Goal: Task Accomplishment & Management: Use online tool/utility

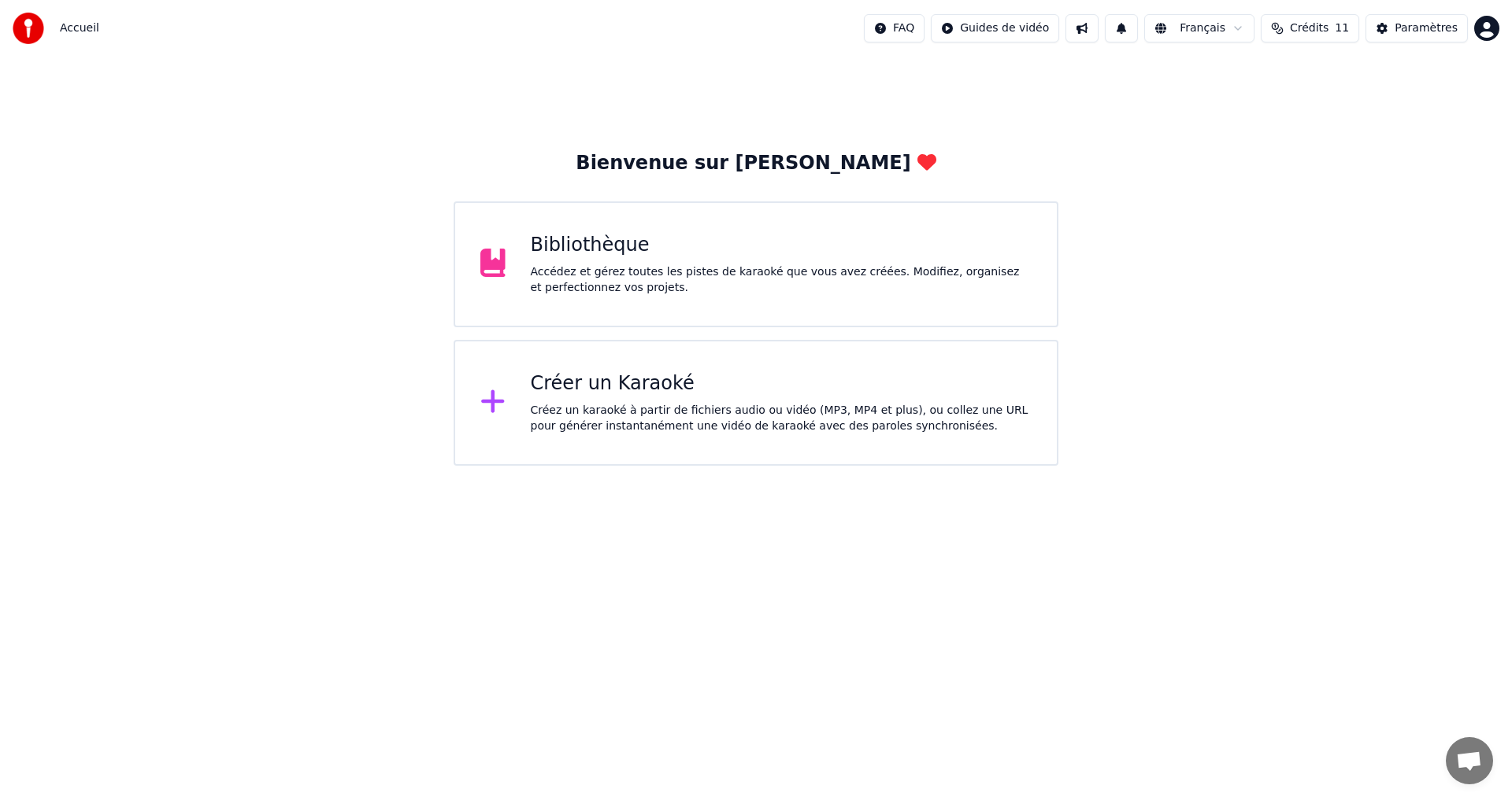
click at [661, 267] on div "Accédez et gérez toutes les pistes de karaoké que vous avez créées. Modifiez, o…" at bounding box center [781, 280] width 501 height 31
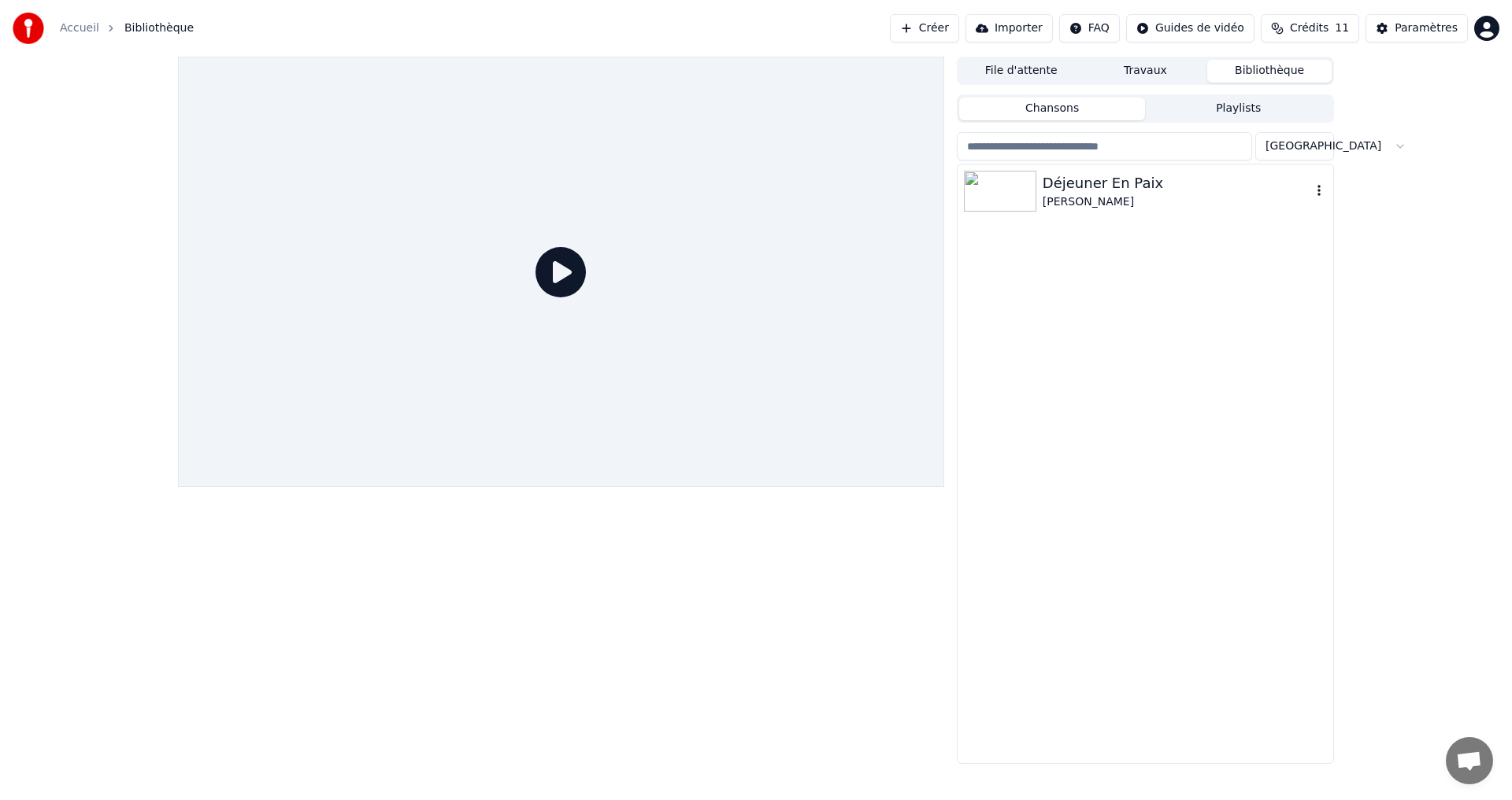
click at [1116, 191] on div "Déjeuner En Paix" at bounding box center [1176, 183] width 269 height 22
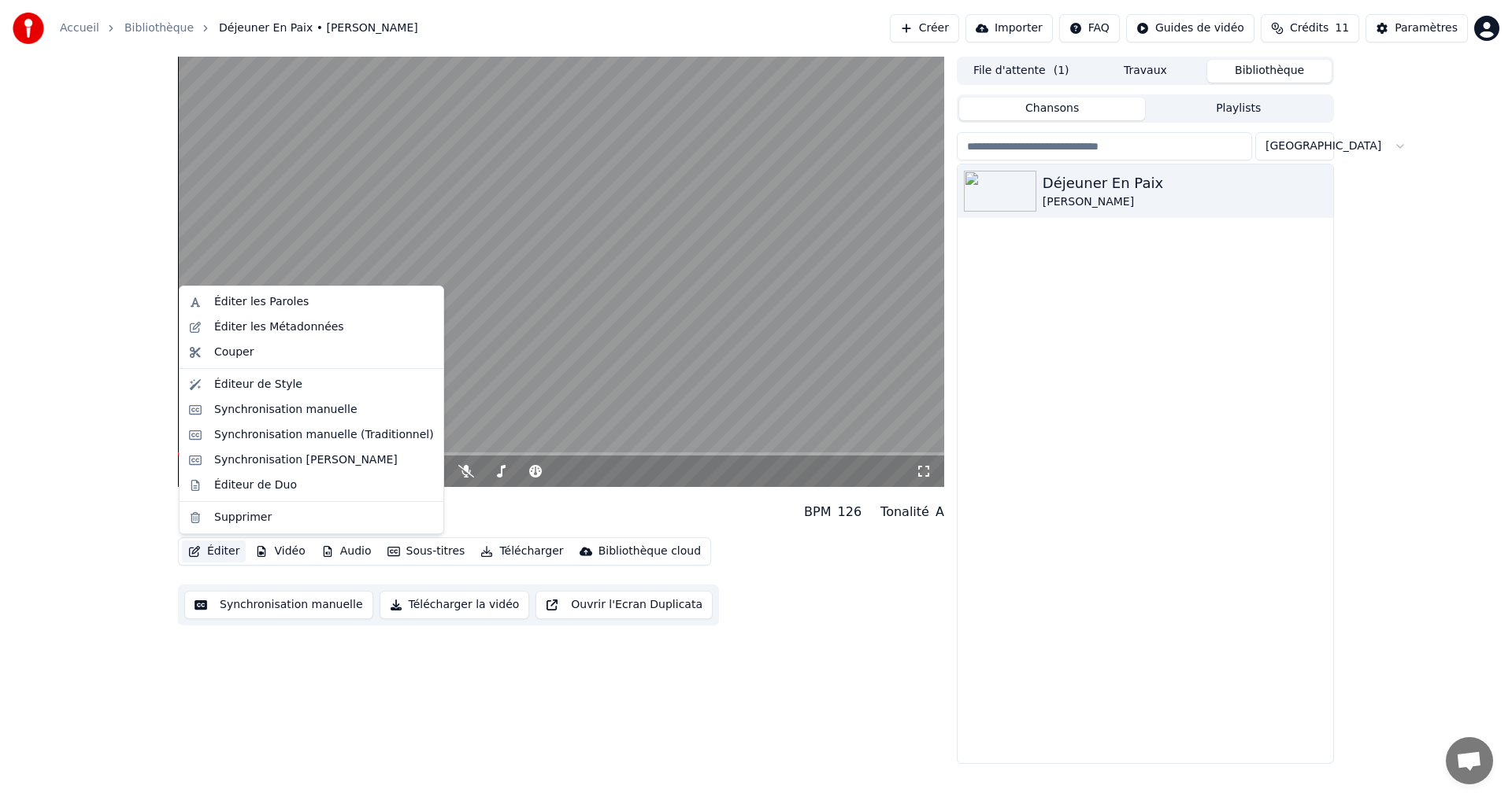
click at [223, 552] on button "Éditer" at bounding box center [214, 551] width 64 height 22
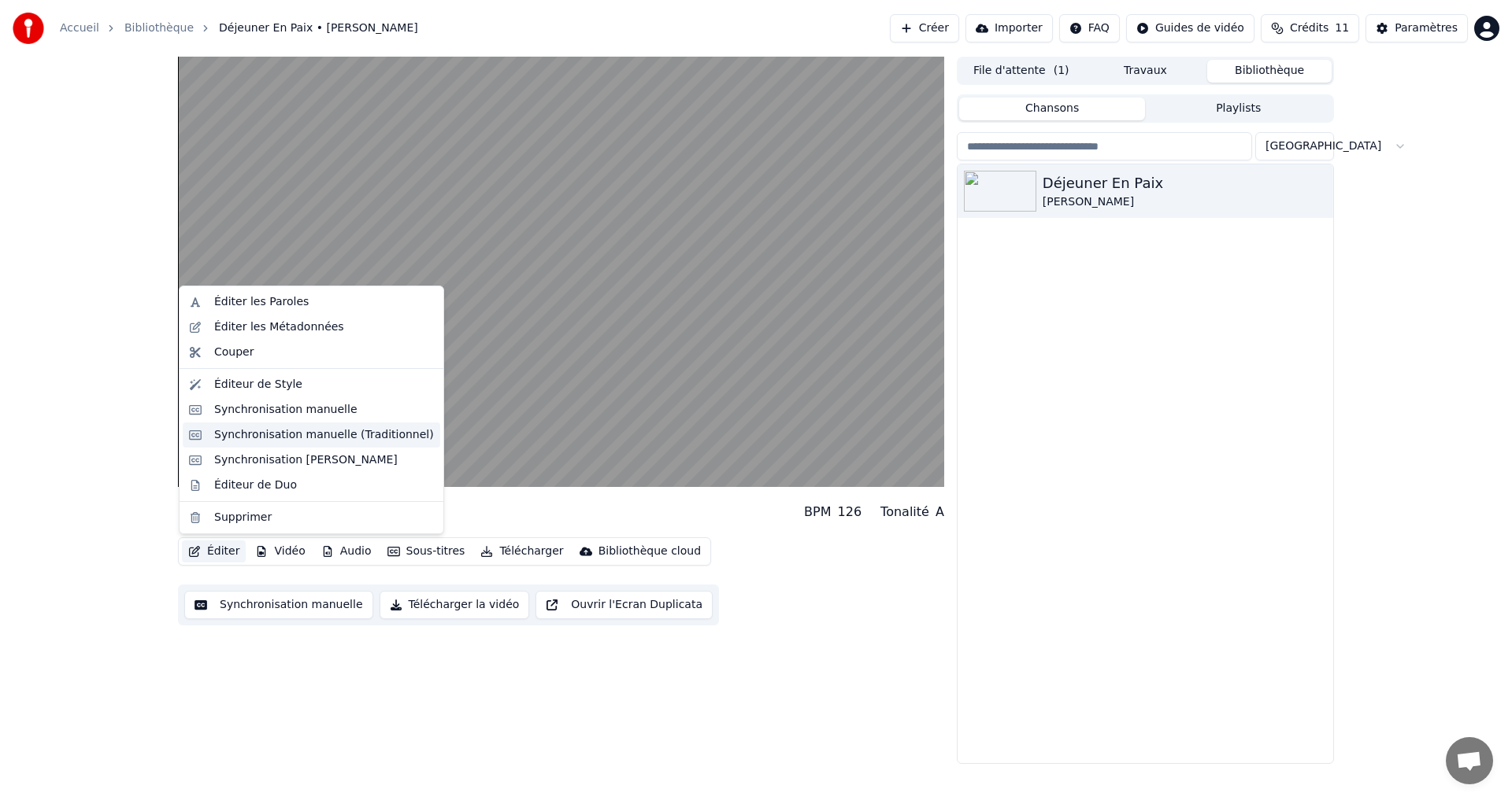
click at [274, 438] on div "Synchronisation manuelle (Traditionnel)" at bounding box center [324, 435] width 220 height 16
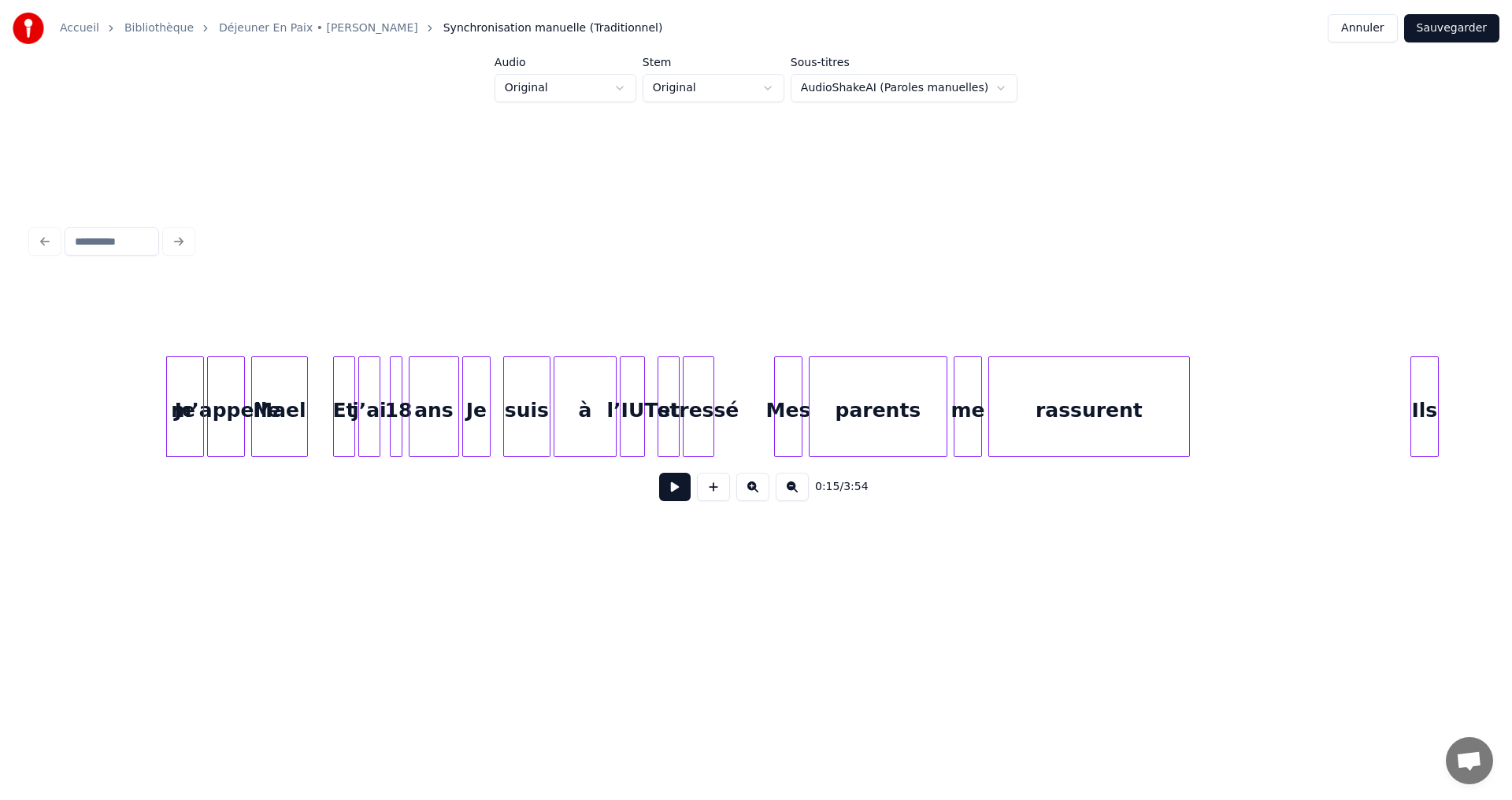
scroll to position [0, 2224]
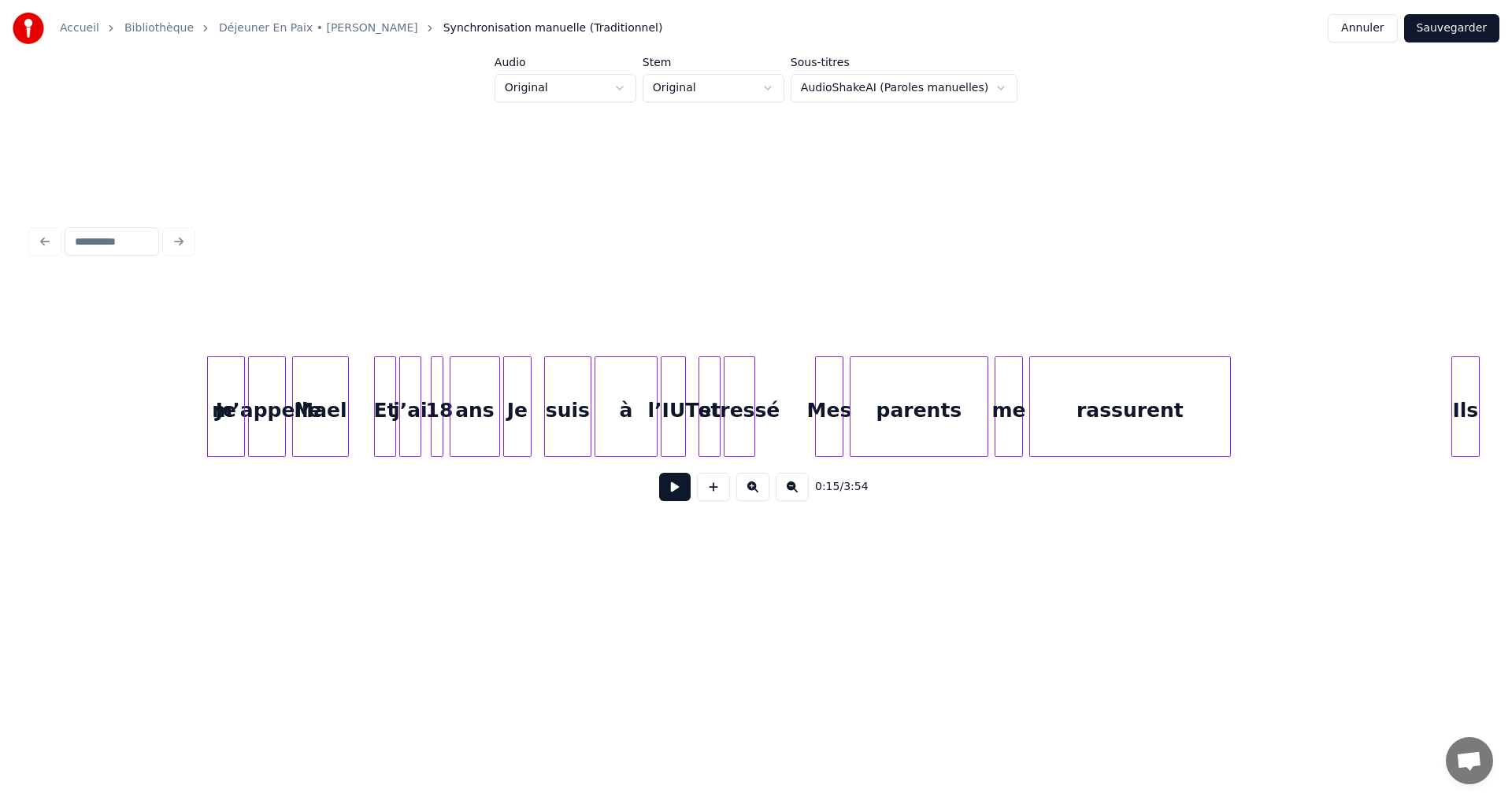
click at [751, 493] on button at bounding box center [753, 487] width 33 height 29
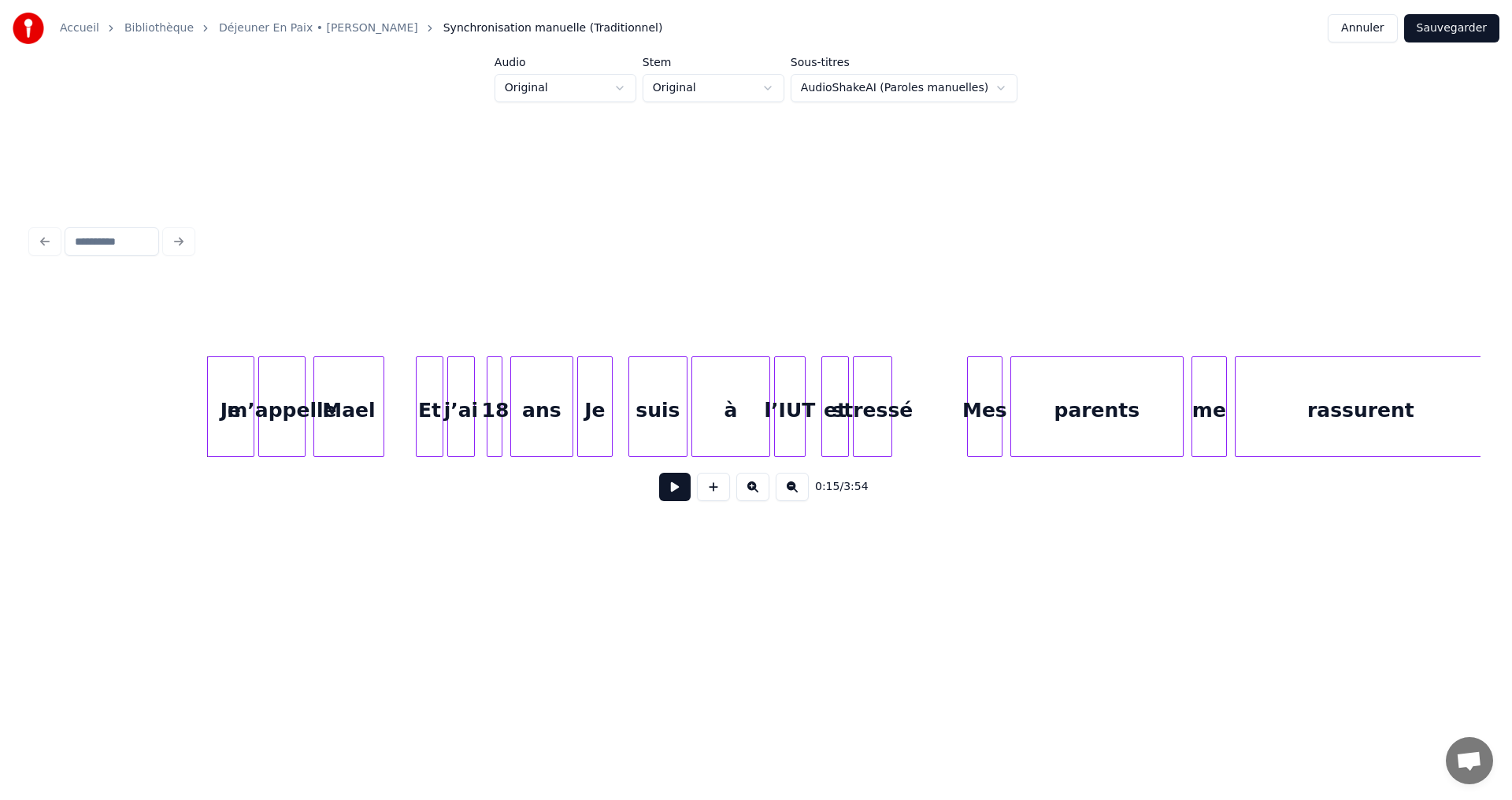
click at [751, 493] on button at bounding box center [753, 487] width 33 height 29
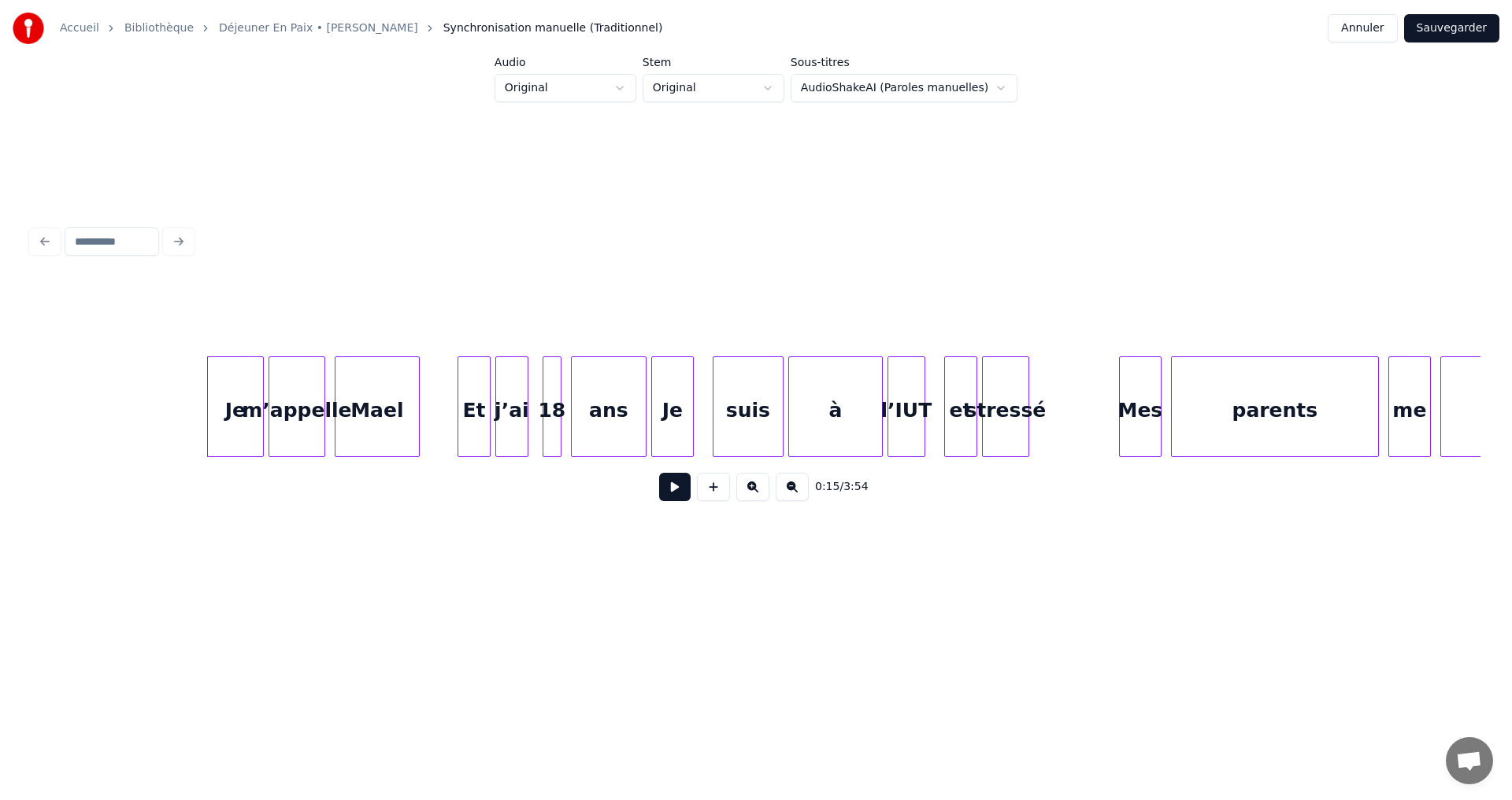
click at [751, 493] on button at bounding box center [753, 487] width 33 height 29
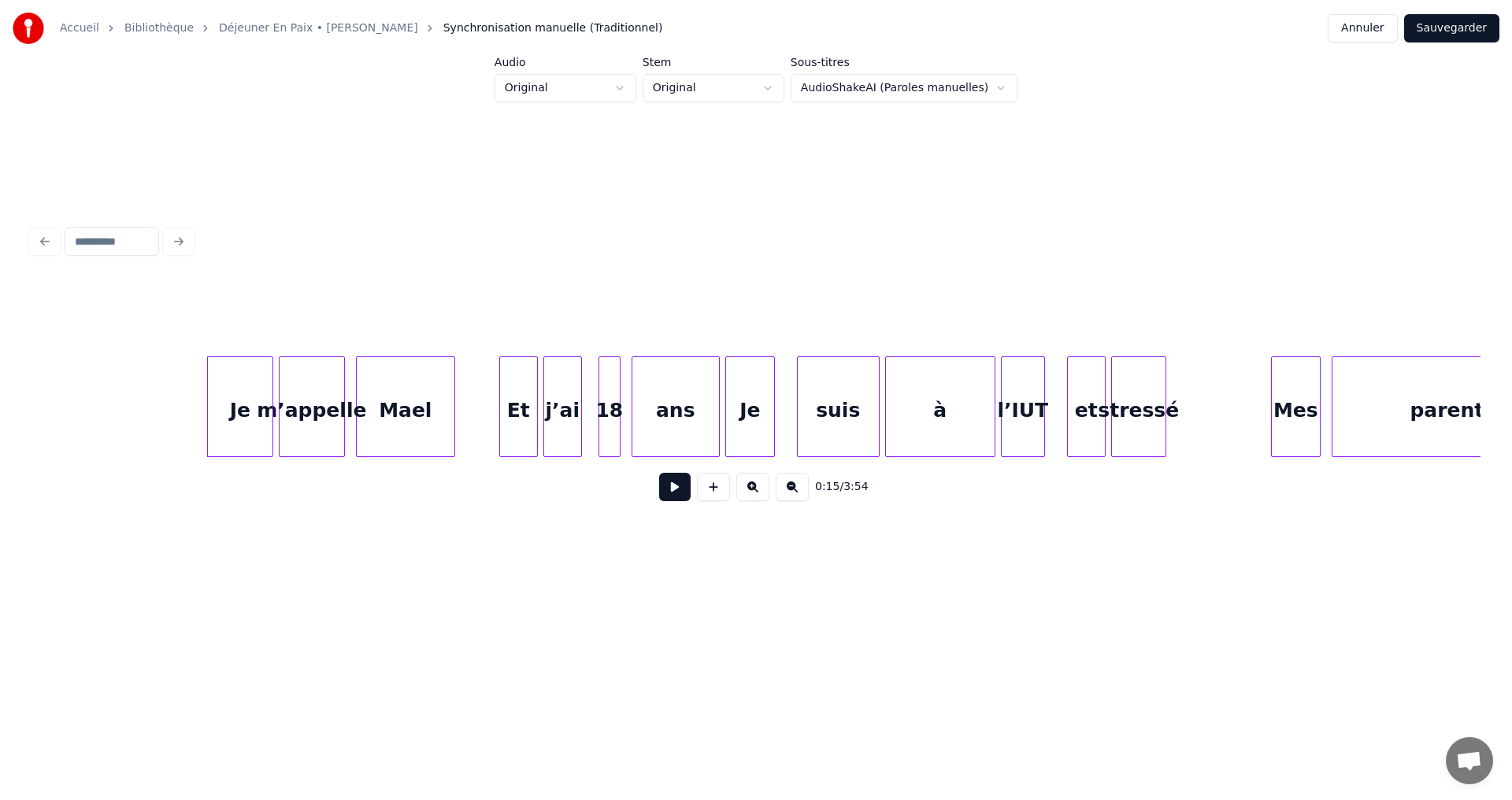
click at [751, 493] on button at bounding box center [753, 487] width 33 height 29
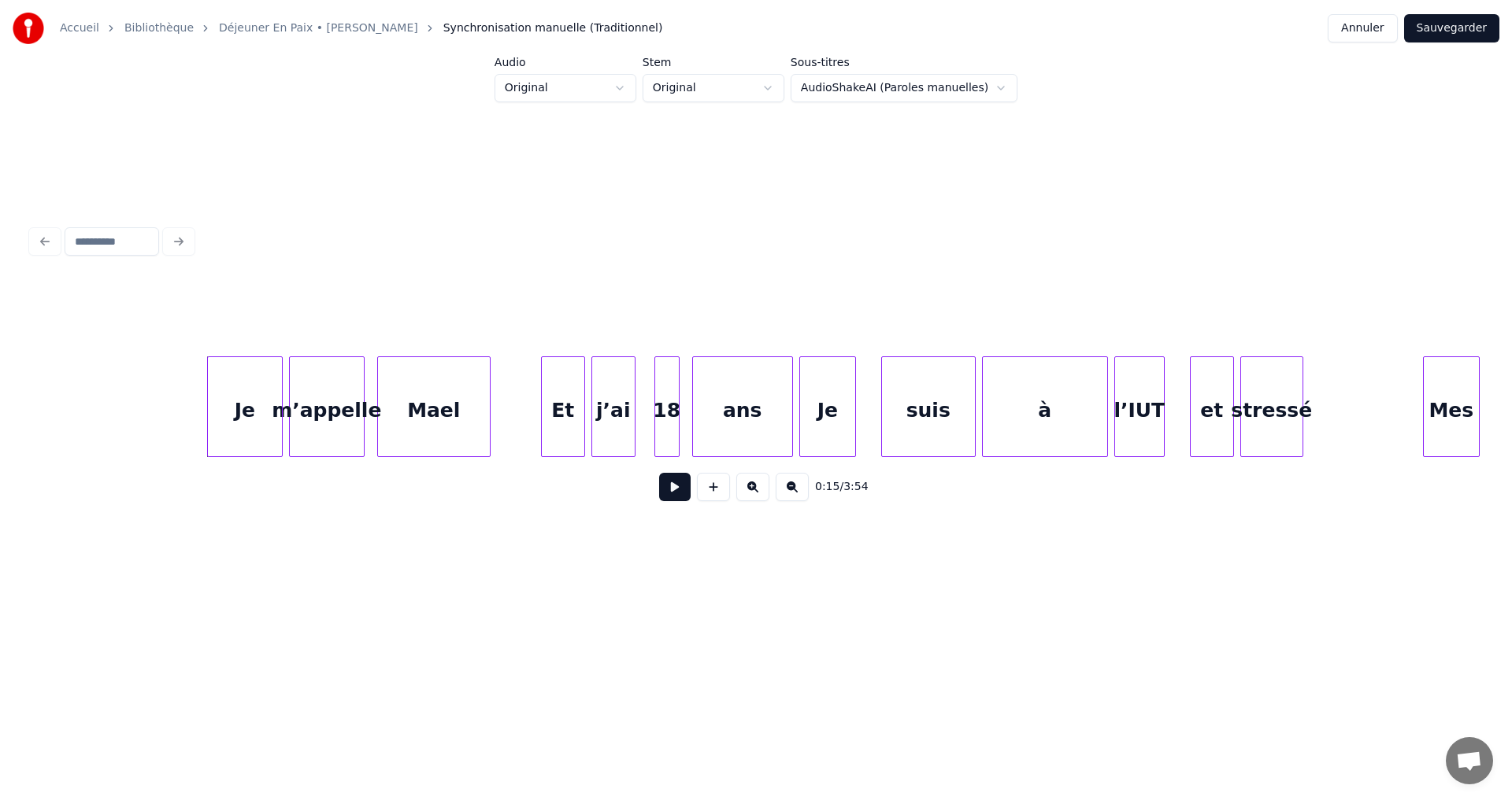
click at [751, 493] on button at bounding box center [753, 487] width 33 height 29
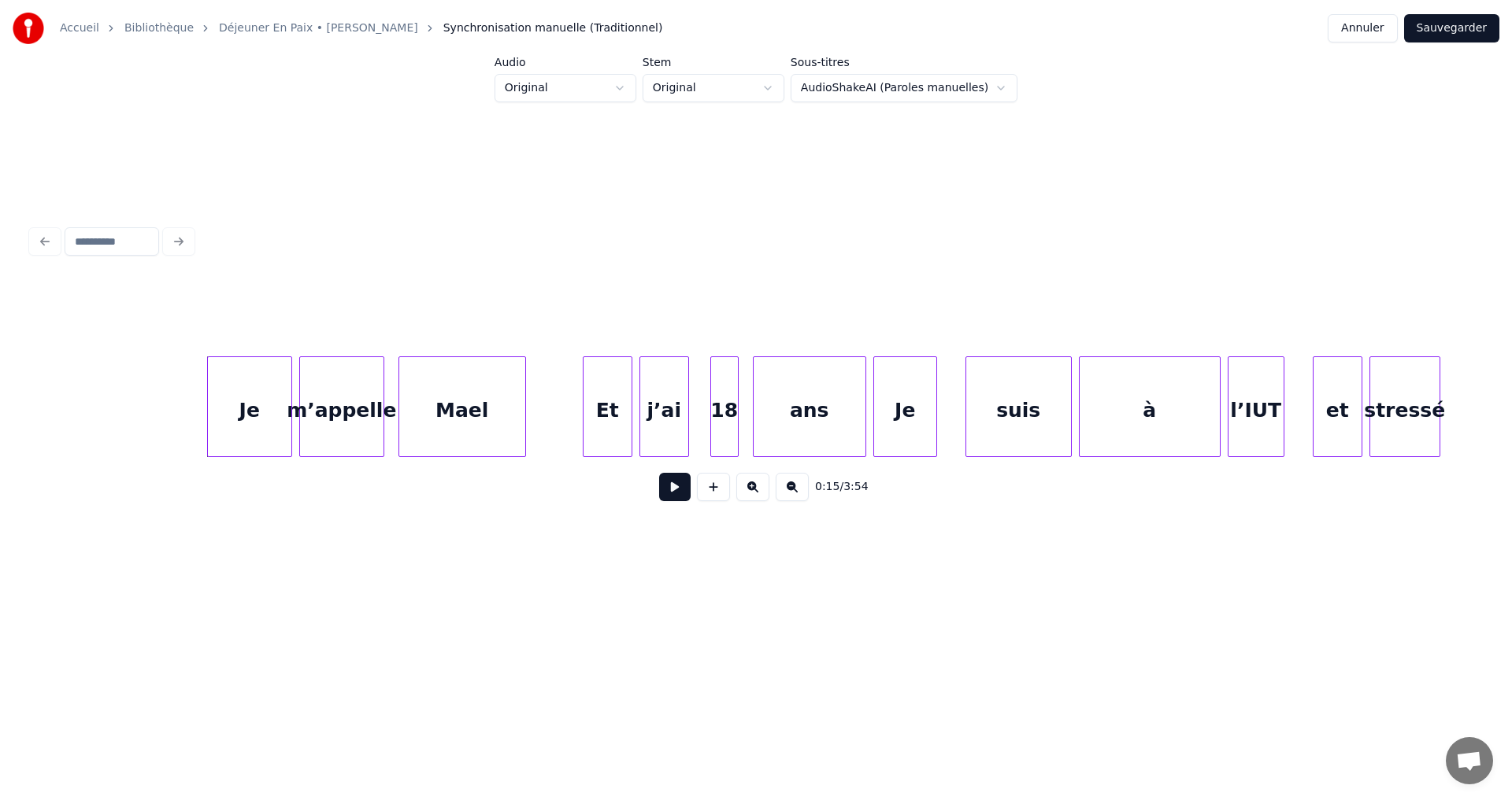
click at [751, 493] on button at bounding box center [753, 487] width 33 height 29
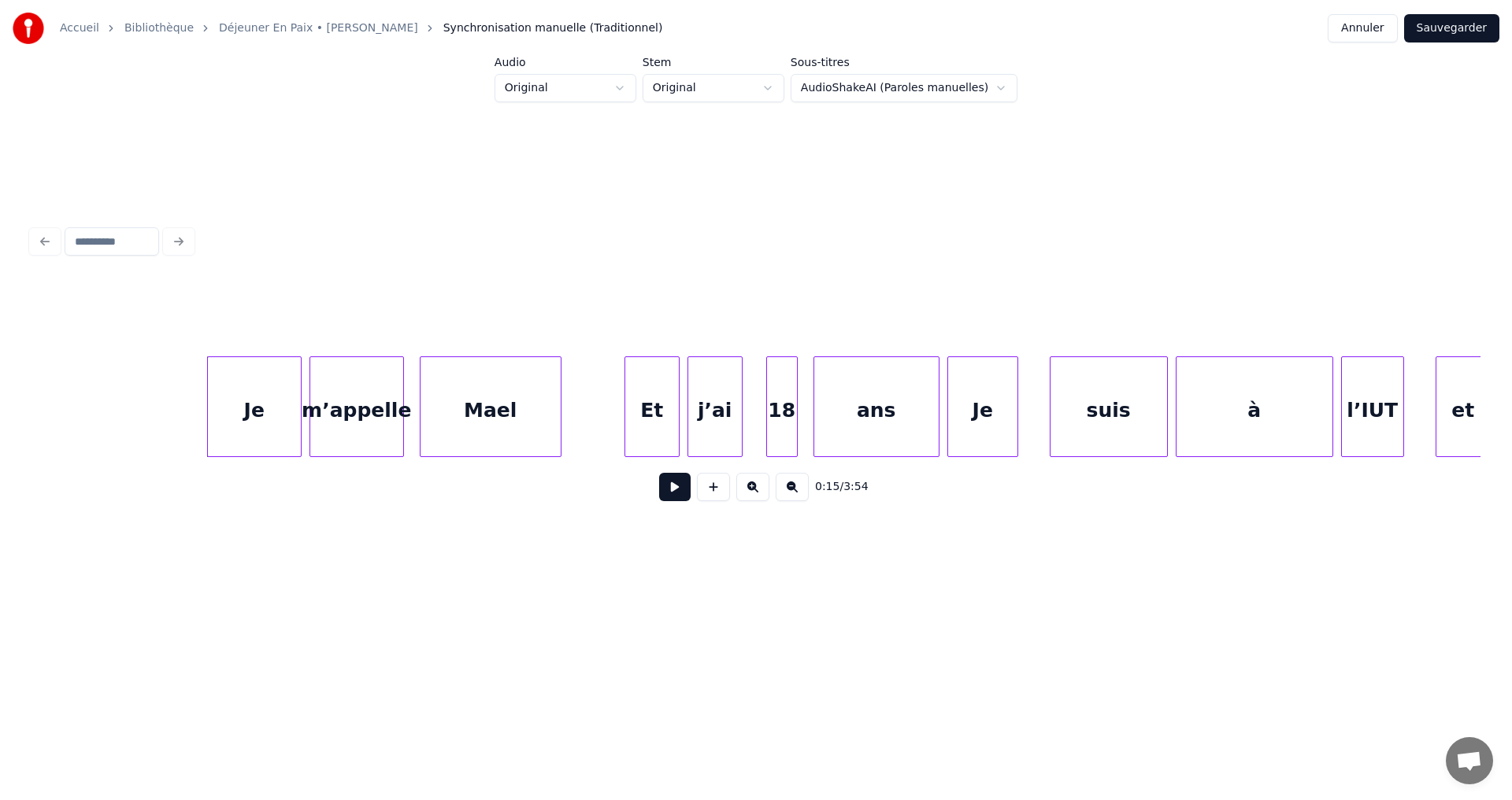
click at [751, 493] on button at bounding box center [753, 487] width 33 height 29
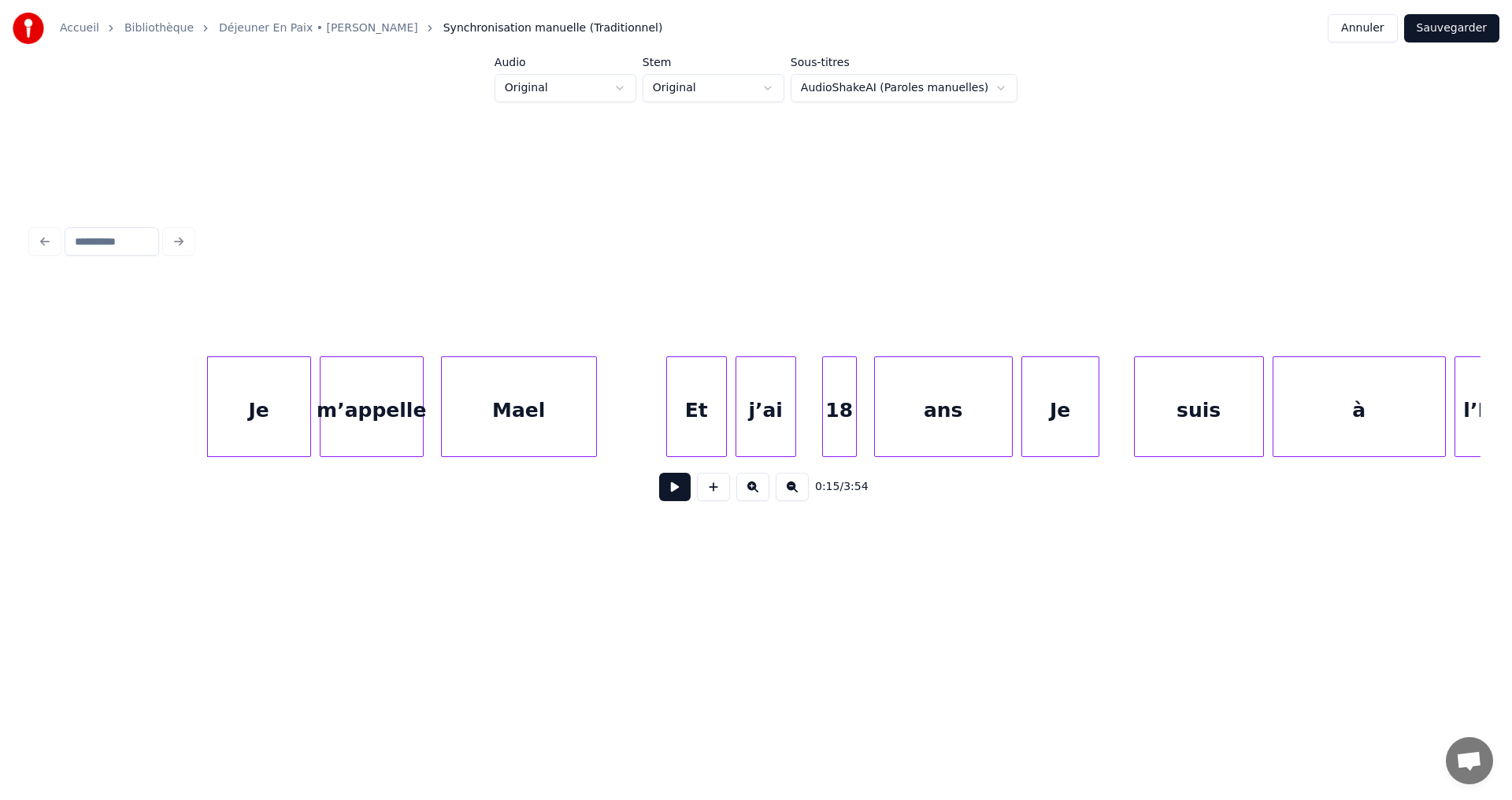
click at [751, 493] on button at bounding box center [753, 487] width 33 height 29
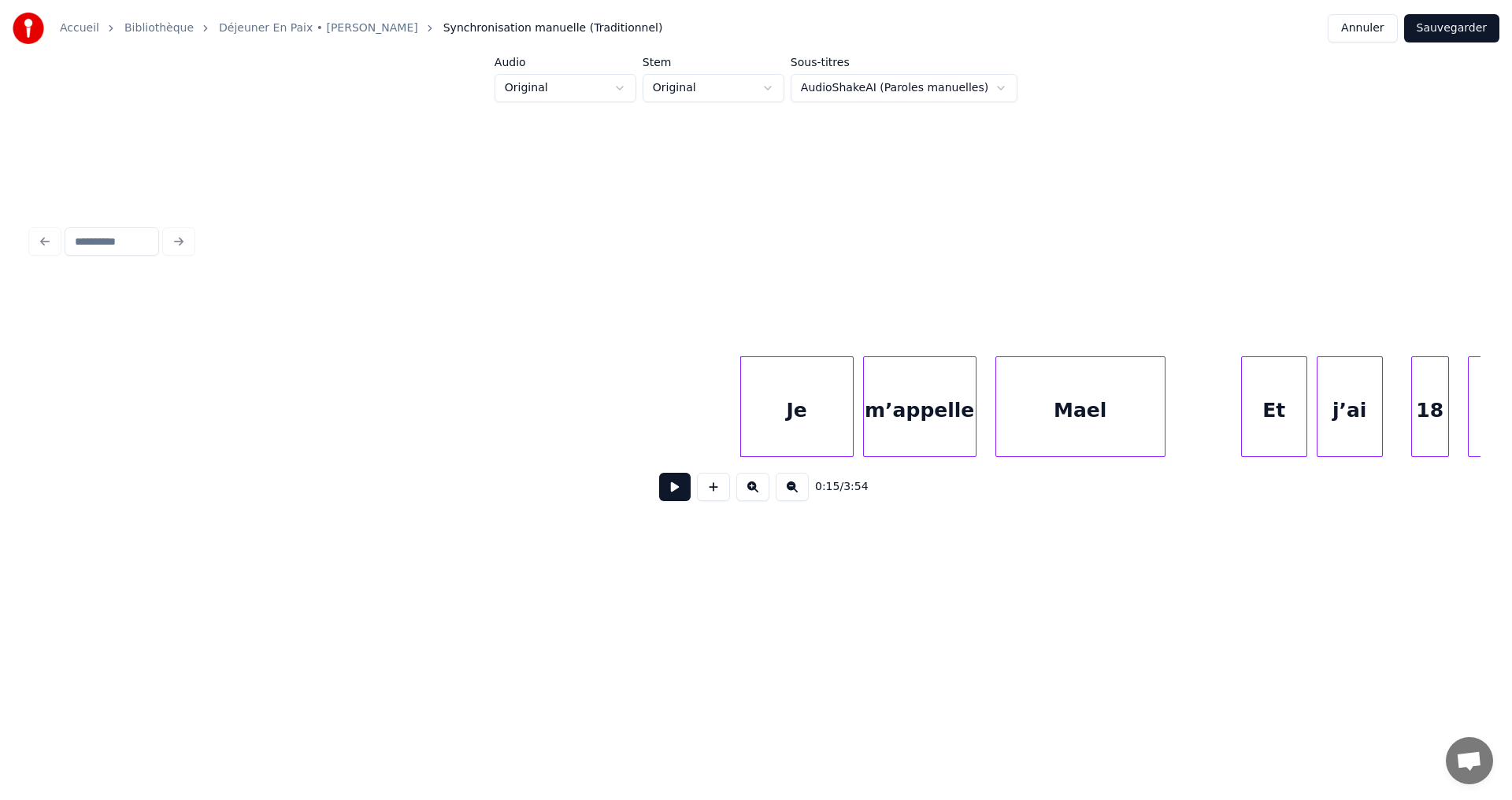
scroll to position [0, 7347]
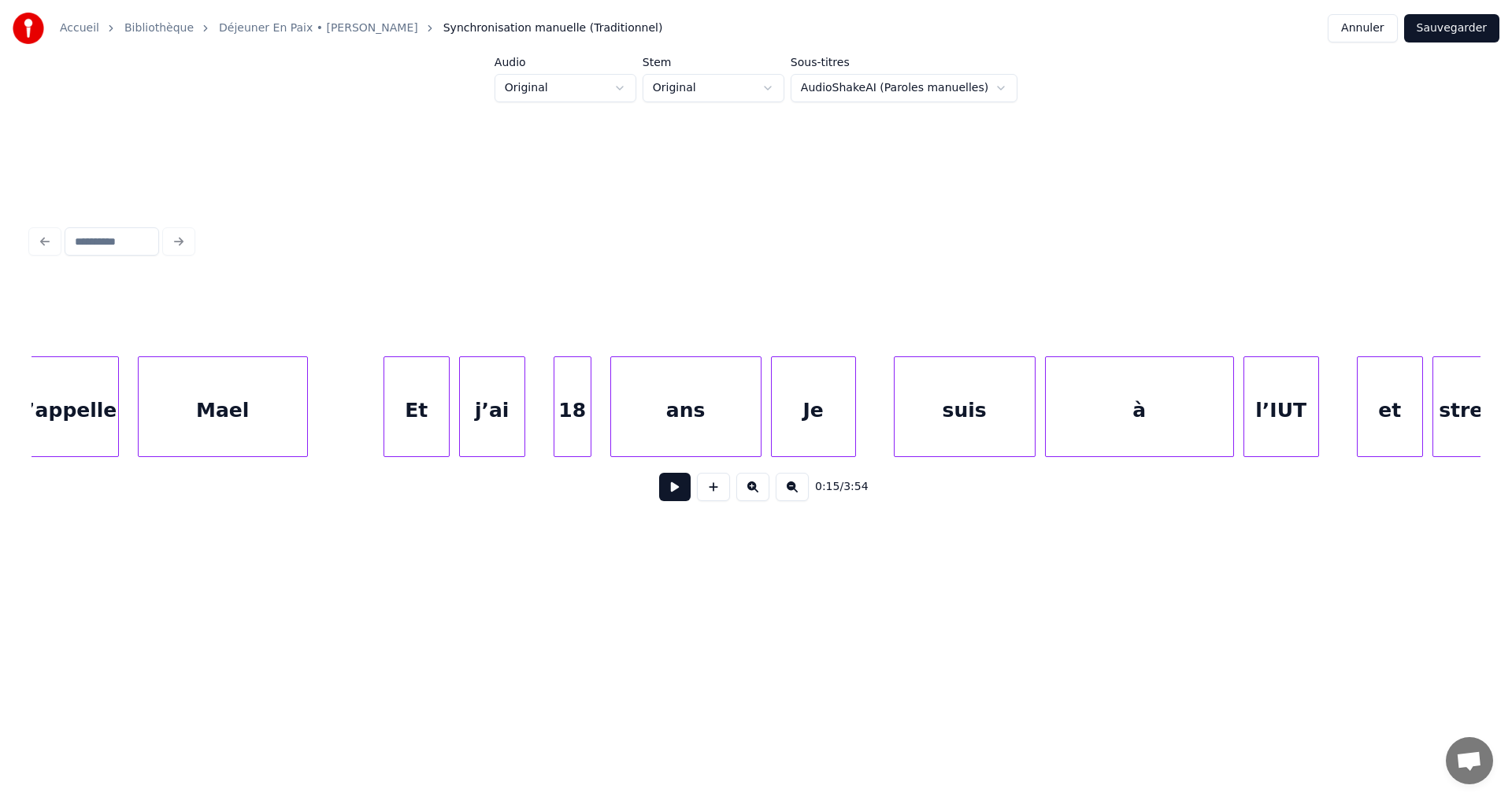
click at [769, 92] on html "Accueil Bibliothèque Déjeuner En Paix • [PERSON_NAME] Synchronisation manuelle …" at bounding box center [756, 316] width 1512 height 633
click at [597, 102] on html "Accueil Bibliothèque Déjeuner En Paix • [PERSON_NAME] Synchronisation manuelle …" at bounding box center [756, 316] width 1512 height 633
click at [599, 98] on html "Accueil Bibliothèque Déjeuner En Paix • [PERSON_NAME] Synchronisation manuelle …" at bounding box center [756, 316] width 1512 height 633
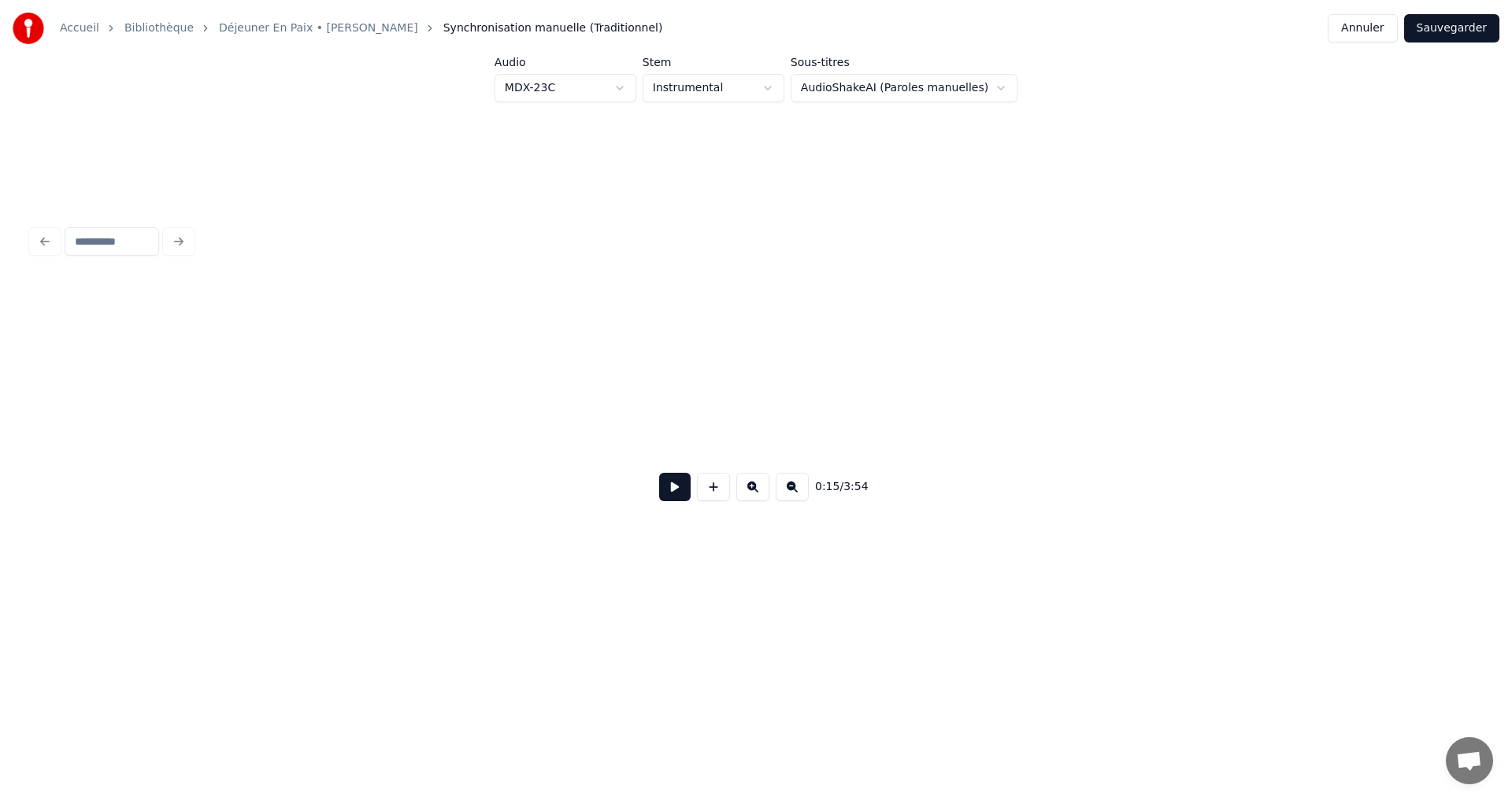
scroll to position [0, 7198]
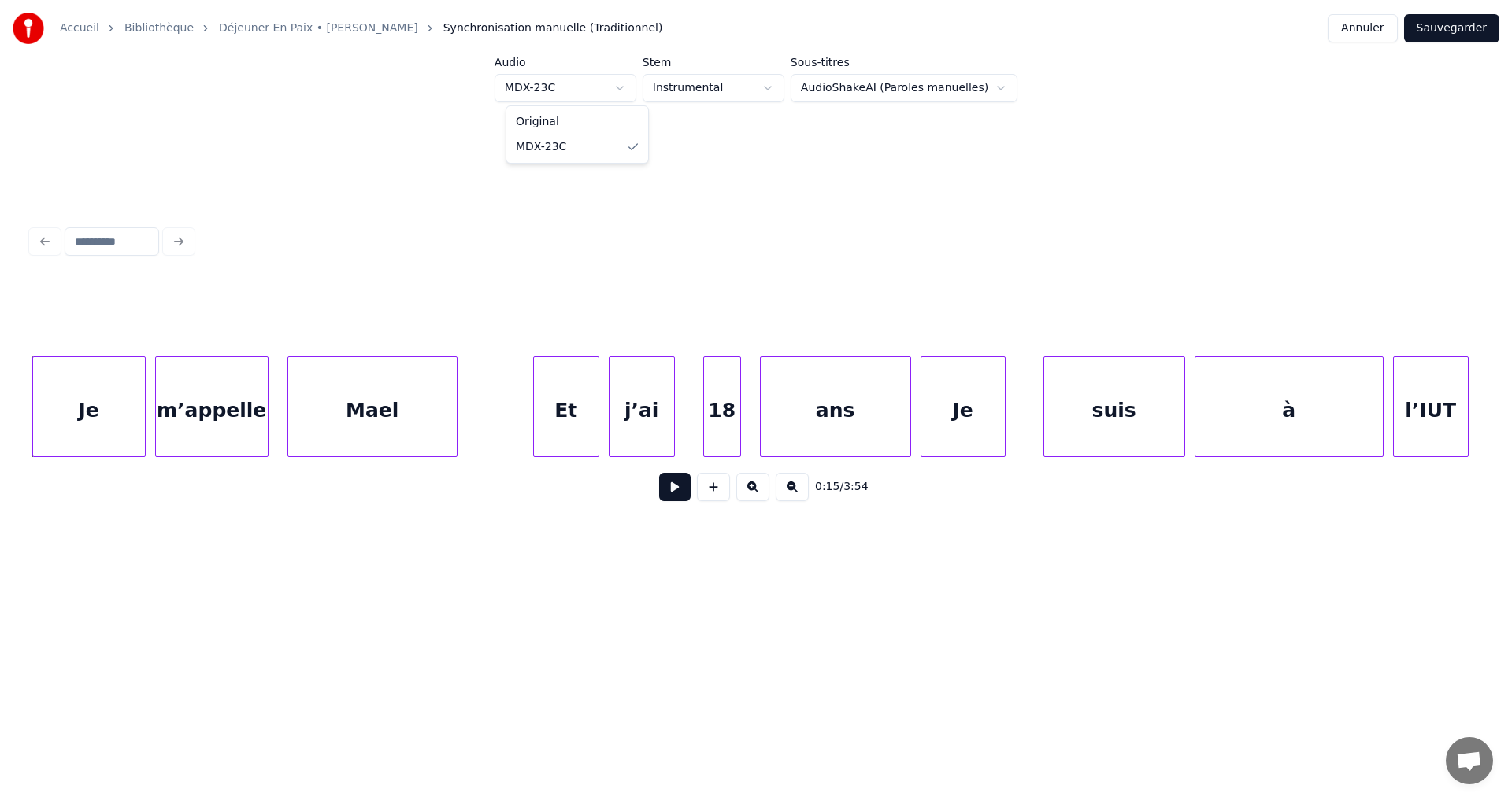
click at [643, 93] on html "Accueil Bibliothèque Déjeuner En Paix • [PERSON_NAME] Synchronisation manuelle …" at bounding box center [756, 316] width 1512 height 633
click at [328, 30] on link "Déjeuner En Paix • [PERSON_NAME]" at bounding box center [318, 29] width 199 height 16
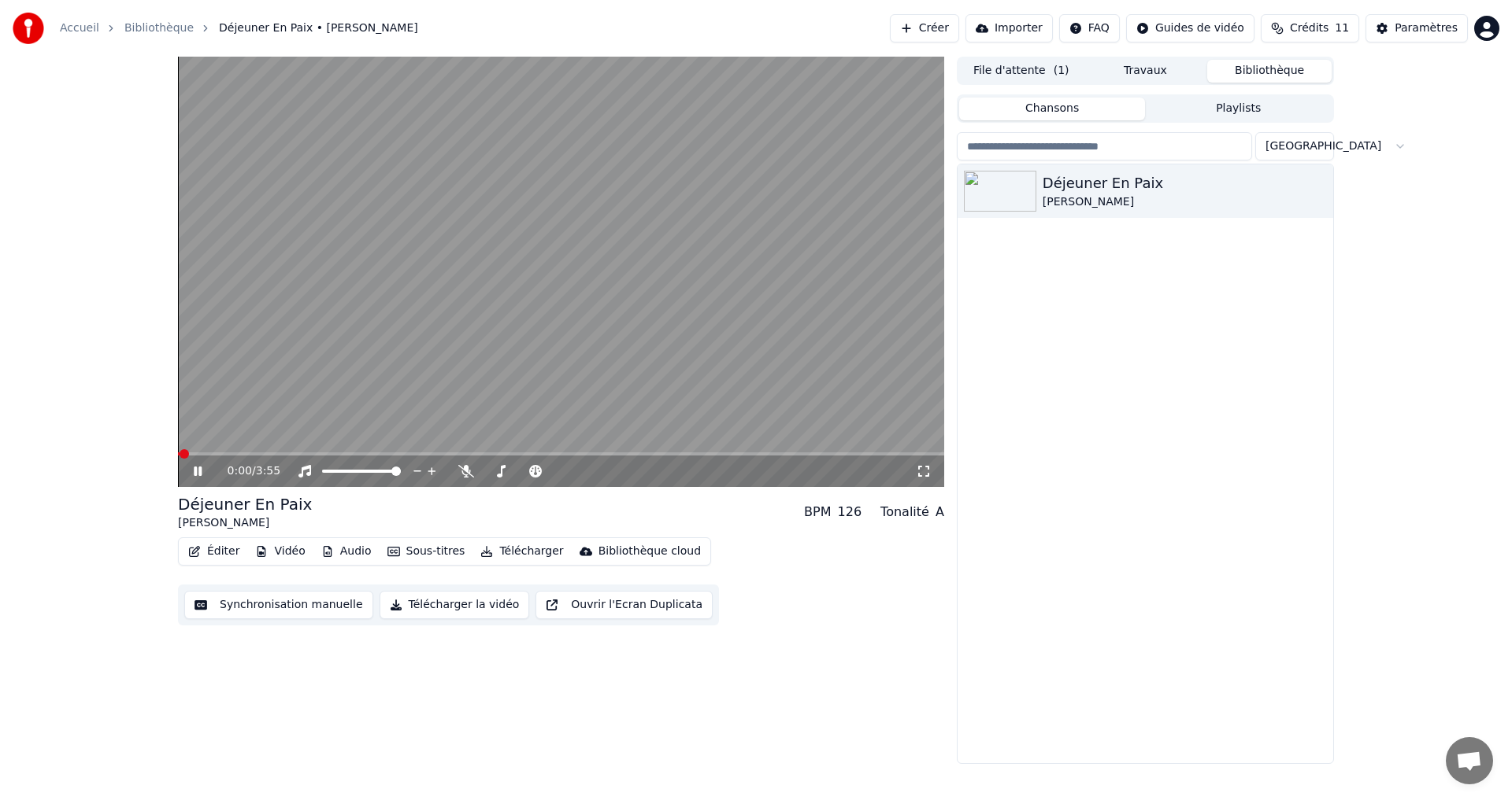
click at [308, 609] on button "Synchronisation manuelle" at bounding box center [279, 605] width 189 height 29
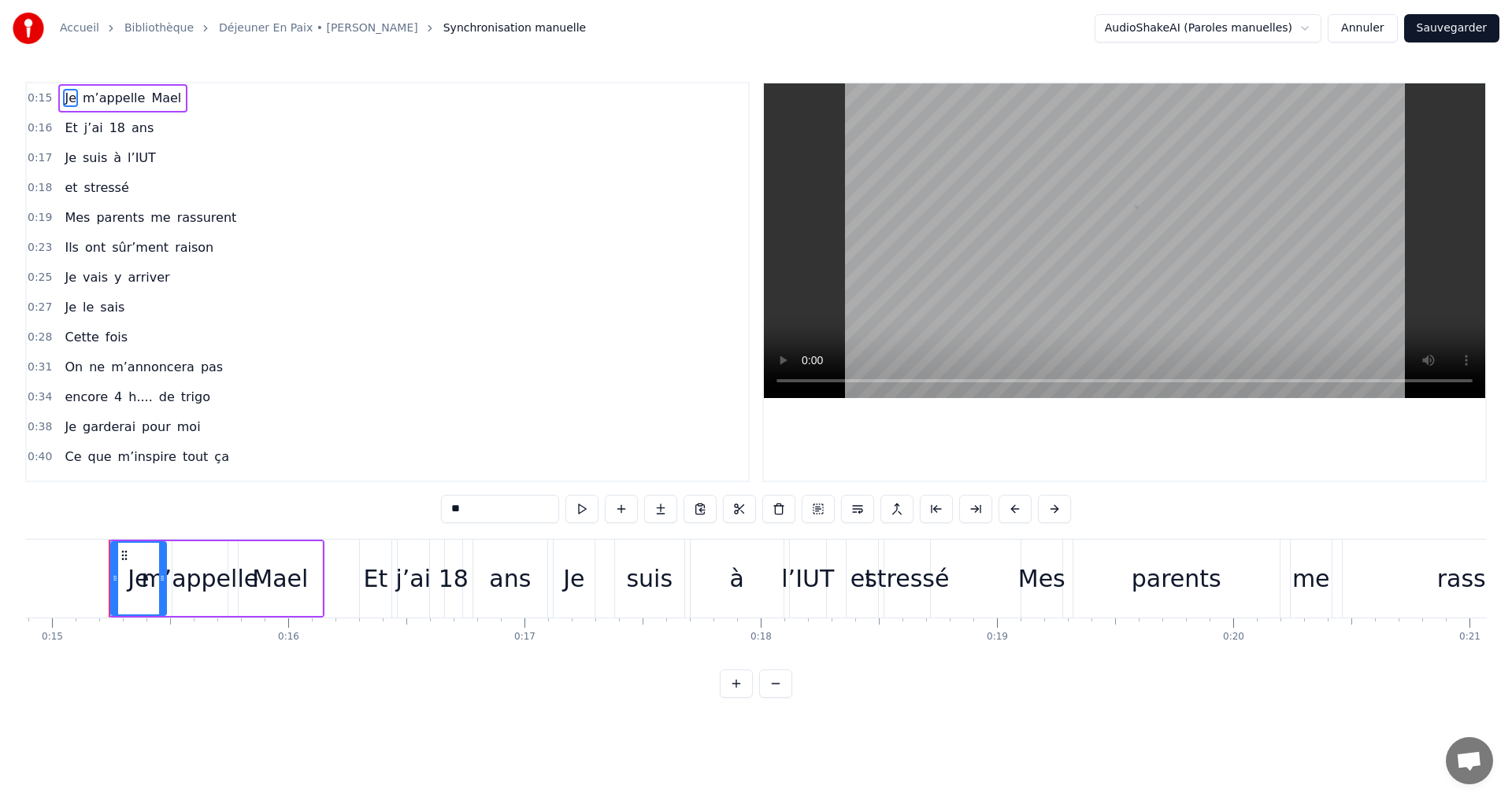
scroll to position [0, 3520]
drag, startPoint x: 285, startPoint y: 617, endPoint x: 316, endPoint y: 616, distance: 31.0
click at [316, 616] on div "Je m’appelle Mael" at bounding box center [212, 579] width 216 height 78
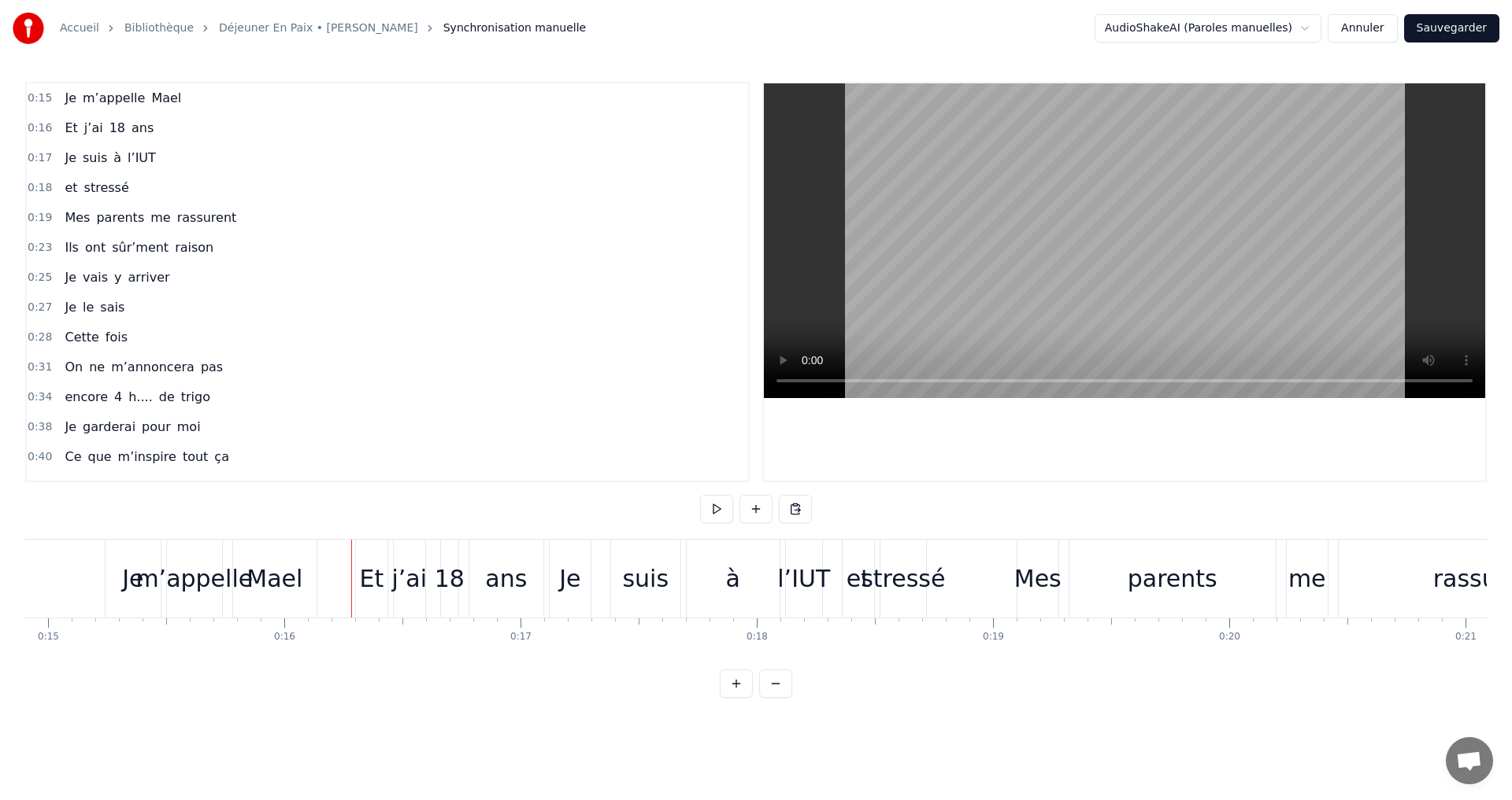
click at [300, 589] on div "Mael" at bounding box center [274, 579] width 56 height 35
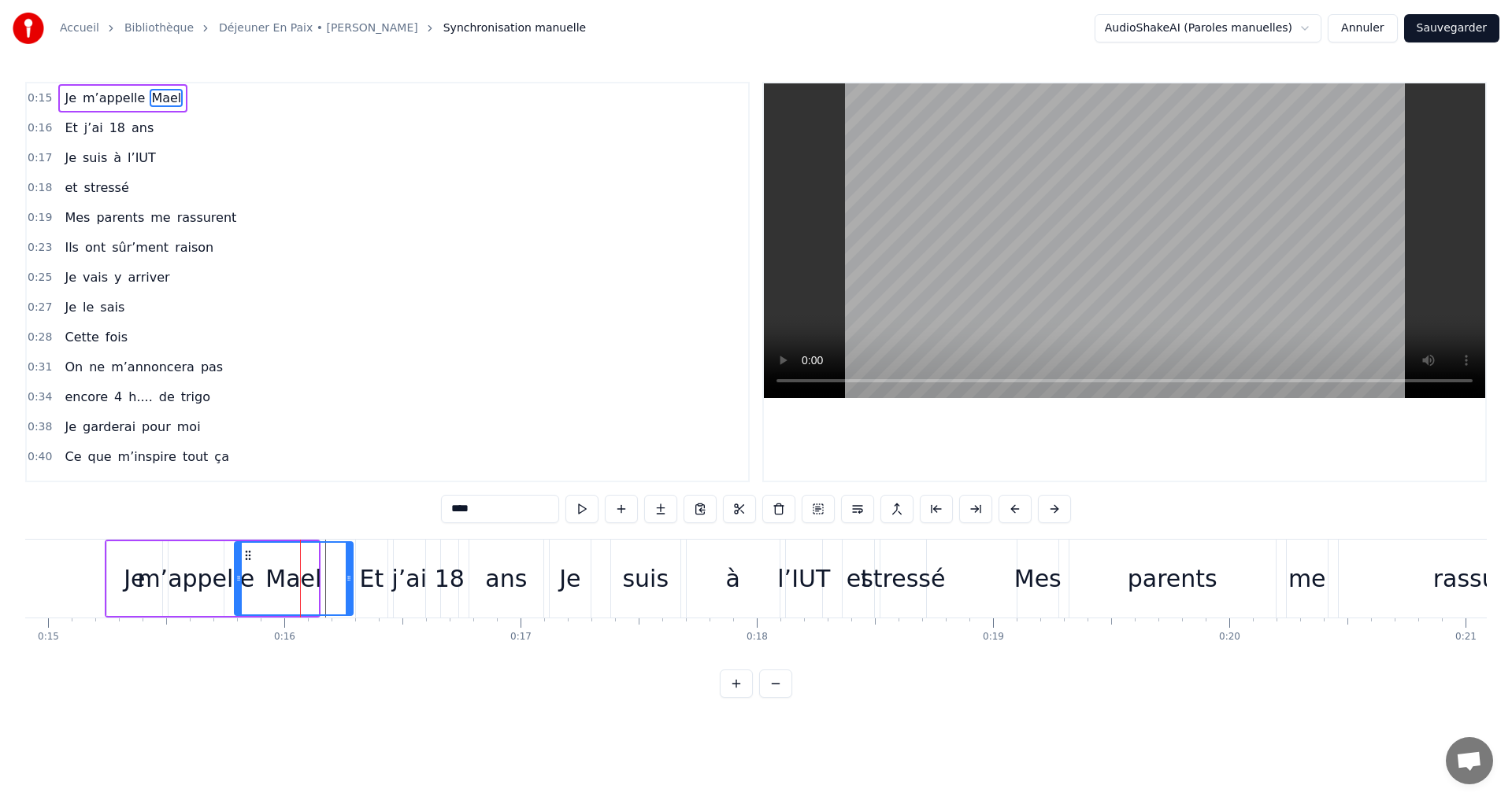
drag, startPoint x: 315, startPoint y: 581, endPoint x: 353, endPoint y: 583, distance: 38.1
click at [351, 584] on icon at bounding box center [348, 578] width 6 height 13
drag, startPoint x: 323, startPoint y: 655, endPoint x: 351, endPoint y: 599, distance: 62.6
click at [324, 651] on div "Je m’appelle Mael Et j’ai 18 ans Je suis à l’IUT et stressé Mes parents me rass…" at bounding box center [756, 598] width 1461 height 118
click at [160, 572] on div "m’appelle" at bounding box center [195, 579] width 117 height 35
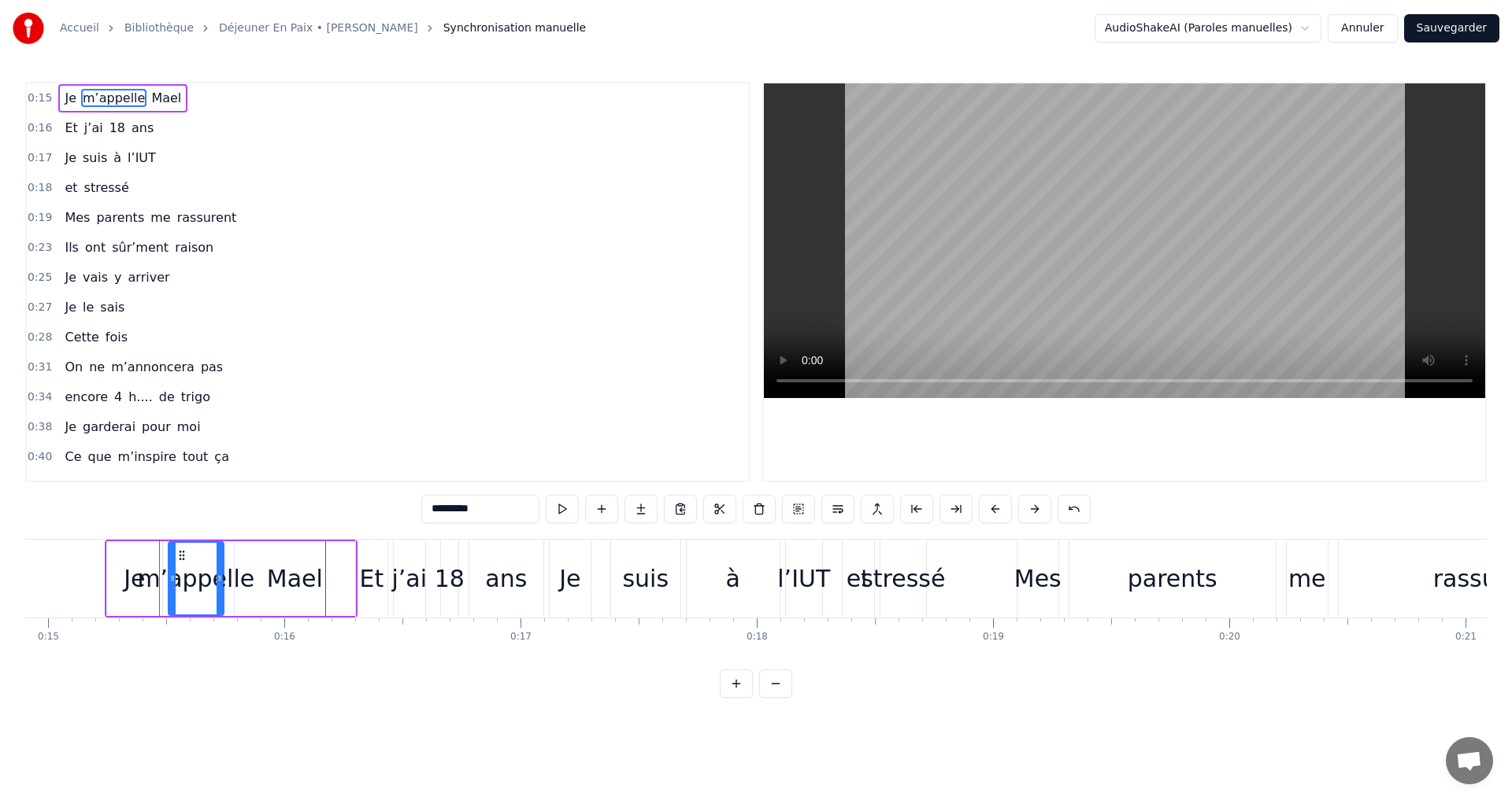
click at [132, 576] on div "Je" at bounding box center [135, 579] width 22 height 35
click at [208, 584] on div "m’appelle" at bounding box center [195, 579] width 117 height 35
click at [287, 589] on div "Mael" at bounding box center [294, 579] width 56 height 35
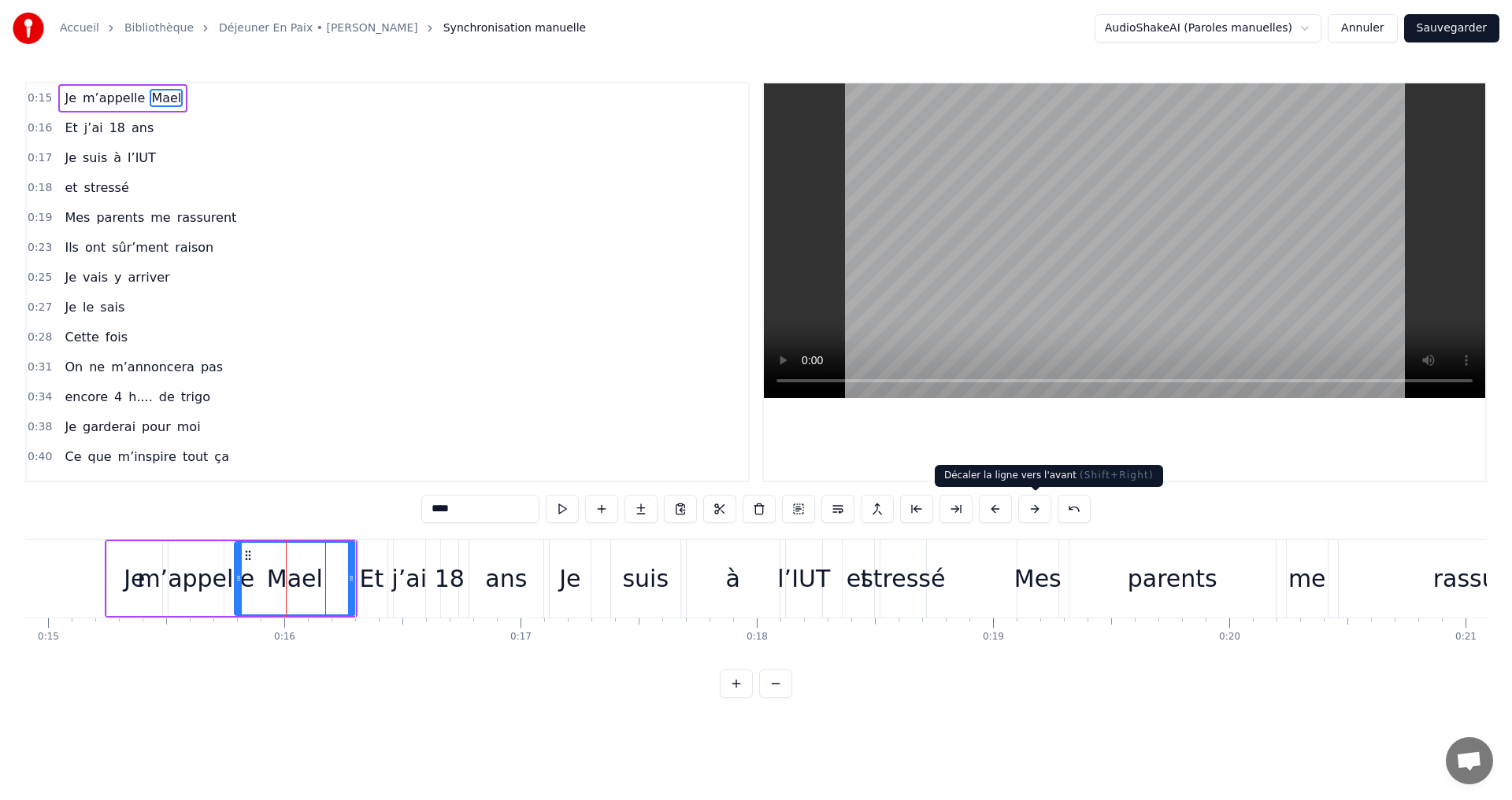
click at [1027, 509] on button at bounding box center [1035, 509] width 33 height 29
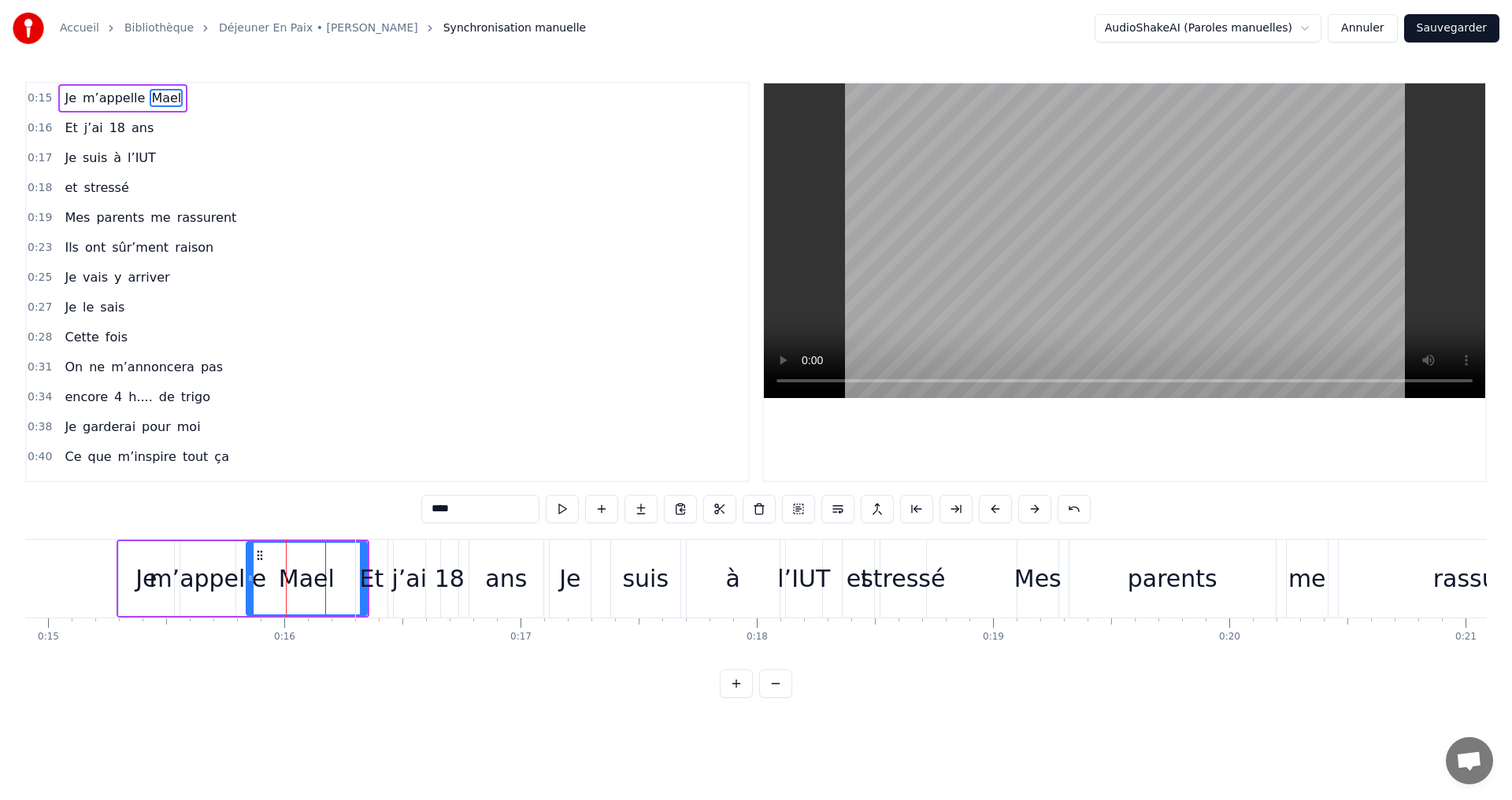
click at [405, 607] on div "j’ai" at bounding box center [410, 579] width 32 height 78
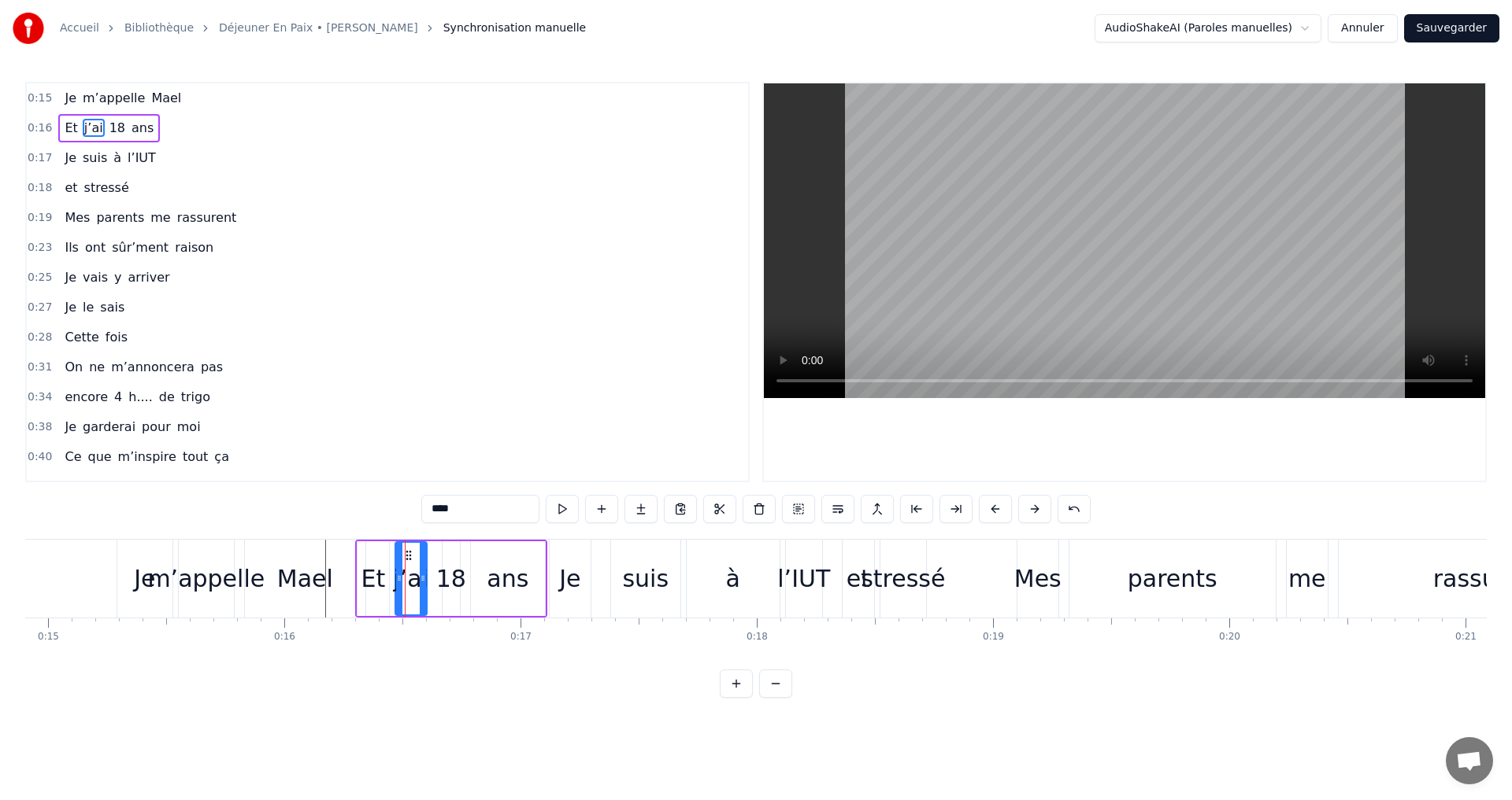
click at [540, 569] on div "ans" at bounding box center [507, 579] width 74 height 75
type input "***"
drag, startPoint x: 543, startPoint y: 569, endPoint x: 554, endPoint y: 569, distance: 11.0
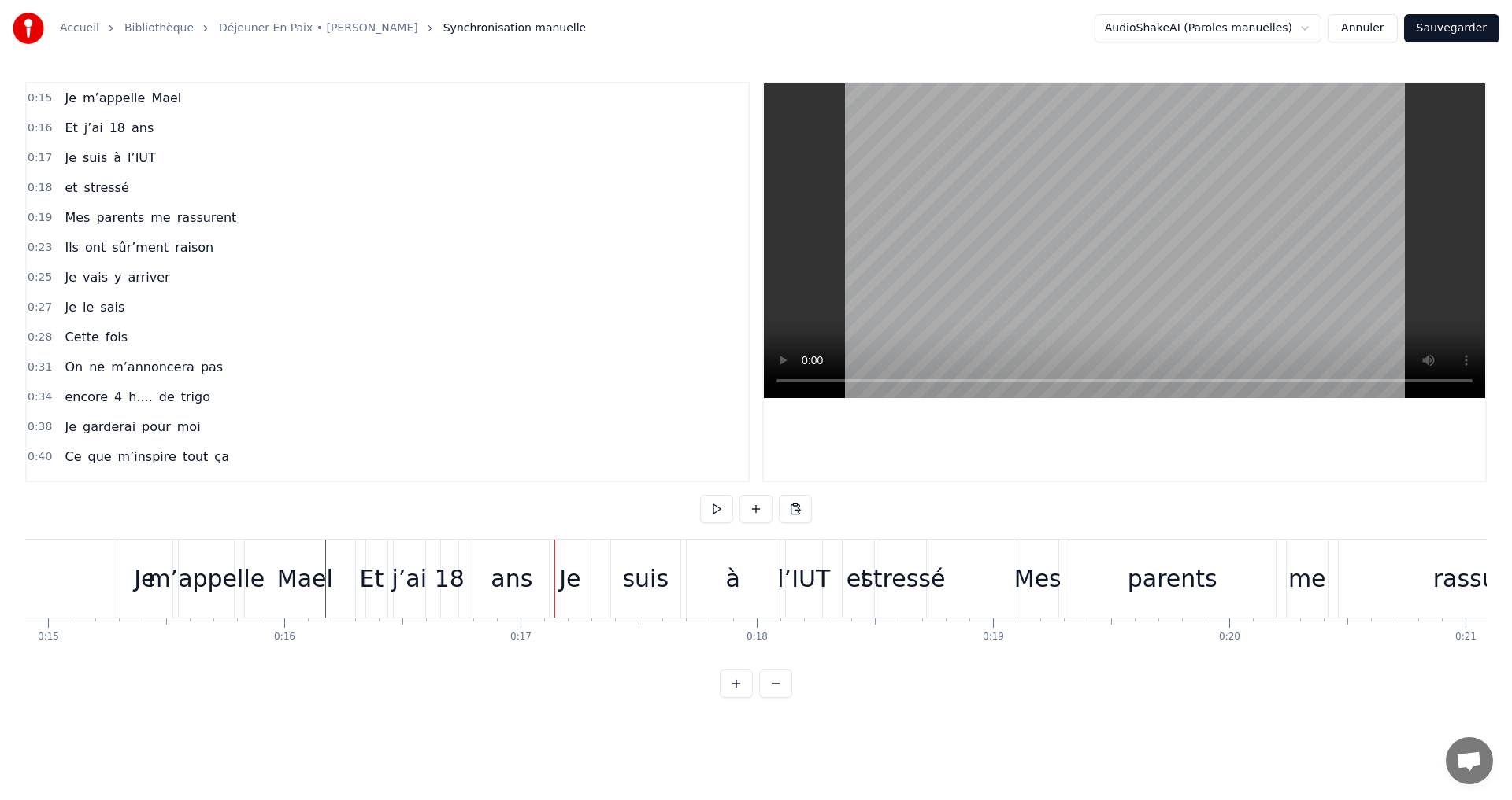
click at [139, 581] on div "Je" at bounding box center [145, 579] width 22 height 35
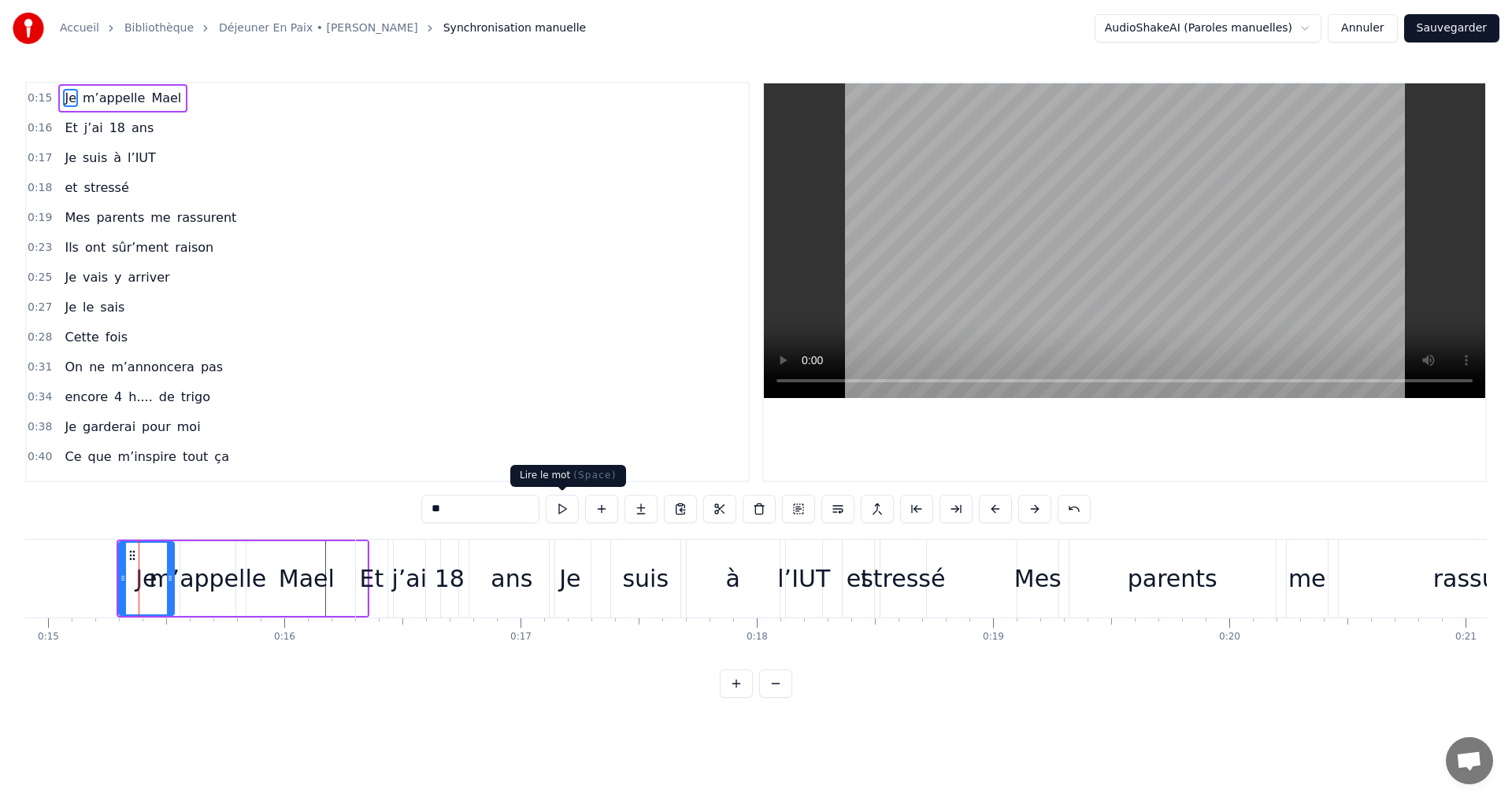
click at [560, 508] on button at bounding box center [562, 509] width 33 height 29
drag, startPoint x: 380, startPoint y: 572, endPoint x: 390, endPoint y: 571, distance: 10.0
click at [380, 572] on div "Et" at bounding box center [371, 579] width 25 height 35
type input "**"
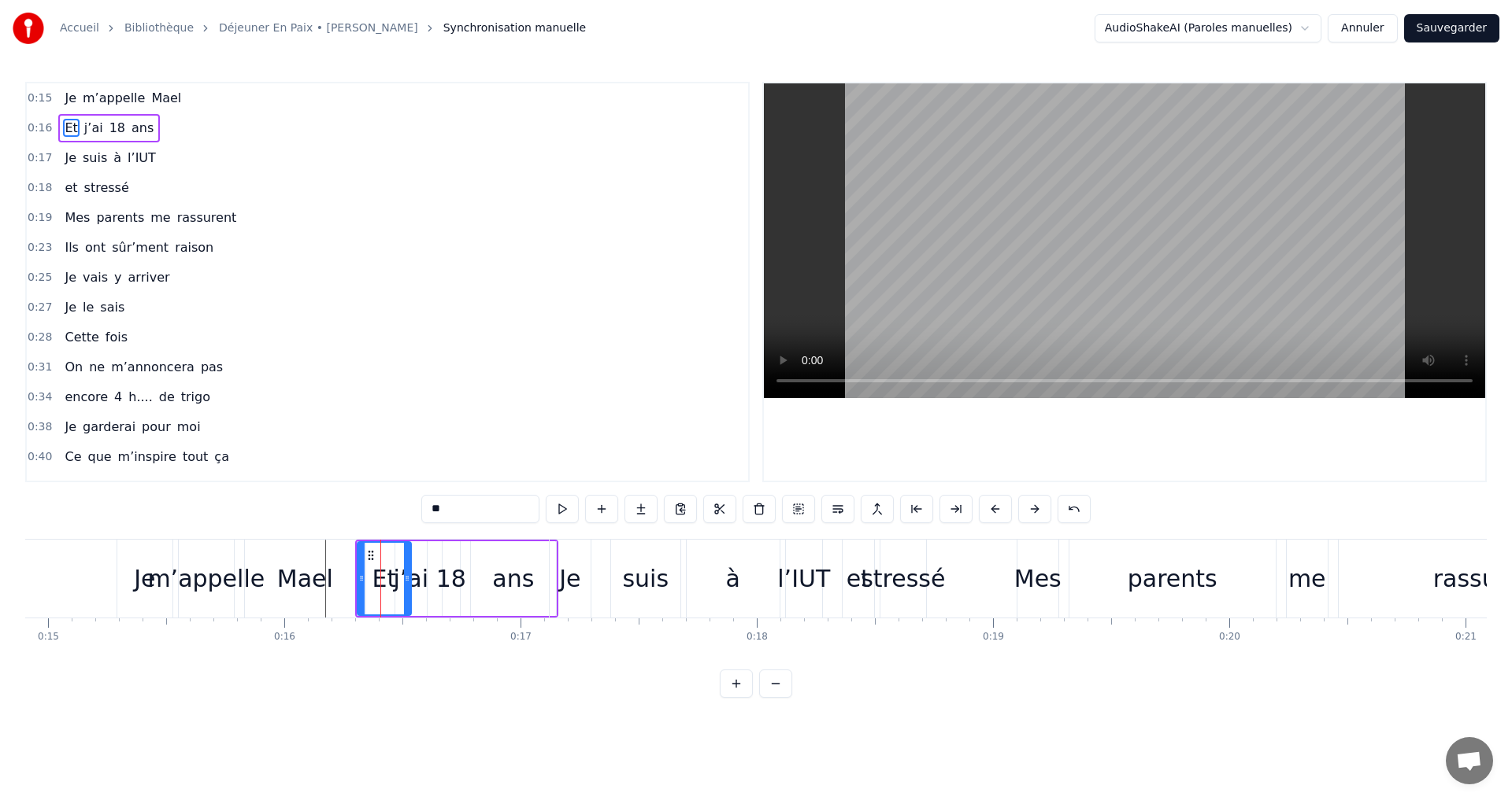
drag, startPoint x: 385, startPoint y: 570, endPoint x: 407, endPoint y: 570, distance: 22.0
click at [407, 570] on div at bounding box center [407, 579] width 6 height 72
drag, startPoint x: 360, startPoint y: 577, endPoint x: 374, endPoint y: 576, distance: 14.0
click at [374, 576] on icon at bounding box center [374, 578] width 6 height 13
click at [432, 567] on div "Et j’ai 18 ans" at bounding box center [463, 579] width 190 height 78
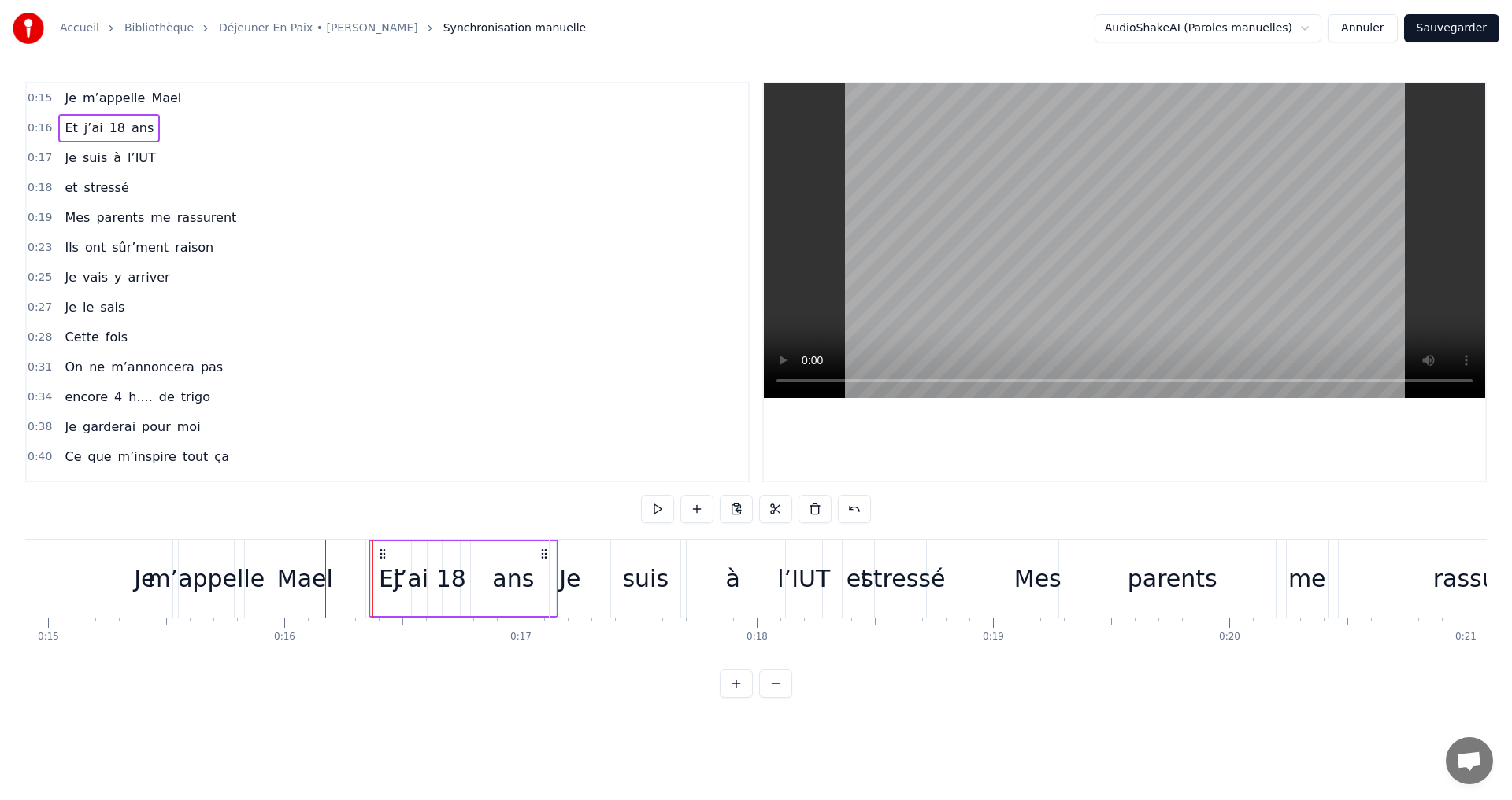
click at [426, 569] on div "j’ai" at bounding box center [411, 579] width 33 height 75
drag, startPoint x: 421, startPoint y: 573, endPoint x: 434, endPoint y: 573, distance: 13.0
click at [434, 573] on icon at bounding box center [435, 578] width 6 height 13
click at [544, 571] on div "ans" at bounding box center [513, 579] width 85 height 75
click at [527, 576] on div "ans" at bounding box center [513, 579] width 41 height 35
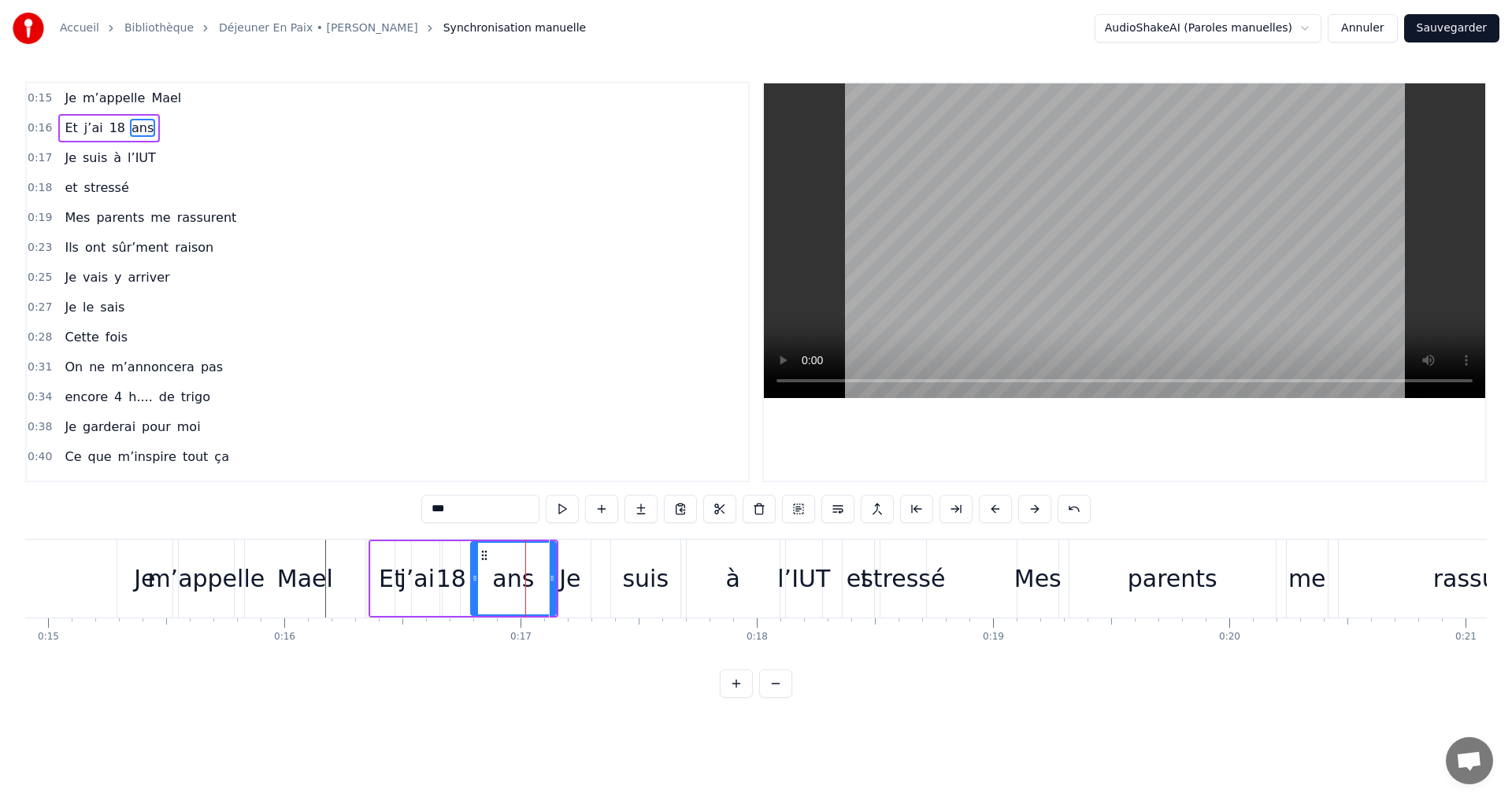
click at [552, 575] on div "Je" at bounding box center [570, 579] width 41 height 78
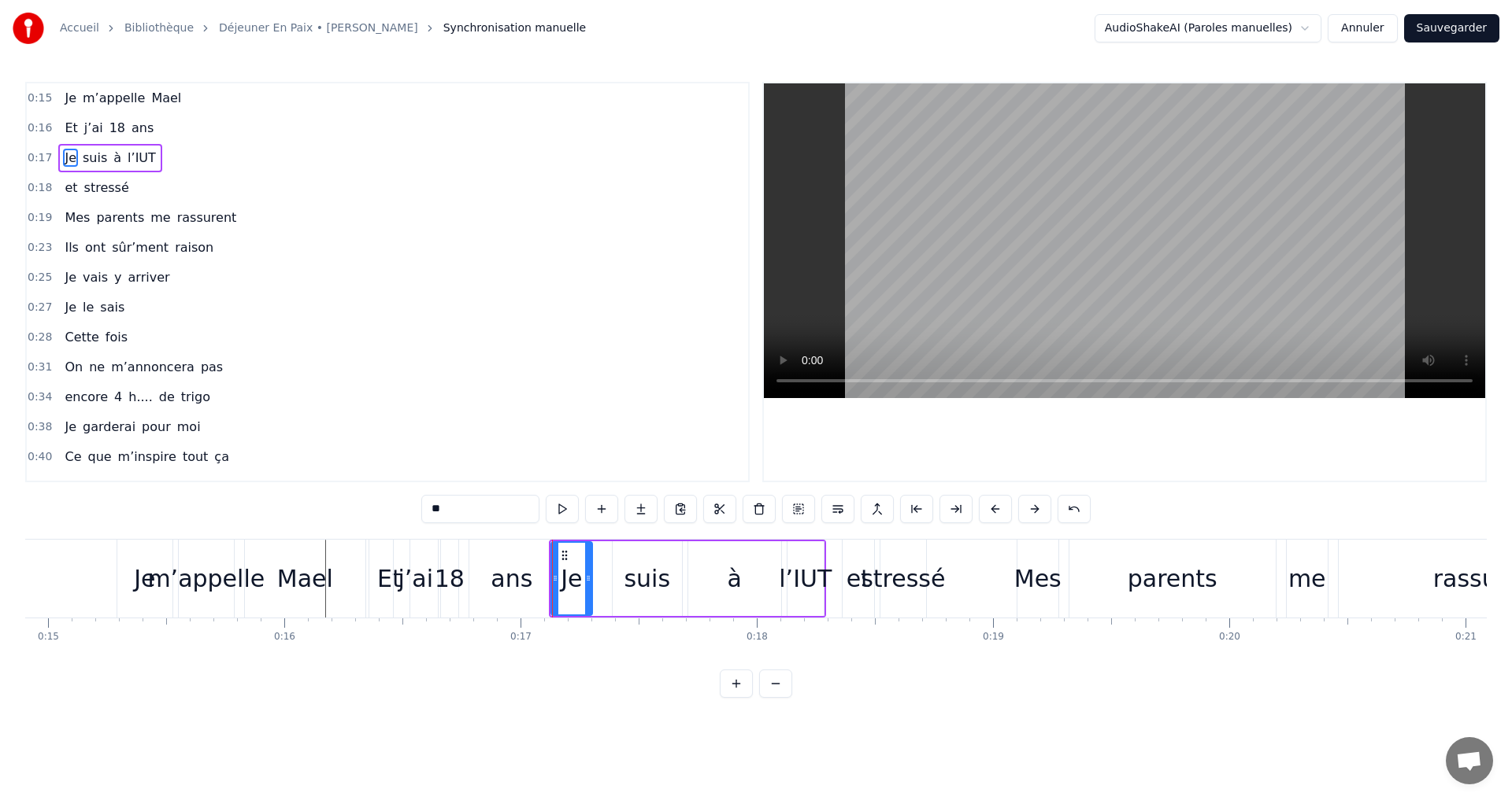
click at [536, 578] on div "ans" at bounding box center [512, 579] width 85 height 78
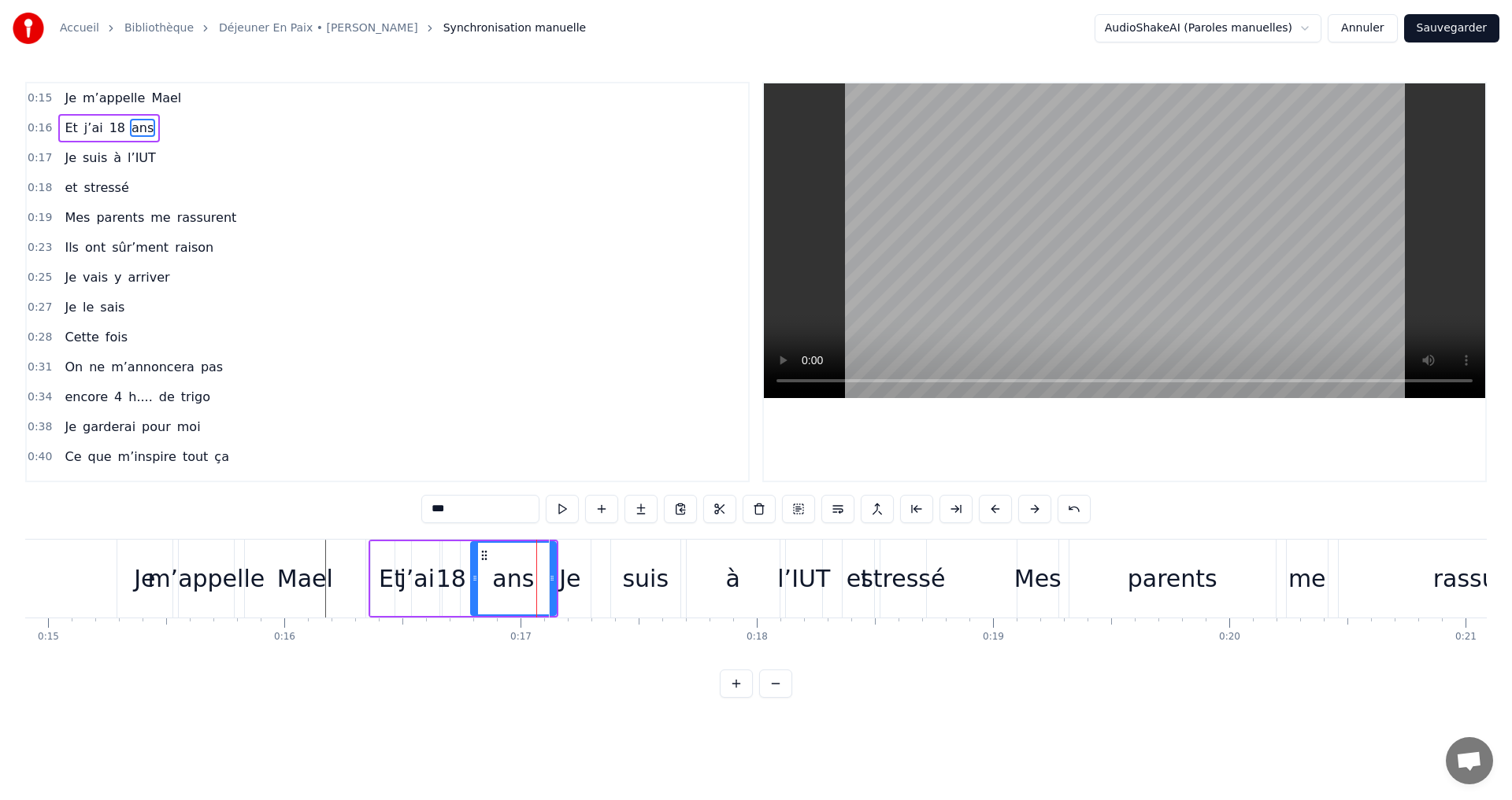
drag, startPoint x: 592, startPoint y: 697, endPoint x: 575, endPoint y: 662, distance: 38.9
click at [588, 691] on div "0:15 Je m’appelle [PERSON_NAME] 0:16 Et j’ai 18 ans 0:17 Je suis à l’IUT 0:18 e…" at bounding box center [756, 390] width 1461 height 616
click at [1032, 504] on button at bounding box center [1035, 509] width 33 height 29
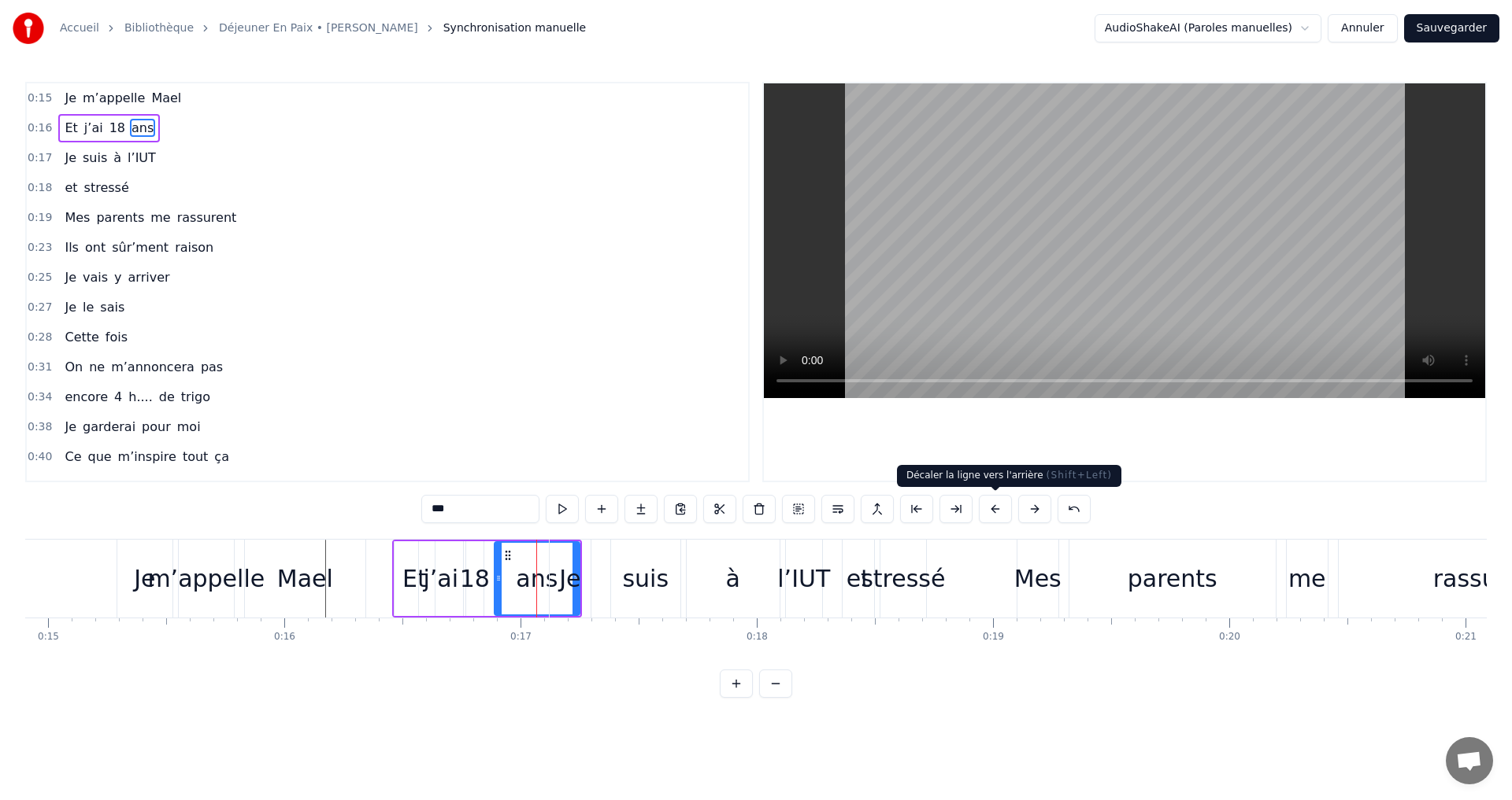
click at [993, 512] on button at bounding box center [995, 509] width 33 height 29
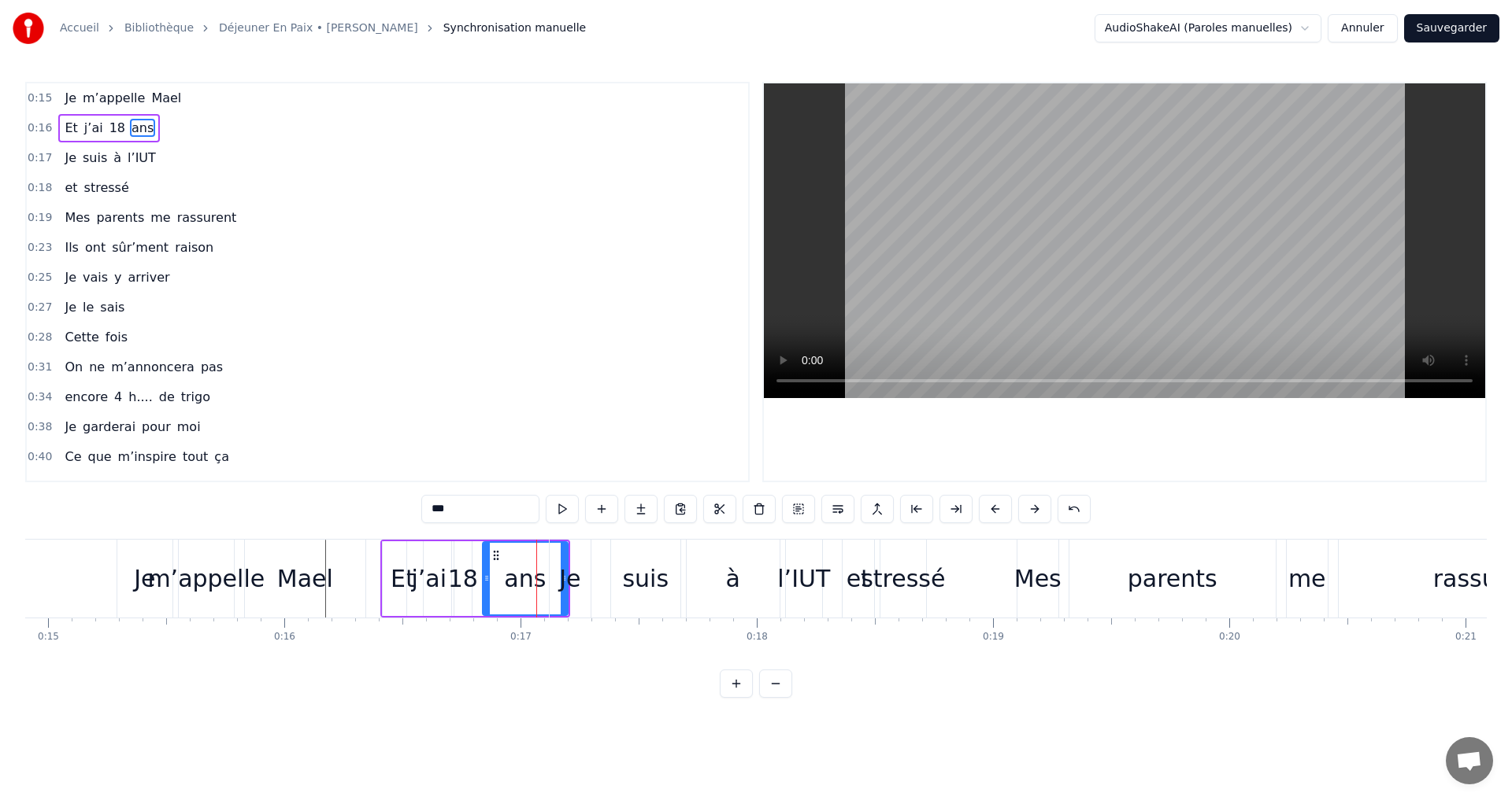
click at [993, 512] on button at bounding box center [995, 509] width 33 height 29
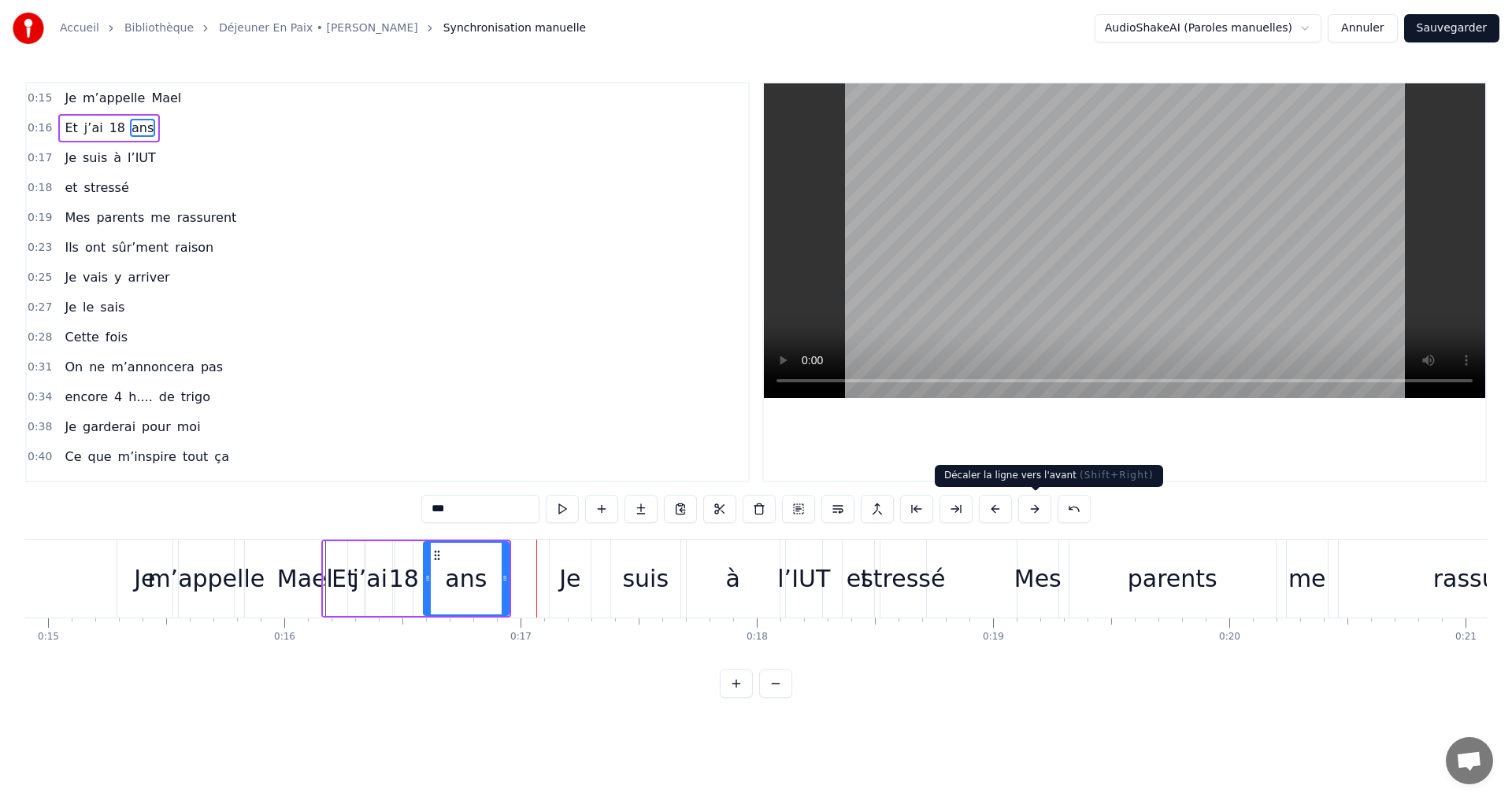
click at [1030, 507] on button at bounding box center [1035, 509] width 33 height 29
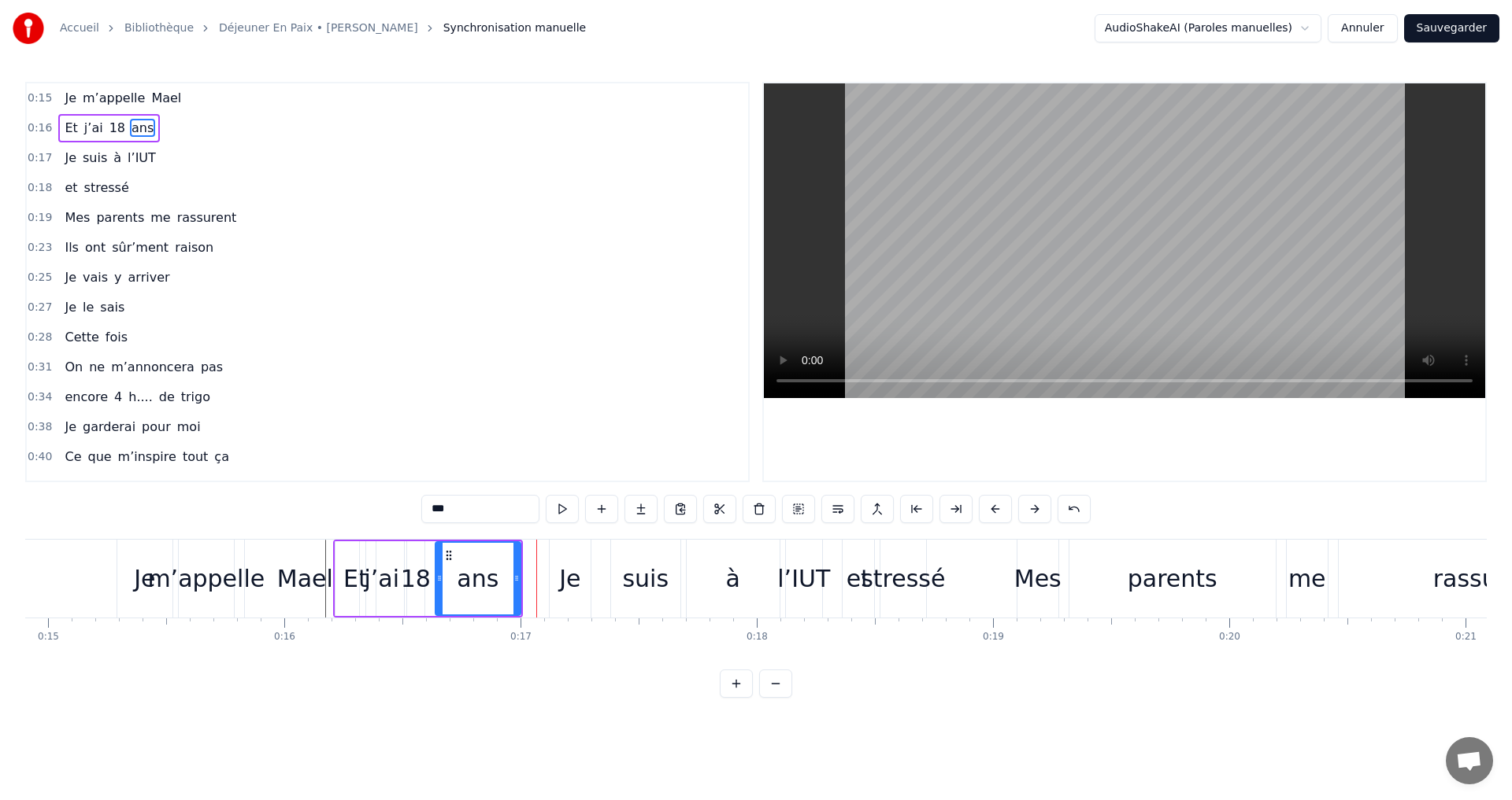
click at [456, 690] on div "0:15 Je m’appelle [PERSON_NAME] 0:16 Et j’ai 18 ans 0:17 Je suis à l’IUT 0:18 e…" at bounding box center [756, 390] width 1461 height 616
click at [305, 600] on div "Mael" at bounding box center [305, 579] width 120 height 78
type input "****"
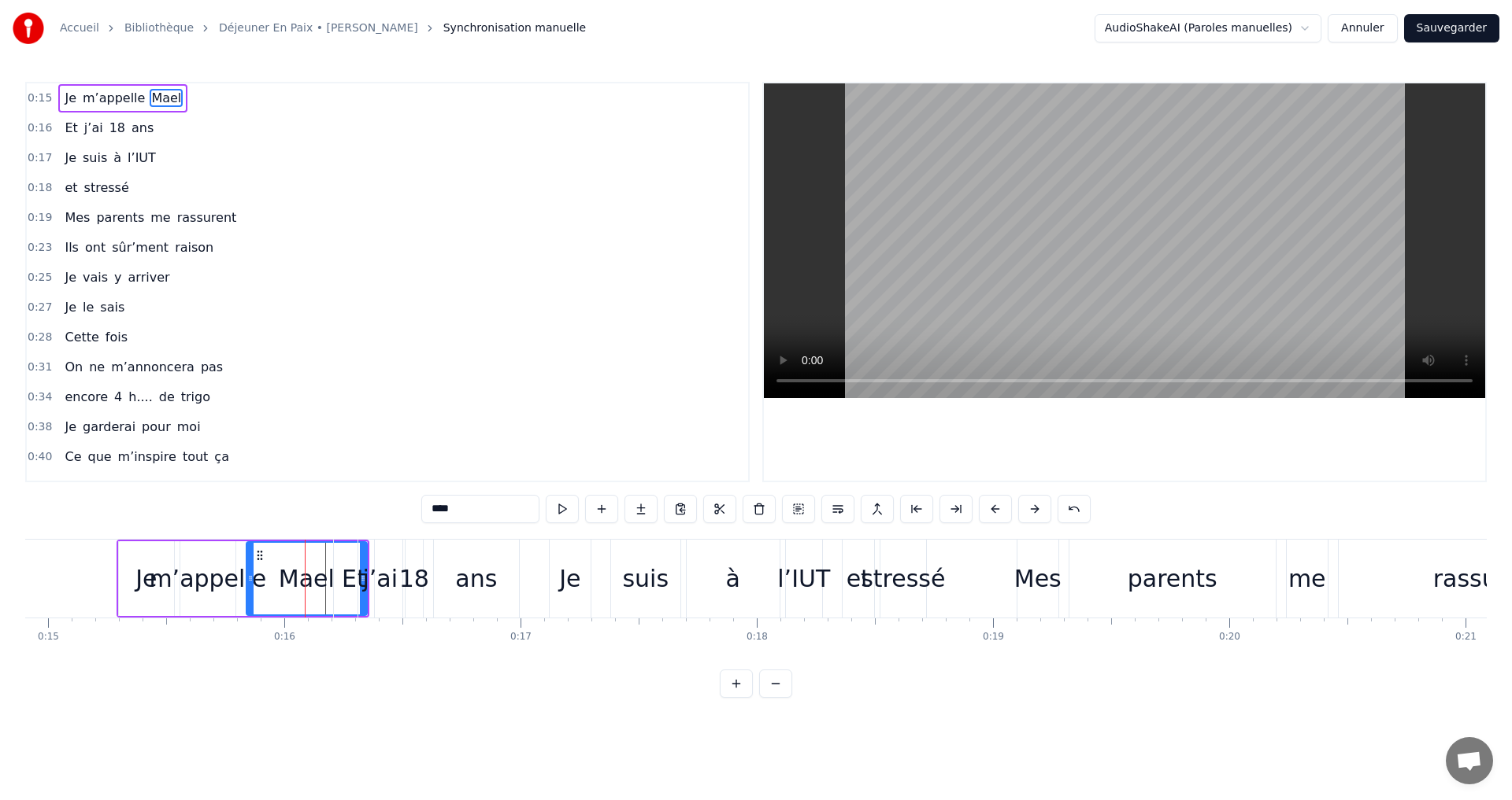
click at [406, 647] on div "Je m’appelle Mael Et j’ai 18 ans Je suis à l’IUT et stressé Mes parents me rass…" at bounding box center [756, 598] width 1461 height 118
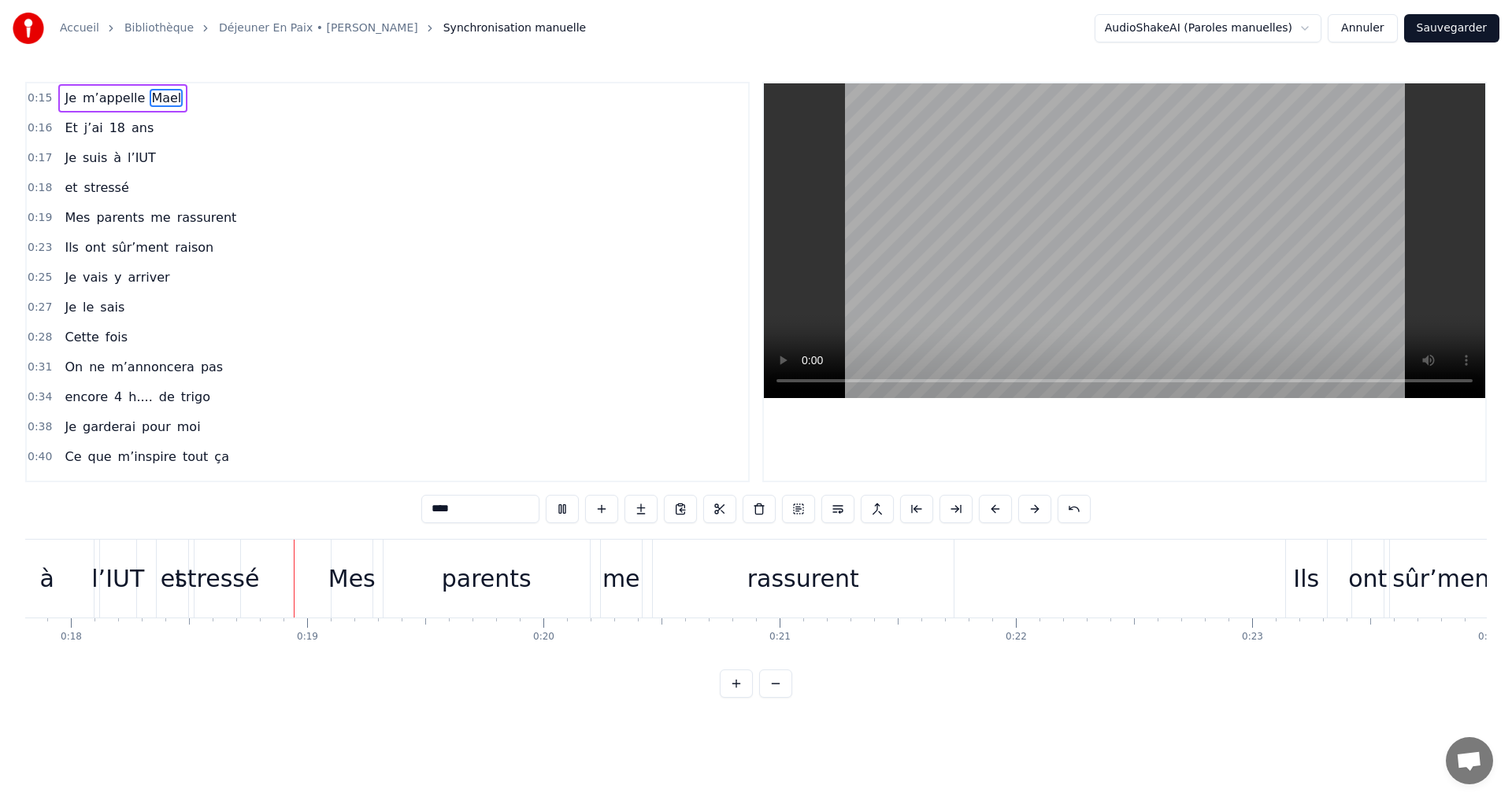
scroll to position [0, 4277]
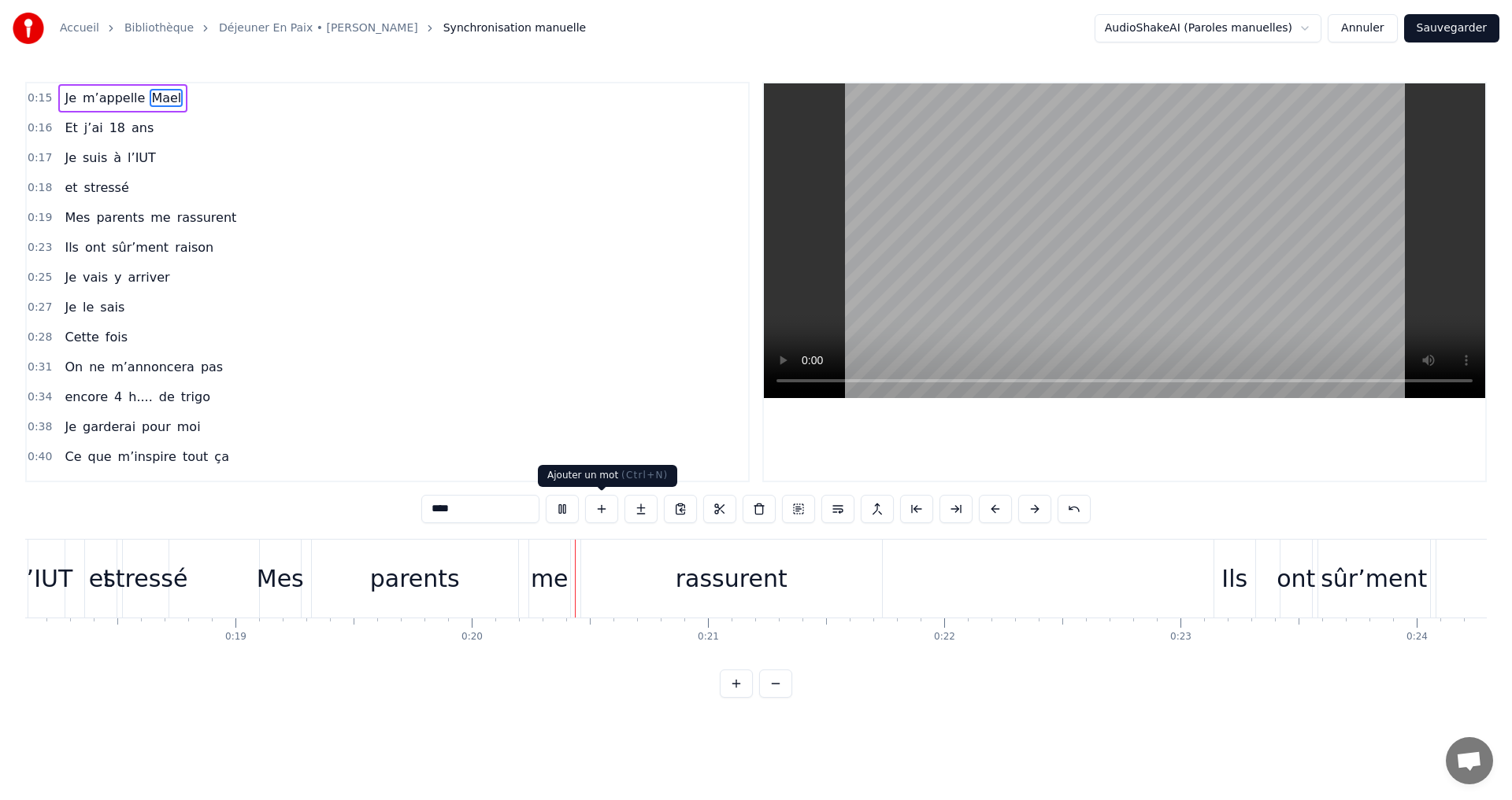
click at [560, 511] on button at bounding box center [562, 509] width 33 height 29
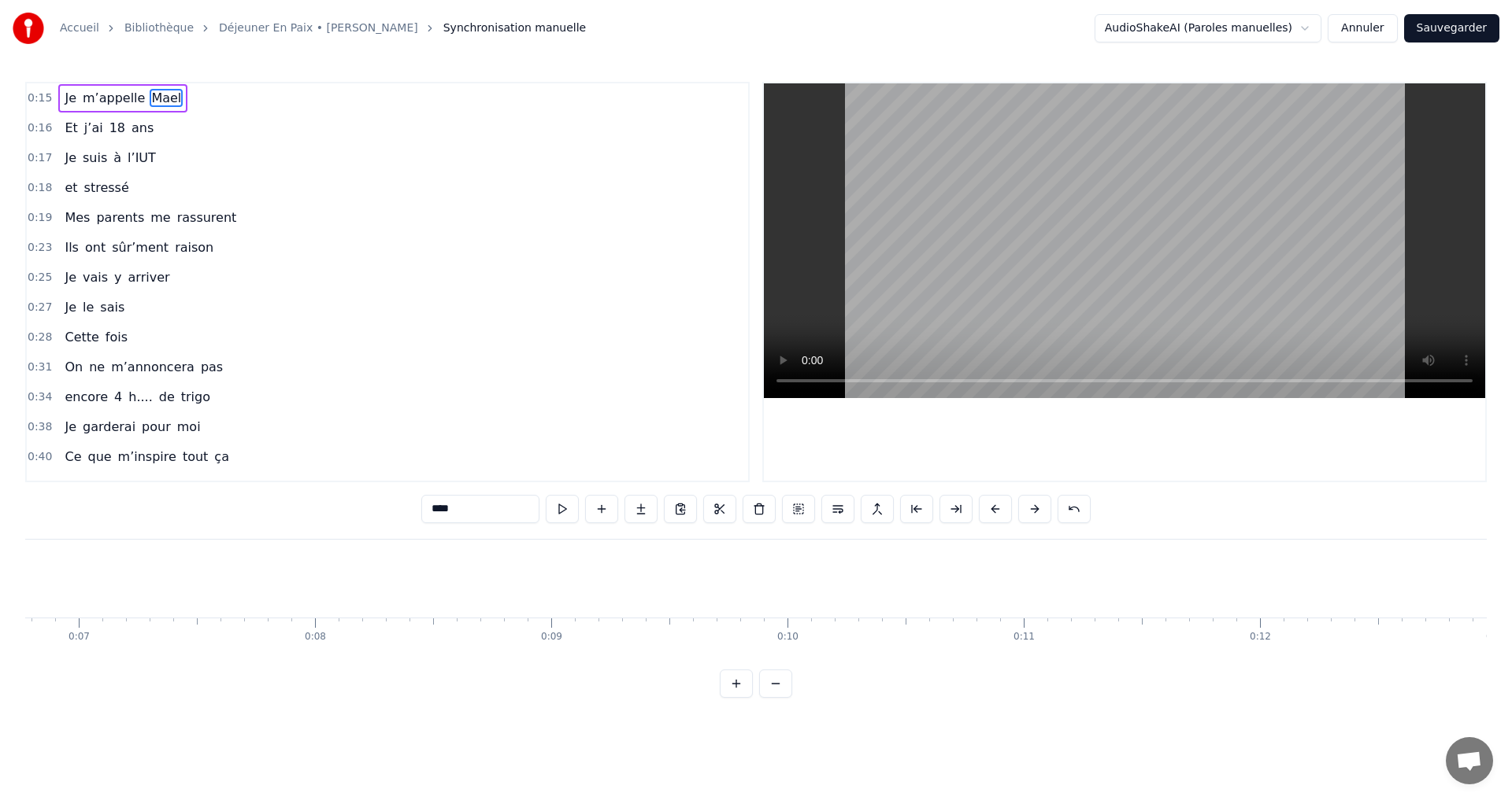
scroll to position [0, 1512]
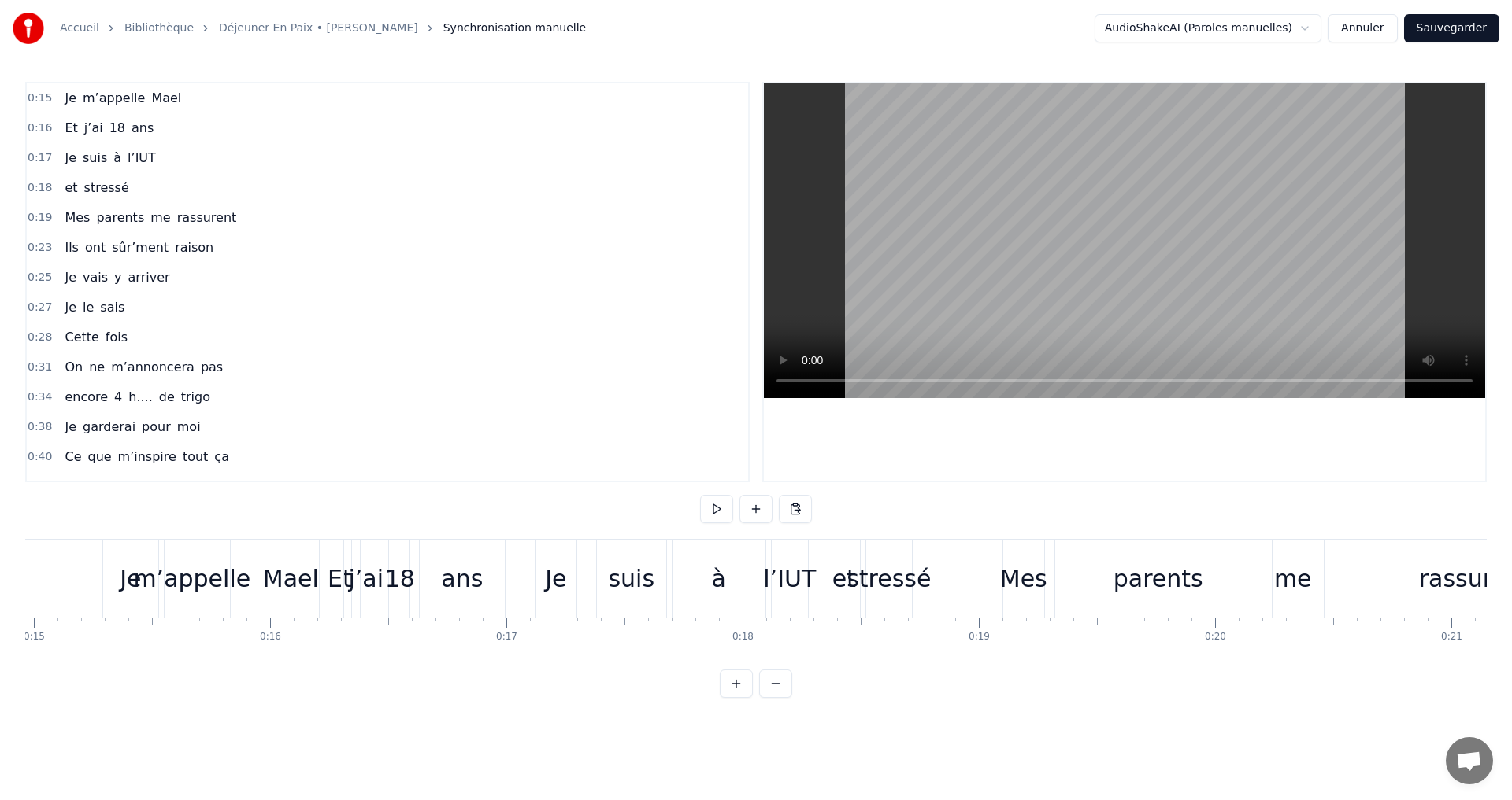
scroll to position [0, 3381]
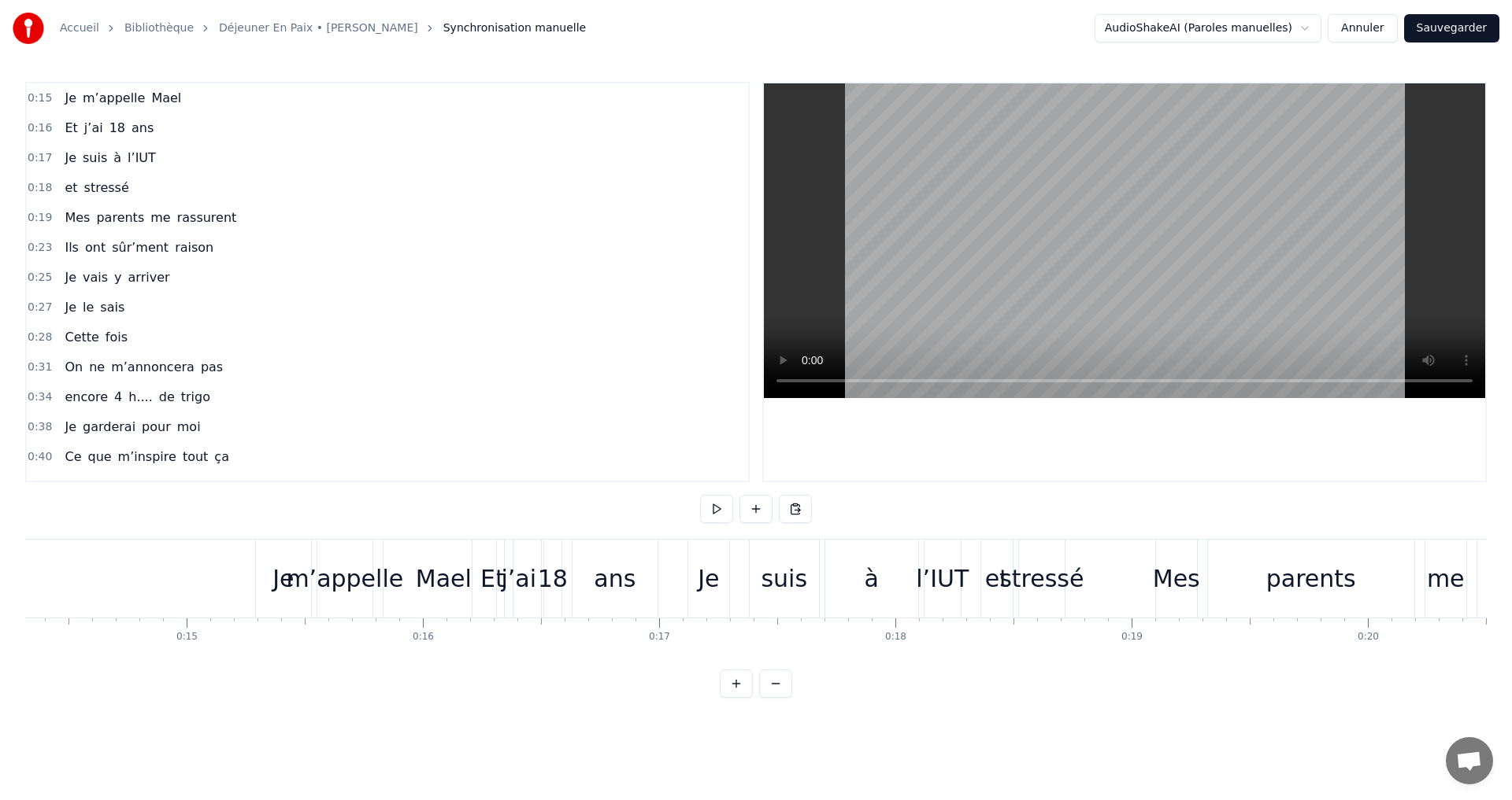
click at [285, 592] on div "Je" at bounding box center [284, 579] width 22 height 35
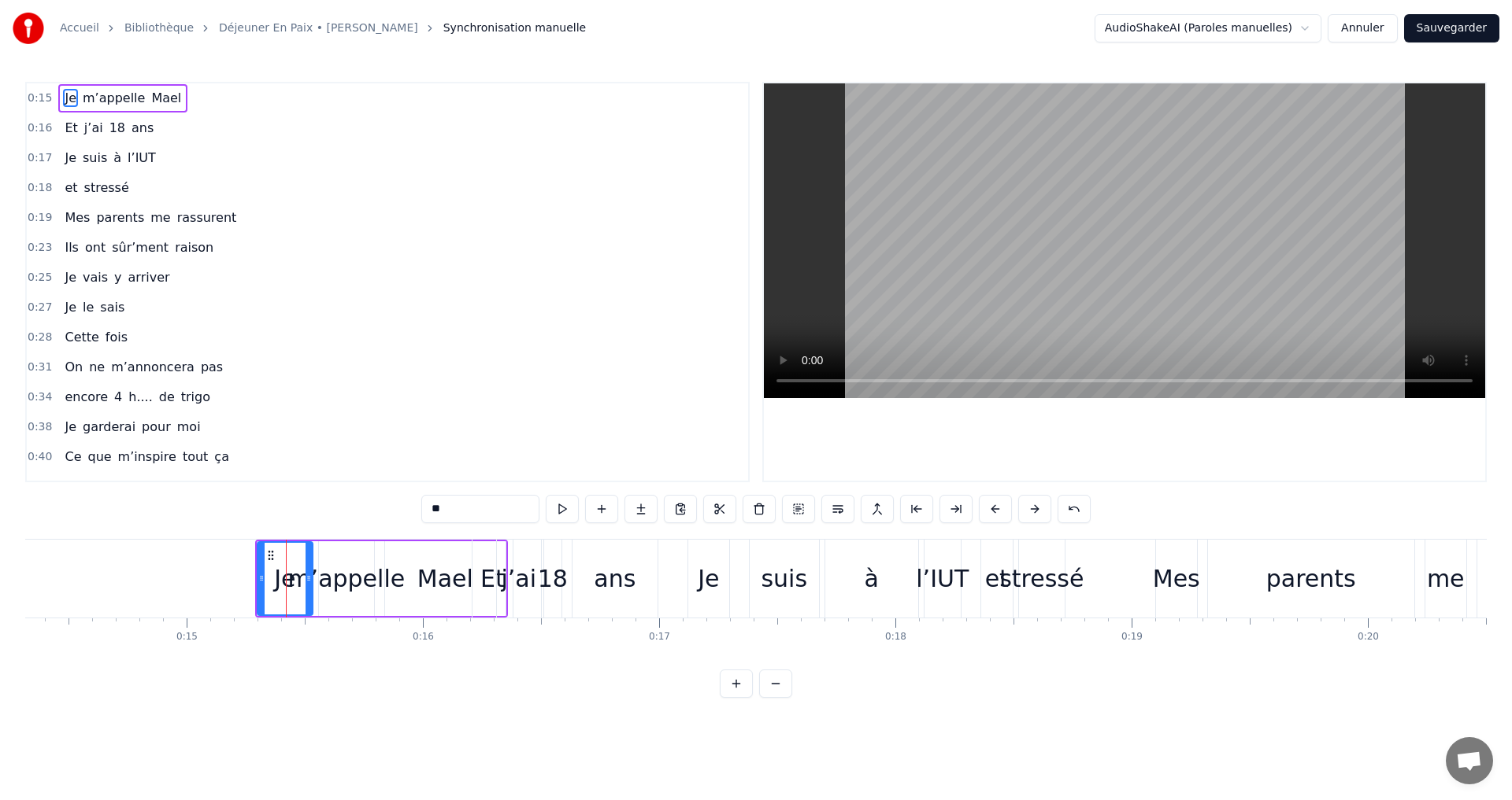
click at [298, 587] on div "Je" at bounding box center [284, 579] width 53 height 72
click at [398, 589] on div "Mael" at bounding box center [445, 579] width 120 height 75
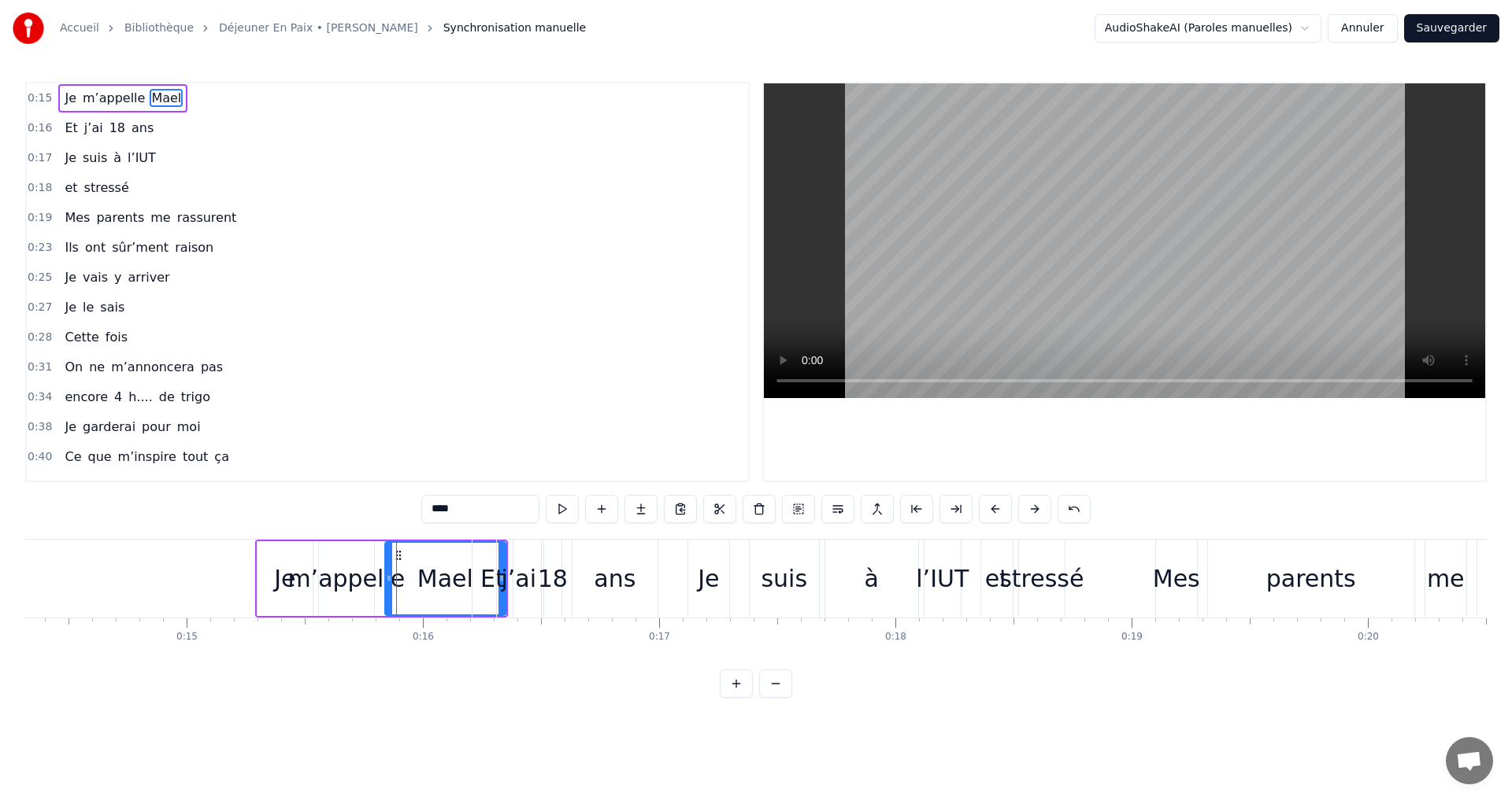
click at [398, 589] on div "Mael" at bounding box center [445, 579] width 119 height 72
click at [346, 588] on div "m’appelle" at bounding box center [346, 579] width 117 height 35
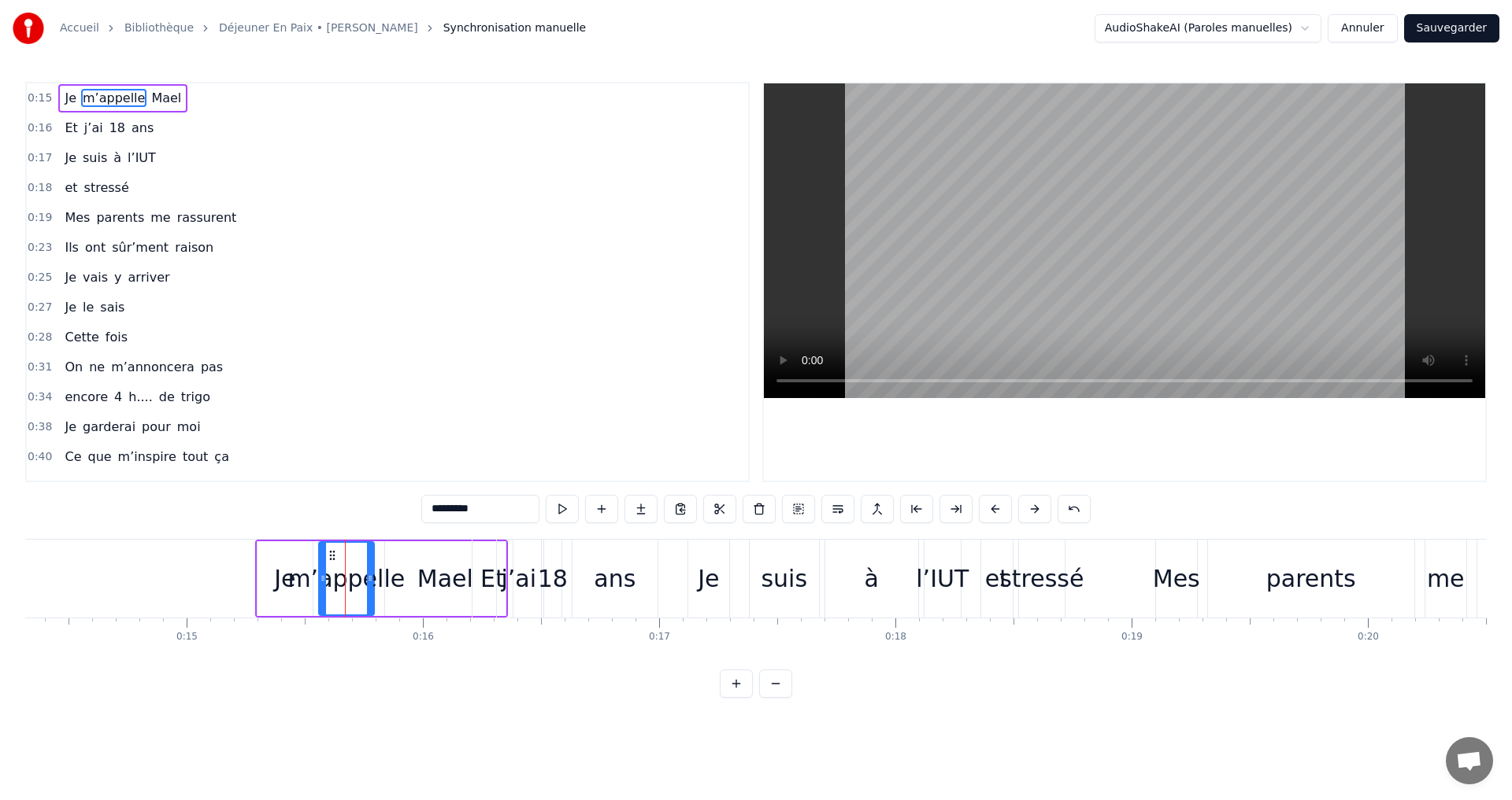
click at [346, 588] on div "m’appelle" at bounding box center [346, 579] width 117 height 35
click at [293, 587] on div "Je" at bounding box center [284, 579] width 22 height 35
click at [472, 604] on div "Et" at bounding box center [492, 579] width 41 height 78
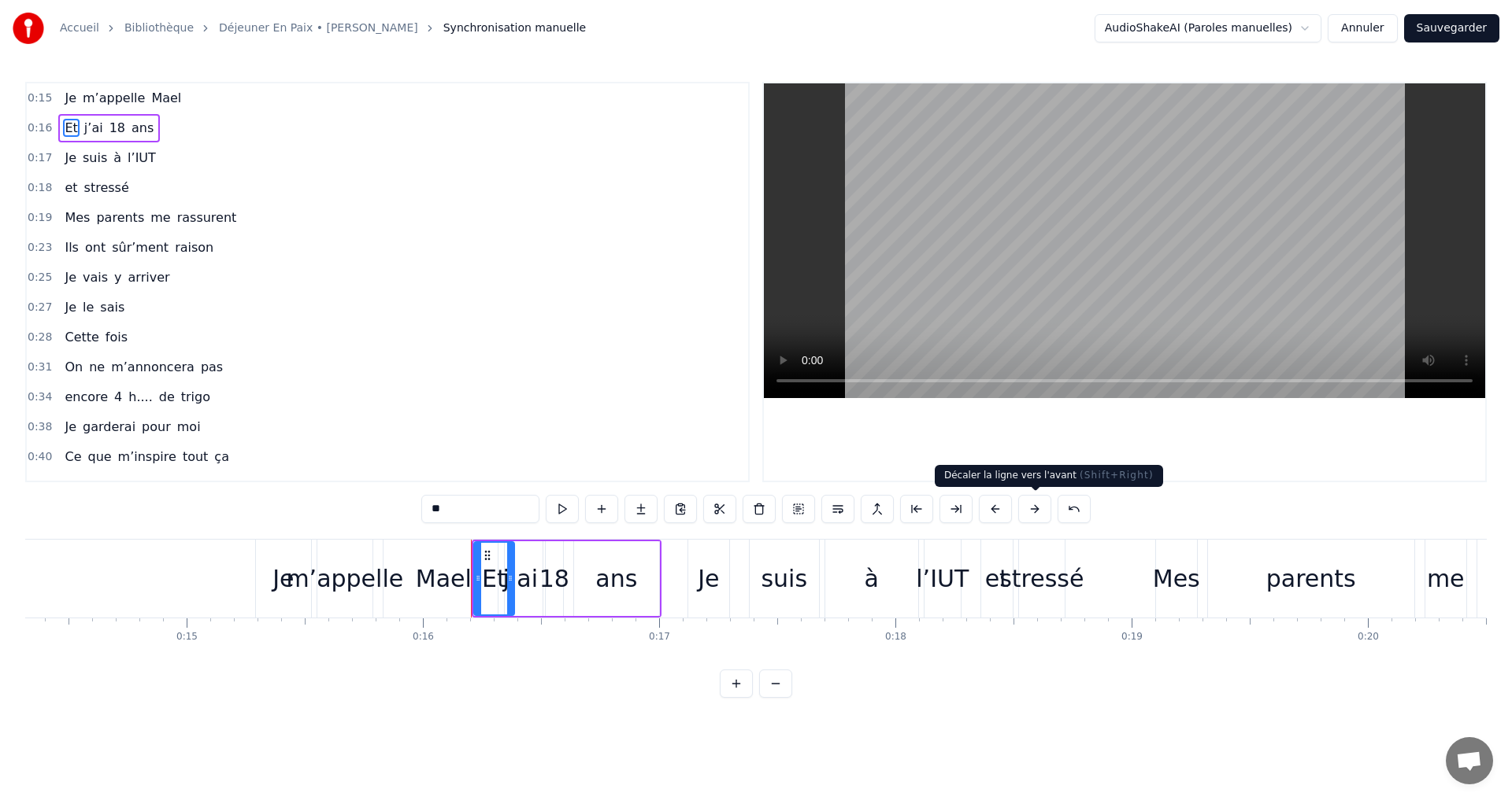
click at [1040, 508] on button at bounding box center [1035, 509] width 33 height 29
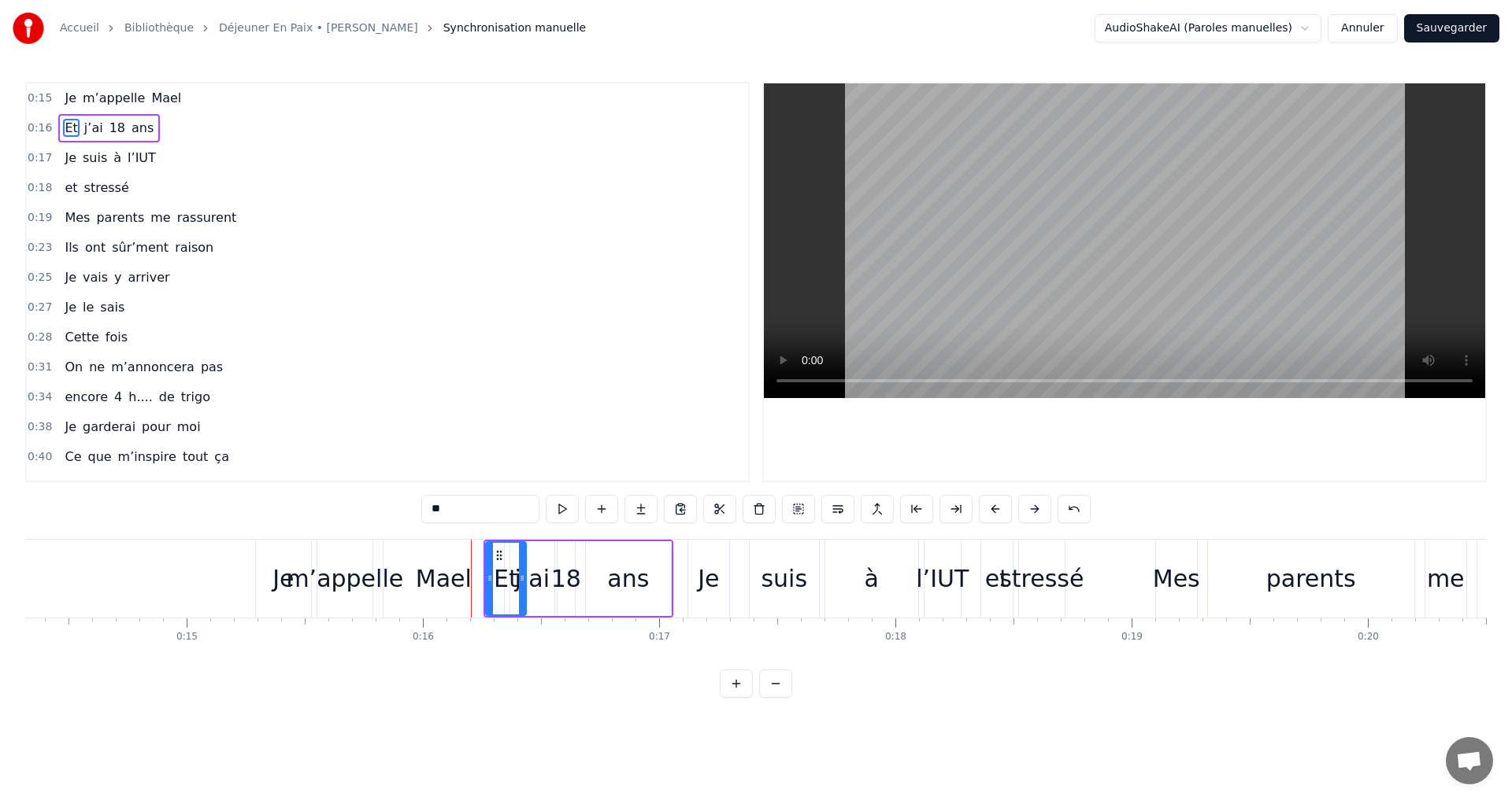
click at [1040, 508] on button at bounding box center [1035, 509] width 33 height 29
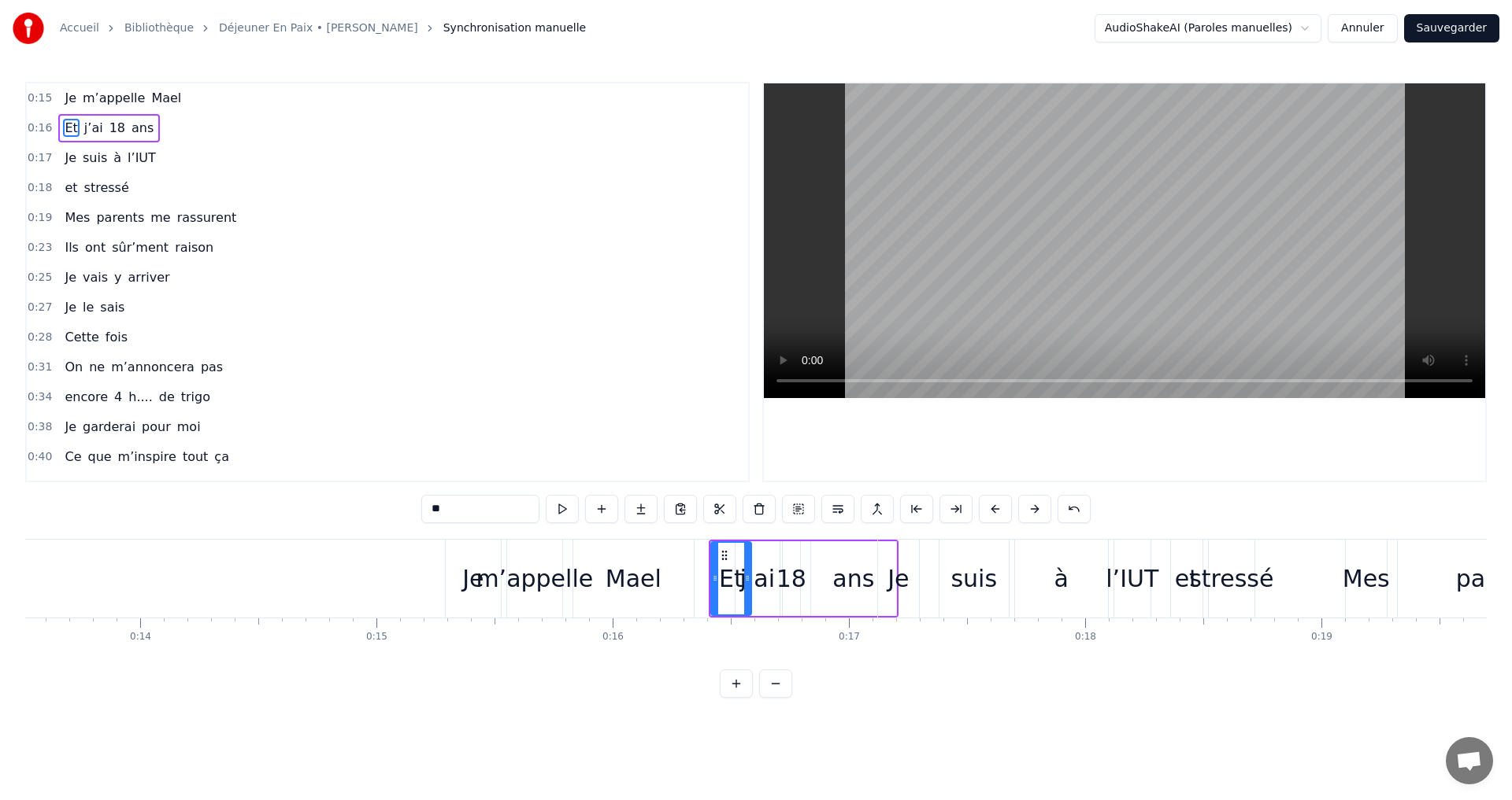
scroll to position [0, 2976]
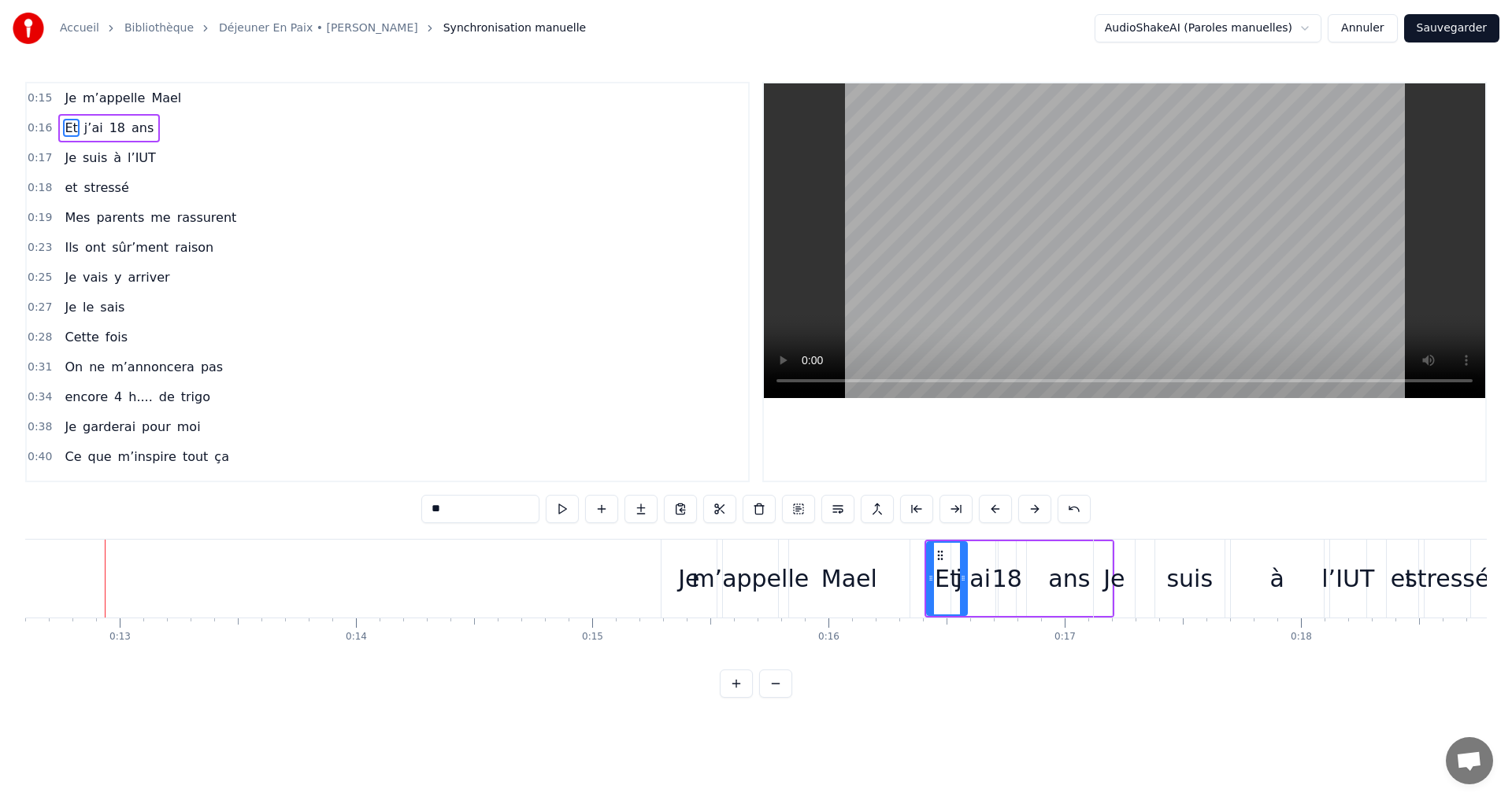
click at [676, 592] on div "Je" at bounding box center [689, 579] width 55 height 78
type input "**"
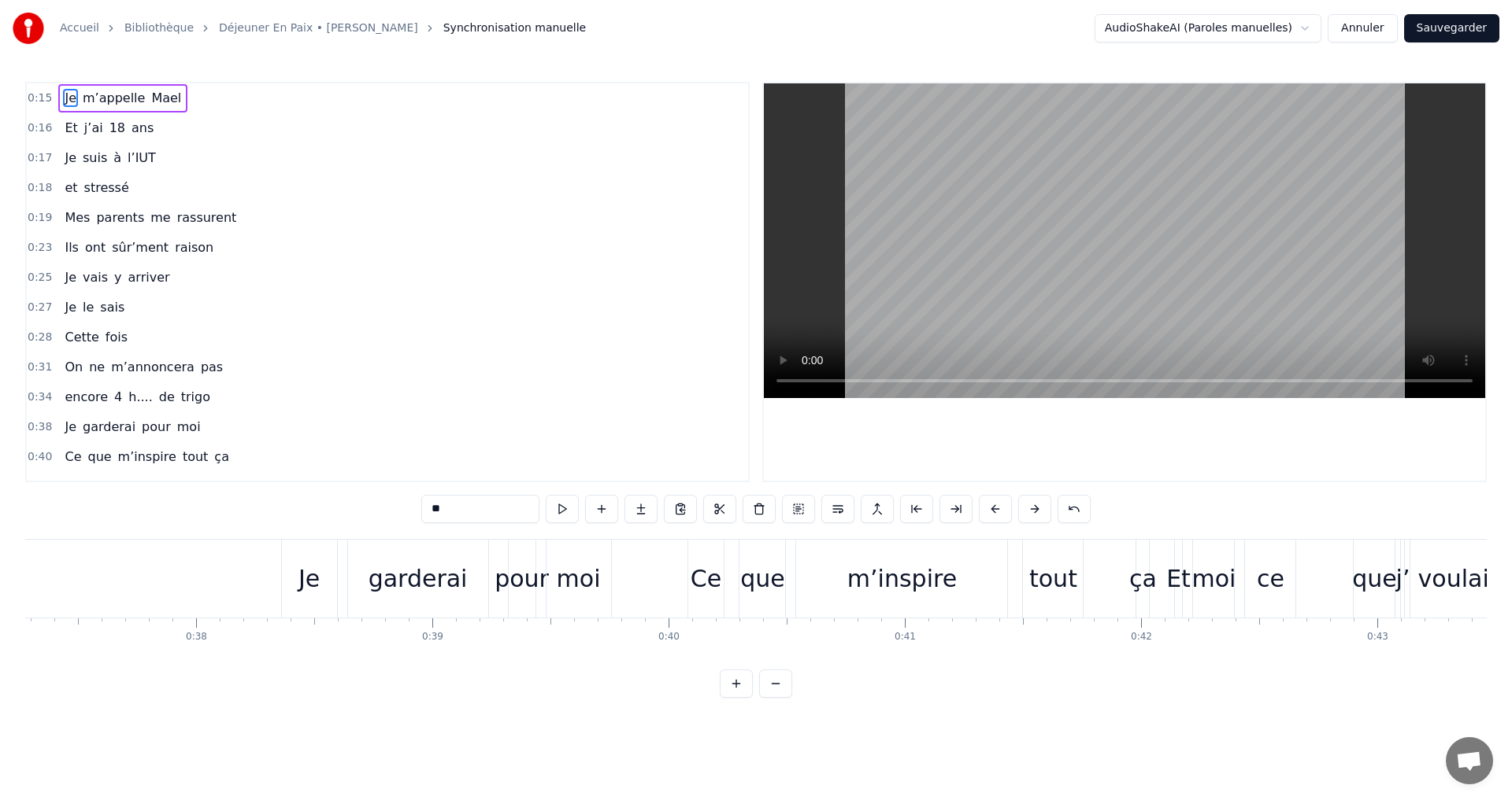
scroll to position [0, 8773]
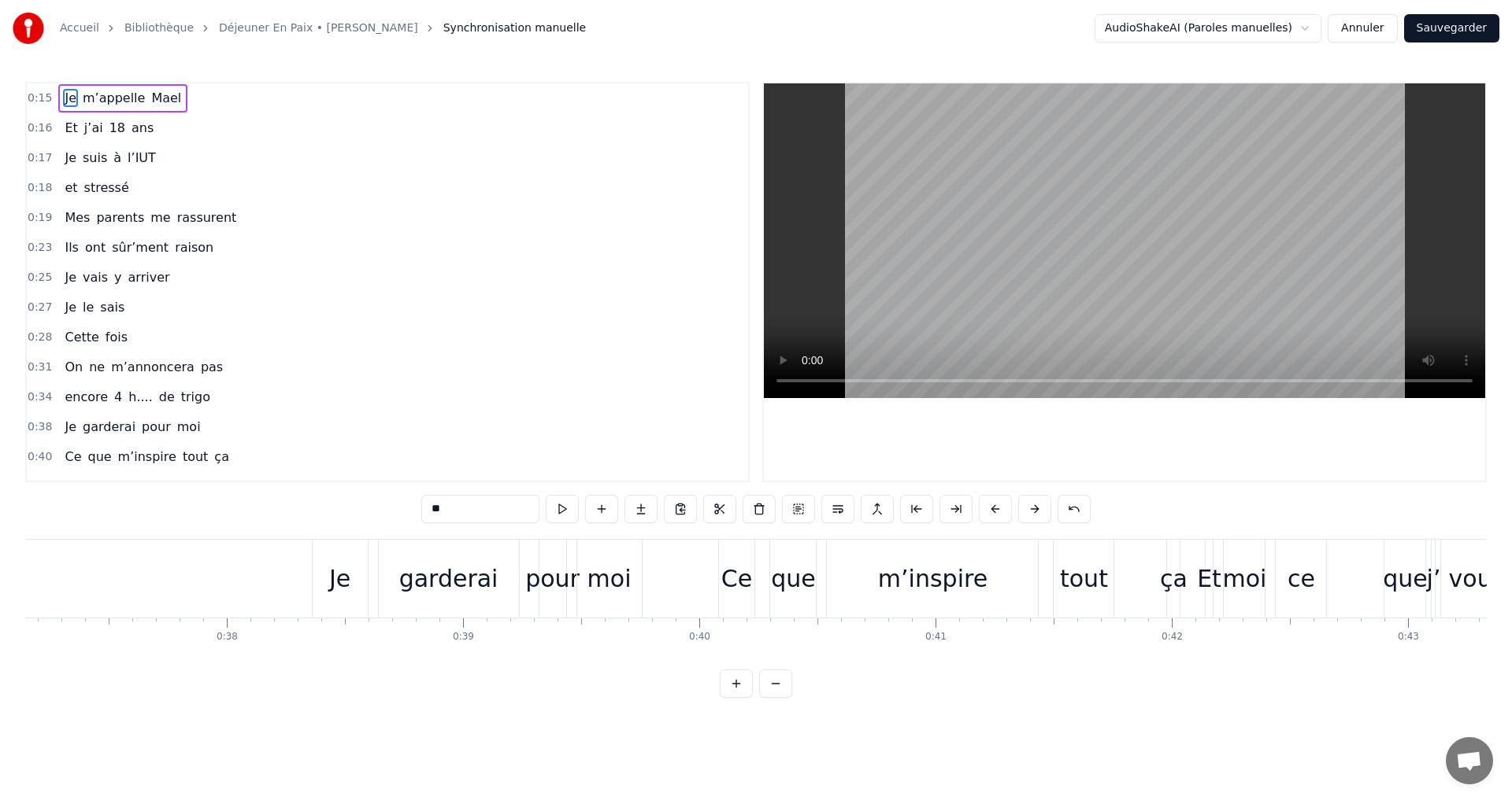
click at [34, 130] on span "0:16" at bounding box center [39, 128] width 25 height 16
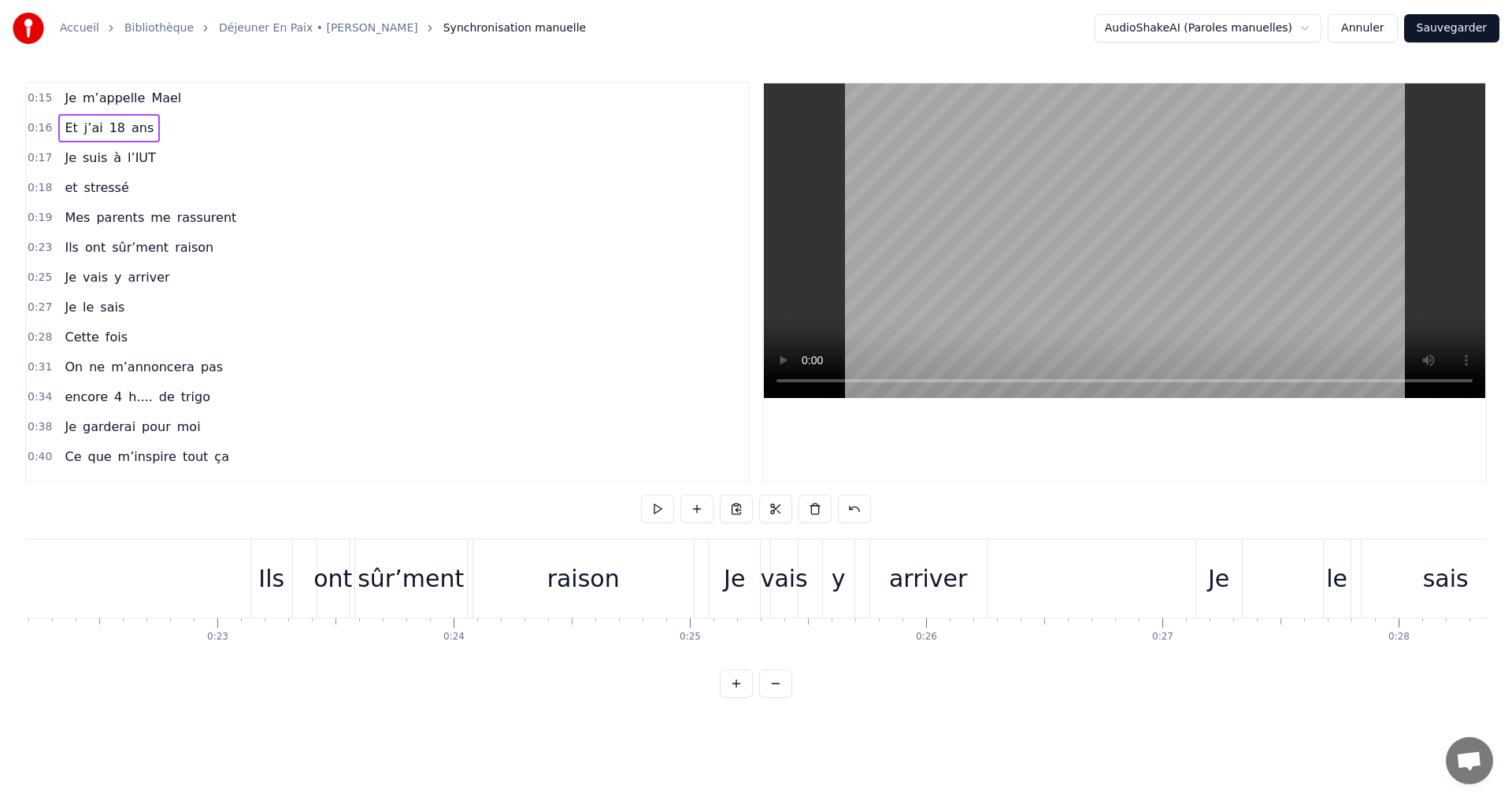
click at [34, 130] on span "0:16" at bounding box center [39, 128] width 25 height 16
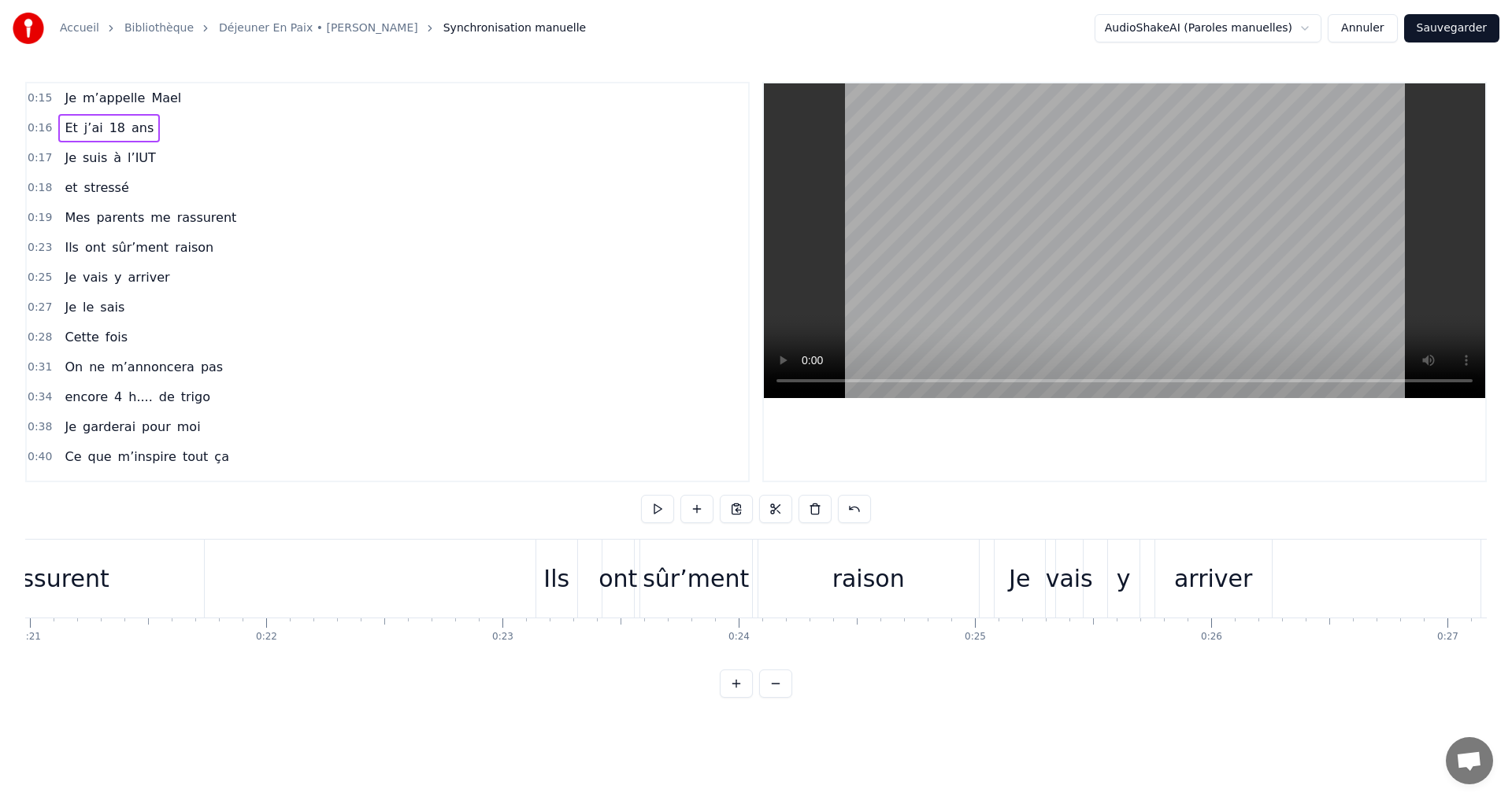
click at [34, 130] on span "0:16" at bounding box center [39, 128] width 25 height 16
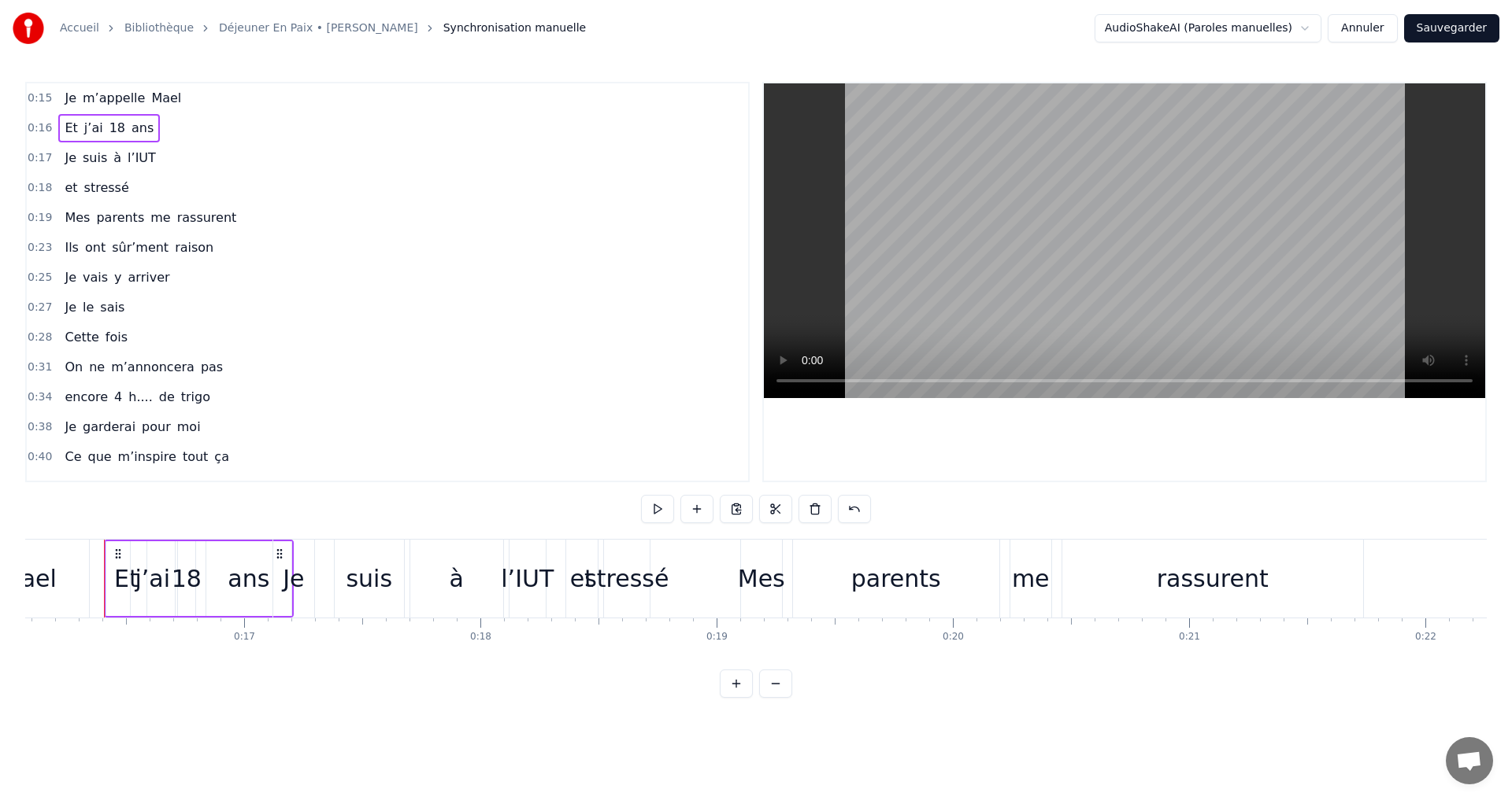
scroll to position [0, 3796]
click at [328, 30] on link "Déjeuner En Paix • [PERSON_NAME]" at bounding box center [318, 29] width 199 height 16
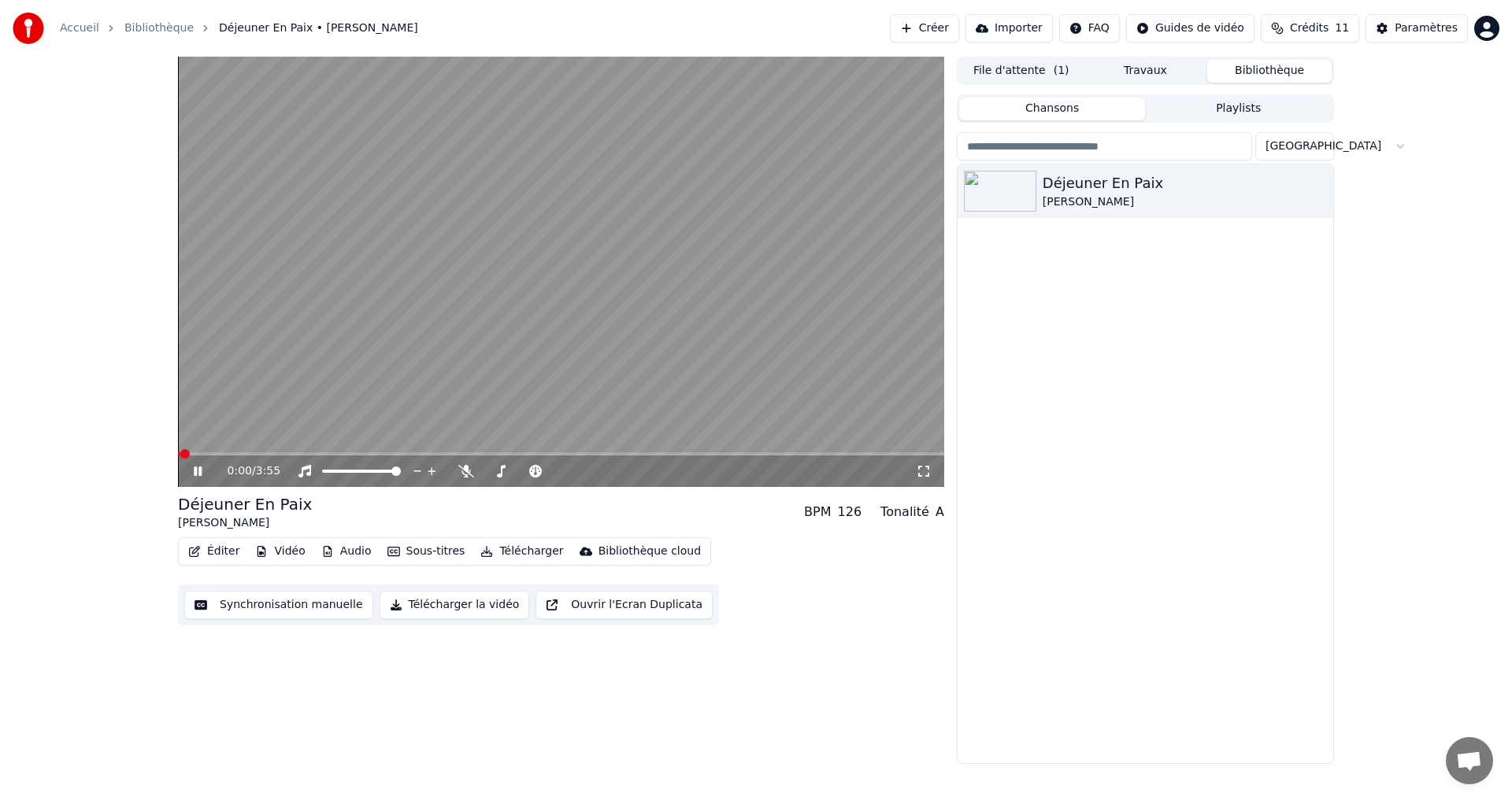
click at [262, 608] on button "Synchronisation manuelle" at bounding box center [279, 605] width 189 height 29
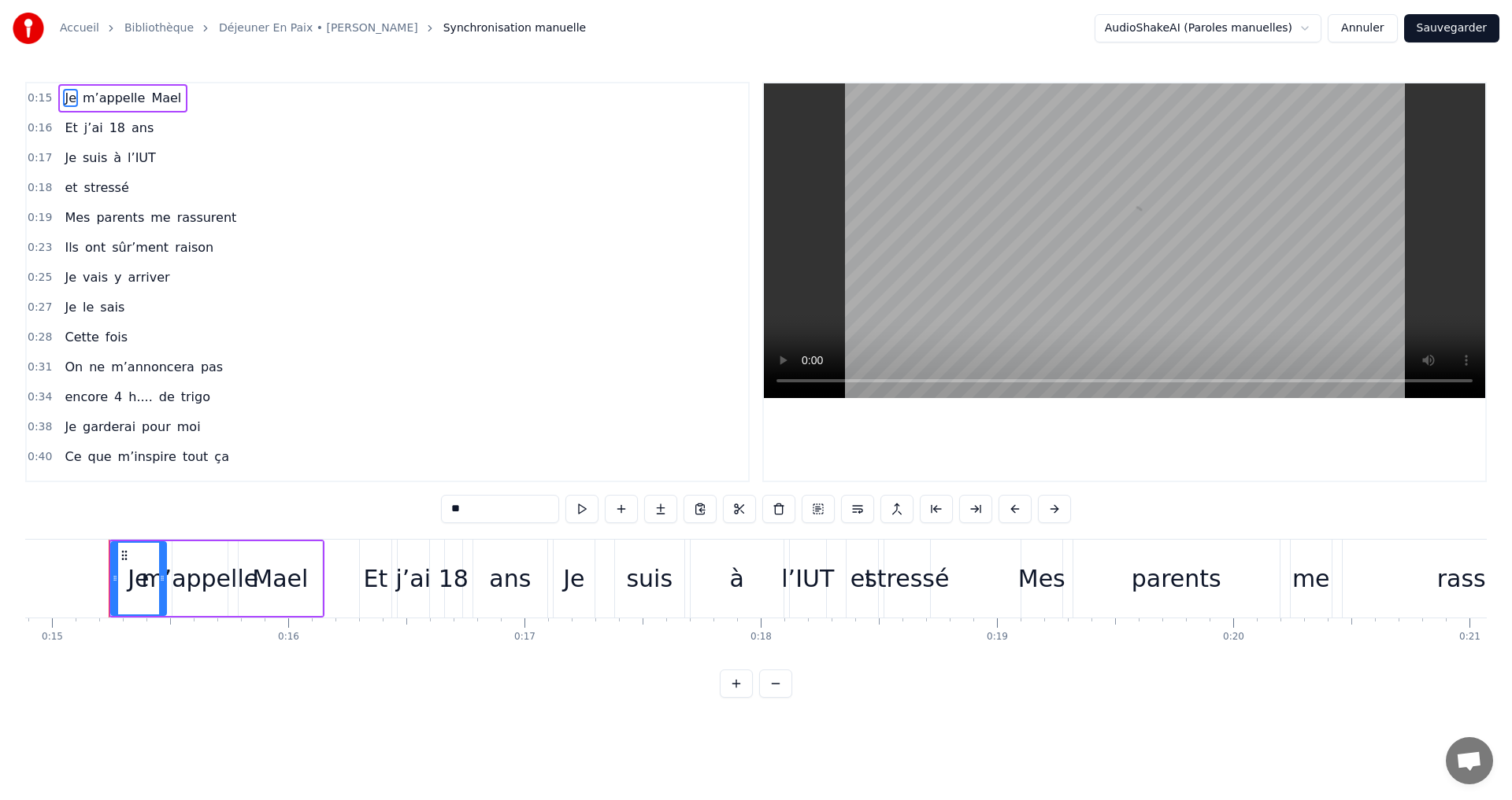
scroll to position [0, 3520]
click at [347, 19] on div "Accueil Bibliothèque Déjeuner En Paix • [PERSON_NAME] Synchronisation manuelle" at bounding box center [299, 29] width 573 height 31
click at [340, 30] on link "Déjeuner En Paix • [PERSON_NAME]" at bounding box center [318, 29] width 199 height 16
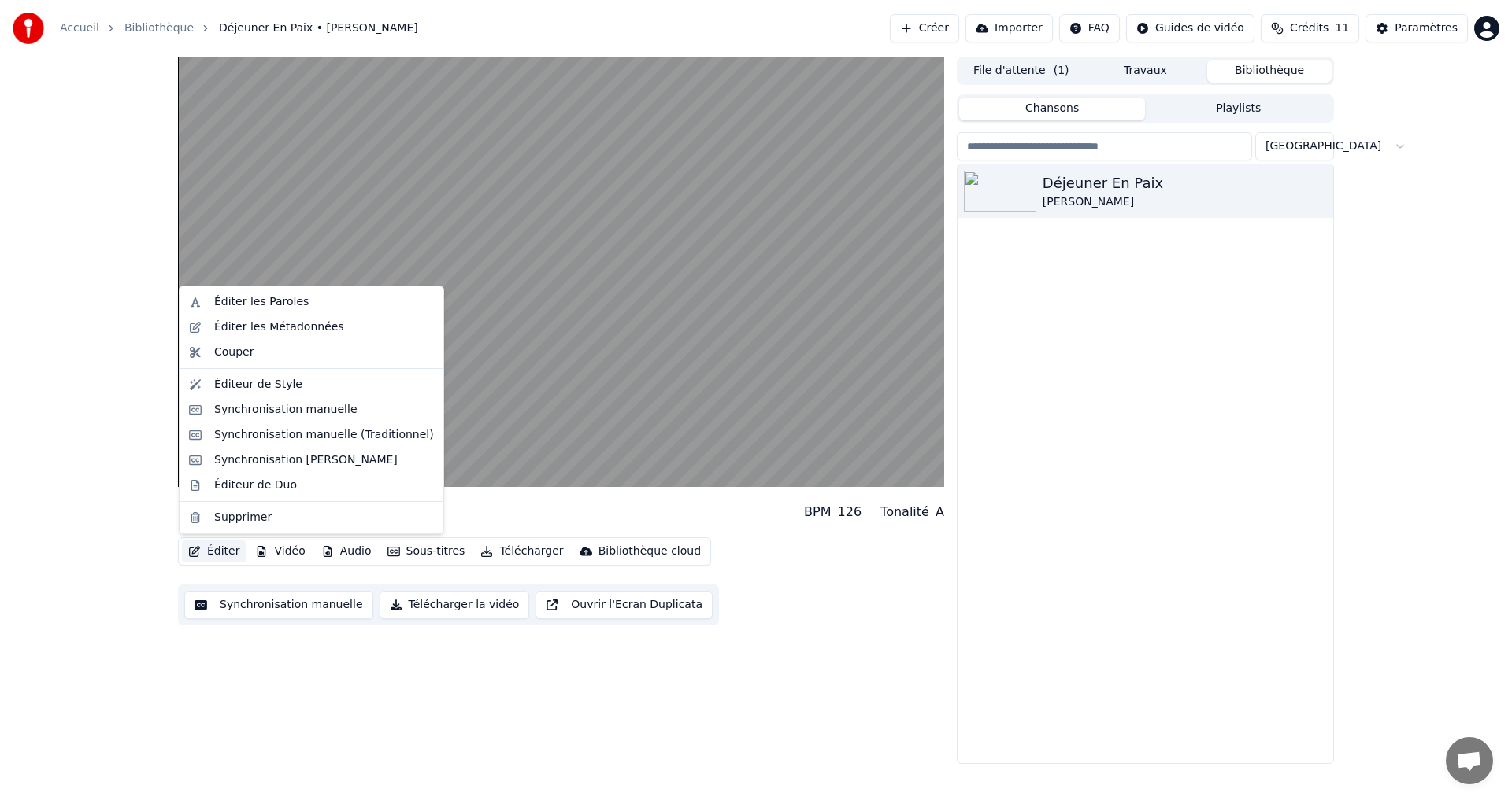
click at [226, 551] on button "Éditer" at bounding box center [214, 551] width 64 height 22
click at [261, 468] on div "Synchronisation [PERSON_NAME]" at bounding box center [312, 461] width 258 height 26
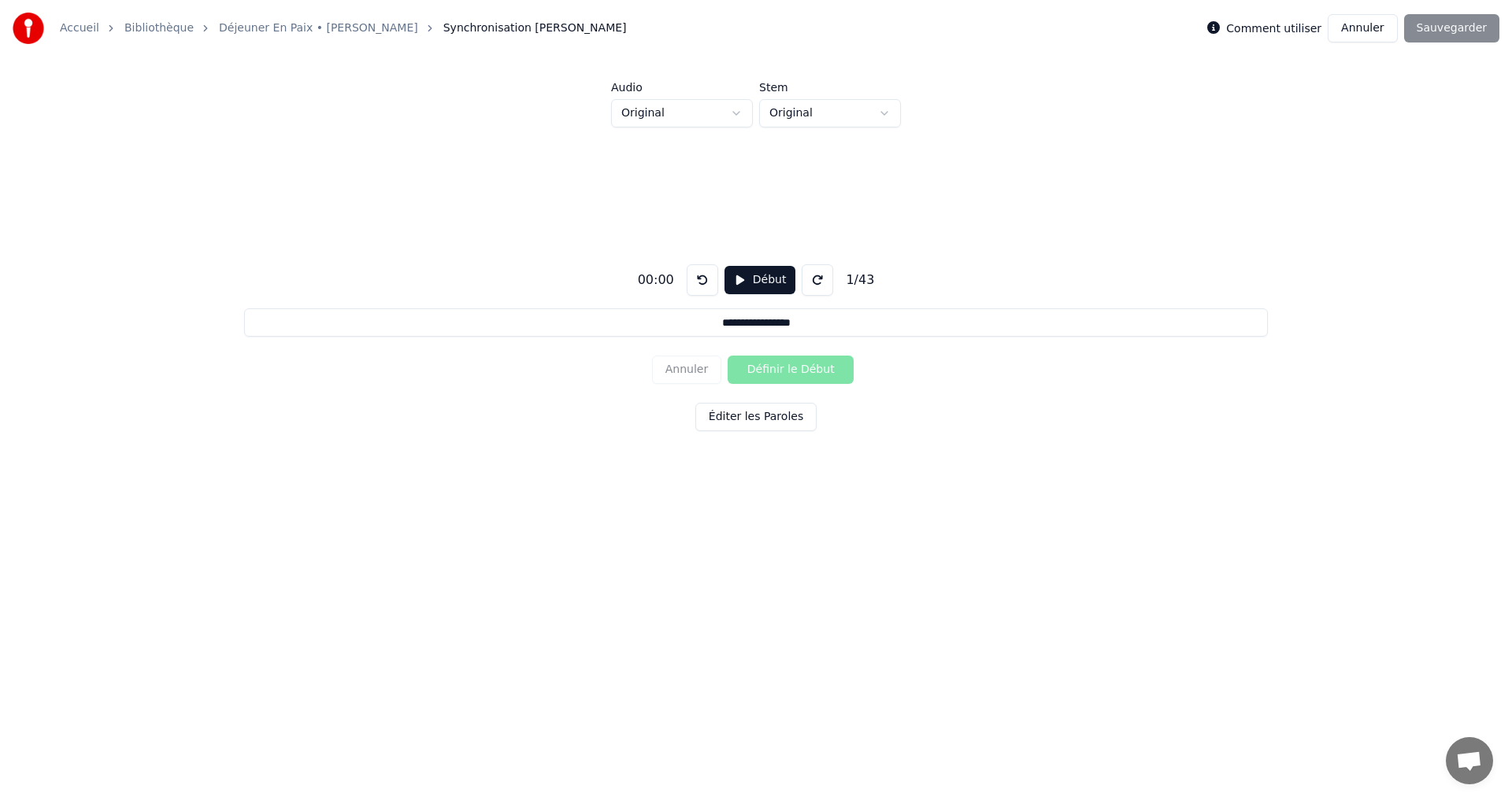
click at [741, 276] on button "Début" at bounding box center [760, 279] width 72 height 29
click at [1367, 29] on button "Annuler" at bounding box center [1361, 28] width 69 height 29
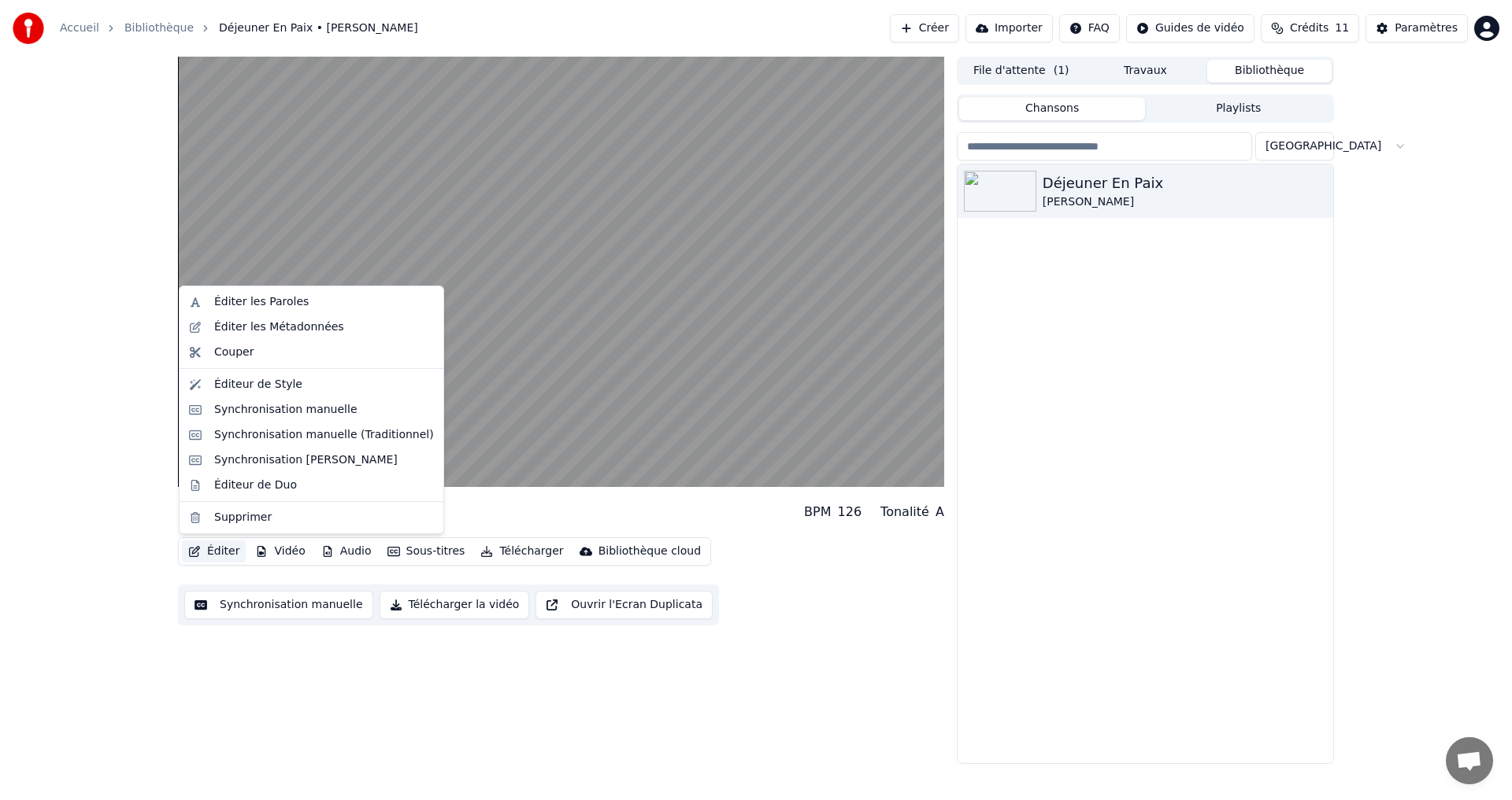
click at [222, 550] on button "Éditer" at bounding box center [214, 551] width 64 height 22
click at [272, 467] on div "Synchronisation [PERSON_NAME]" at bounding box center [306, 461] width 183 height 16
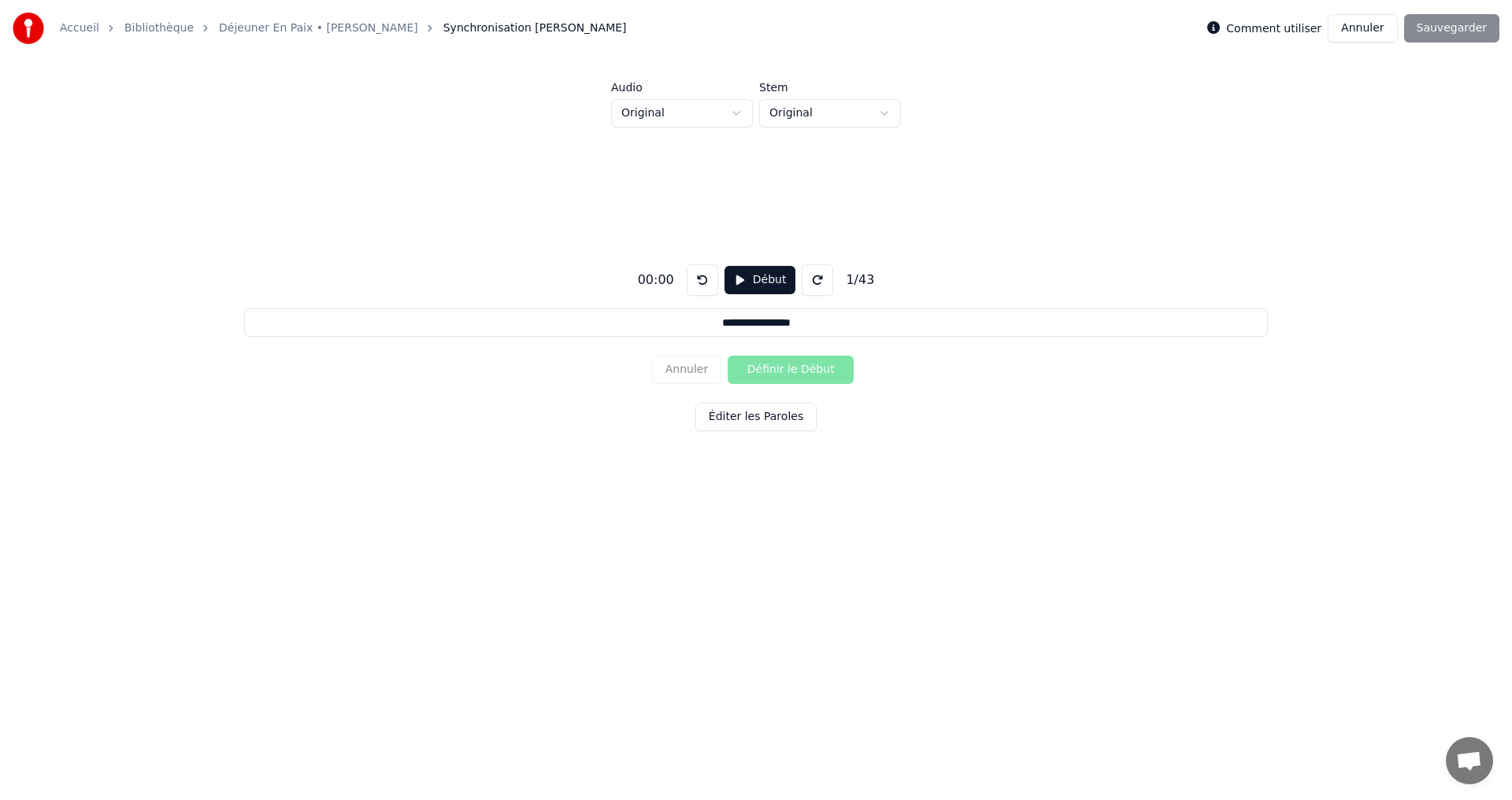
click at [340, 26] on link "Déjeuner En Paix • [PERSON_NAME]" at bounding box center [318, 29] width 199 height 16
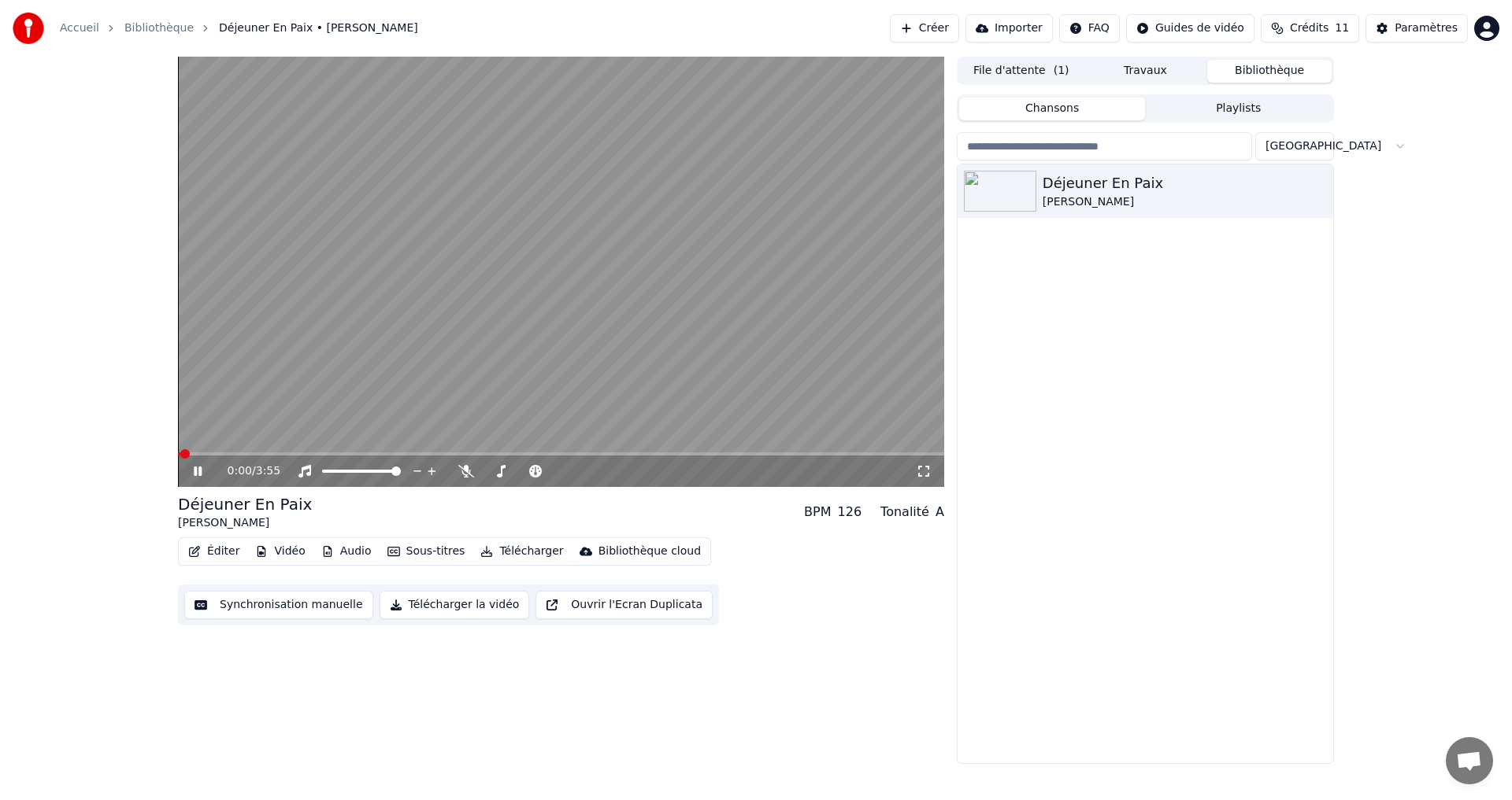
click at [212, 548] on button "Éditer" at bounding box center [214, 551] width 64 height 22
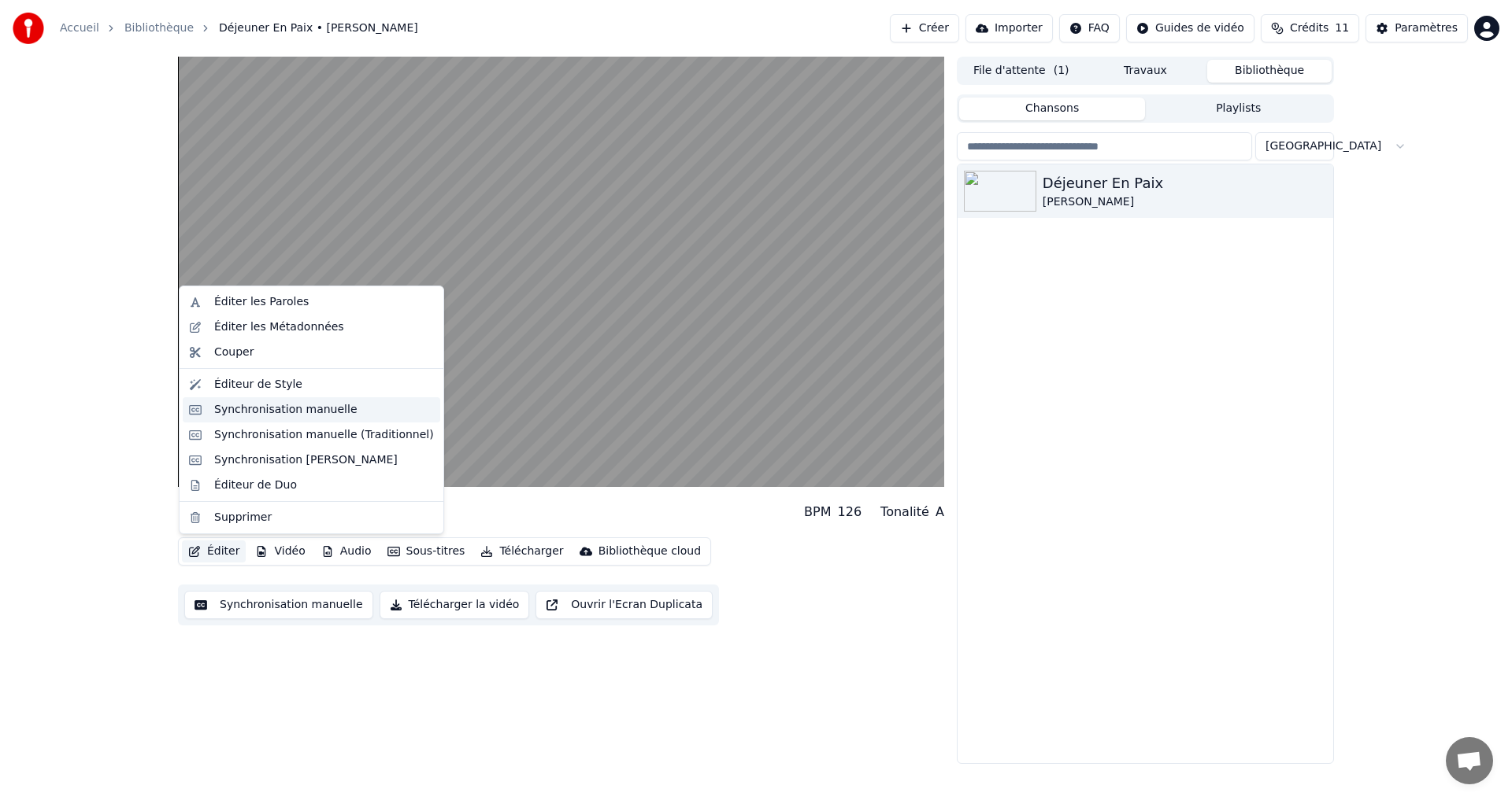
click at [252, 402] on div "Synchronisation manuelle" at bounding box center [286, 410] width 144 height 16
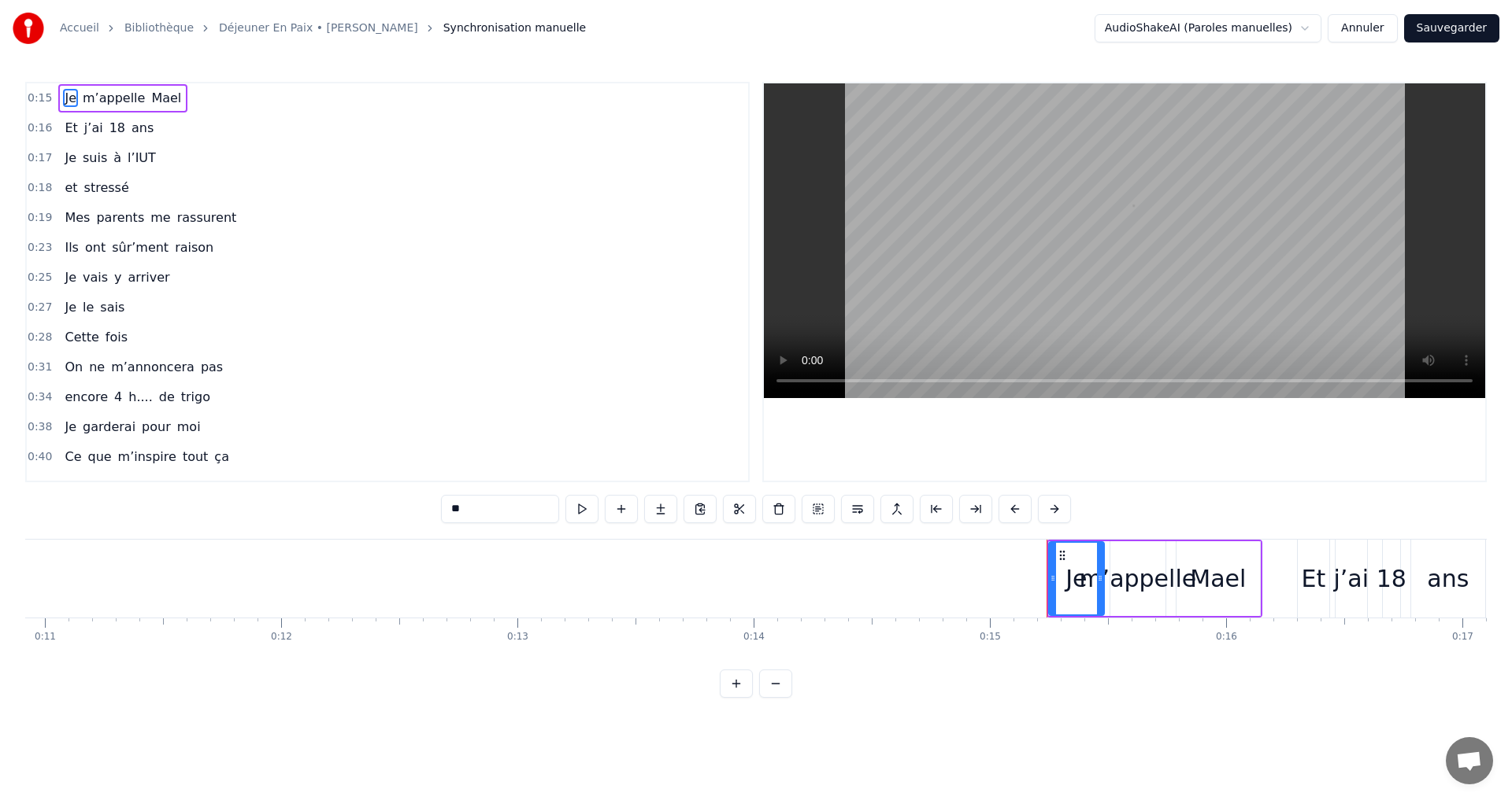
scroll to position [0, 3520]
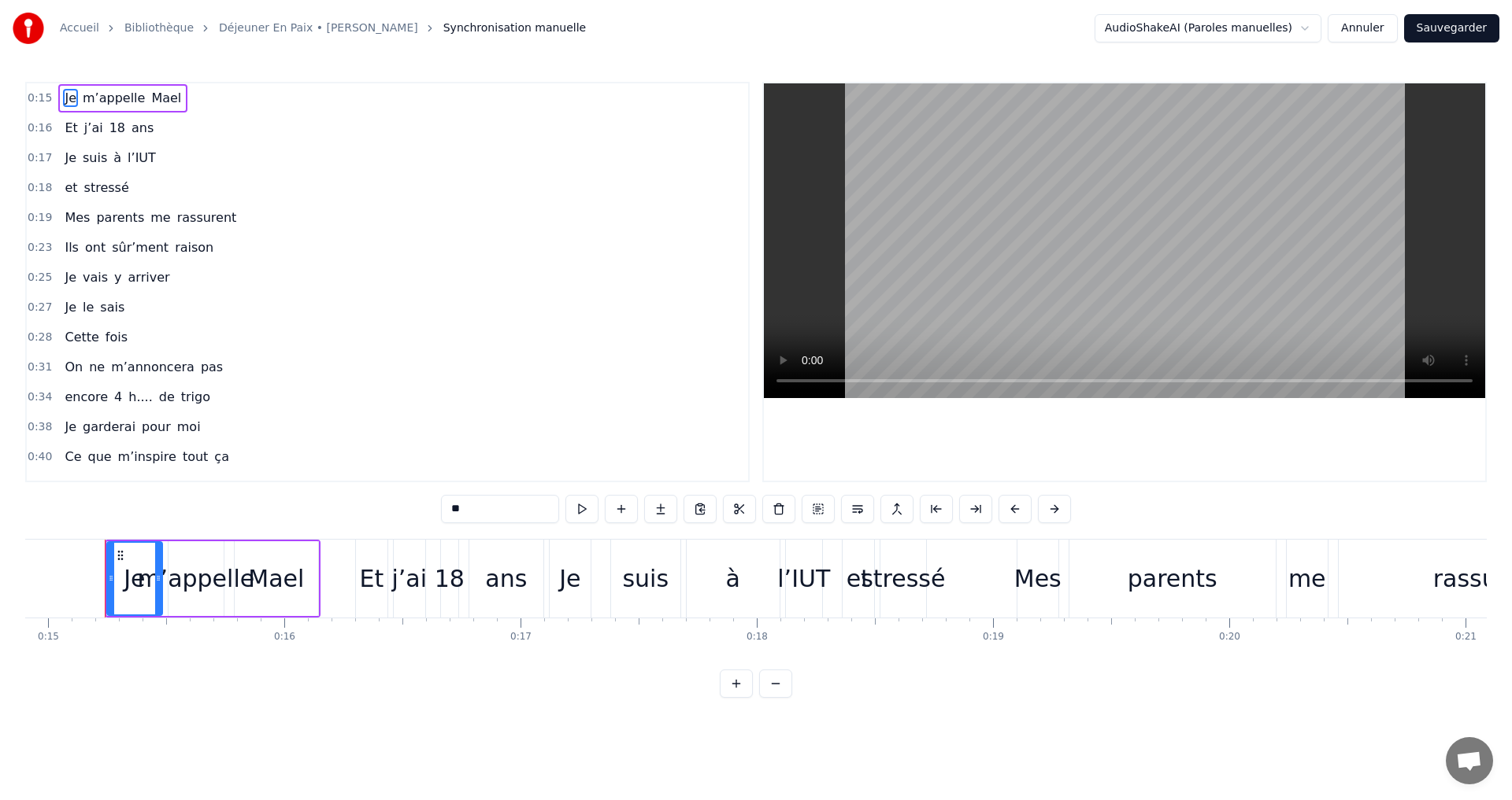
click at [351, 20] on div "Accueil Bibliothèque Déjeuner En Paix • [PERSON_NAME] Synchronisation manuelle" at bounding box center [299, 29] width 573 height 31
click at [371, 31] on div "Déjeuner En Paix • [PERSON_NAME]" at bounding box center [327, 29] width 217 height 16
click at [355, 32] on link "Déjeuner En Paix • [PERSON_NAME]" at bounding box center [318, 29] width 199 height 16
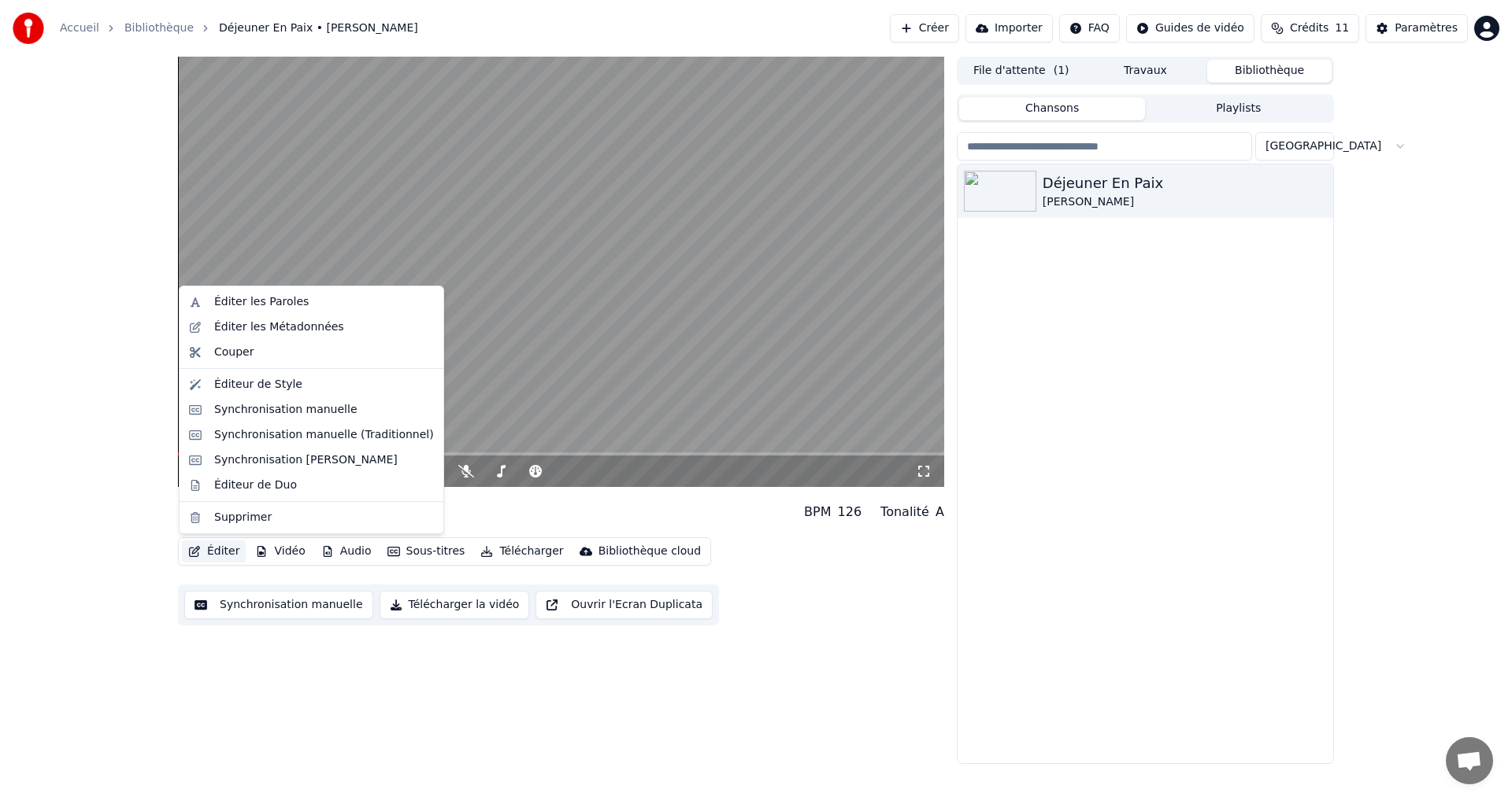
click at [214, 552] on button "Éditer" at bounding box center [214, 551] width 64 height 22
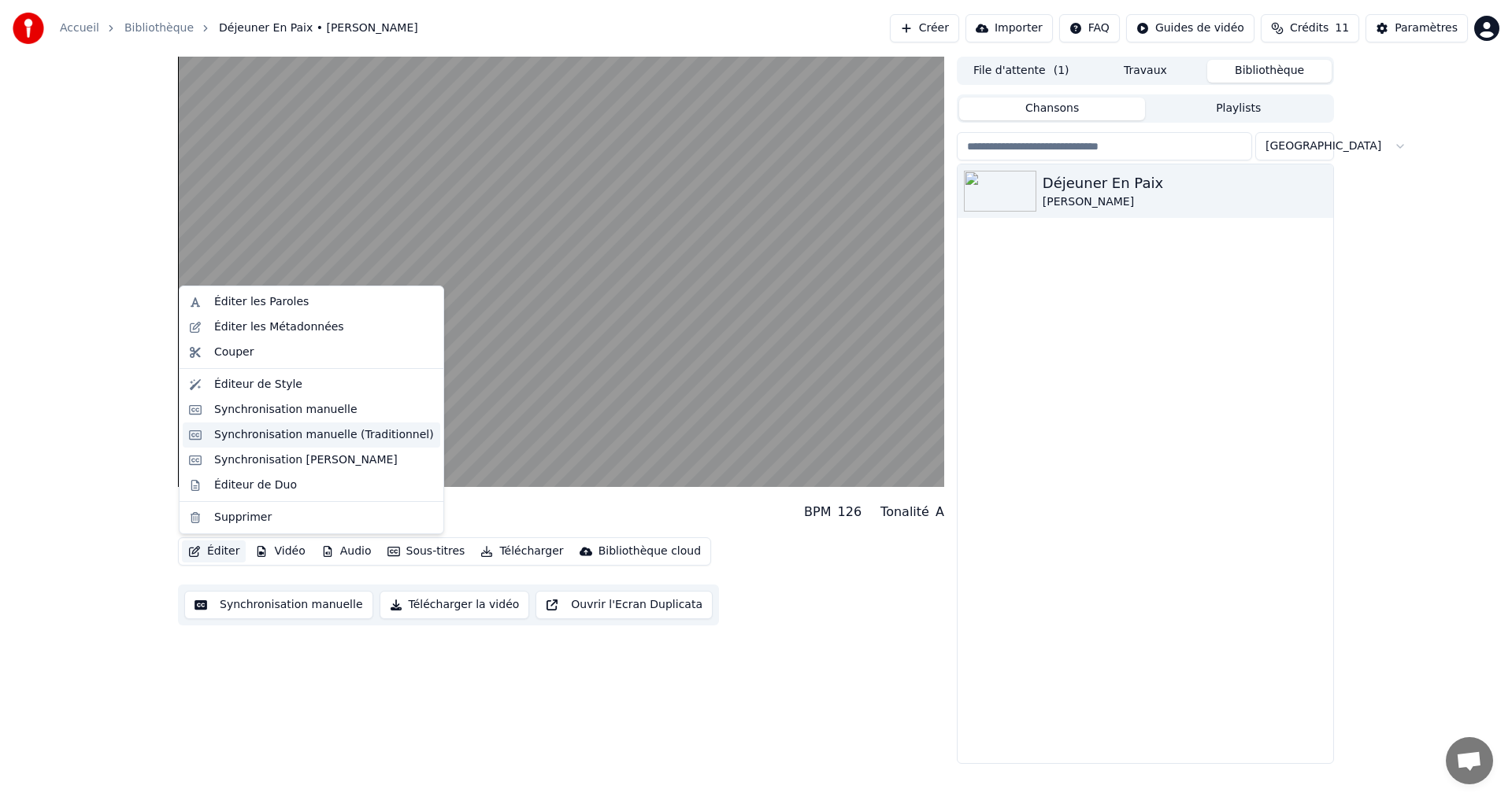
click at [233, 430] on div "Synchronisation manuelle (Traditionnel)" at bounding box center [324, 435] width 220 height 16
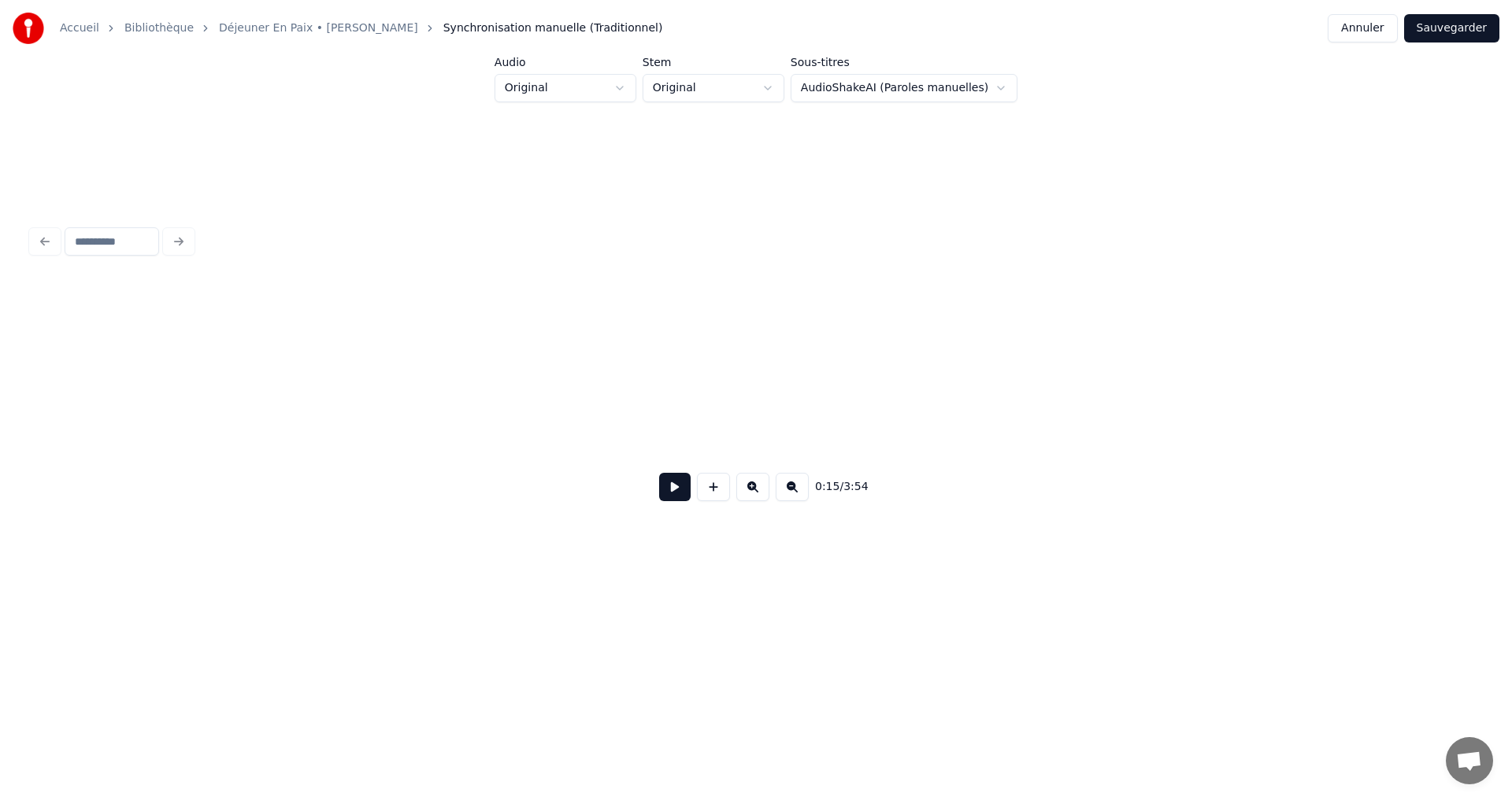
scroll to position [0, 7198]
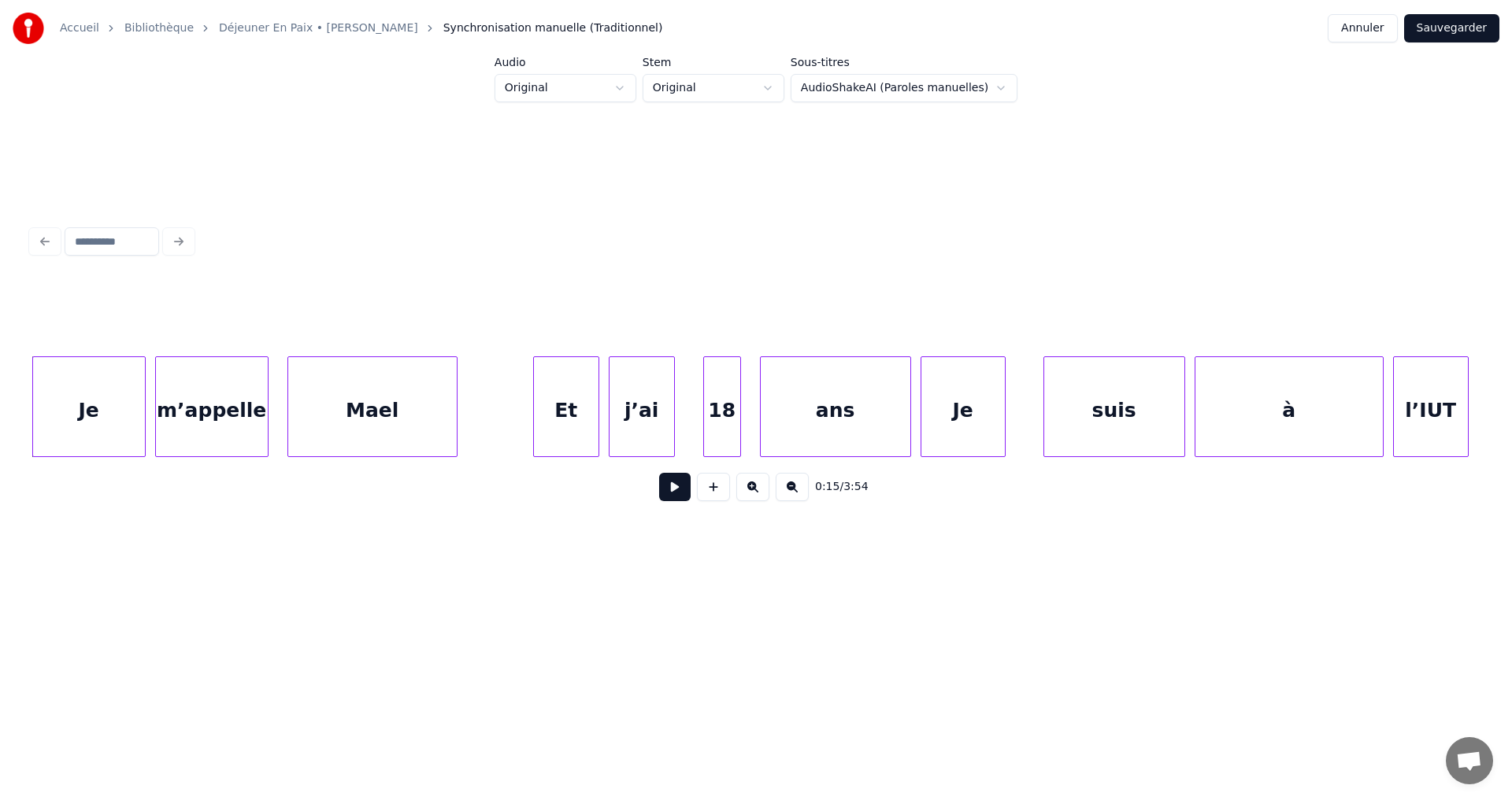
click at [267, 444] on div at bounding box center [265, 406] width 5 height 99
click at [536, 422] on div at bounding box center [536, 406] width 5 height 99
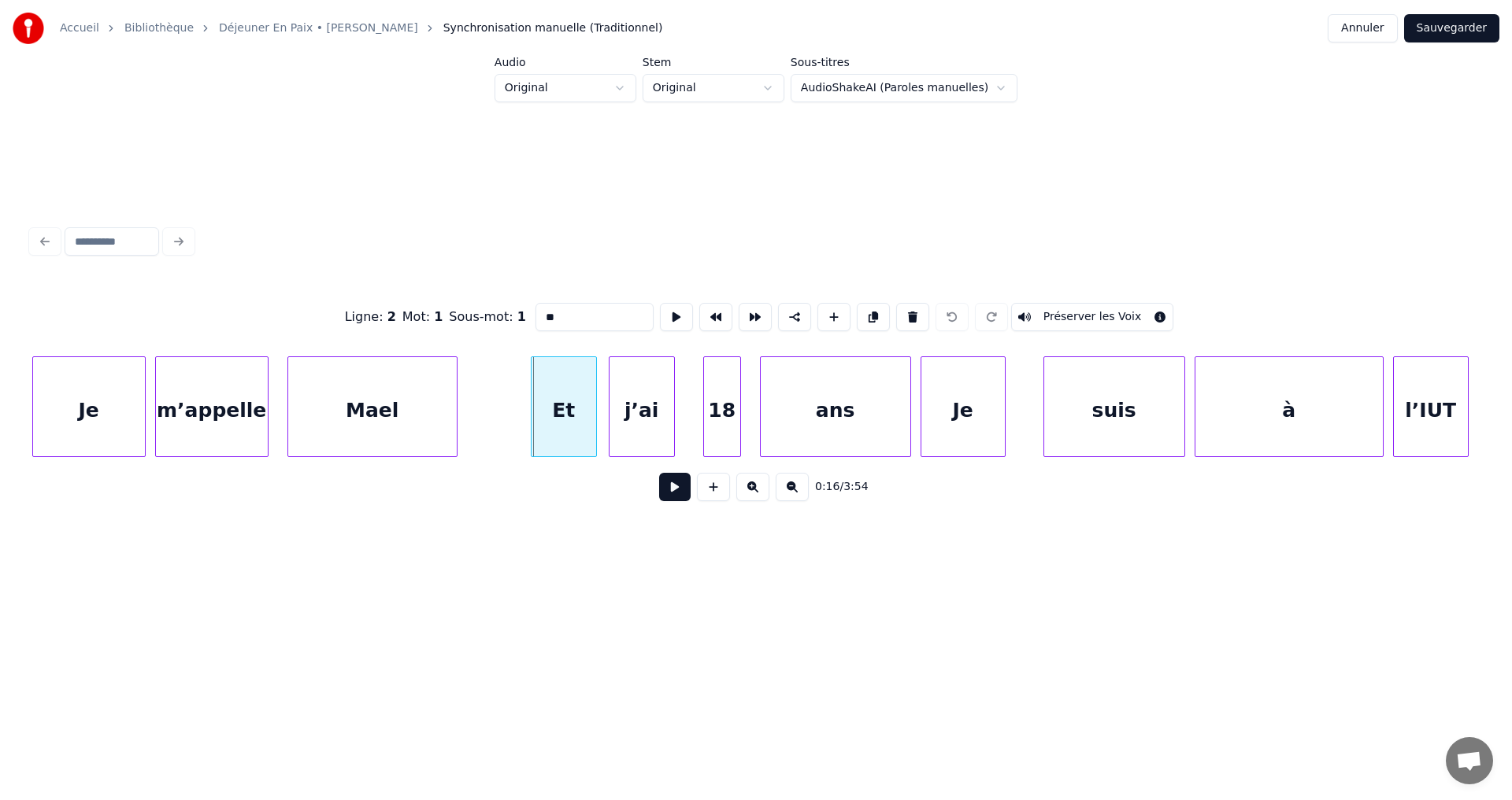
click at [542, 407] on div "Et" at bounding box center [564, 410] width 65 height 107
click at [96, 435] on div "Je" at bounding box center [90, 410] width 112 height 107
type input "**"
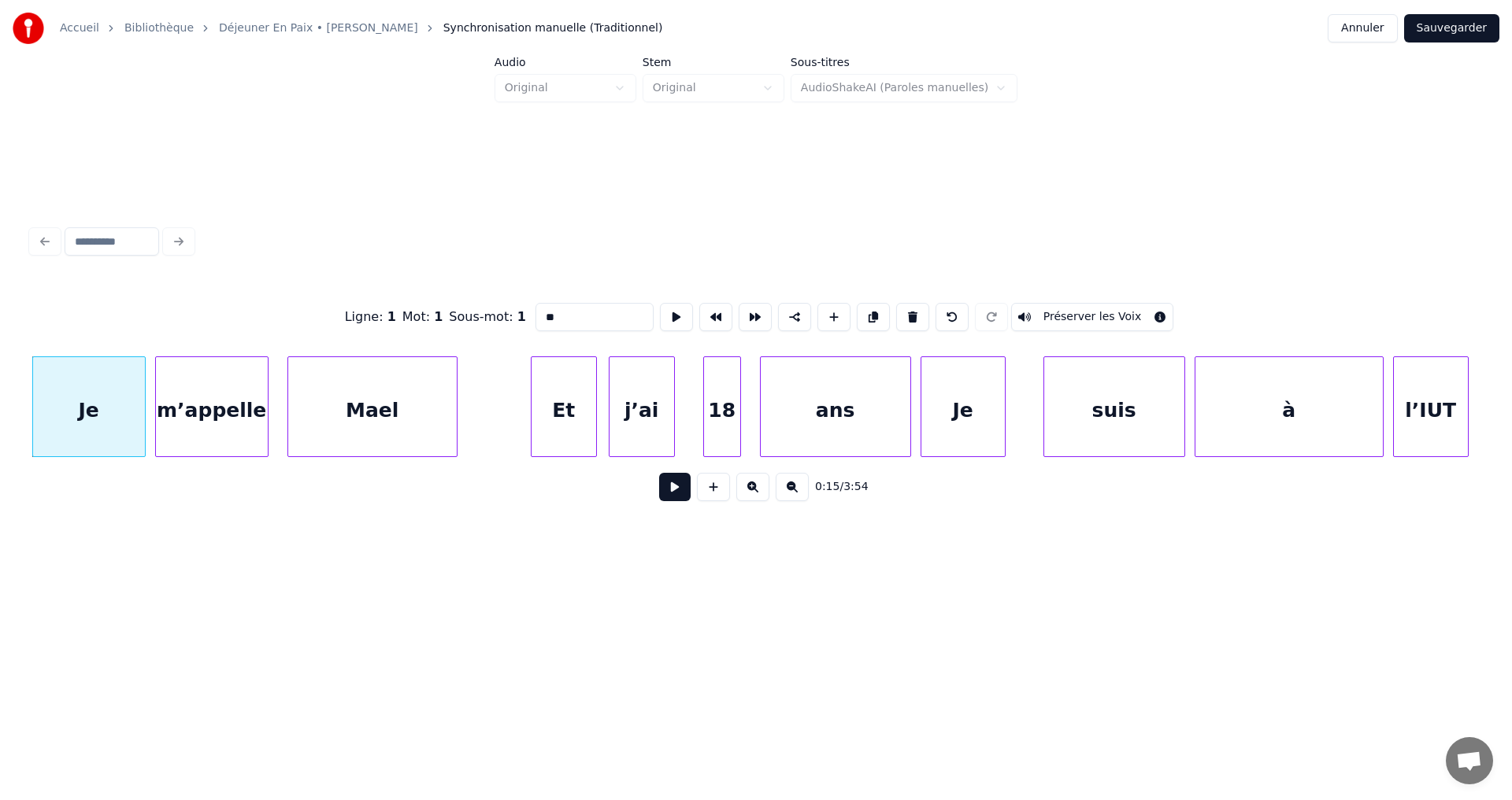
click at [674, 497] on button at bounding box center [674, 487] width 32 height 29
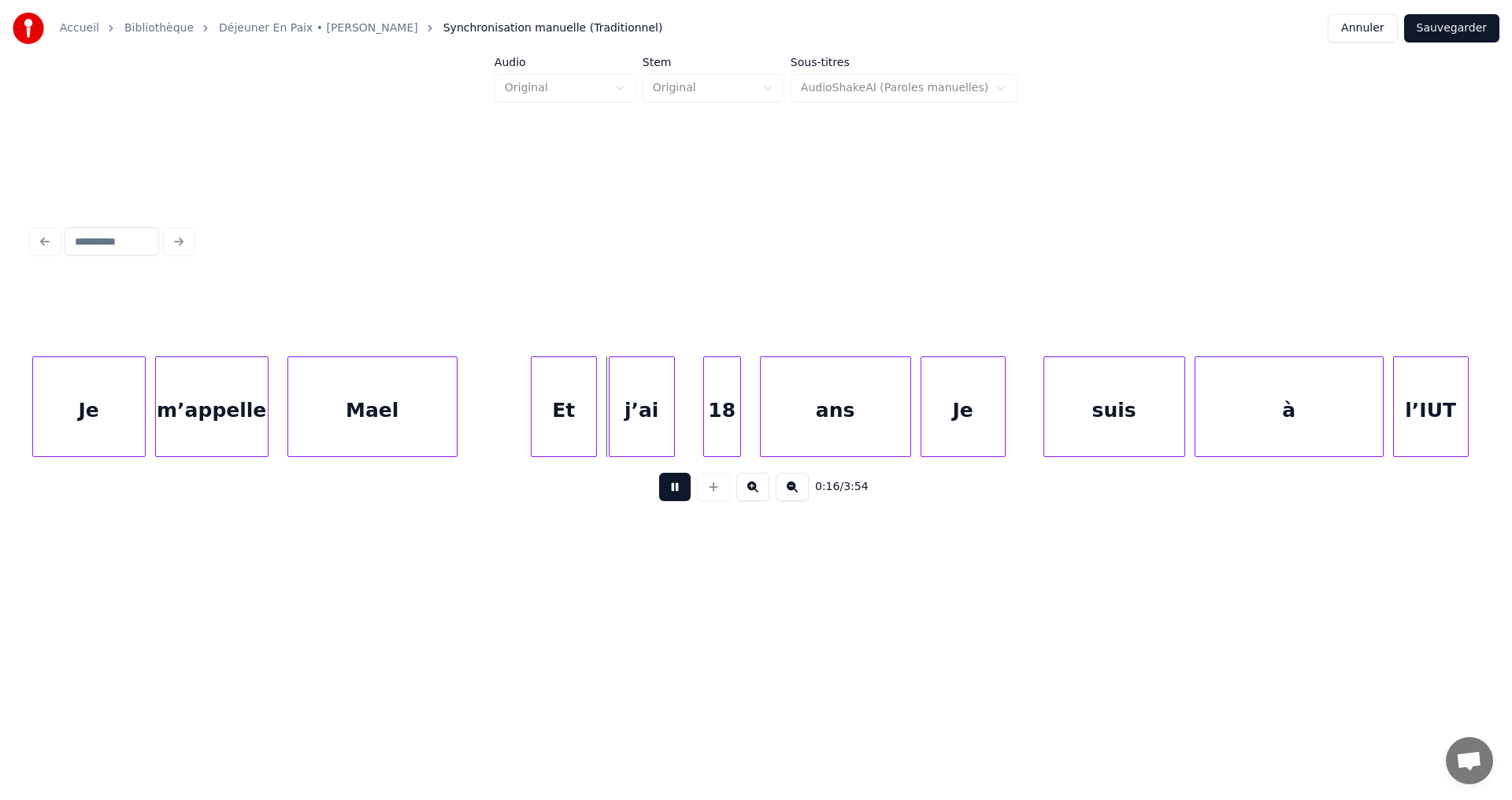
click at [674, 497] on button at bounding box center [674, 487] width 32 height 29
click at [94, 442] on div "Je" at bounding box center [90, 410] width 112 height 107
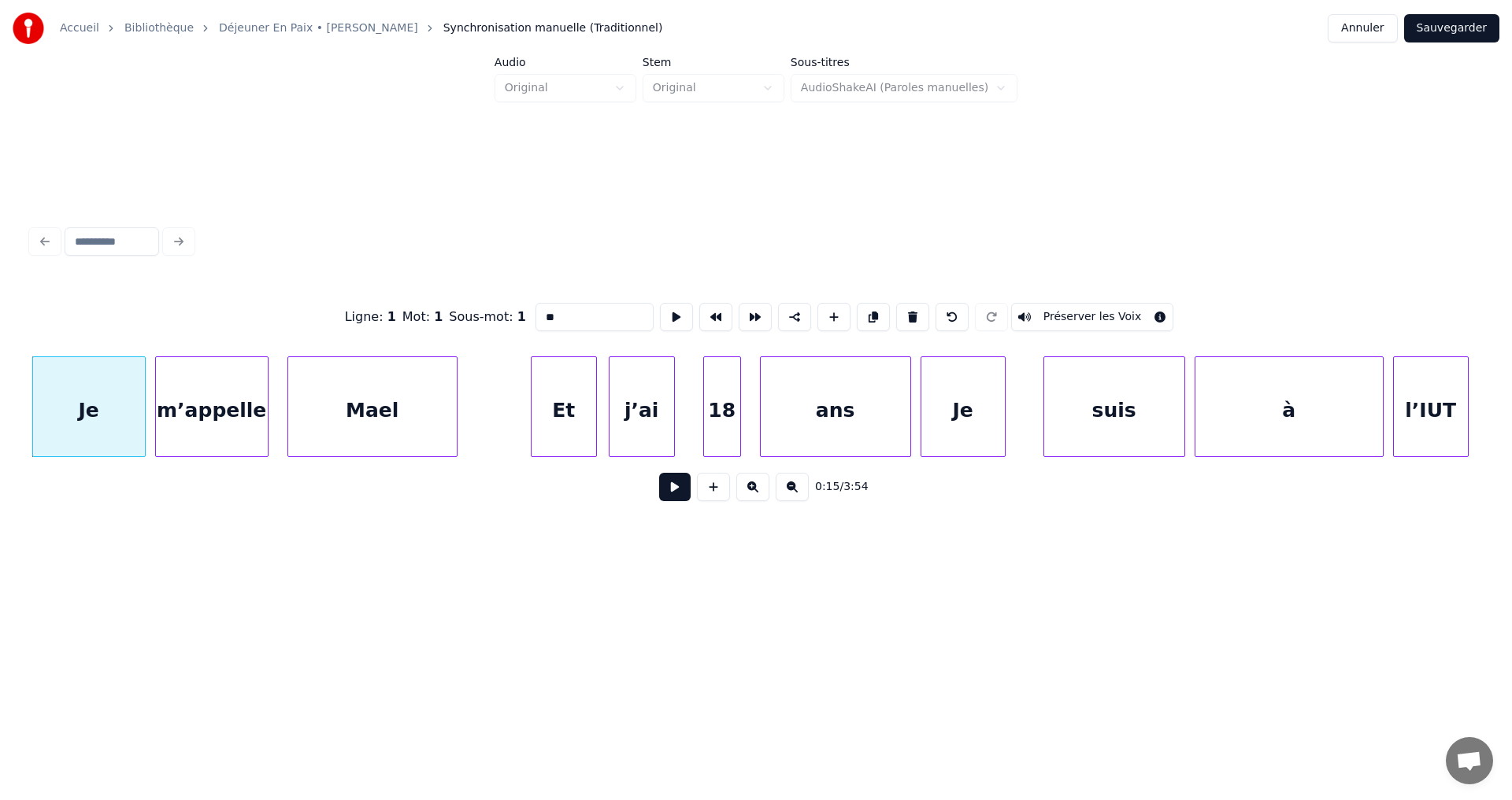
click at [672, 499] on button at bounding box center [674, 487] width 32 height 29
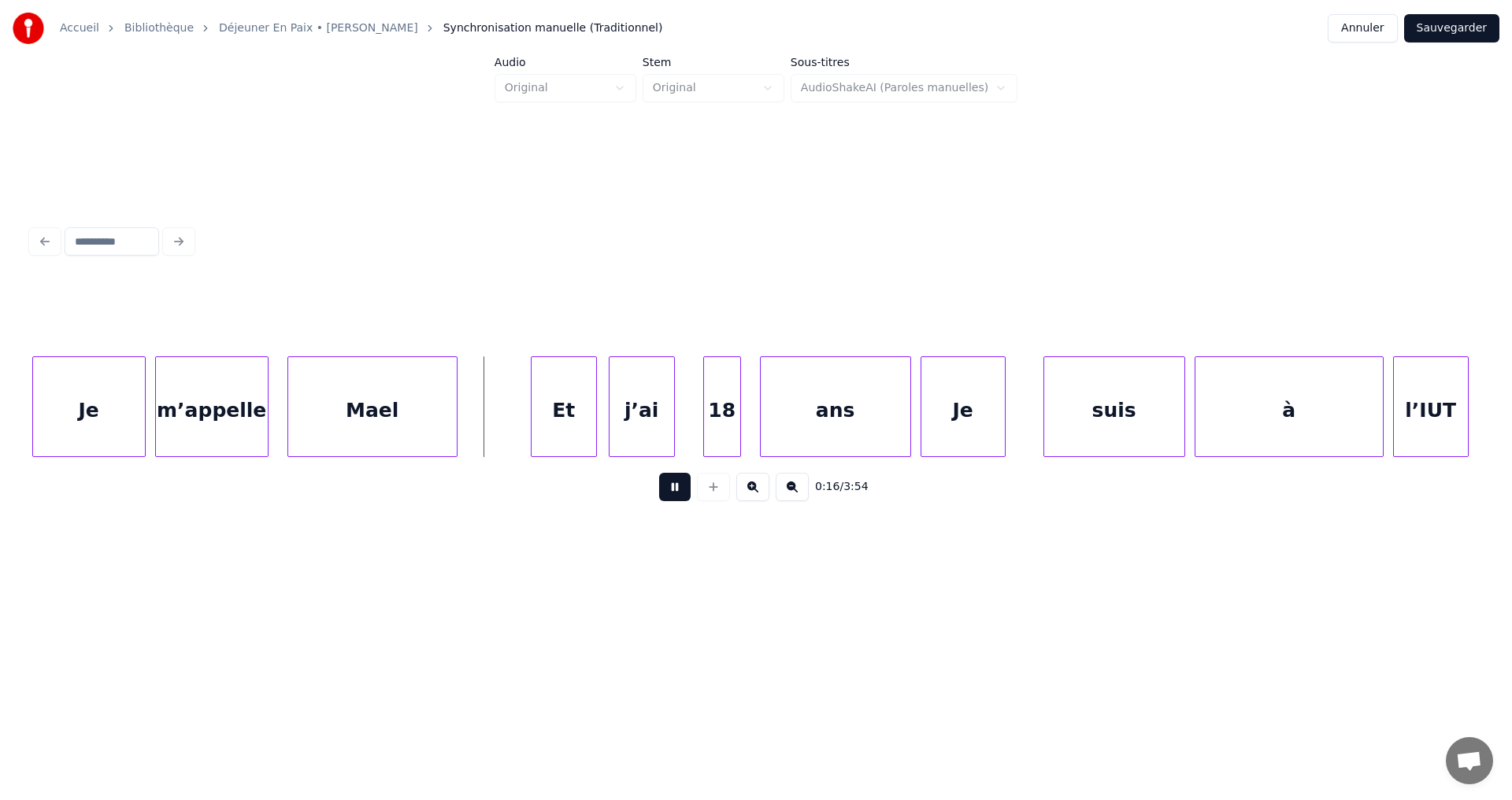
click at [672, 499] on button at bounding box center [674, 487] width 32 height 29
click at [493, 404] on div at bounding box center [495, 406] width 5 height 99
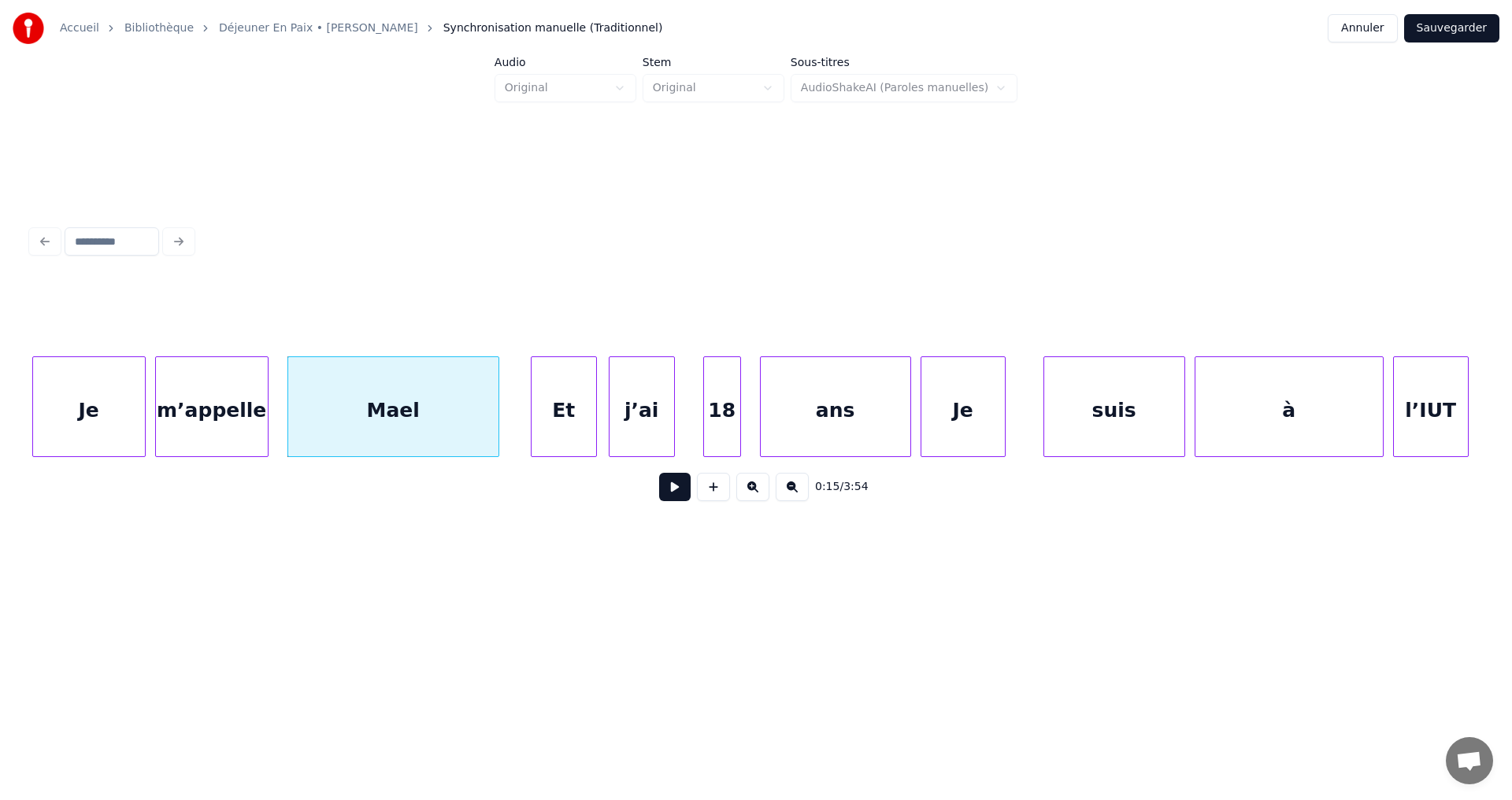
click at [122, 422] on div "Je" at bounding box center [90, 410] width 112 height 107
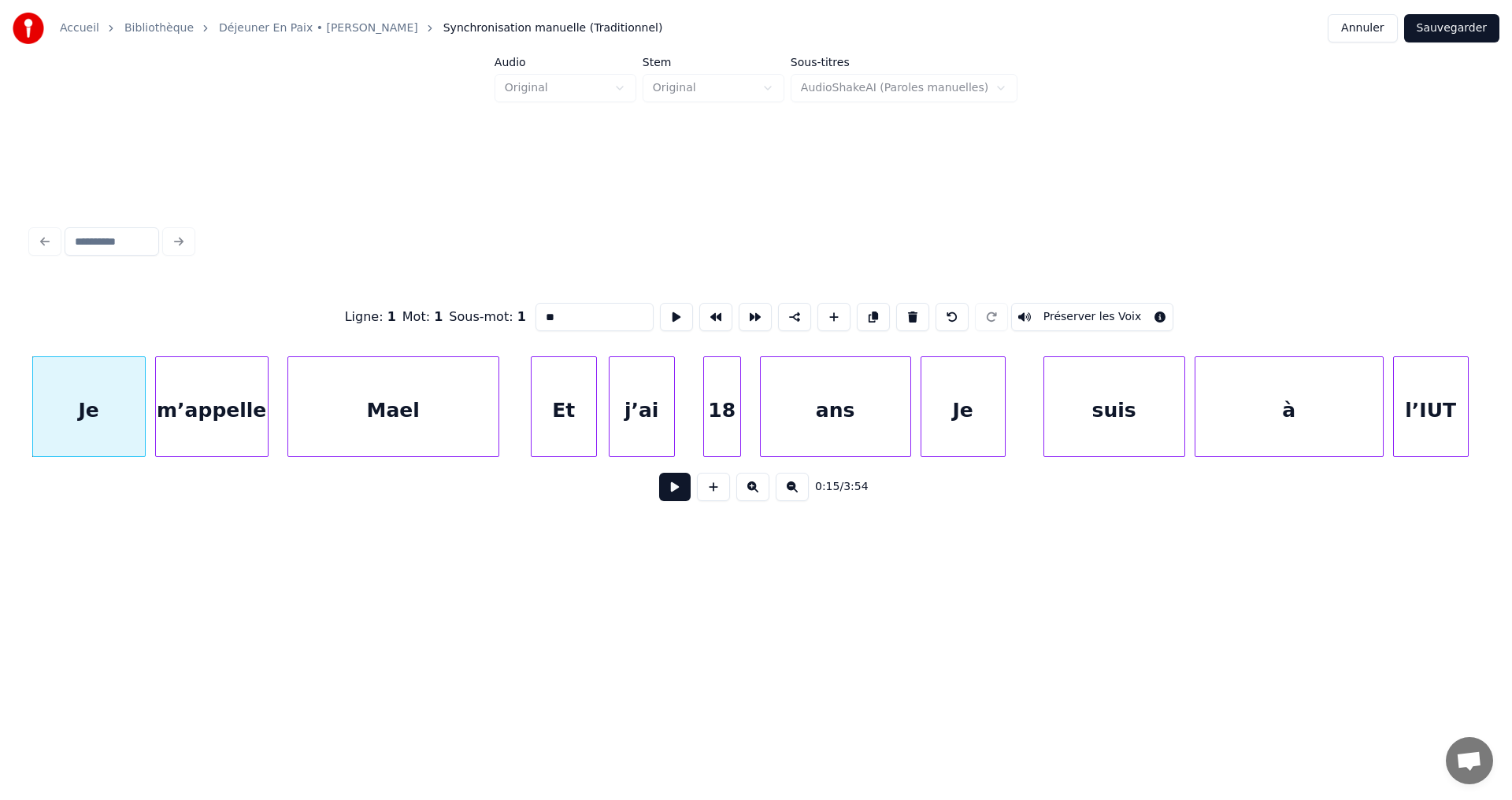
click at [674, 490] on button at bounding box center [674, 487] width 32 height 29
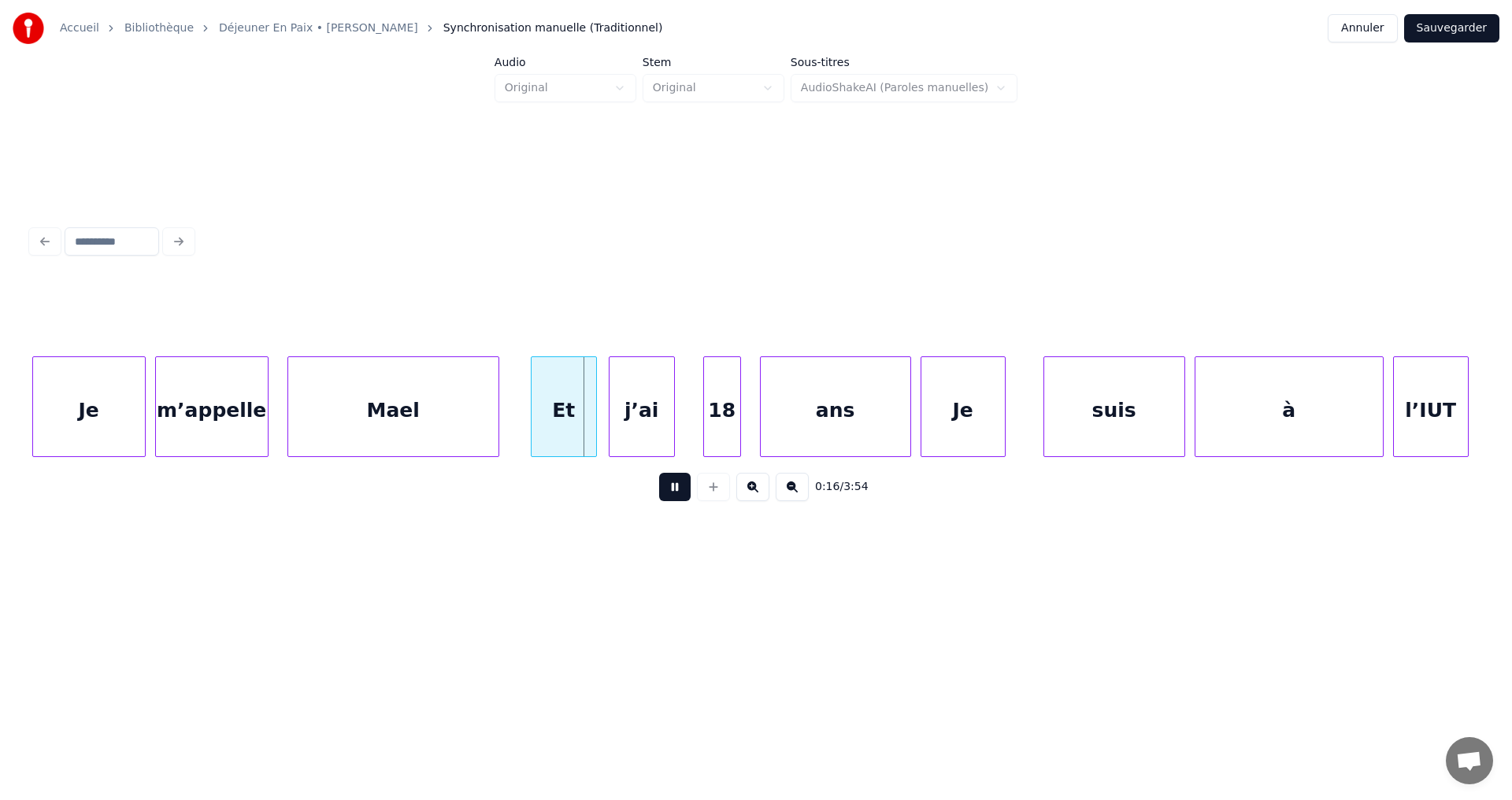
click at [466, 418] on div "Mael" at bounding box center [394, 410] width 211 height 107
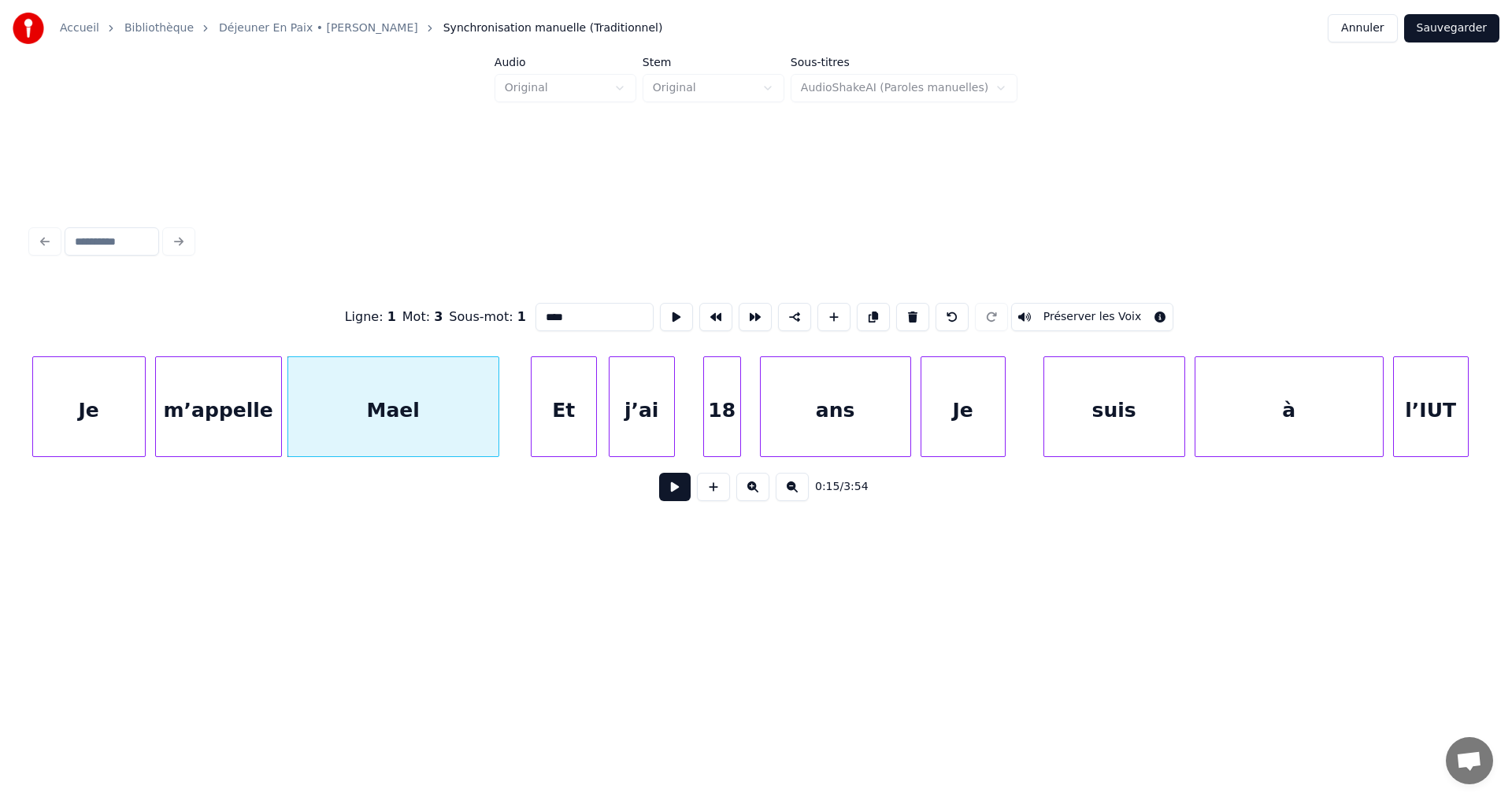
click at [279, 397] on div at bounding box center [279, 406] width 5 height 99
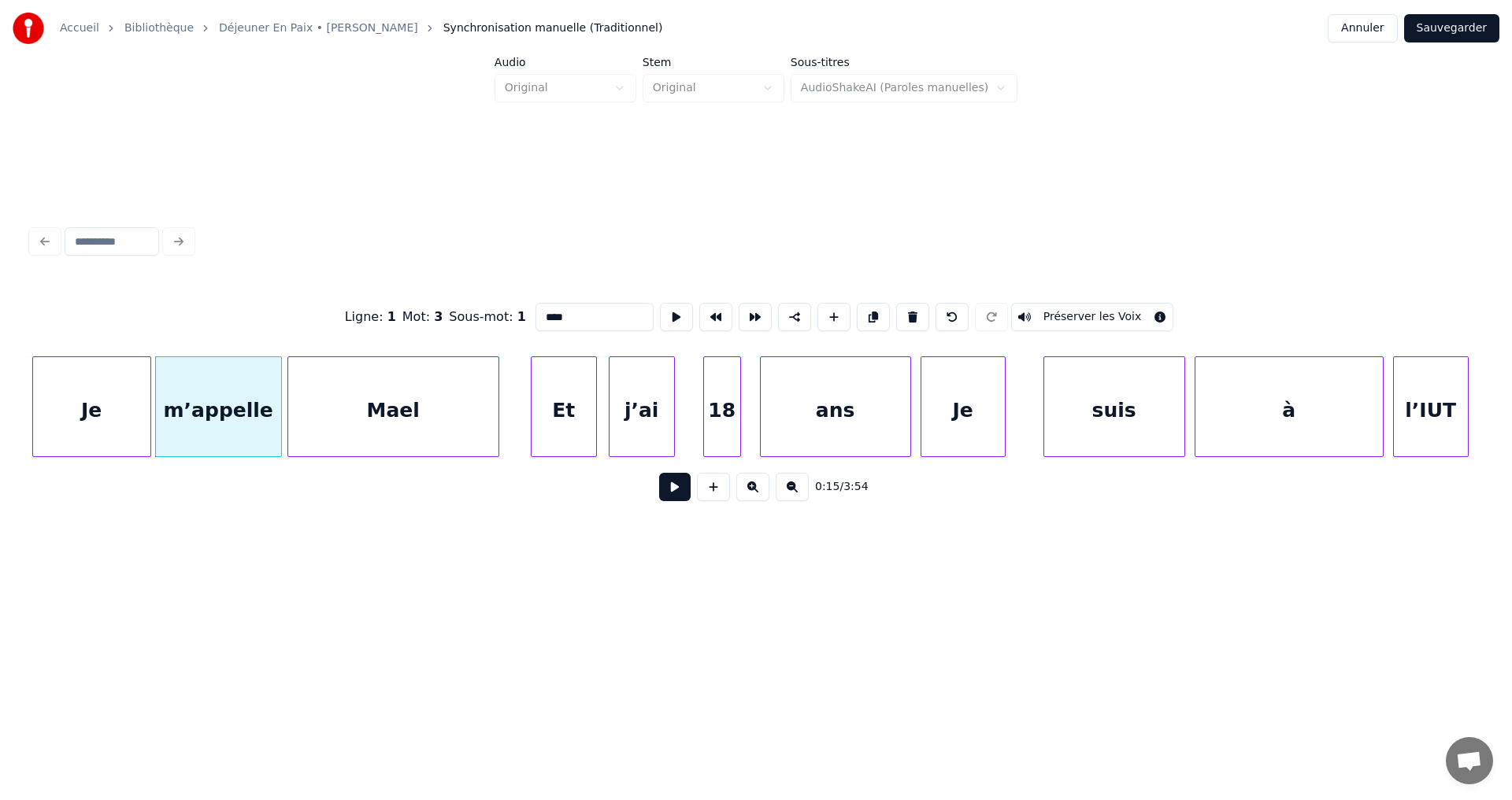
click at [150, 406] on div at bounding box center [148, 406] width 5 height 99
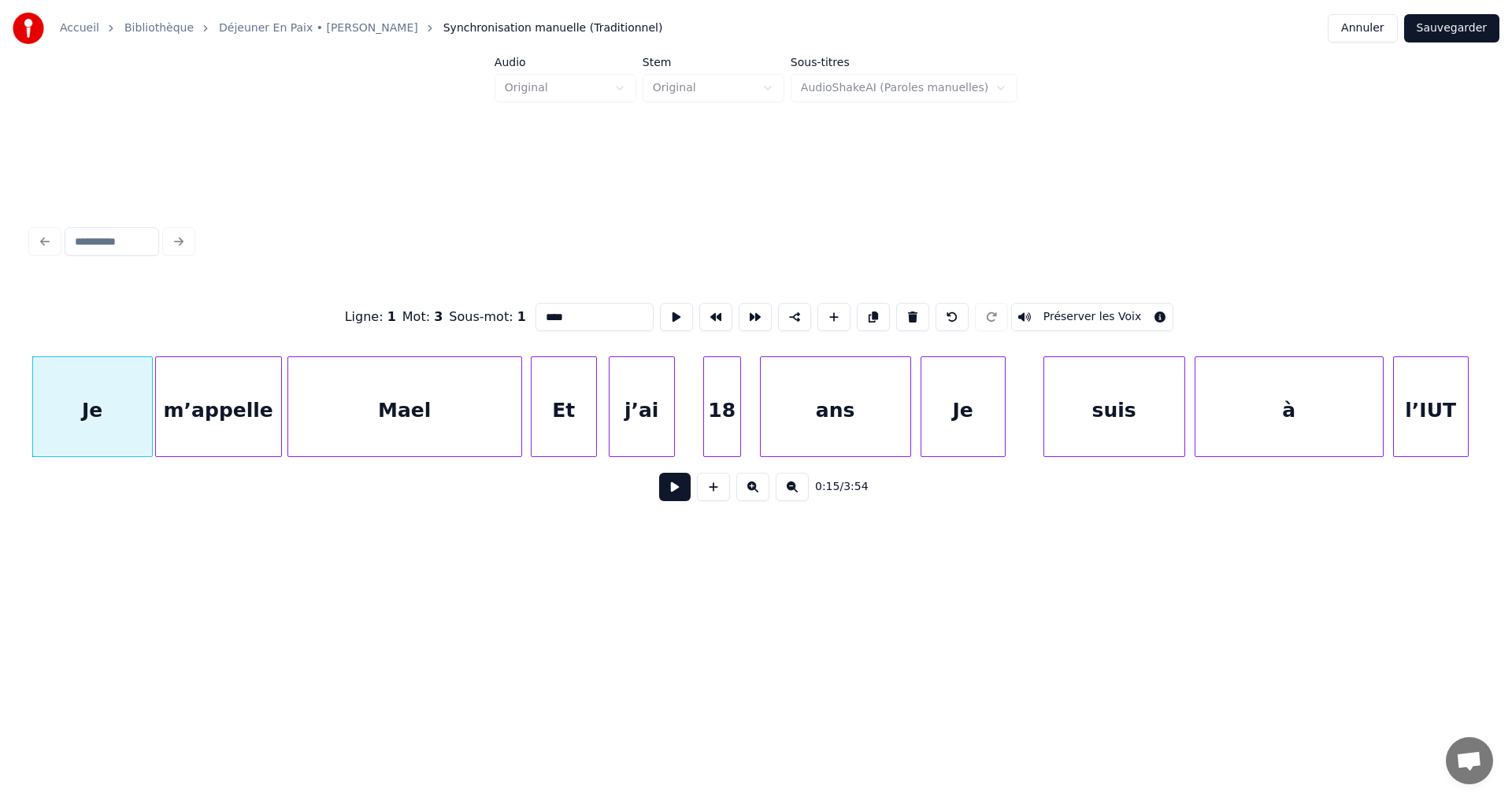
click at [517, 402] on div at bounding box center [519, 406] width 5 height 99
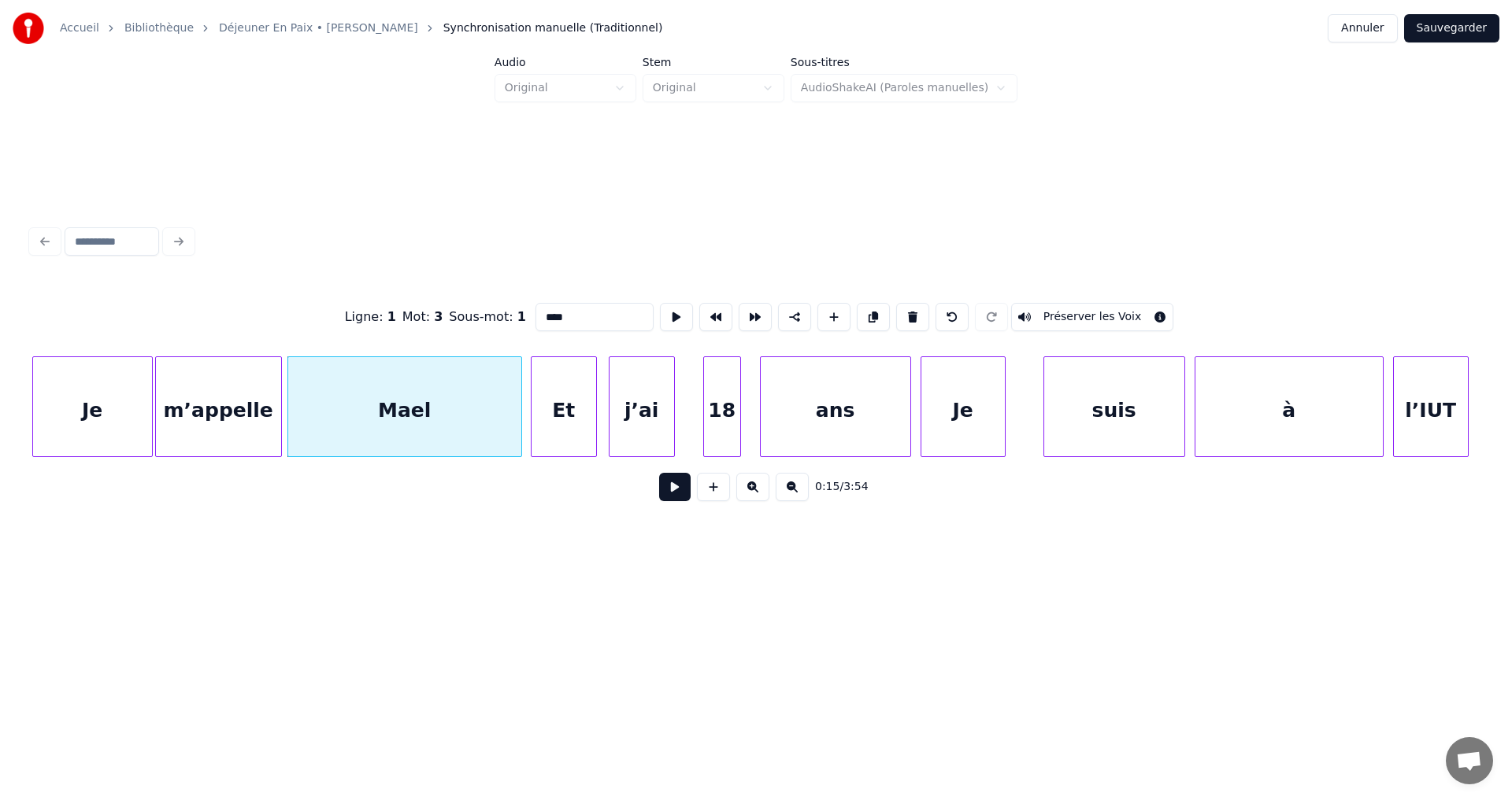
click at [129, 400] on div "Je" at bounding box center [93, 410] width 119 height 107
type input "**"
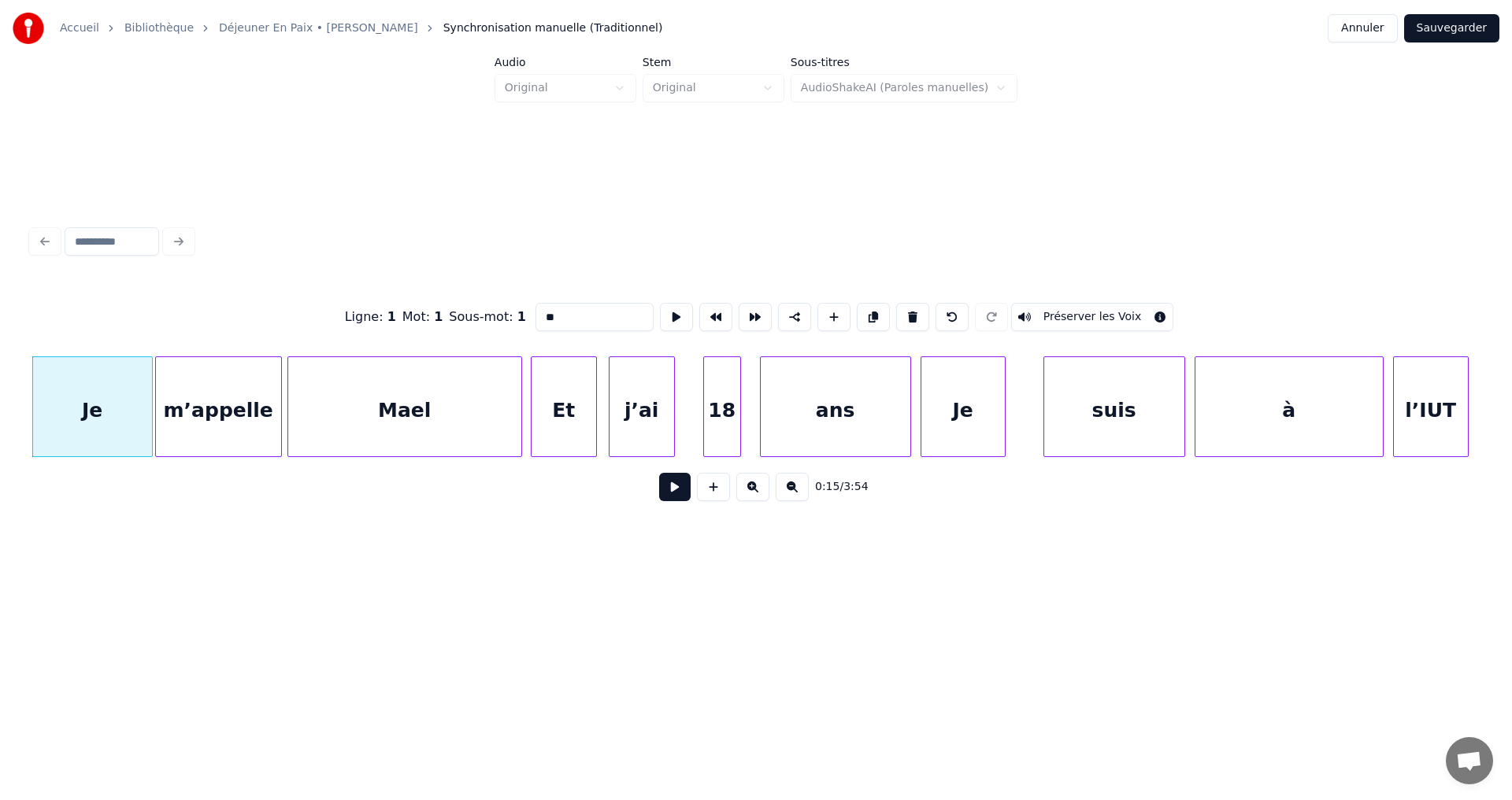
click at [668, 489] on button at bounding box center [674, 487] width 32 height 29
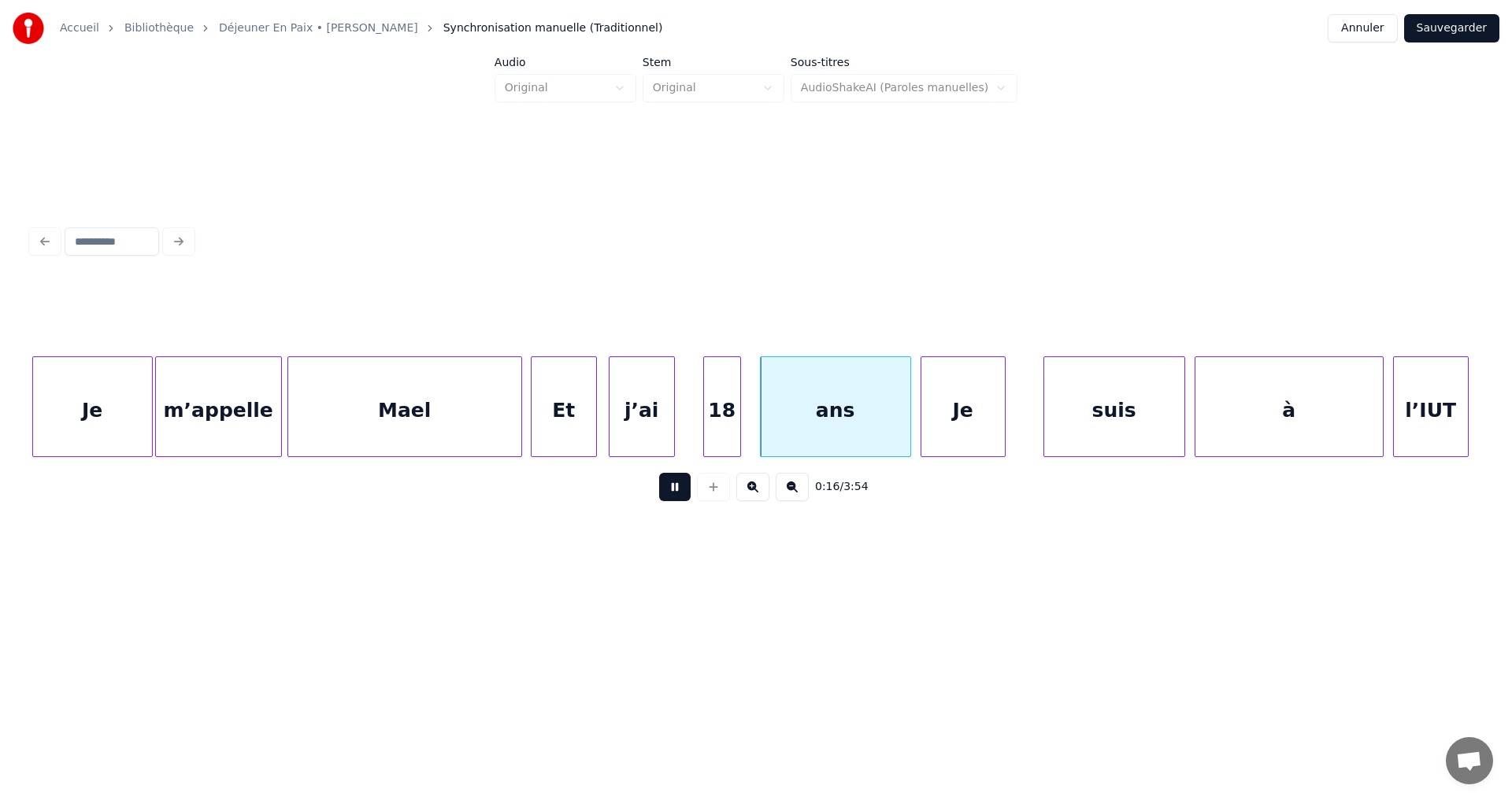
click at [668, 492] on button at bounding box center [674, 487] width 32 height 29
click at [851, 424] on div "ans" at bounding box center [843, 410] width 150 height 107
click at [980, 422] on div "Je" at bounding box center [997, 410] width 84 height 107
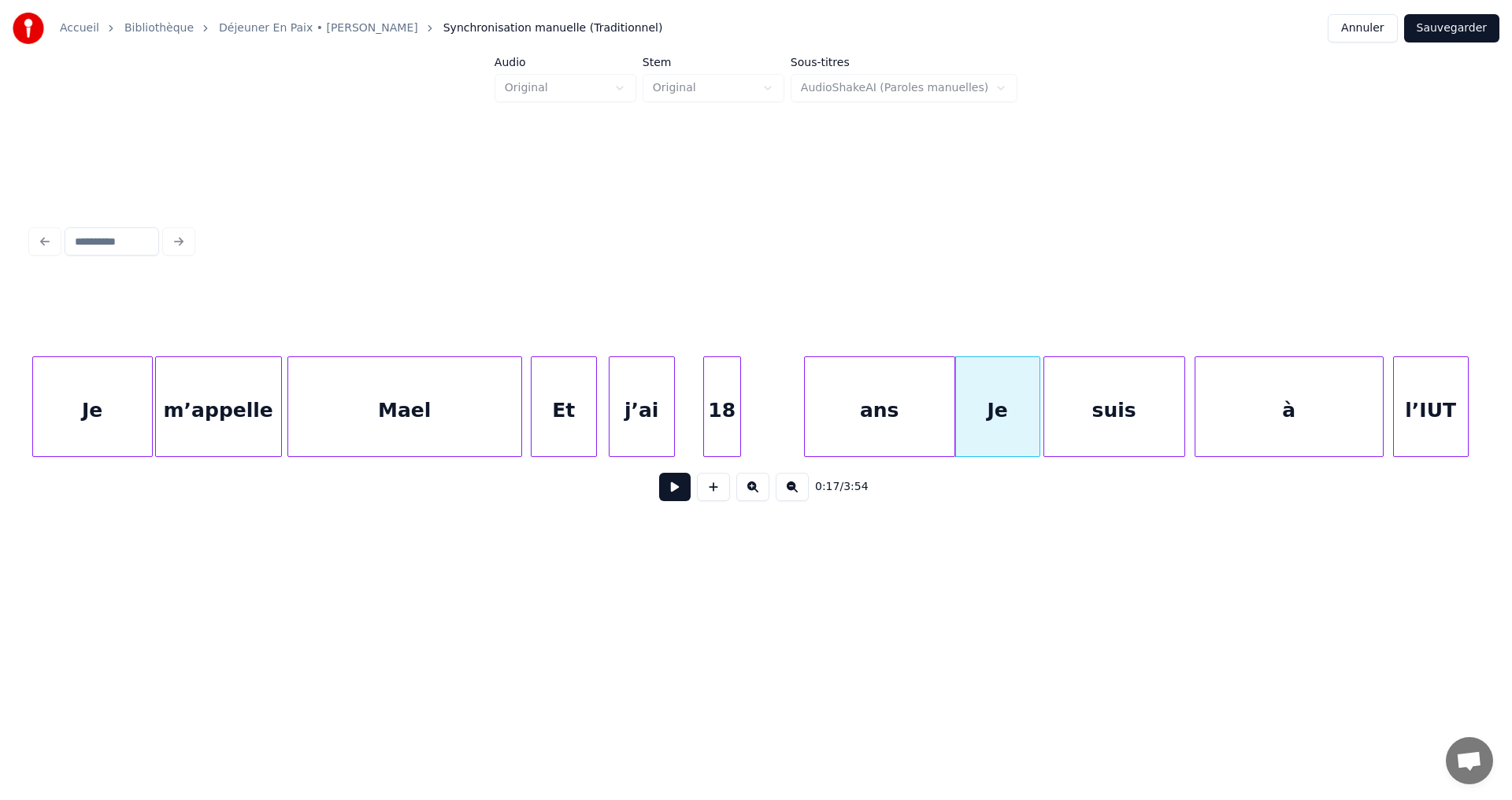
click at [895, 426] on div "ans" at bounding box center [879, 410] width 150 height 107
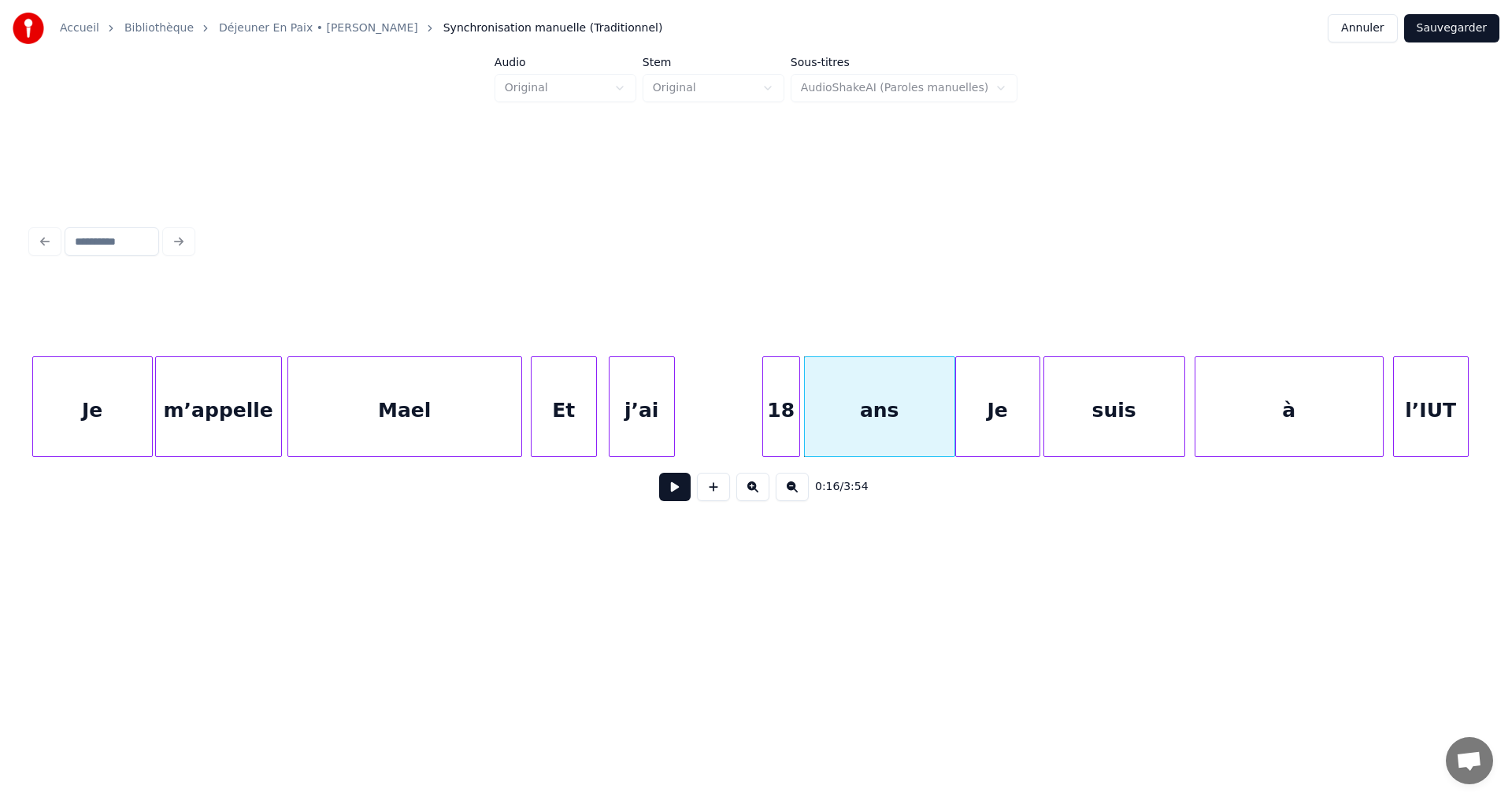
click at [777, 431] on div "18" at bounding box center [781, 410] width 36 height 107
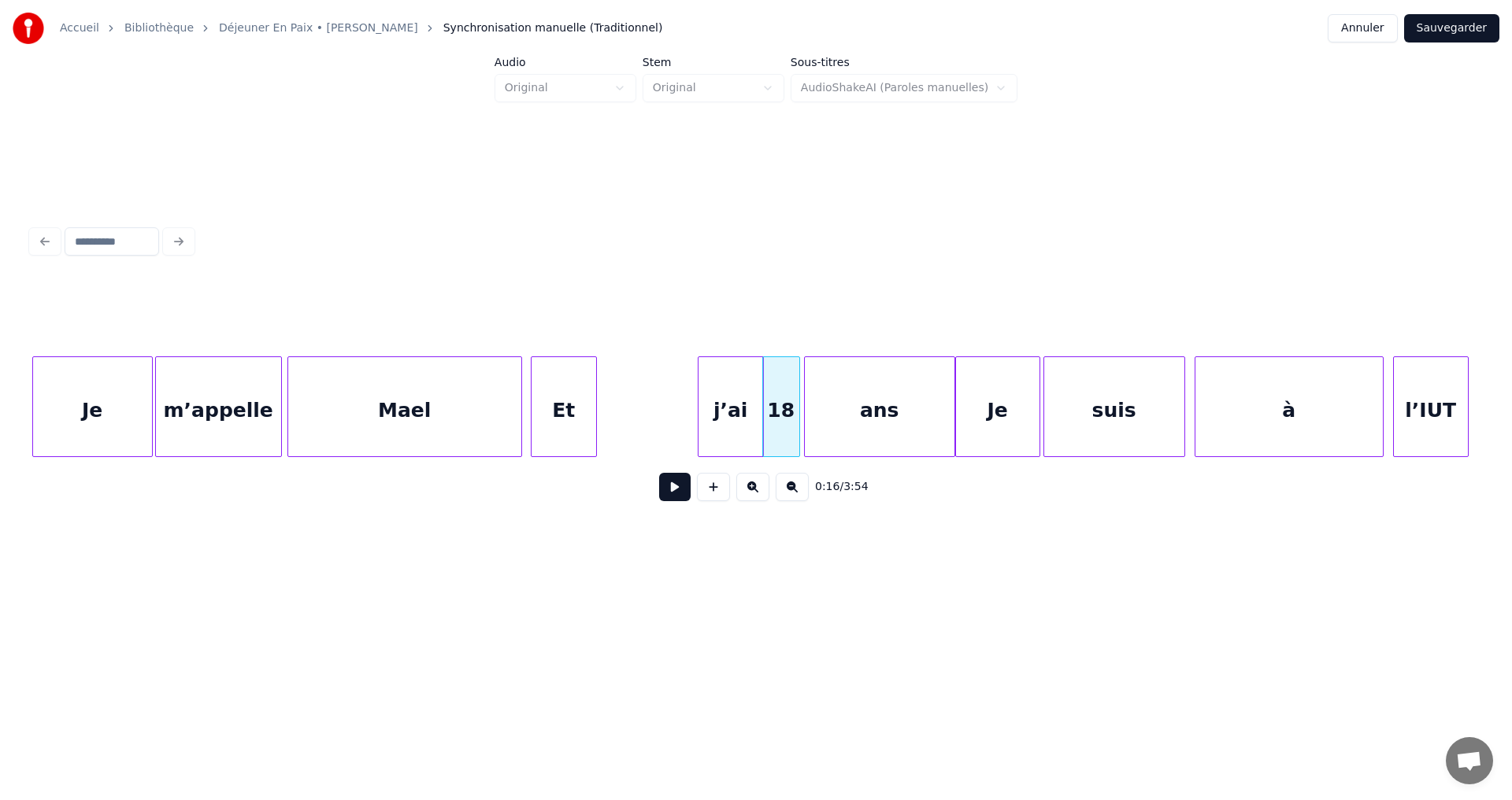
click at [734, 434] on div "j’ai" at bounding box center [730, 410] width 65 height 107
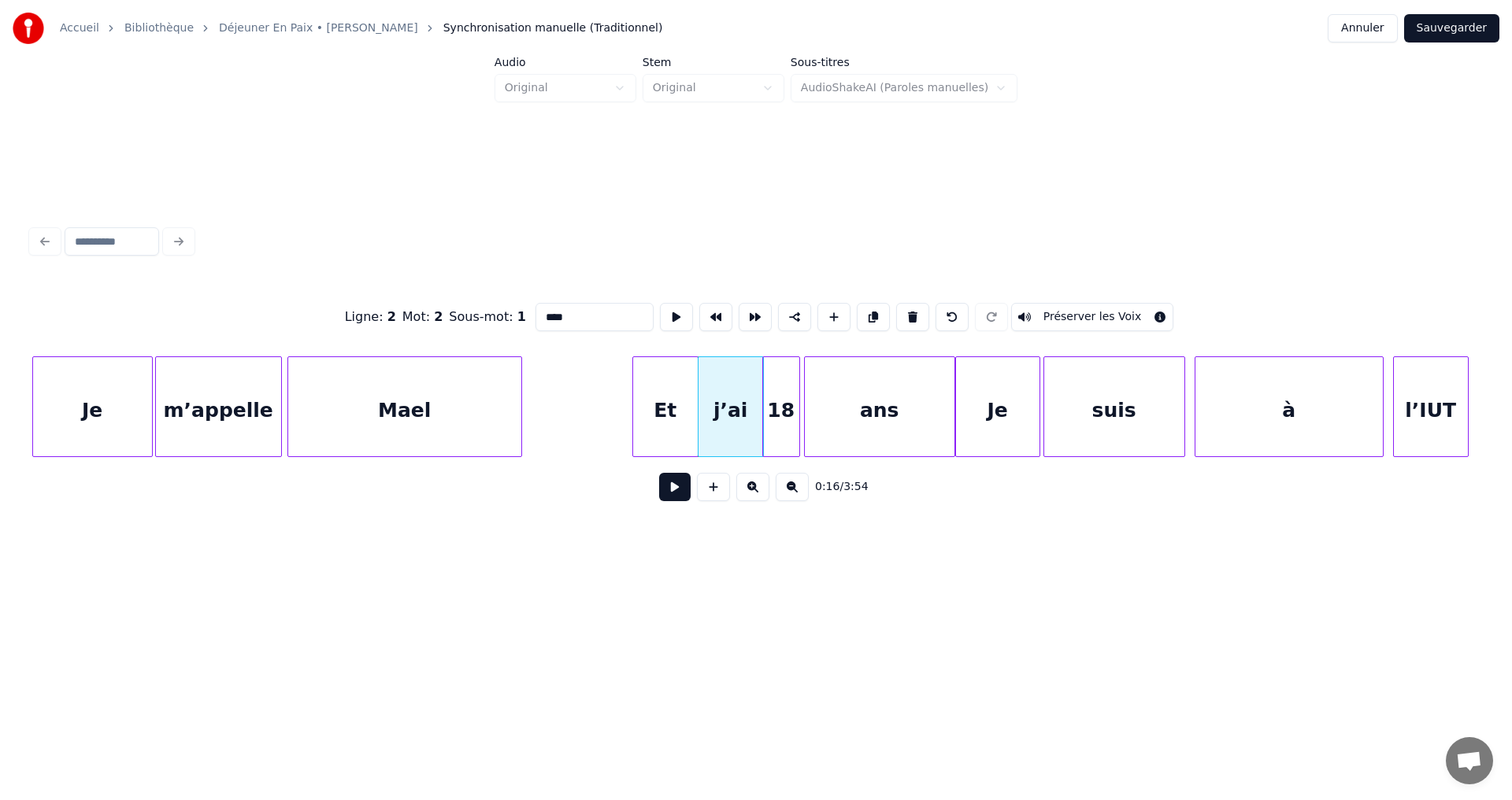
click at [666, 422] on div "Et" at bounding box center [665, 410] width 65 height 107
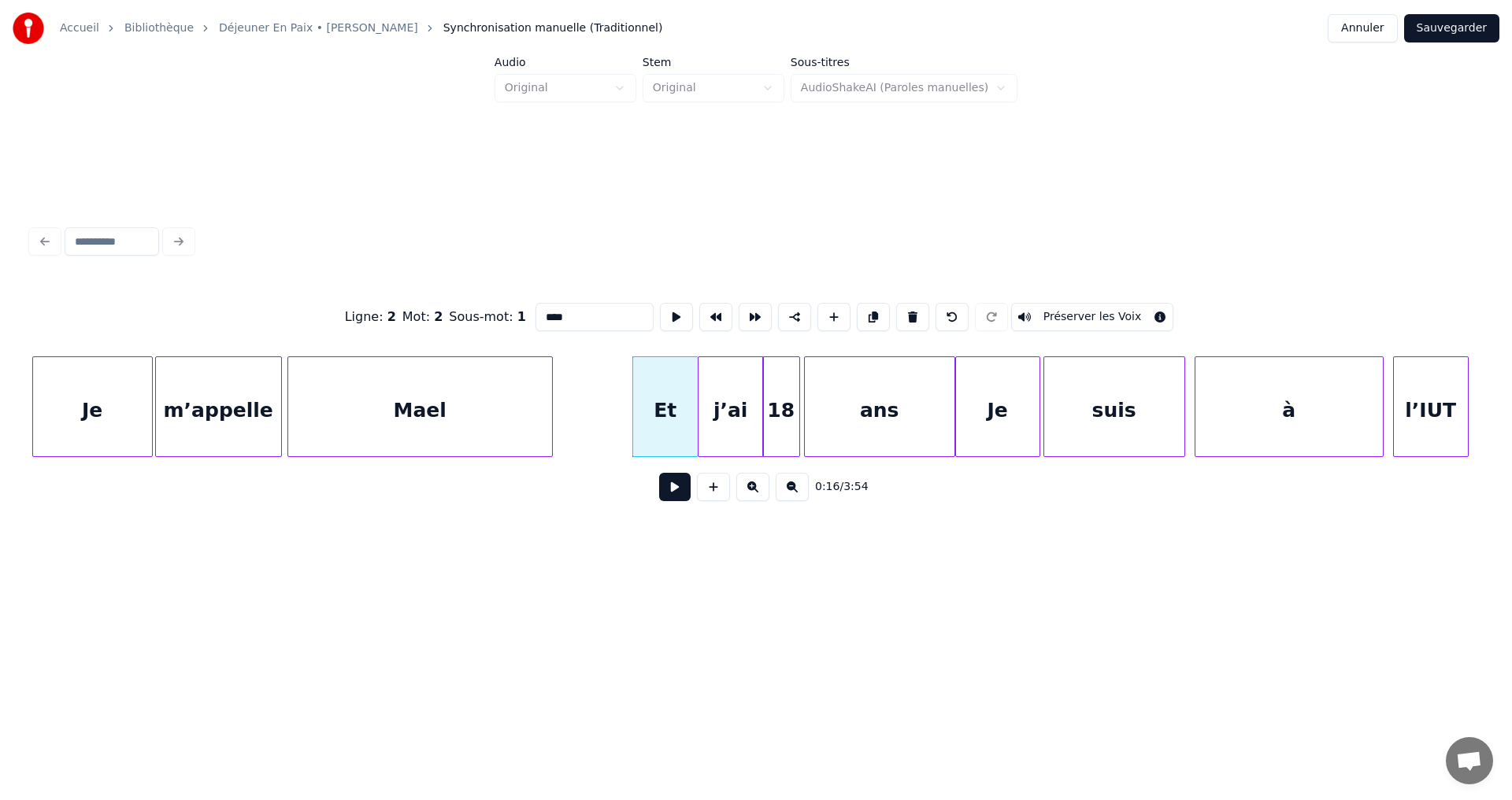
click at [551, 406] on div at bounding box center [549, 406] width 5 height 99
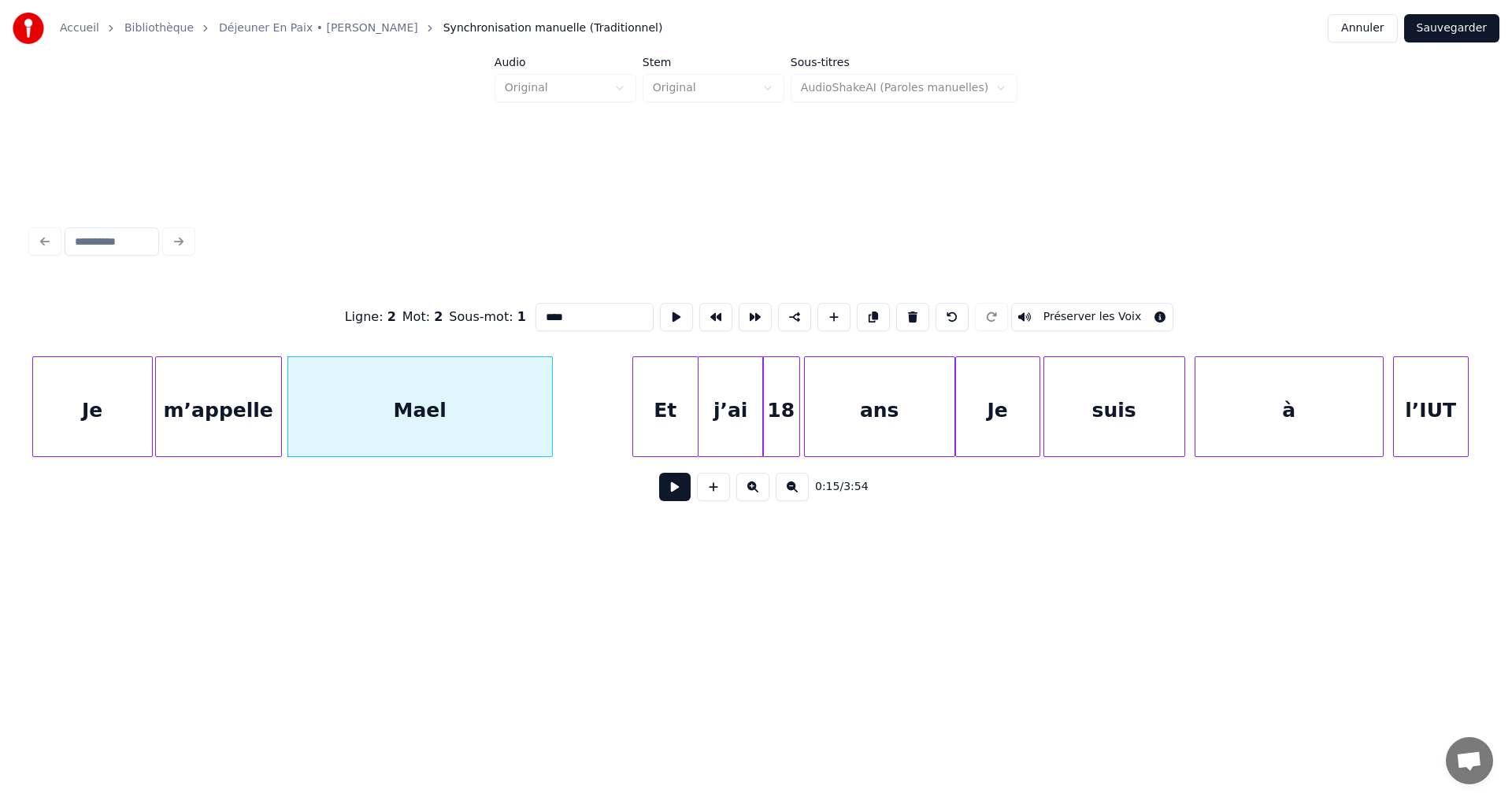
click at [101, 427] on div "Je" at bounding box center [93, 410] width 119 height 107
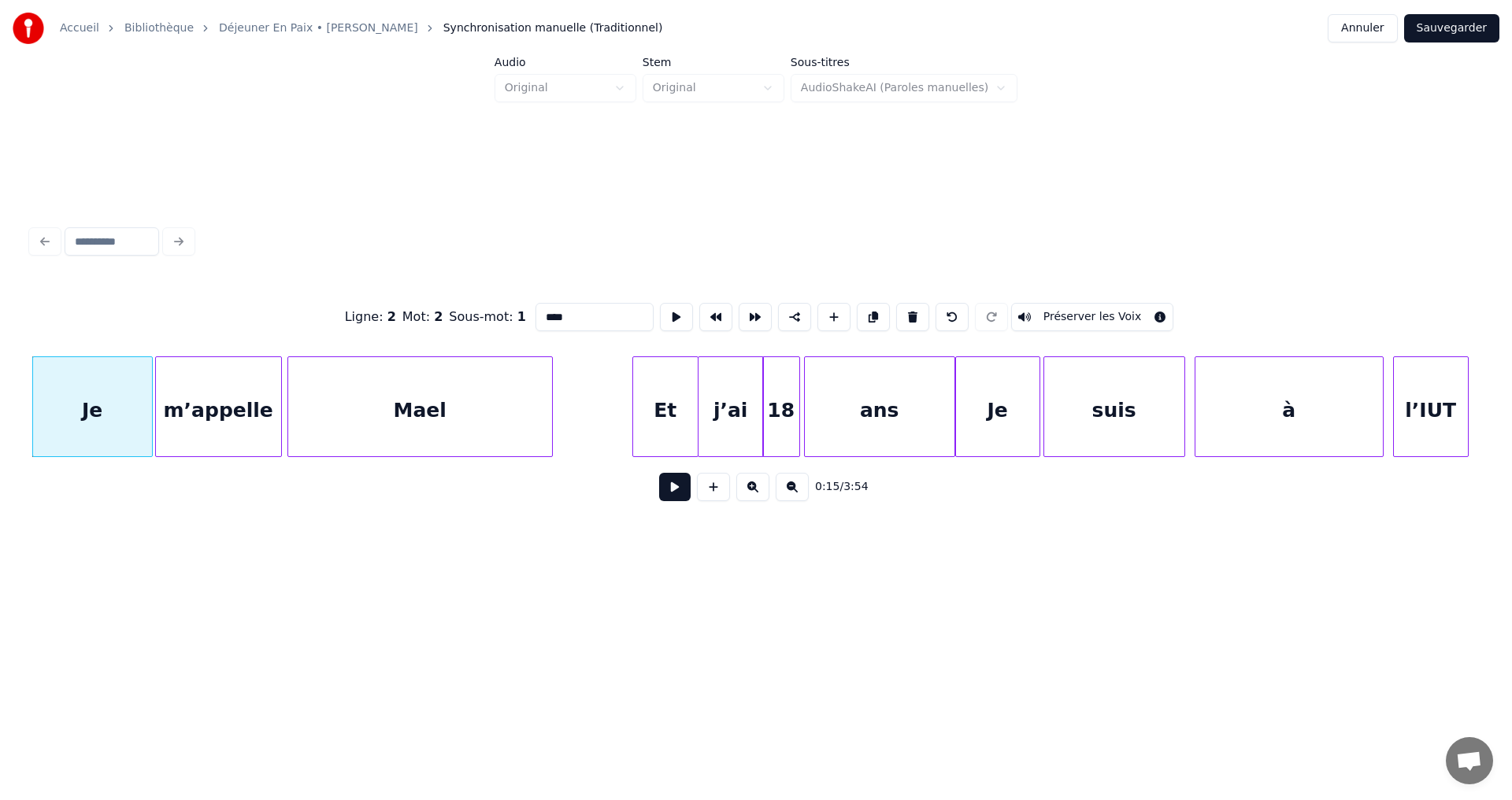
type input "**"
click at [676, 492] on button at bounding box center [674, 487] width 32 height 29
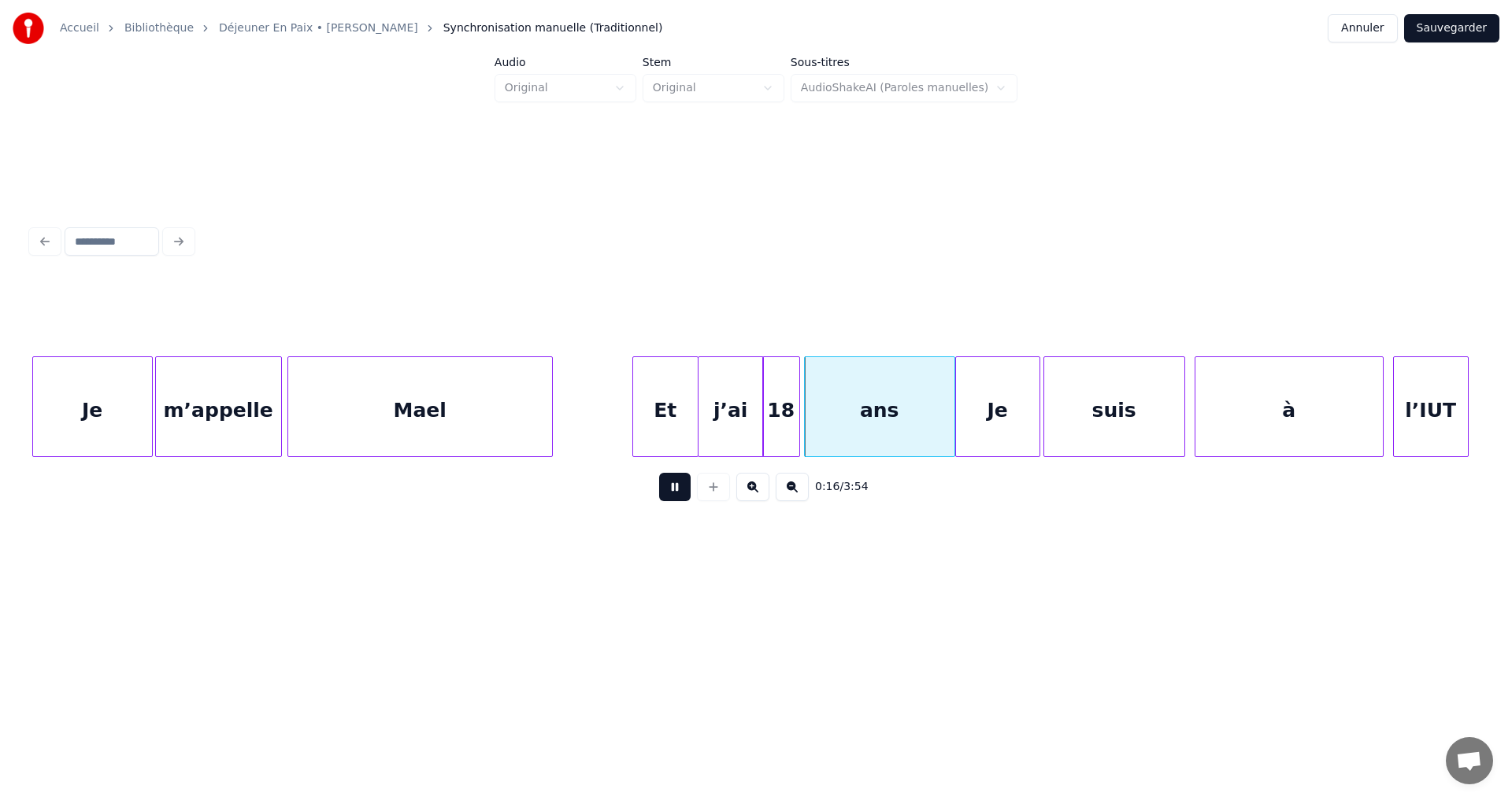
click at [676, 492] on button at bounding box center [674, 487] width 32 height 29
click at [512, 416] on div "Mael" at bounding box center [484, 410] width 264 height 107
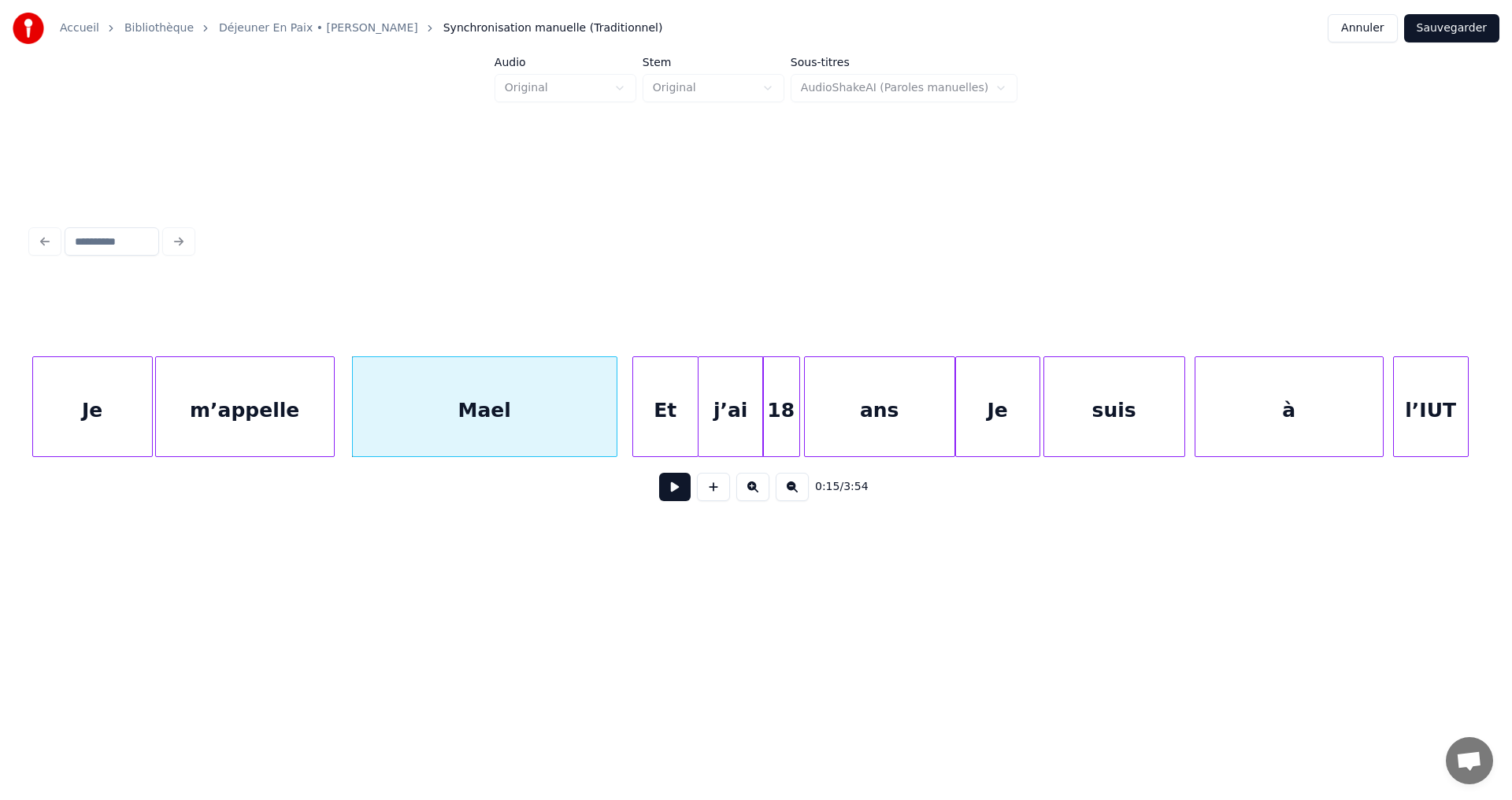
click at [332, 403] on div at bounding box center [331, 406] width 5 height 99
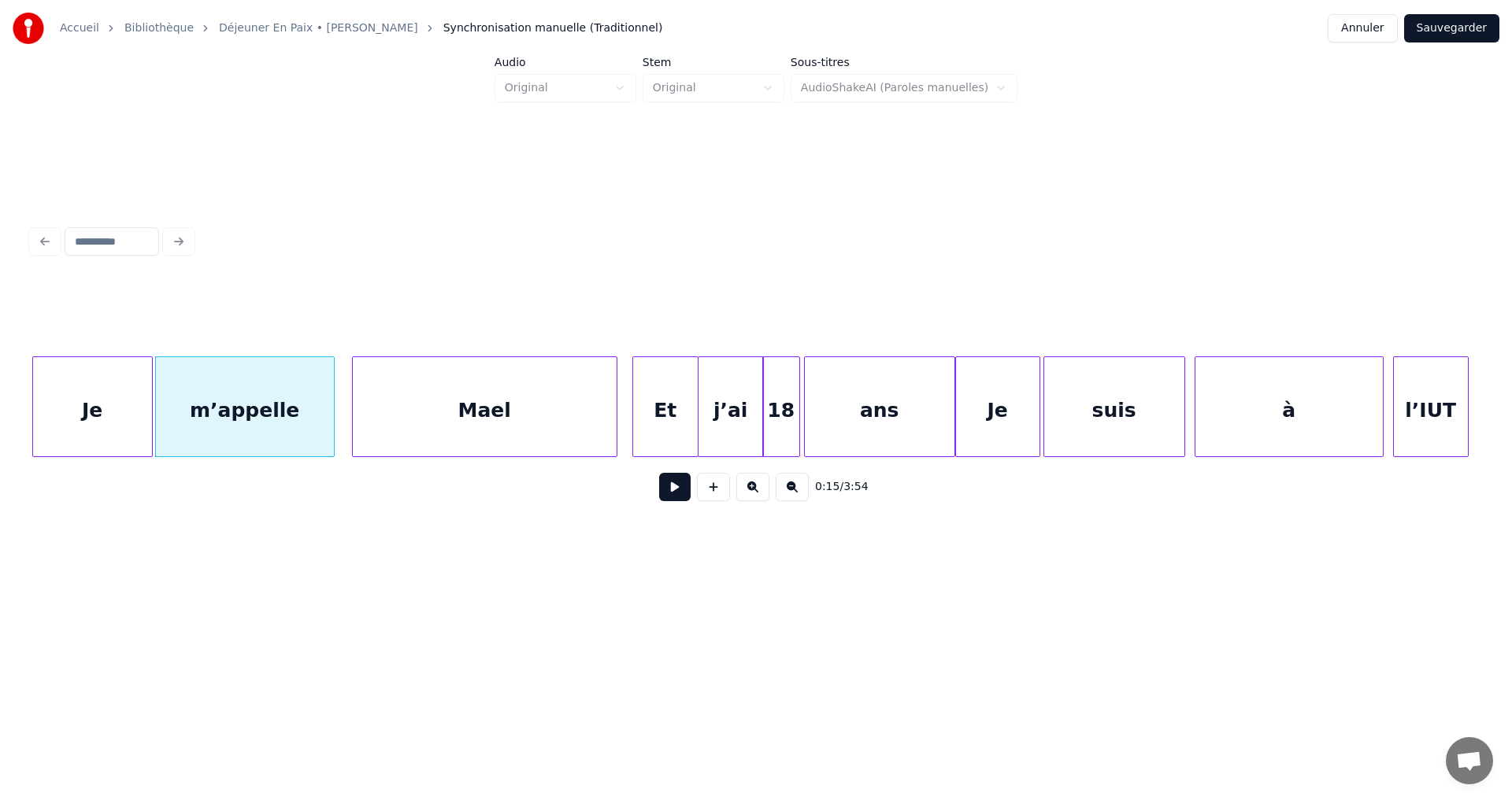
click at [134, 432] on div "Je" at bounding box center [93, 410] width 119 height 107
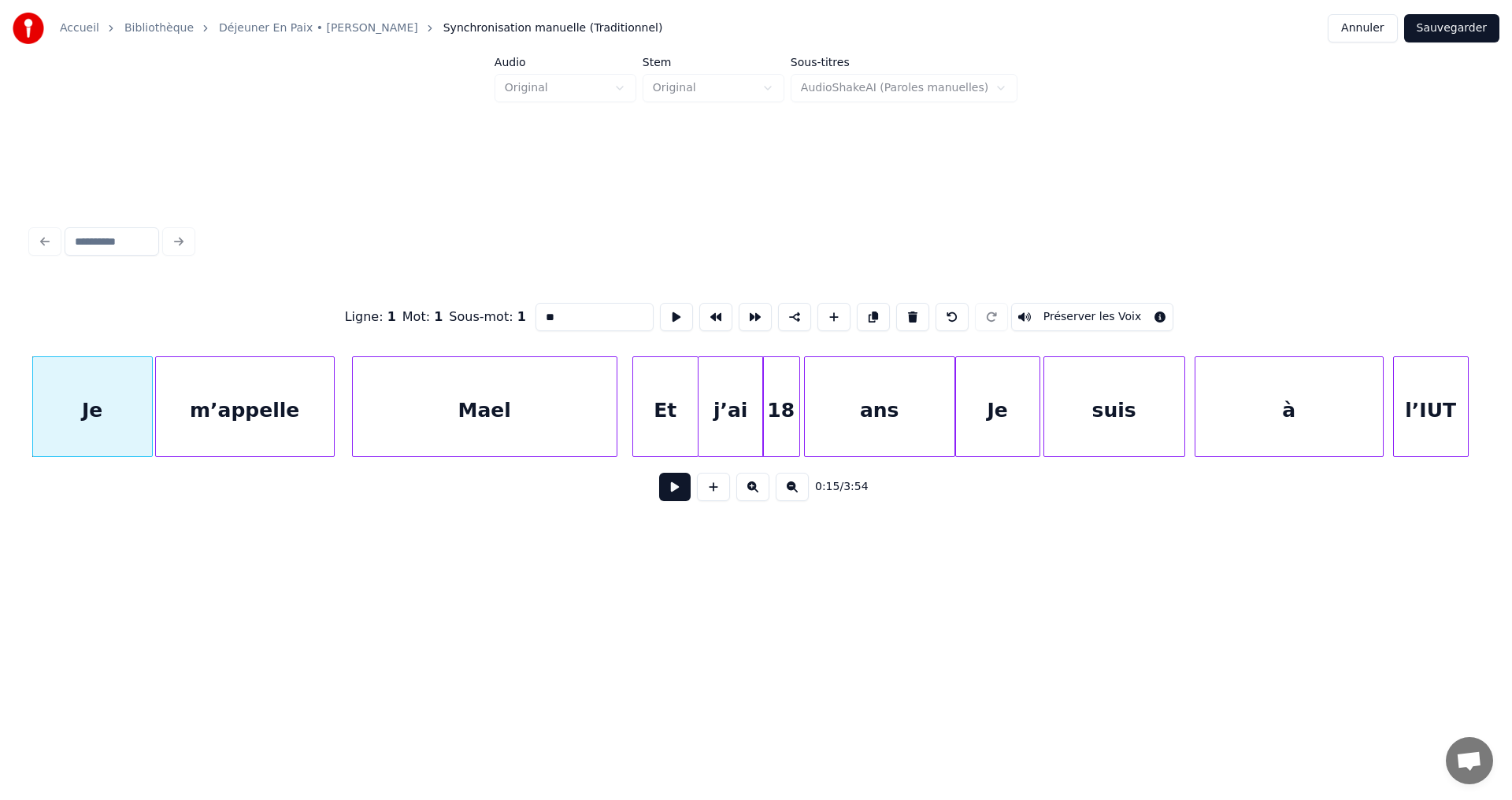
click at [671, 497] on button at bounding box center [674, 487] width 32 height 29
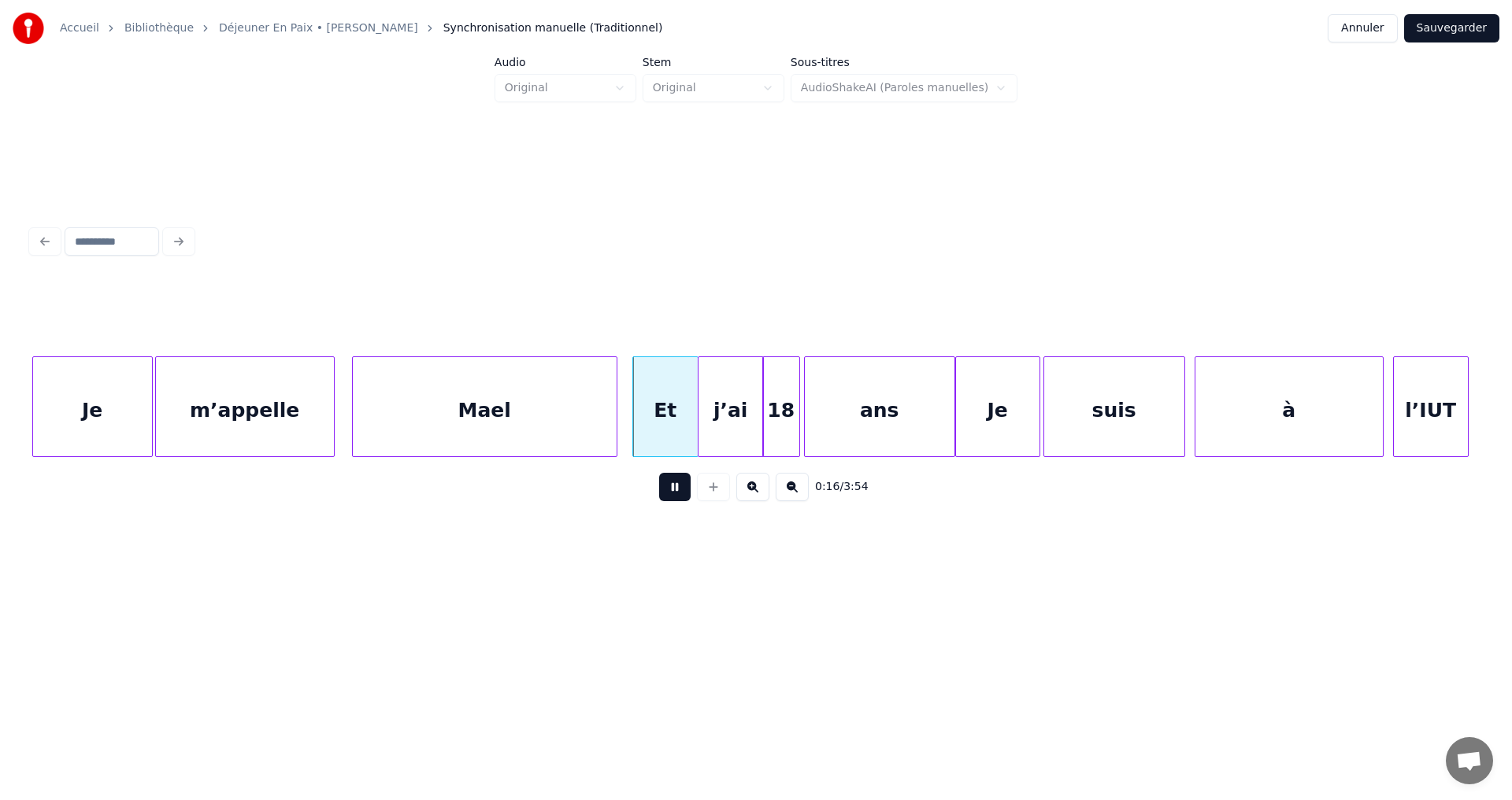
click at [671, 497] on button at bounding box center [674, 487] width 32 height 29
click at [939, 427] on div "ans" at bounding box center [879, 410] width 150 height 107
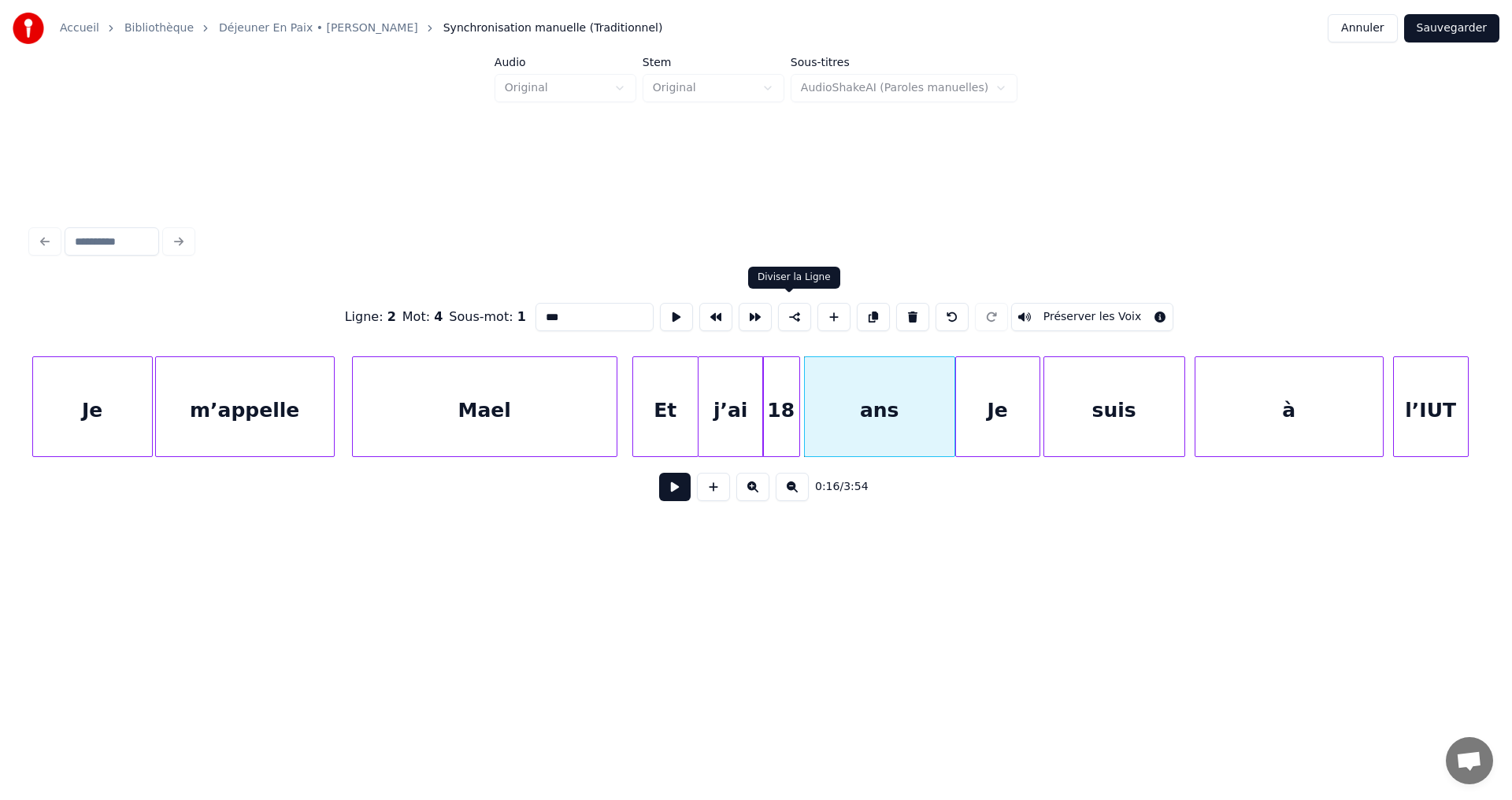
click at [788, 316] on button at bounding box center [794, 317] width 33 height 29
click at [812, 384] on div "ans" at bounding box center [879, 410] width 150 height 107
click at [816, 391] on div at bounding box center [818, 406] width 5 height 99
click at [947, 438] on div "ans" at bounding box center [885, 410] width 139 height 107
click at [623, 408] on div at bounding box center [623, 406] width 5 height 99
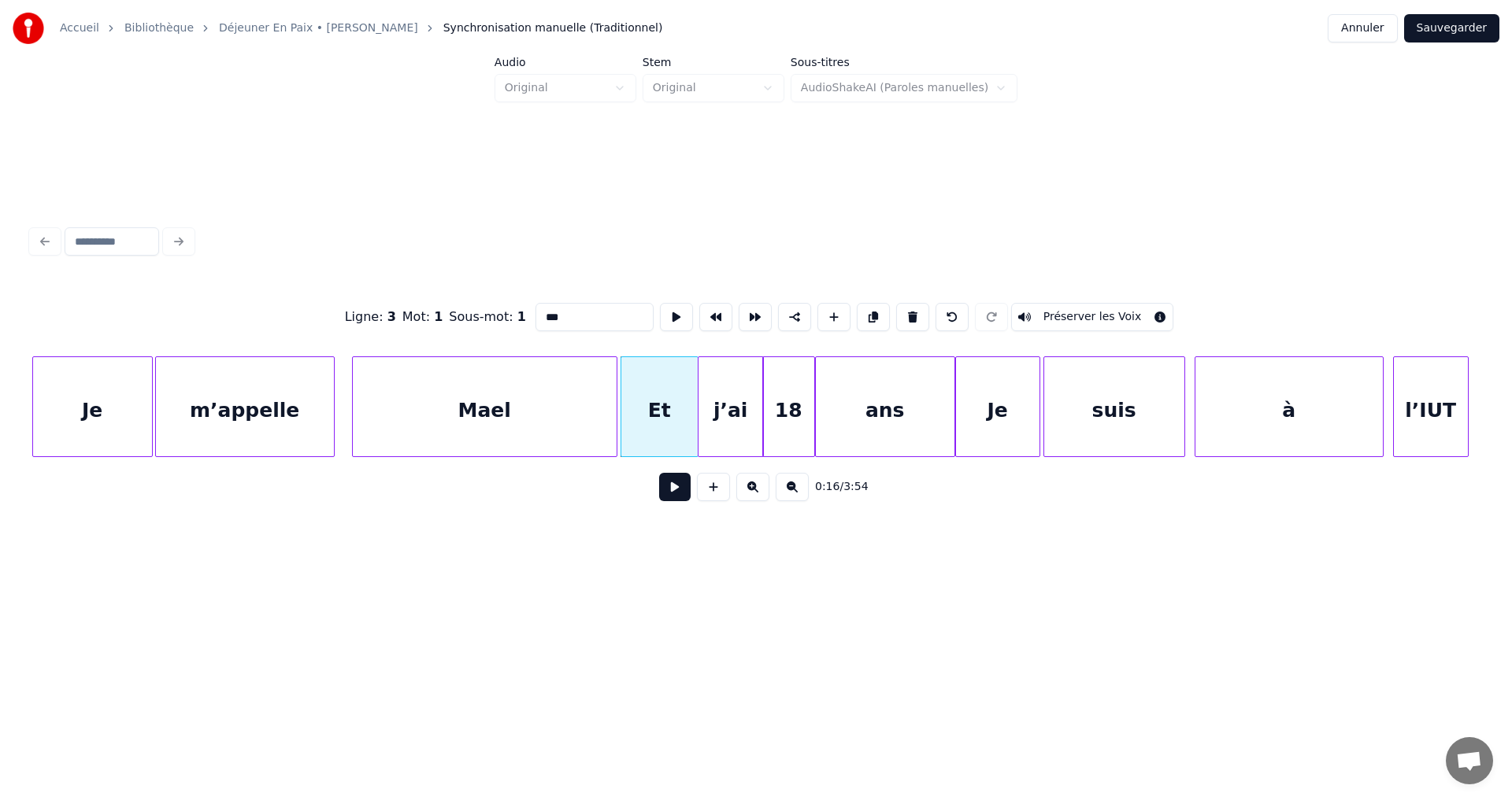
click at [812, 414] on div at bounding box center [811, 406] width 5 height 99
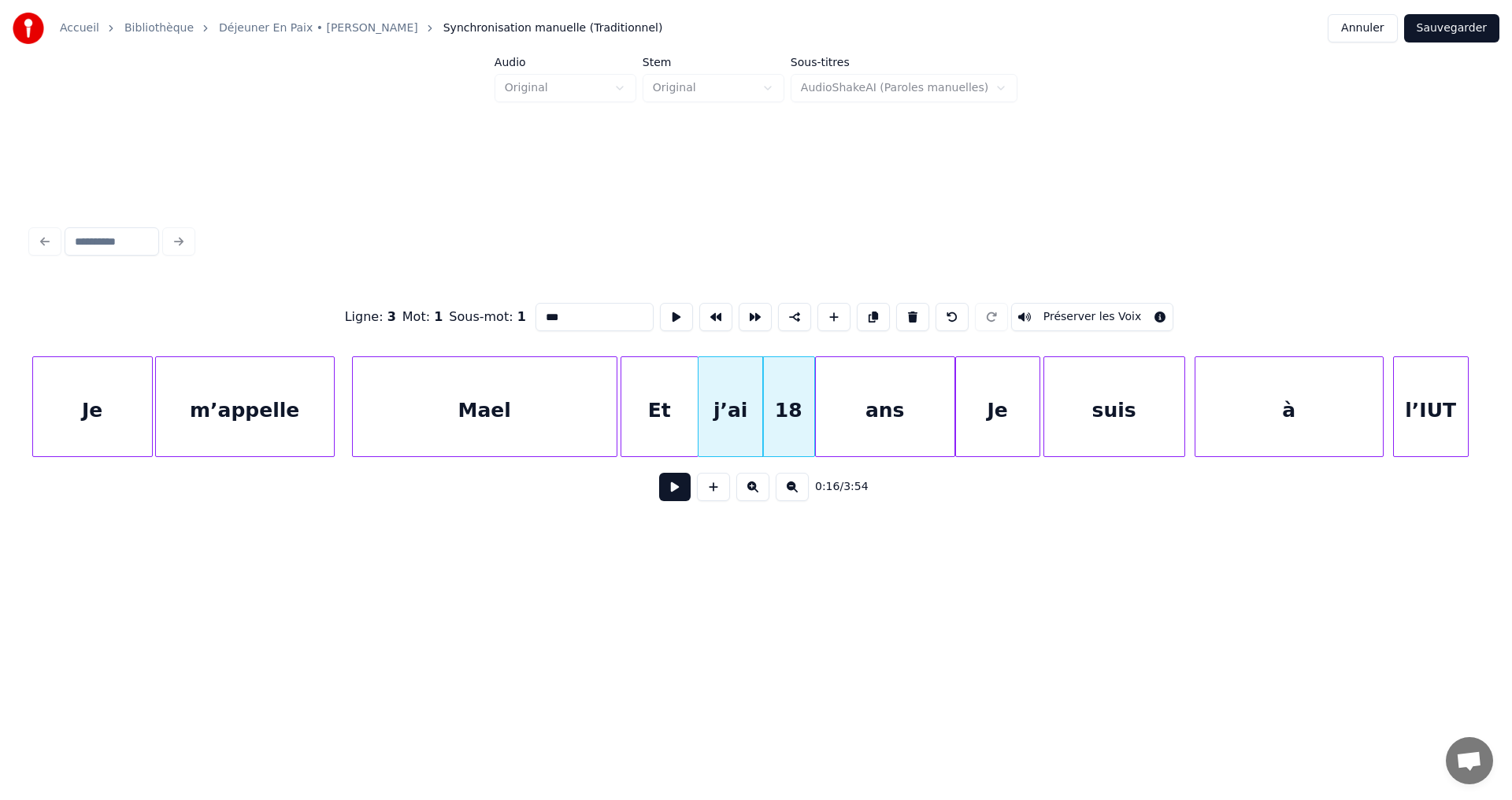
click at [140, 418] on div "Je" at bounding box center [93, 410] width 119 height 107
type input "**"
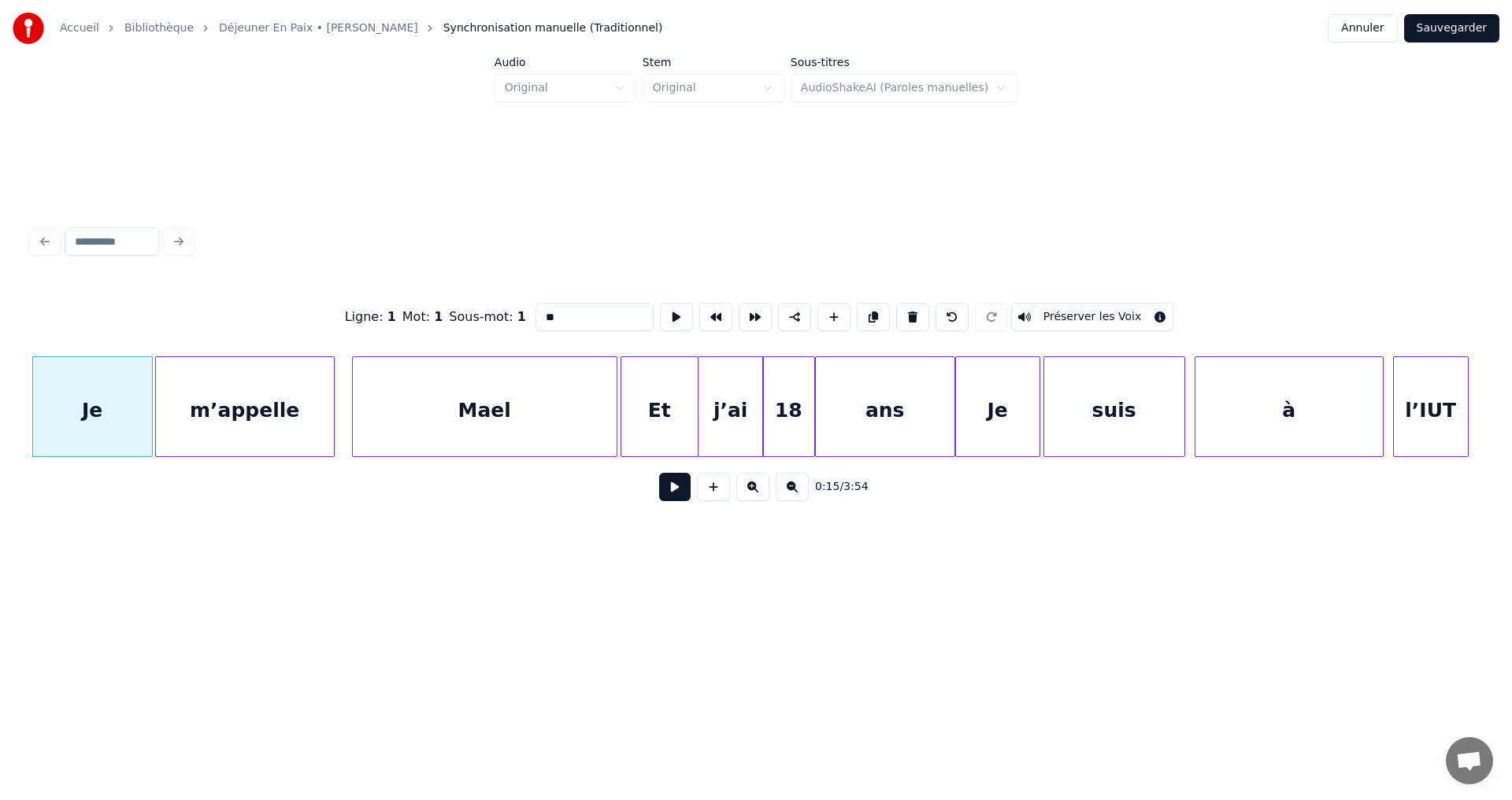
click at [752, 492] on button at bounding box center [753, 487] width 33 height 29
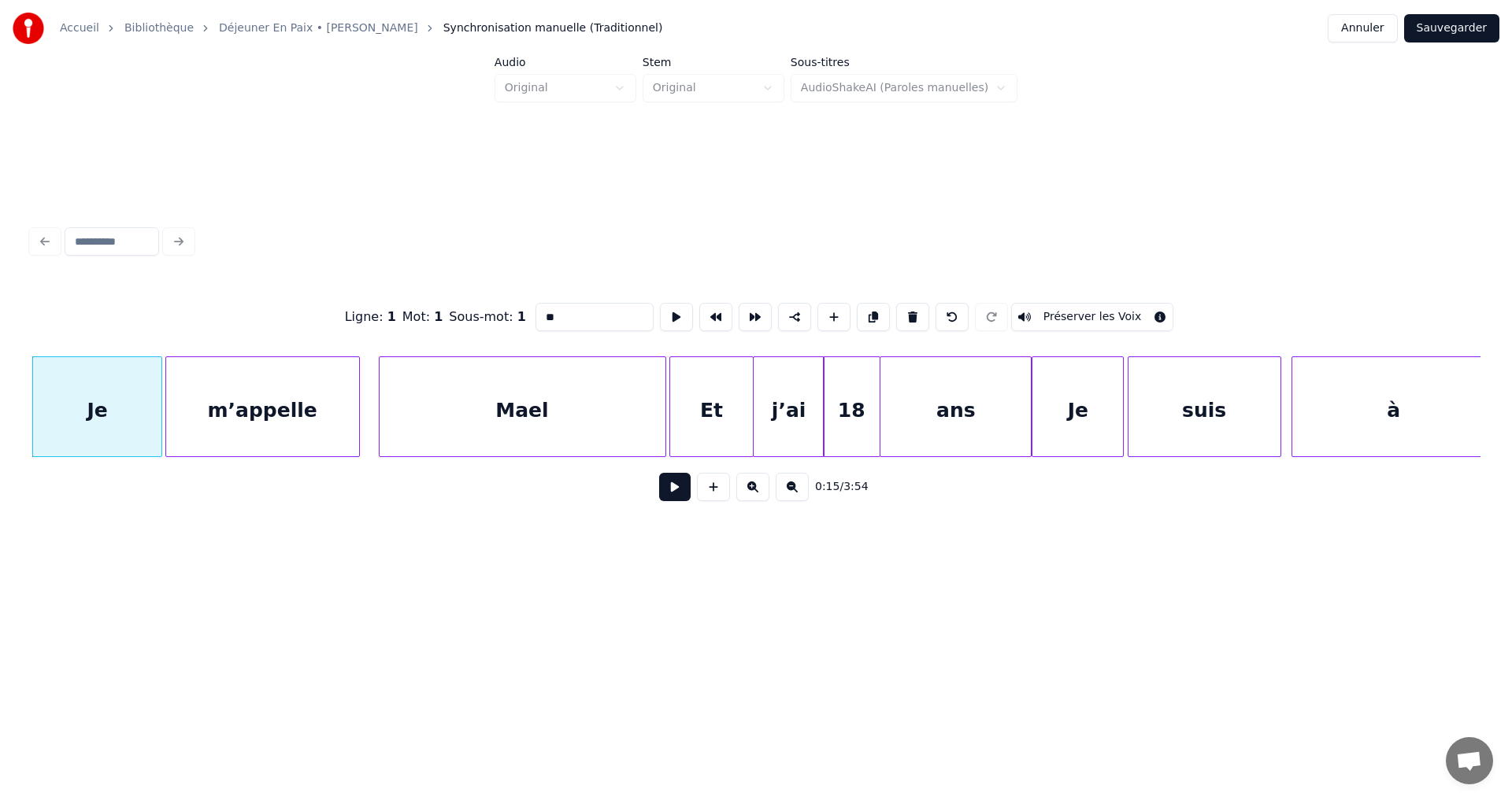
click at [752, 492] on button at bounding box center [753, 487] width 33 height 29
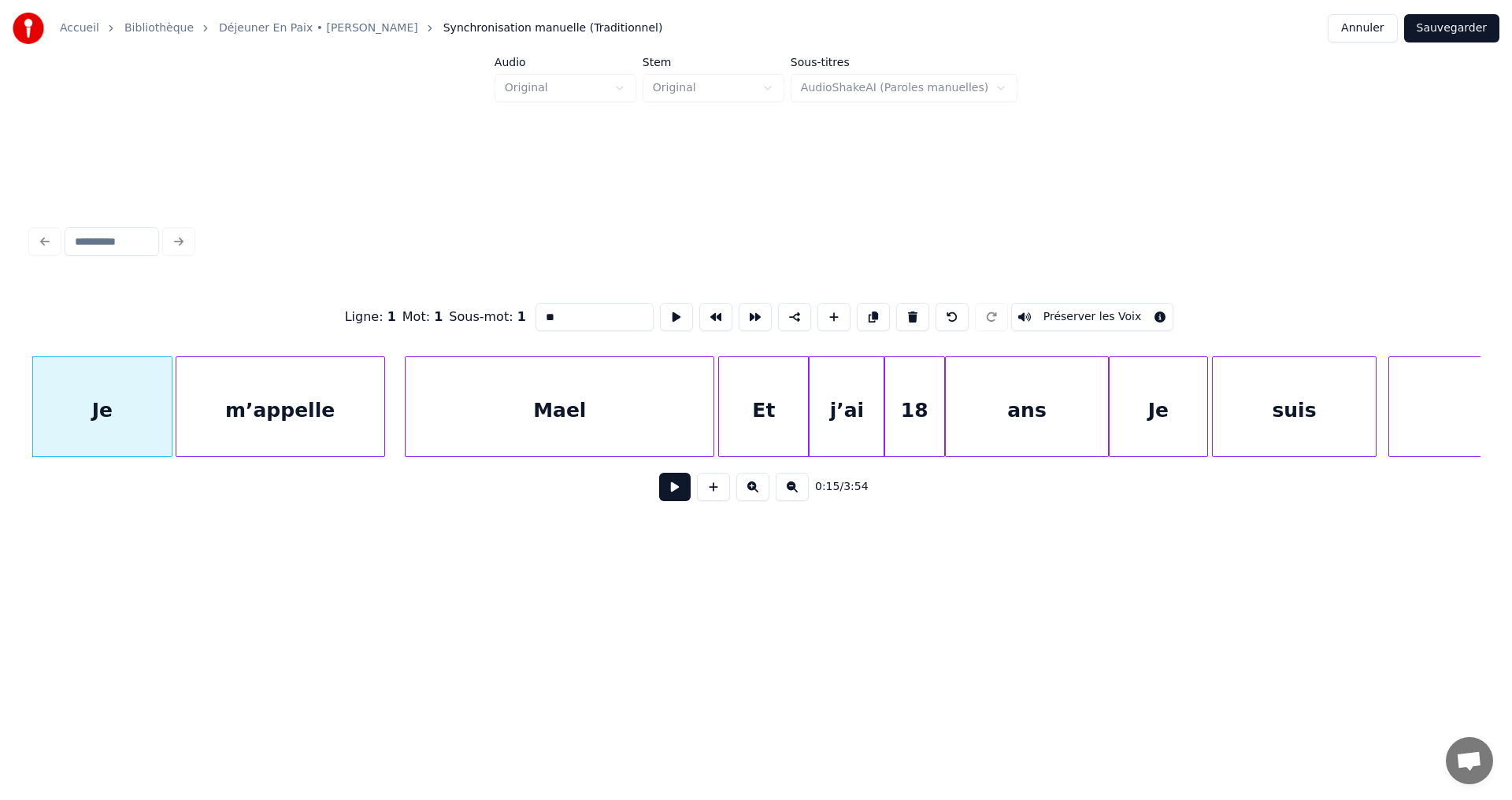
click at [752, 492] on button at bounding box center [753, 487] width 33 height 29
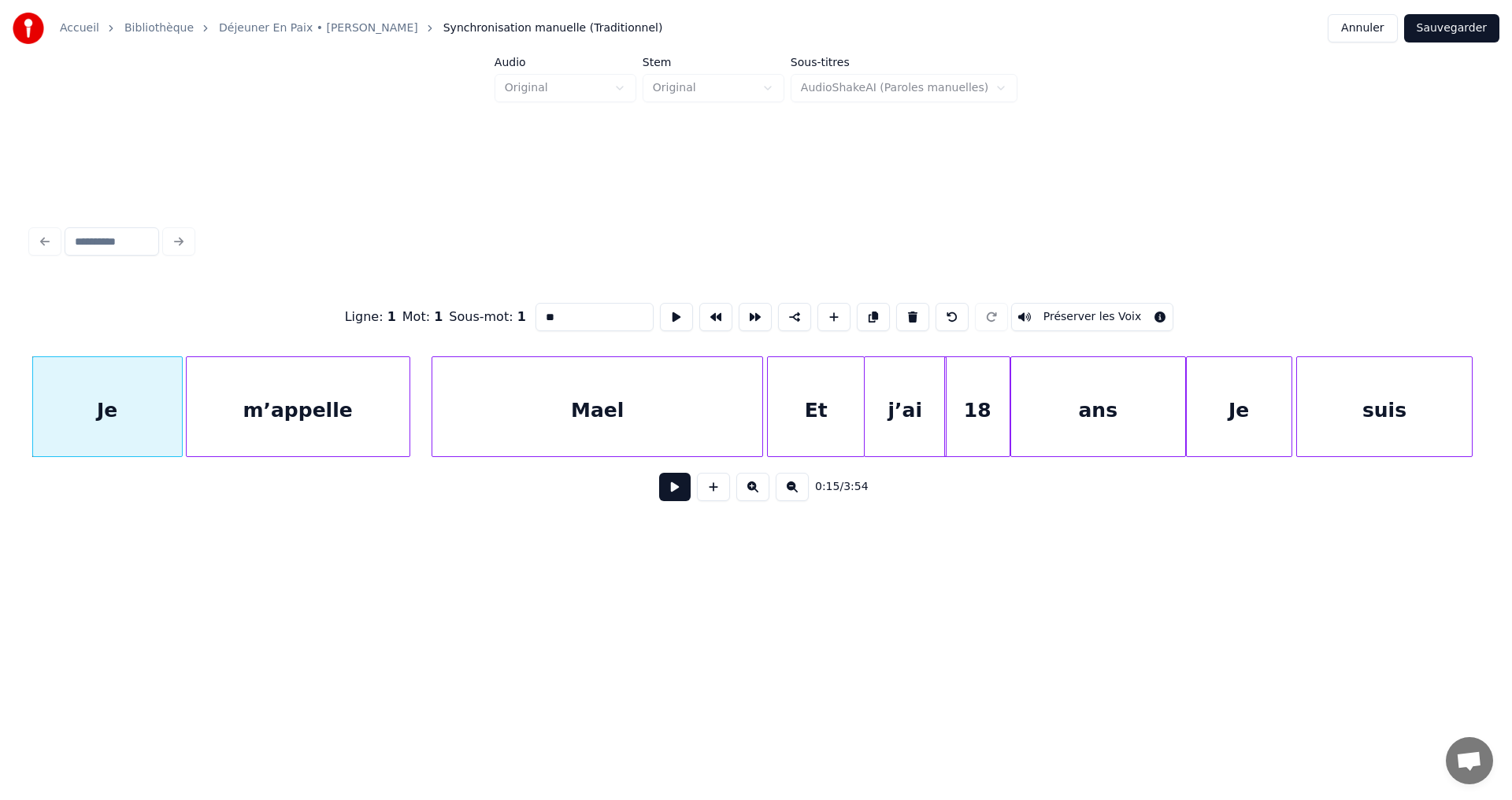
click at [752, 492] on button at bounding box center [753, 487] width 33 height 29
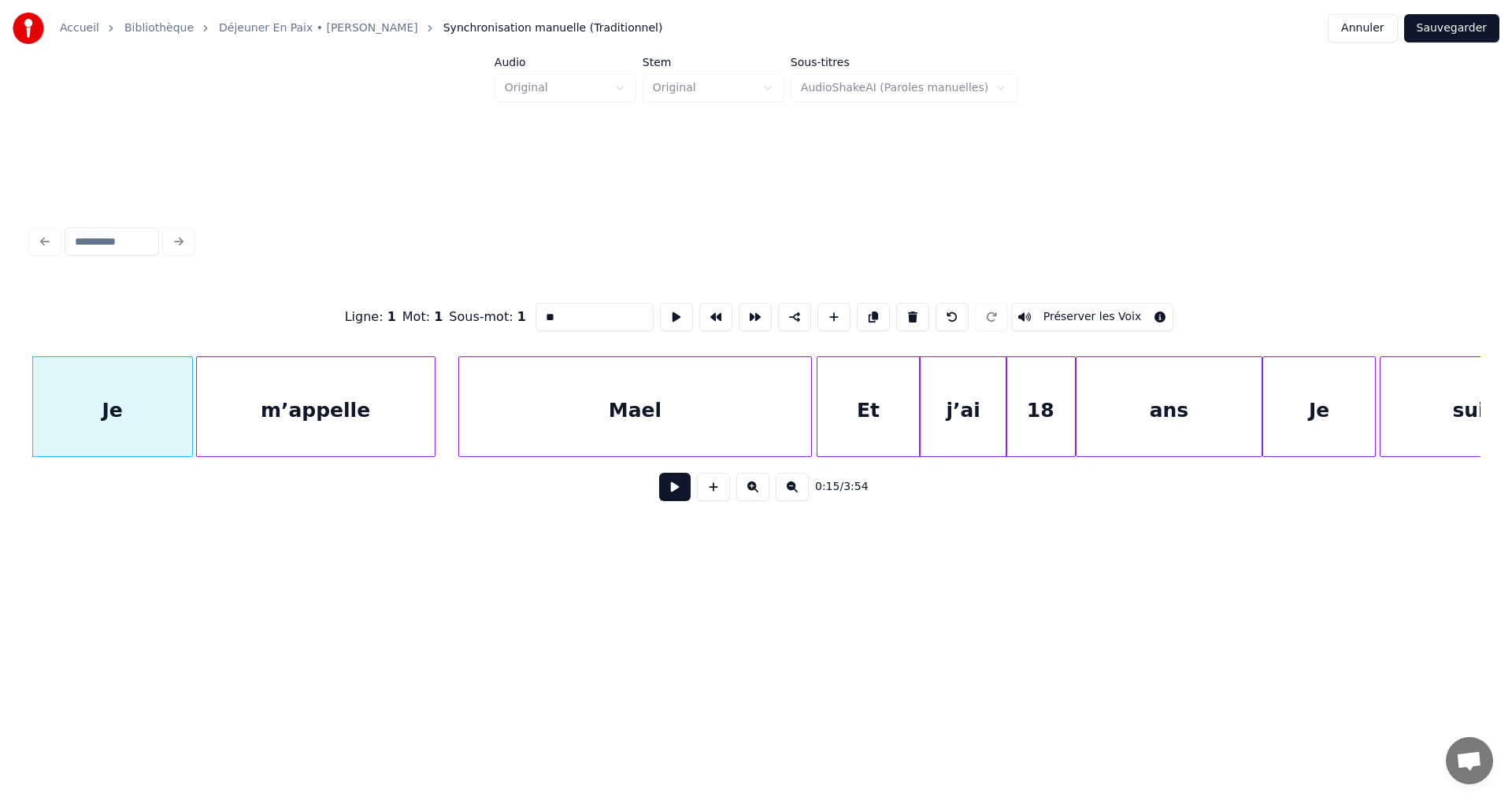
click at [752, 492] on button at bounding box center [753, 487] width 33 height 29
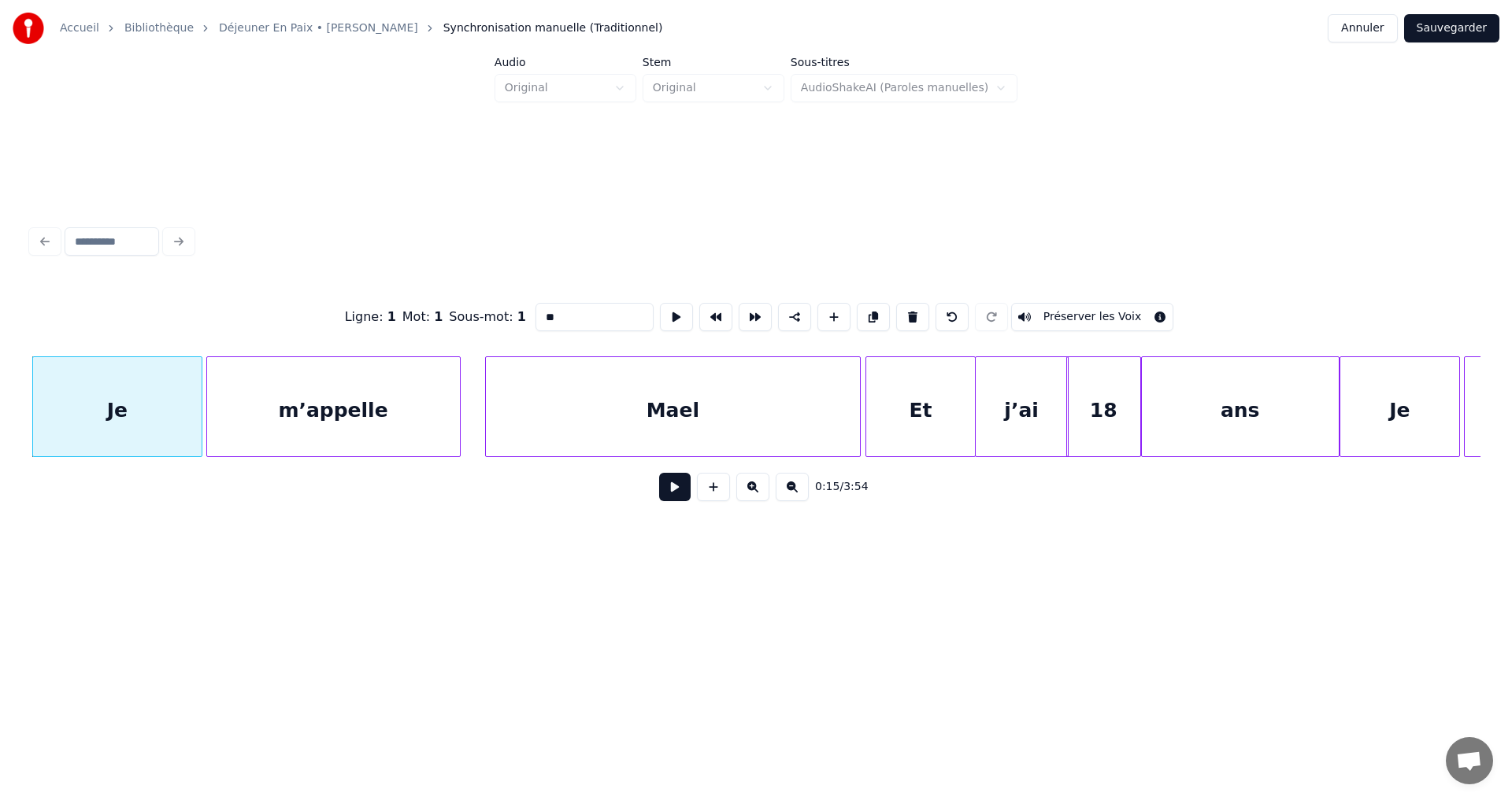
click at [746, 490] on button at bounding box center [753, 487] width 33 height 29
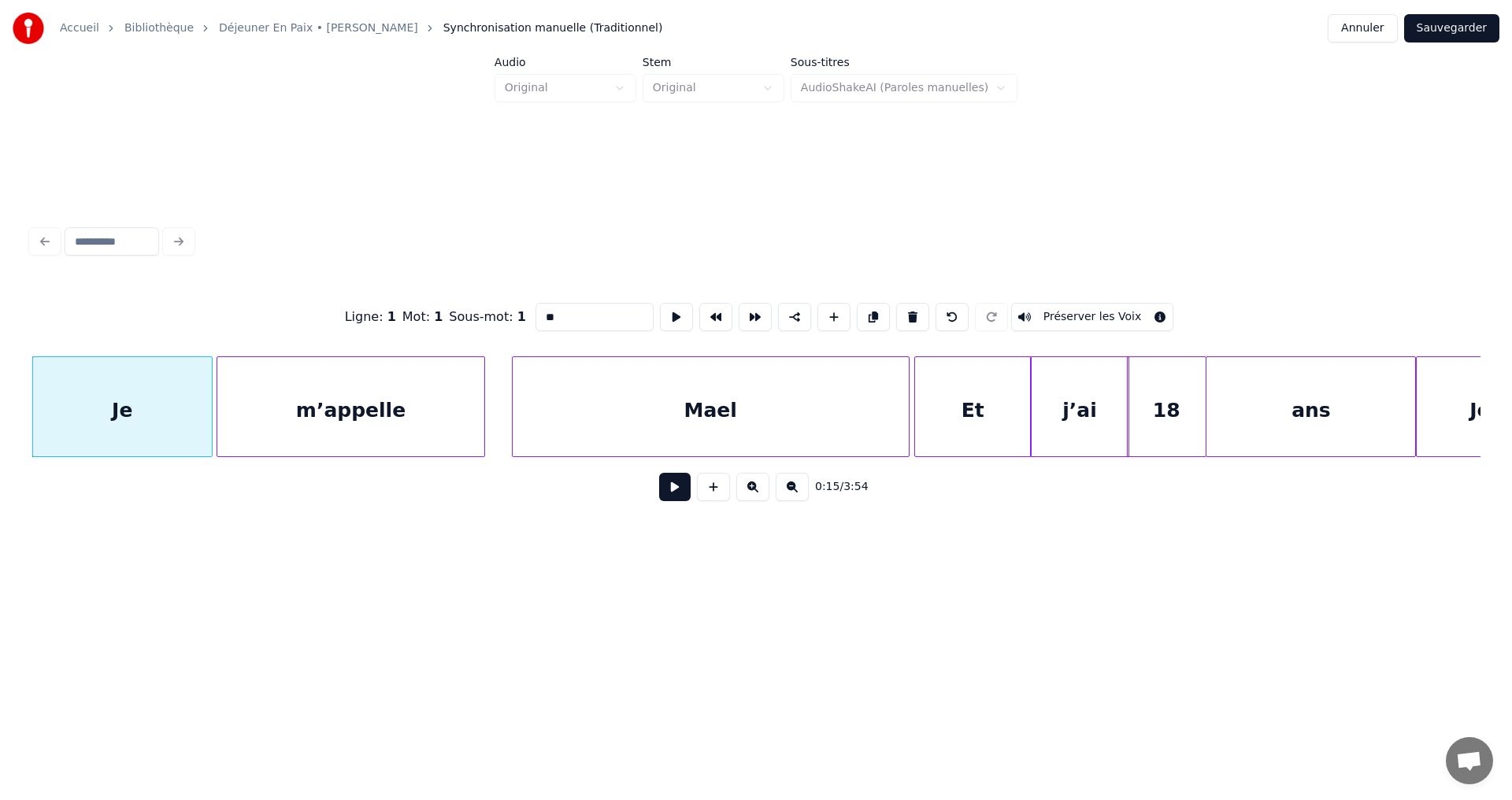
click at [746, 490] on button at bounding box center [753, 487] width 33 height 29
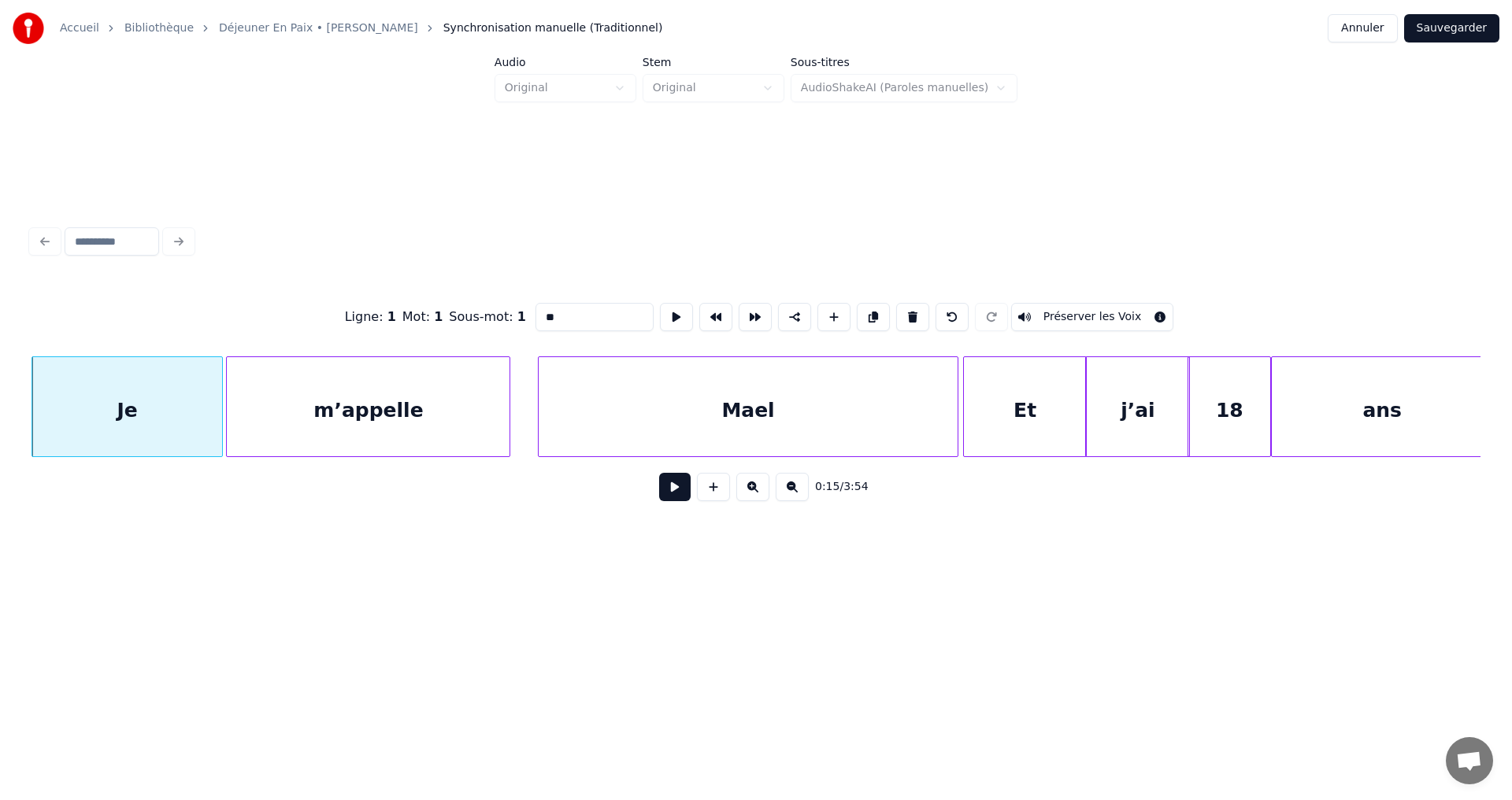
click at [746, 490] on button at bounding box center [753, 487] width 33 height 29
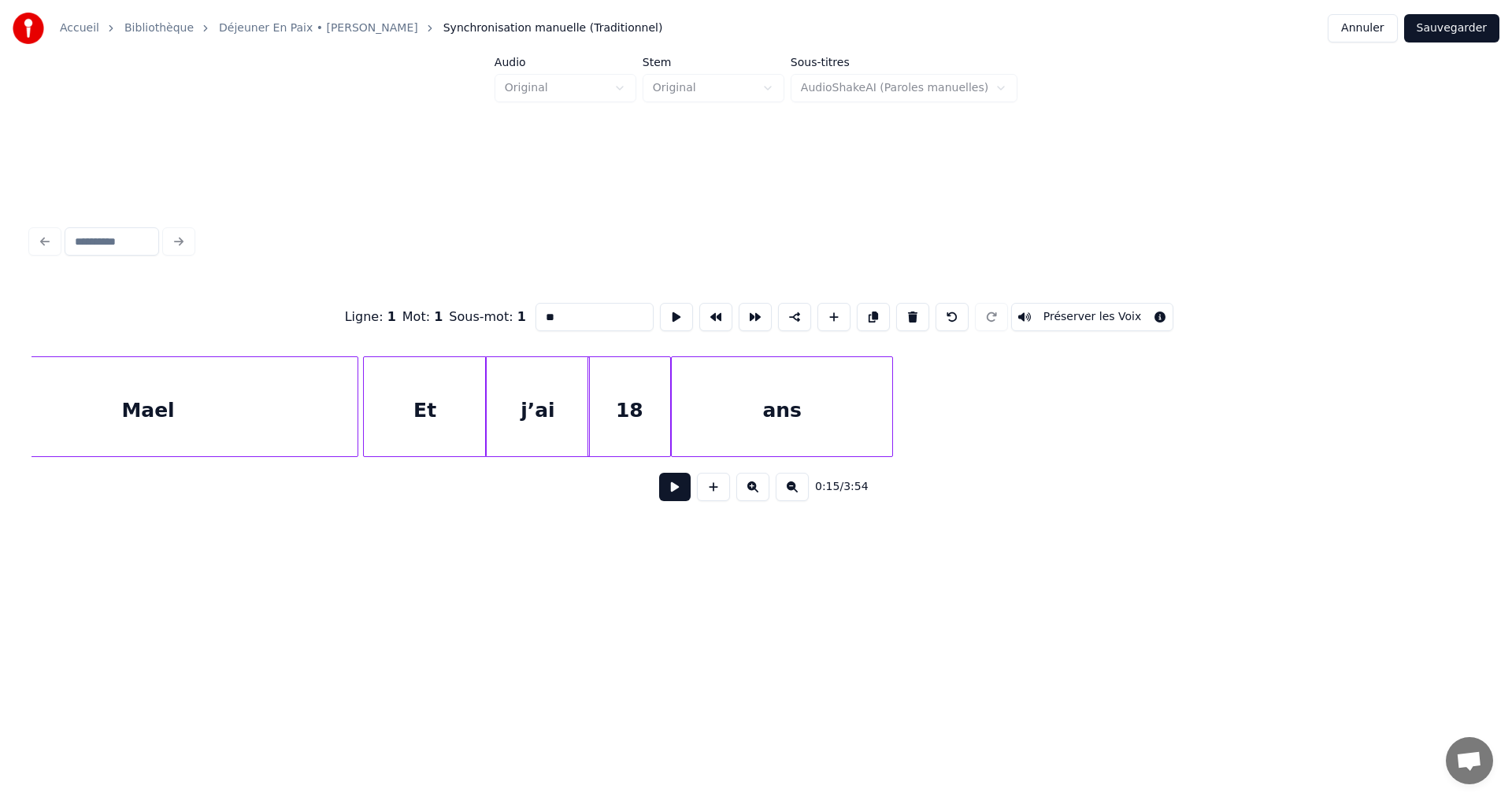
click at [746, 490] on button at bounding box center [753, 487] width 33 height 29
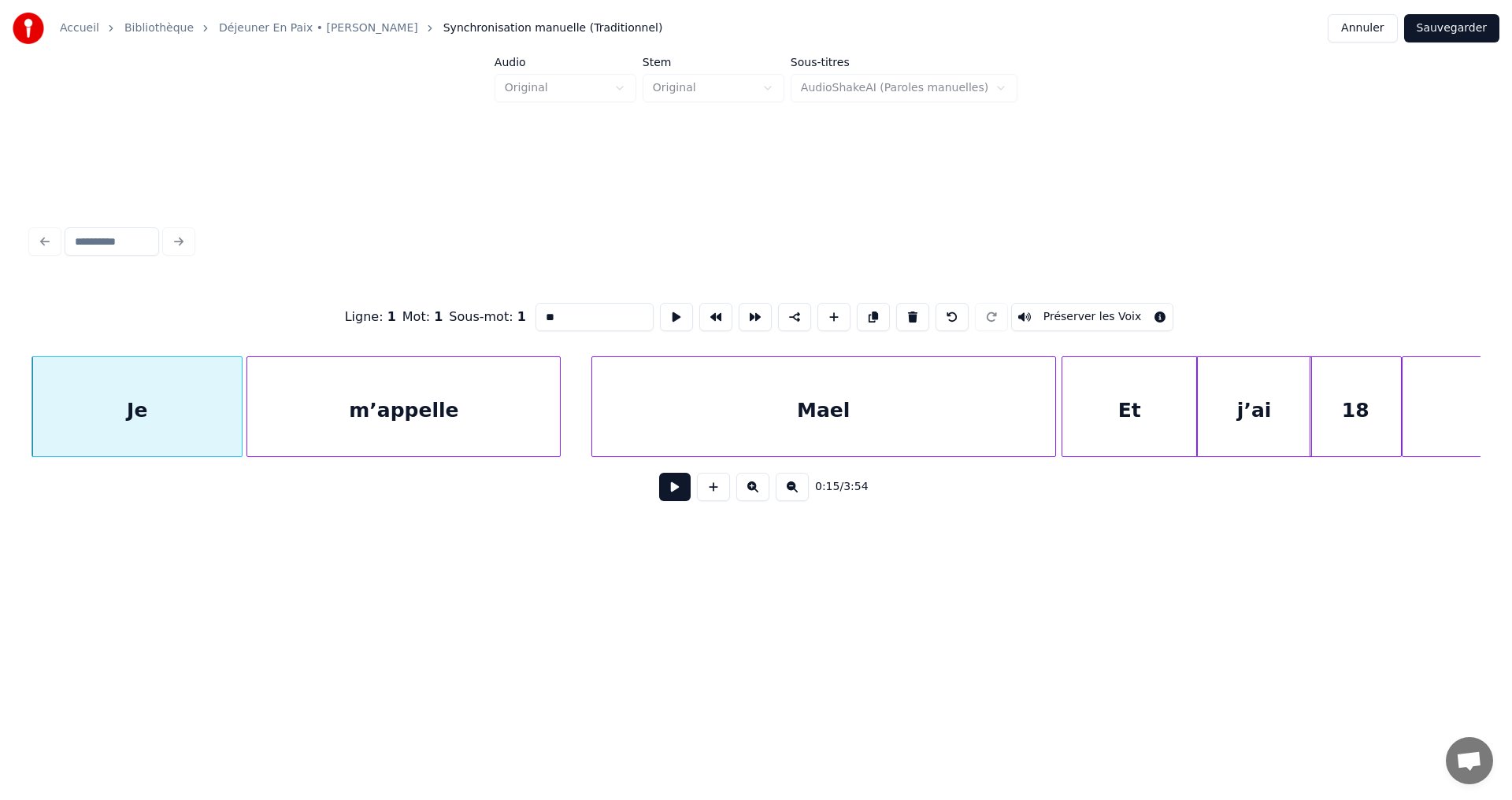
click at [746, 490] on button at bounding box center [753, 487] width 33 height 29
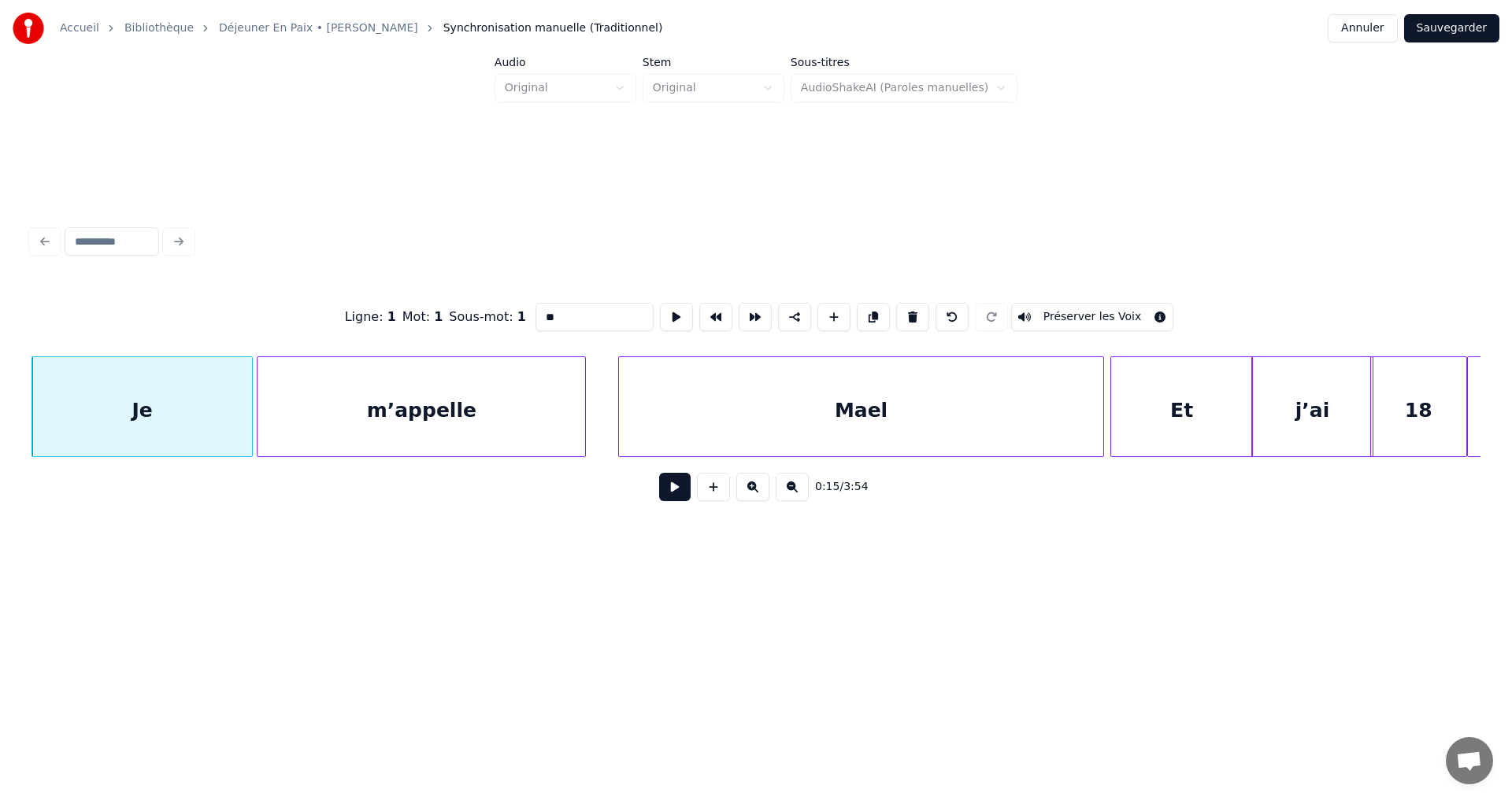
click at [215, 406] on div "Je" at bounding box center [142, 410] width 219 height 107
click at [220, 439] on div "Je" at bounding box center [142, 410] width 219 height 107
click at [678, 501] on button at bounding box center [674, 487] width 32 height 29
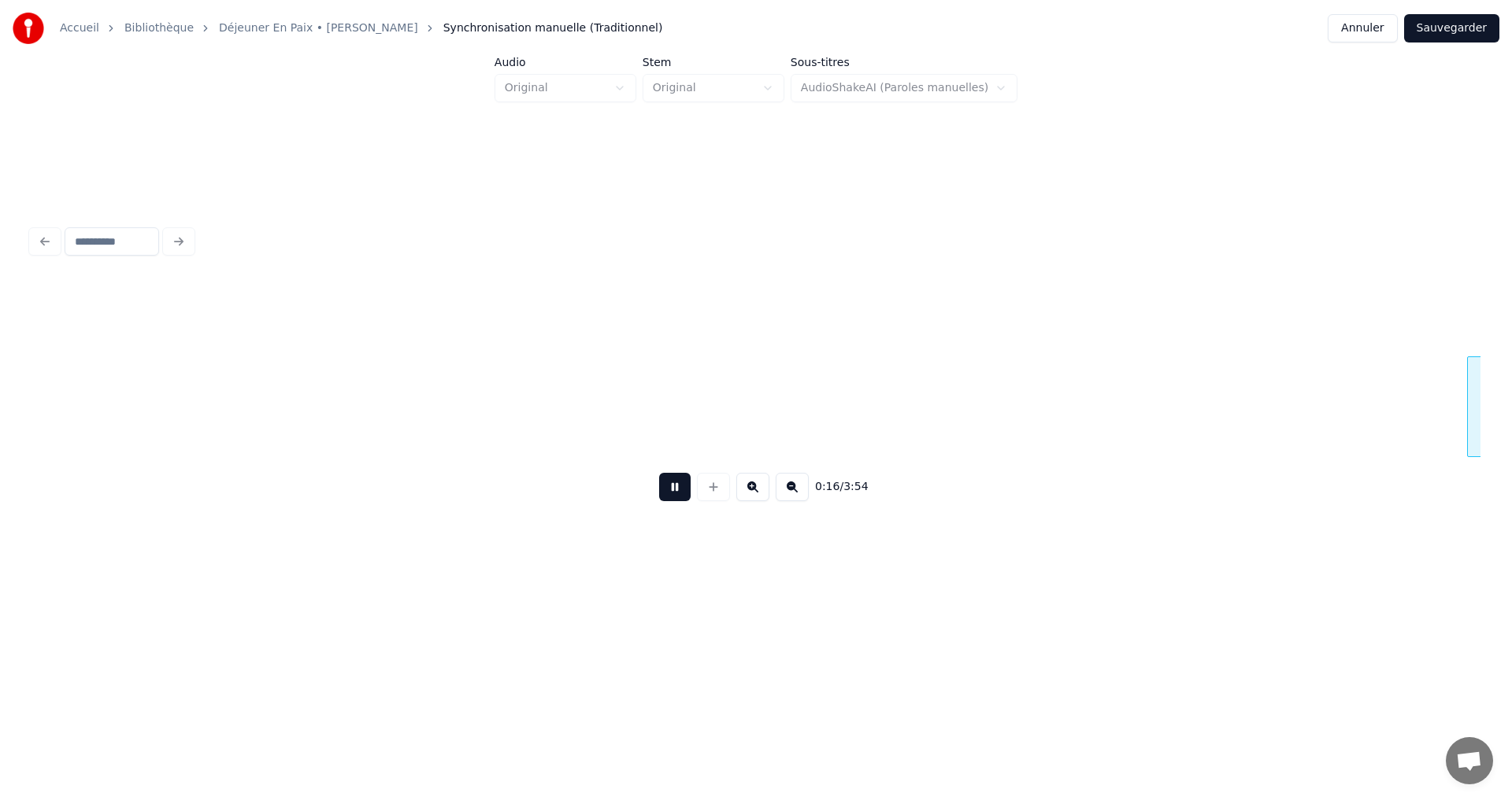
scroll to position [0, 14646]
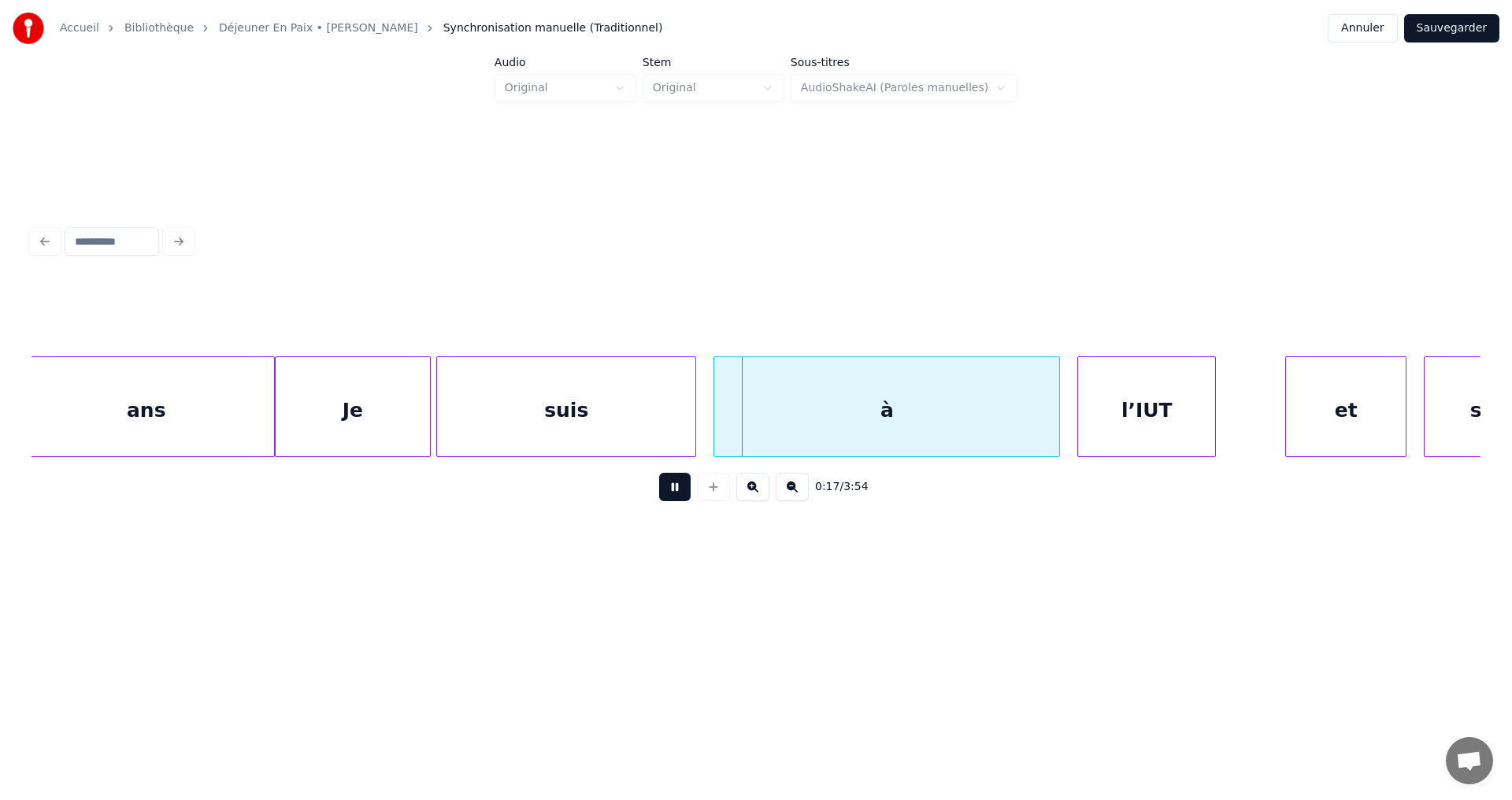
click at [677, 501] on button at bounding box center [674, 487] width 32 height 29
click at [665, 422] on div "suis" at bounding box center [581, 410] width 258 height 107
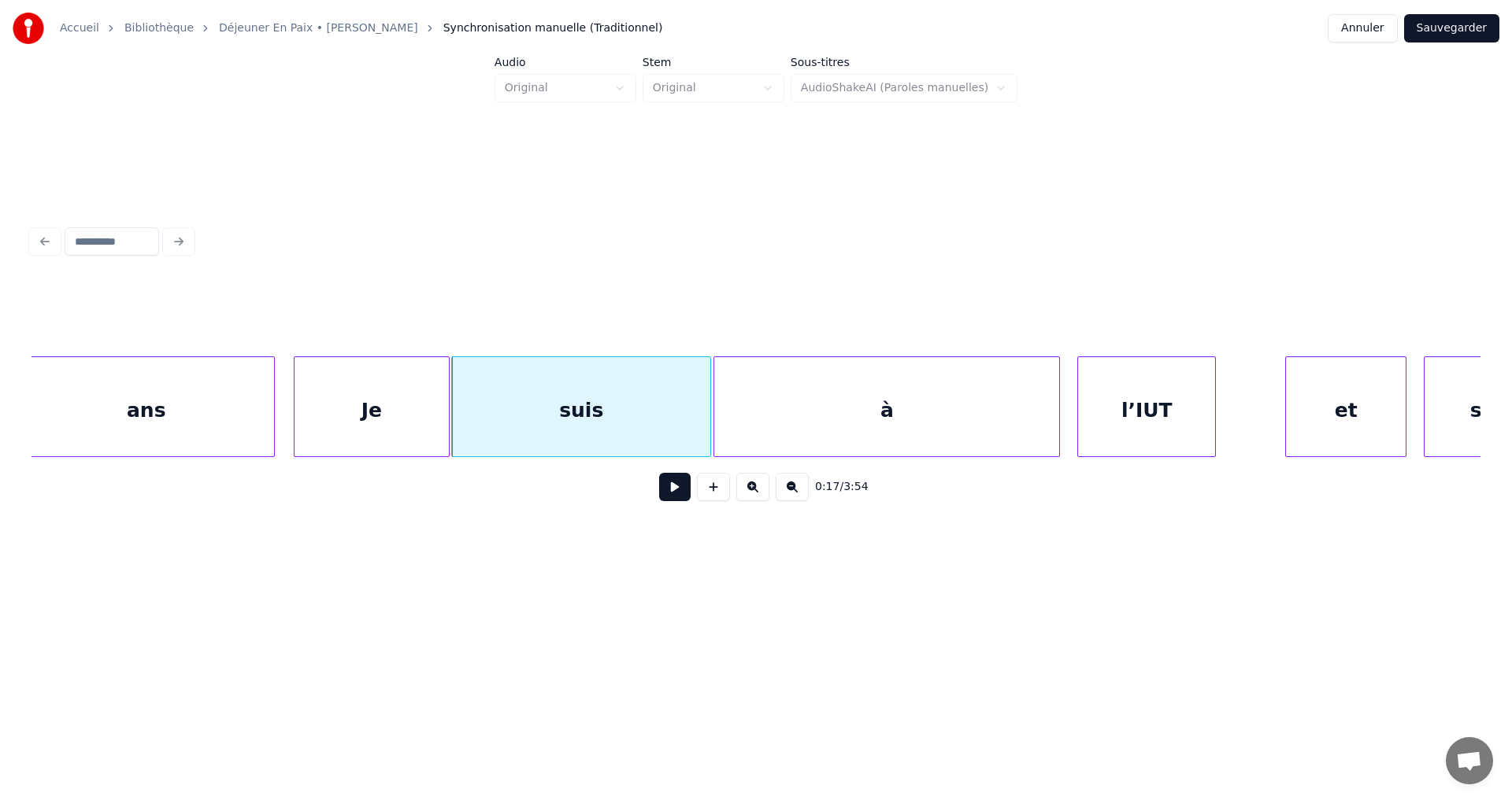
click at [422, 434] on div "Je" at bounding box center [371, 410] width 155 height 107
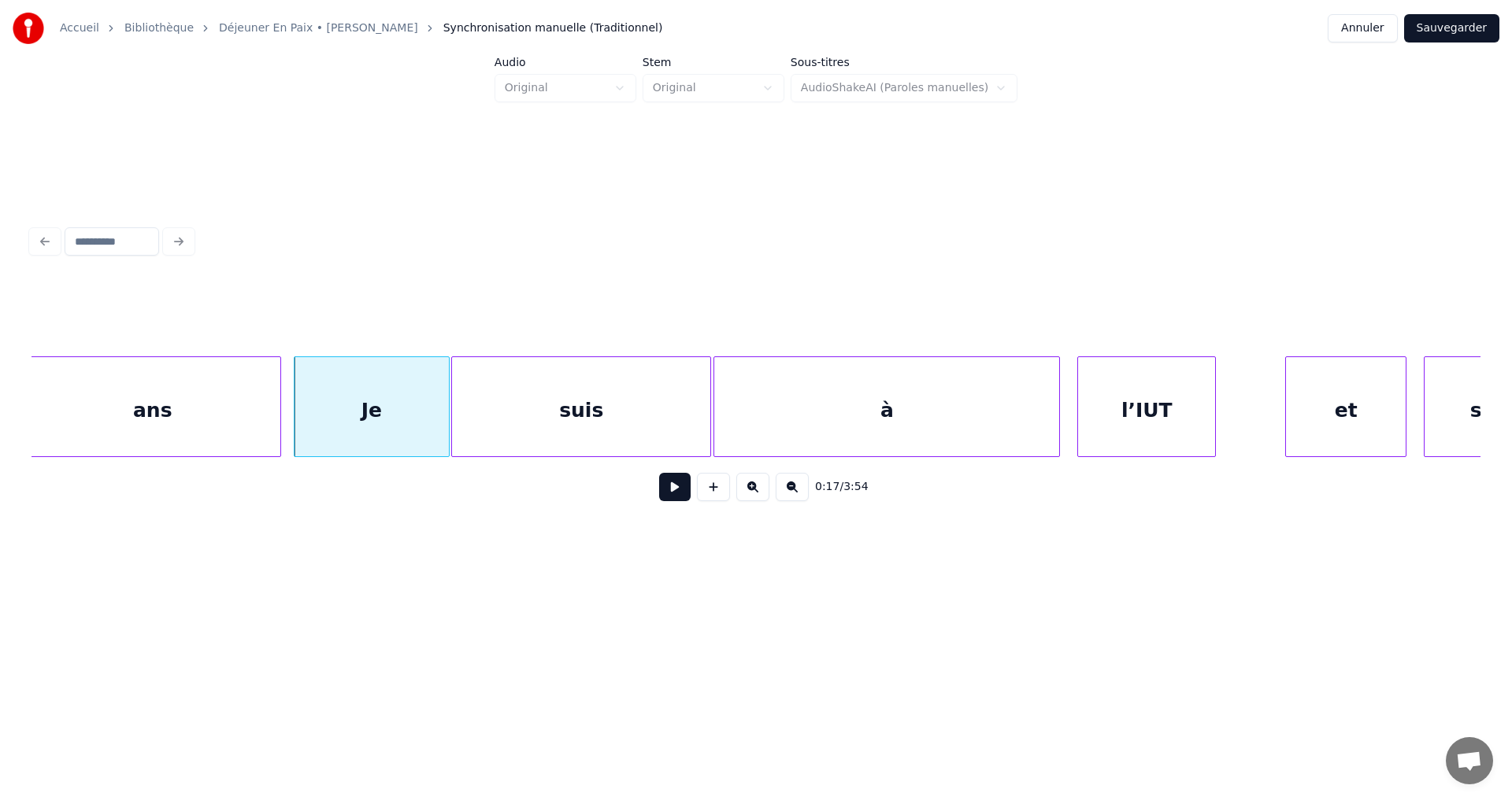
scroll to position [0, 14635]
click at [284, 437] on div "ans" at bounding box center [176, 410] width 255 height 107
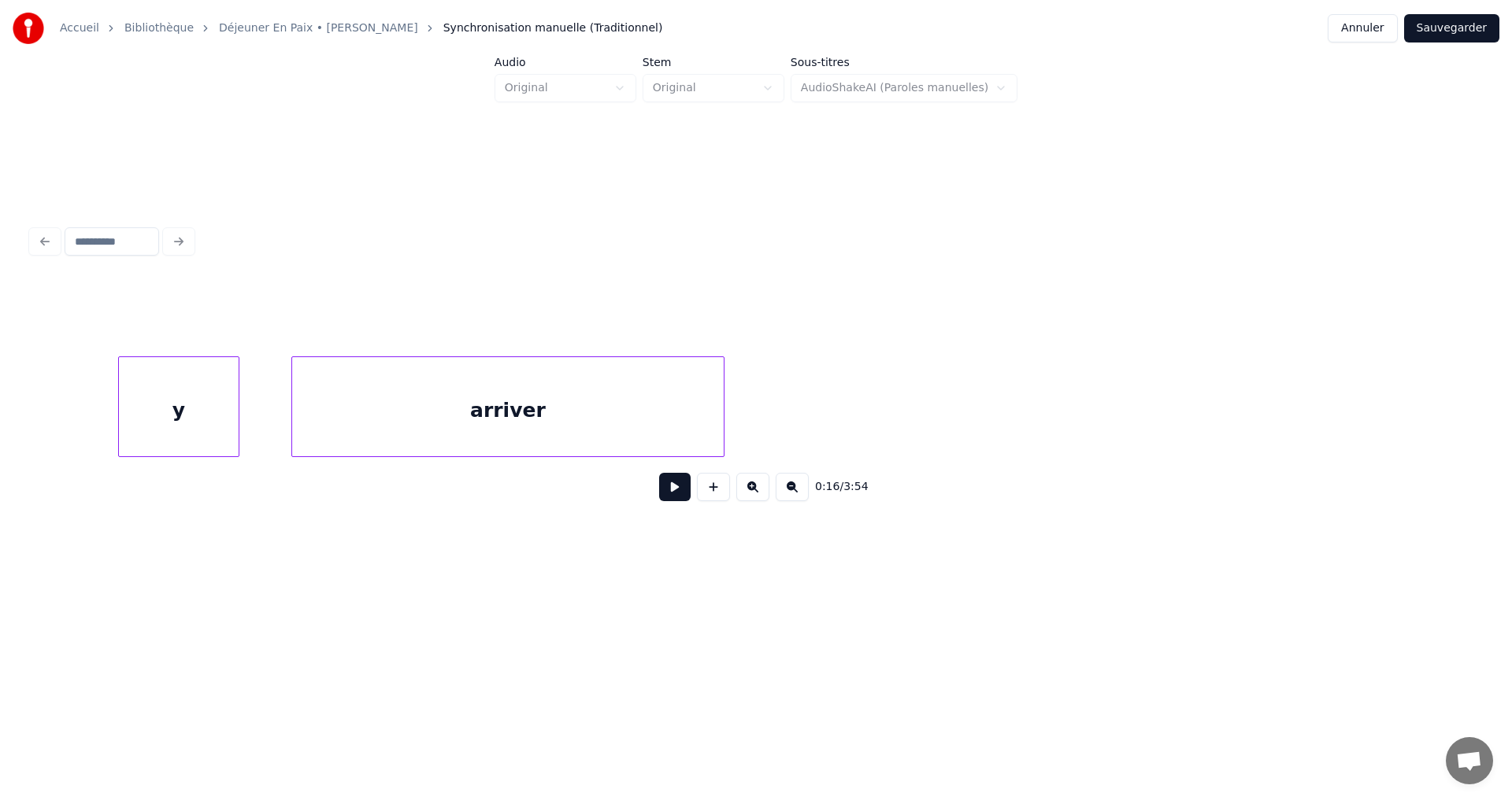
scroll to position [0, 22273]
click at [990, 408] on div "arriver" at bounding box center [891, 410] width 431 height 107
click at [770, 398] on div "rassurent" at bounding box center [925, 410] width 1106 height 107
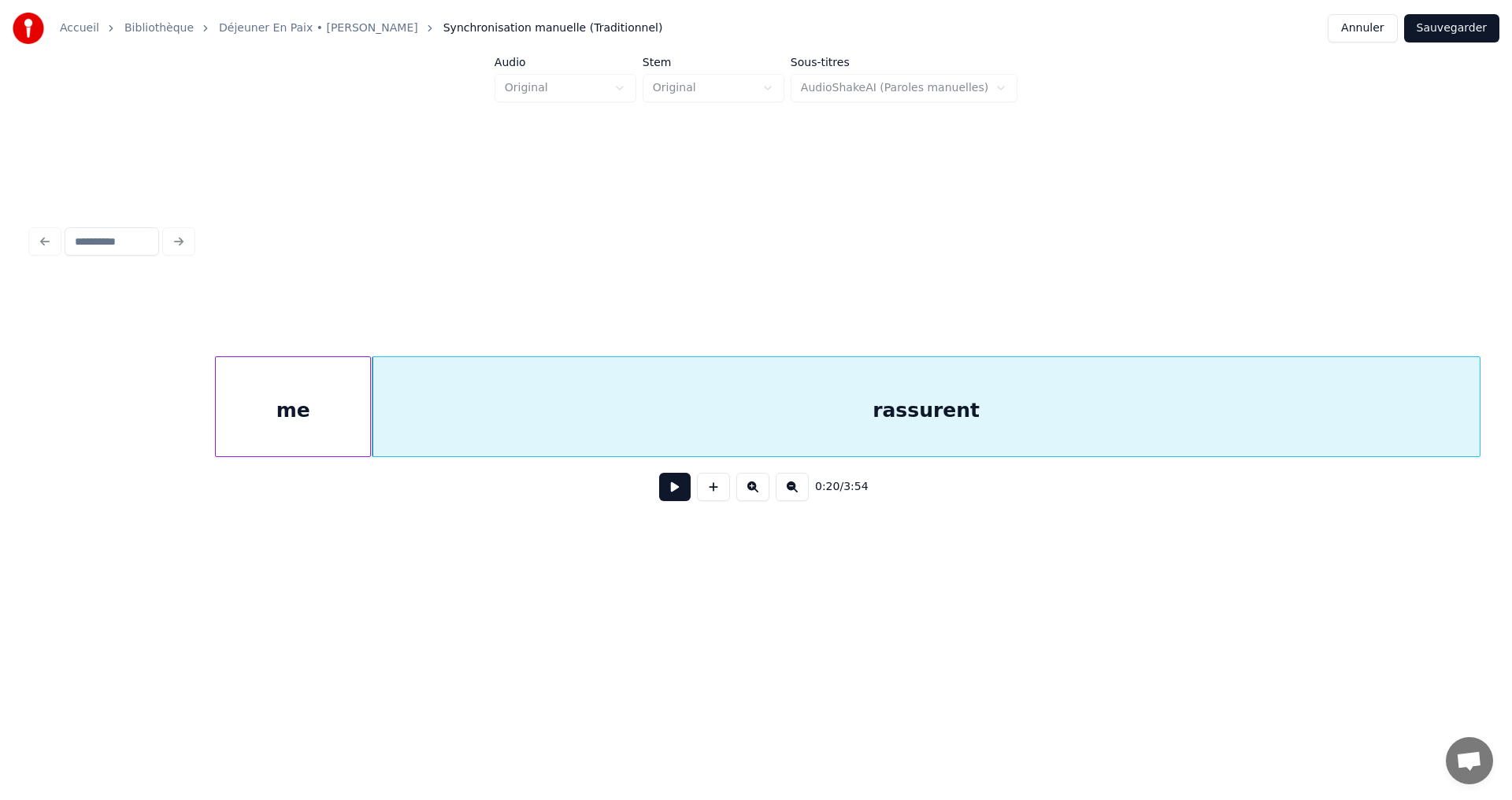
click at [347, 436] on div "me" at bounding box center [292, 410] width 155 height 107
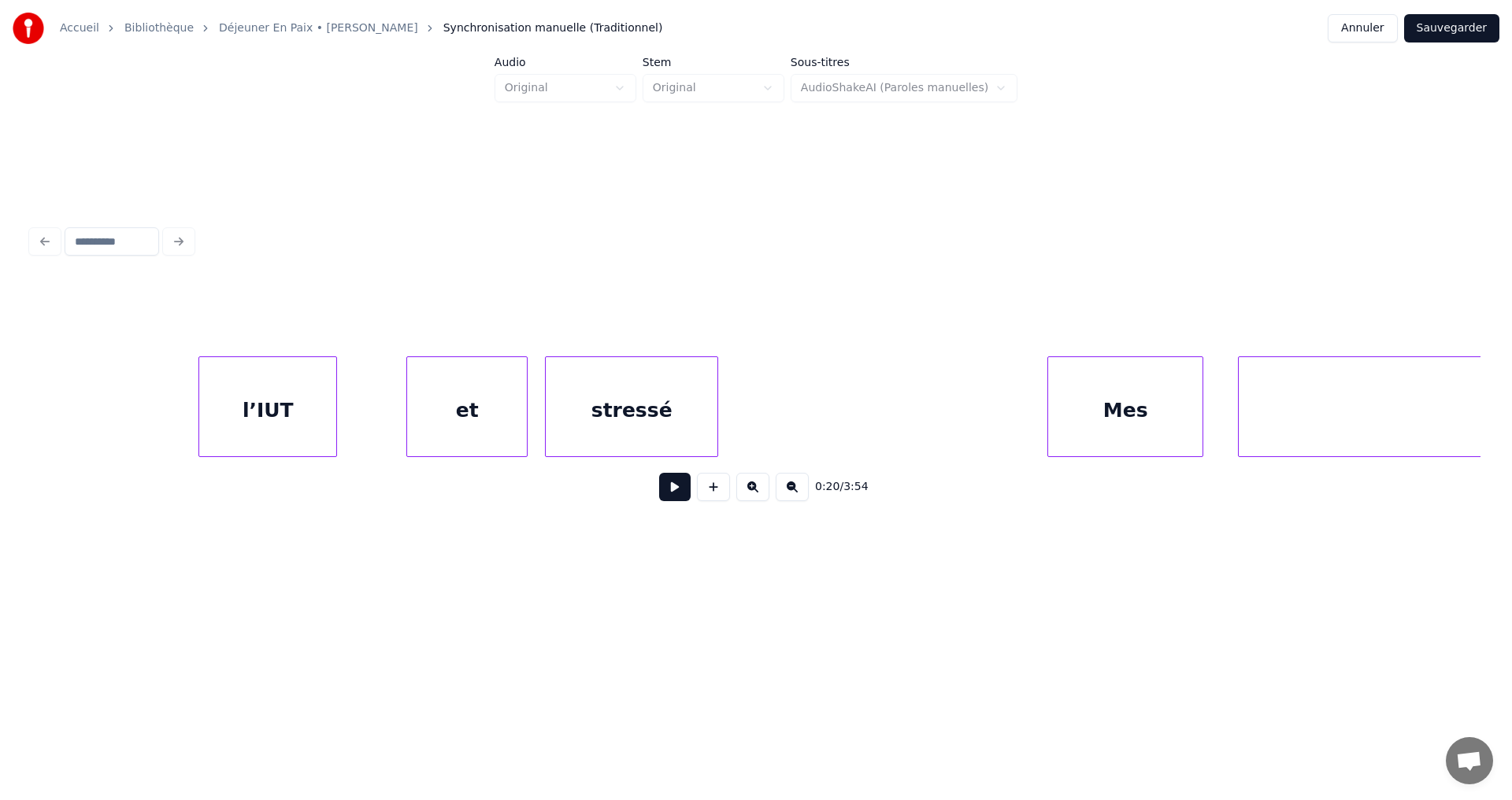
scroll to position [0, 15748]
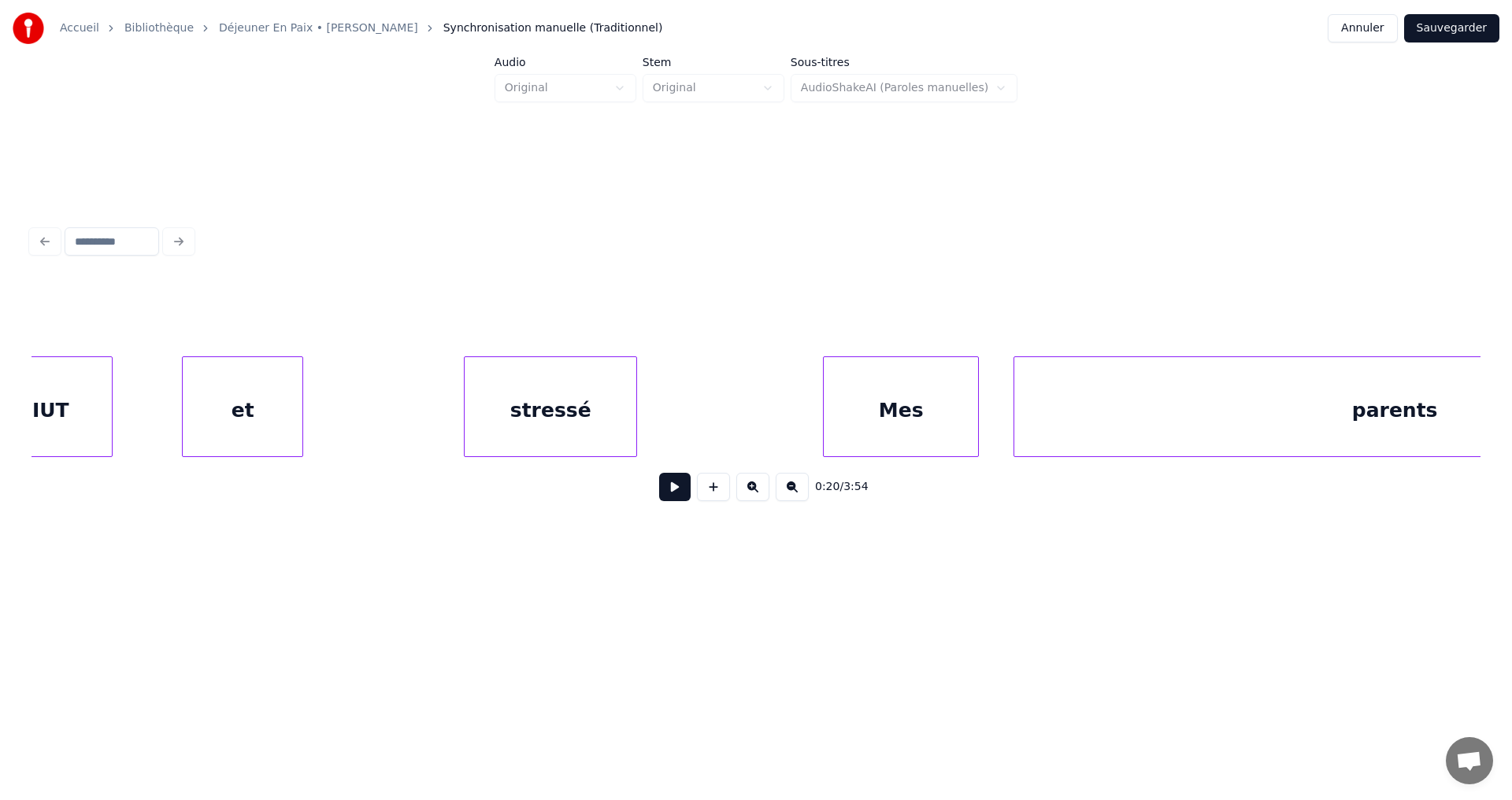
click at [574, 438] on div "stressé" at bounding box center [550, 410] width 171 height 107
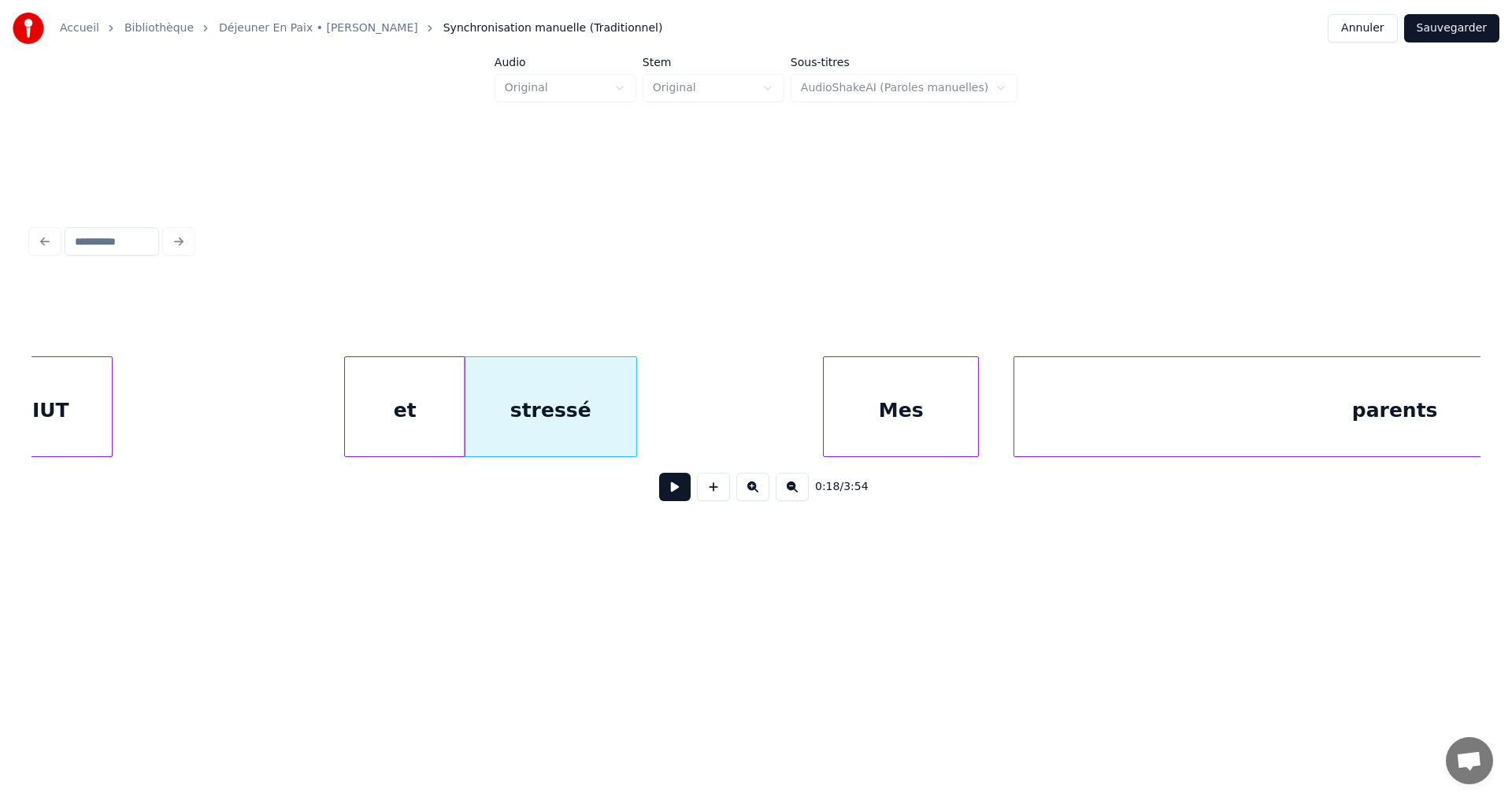
click at [449, 427] on div "et" at bounding box center [405, 410] width 120 height 107
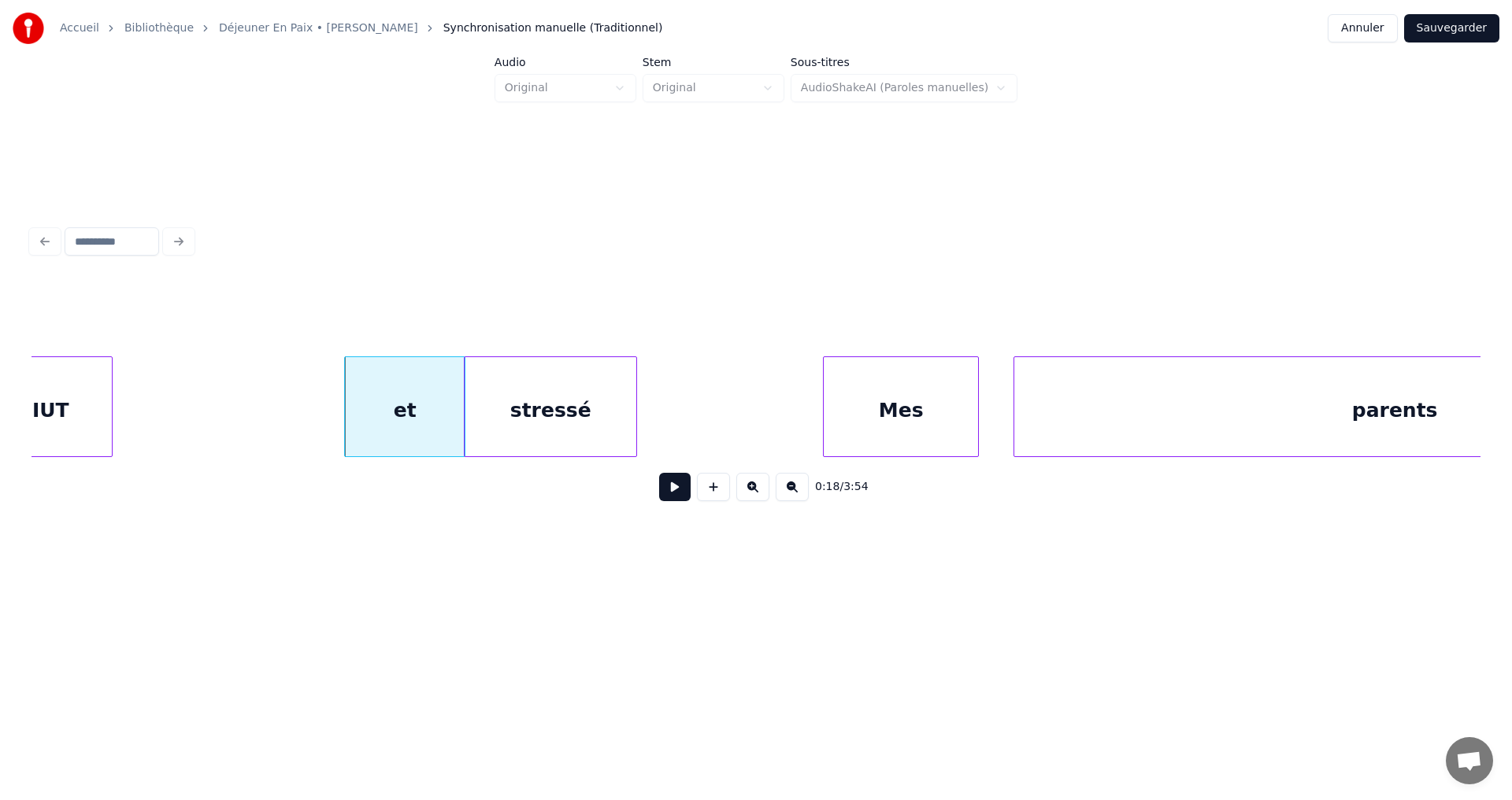
scroll to position [0, 15700]
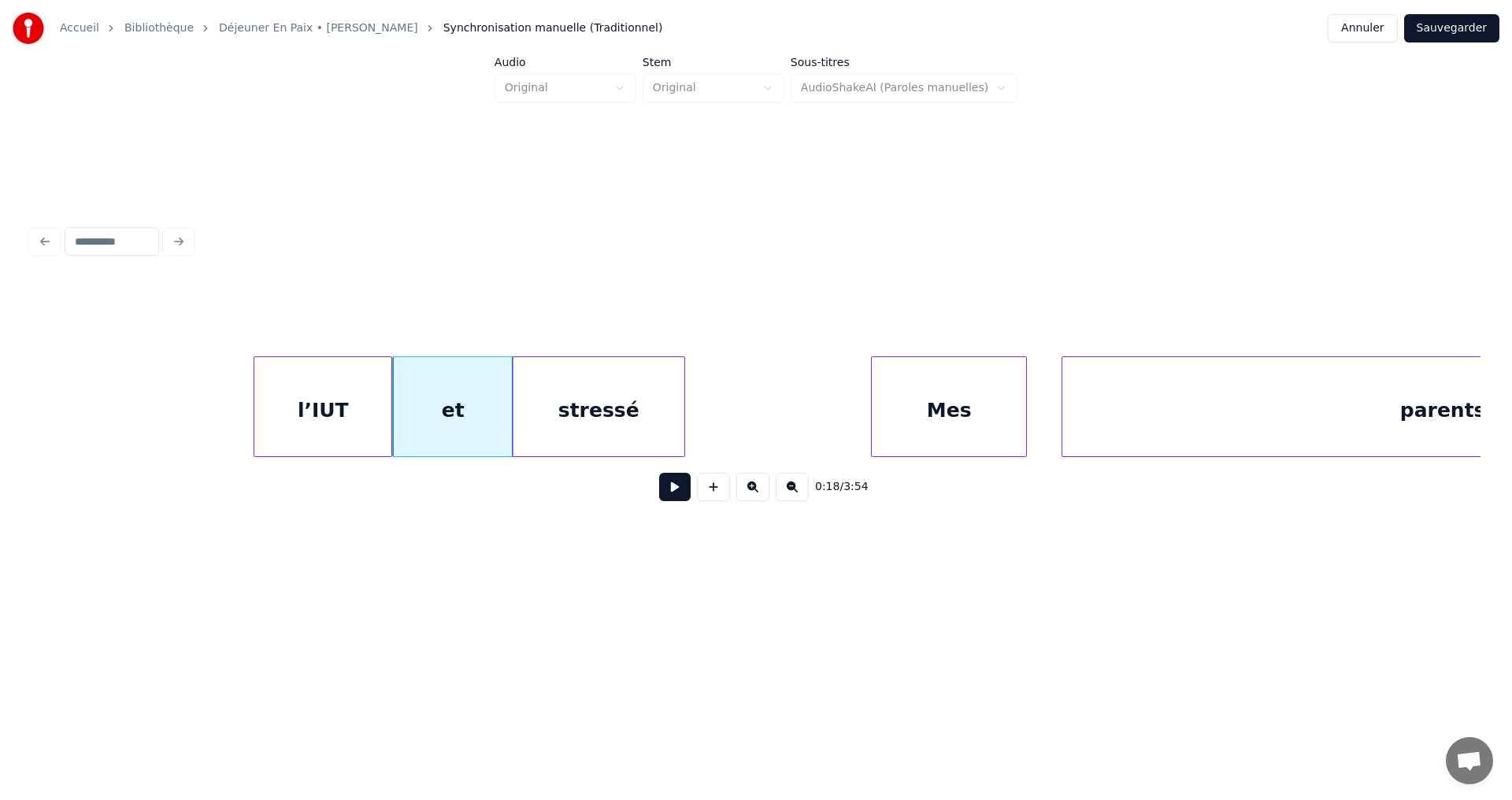
click at [336, 431] on div "l’IUT" at bounding box center [322, 410] width 137 height 107
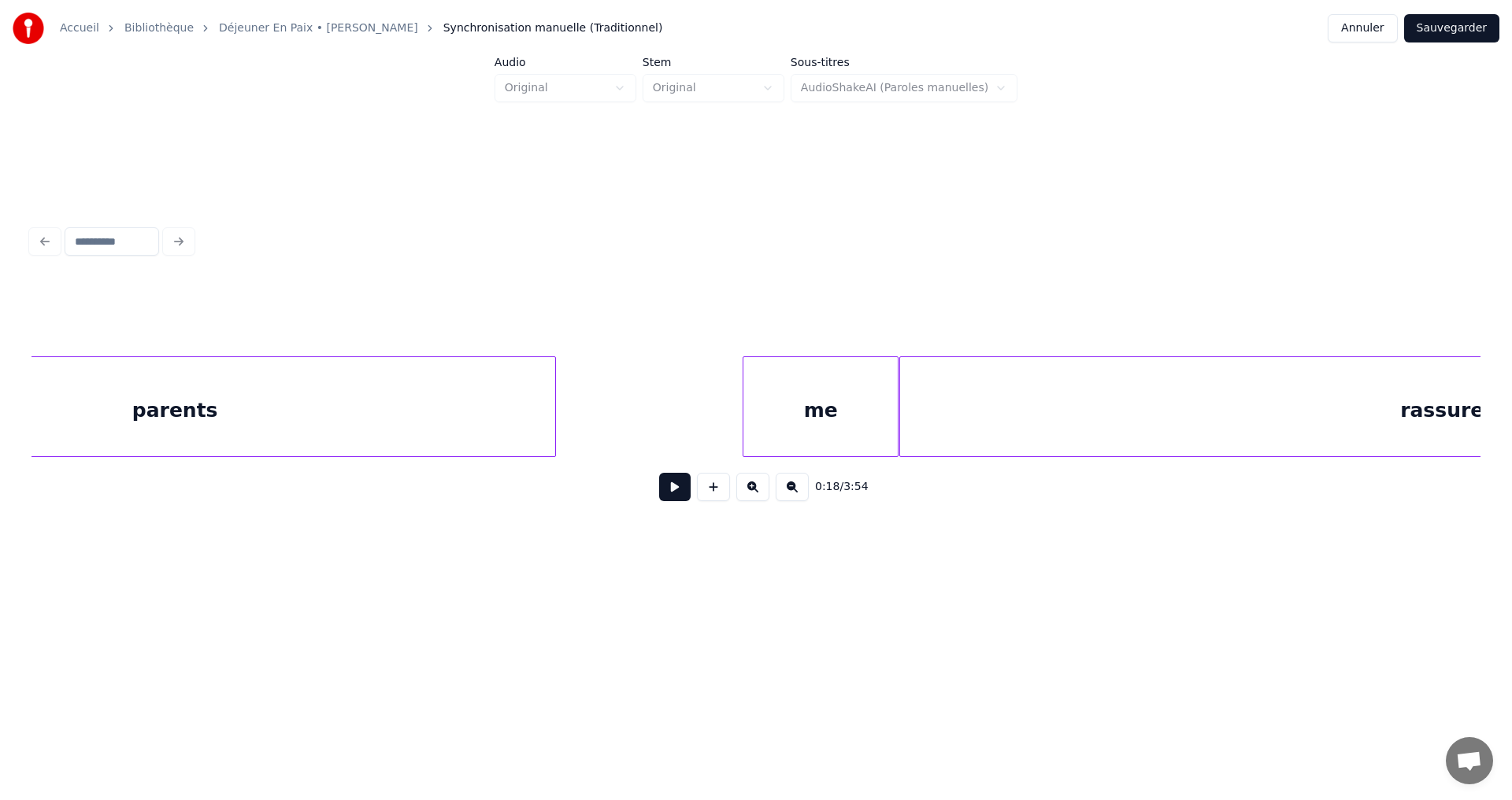
scroll to position [0, 16736]
click at [584, 420] on div "parents" at bounding box center [595, 410] width 761 height 107
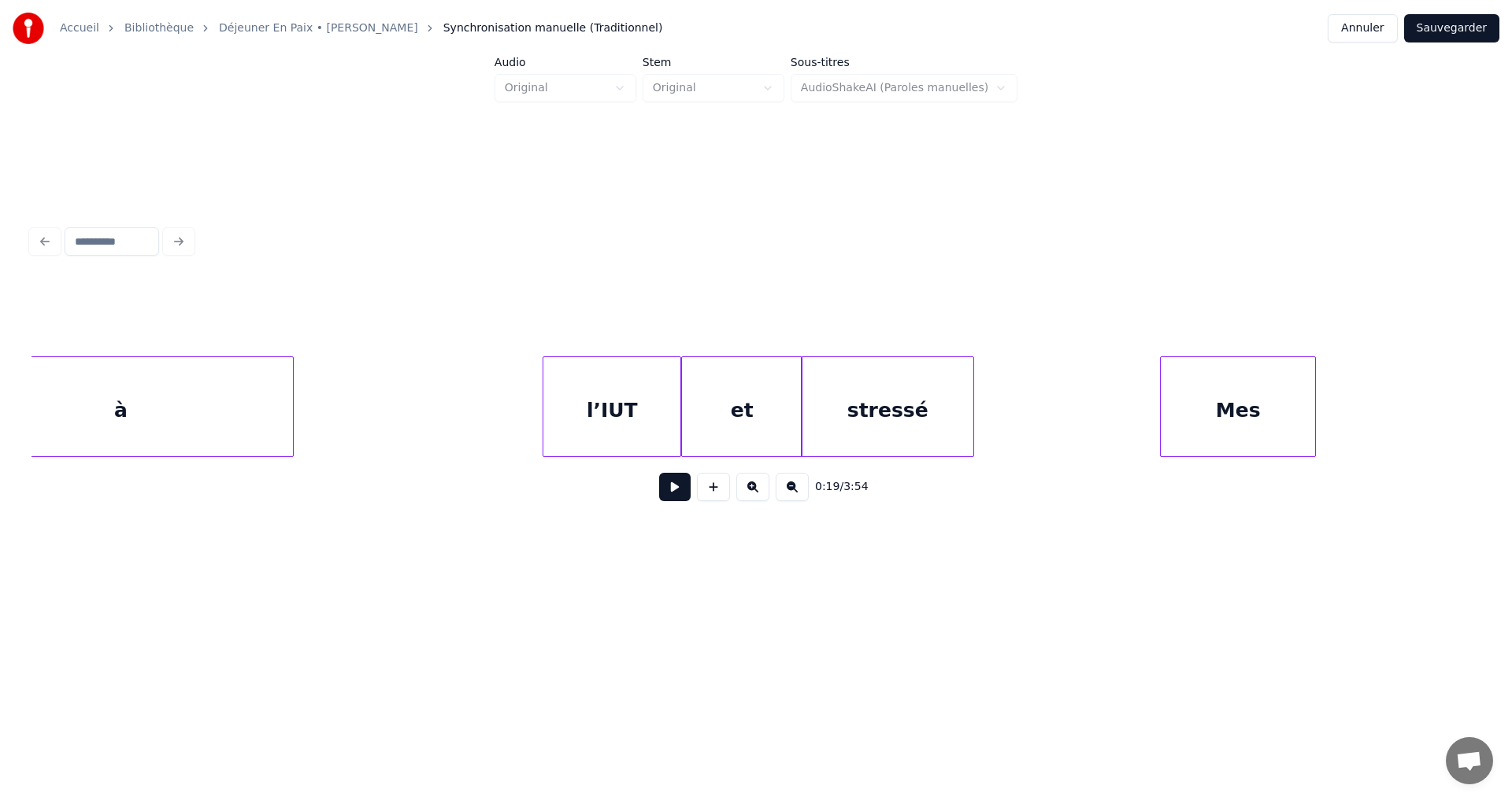
scroll to position [0, 14736]
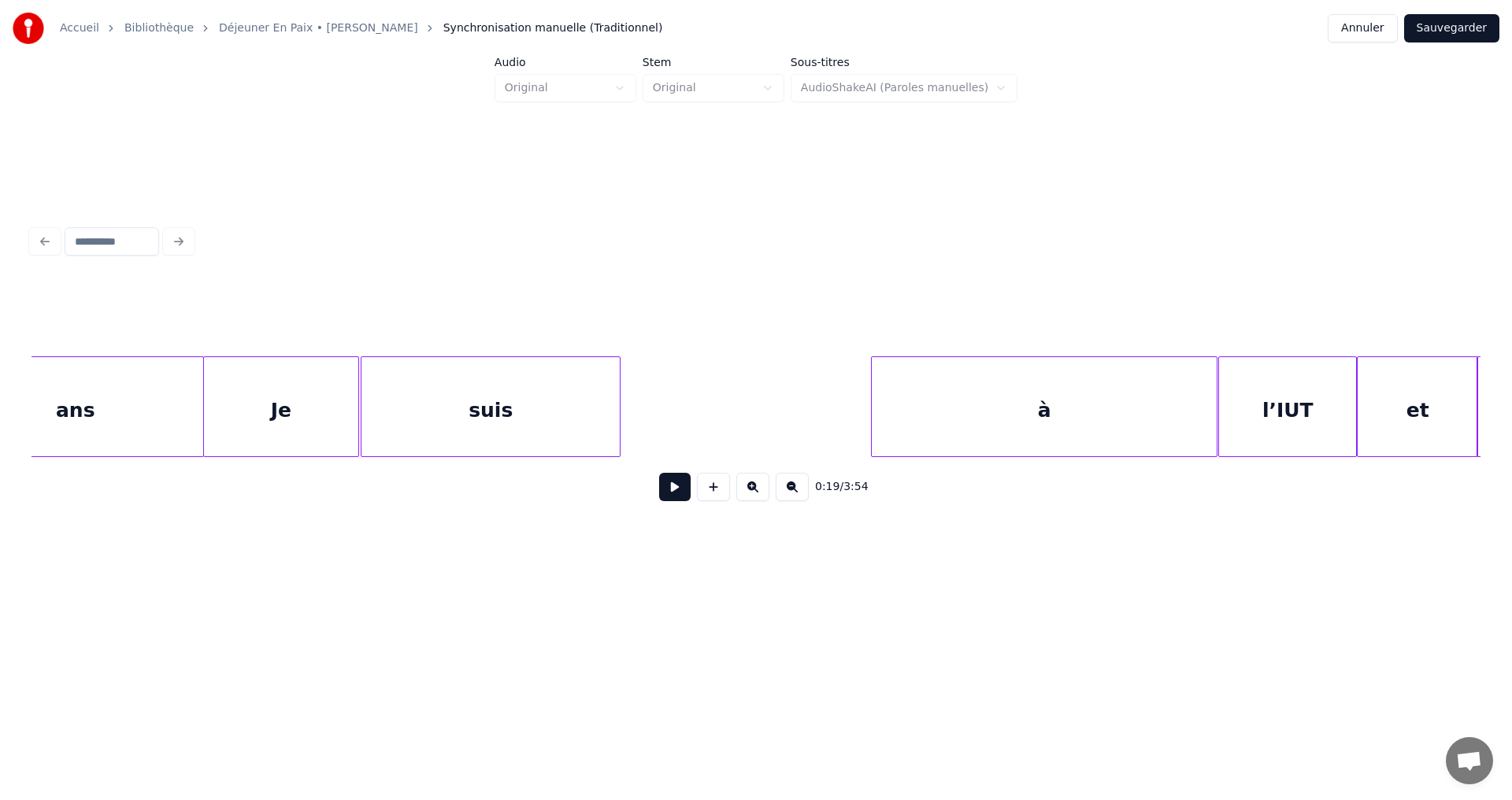
click at [974, 416] on div "à" at bounding box center [1043, 410] width 345 height 107
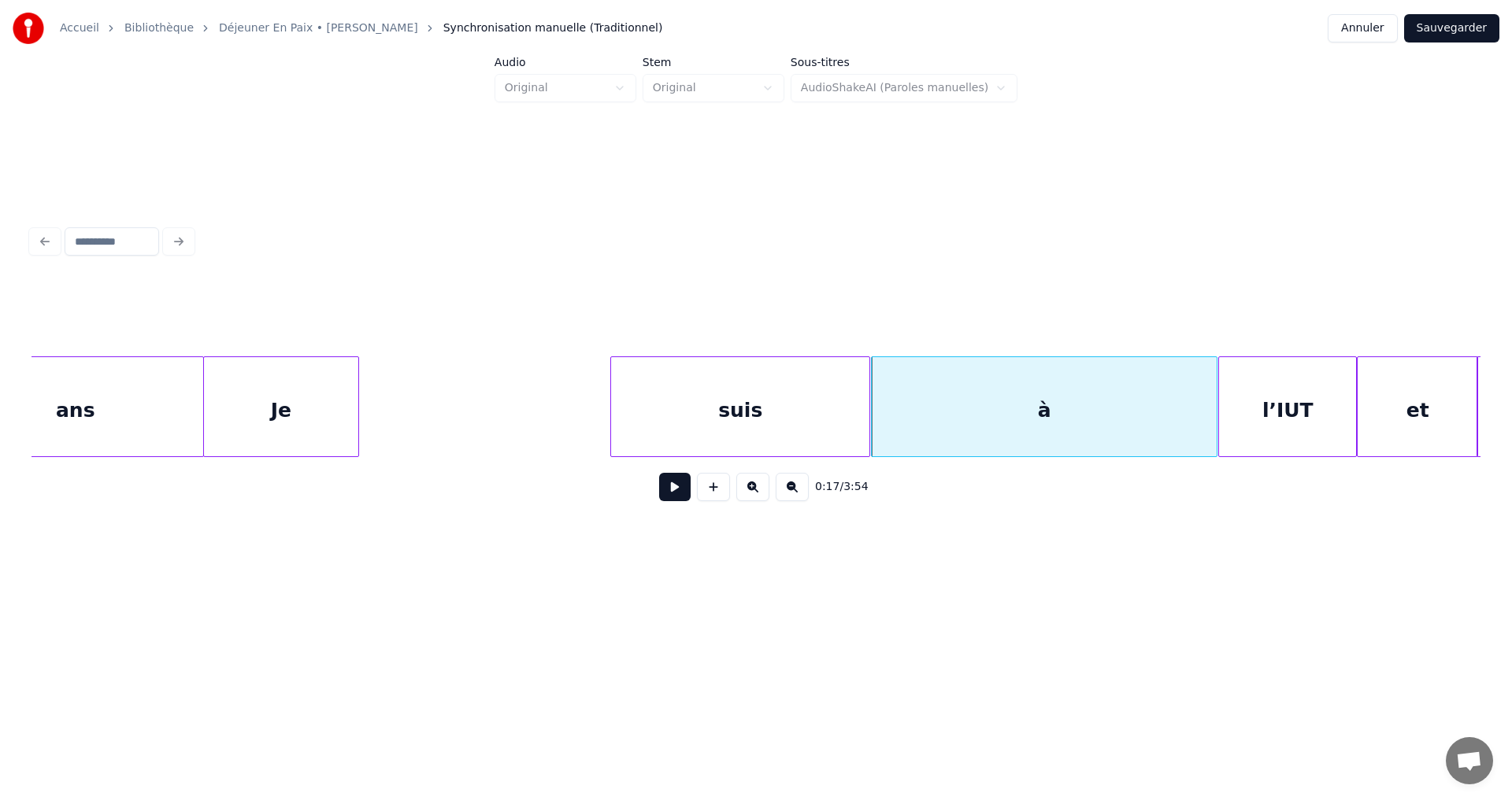
click at [808, 428] on div "suis" at bounding box center [740, 410] width 258 height 107
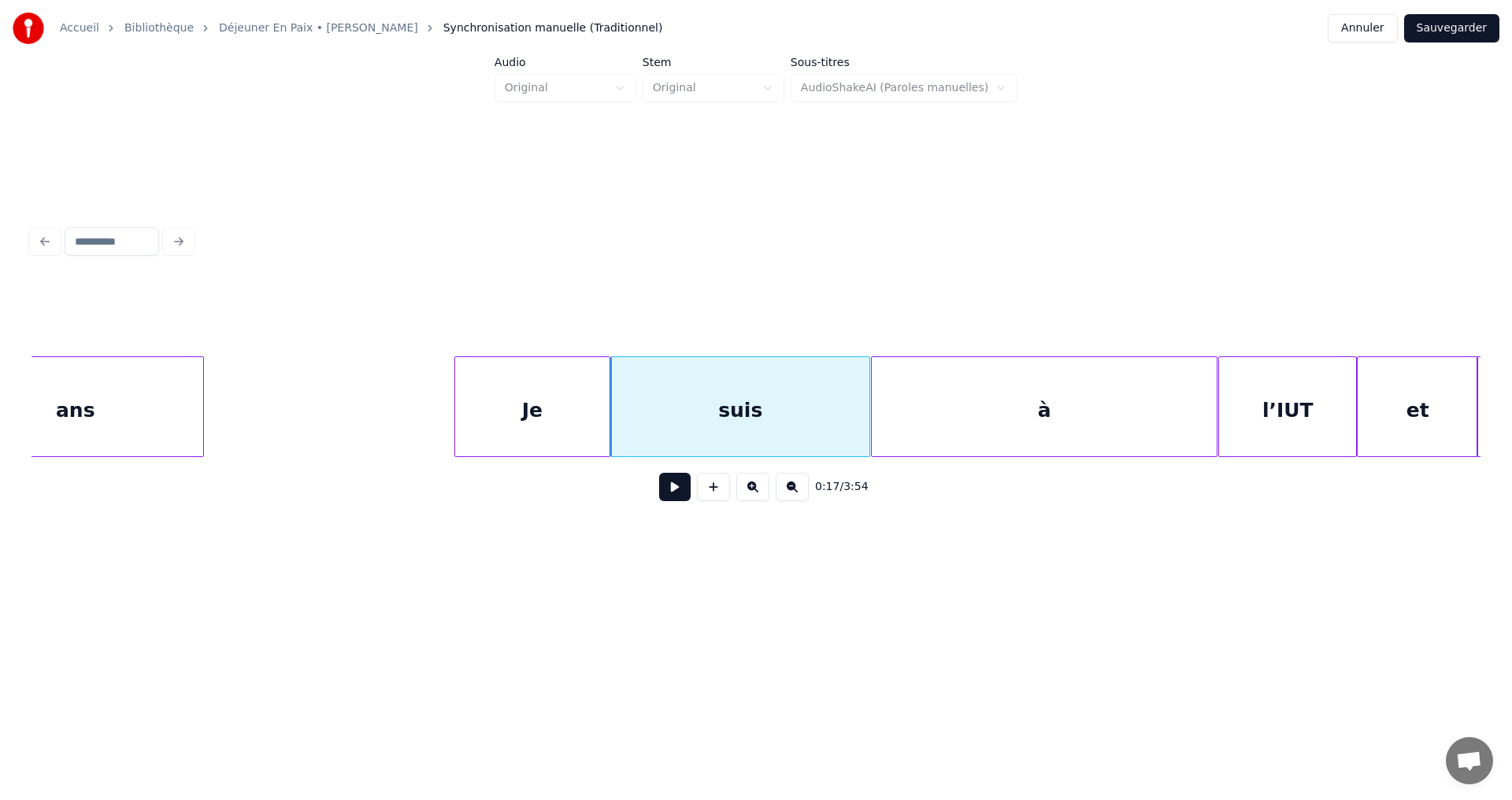
click at [591, 427] on div "Je" at bounding box center [532, 410] width 155 height 107
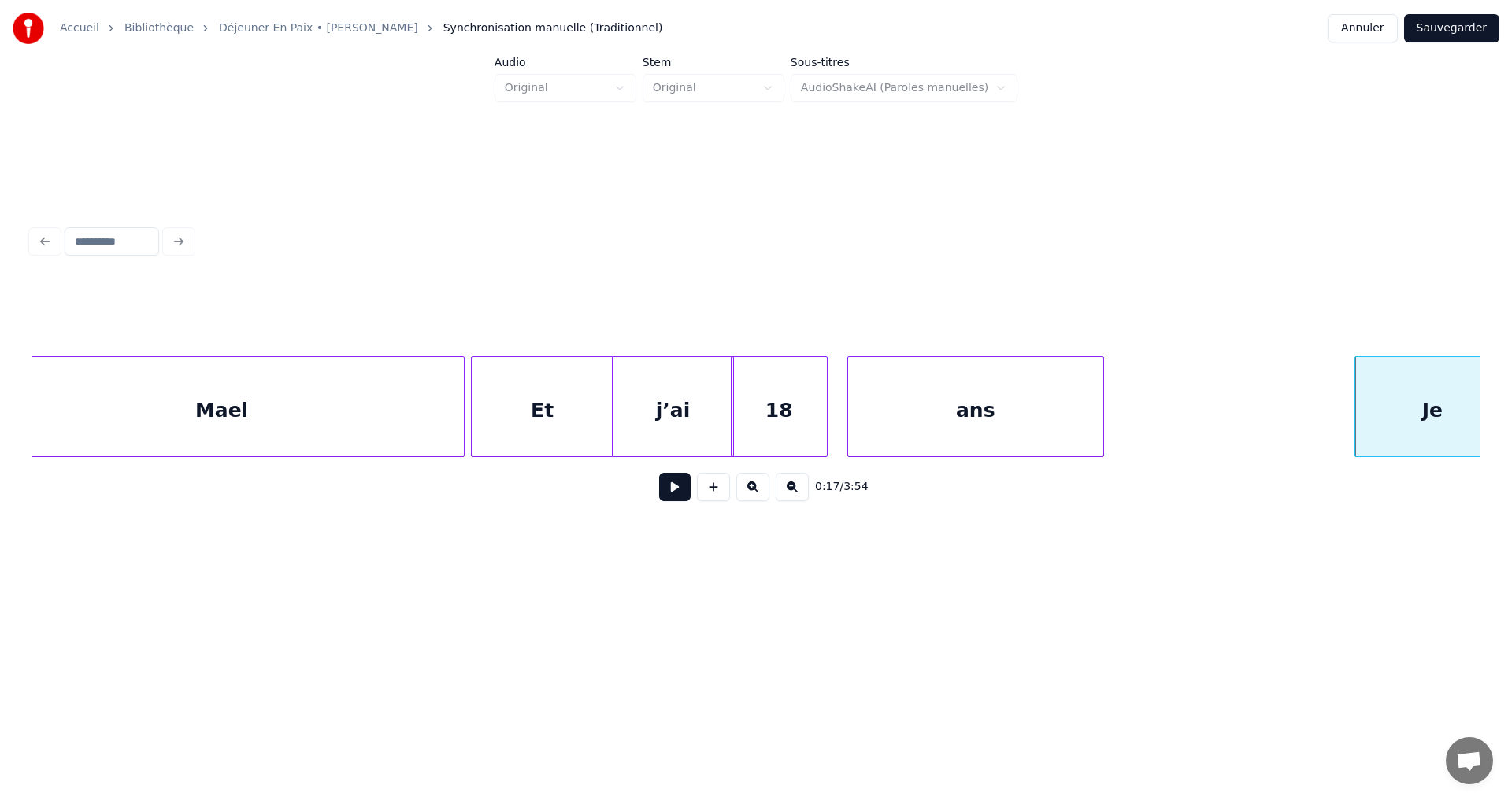
scroll to position [0, 13949]
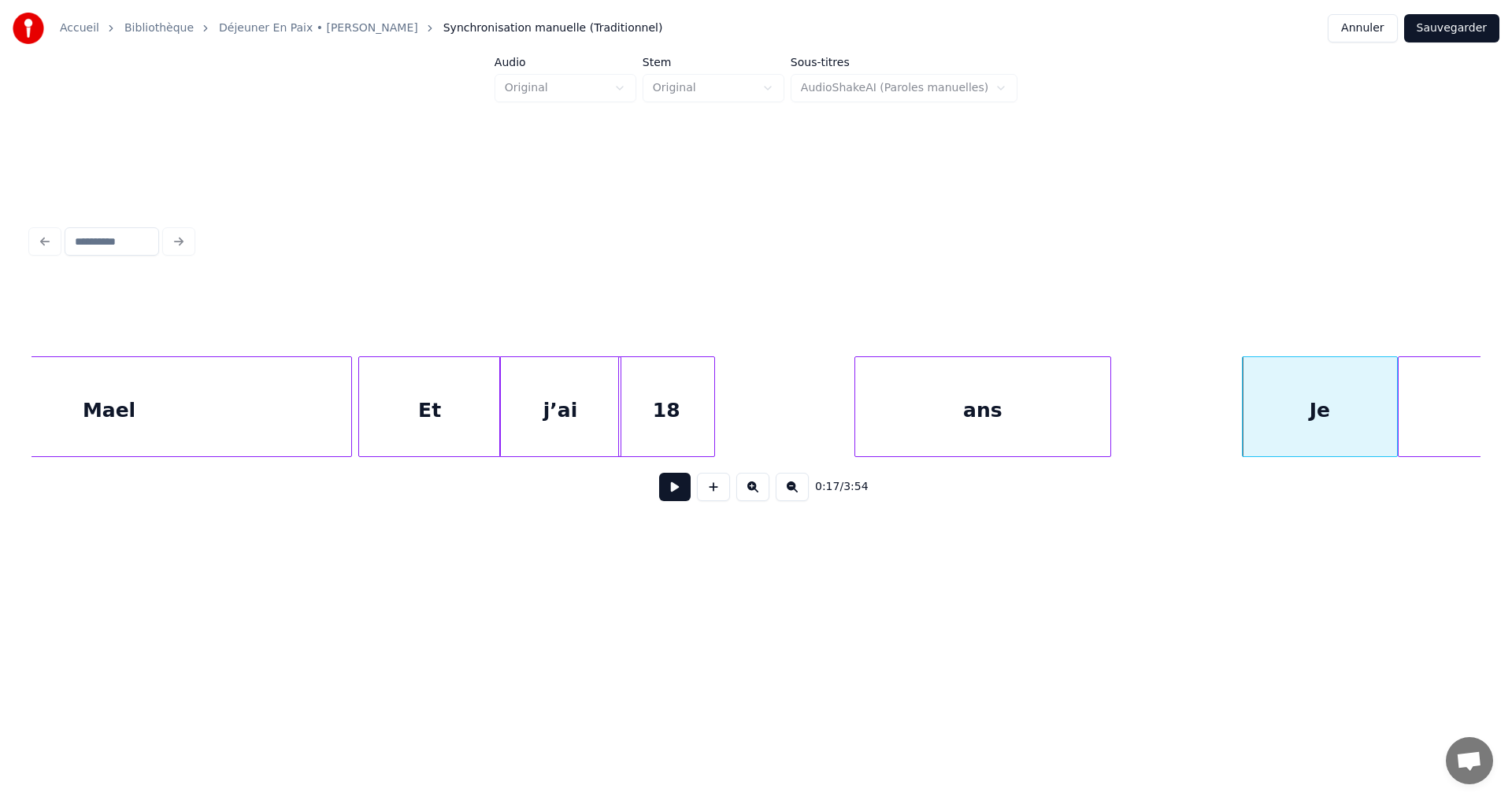
click at [964, 430] on div "ans" at bounding box center [982, 410] width 255 height 107
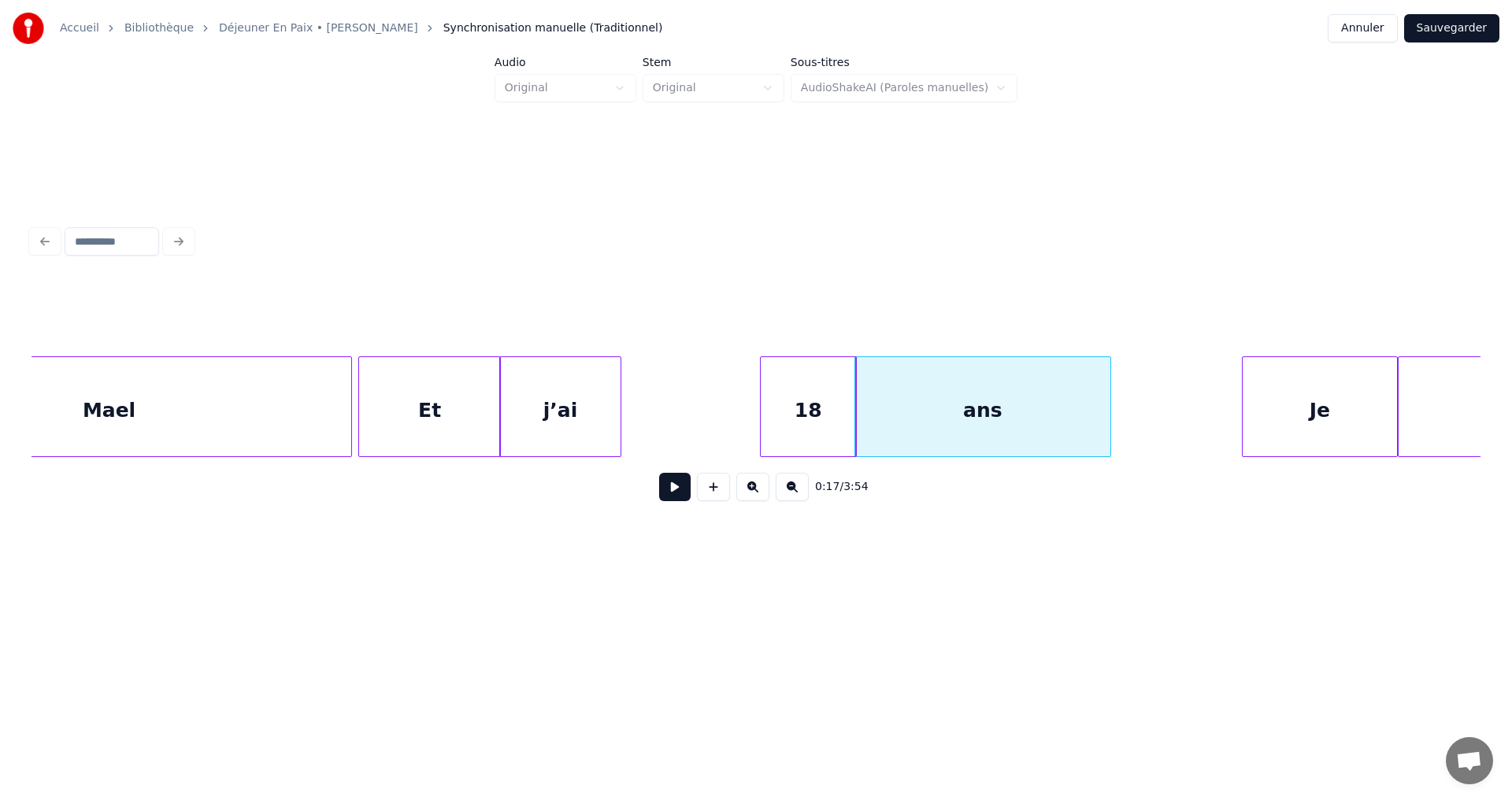
click at [813, 426] on div "18" at bounding box center [808, 410] width 95 height 107
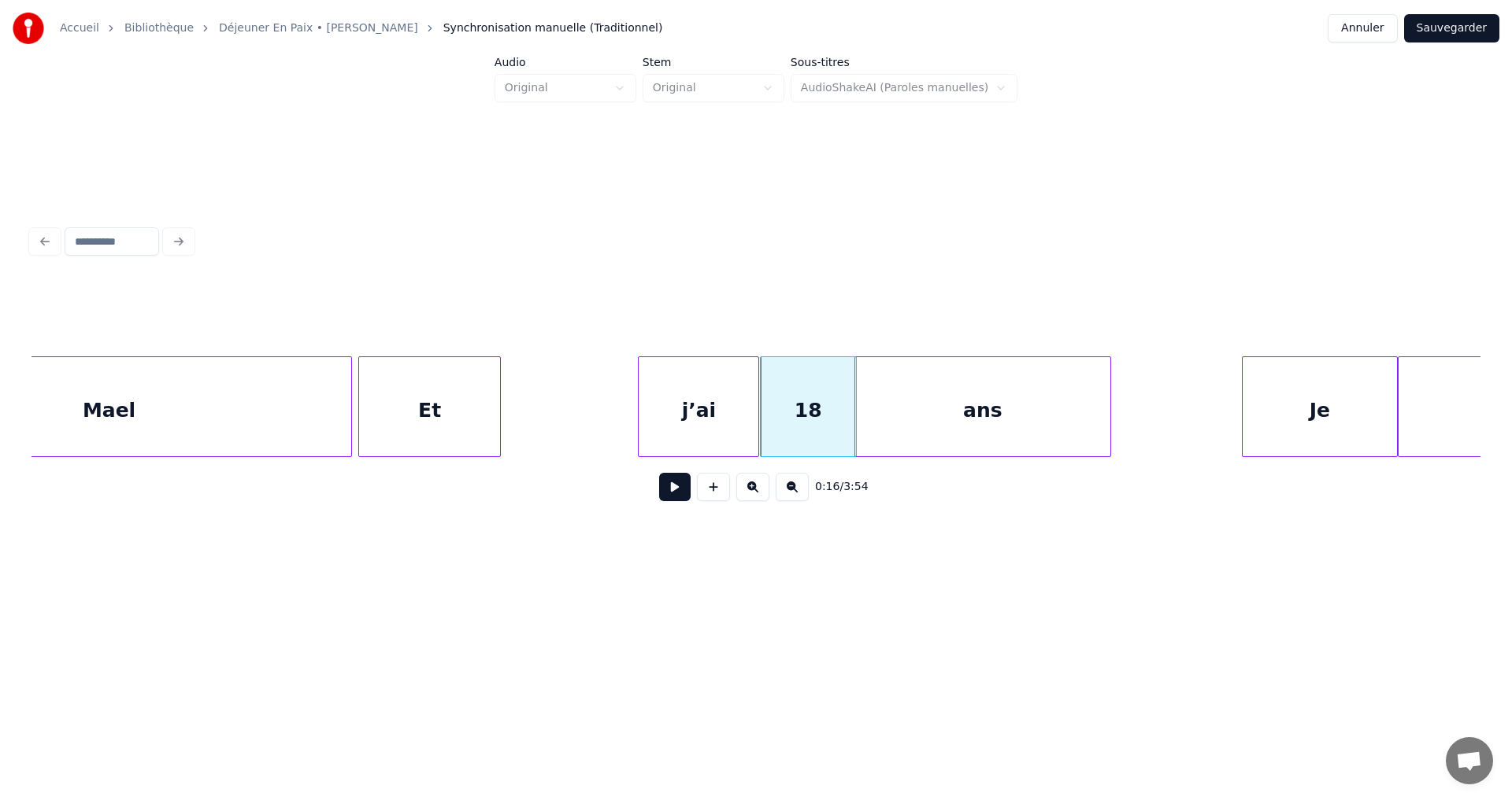
click at [711, 430] on div "j’ai" at bounding box center [699, 410] width 120 height 107
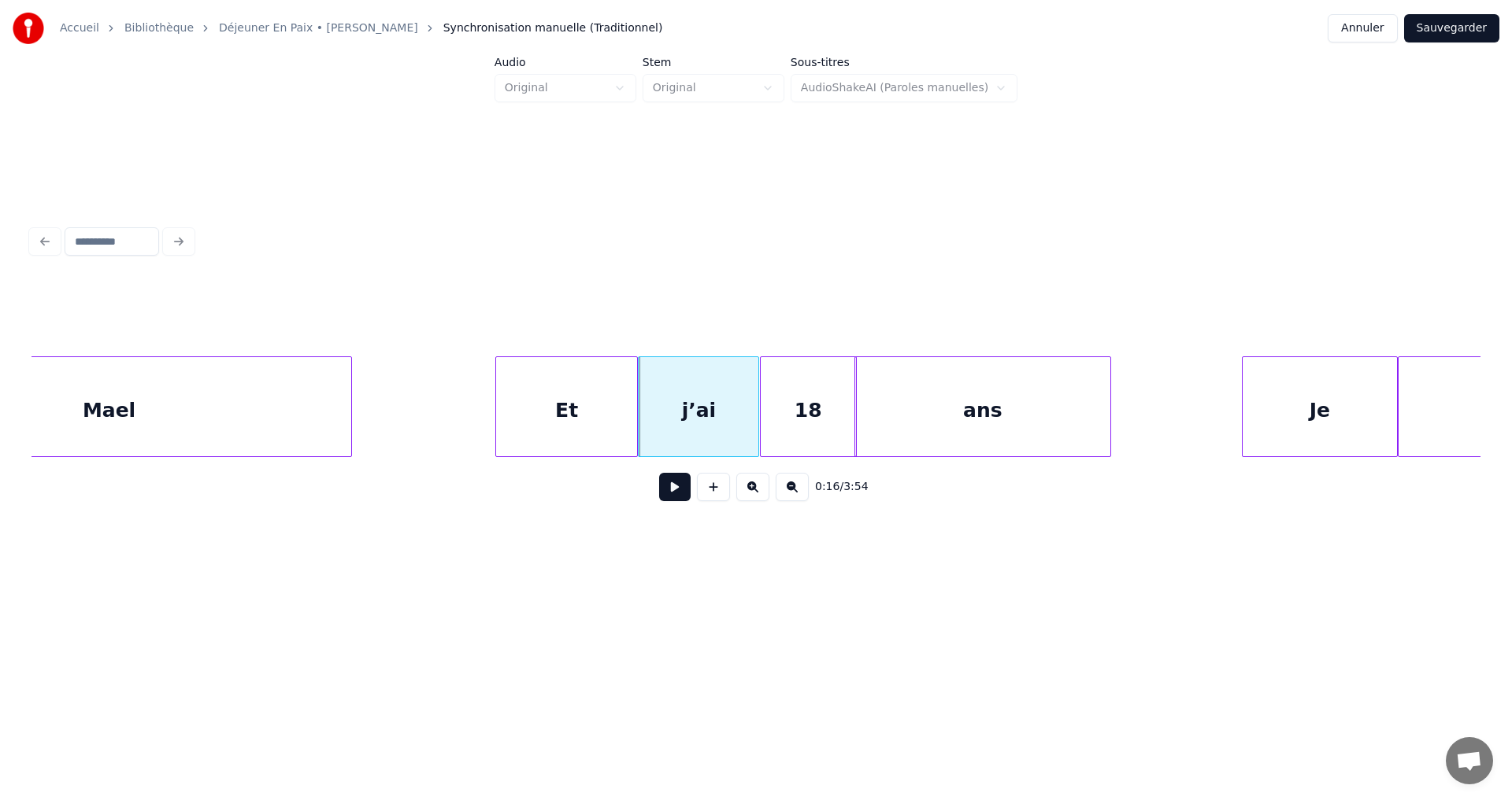
click at [611, 436] on div "Et" at bounding box center [567, 410] width 142 height 107
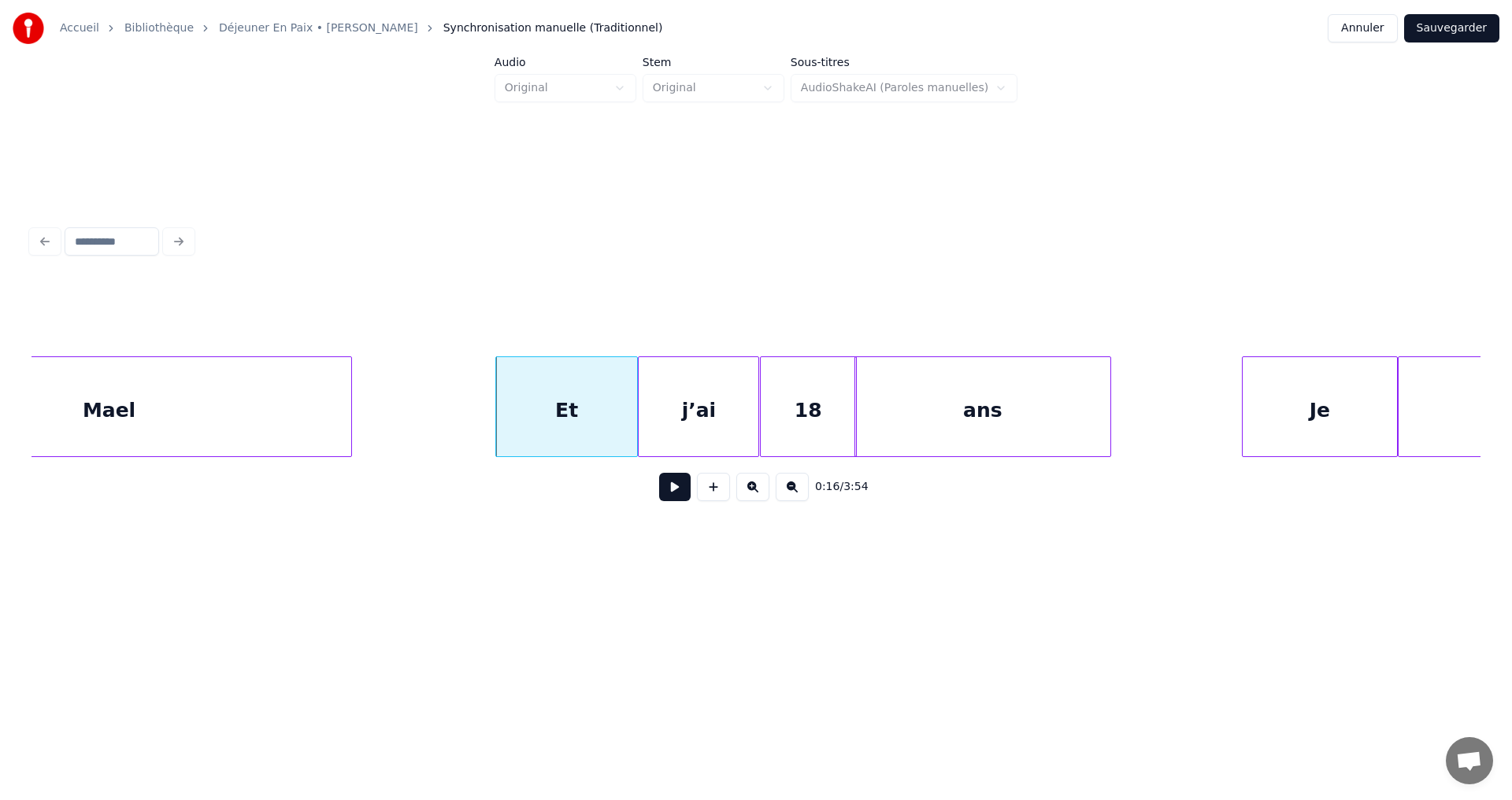
click at [345, 410] on div "Mael" at bounding box center [109, 410] width 485 height 107
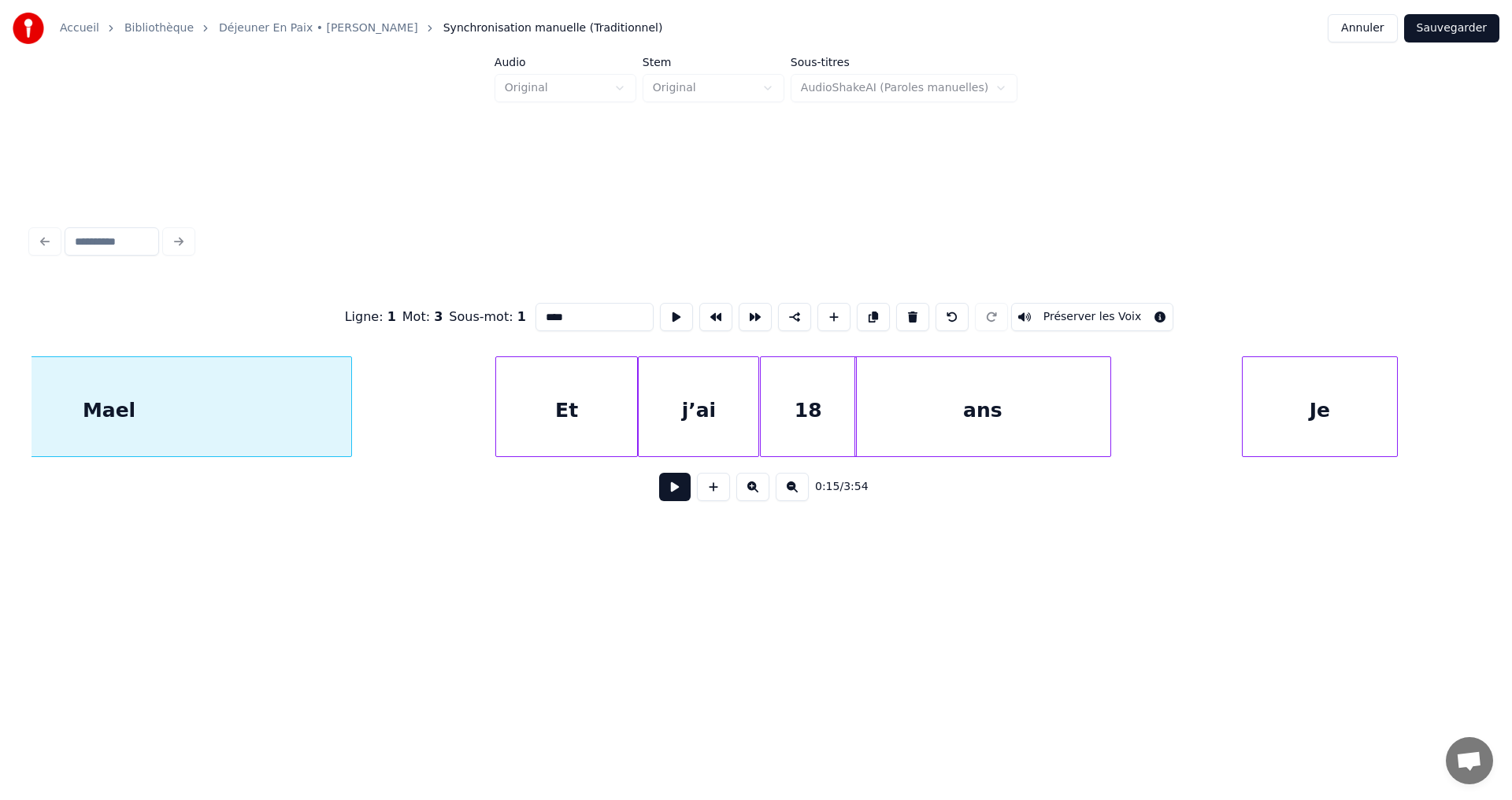
scroll to position [0, 13783]
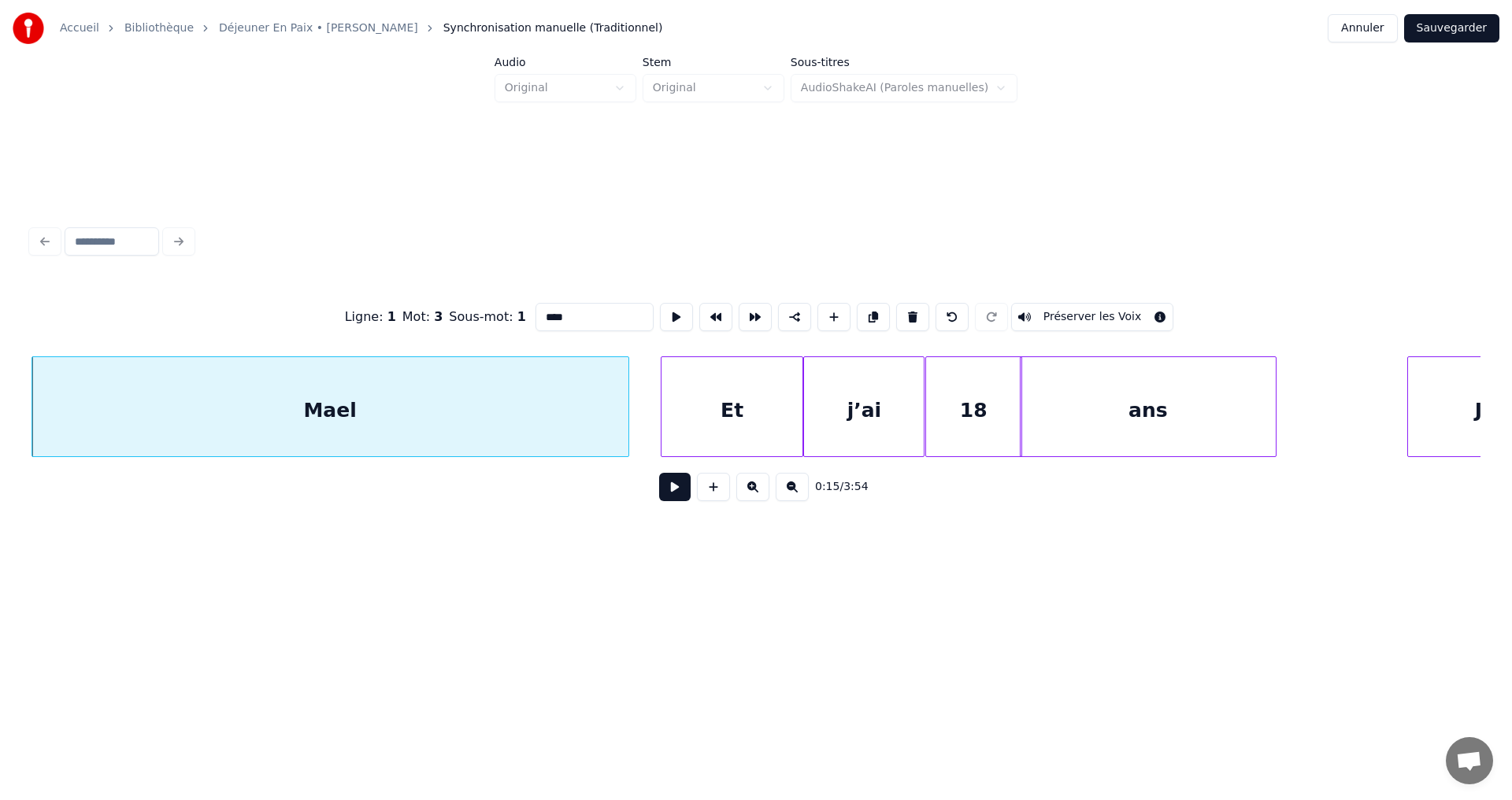
click at [627, 401] on div at bounding box center [625, 406] width 5 height 99
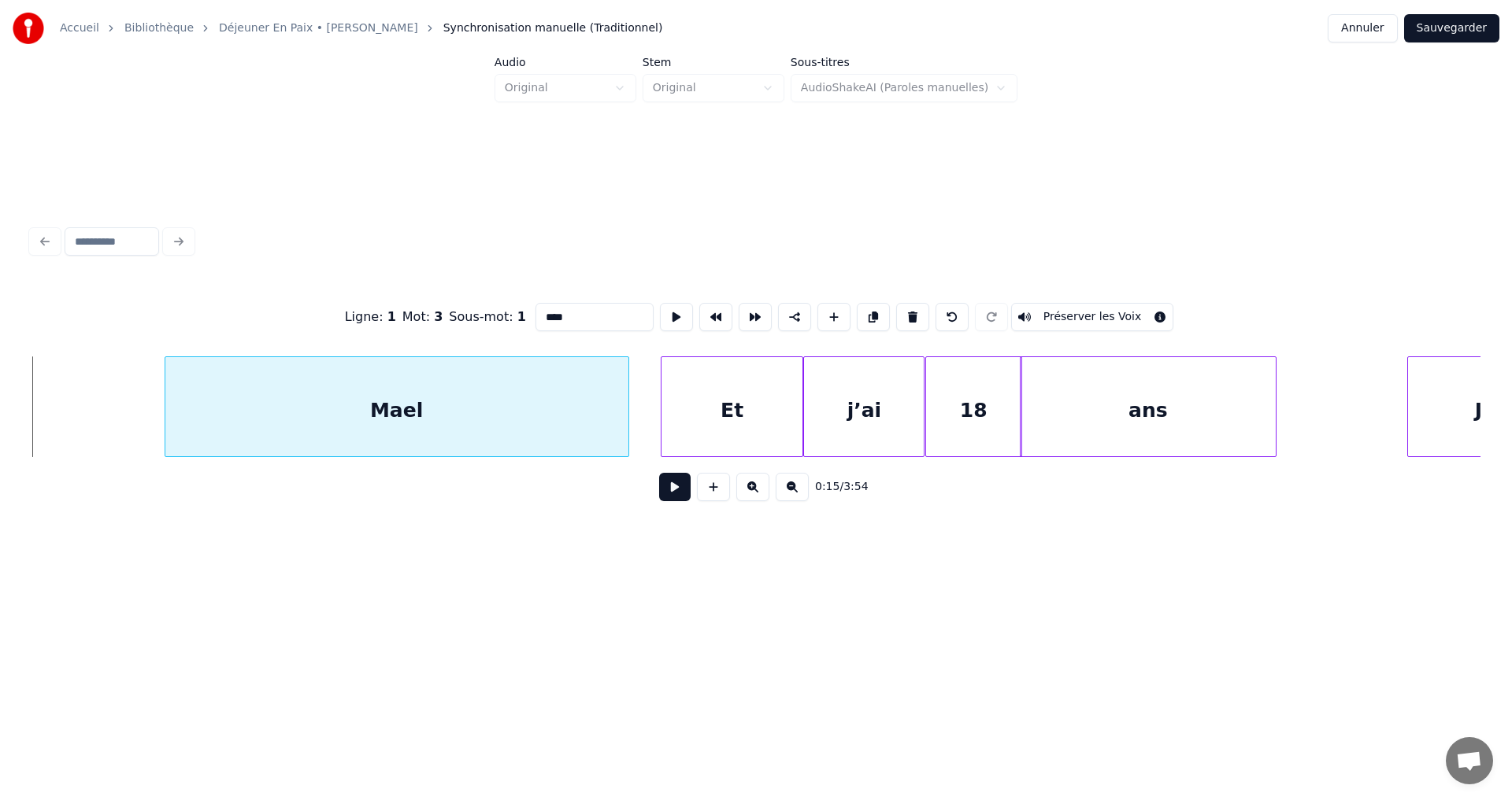
click at [165, 419] on div at bounding box center [167, 406] width 5 height 99
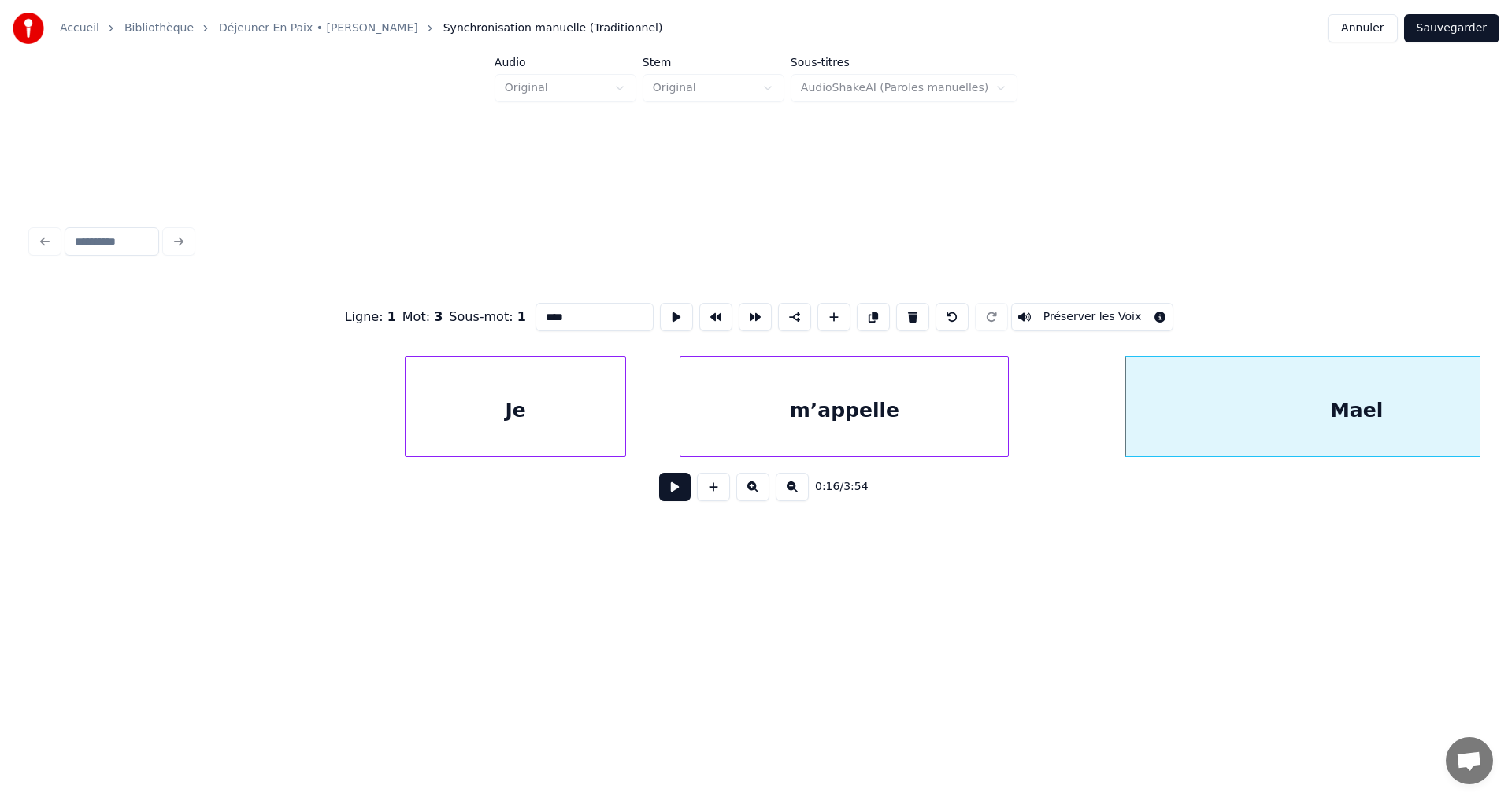
click at [941, 432] on div "m’appelle" at bounding box center [844, 410] width 328 height 107
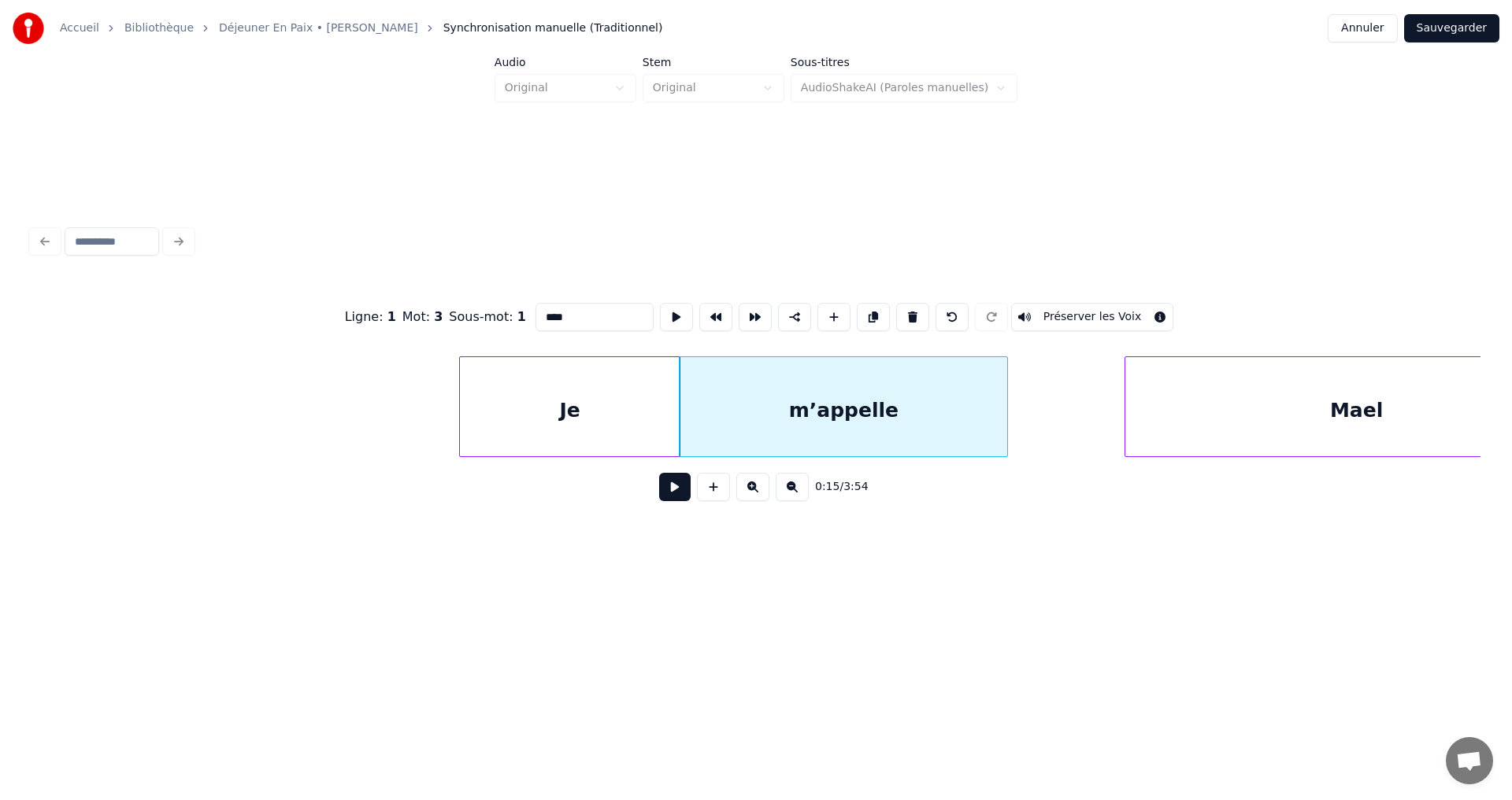
click at [650, 443] on div "Je" at bounding box center [569, 410] width 219 height 107
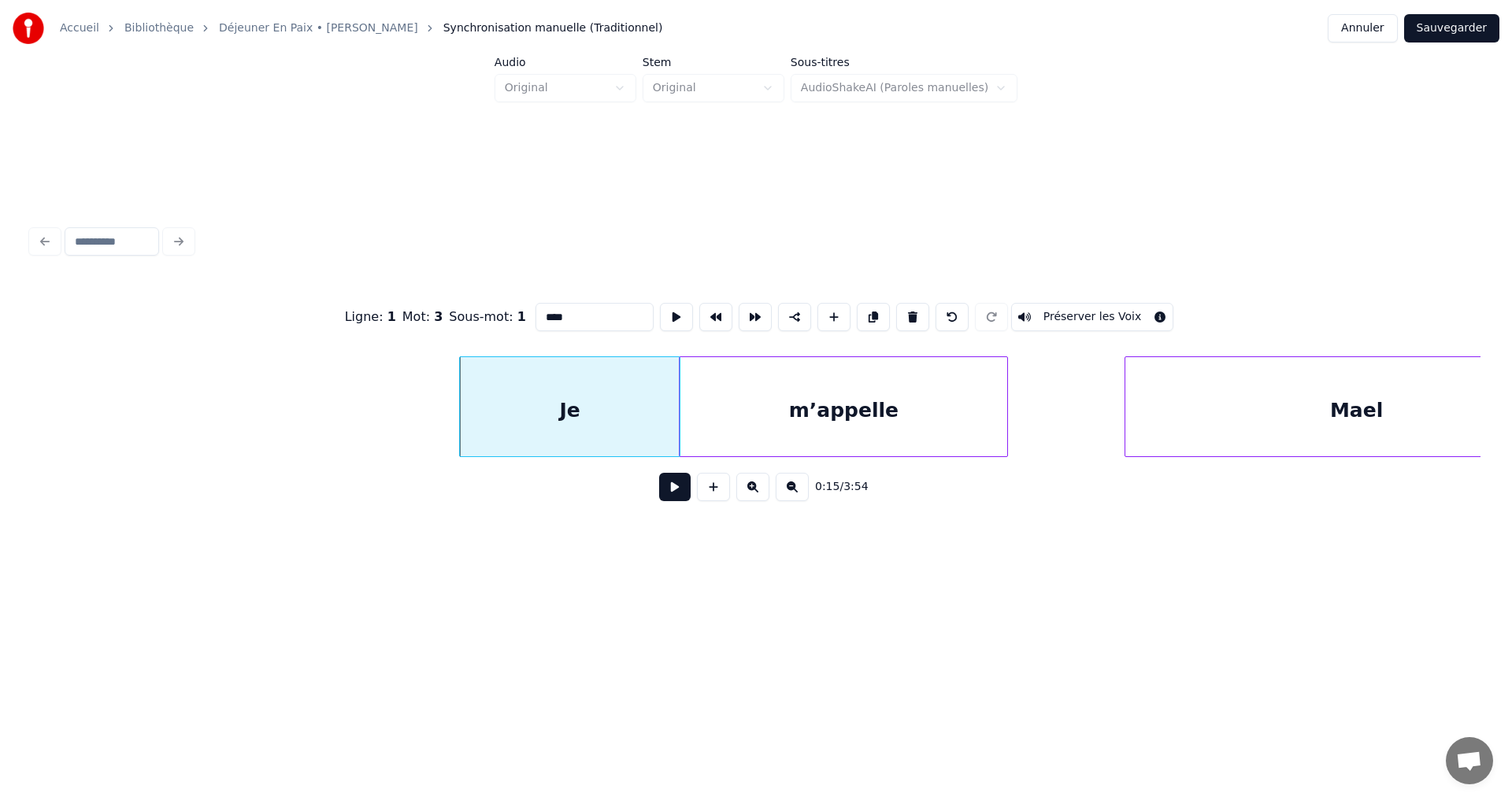
click at [674, 493] on button at bounding box center [674, 487] width 32 height 29
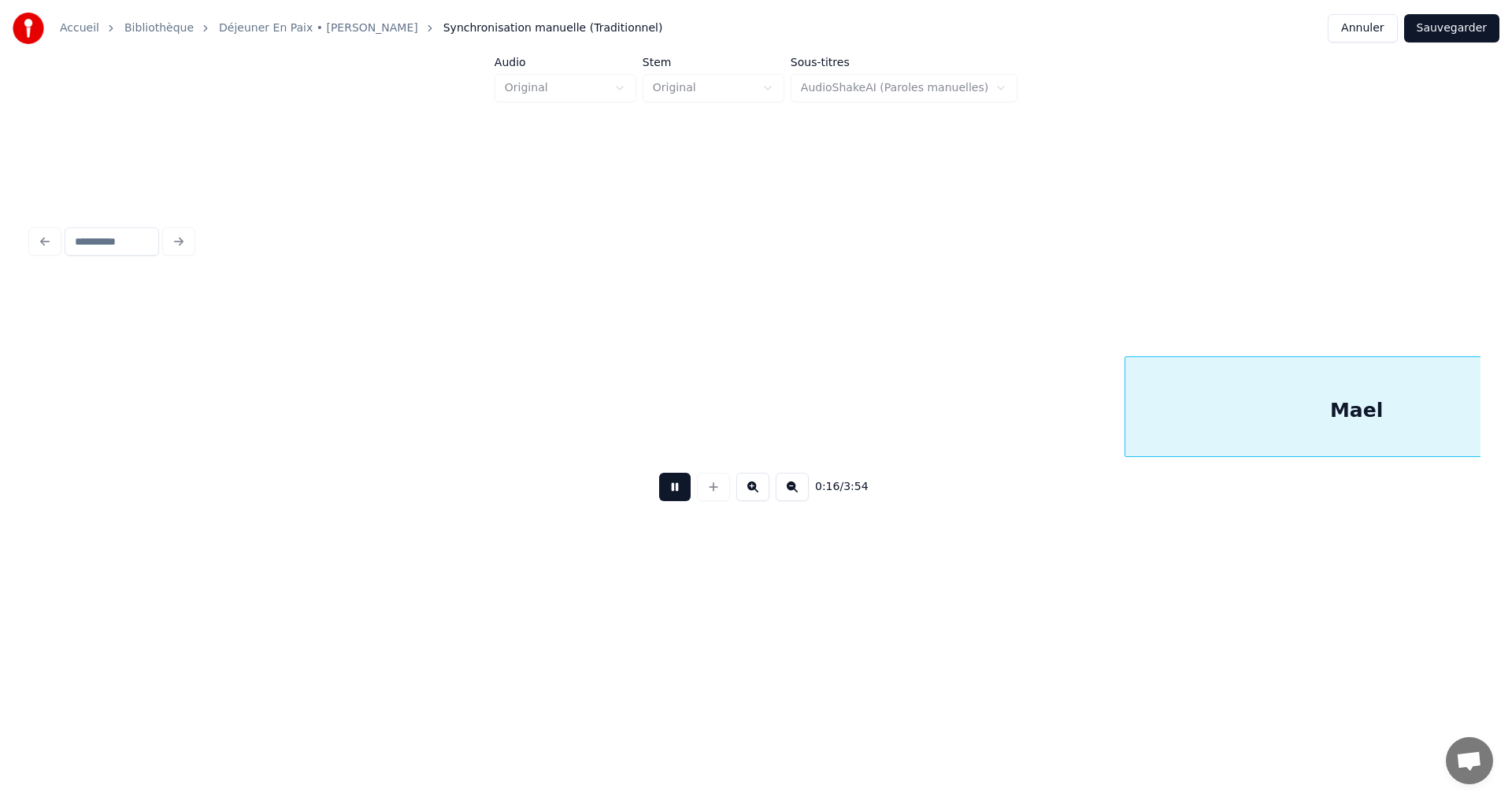
scroll to position [0, 14280]
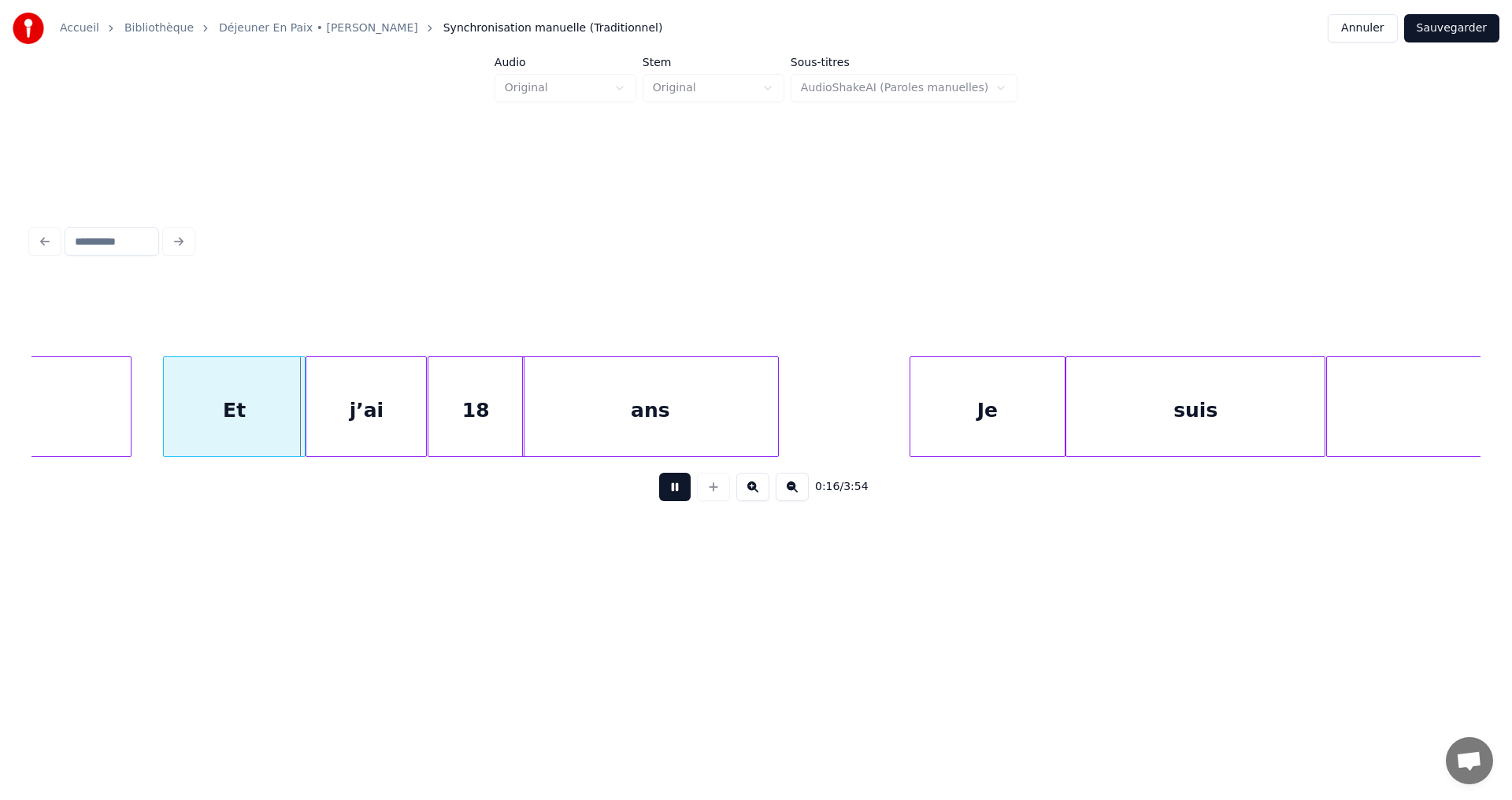
click at [674, 493] on button at bounding box center [674, 487] width 32 height 29
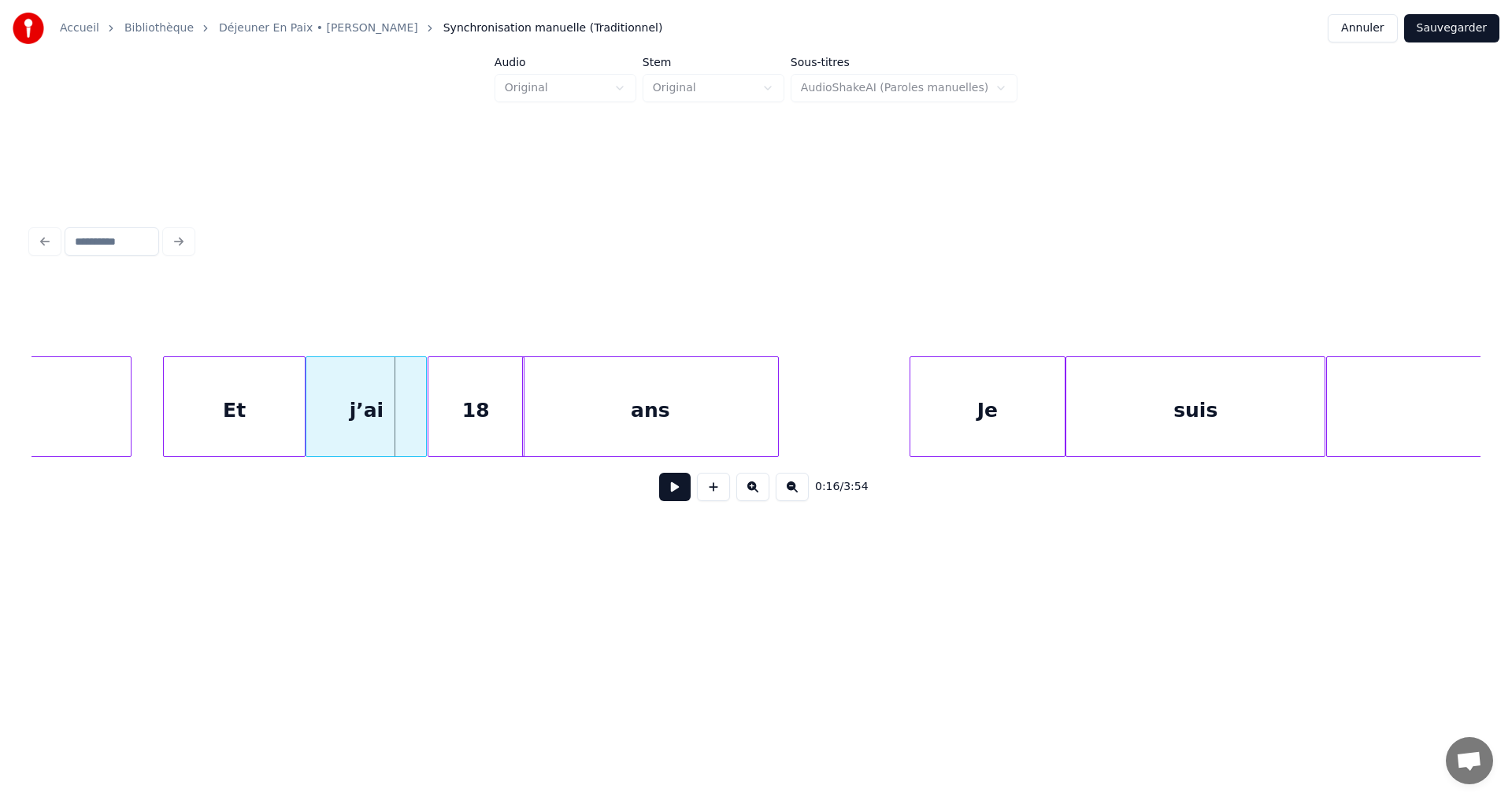
click at [674, 493] on button at bounding box center [674, 487] width 32 height 29
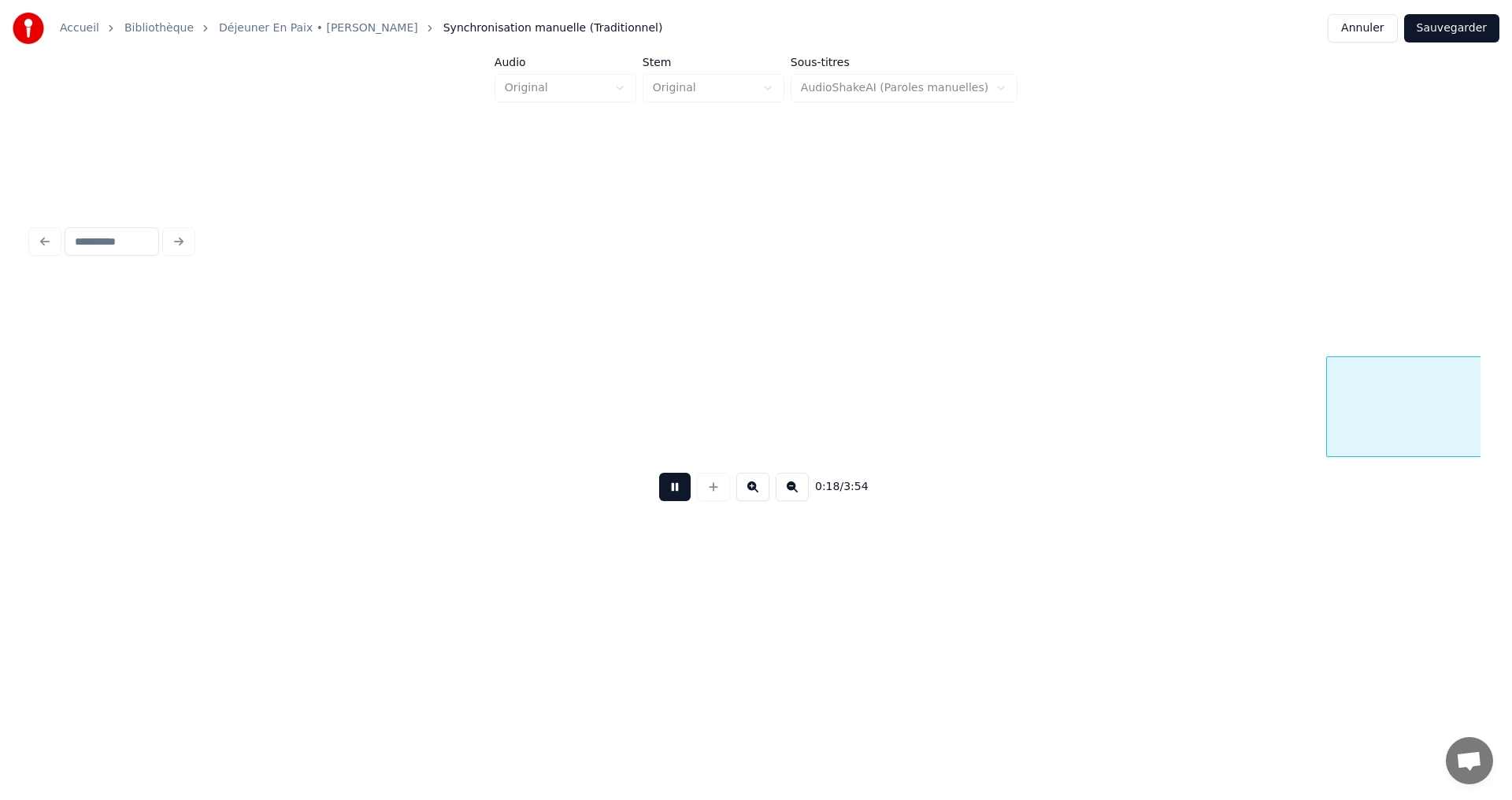
scroll to position [0, 15735]
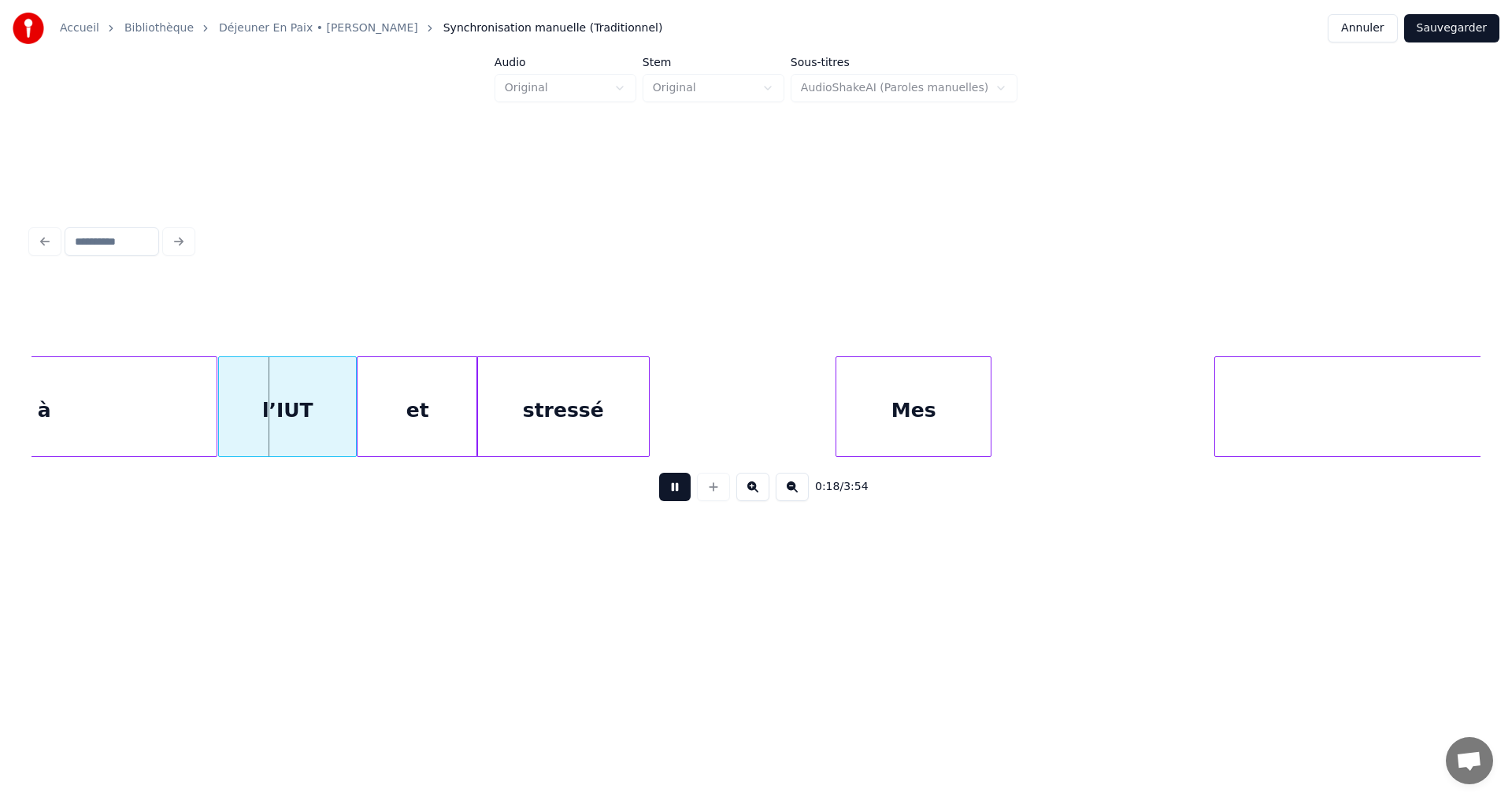
click at [674, 493] on button at bounding box center [674, 487] width 32 height 29
click at [822, 420] on div "stressé" at bounding box center [746, 410] width 171 height 107
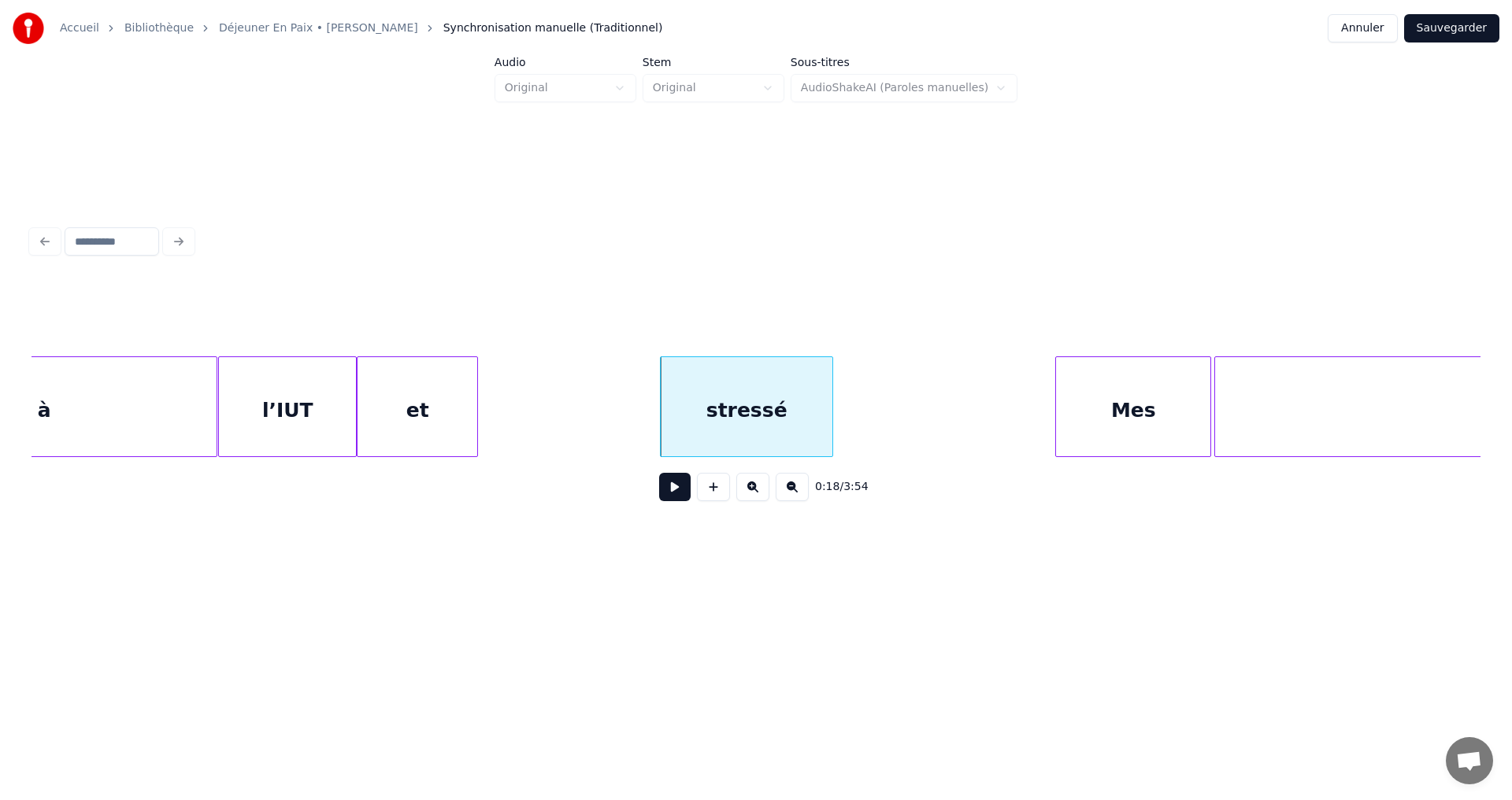
click at [1180, 430] on div "Mes" at bounding box center [1132, 410] width 155 height 107
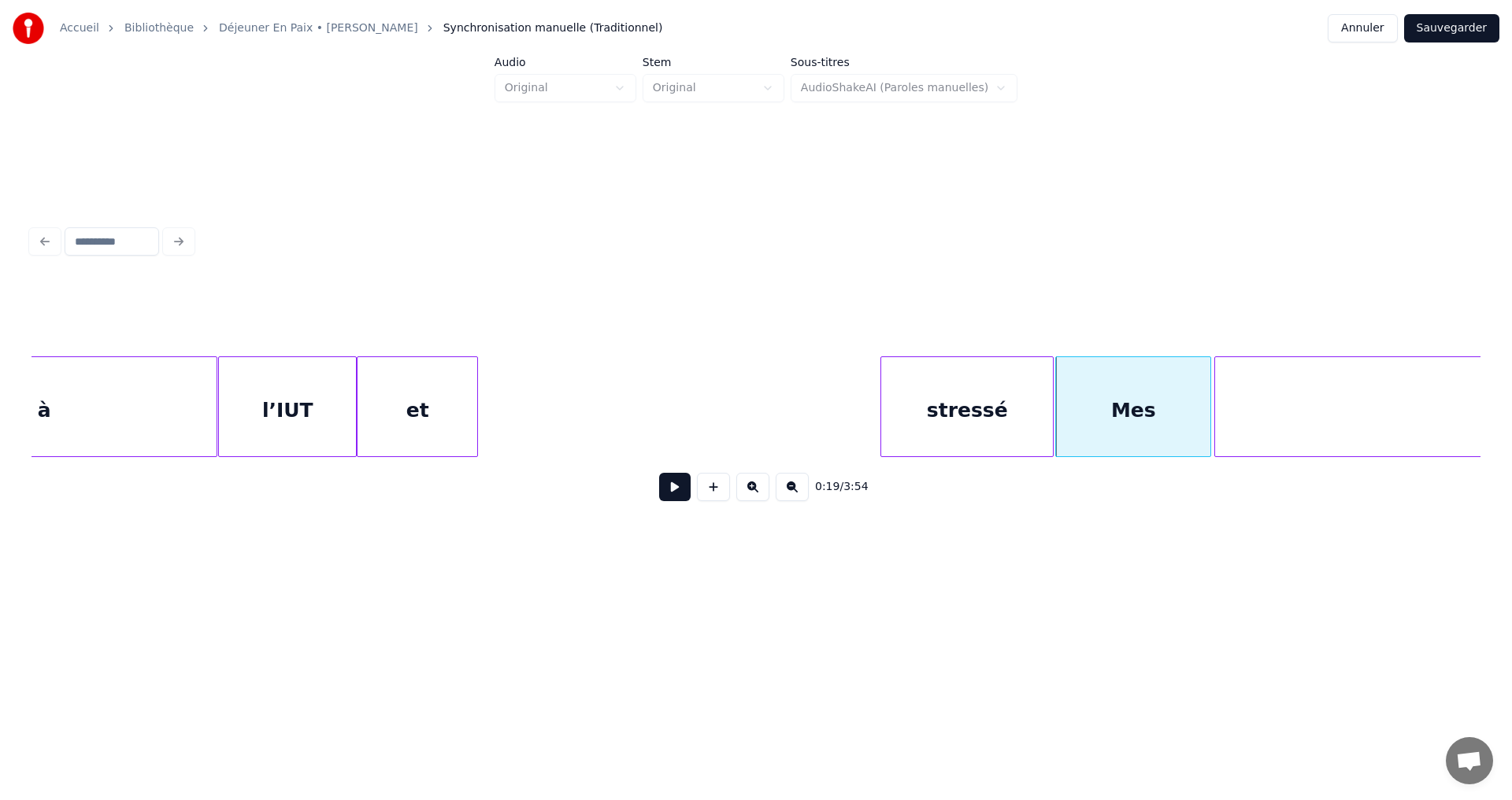
click at [1036, 422] on div "stressé" at bounding box center [967, 410] width 171 height 107
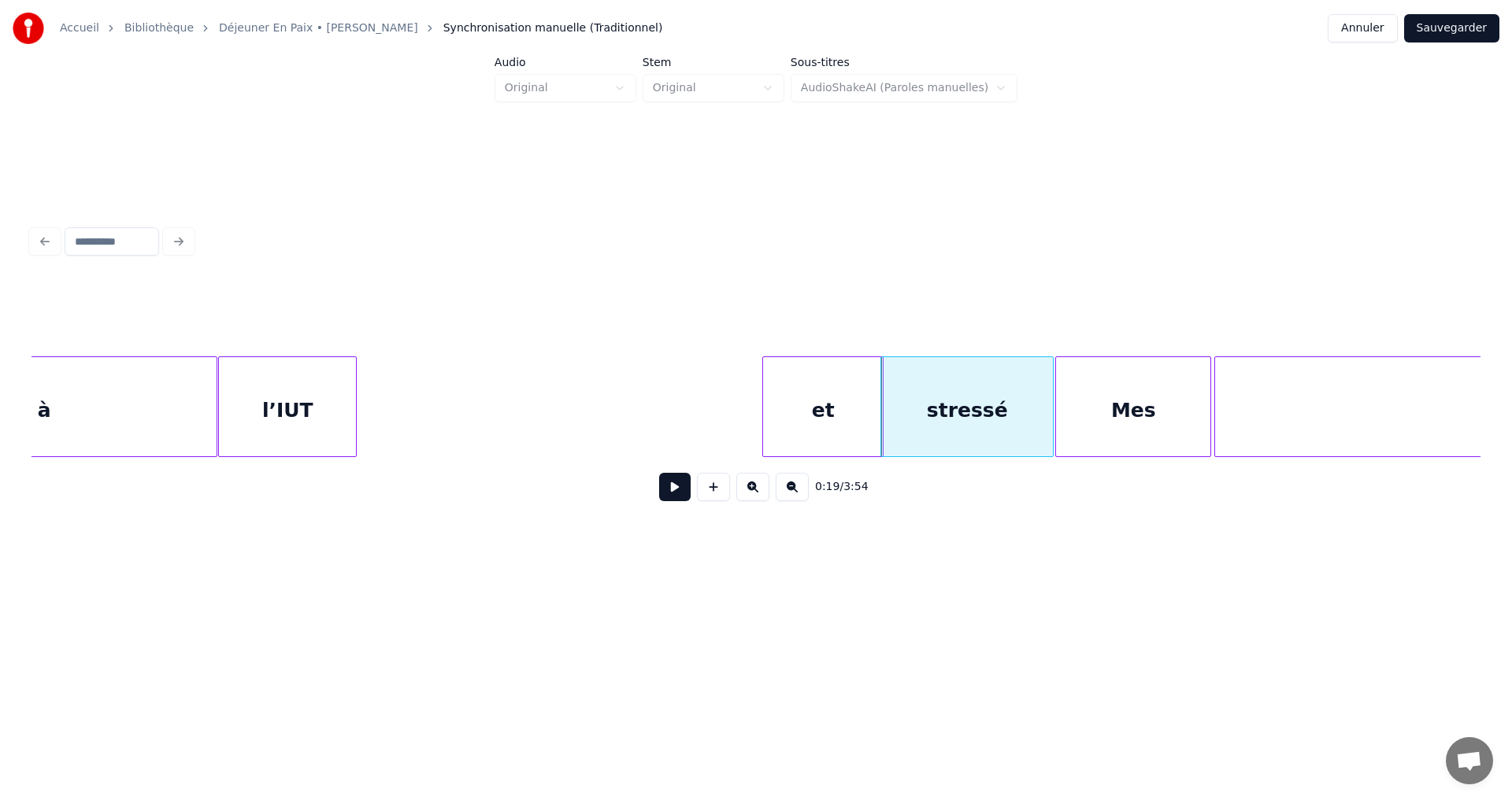
click at [842, 417] on div "et" at bounding box center [823, 410] width 120 height 107
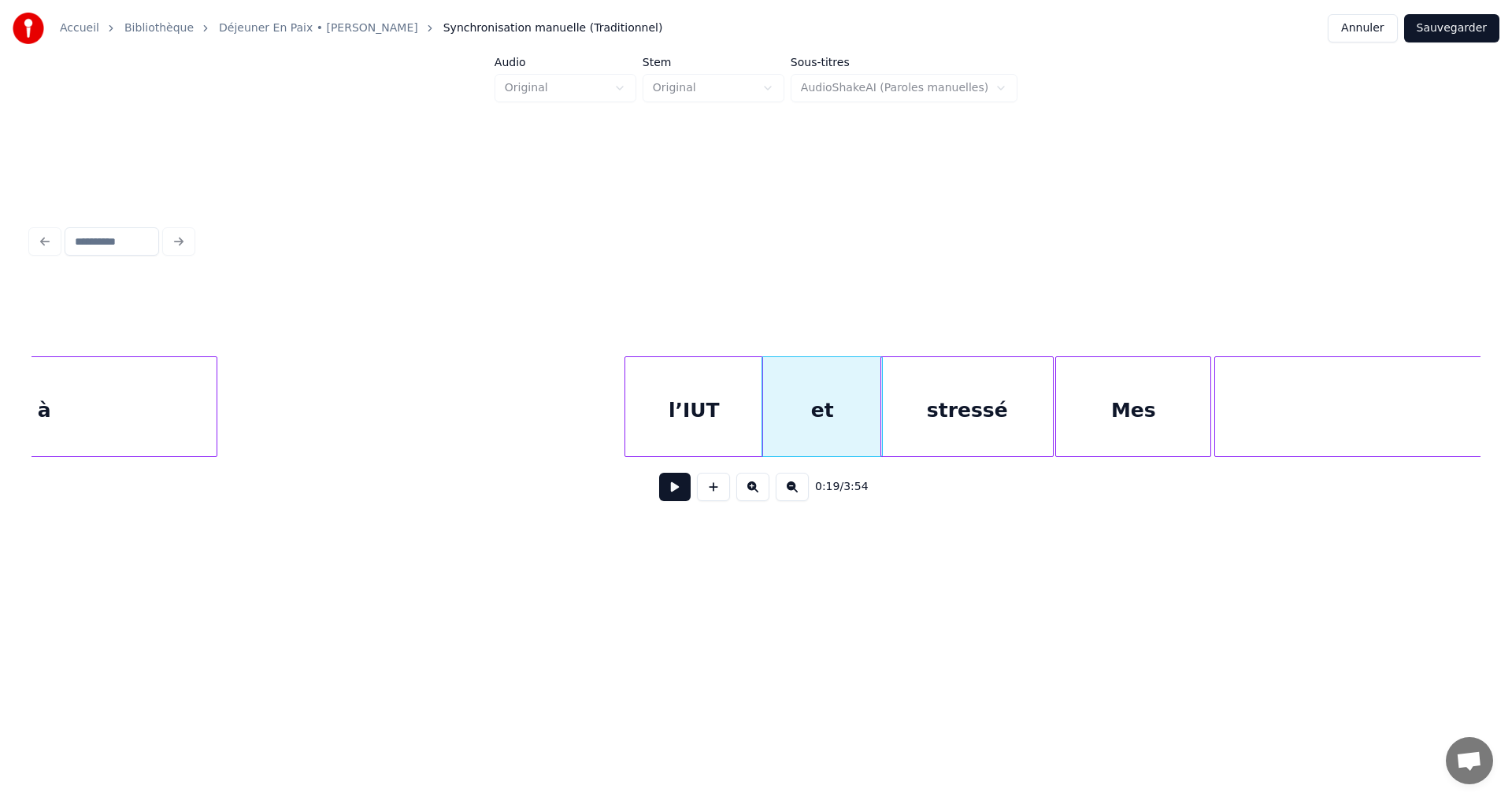
click at [738, 419] on div "l’IUT" at bounding box center [693, 410] width 137 height 107
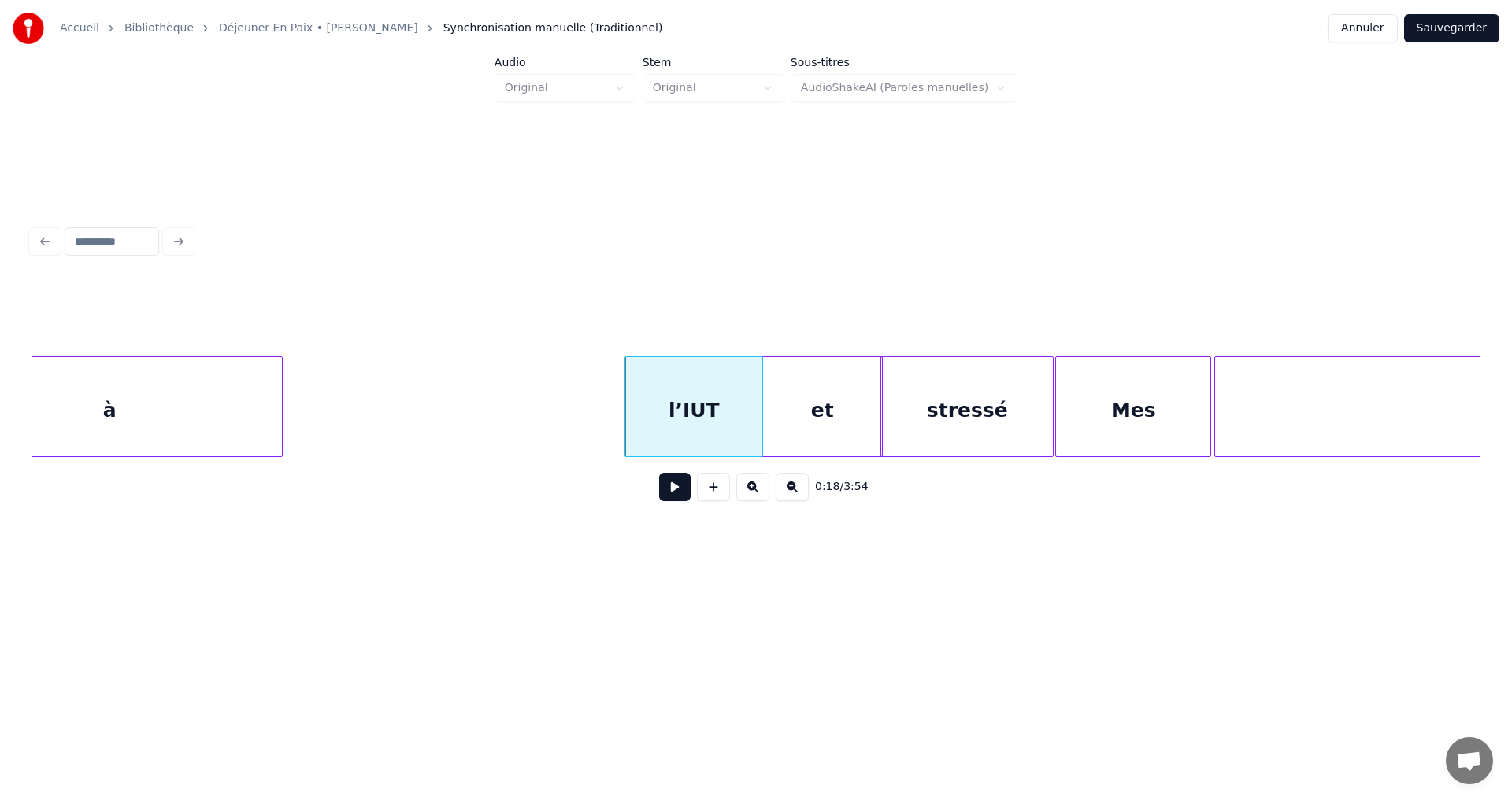
scroll to position [0, 15580]
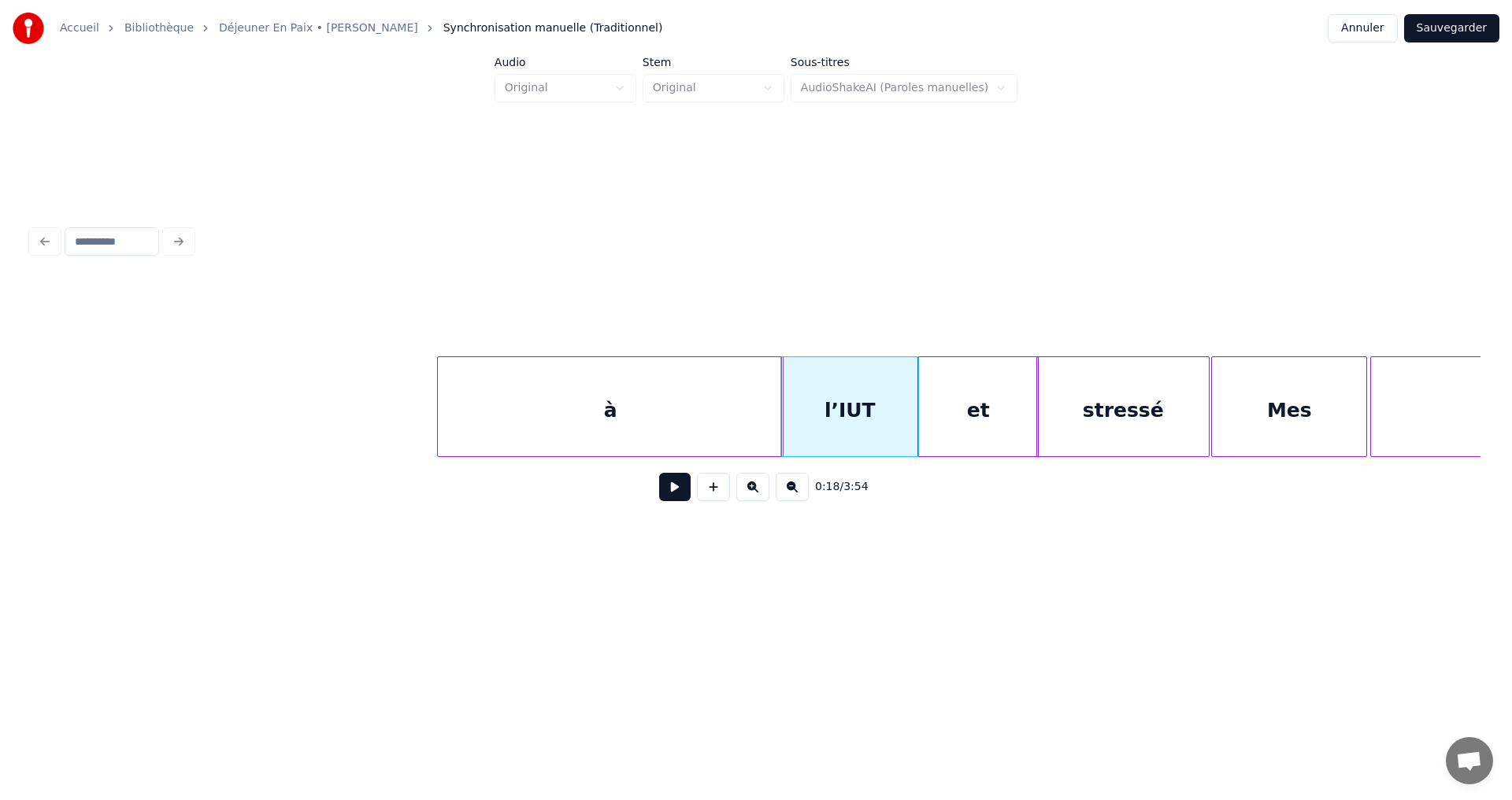
click at [584, 418] on div "à" at bounding box center [610, 410] width 345 height 107
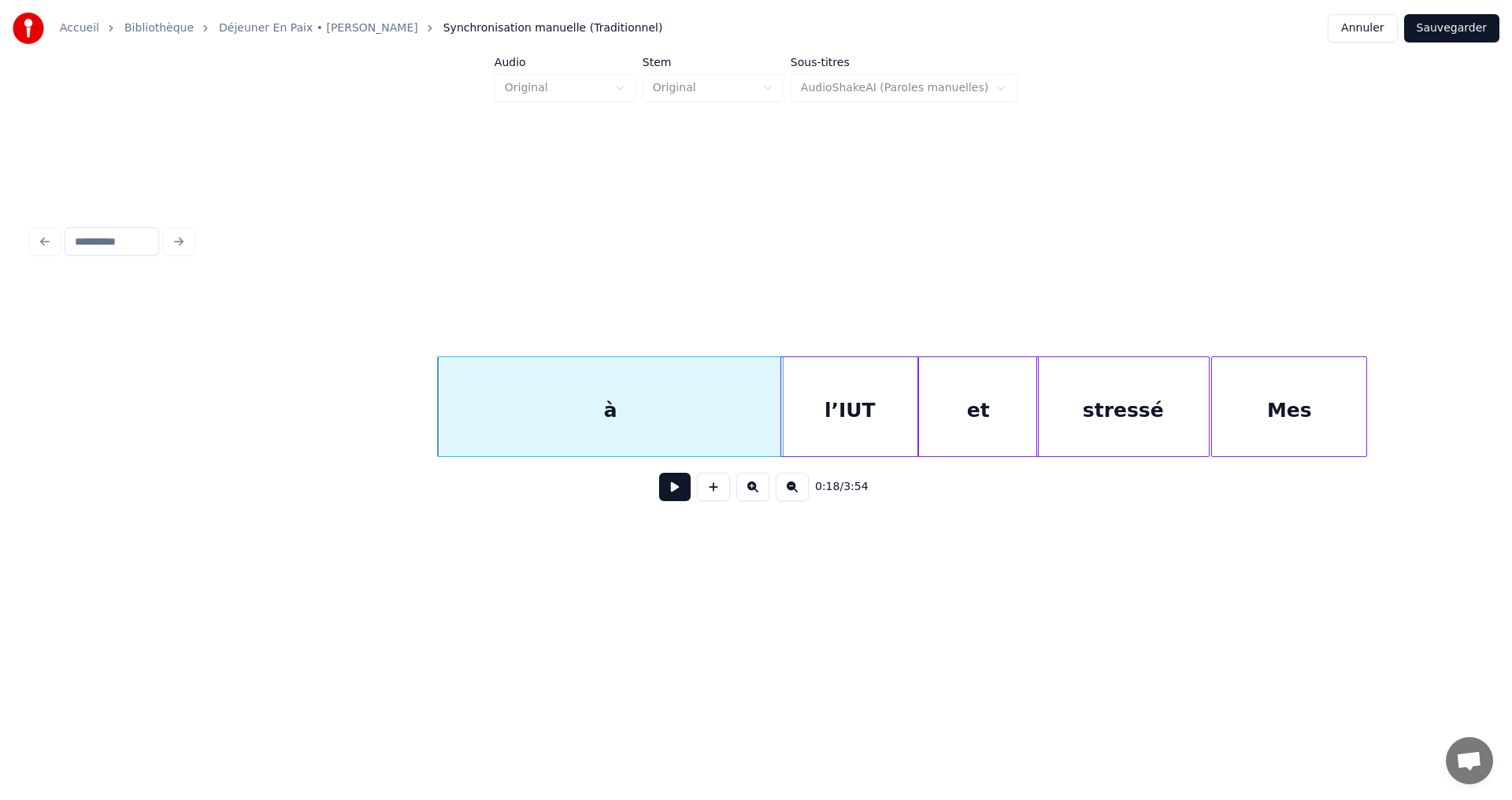
scroll to position [0, 14736]
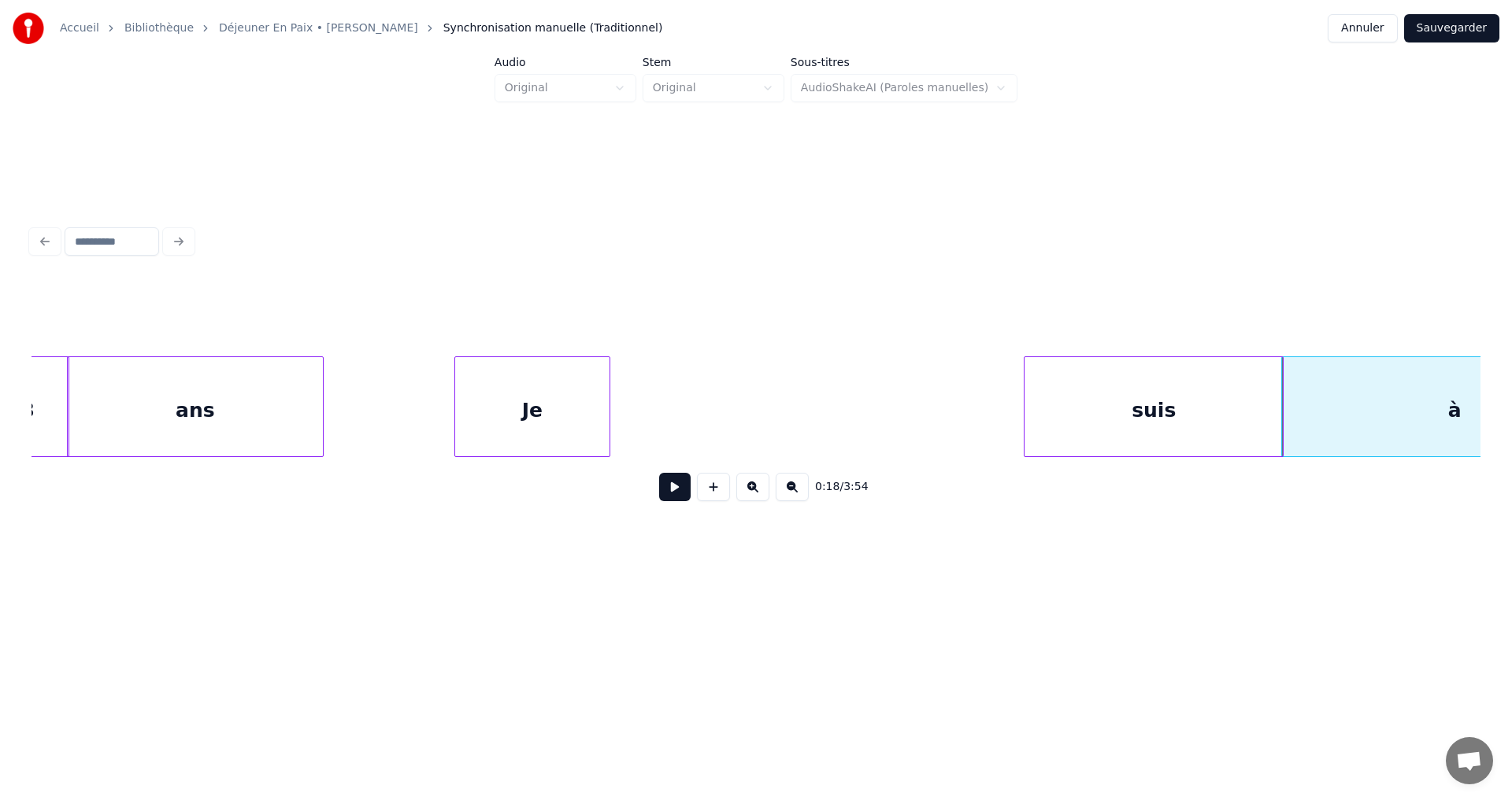
click at [1213, 343] on div "0:18 / 3:54" at bounding box center [756, 397] width 1449 height 239
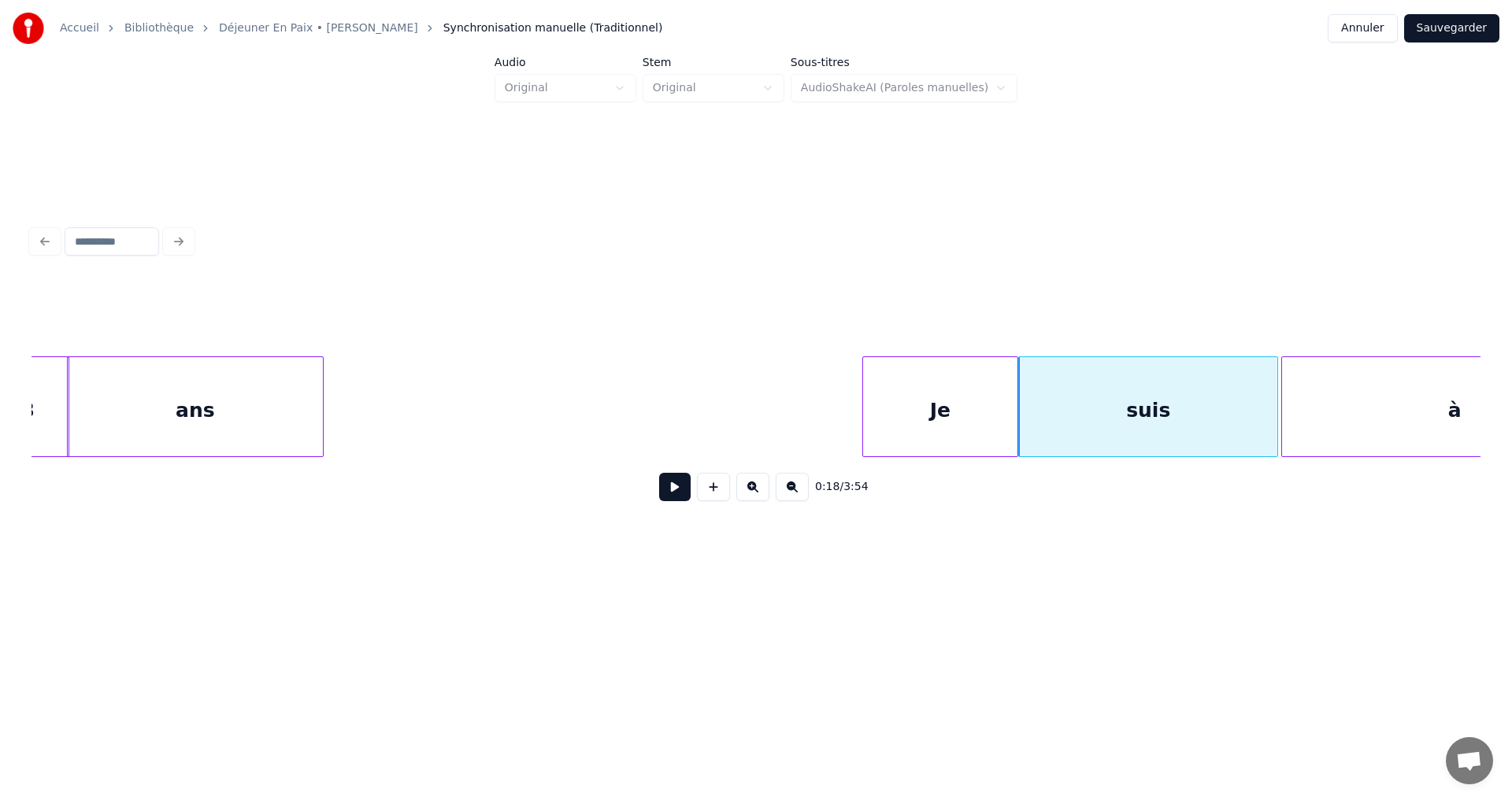
click at [1001, 383] on div "Je" at bounding box center [940, 410] width 155 height 107
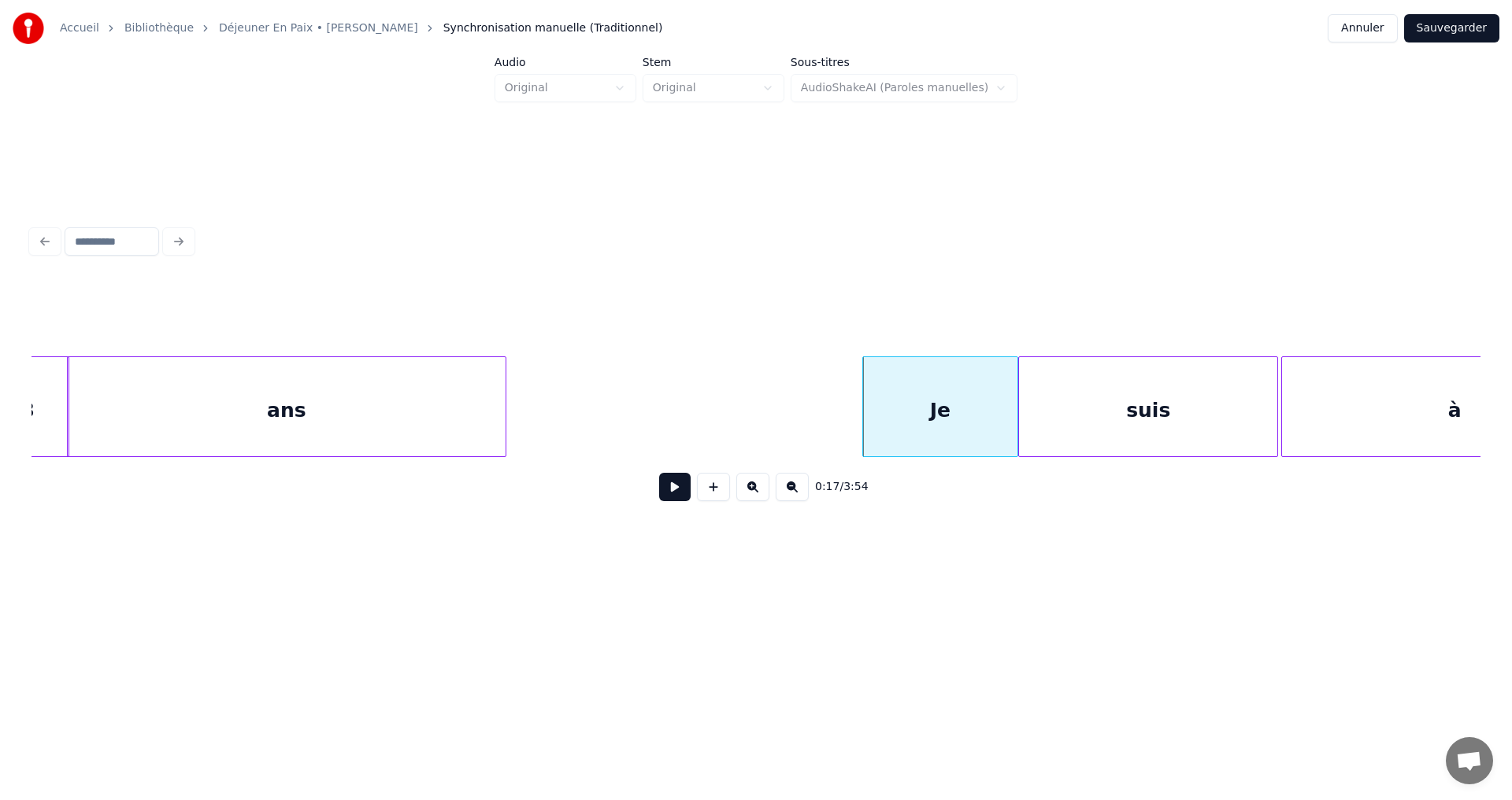
click at [502, 410] on div at bounding box center [503, 406] width 5 height 99
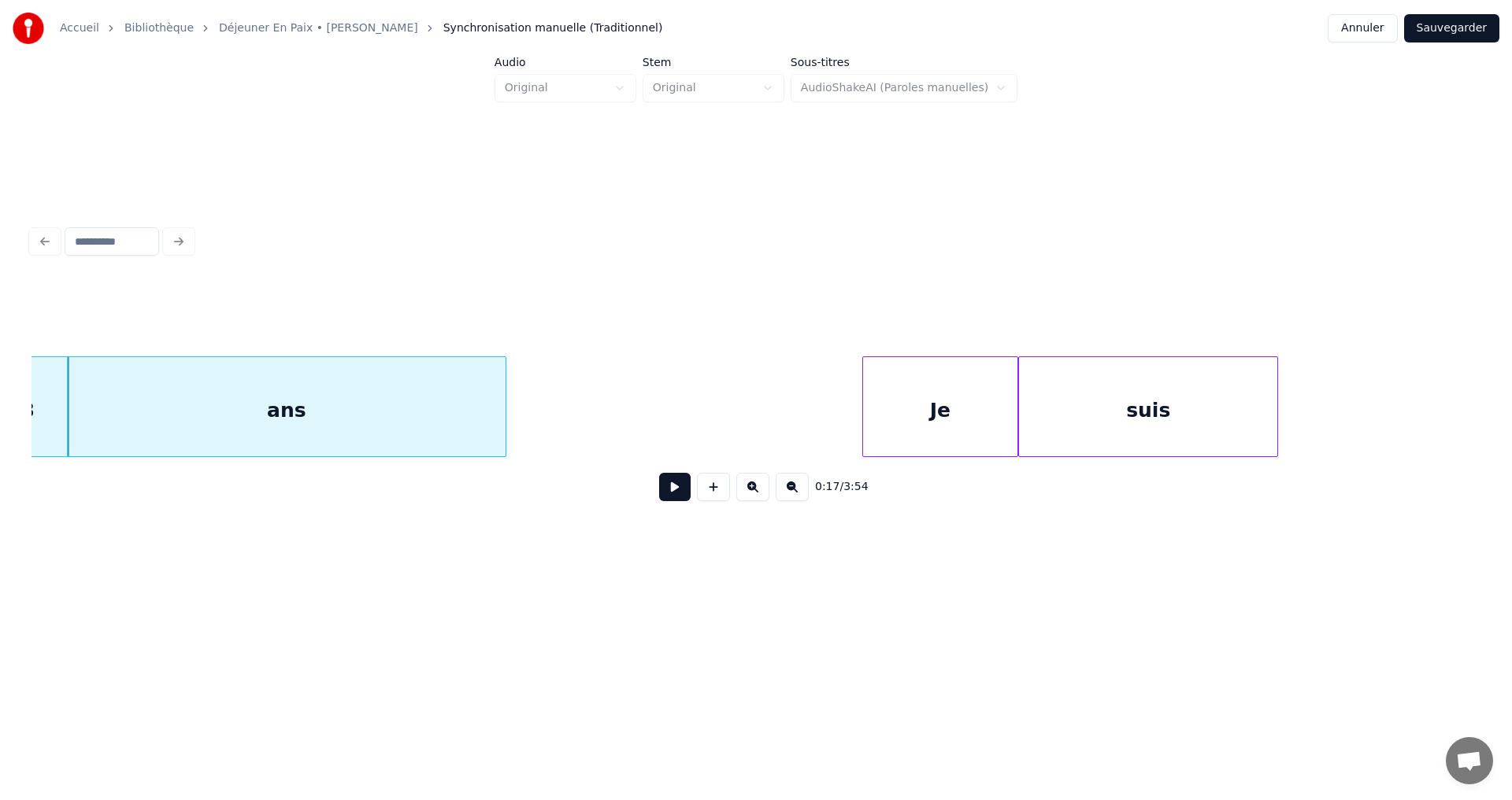
scroll to position [0, 13949]
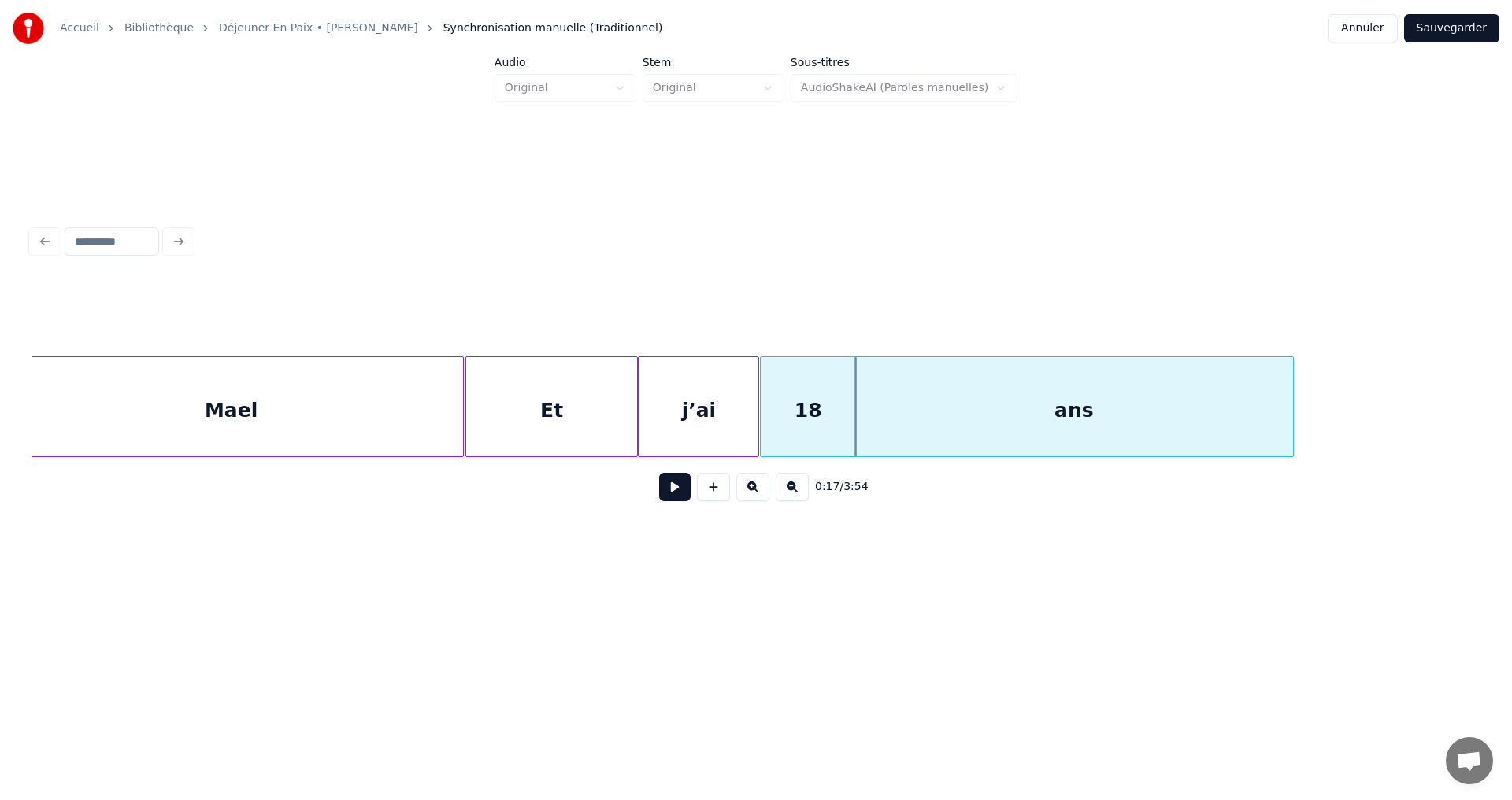
click at [466, 405] on div at bounding box center [468, 406] width 5 height 99
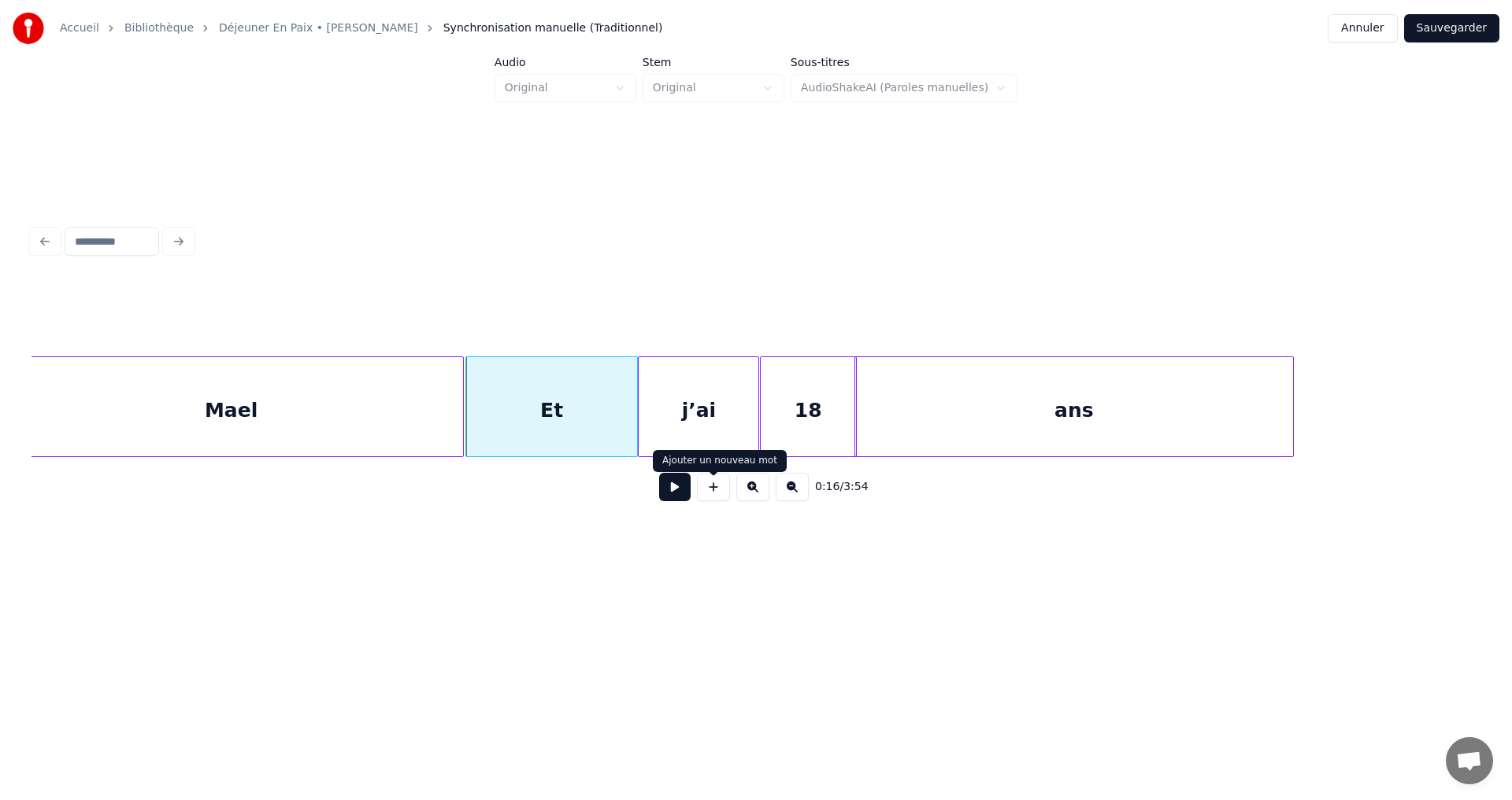
click at [708, 500] on button at bounding box center [714, 487] width 33 height 29
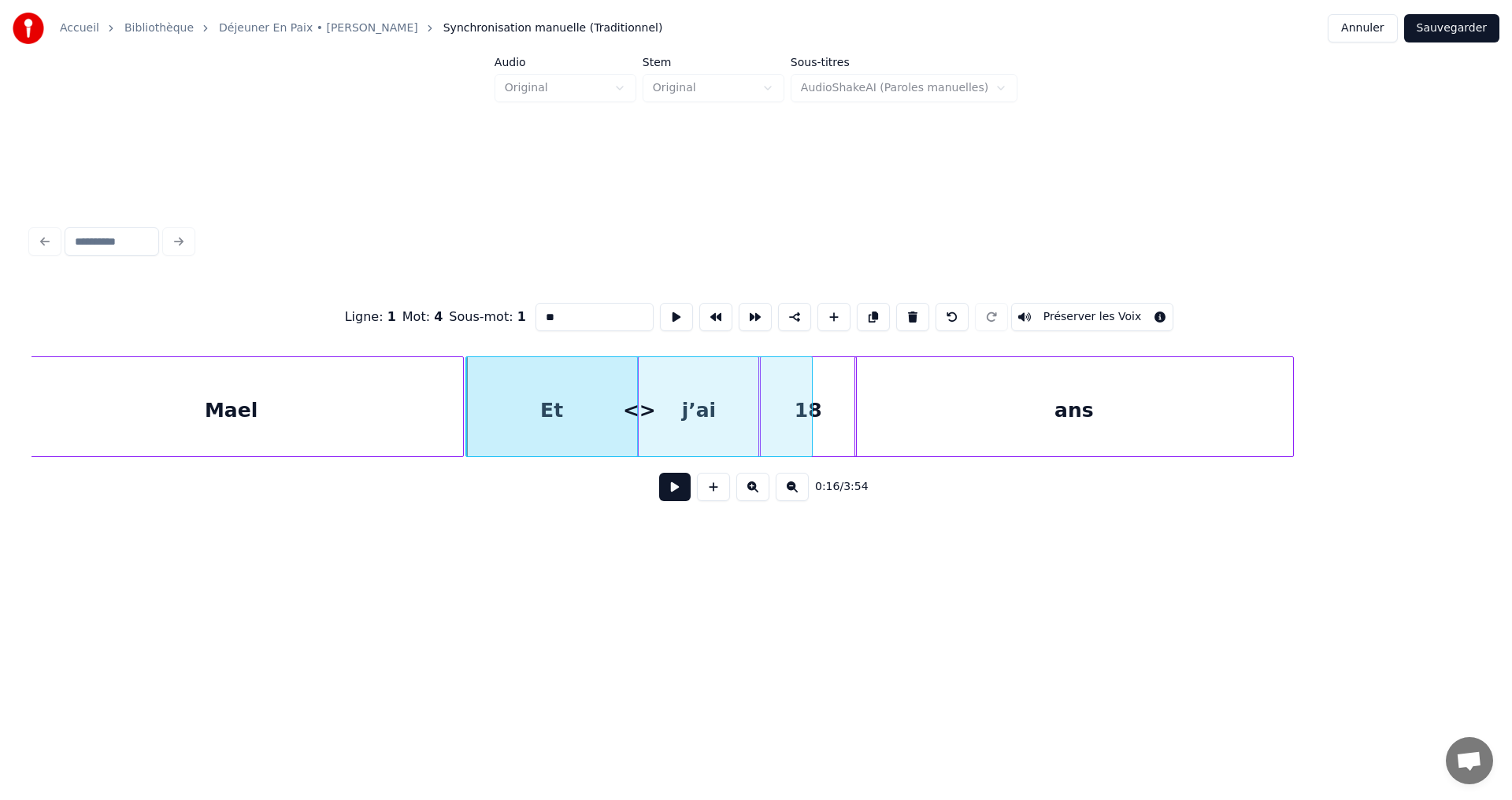
scroll to position [0, 12936]
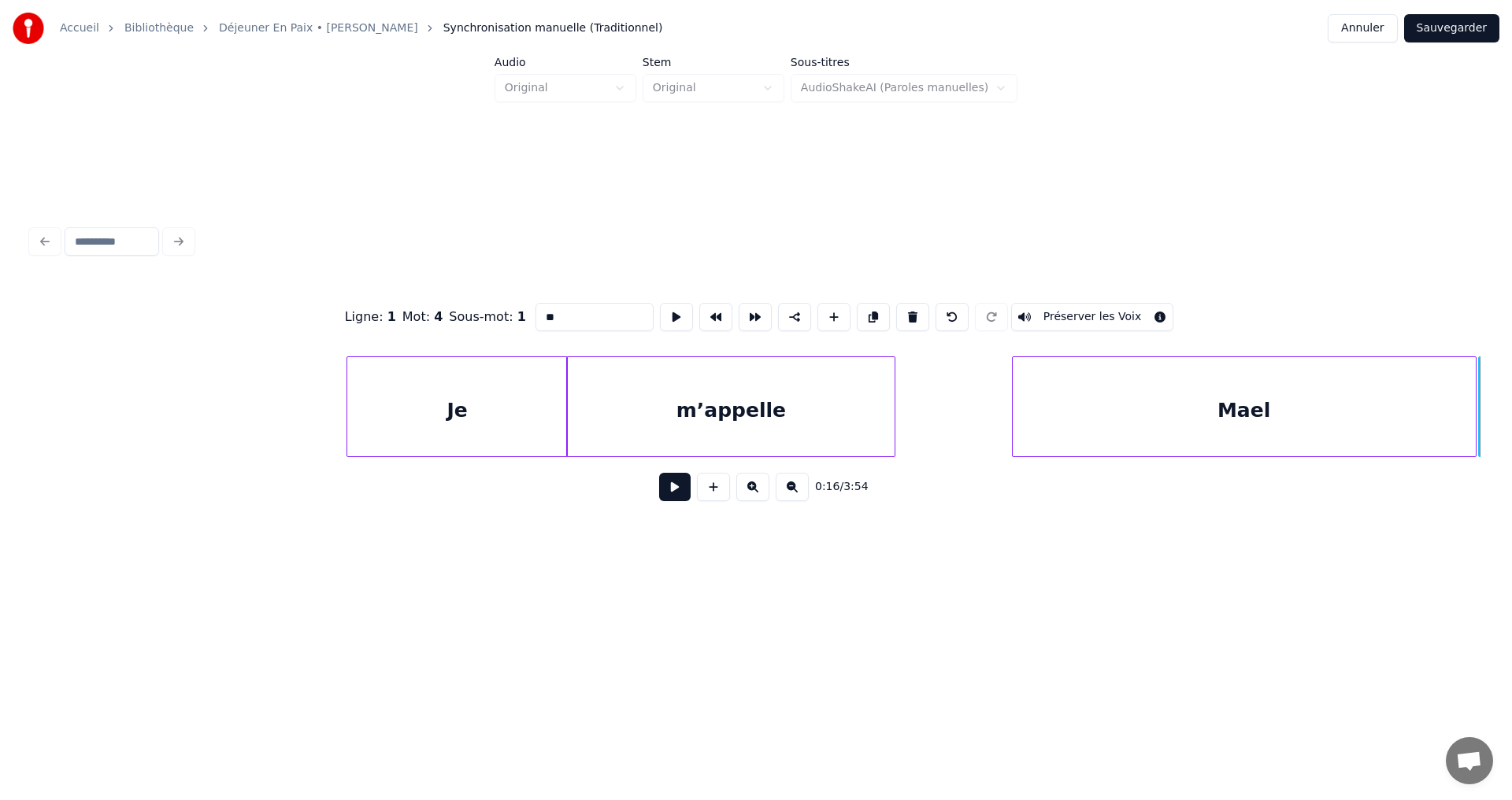
click at [508, 430] on div "Je" at bounding box center [457, 410] width 219 height 107
type input "**"
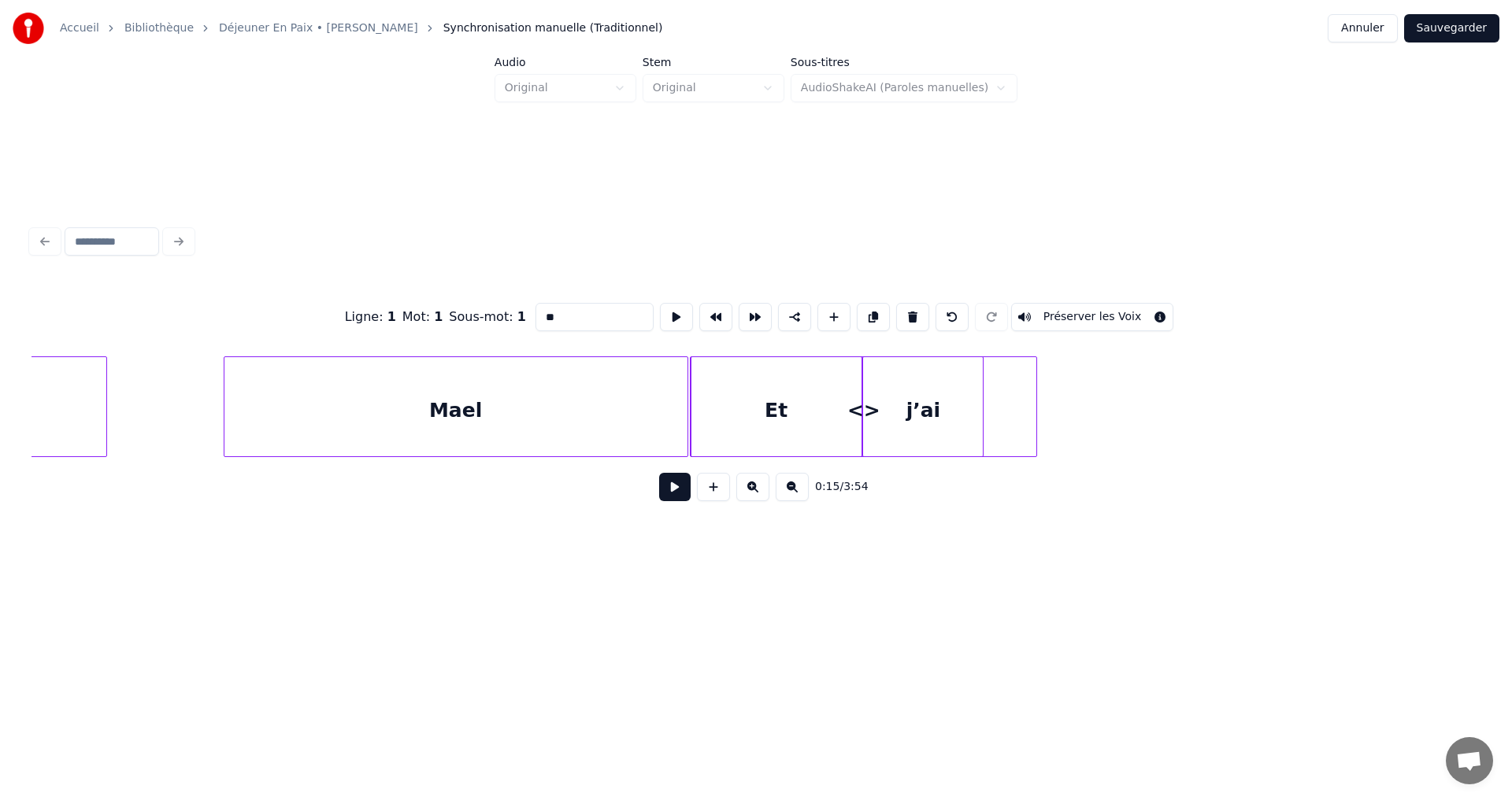
scroll to position [0, 13049]
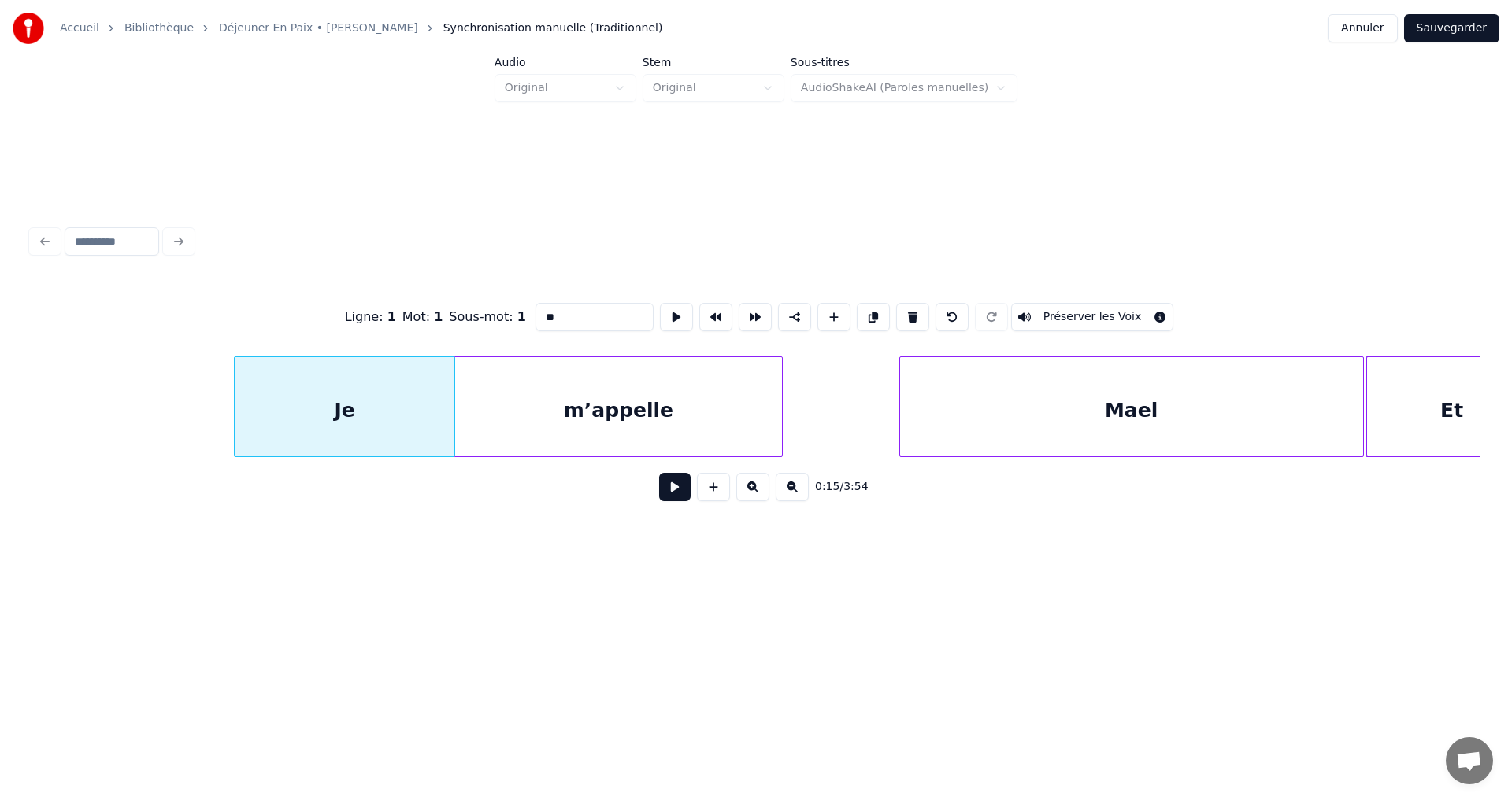
click at [678, 496] on button at bounding box center [674, 487] width 32 height 29
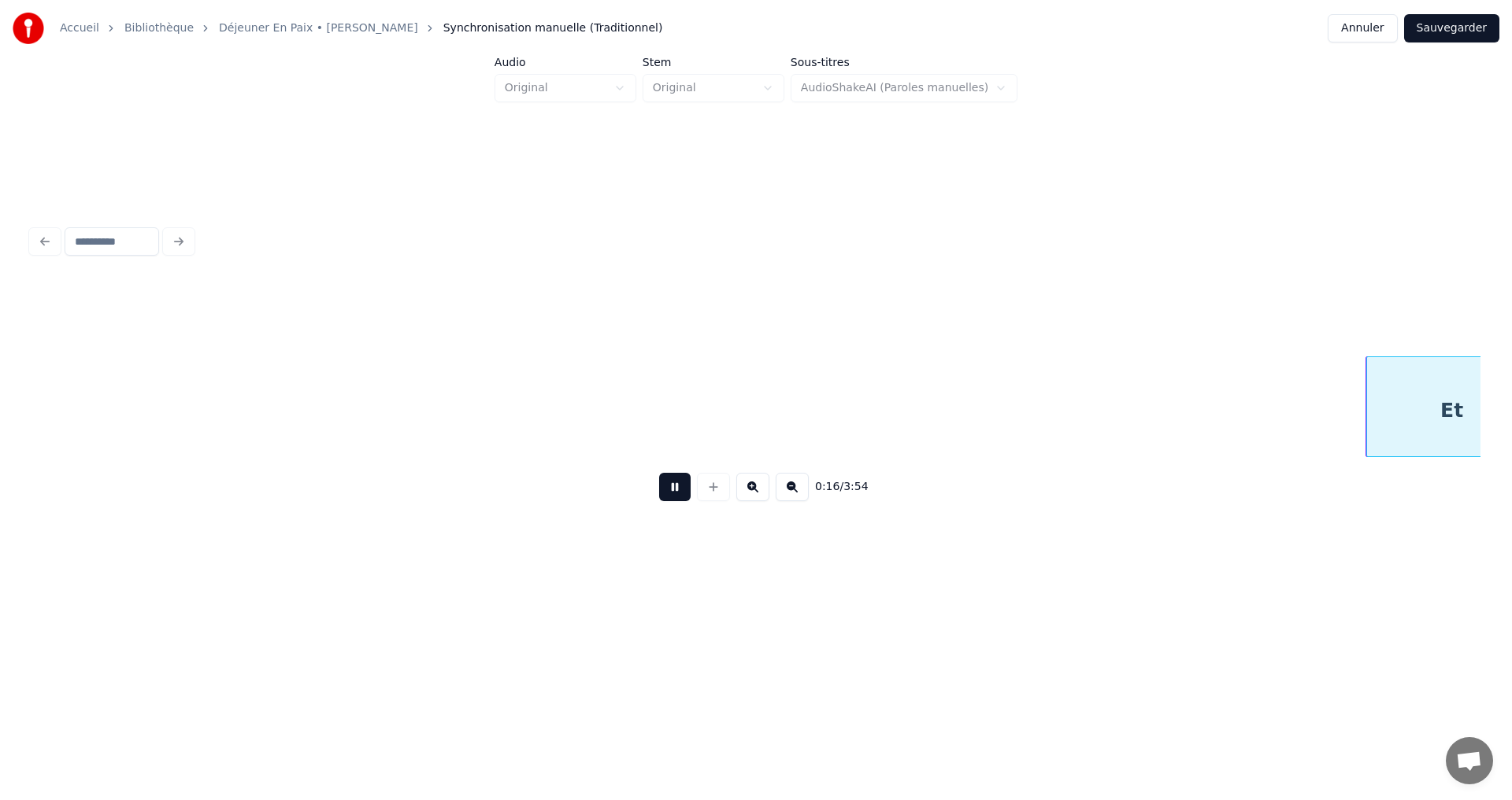
scroll to position [0, 14502]
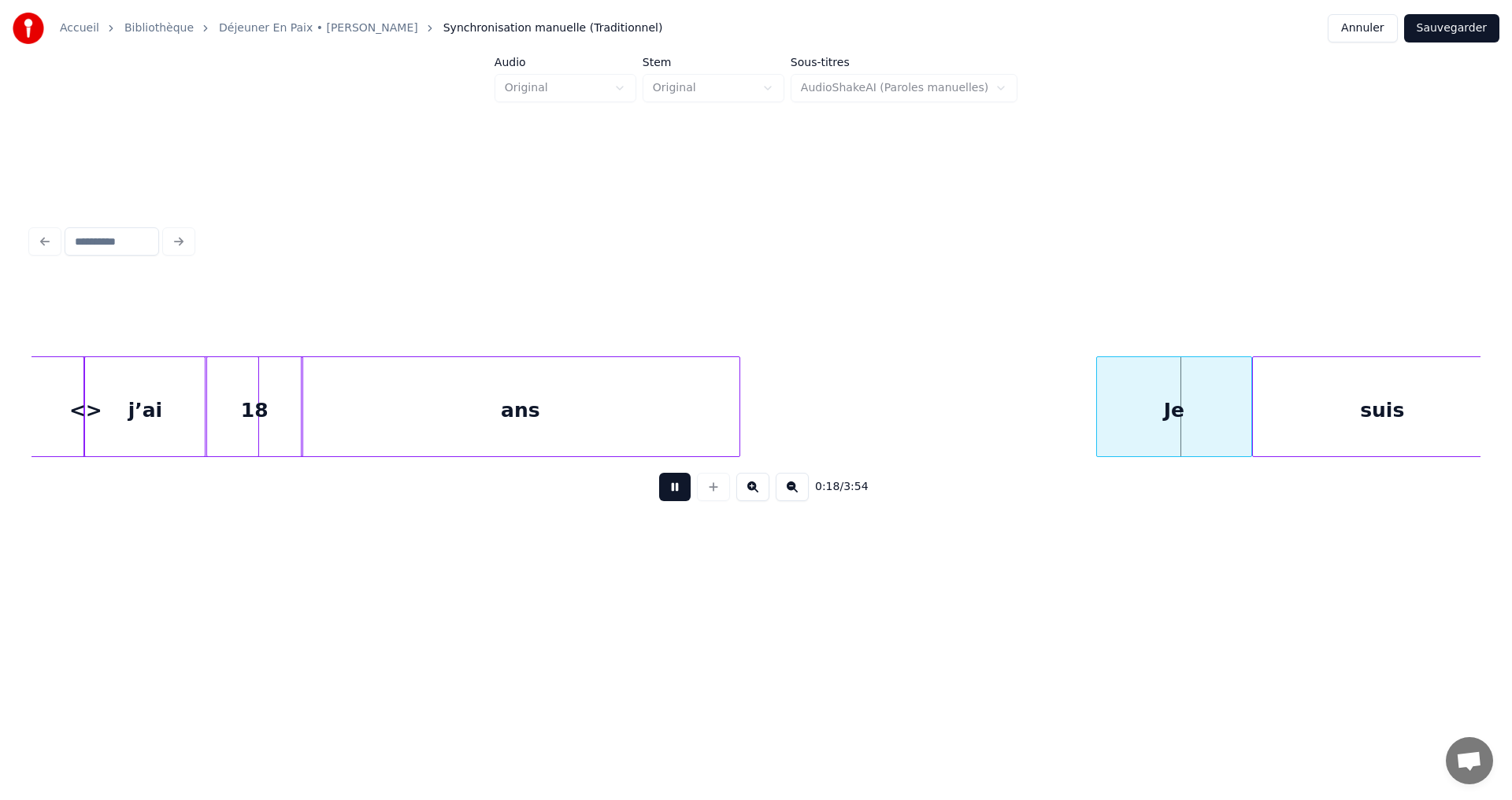
click at [674, 494] on button at bounding box center [674, 487] width 32 height 29
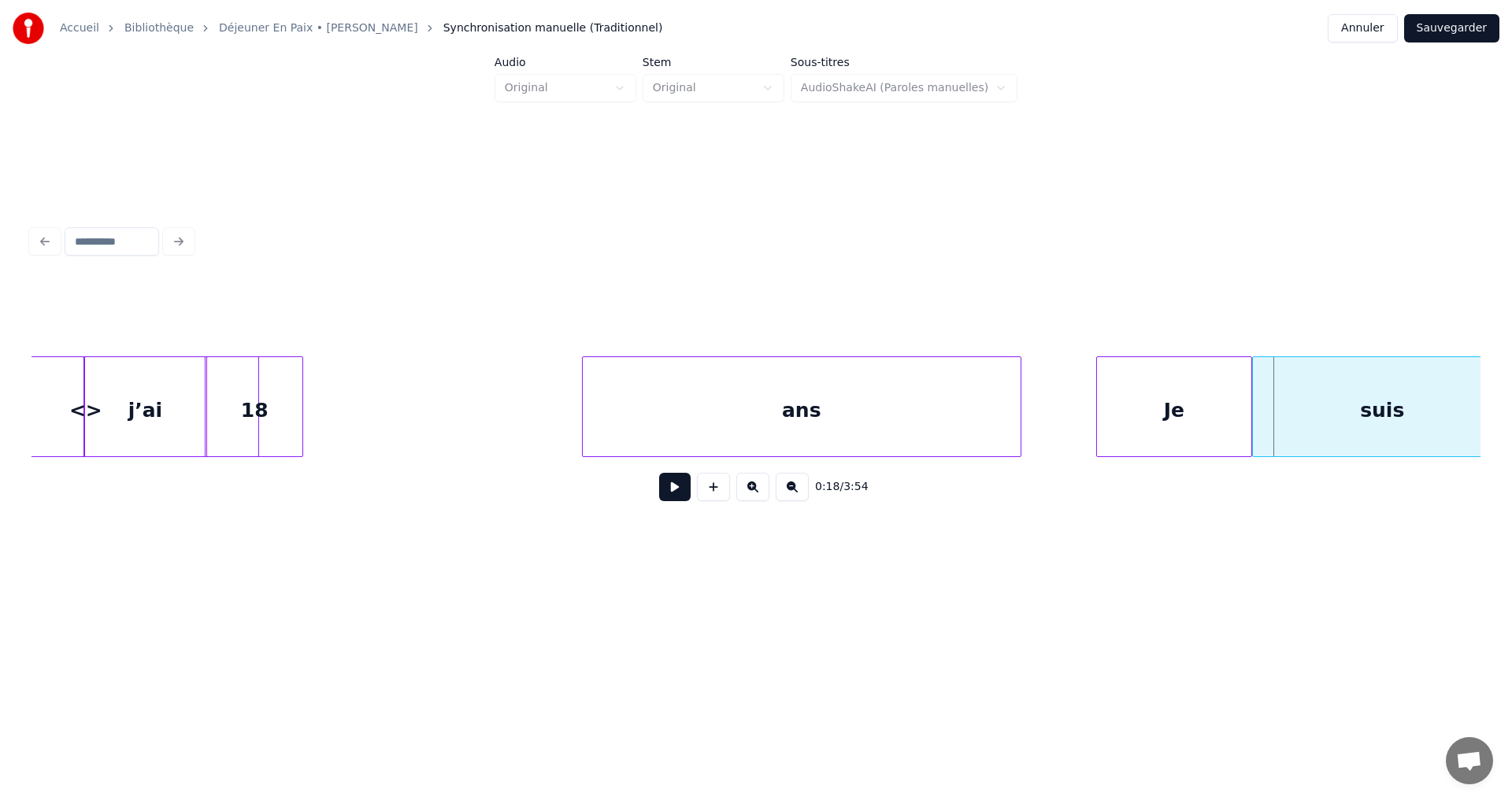
click at [941, 426] on div "ans" at bounding box center [801, 410] width 438 height 107
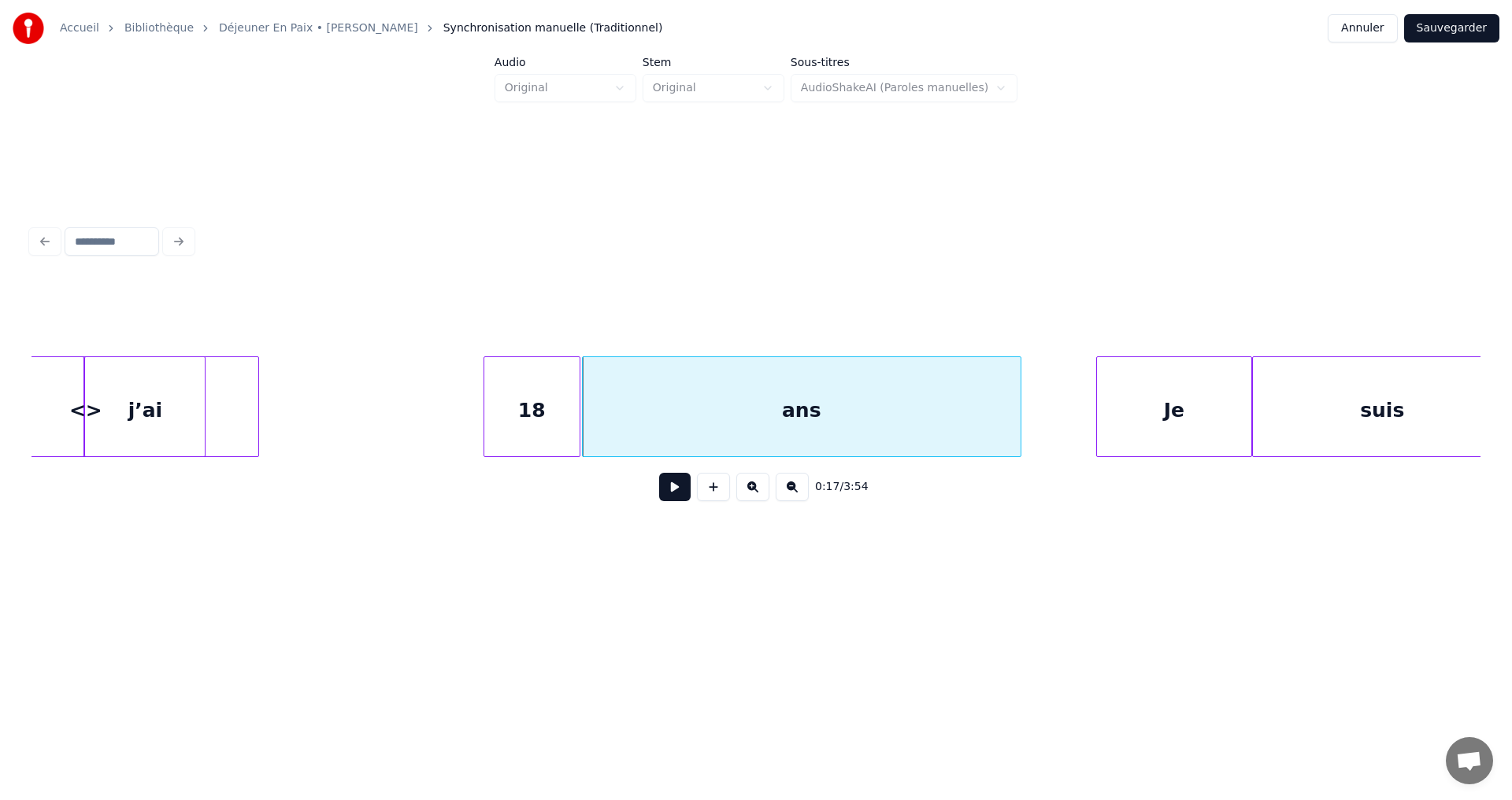
click at [567, 430] on div "18" at bounding box center [532, 410] width 95 height 107
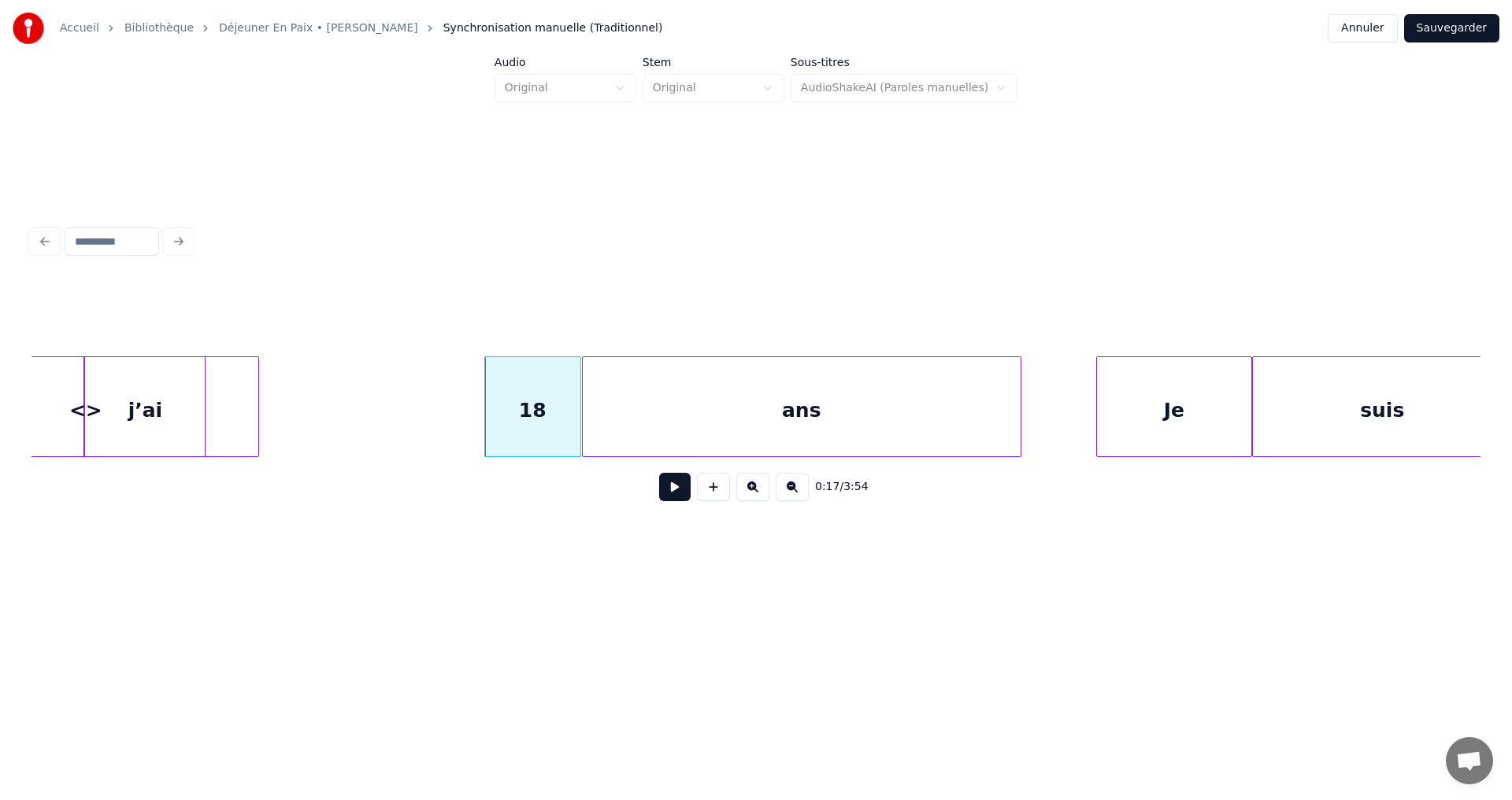
scroll to position [0, 14386]
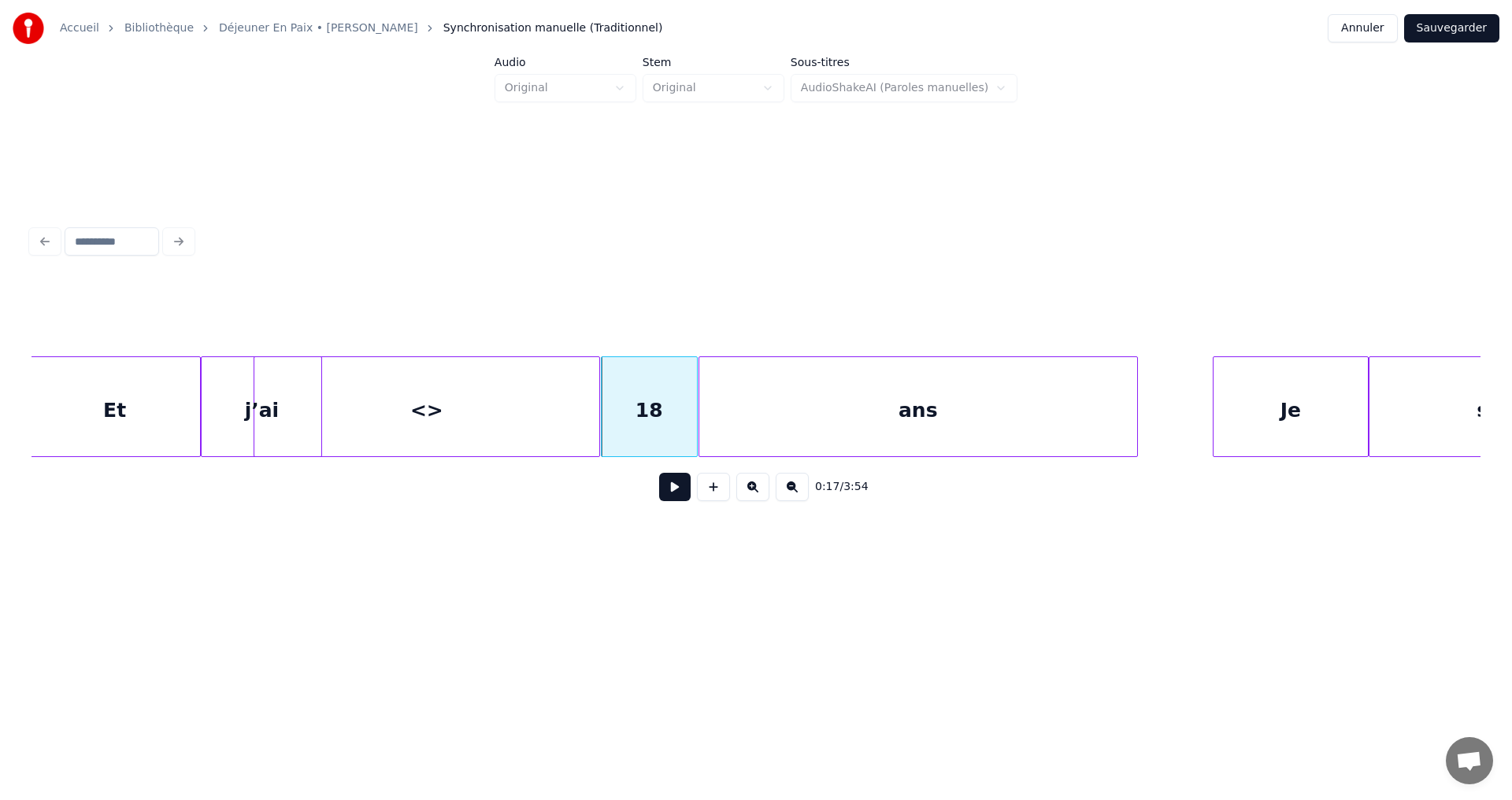
click at [459, 425] on div "<>" at bounding box center [426, 410] width 345 height 107
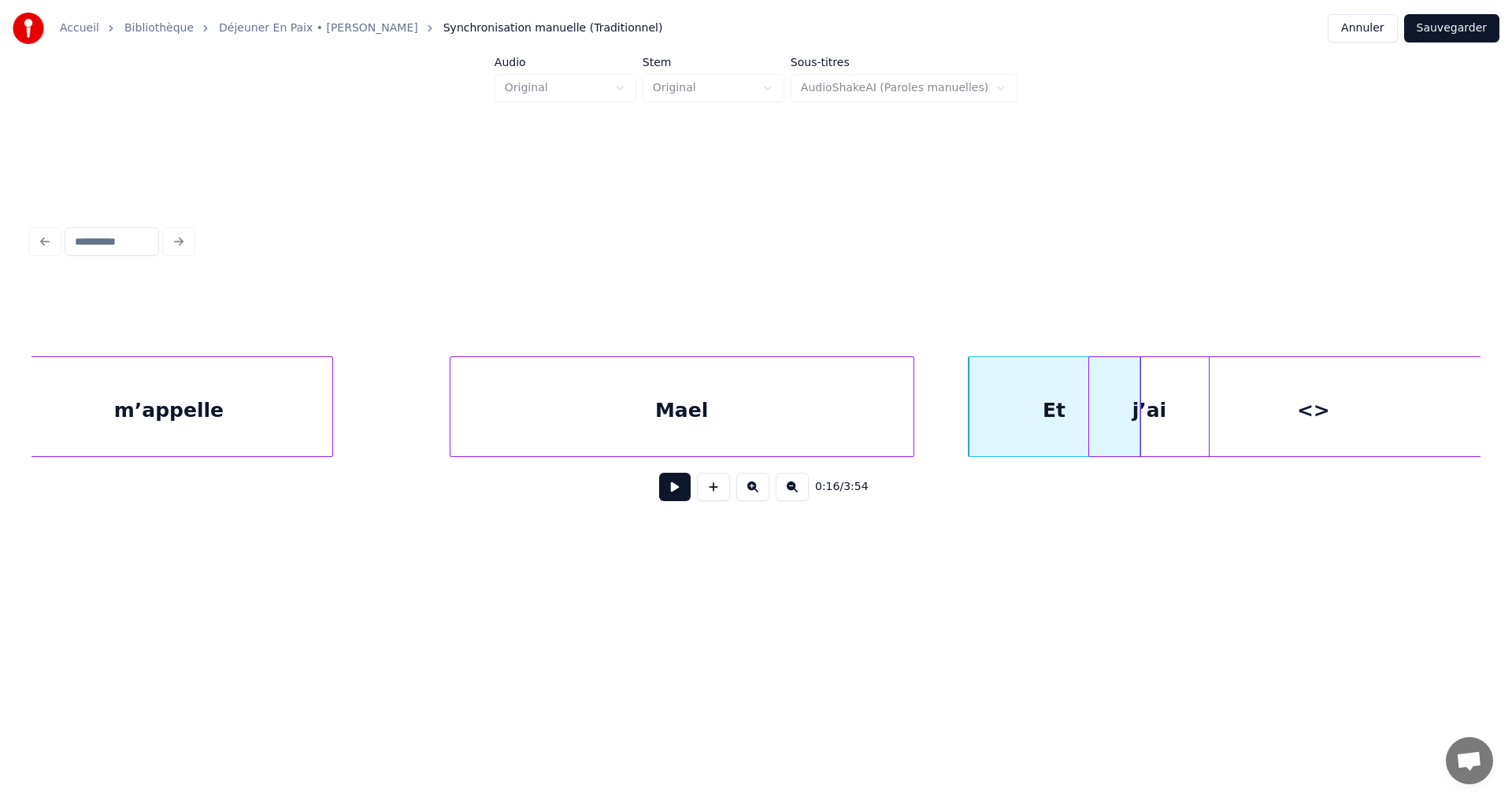
scroll to position [0, 12936]
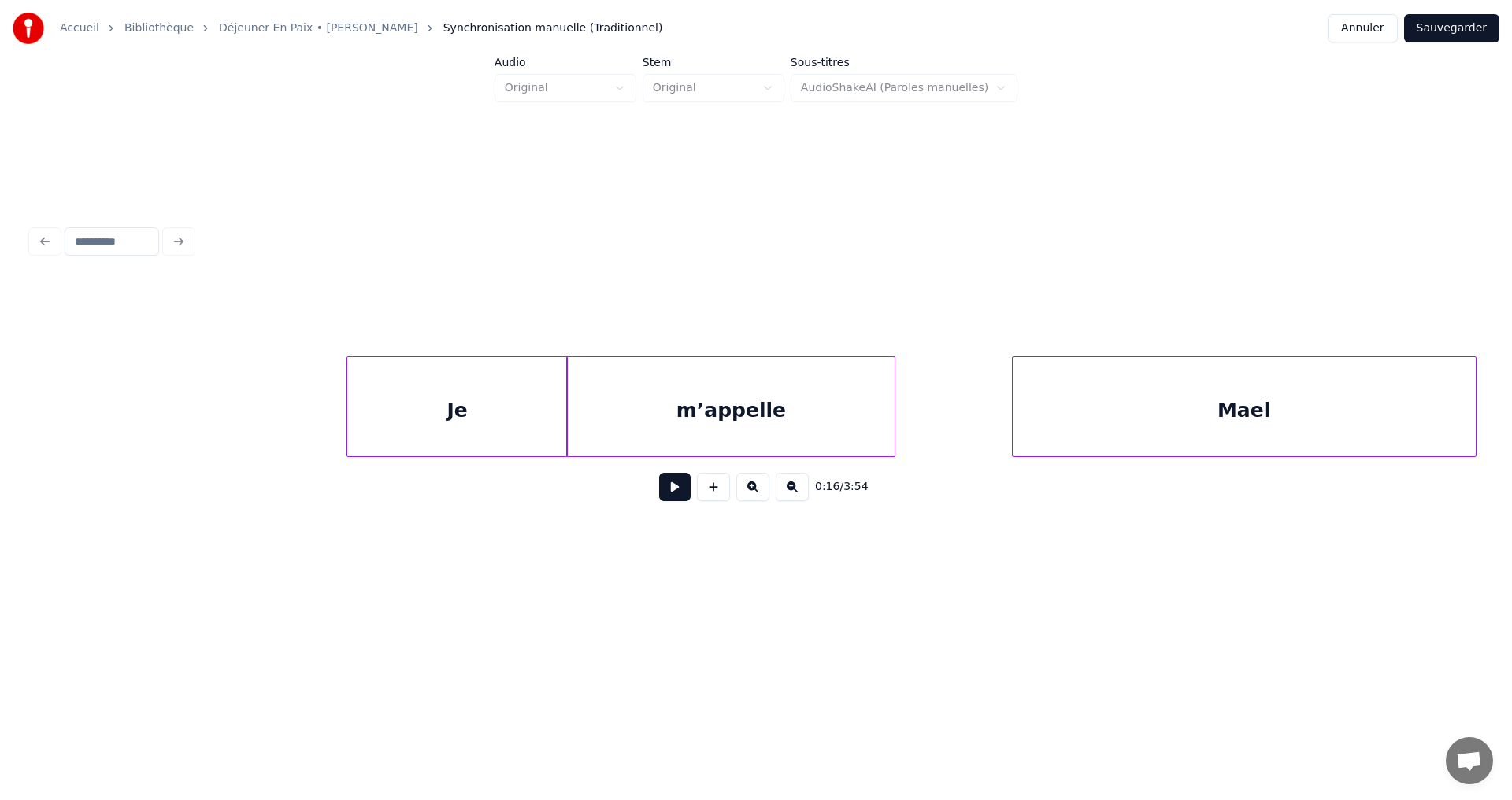
click at [526, 445] on div "Je" at bounding box center [457, 410] width 219 height 107
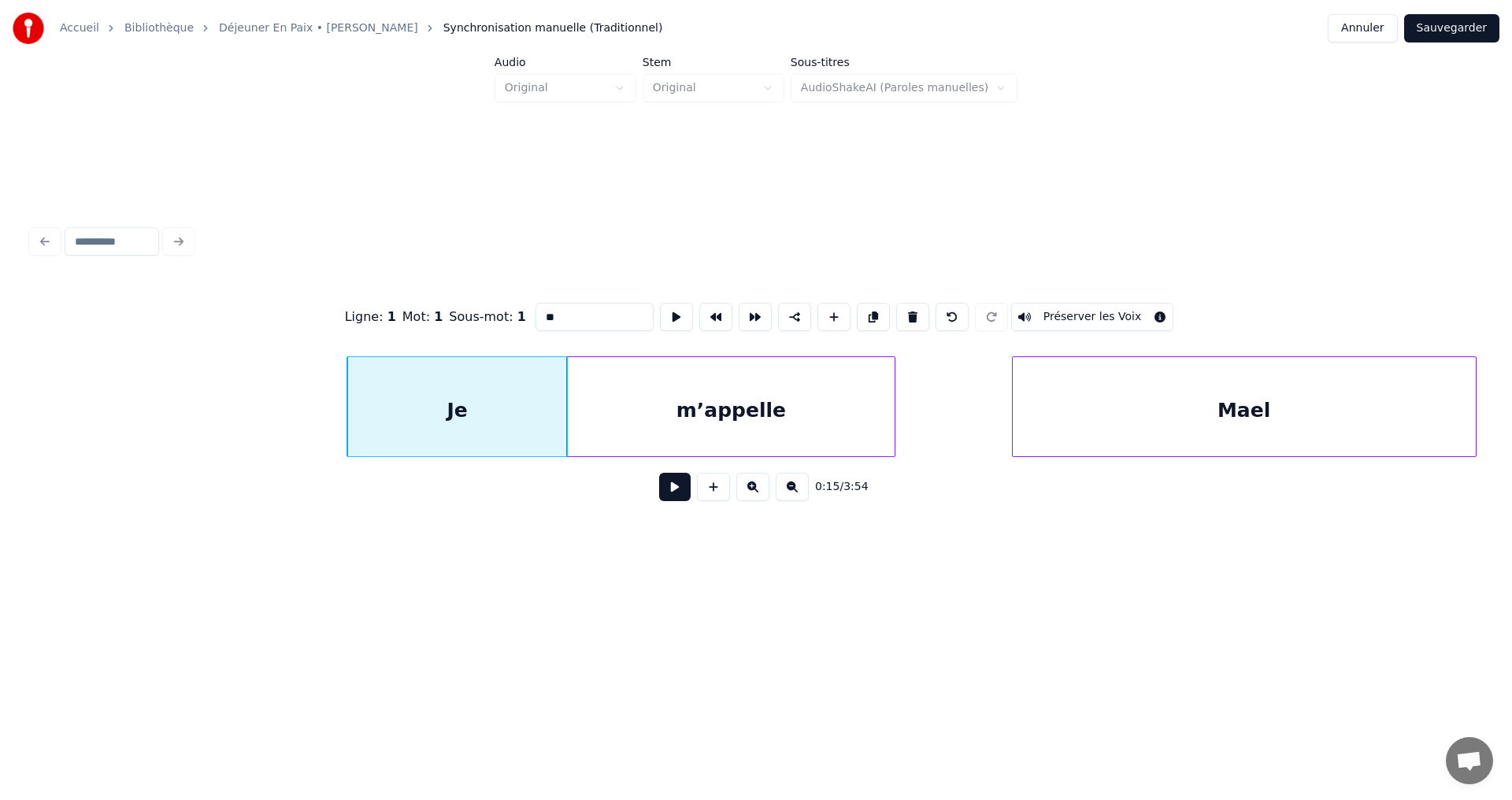
click at [525, 445] on div "Je" at bounding box center [457, 410] width 219 height 107
click at [674, 501] on button at bounding box center [674, 487] width 32 height 29
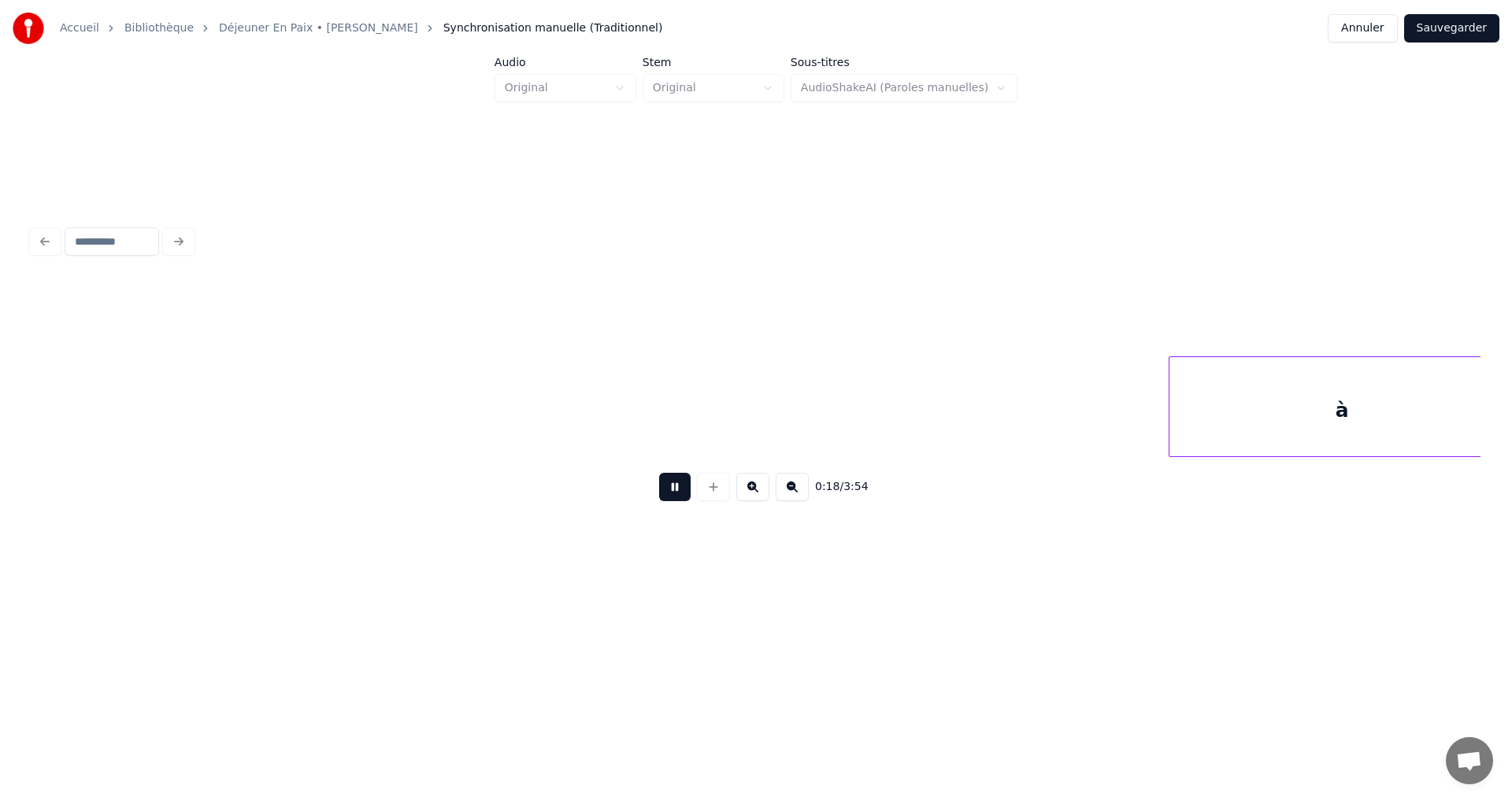
scroll to position [0, 16309]
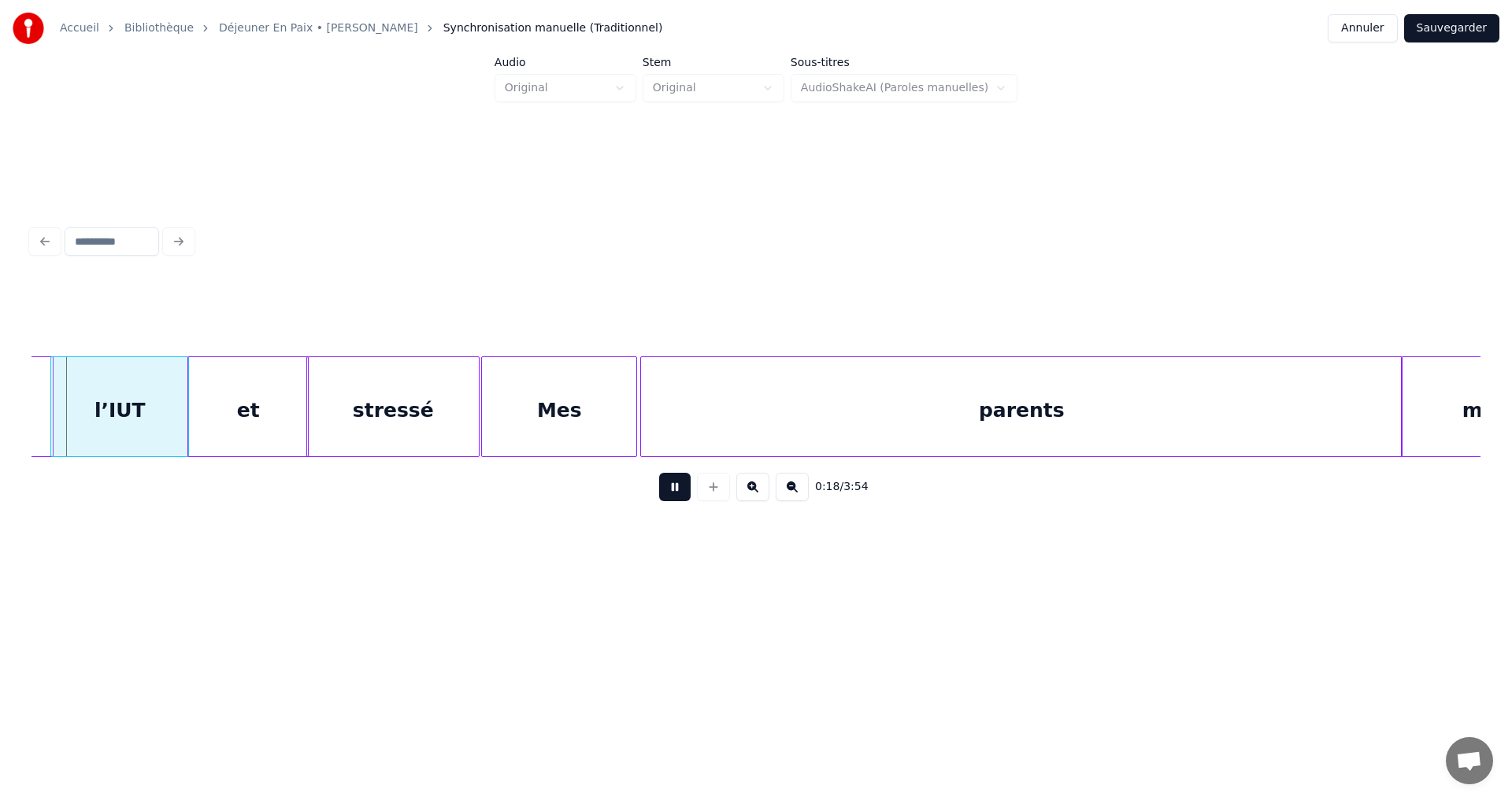
click at [672, 491] on button at bounding box center [674, 487] width 32 height 29
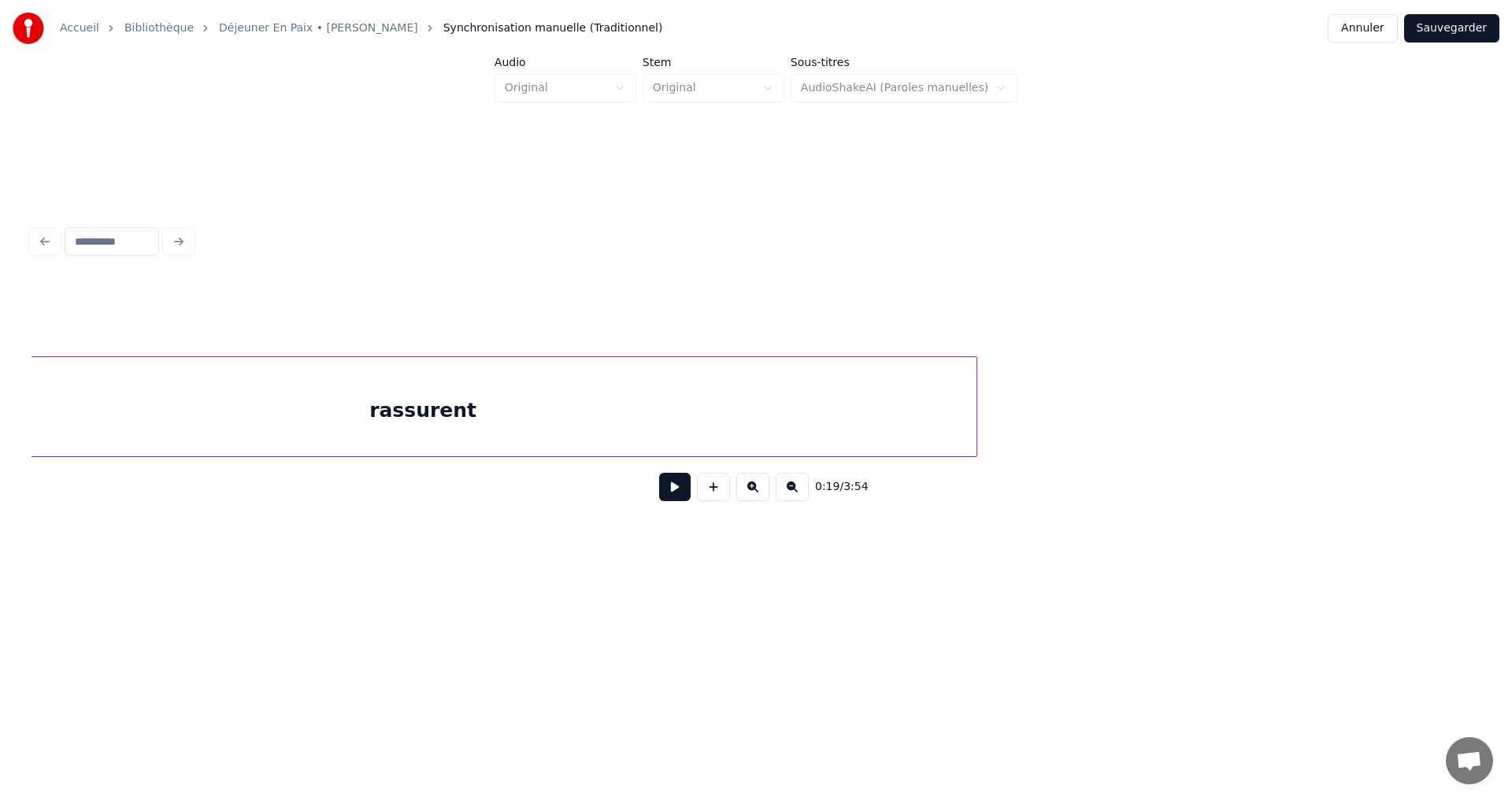
scroll to position [0, 19573]
click at [710, 433] on div "Ils" at bounding box center [658, 410] width 155 height 107
click at [537, 442] on div "rassurent" at bounding box center [925, 410] width 1106 height 107
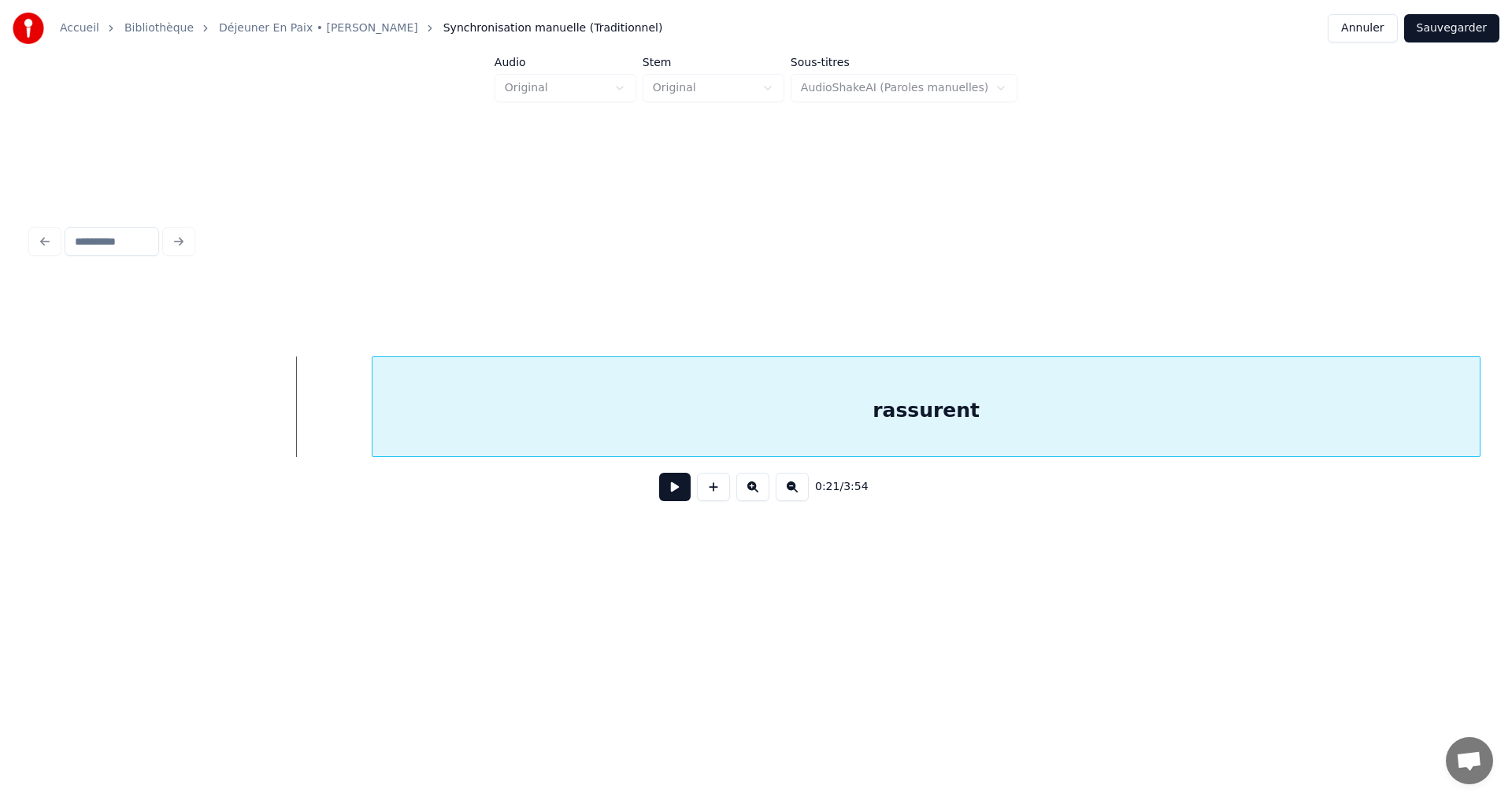
click at [741, 440] on div "rassurent" at bounding box center [925, 410] width 1106 height 107
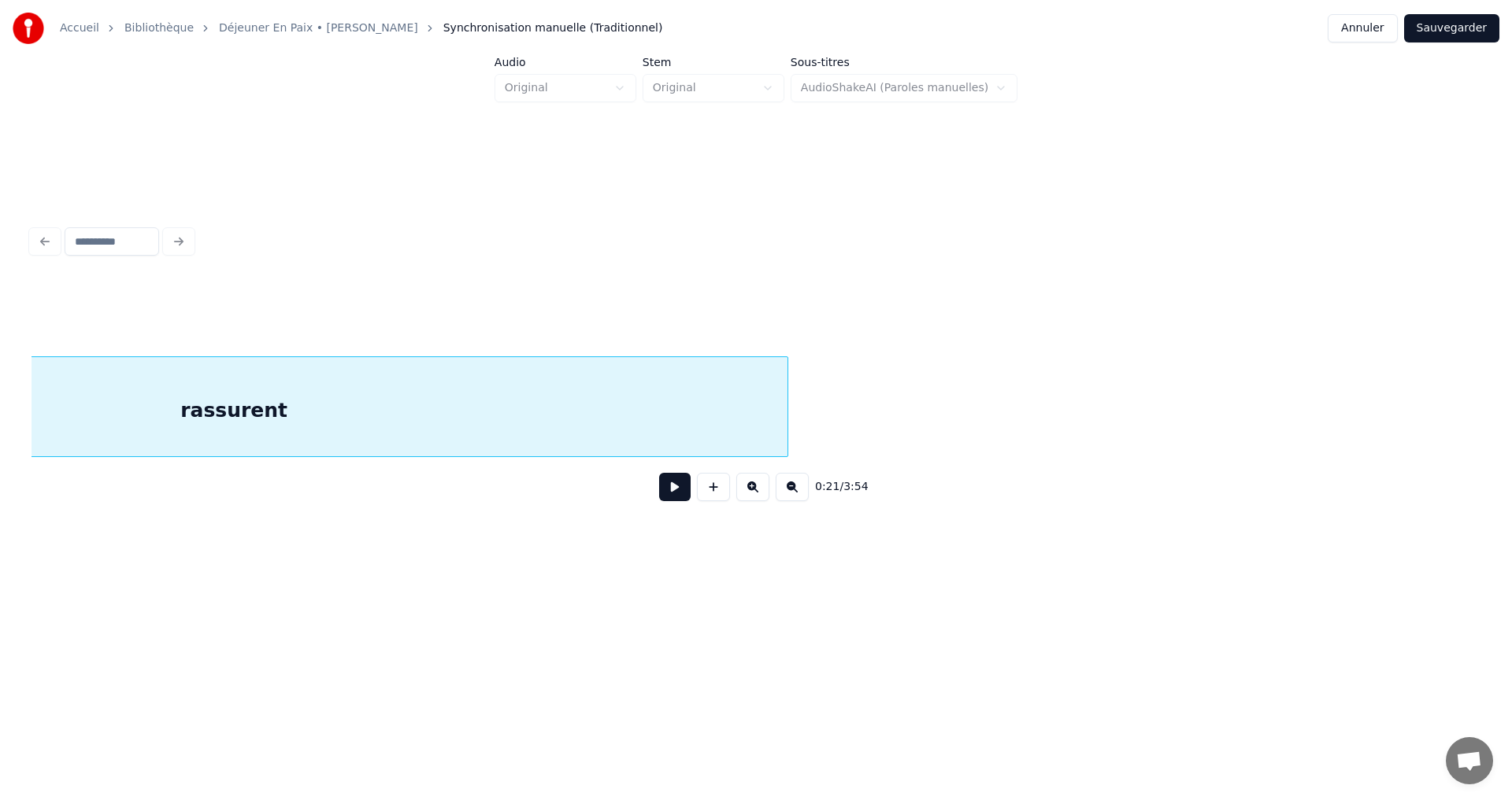
scroll to position [0, 18328]
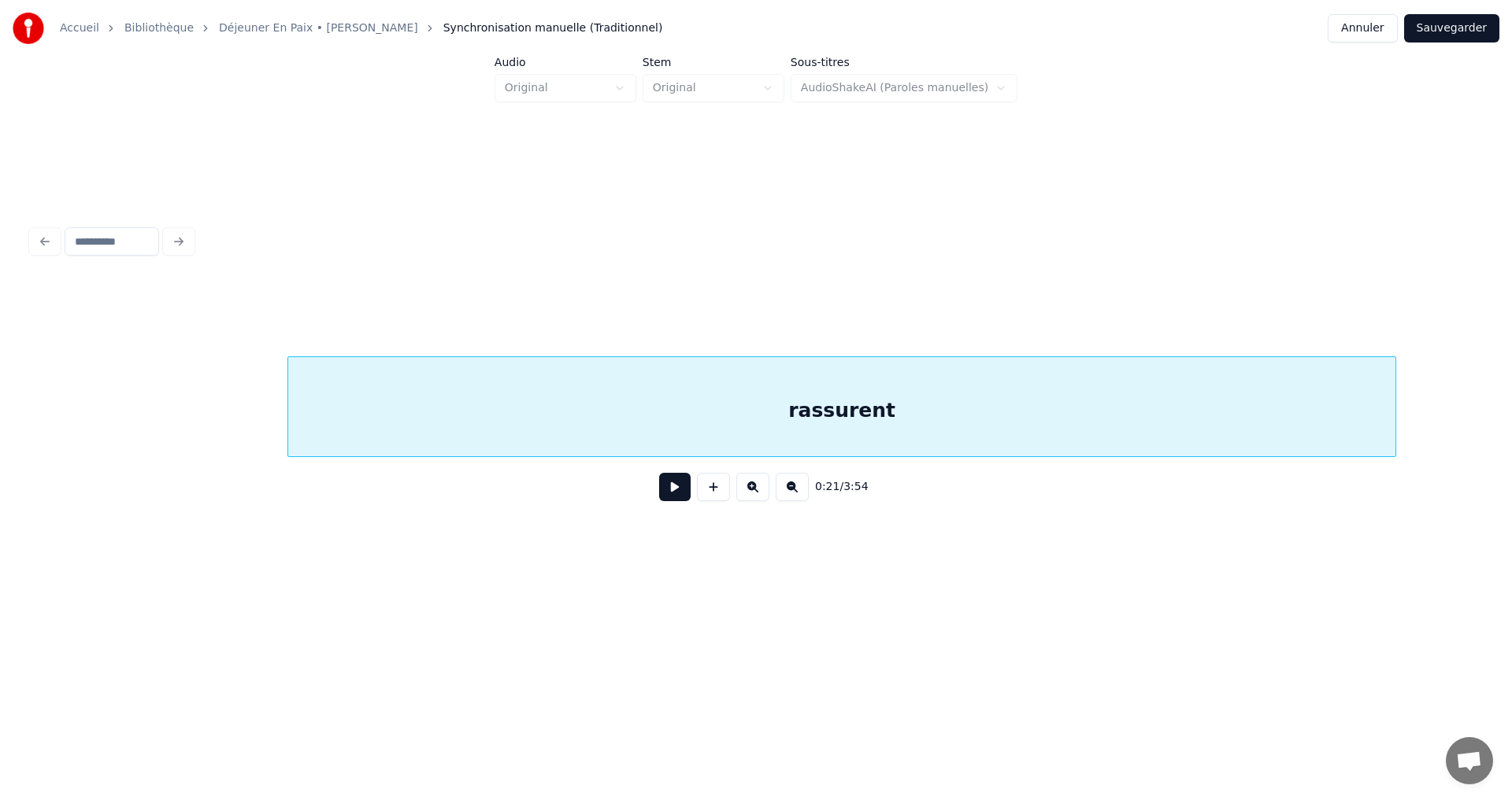
click at [761, 411] on div "rassurent" at bounding box center [842, 410] width 1106 height 107
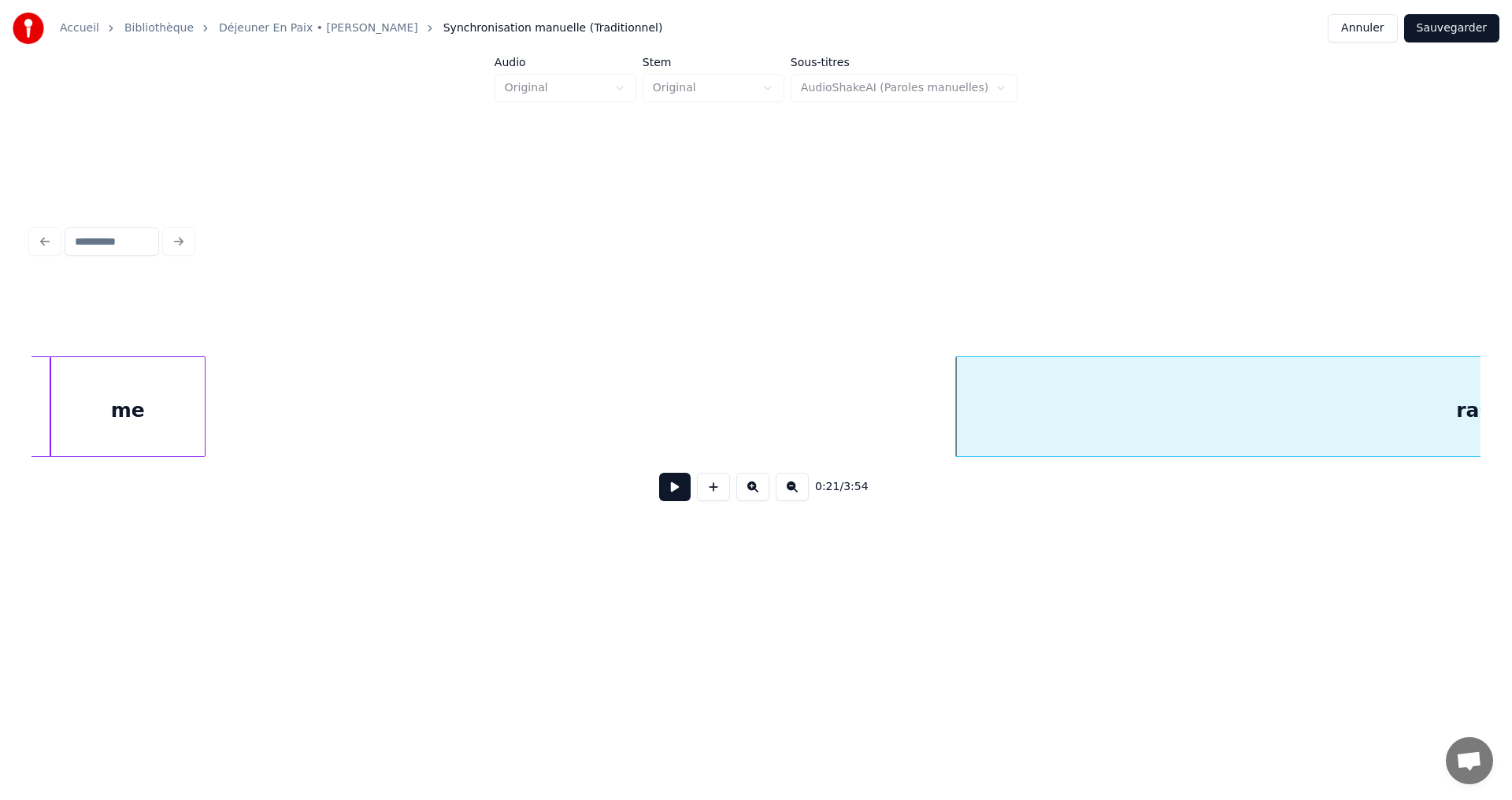
scroll to position [0, 17435]
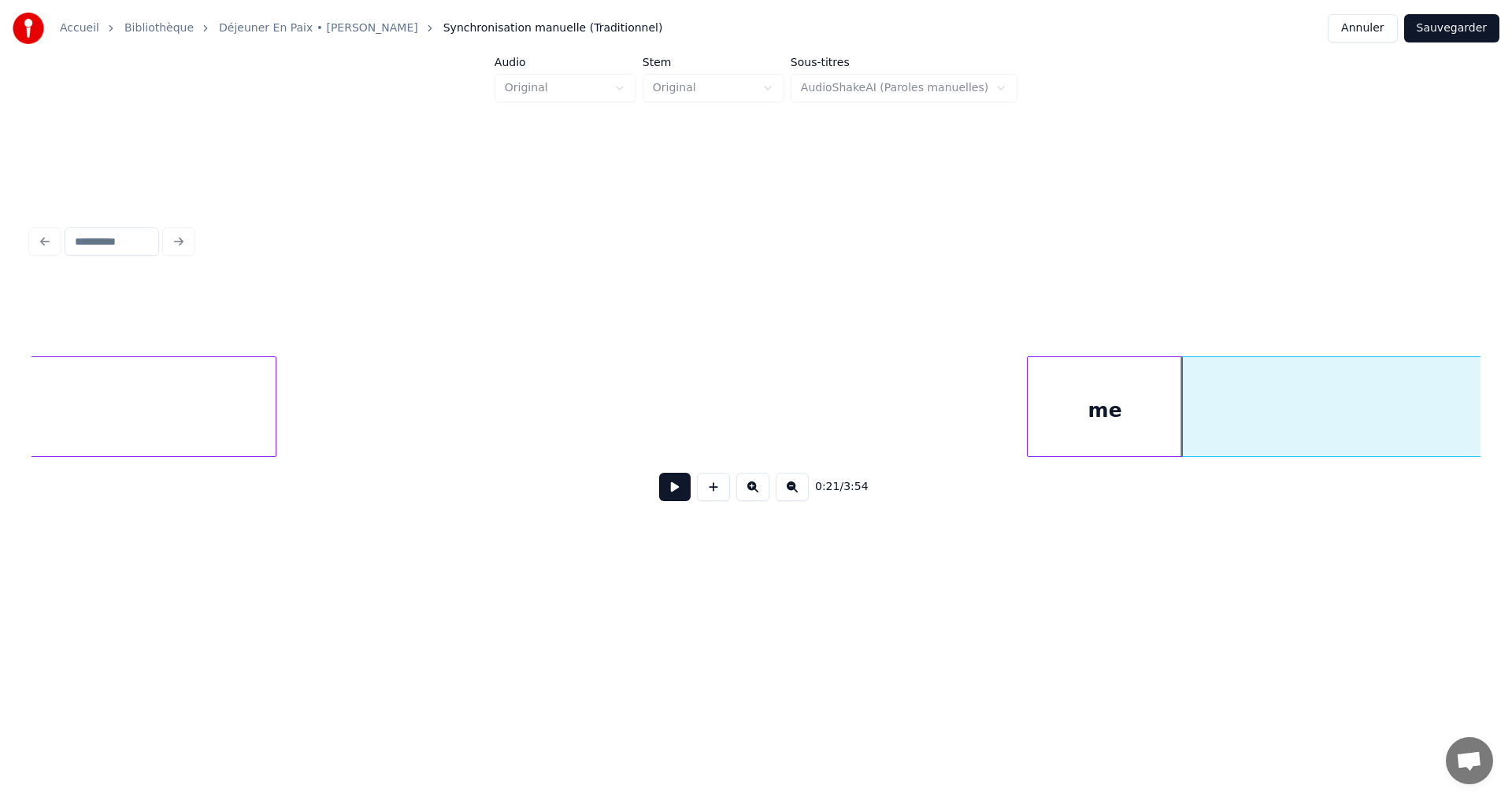
click at [1151, 423] on div "me" at bounding box center [1104, 410] width 155 height 107
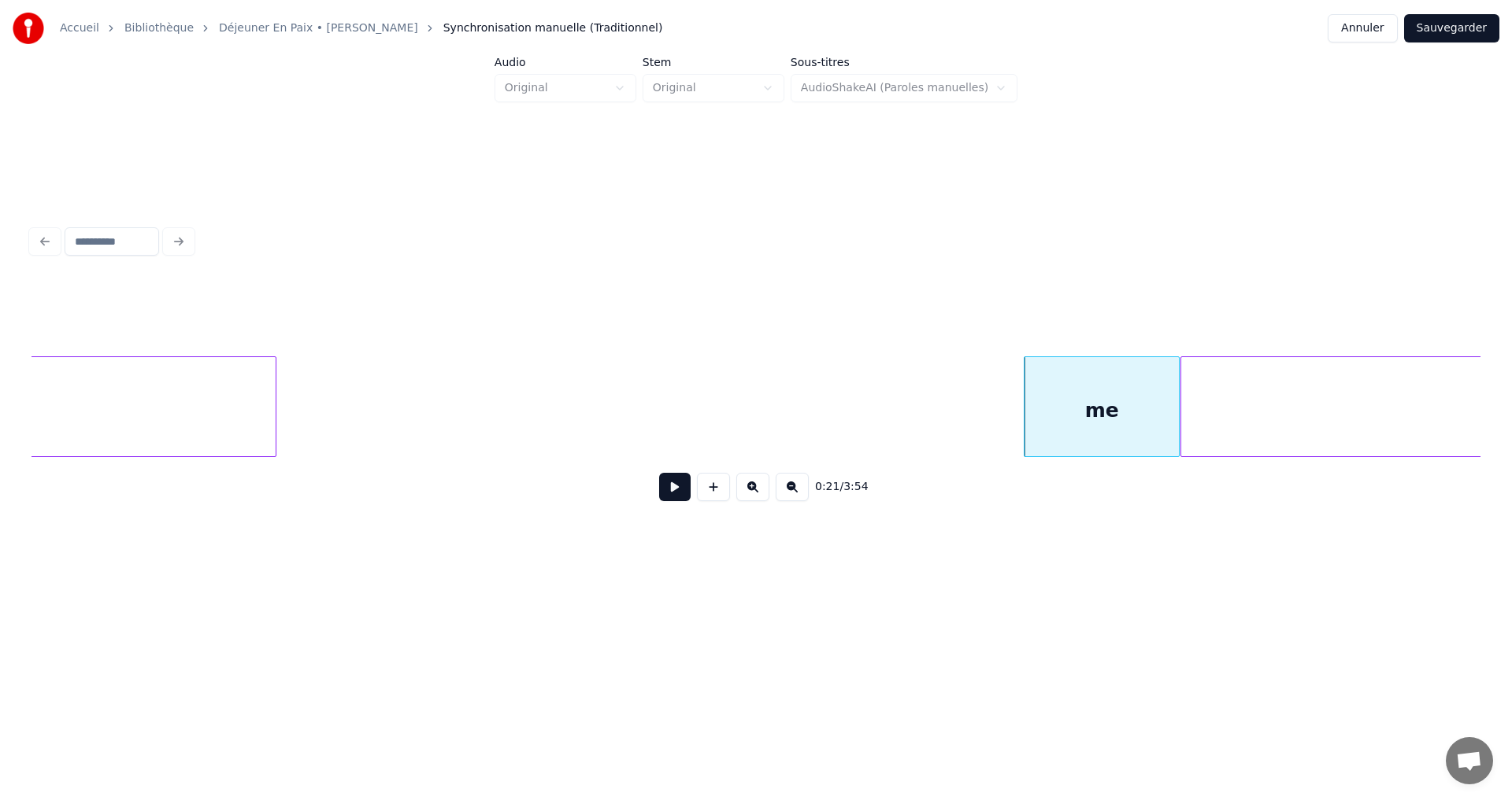
scroll to position [0, 16930]
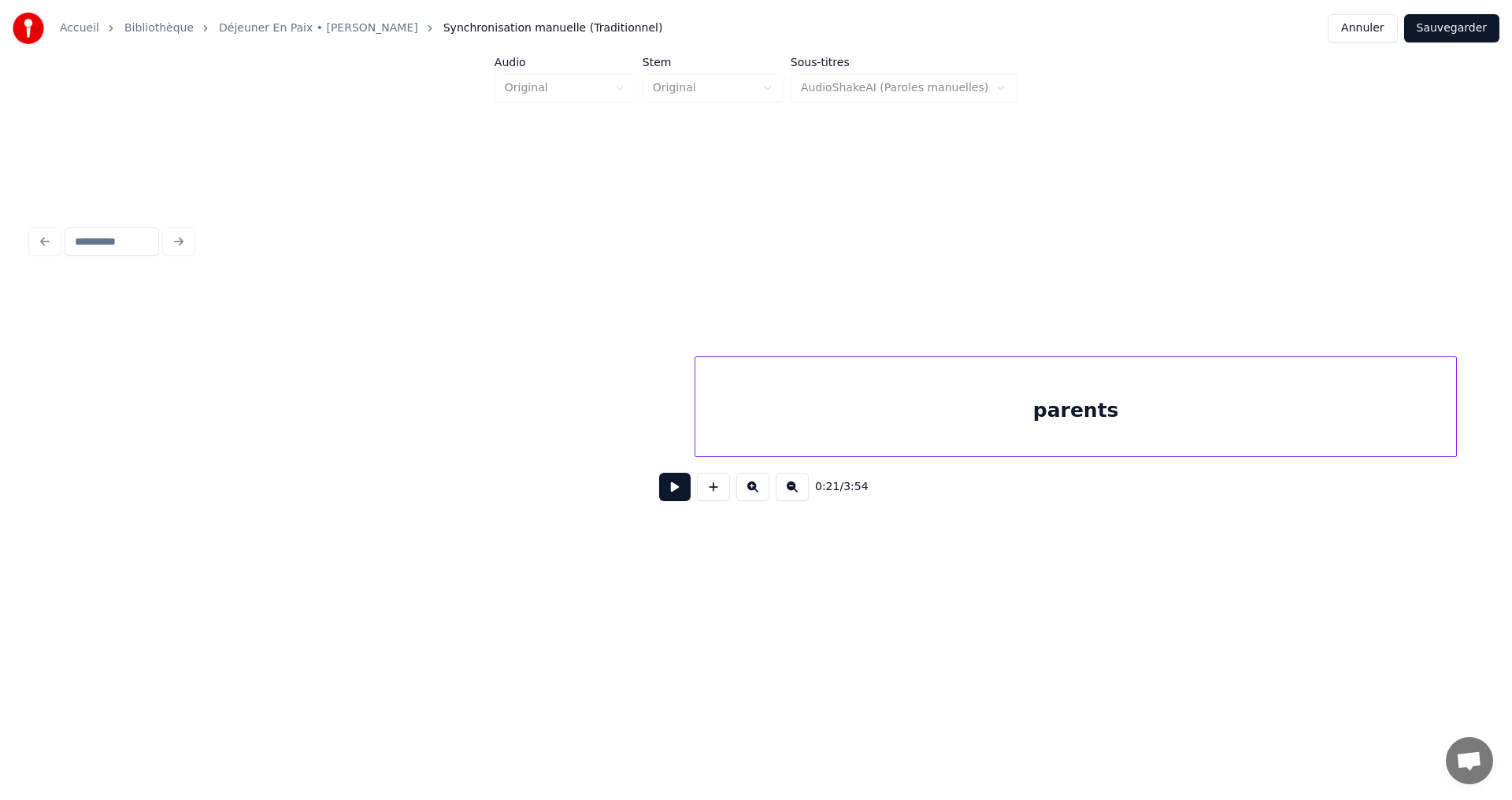
click at [911, 439] on div "parents" at bounding box center [1075, 410] width 761 height 107
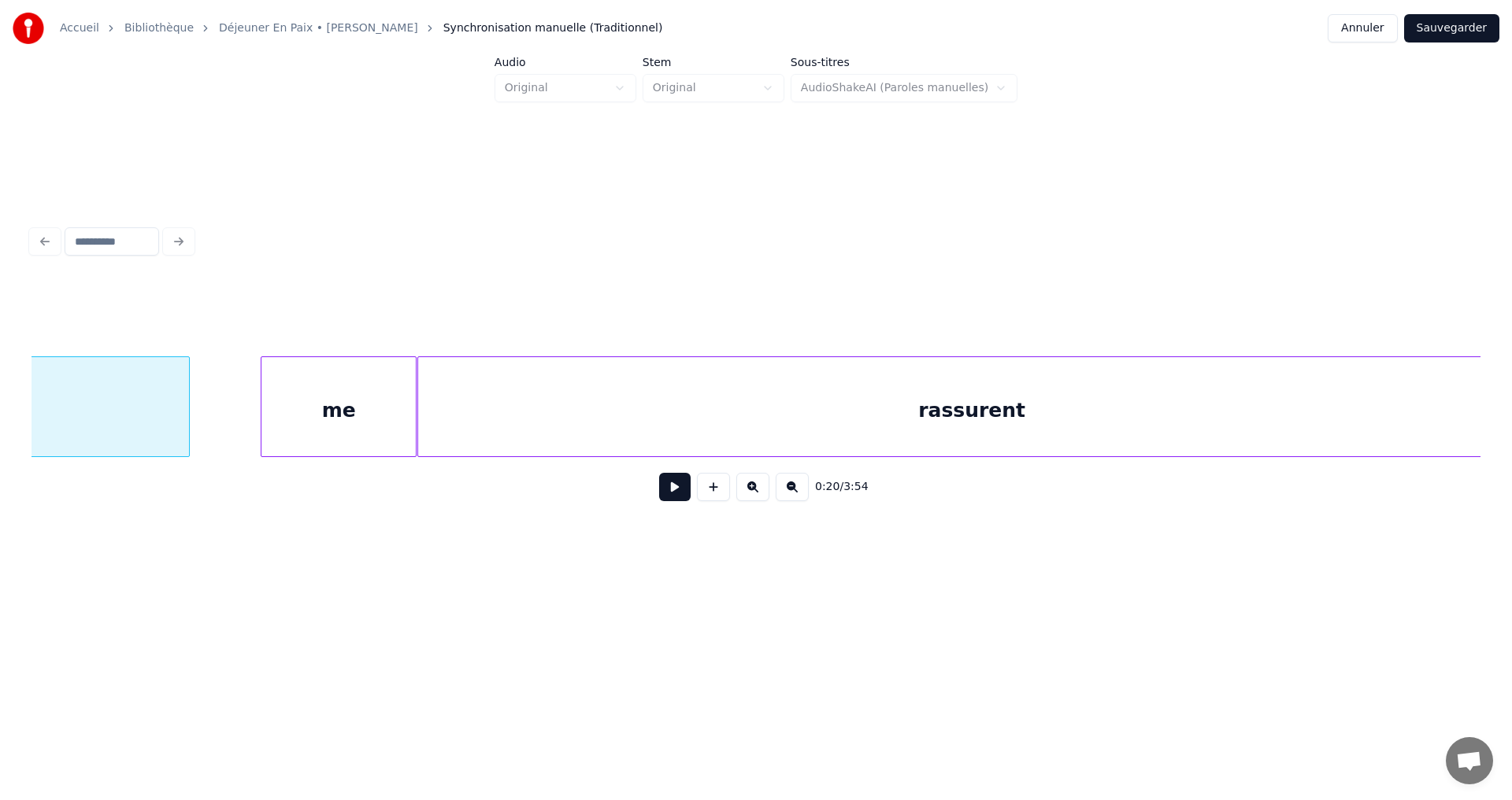
scroll to position [0, 17599]
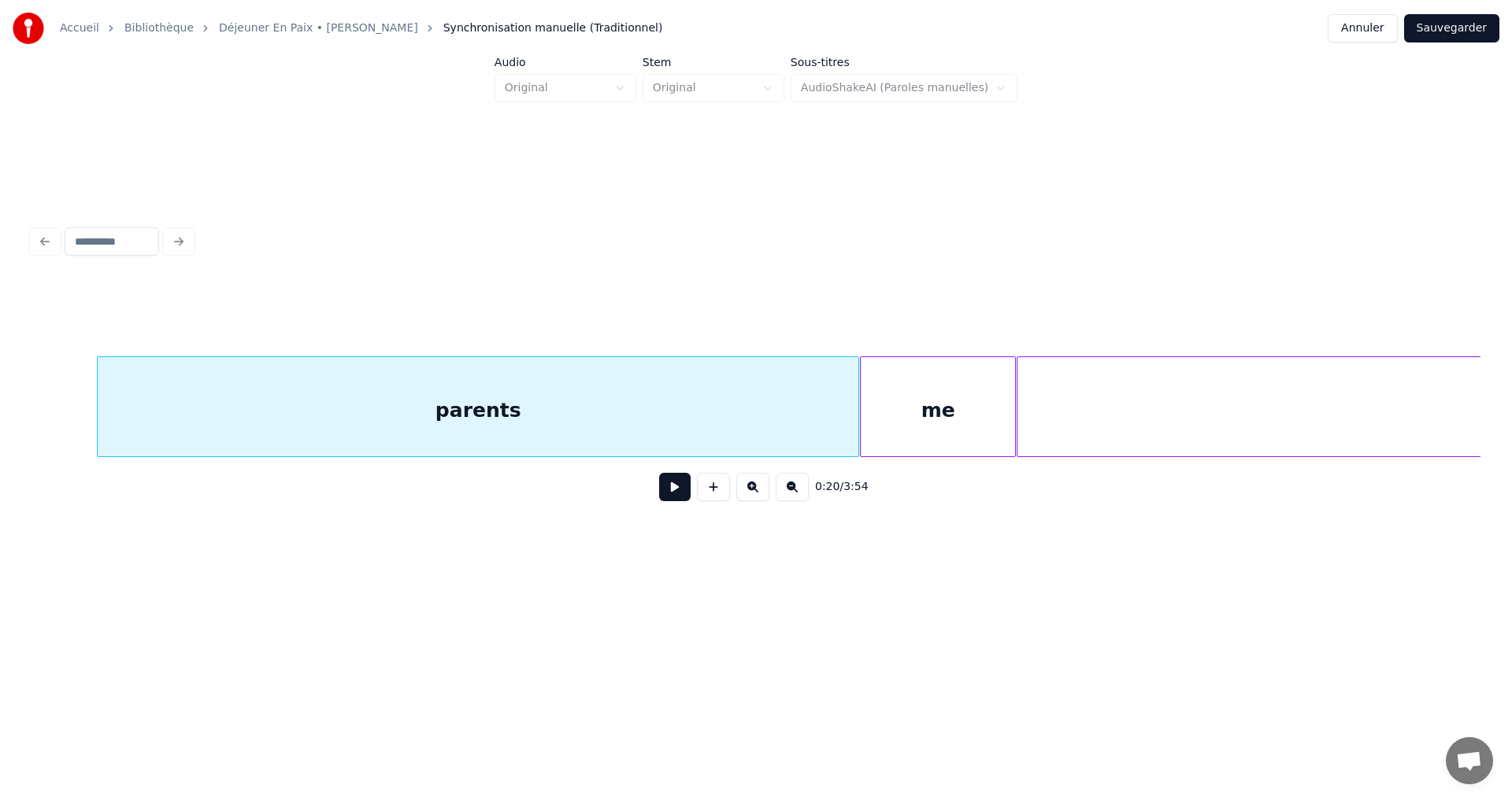
click at [228, 426] on div "parents" at bounding box center [477, 410] width 761 height 107
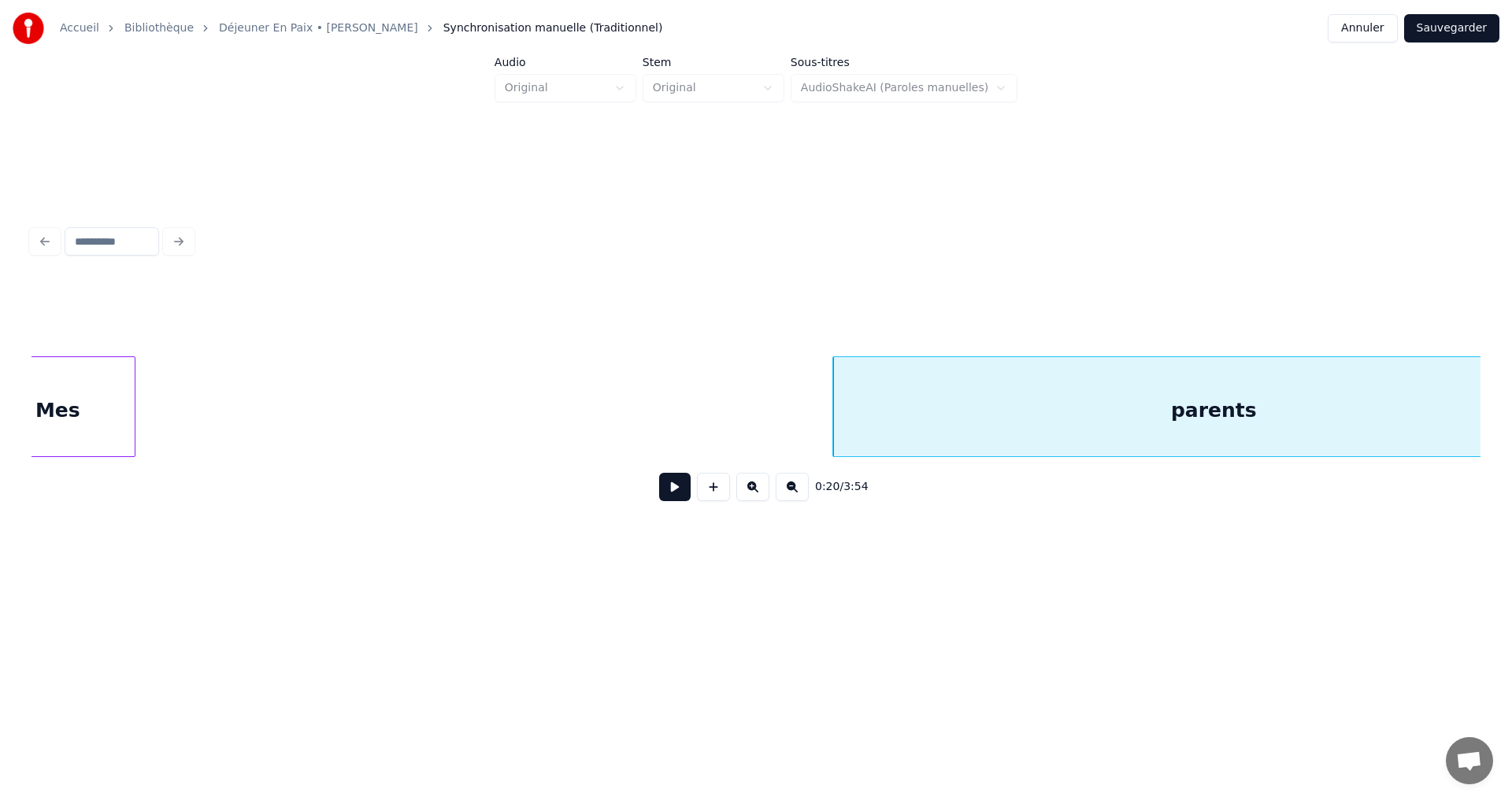
scroll to position [0, 16766]
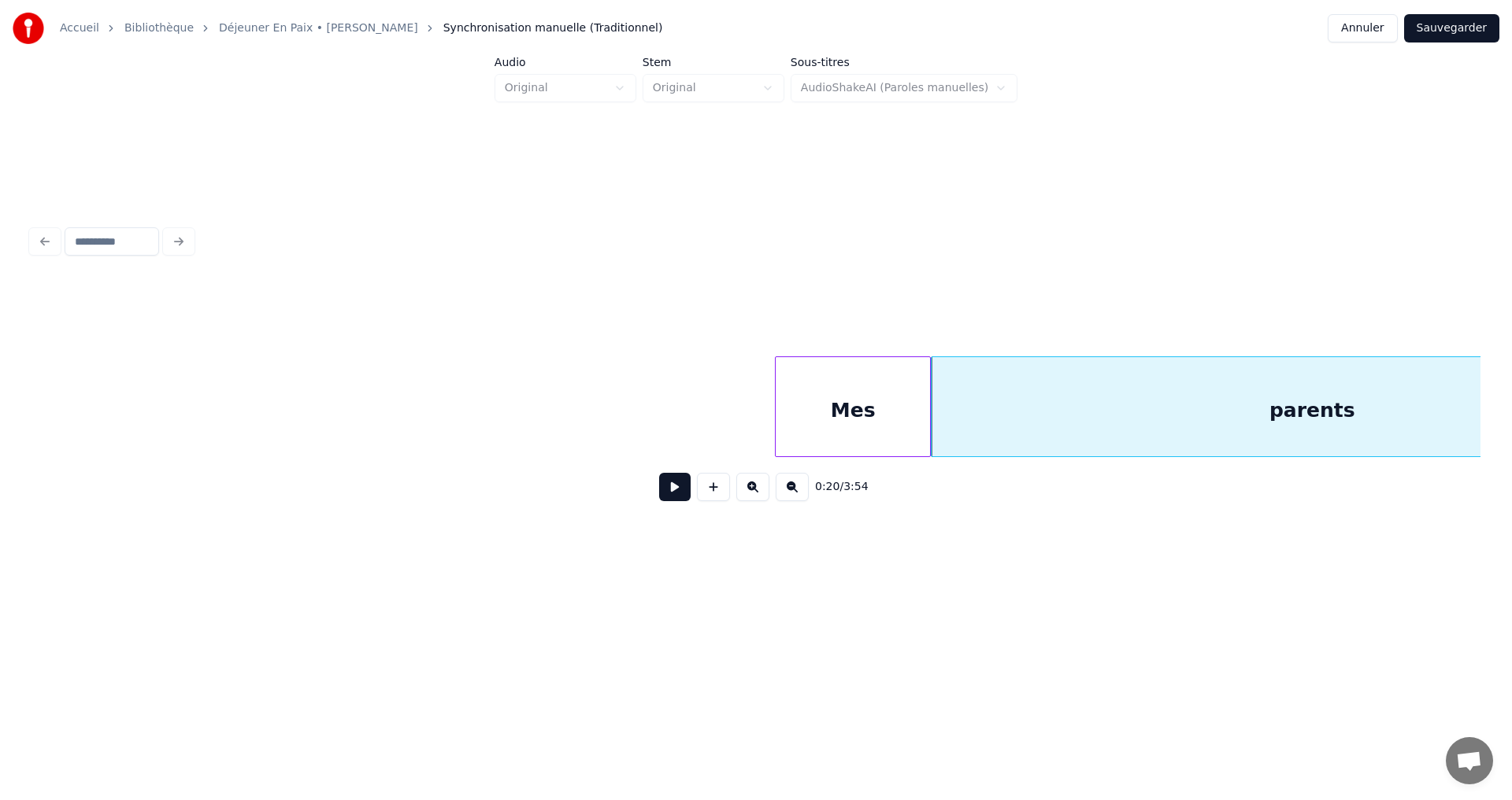
click at [822, 446] on div "Mes" at bounding box center [852, 410] width 155 height 107
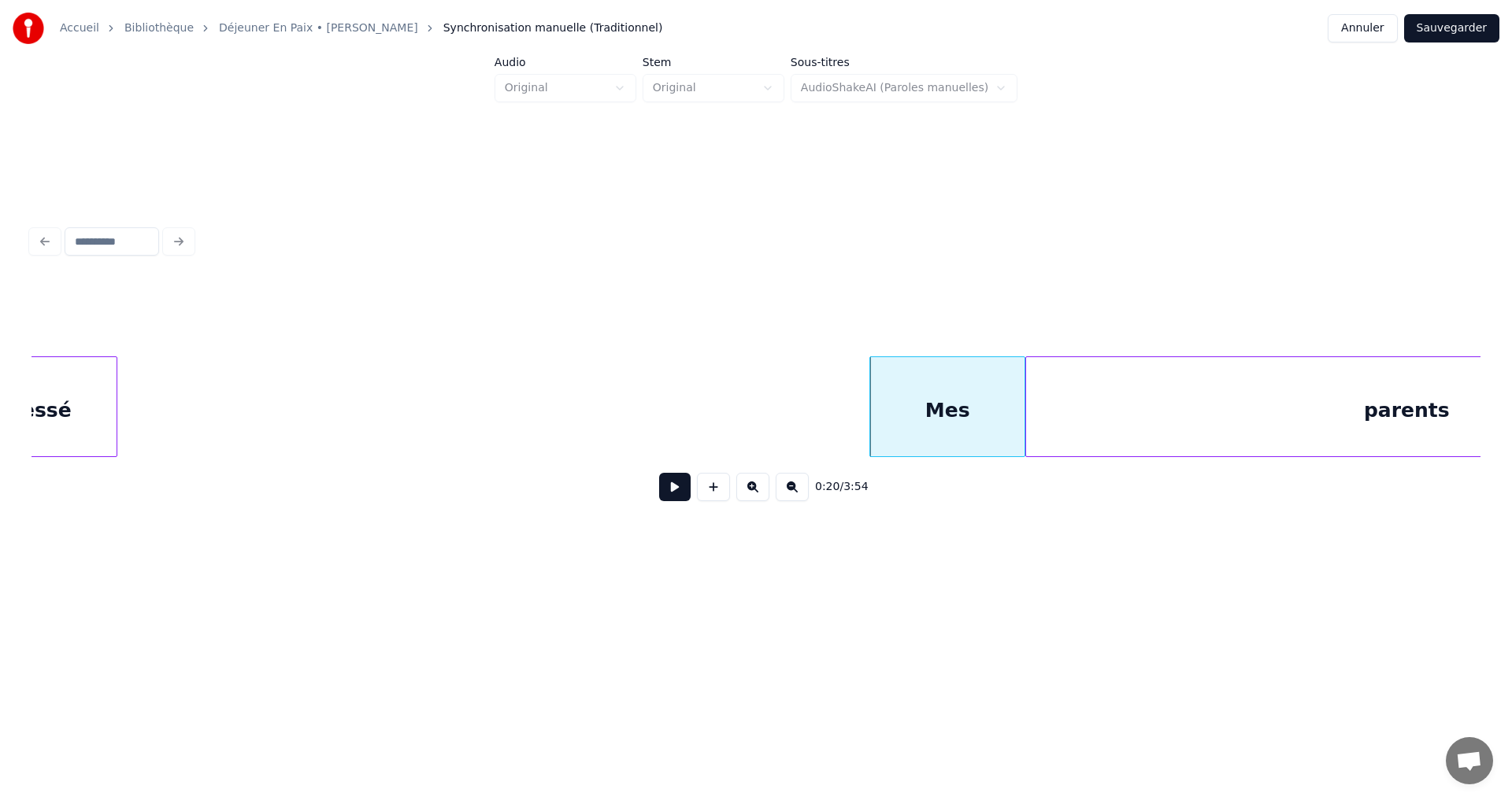
scroll to position [0, 16597]
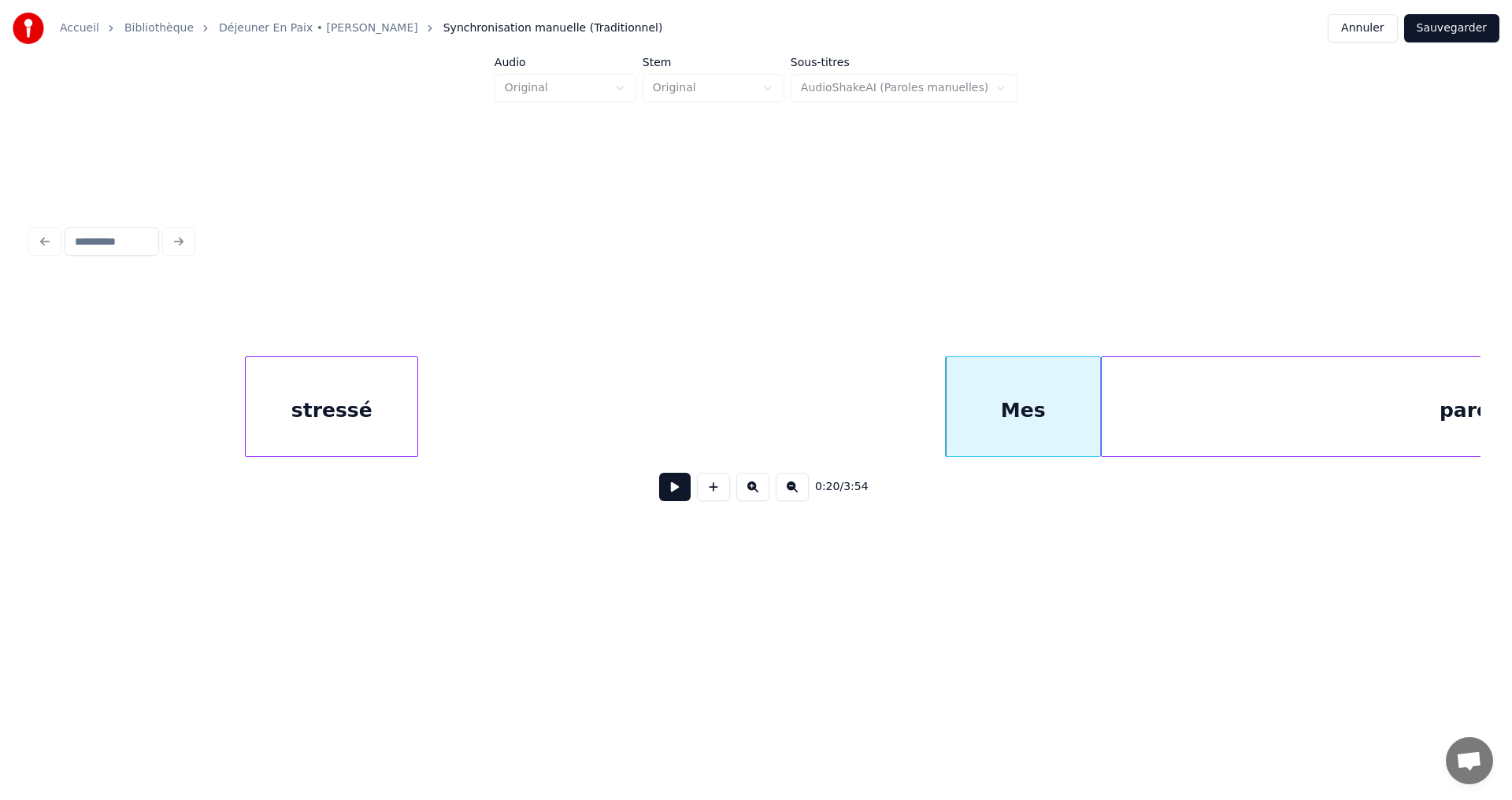
click at [296, 468] on div "0:20 / 3:54" at bounding box center [756, 397] width 1449 height 239
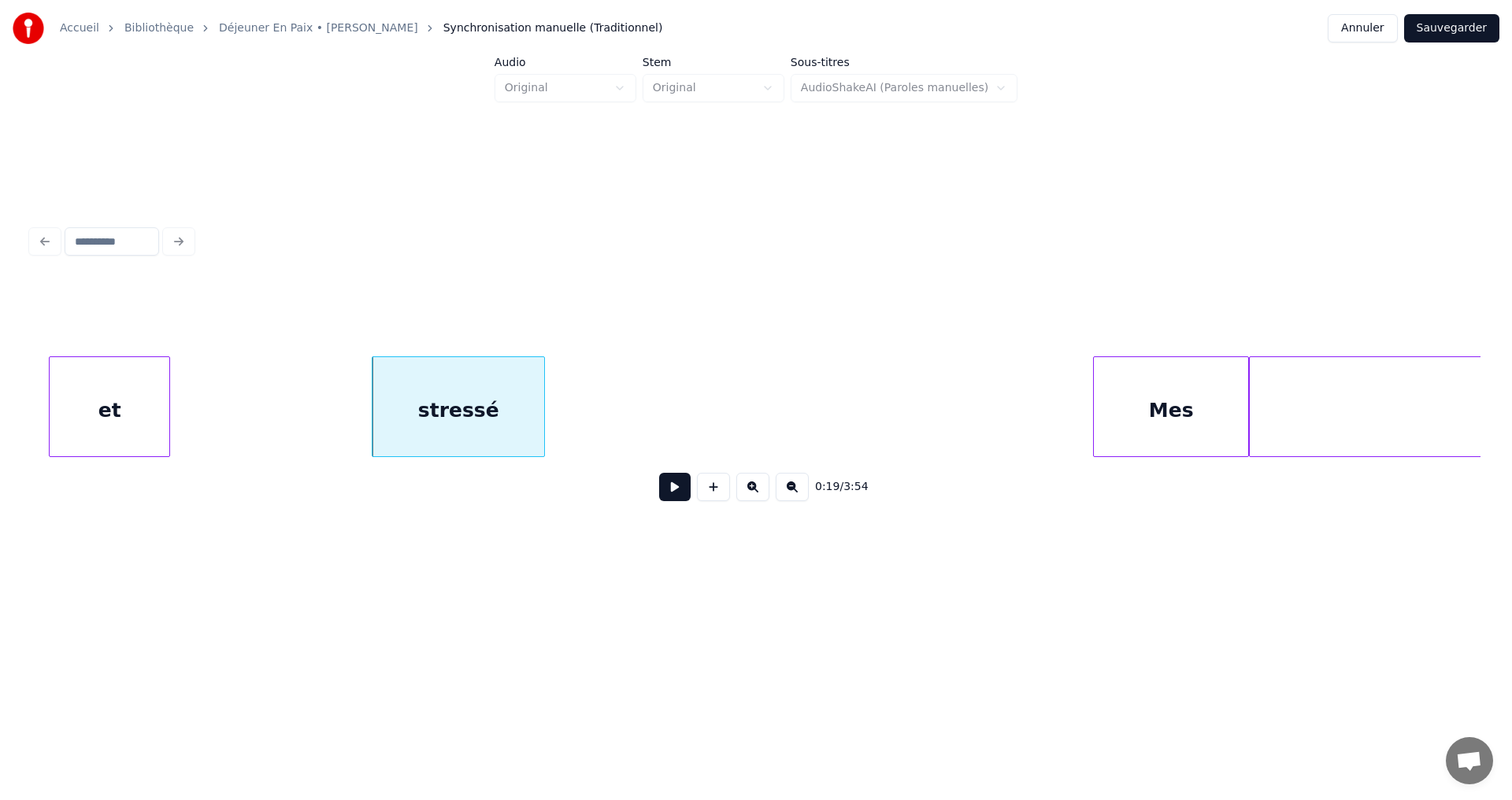
scroll to position [0, 16439]
click at [359, 430] on div "et" at bounding box center [322, 410] width 120 height 107
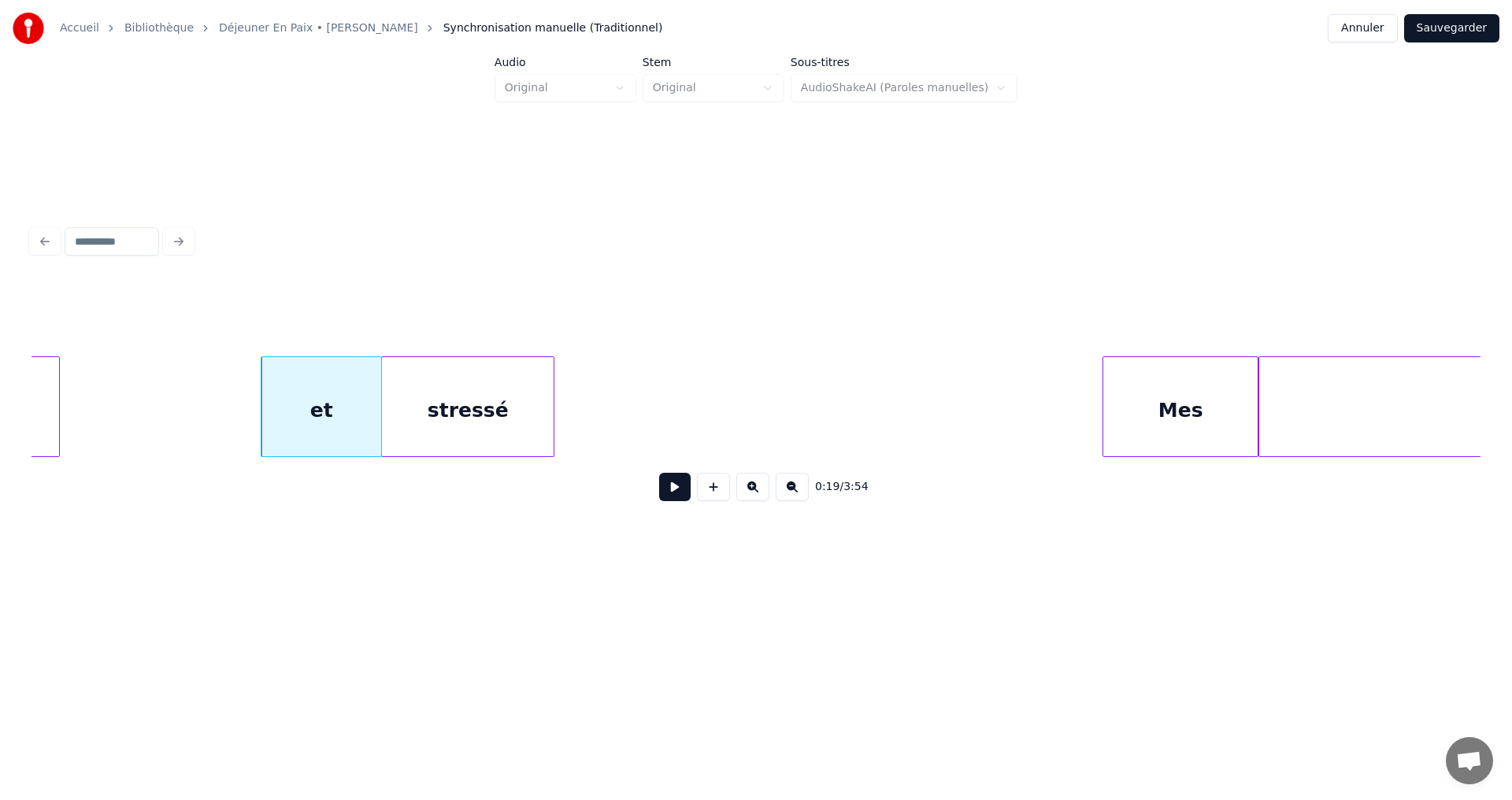
scroll to position [0, 16337]
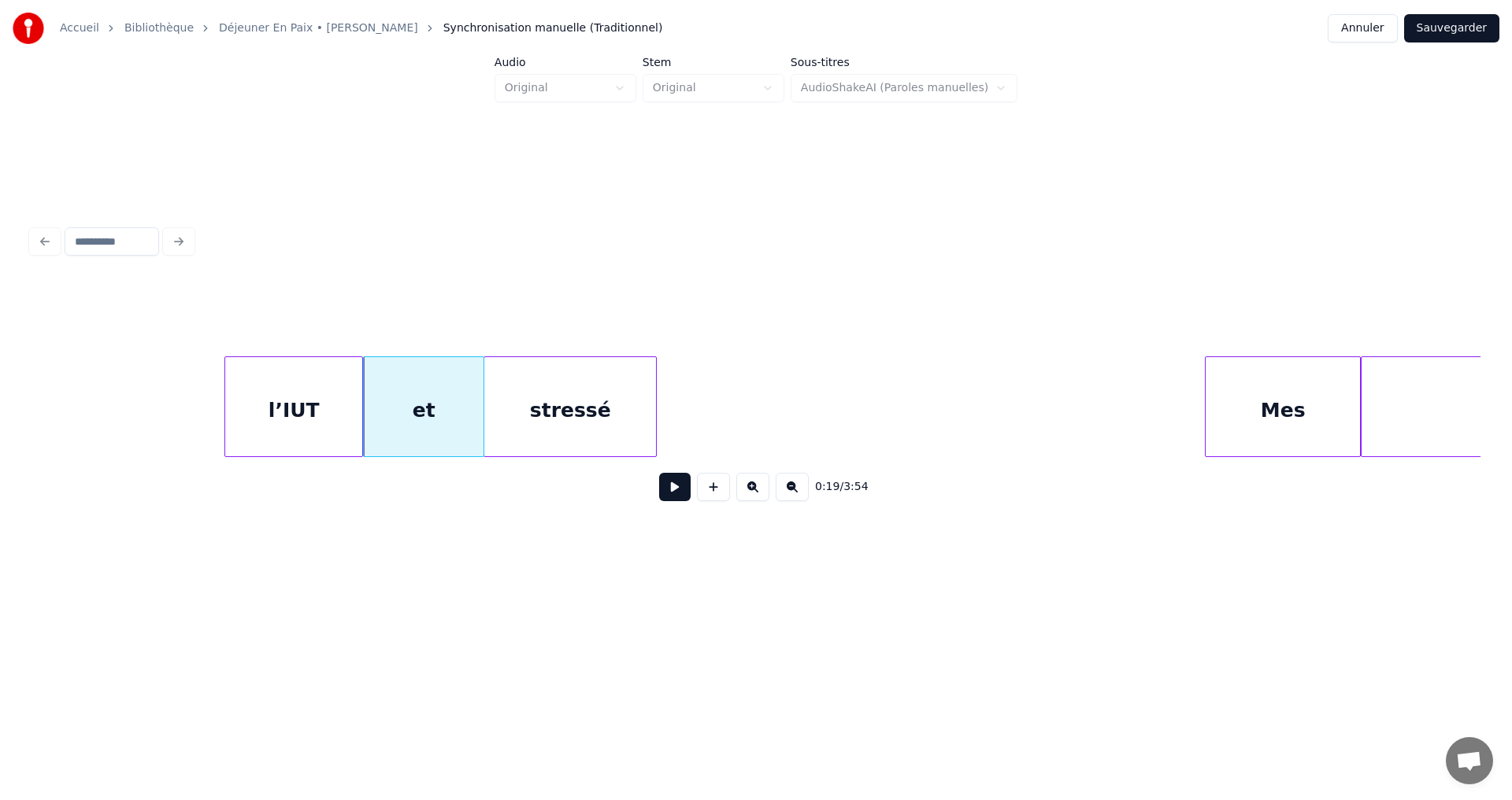
click at [244, 417] on div "l’IUT" at bounding box center [293, 410] width 137 height 107
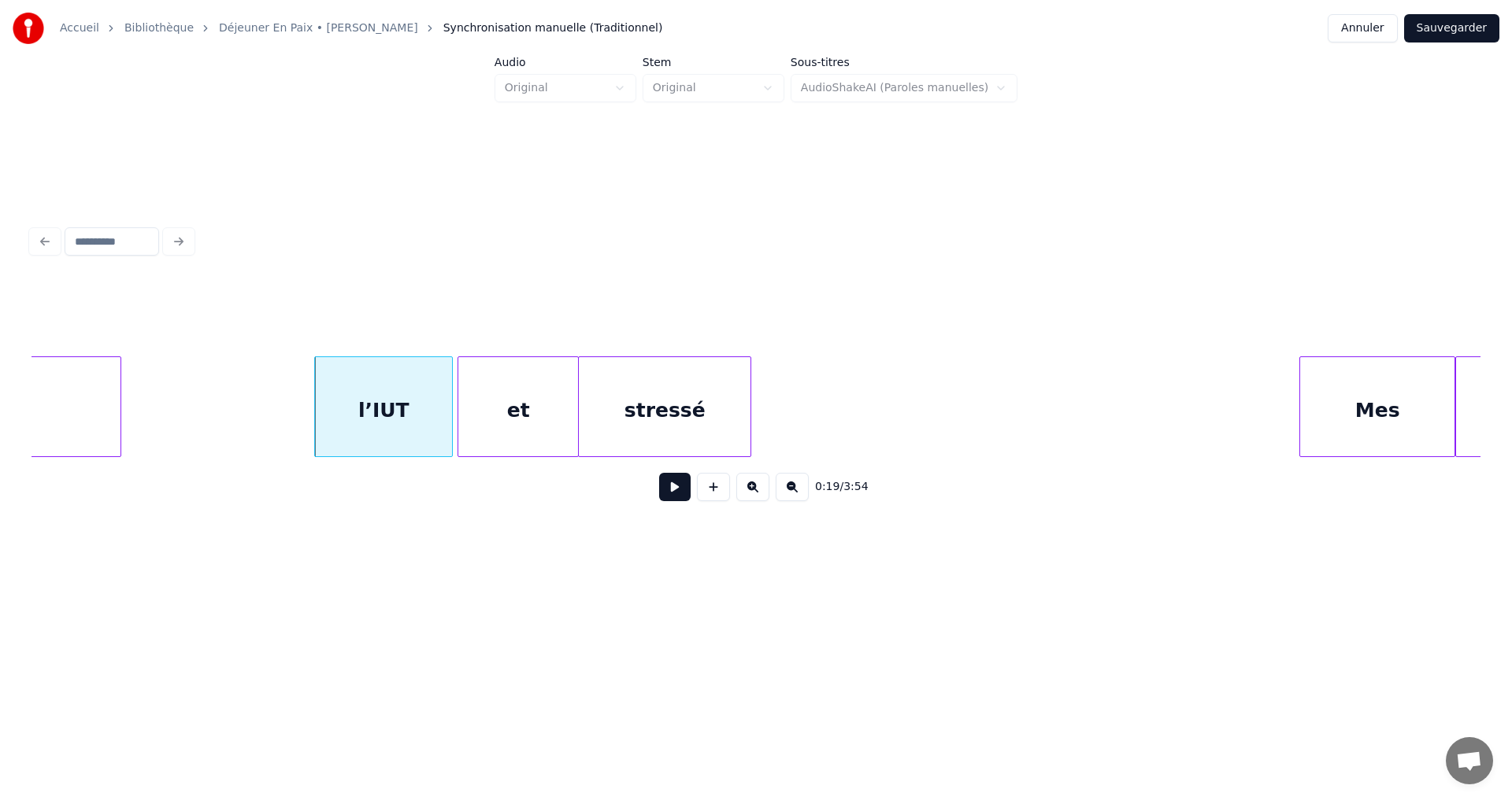
scroll to position [0, 15989]
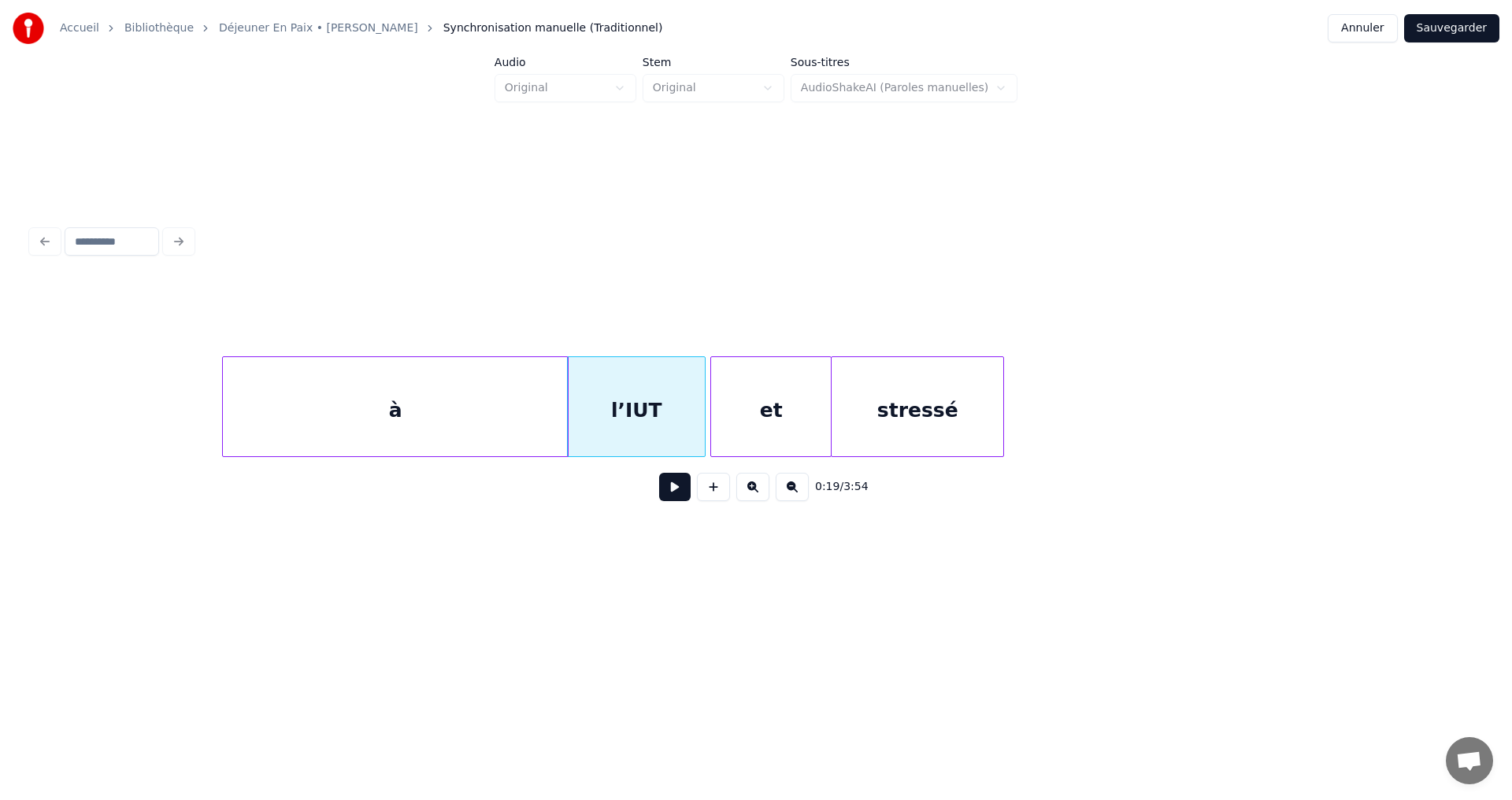
click at [261, 426] on div "à" at bounding box center [395, 410] width 345 height 107
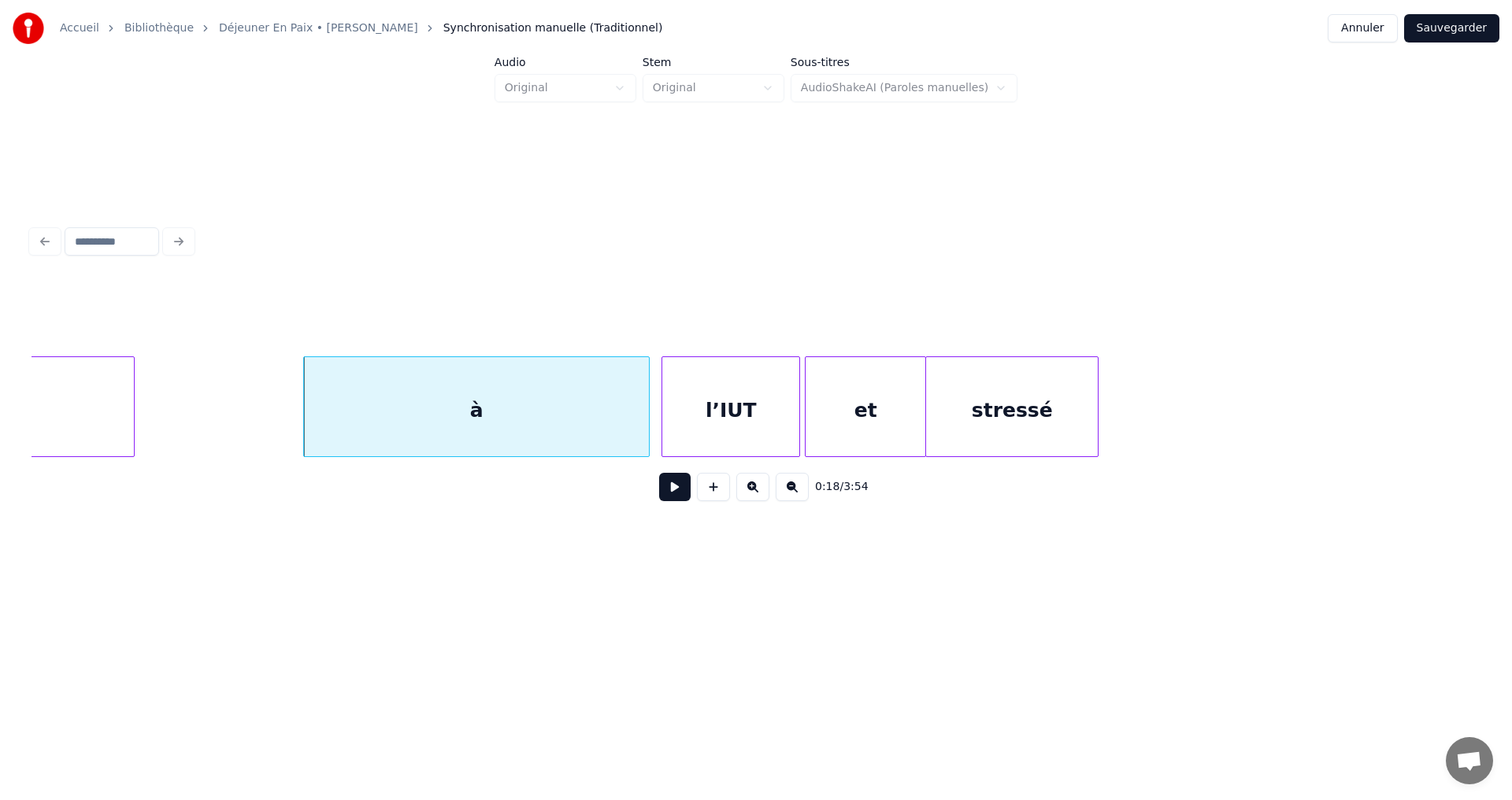
scroll to position [0, 15726]
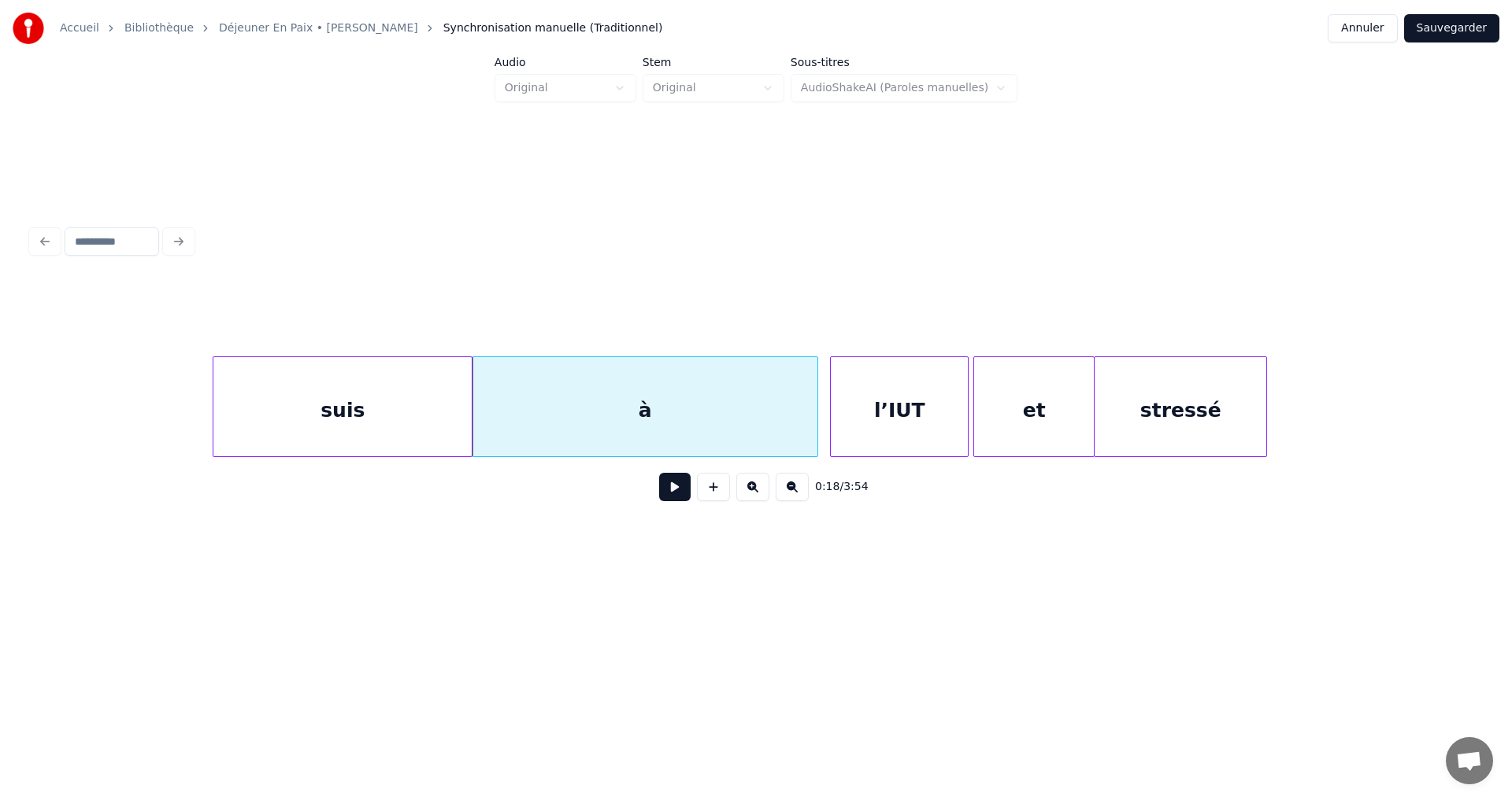
click at [264, 436] on div "suis" at bounding box center [343, 410] width 258 height 107
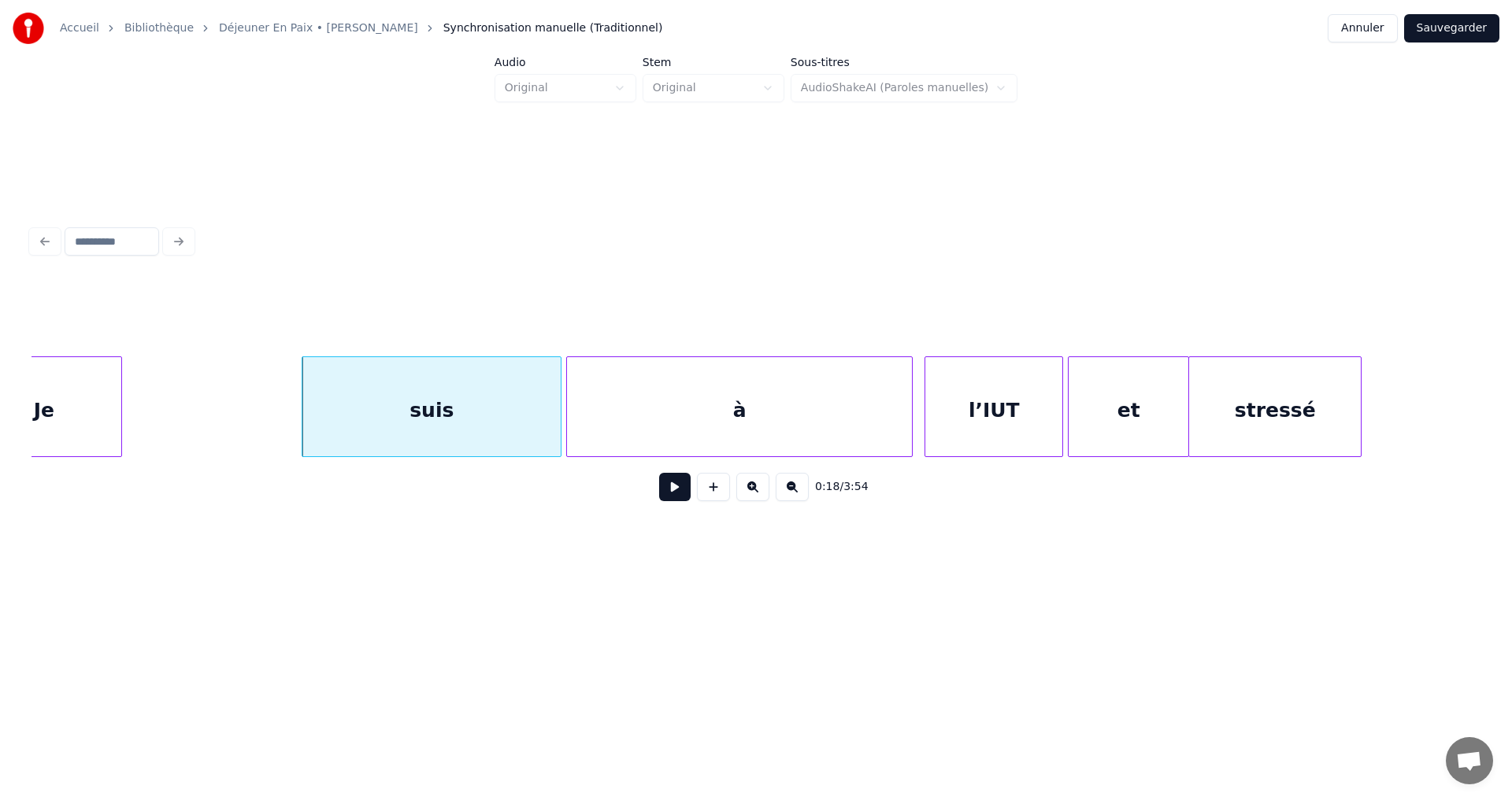
scroll to position [0, 15572]
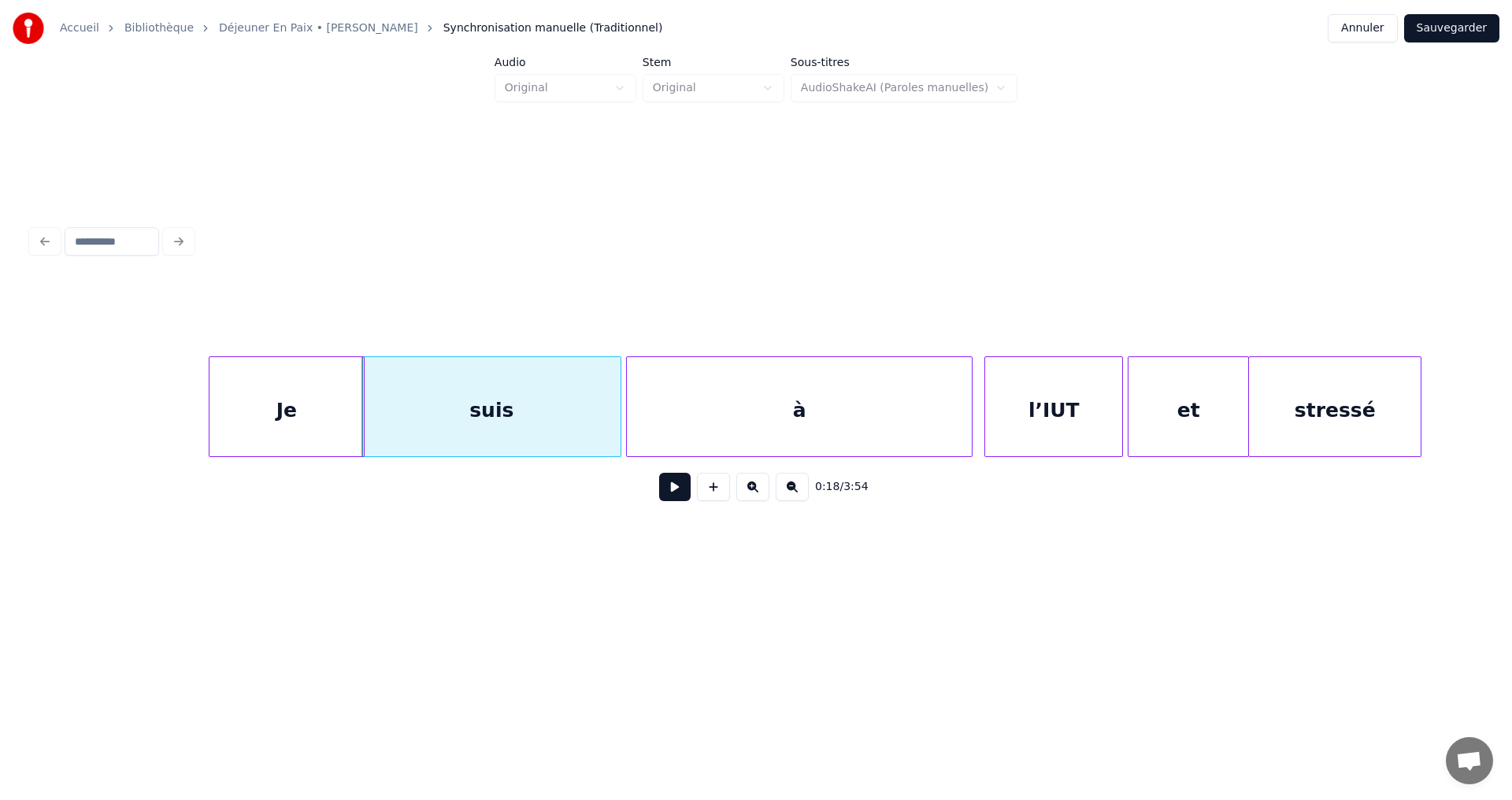
click at [271, 446] on div "Je" at bounding box center [286, 410] width 155 height 107
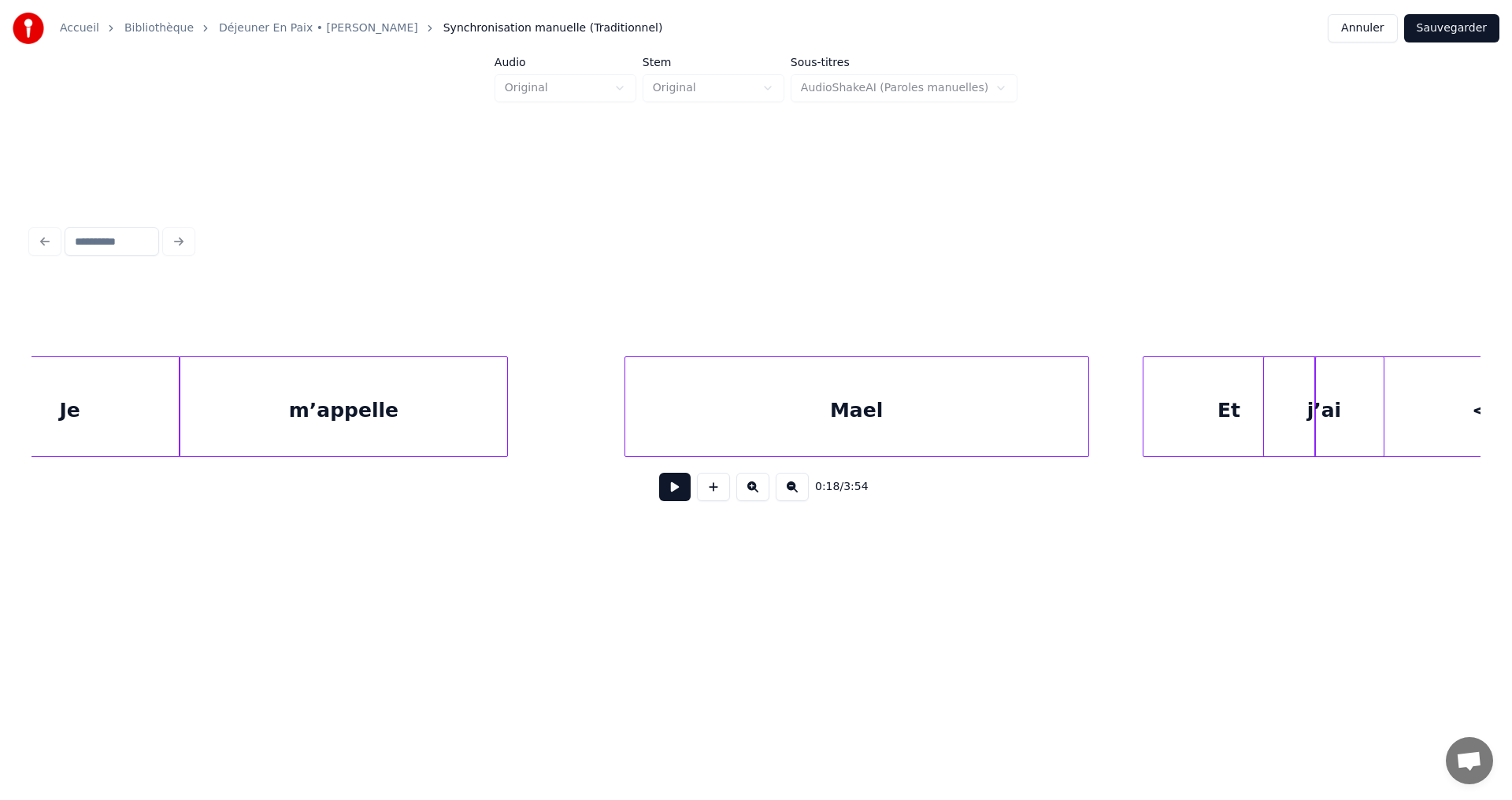
scroll to position [0, 13305]
click at [672, 498] on button at bounding box center [674, 487] width 32 height 29
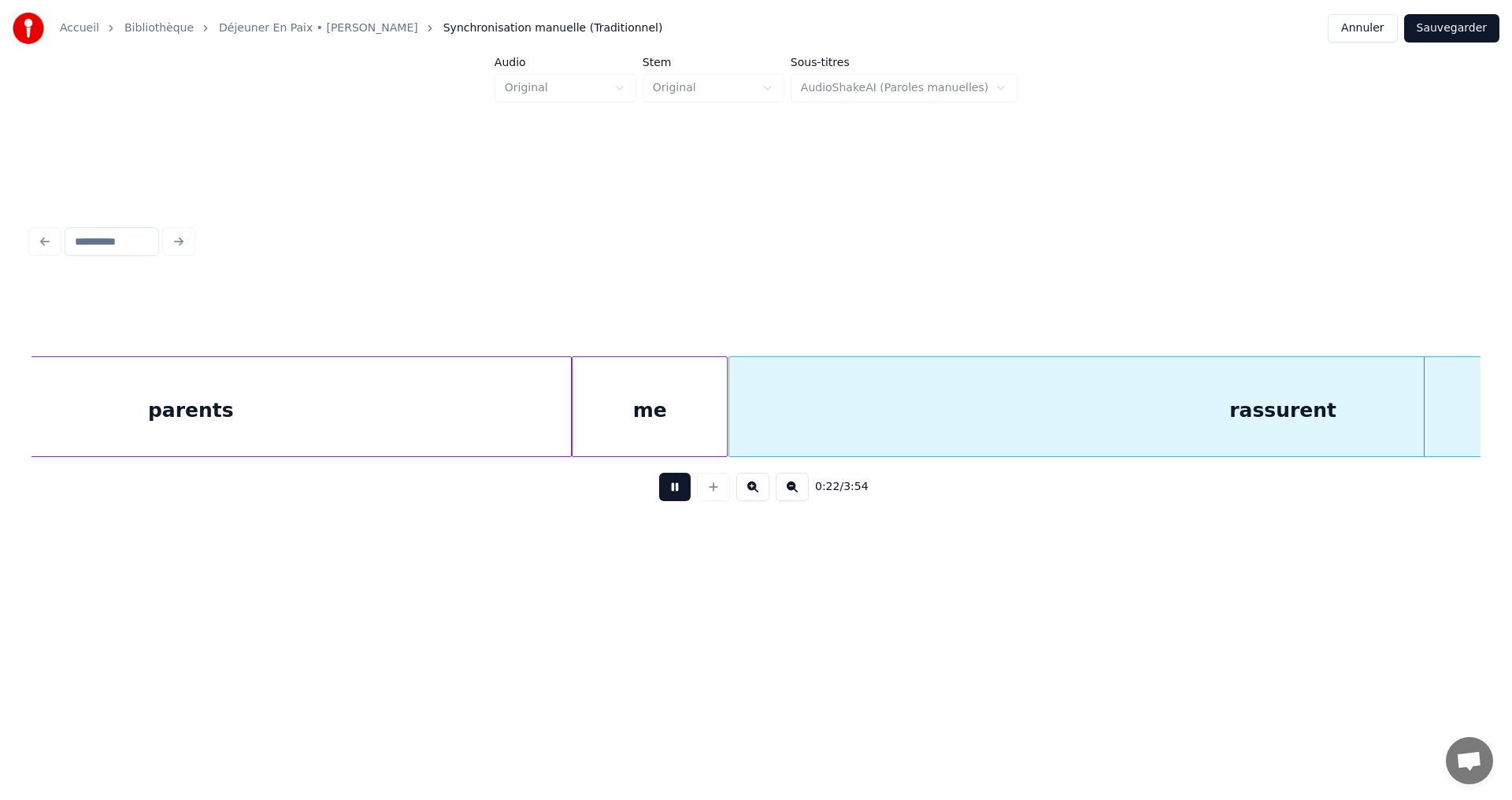
scroll to position [0, 19344]
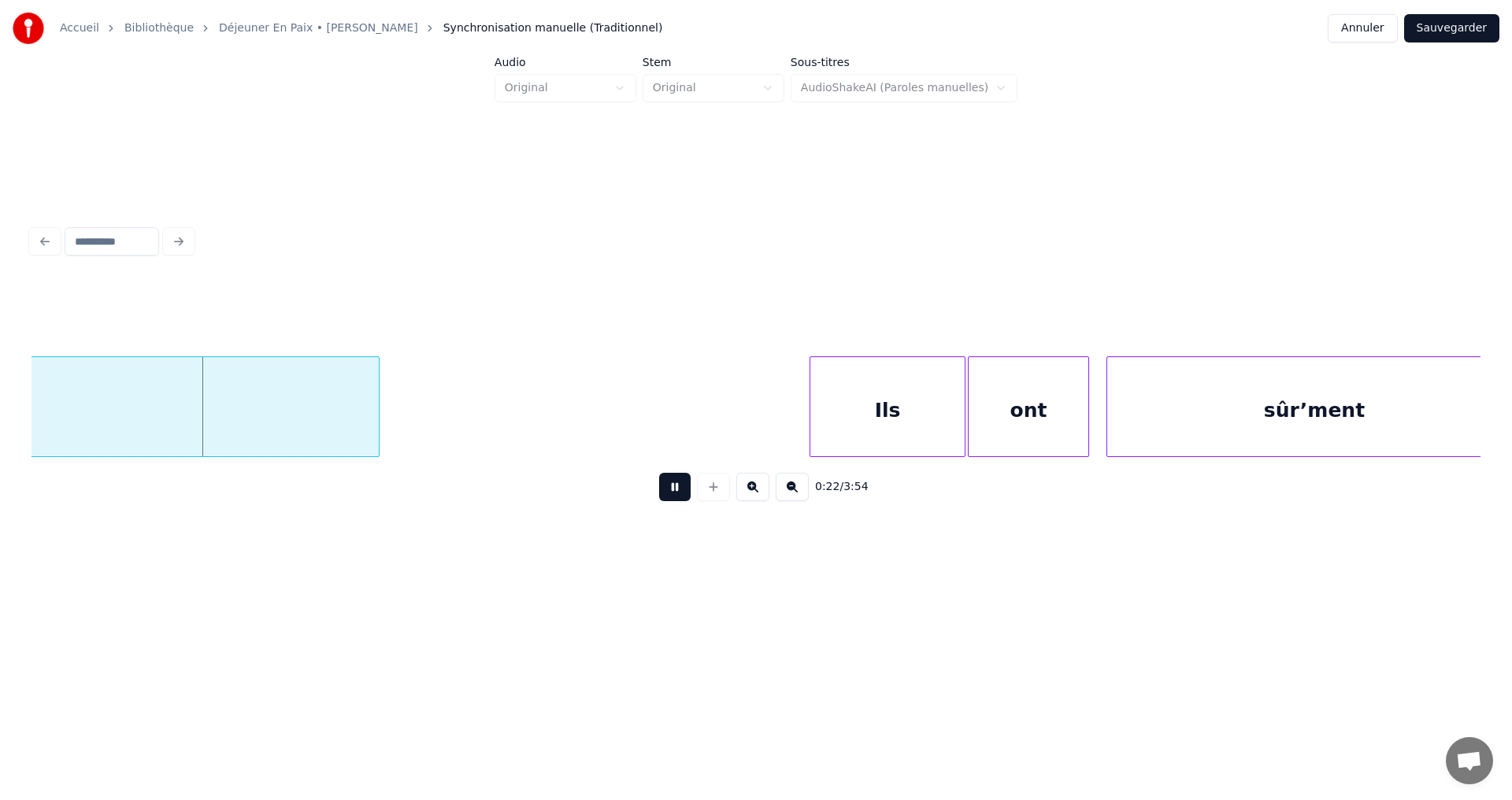
drag, startPoint x: 679, startPoint y: 497, endPoint x: 651, endPoint y: 489, distance: 29.1
click at [678, 497] on button at bounding box center [674, 487] width 32 height 29
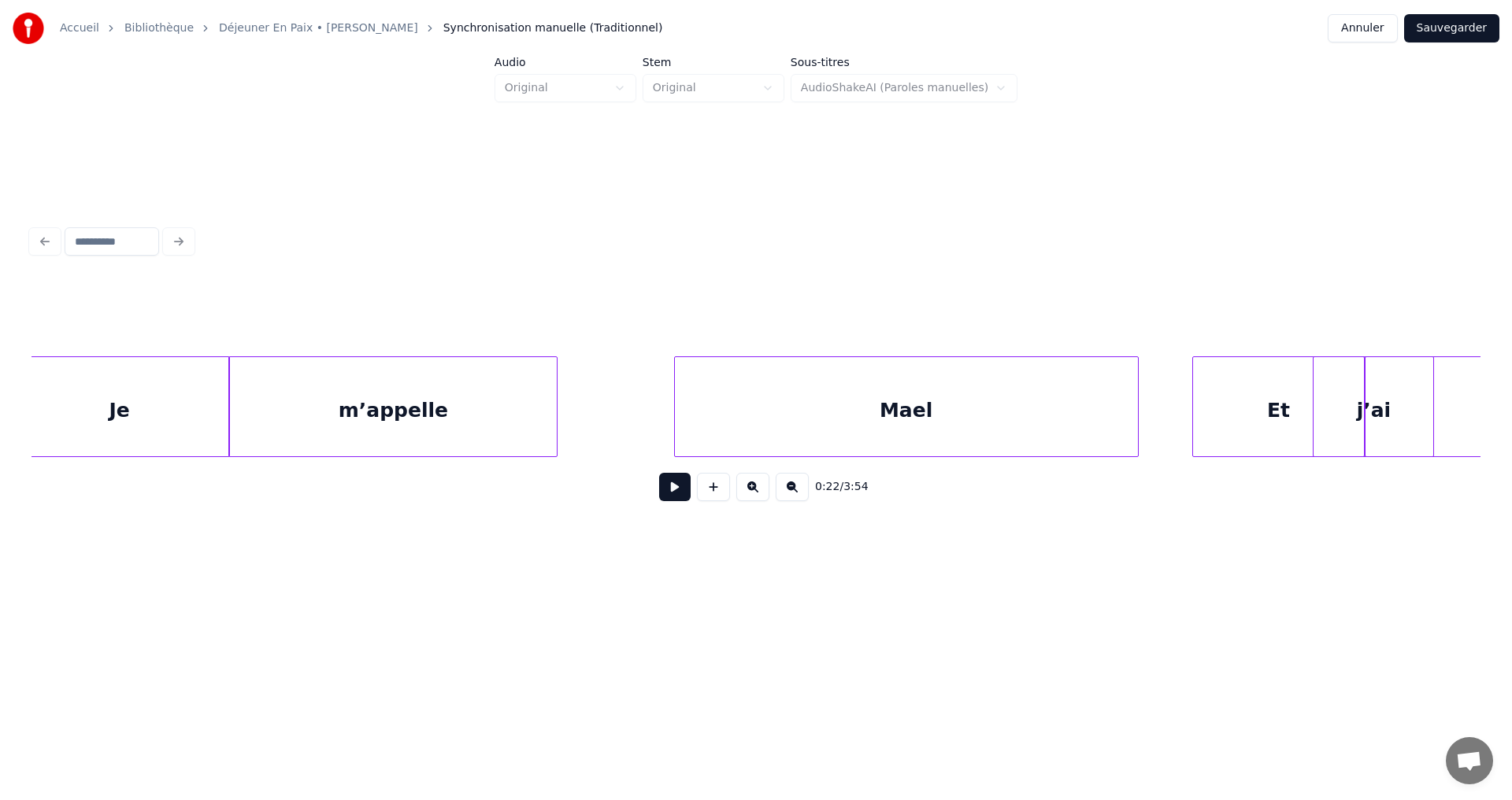
scroll to position [0, 13160]
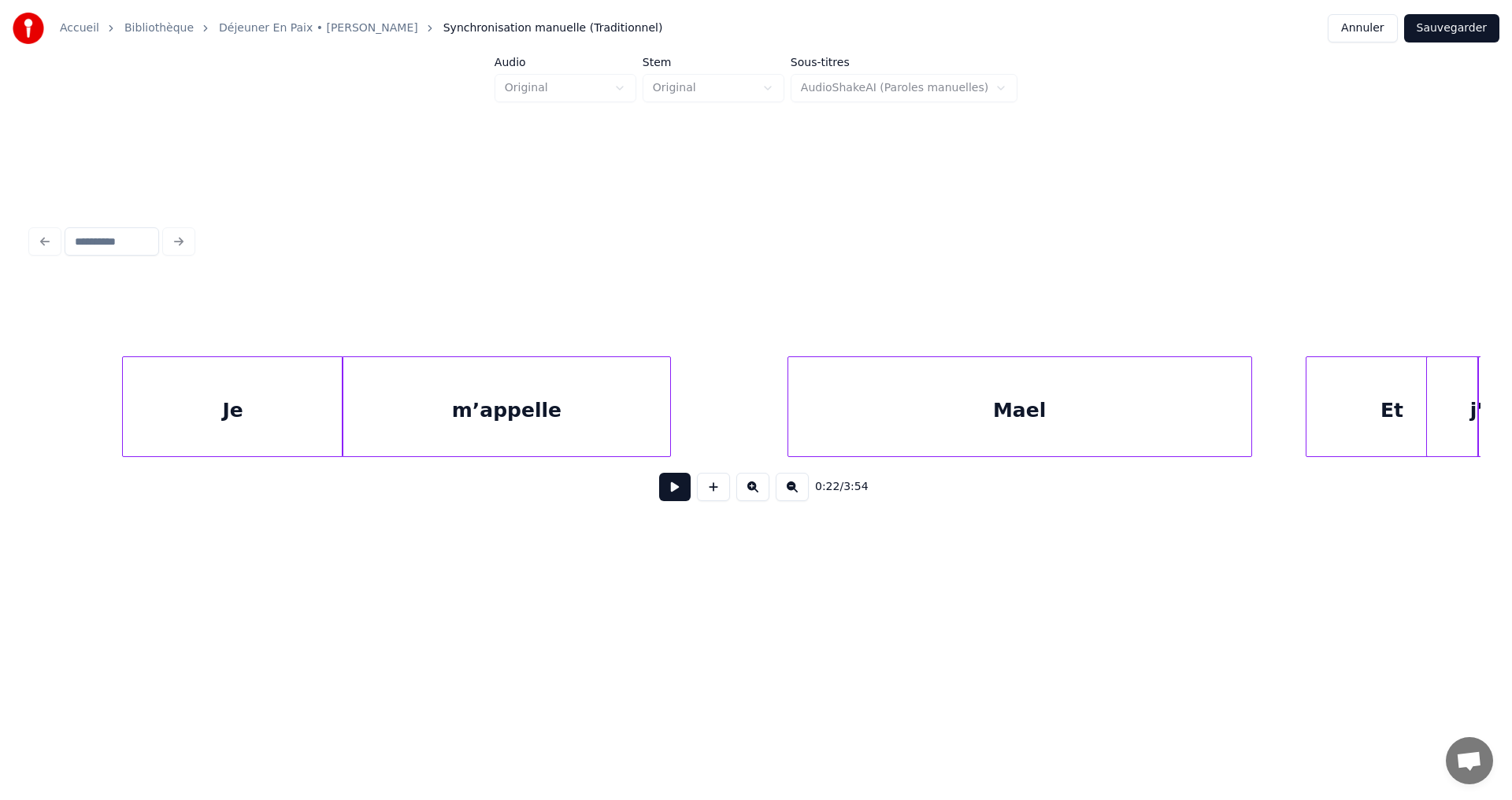
click at [195, 430] on div "Je" at bounding box center [232, 410] width 219 height 107
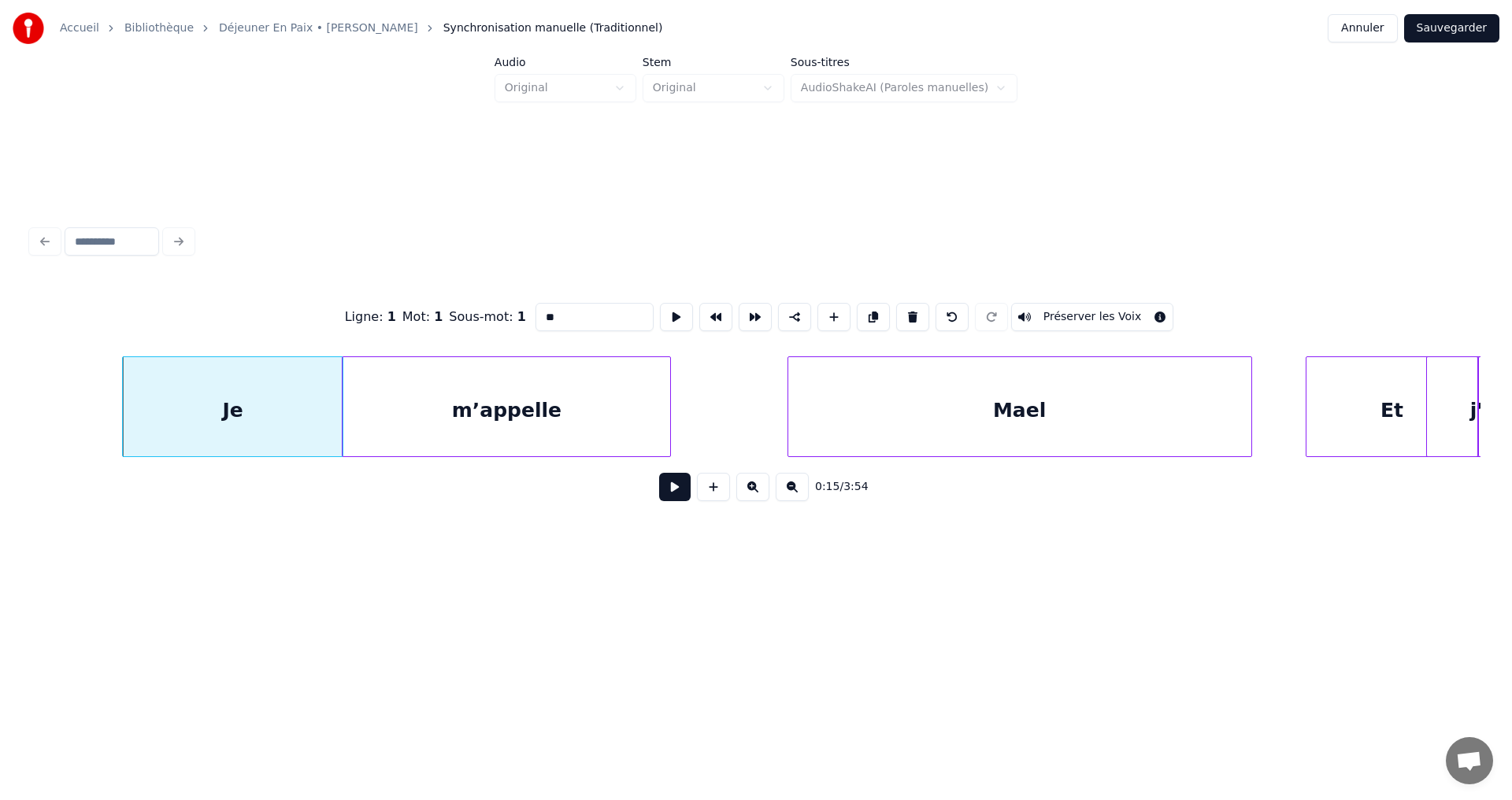
click at [663, 493] on button at bounding box center [674, 487] width 32 height 29
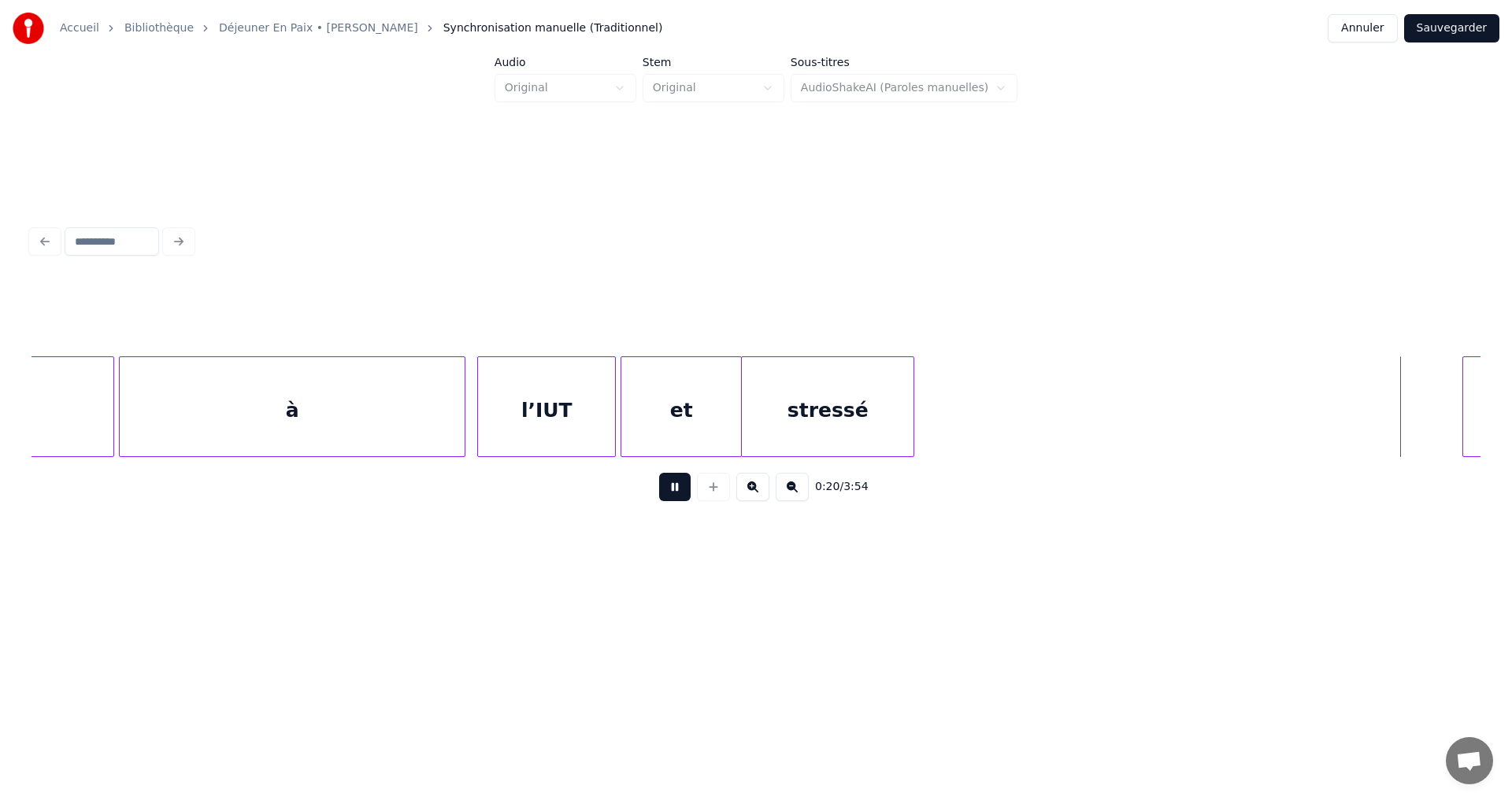
scroll to position [0, 17537]
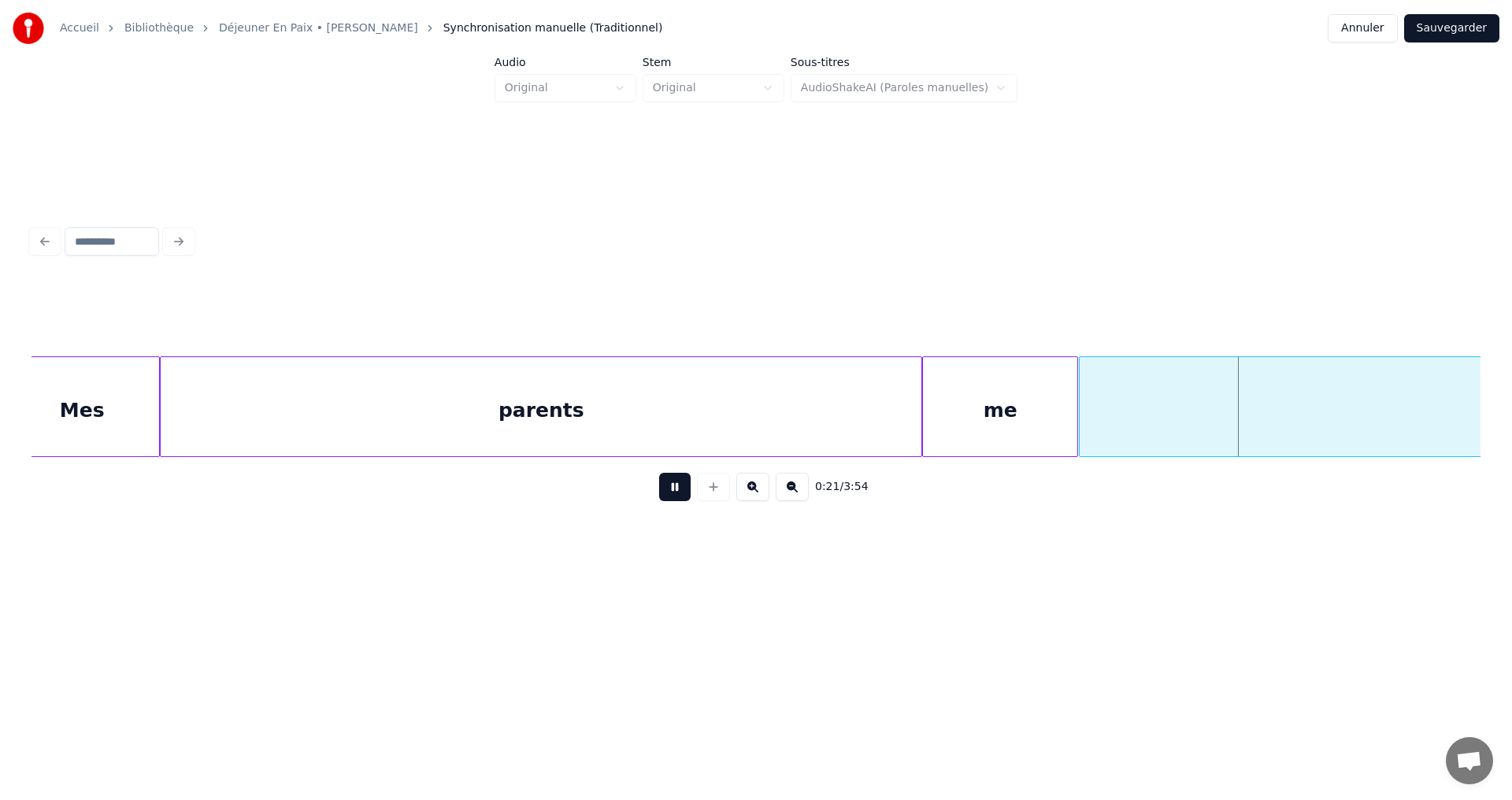
click at [678, 497] on button at bounding box center [674, 487] width 32 height 29
click at [1093, 556] on div "0:21 / 3:54" at bounding box center [756, 368] width 1461 height 480
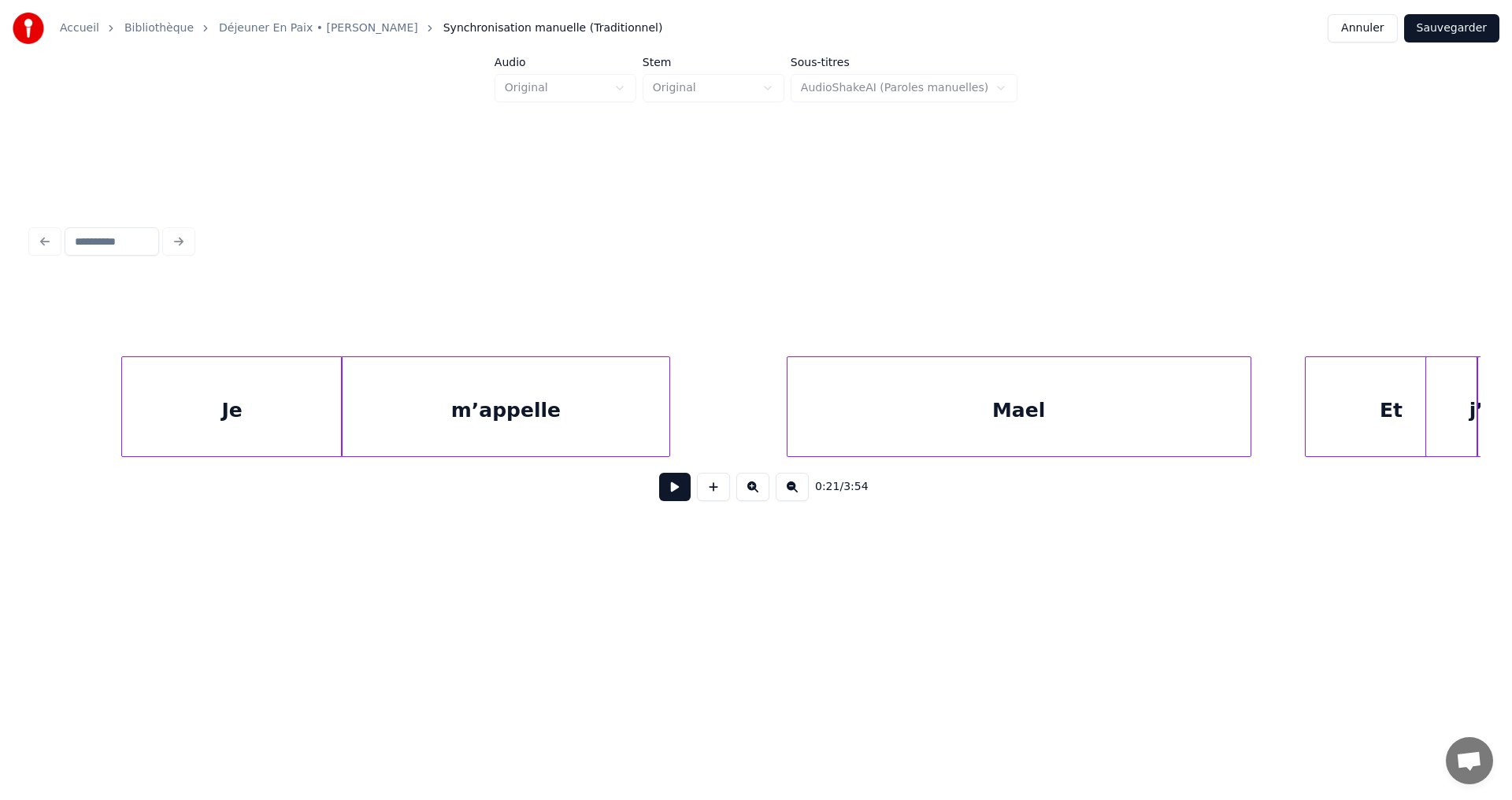
scroll to position [0, 12936]
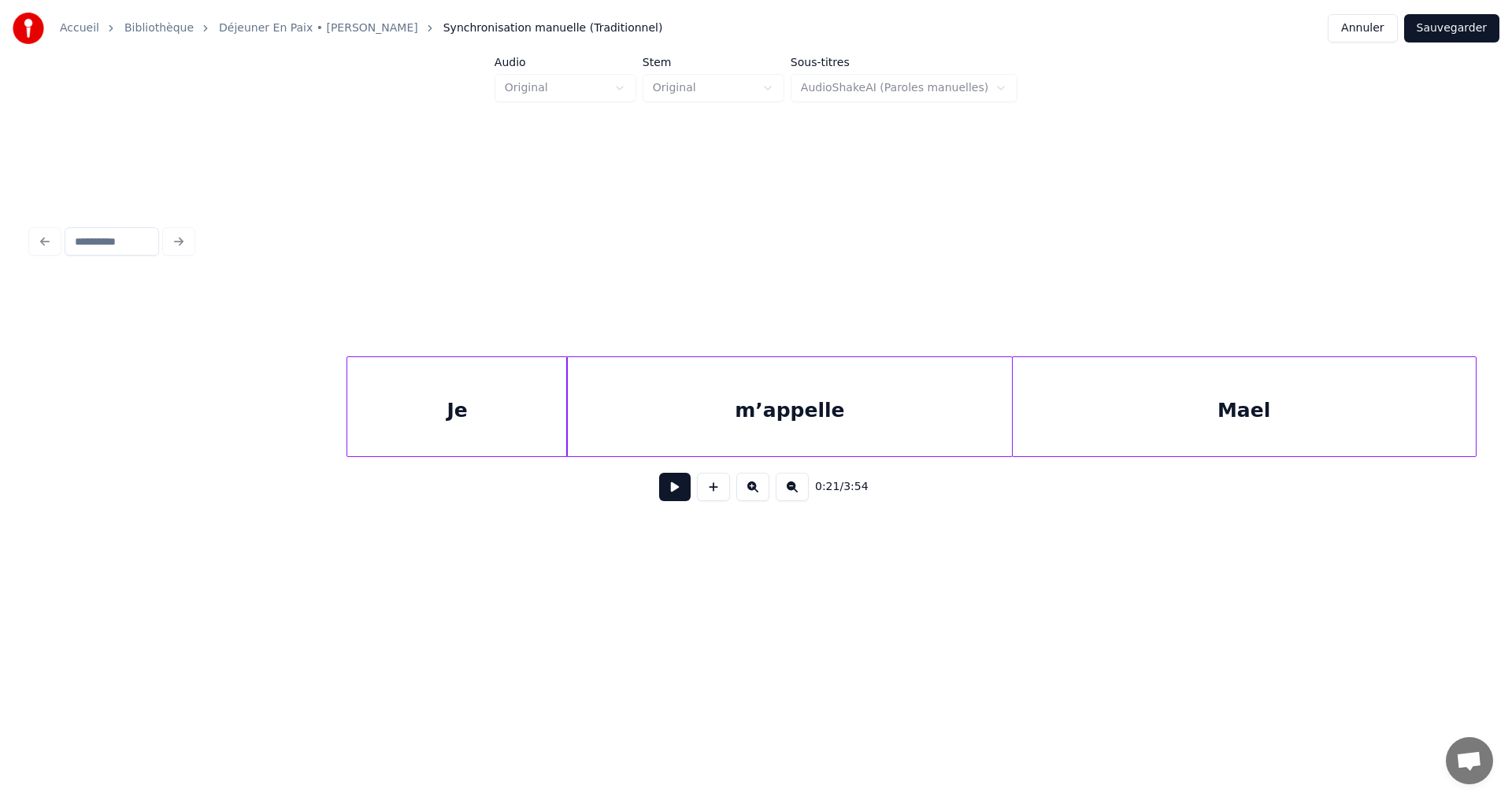
click at [1012, 401] on div at bounding box center [1009, 406] width 5 height 99
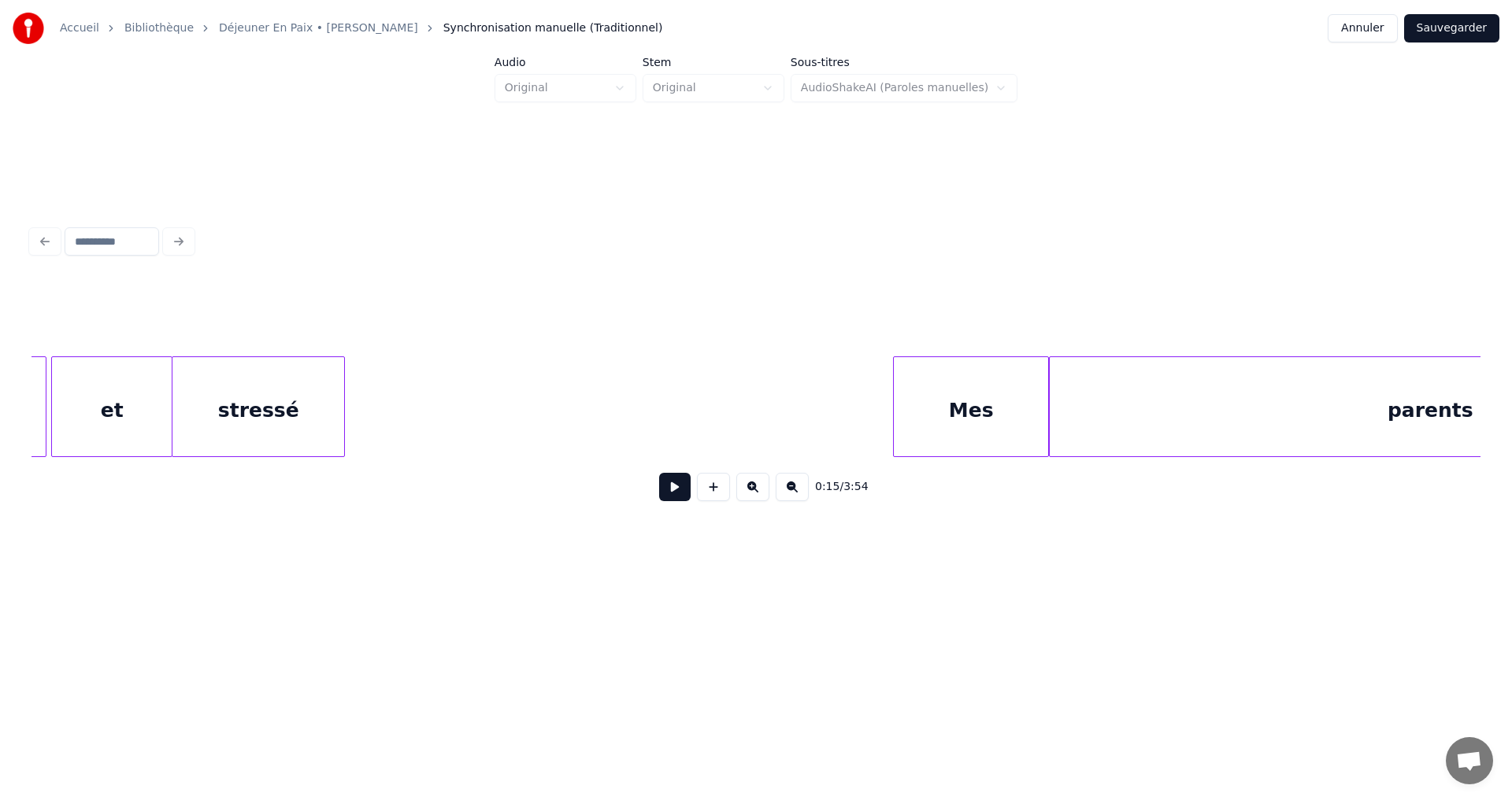
scroll to position [0, 16761]
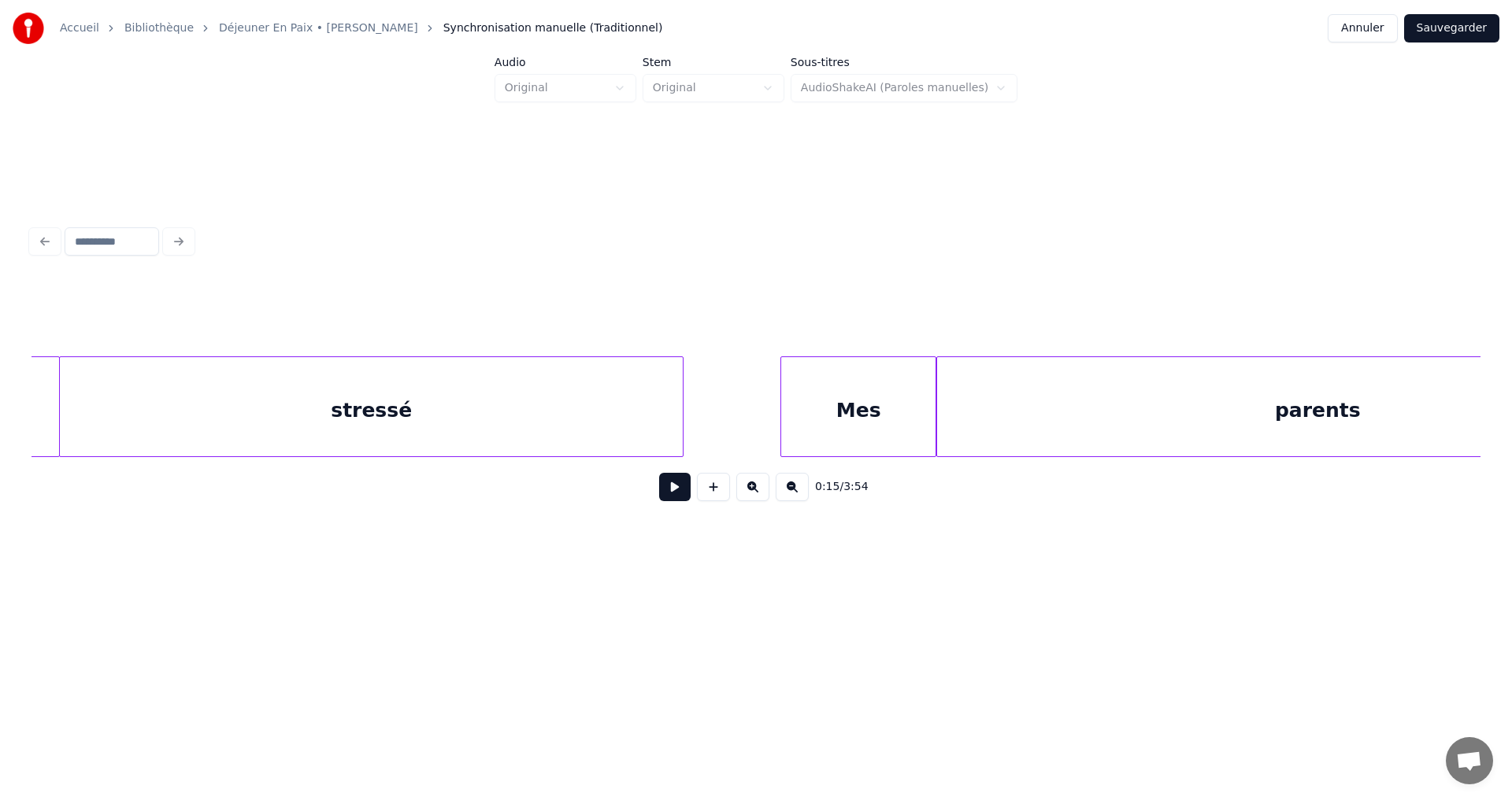
click at [681, 422] on div at bounding box center [680, 406] width 5 height 99
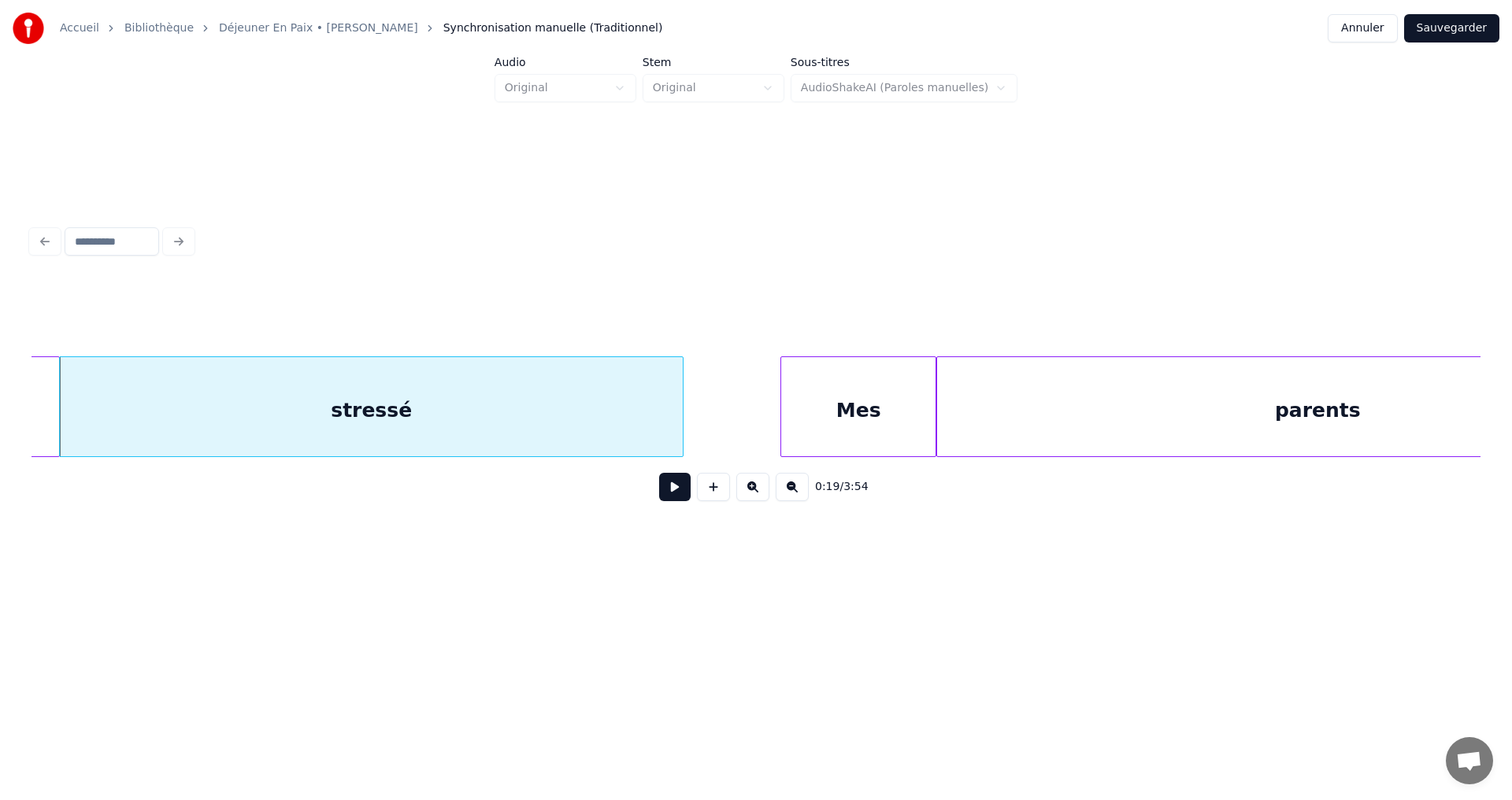
click at [749, 493] on button at bounding box center [753, 487] width 33 height 29
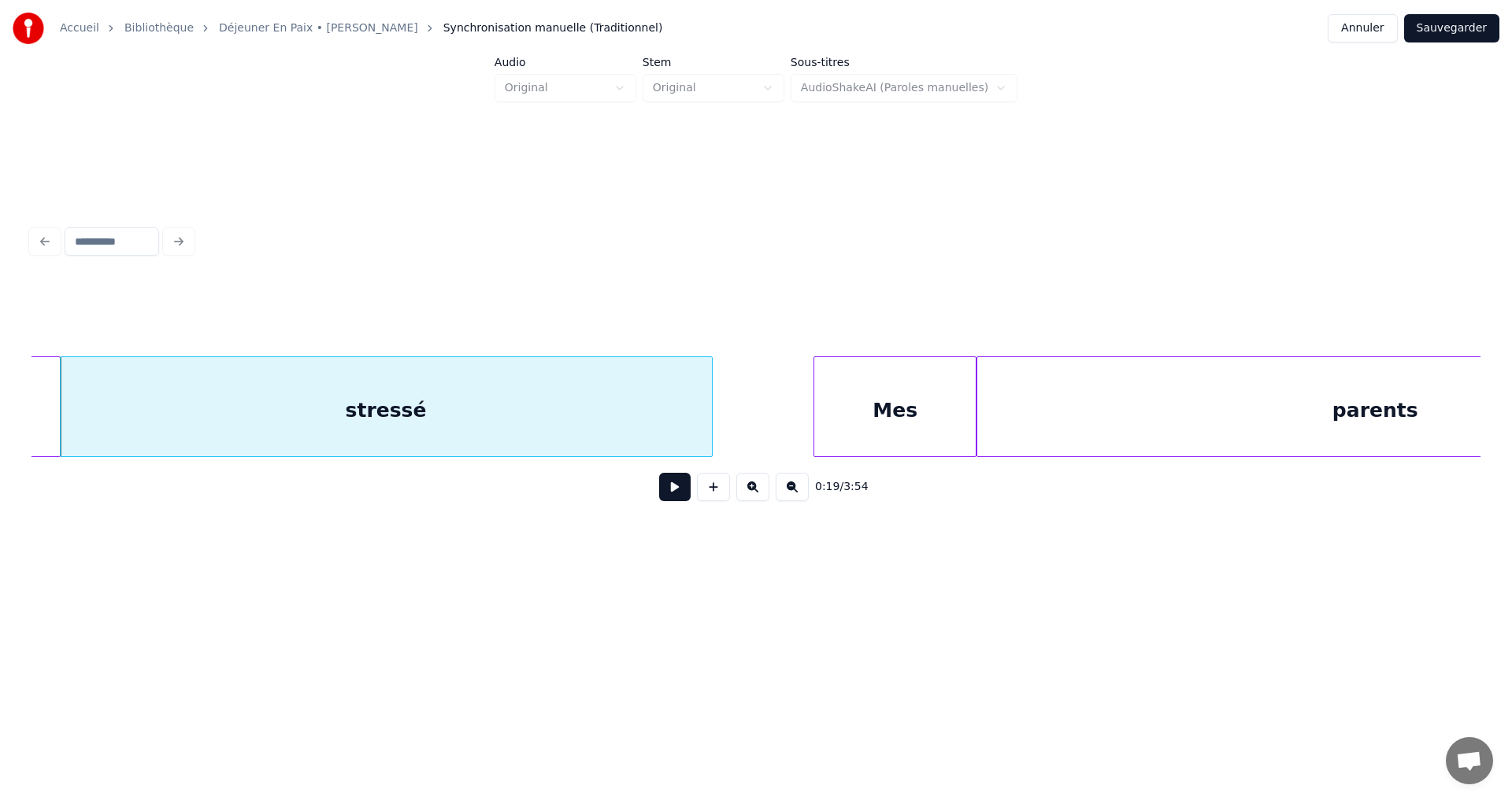
click at [749, 493] on button at bounding box center [753, 487] width 33 height 29
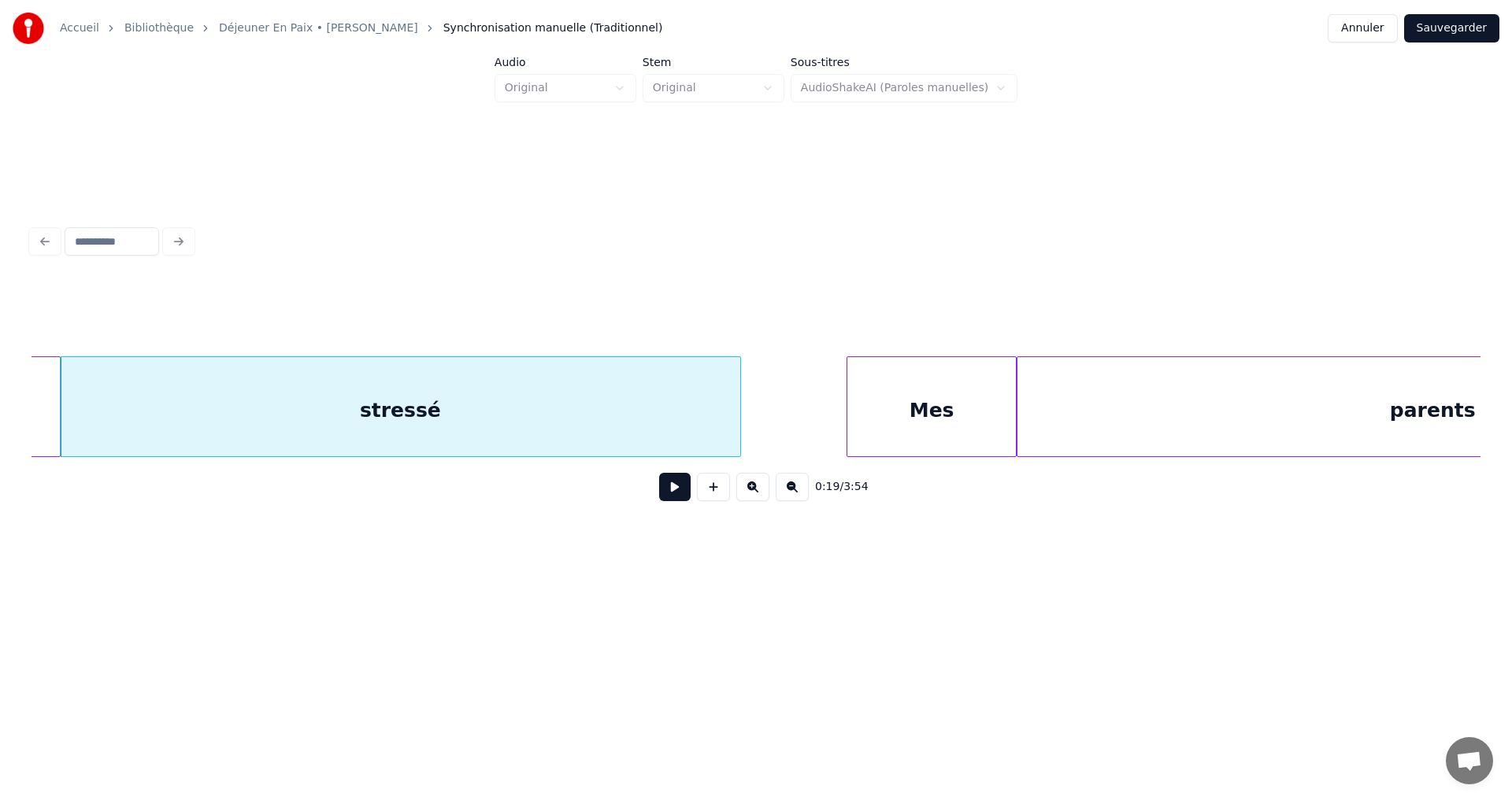
click at [749, 493] on button at bounding box center [753, 487] width 33 height 29
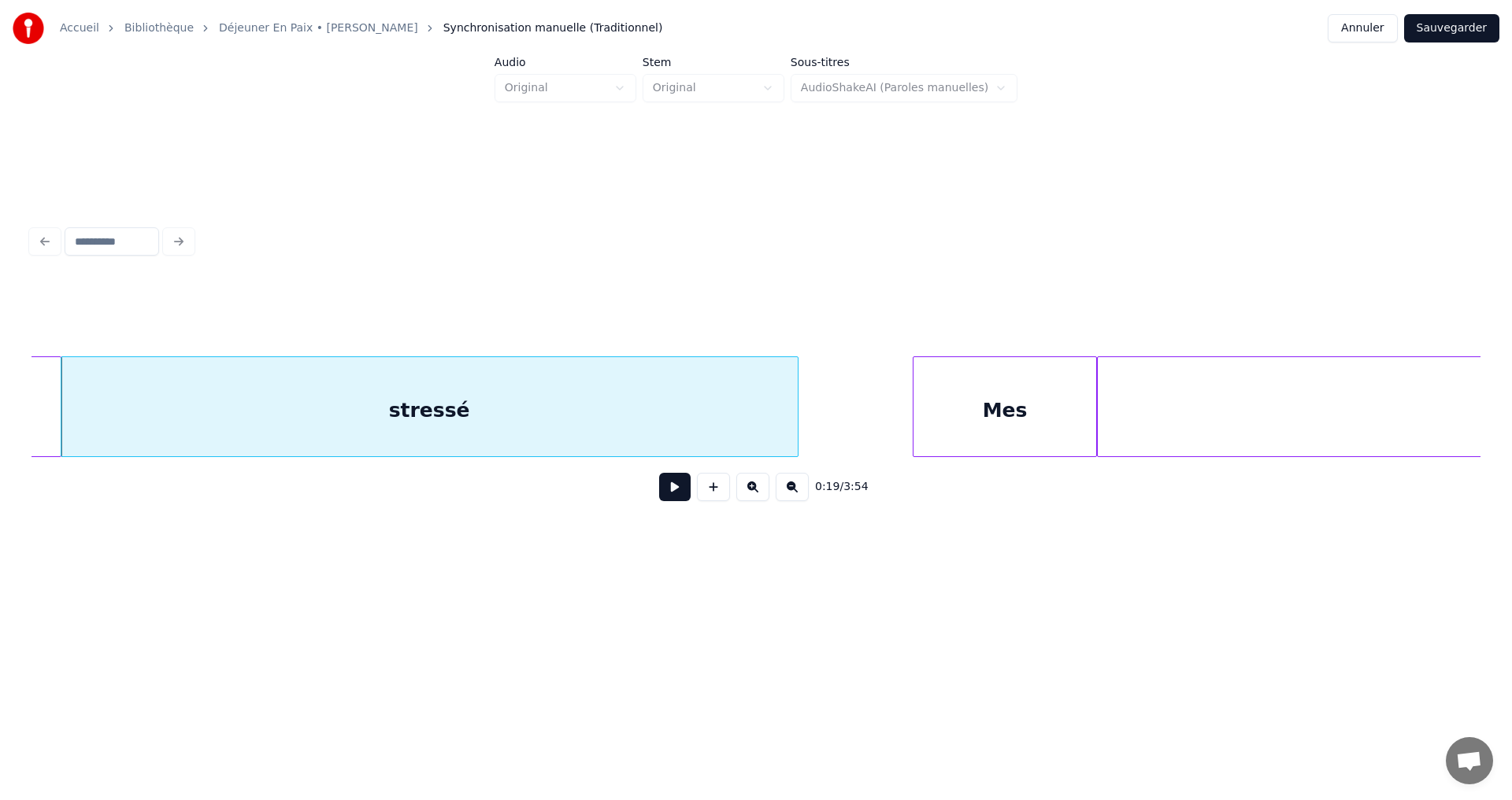
click at [749, 493] on button at bounding box center [753, 487] width 33 height 29
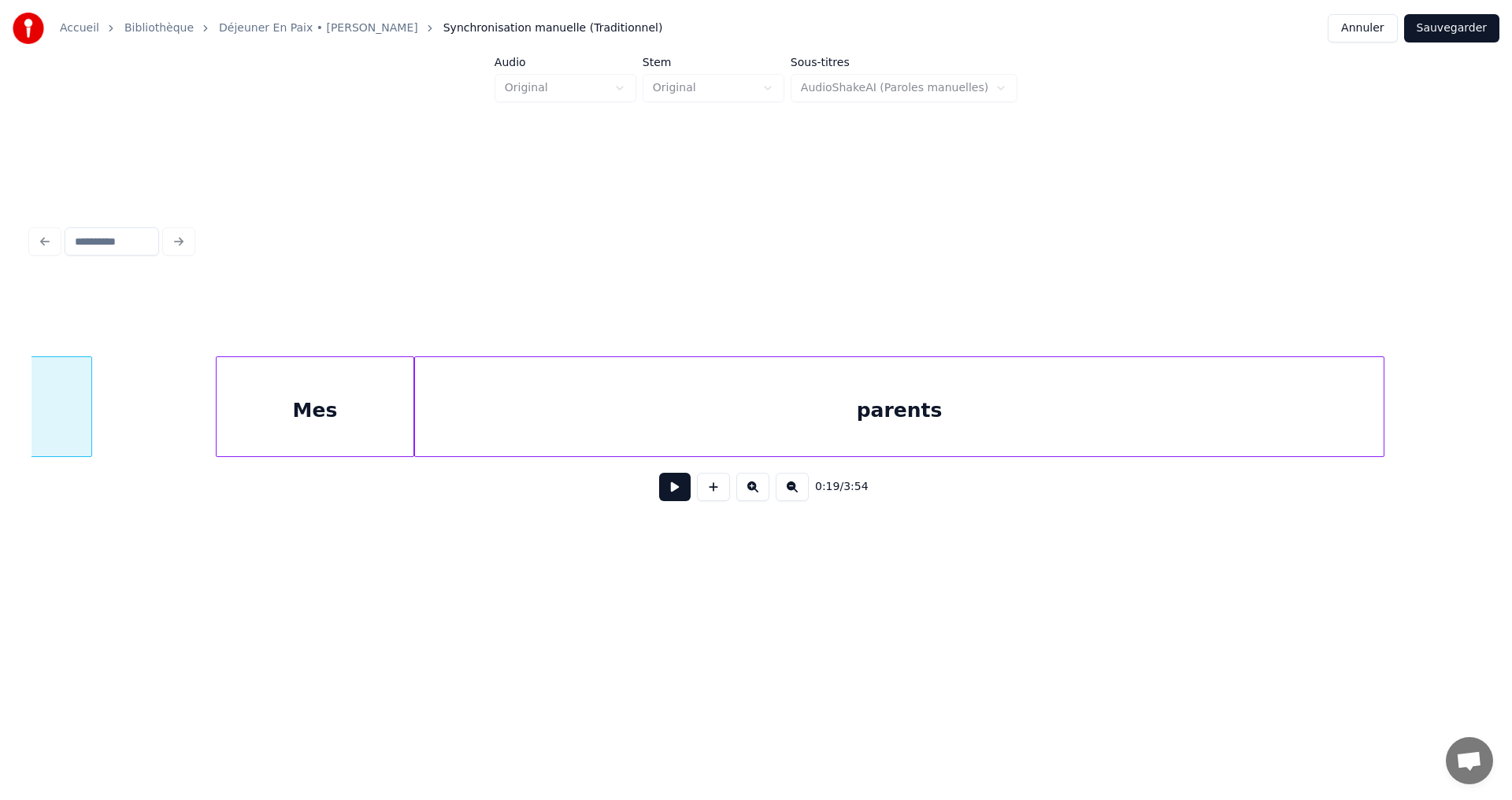
click at [749, 493] on button at bounding box center [753, 487] width 33 height 29
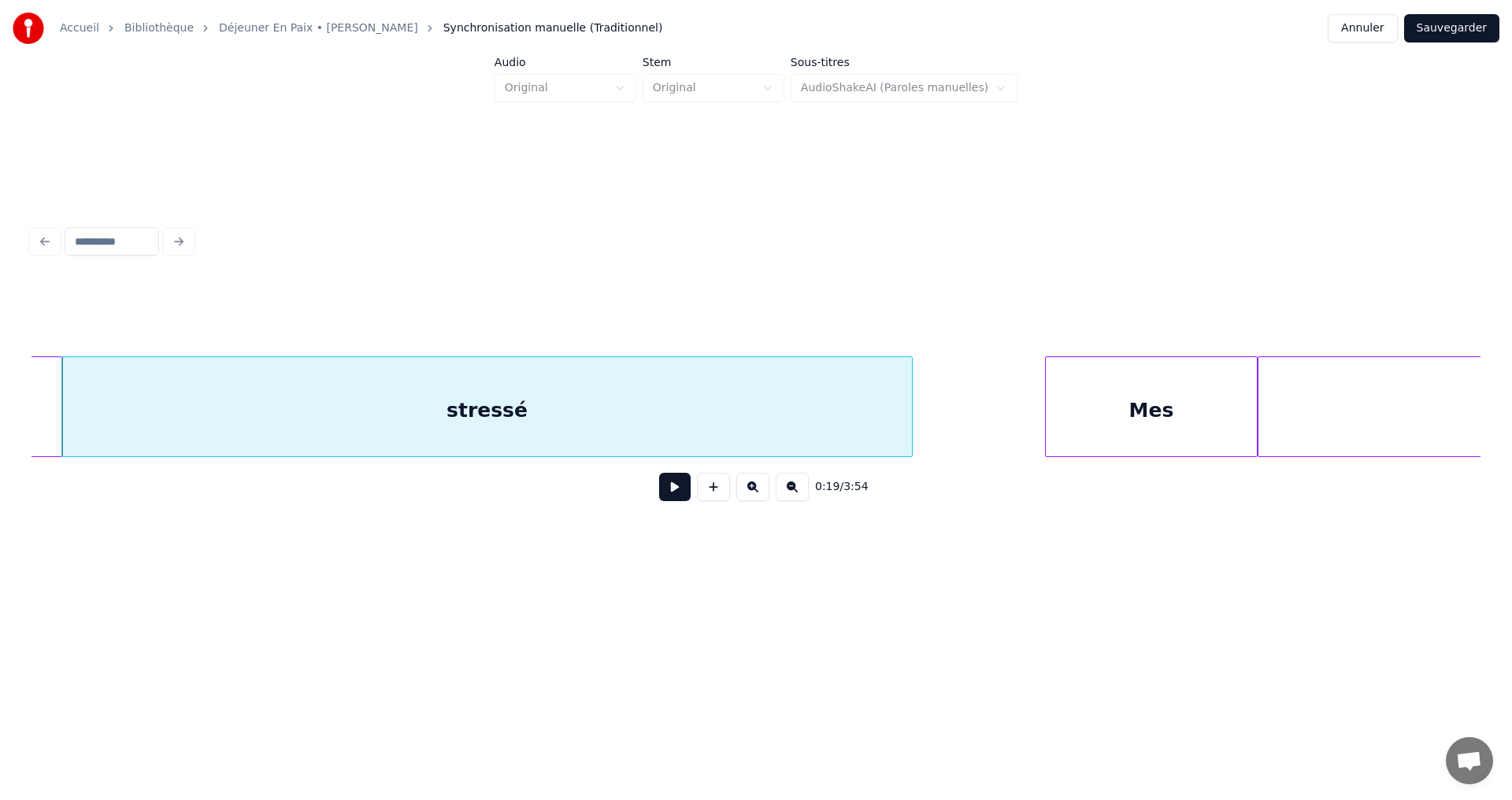
click at [749, 493] on button at bounding box center [753, 487] width 33 height 29
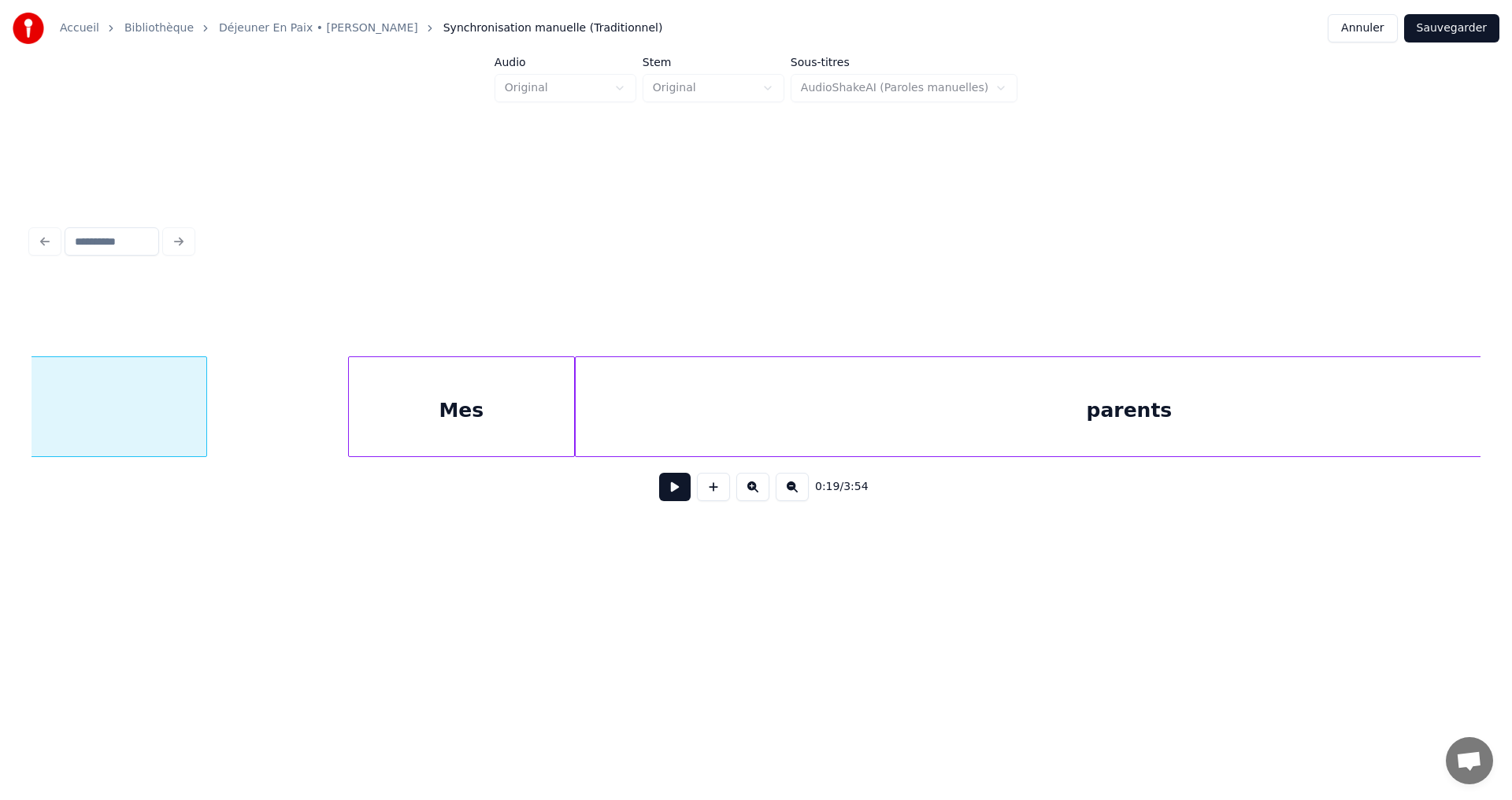
click at [749, 493] on button at bounding box center [753, 487] width 33 height 29
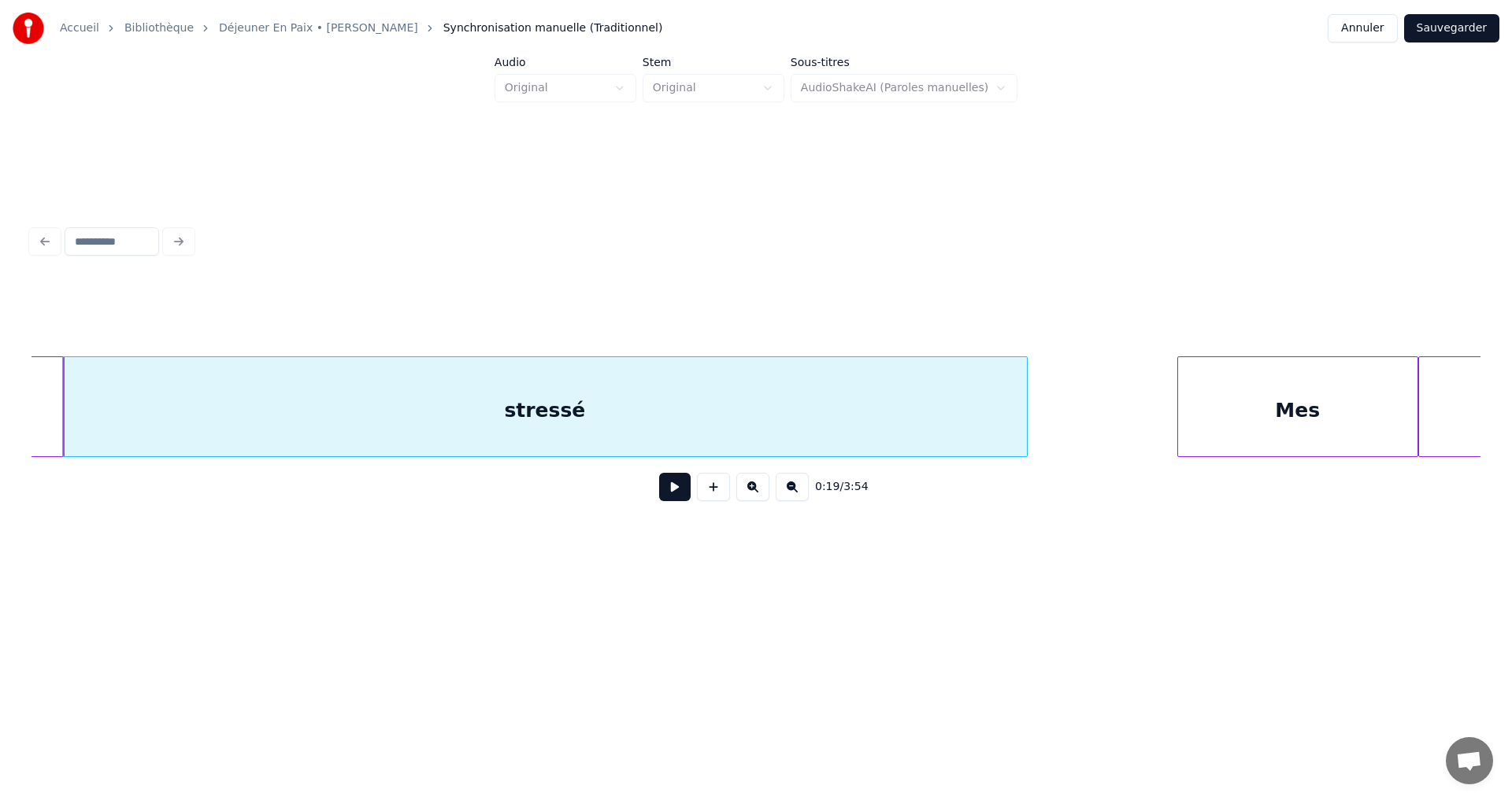
click at [749, 493] on button at bounding box center [753, 487] width 33 height 29
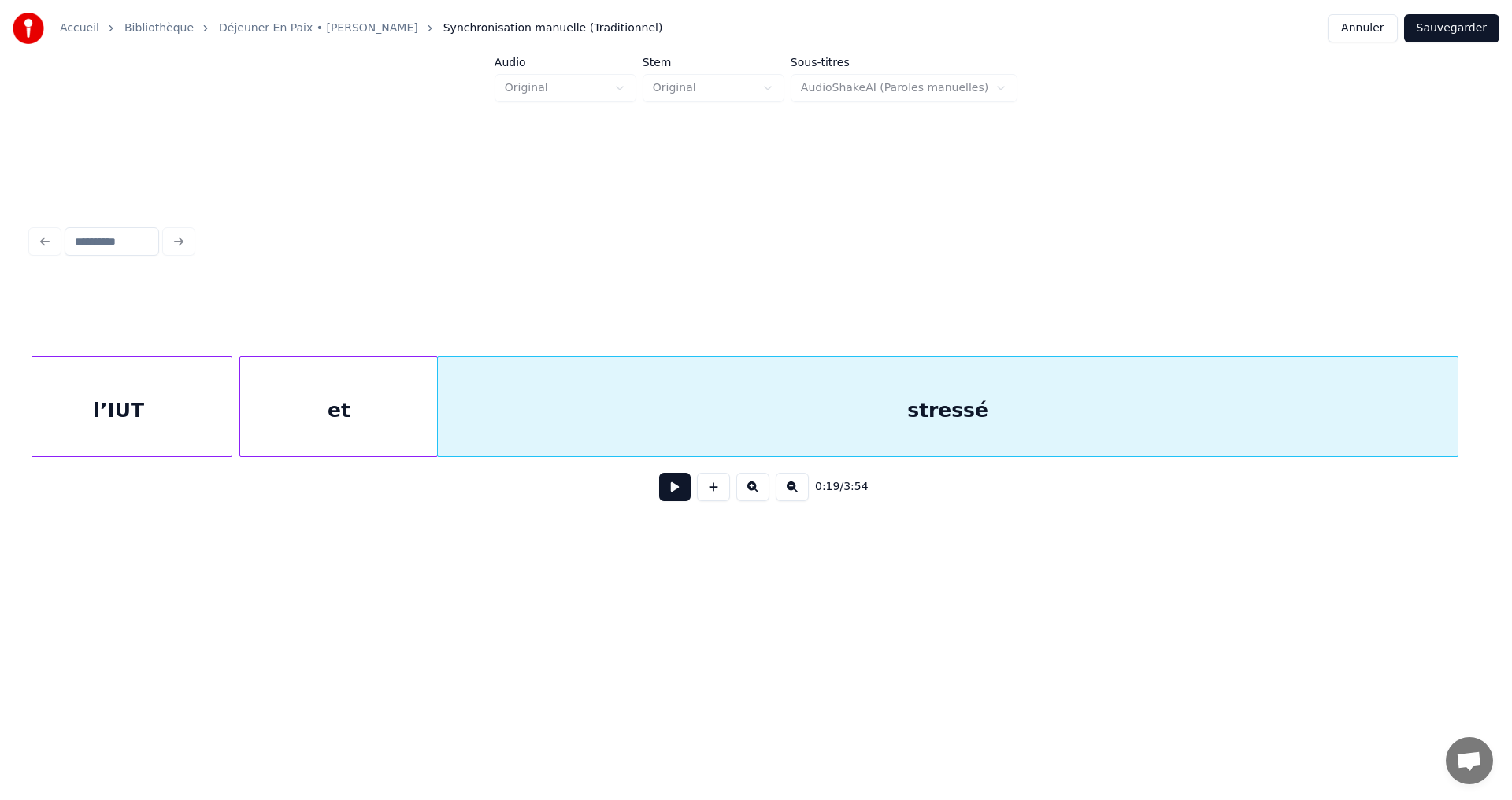
scroll to position [0, 27062]
click at [444, 436] on div at bounding box center [444, 406] width 5 height 99
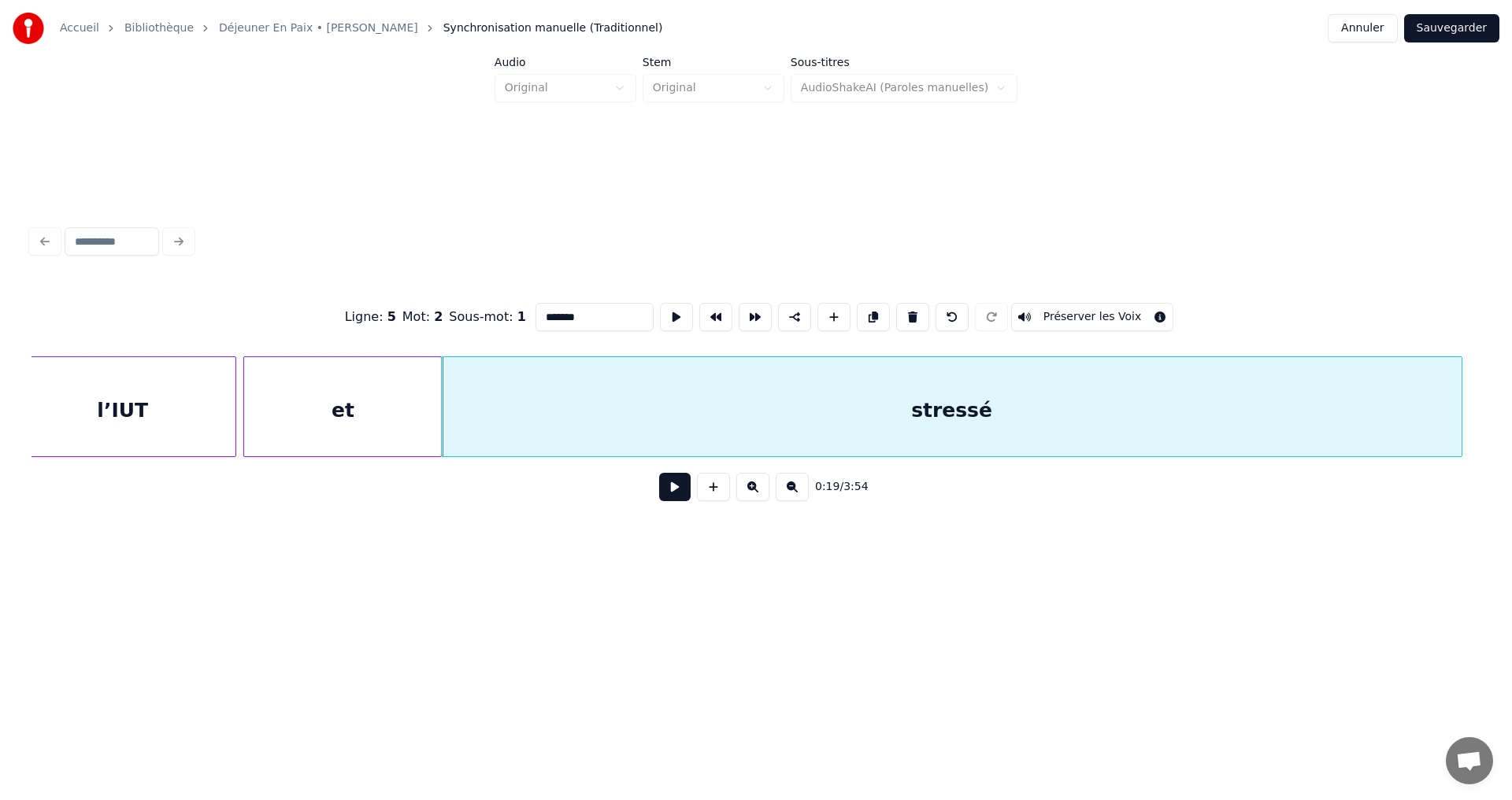
click at [411, 443] on div "et" at bounding box center [343, 410] width 197 height 107
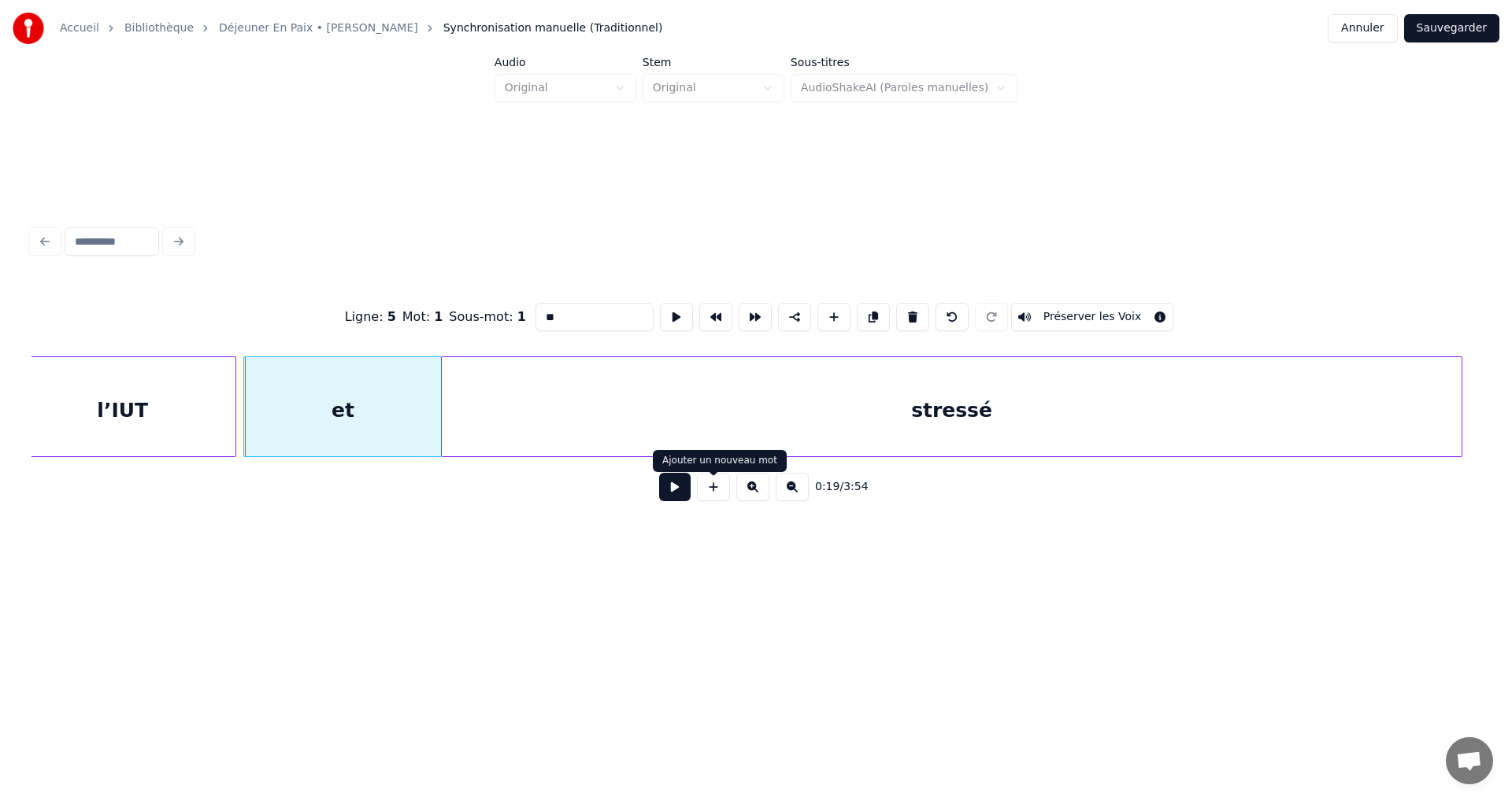
click at [712, 497] on button at bounding box center [714, 487] width 33 height 29
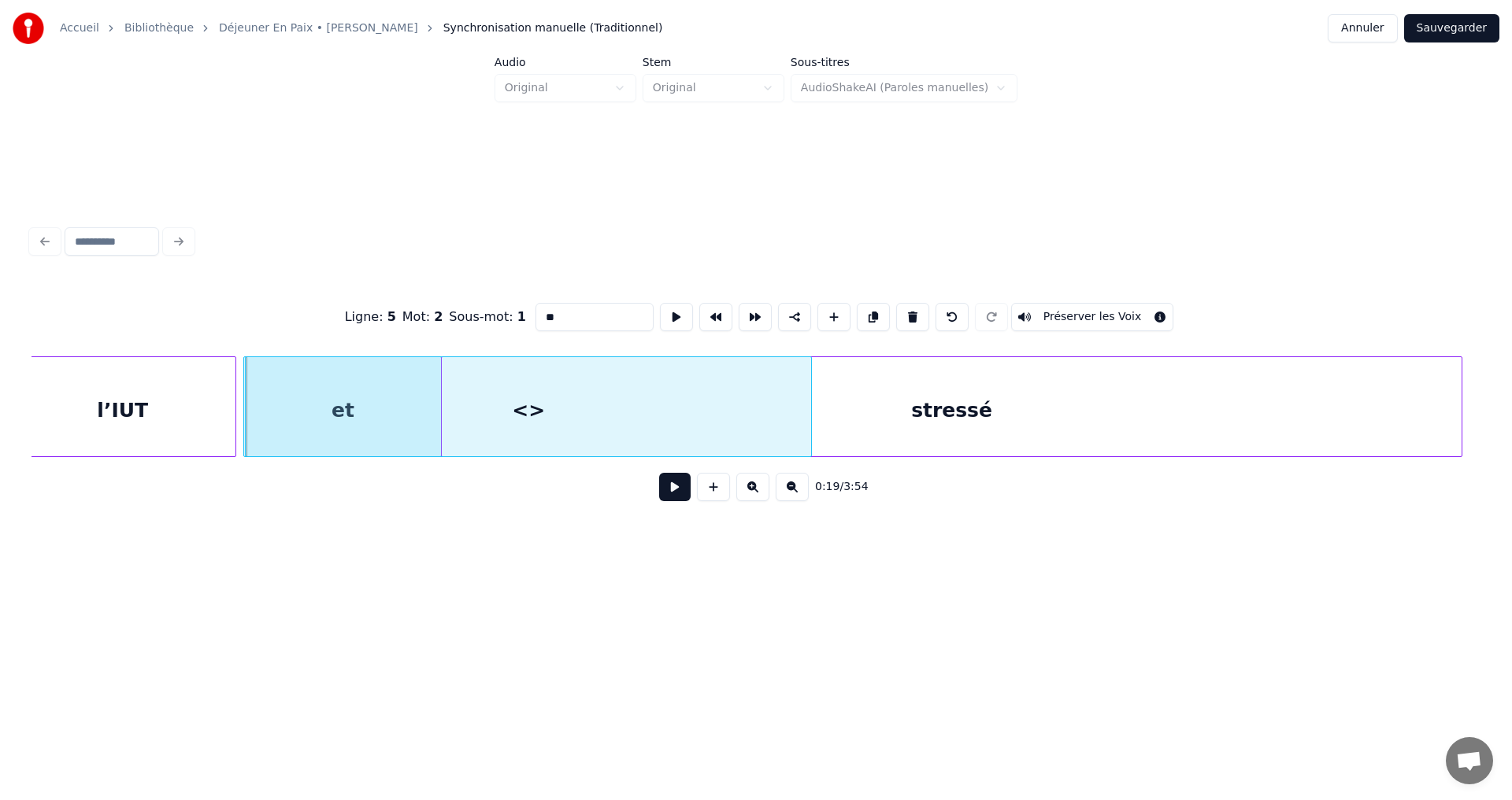
click at [529, 415] on div "<>" at bounding box center [529, 410] width 565 height 107
click at [536, 413] on div "<>" at bounding box center [529, 410] width 565 height 107
drag, startPoint x: 437, startPoint y: 557, endPoint x: 489, endPoint y: 488, distance: 86.4
click at [447, 555] on div "Ligne : 5 Mot : 2 Sous-mot : 1 ** Préserver les Voix 0:19 / 3:54" at bounding box center [756, 368] width 1461 height 480
click at [555, 424] on div "<>" at bounding box center [529, 410] width 565 height 107
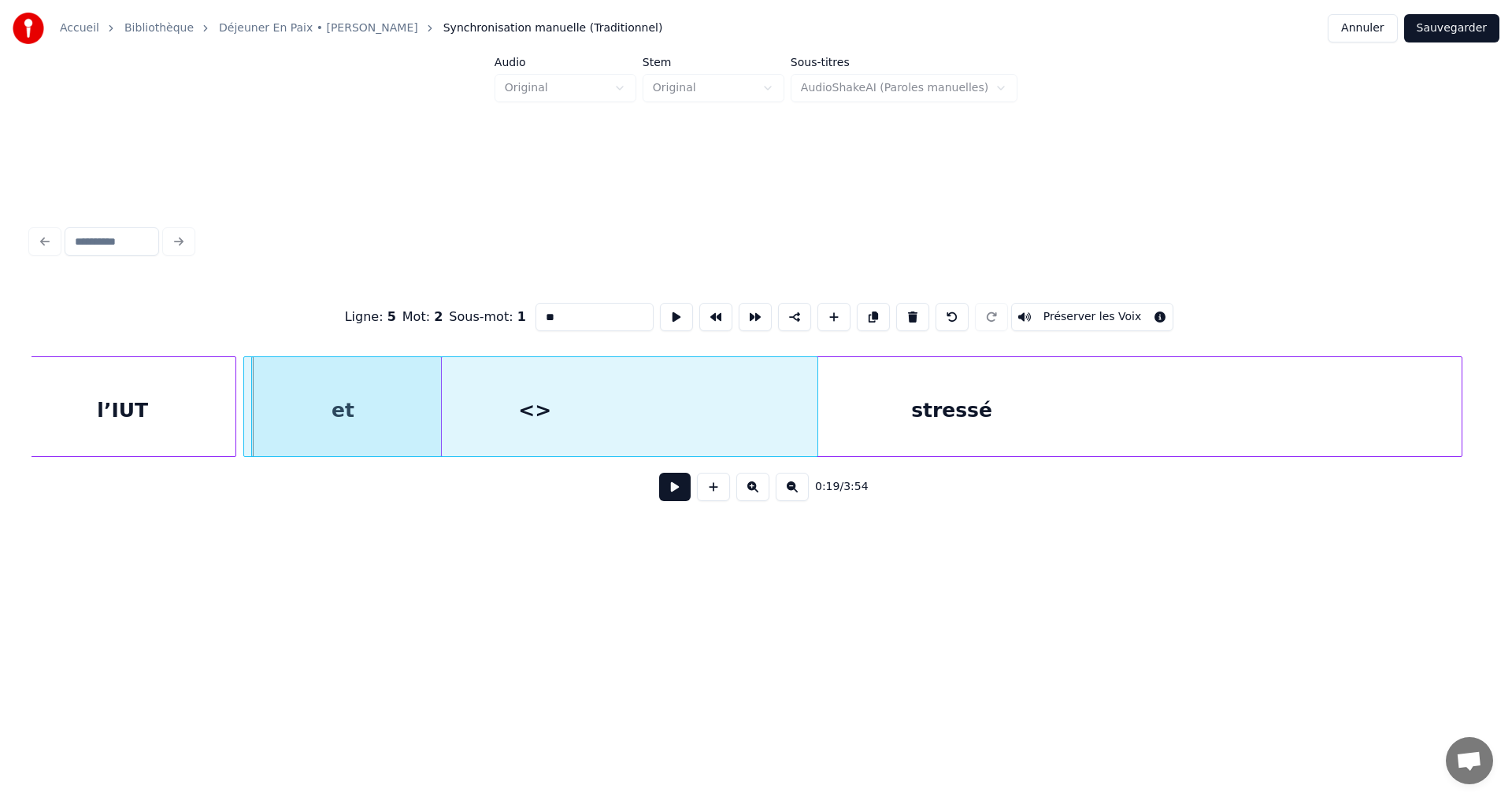
click at [1131, 429] on div "stressé" at bounding box center [952, 410] width 1020 height 107
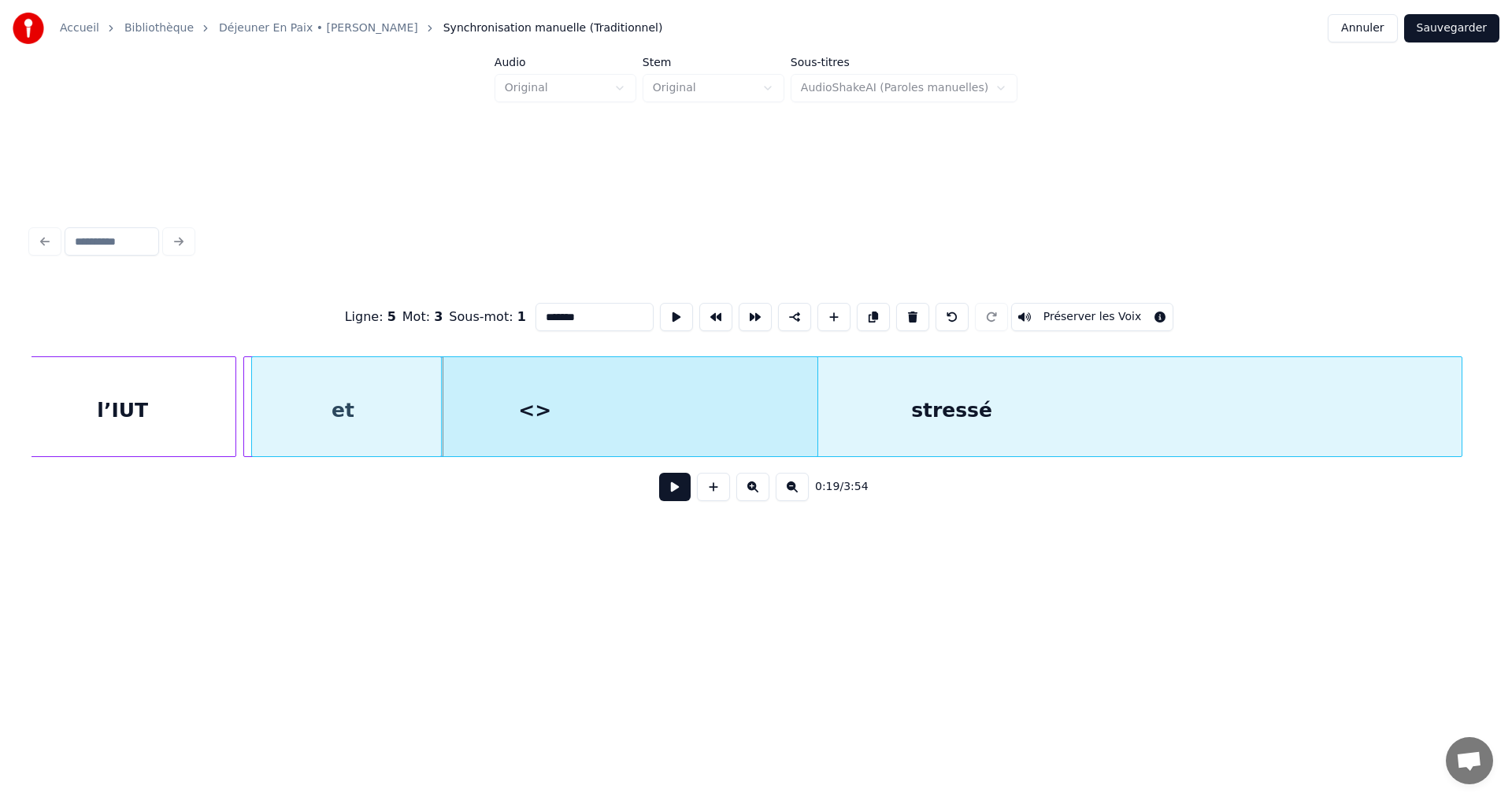
click at [349, 434] on div "<>" at bounding box center [535, 410] width 565 height 107
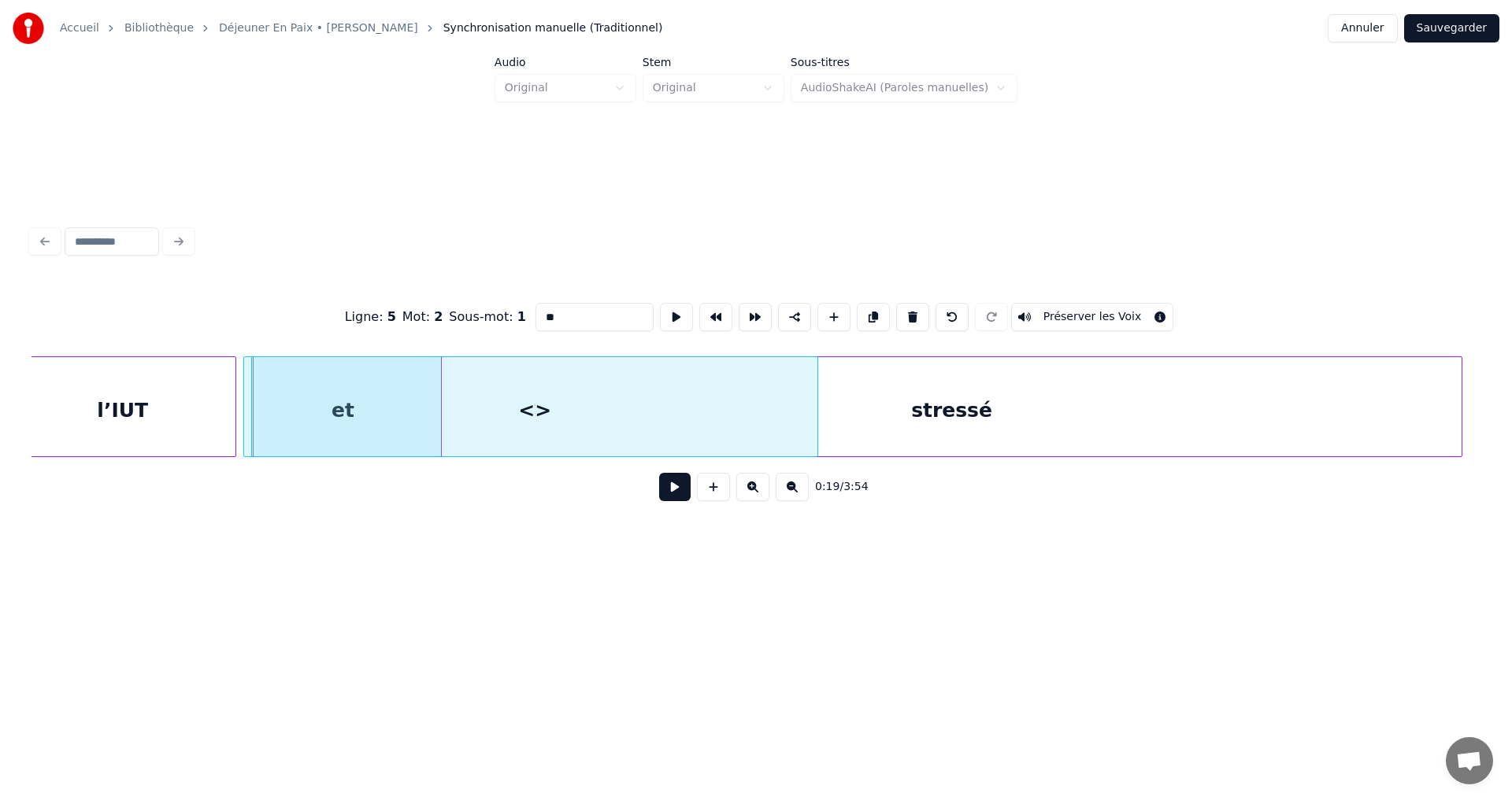
click at [187, 420] on div "l’IUT" at bounding box center [122, 410] width 225 height 107
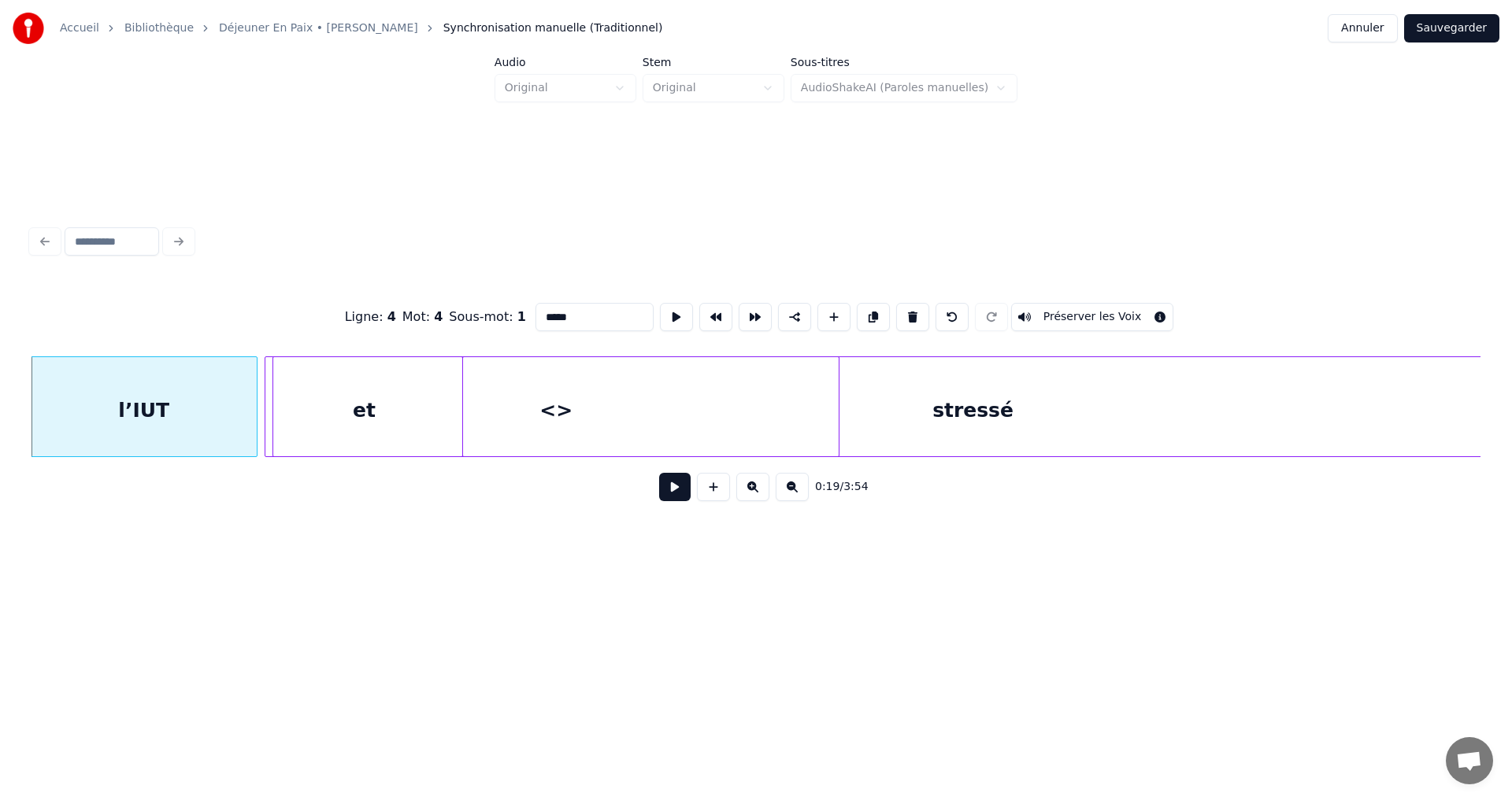
click at [575, 422] on div "<>" at bounding box center [556, 410] width 565 height 107
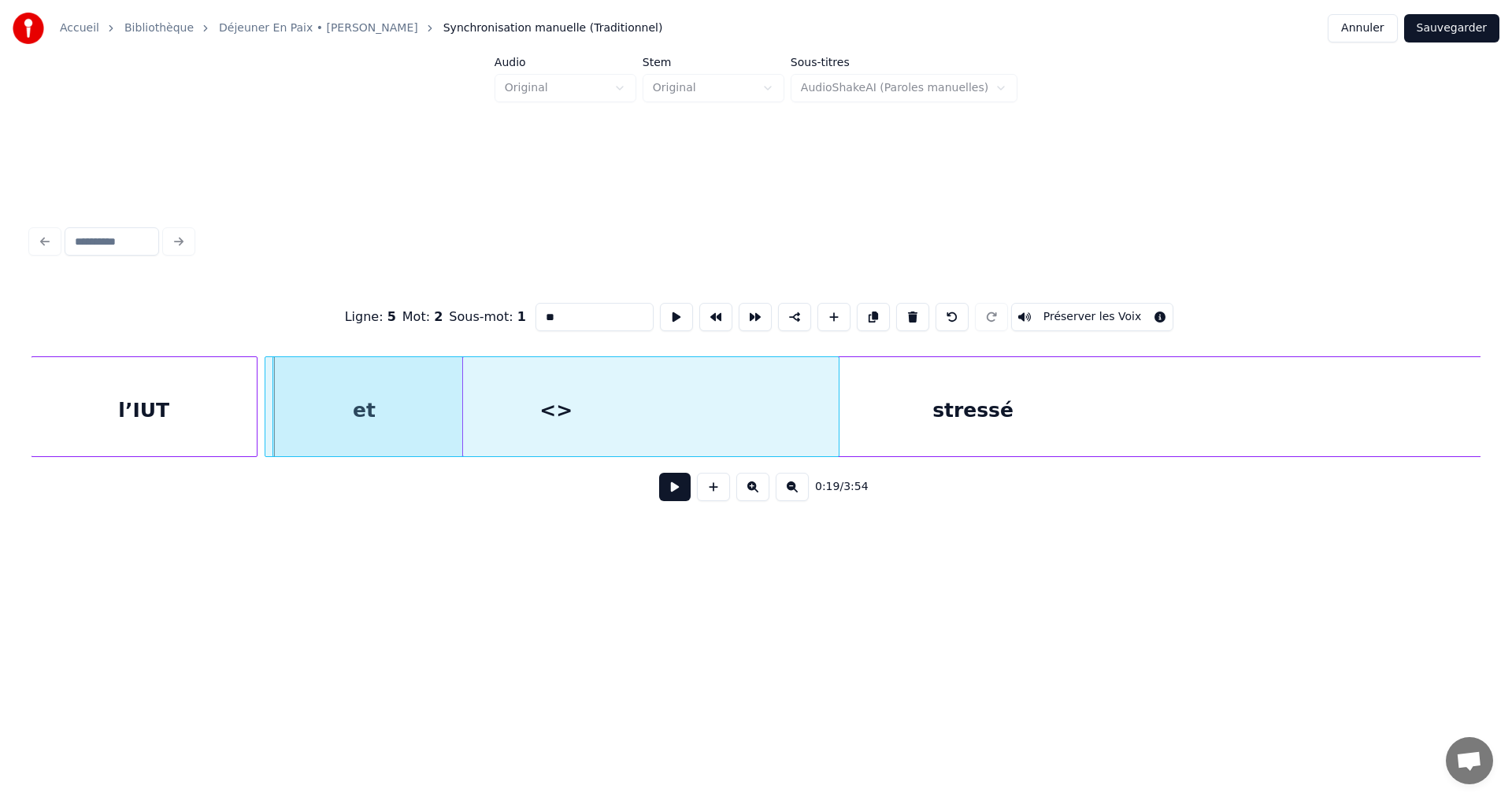
click at [592, 421] on div "<>" at bounding box center [556, 410] width 565 height 107
click at [907, 311] on button at bounding box center [913, 317] width 33 height 29
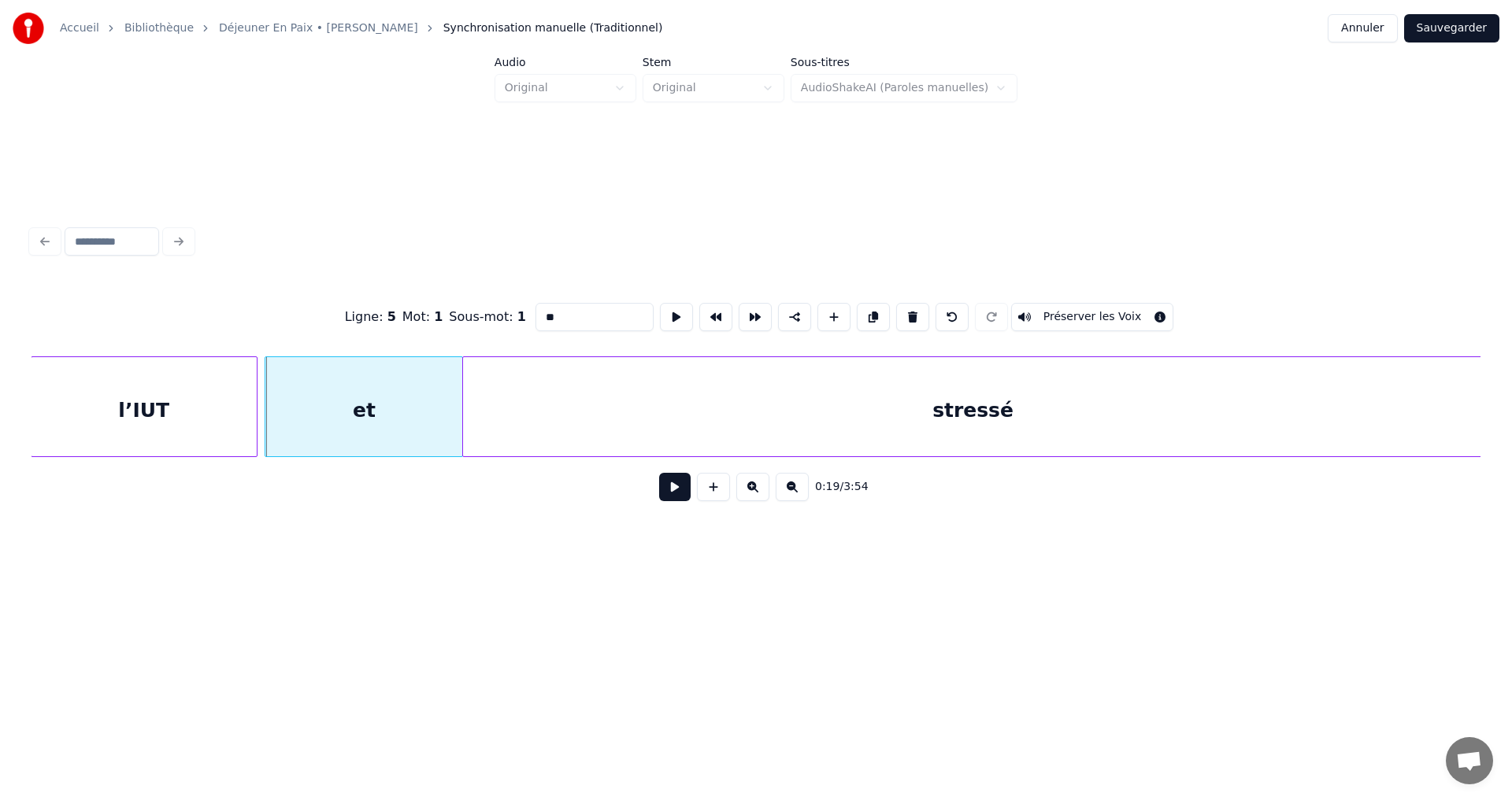
click at [422, 427] on div "et" at bounding box center [364, 410] width 197 height 107
click at [712, 490] on button at bounding box center [714, 487] width 33 height 29
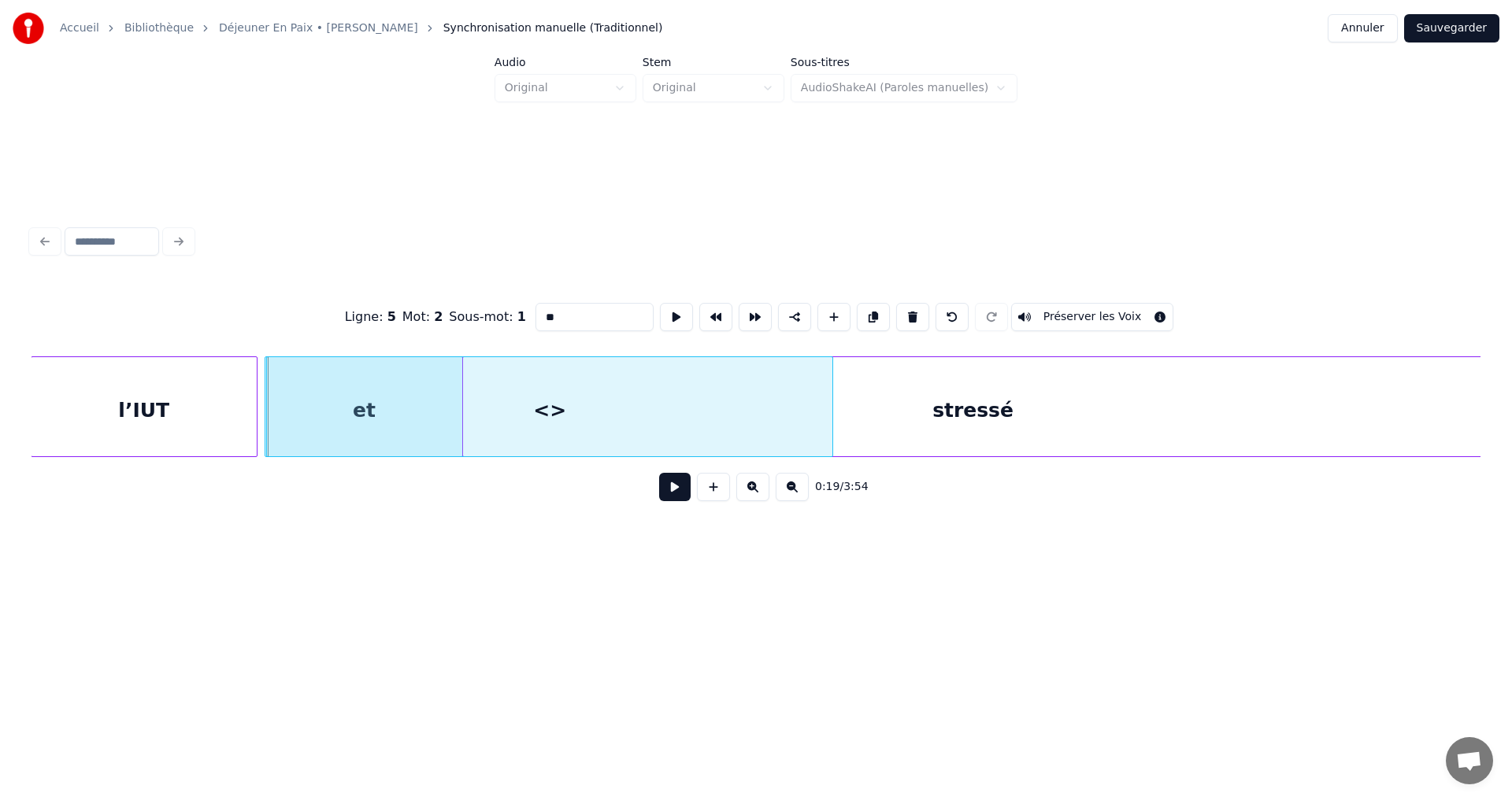
click at [712, 490] on button at bounding box center [714, 487] width 33 height 29
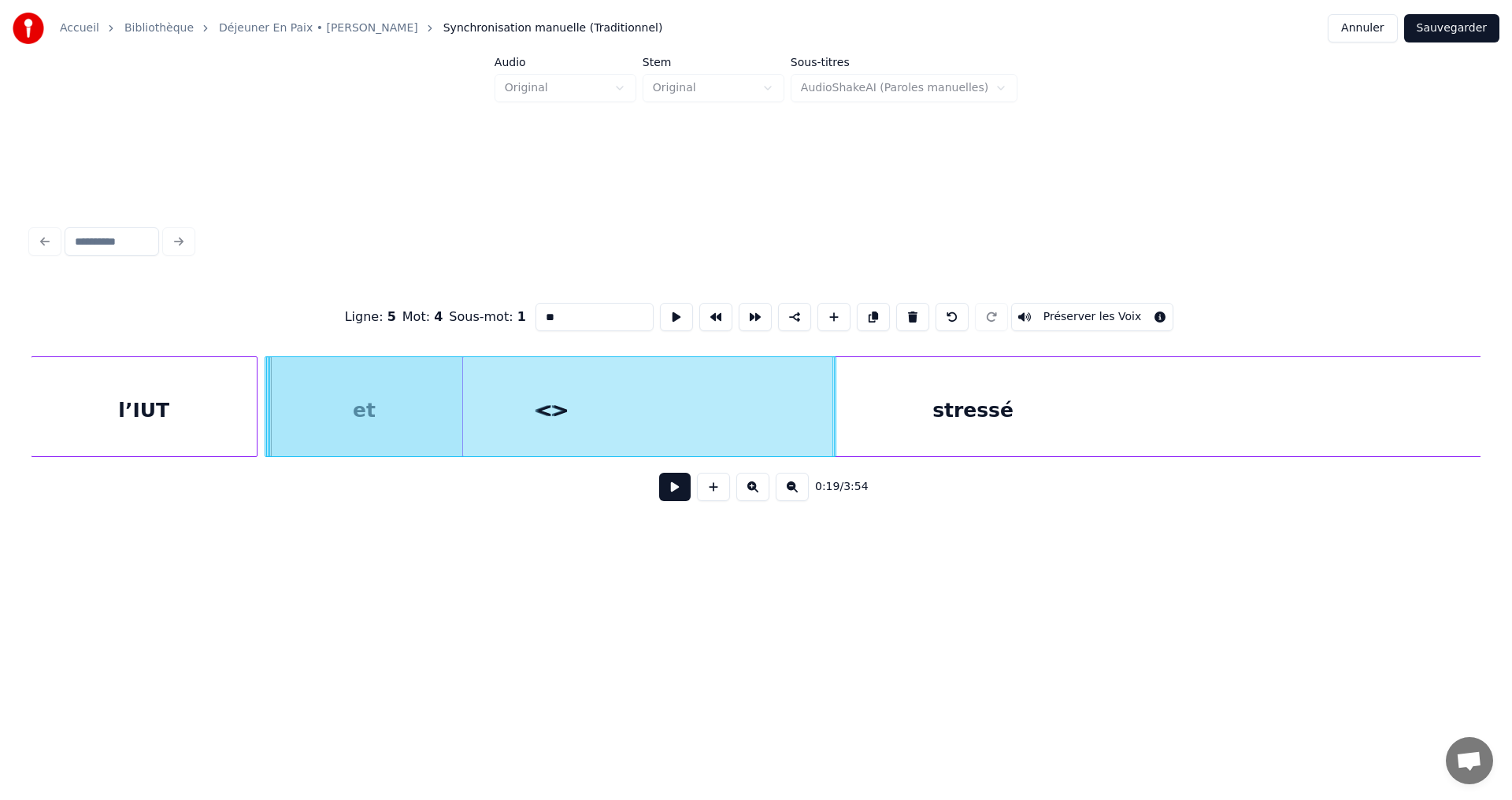
click at [712, 490] on button at bounding box center [714, 487] width 33 height 29
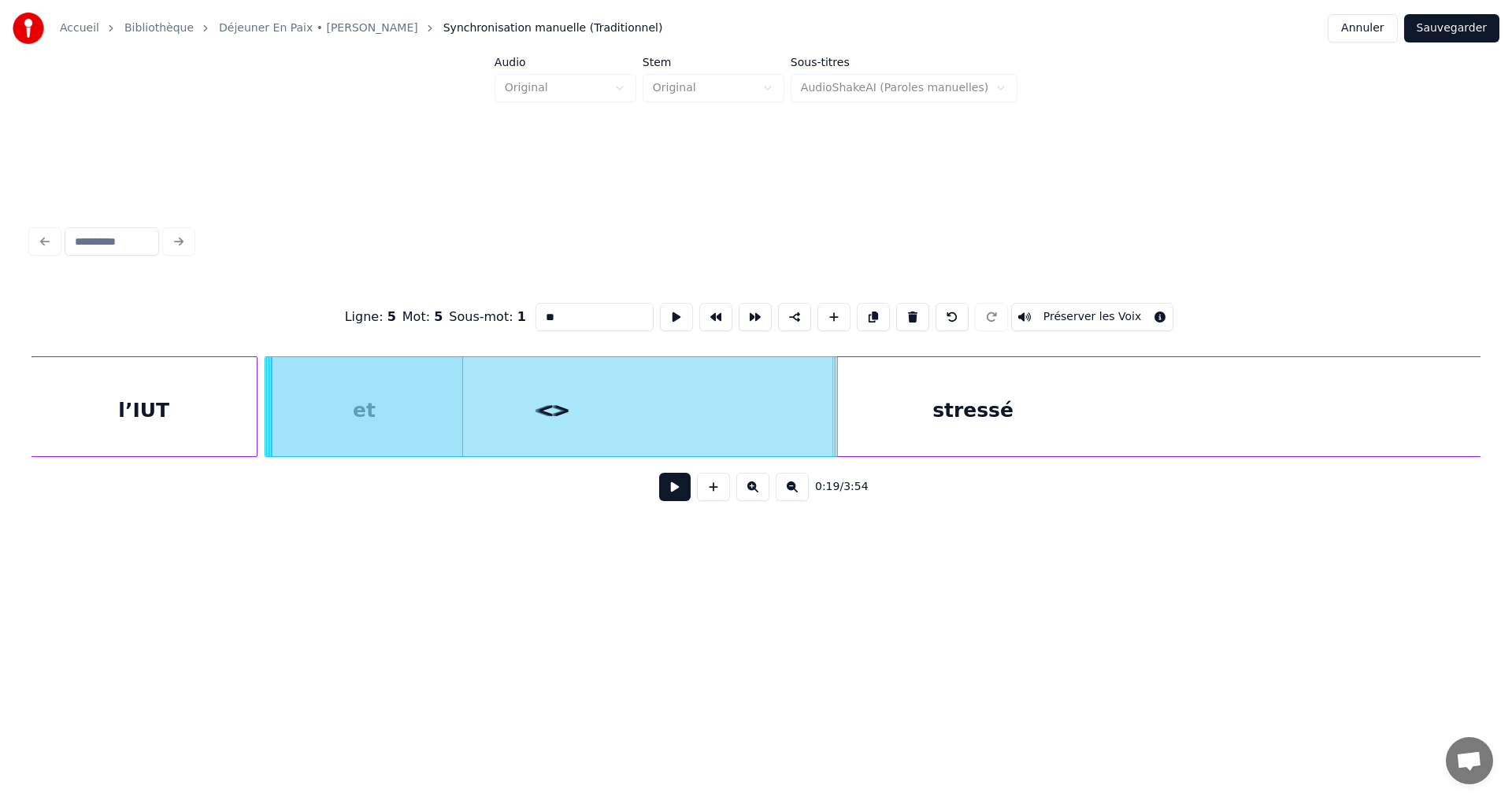
click at [712, 490] on button at bounding box center [714, 487] width 33 height 29
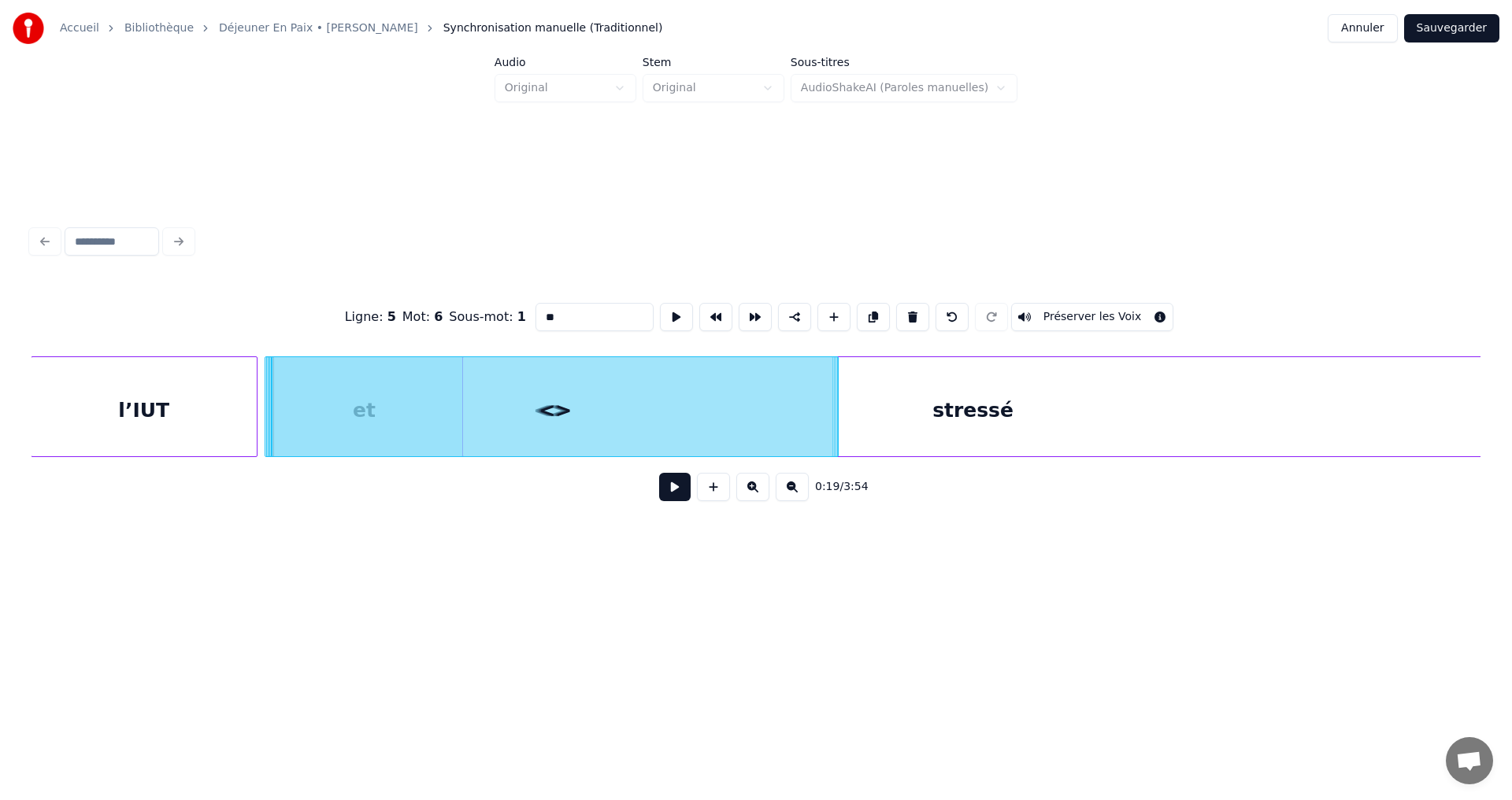
click at [712, 490] on button at bounding box center [714, 487] width 33 height 29
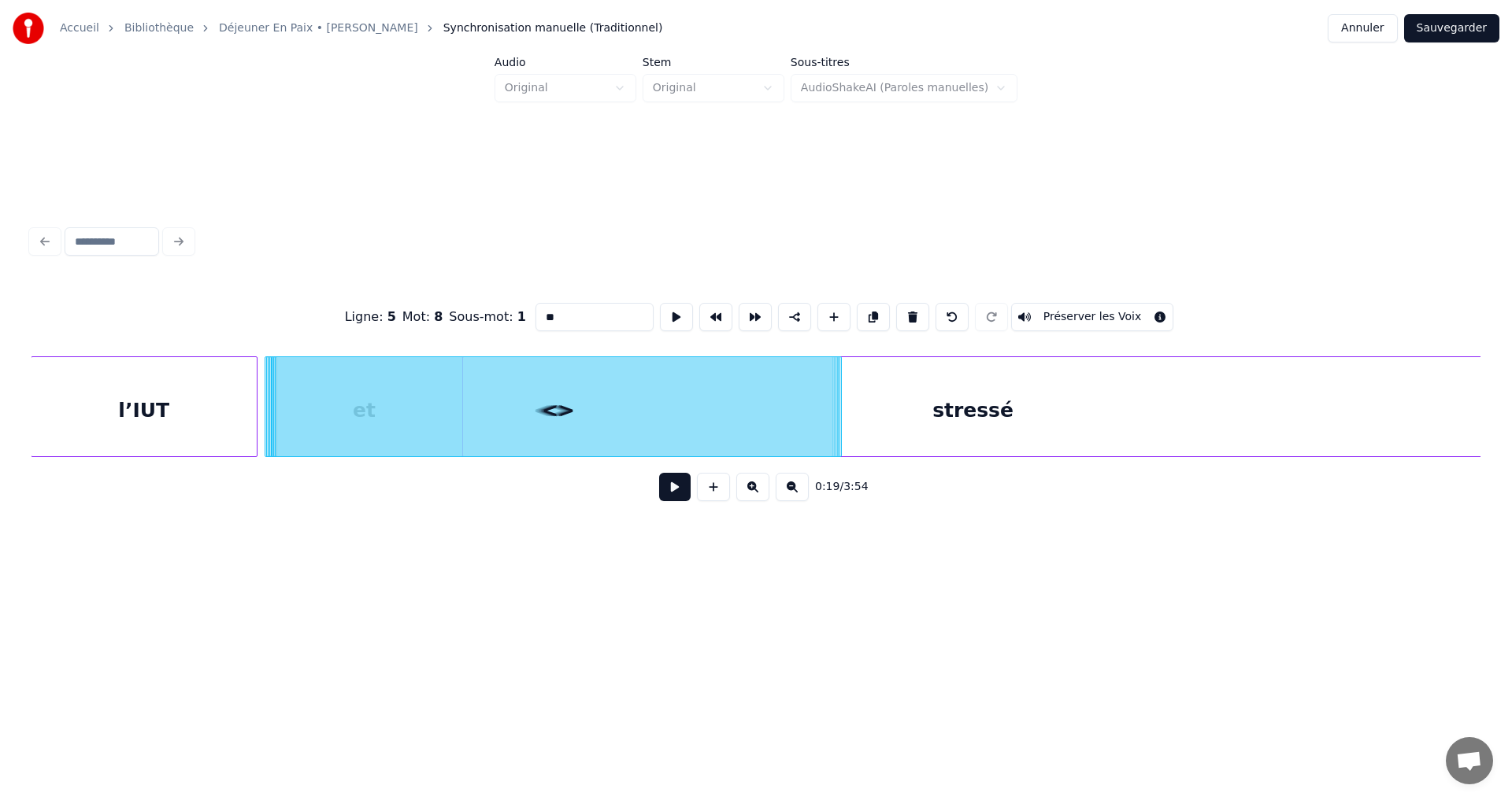
click at [712, 495] on button at bounding box center [714, 487] width 33 height 29
click at [713, 496] on button at bounding box center [714, 487] width 33 height 29
click at [735, 395] on div "<>" at bounding box center [561, 410] width 565 height 107
click at [912, 318] on button at bounding box center [916, 317] width 33 height 29
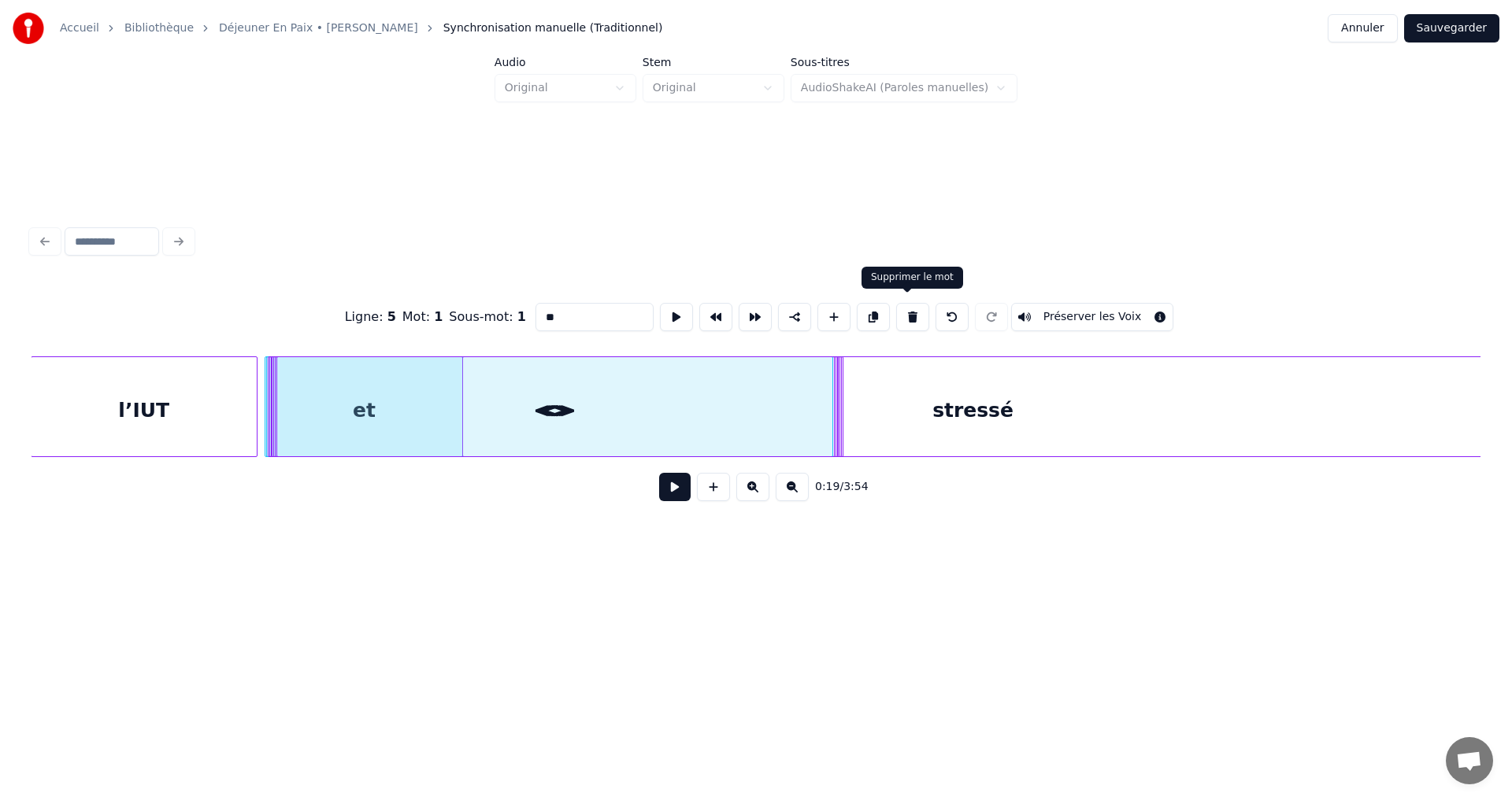
click at [910, 313] on button at bounding box center [913, 317] width 33 height 29
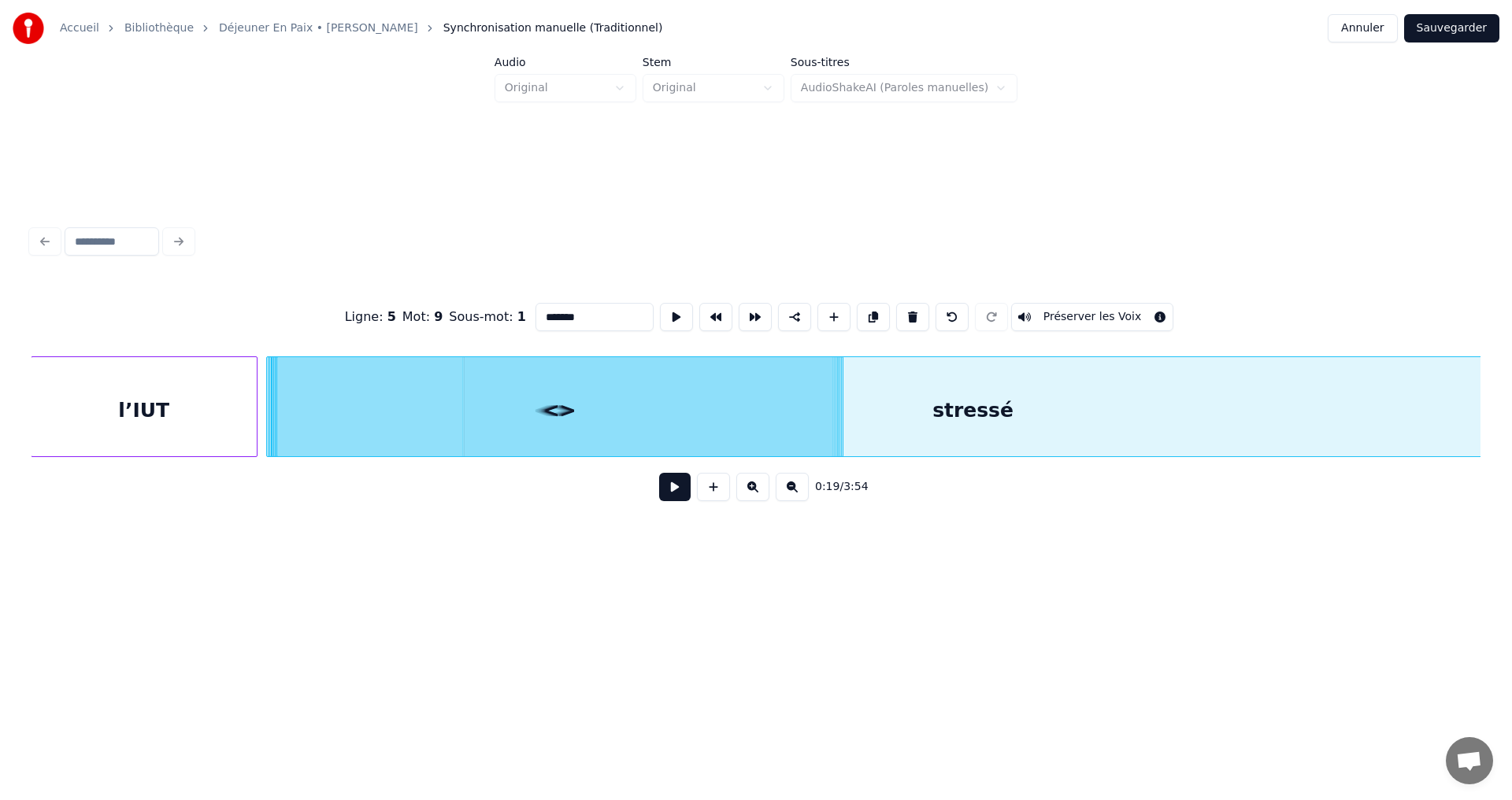
click at [909, 313] on button at bounding box center [913, 317] width 33 height 29
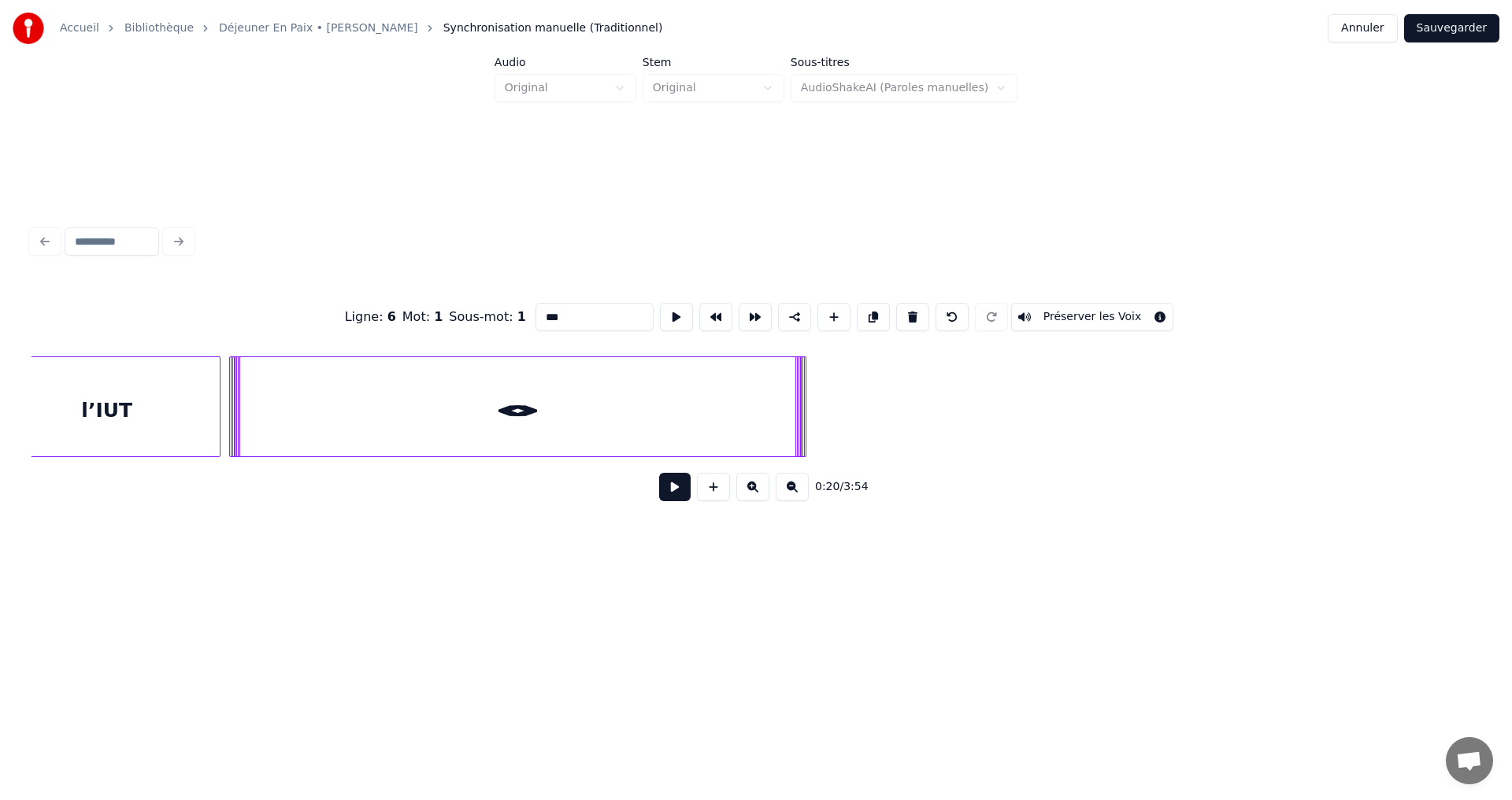
scroll to position [0, 27047]
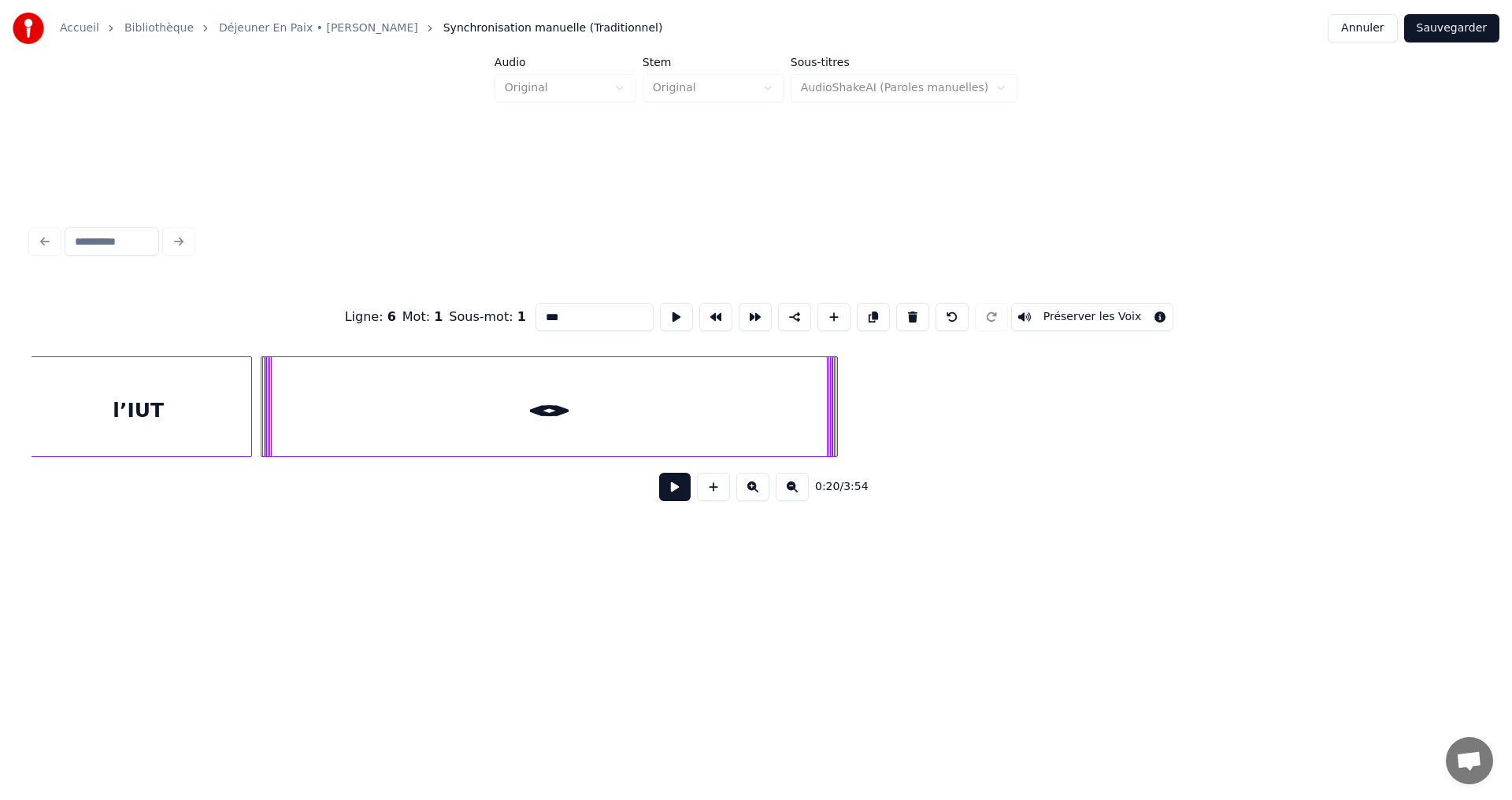
click at [433, 403] on div "<>" at bounding box center [548, 410] width 565 height 107
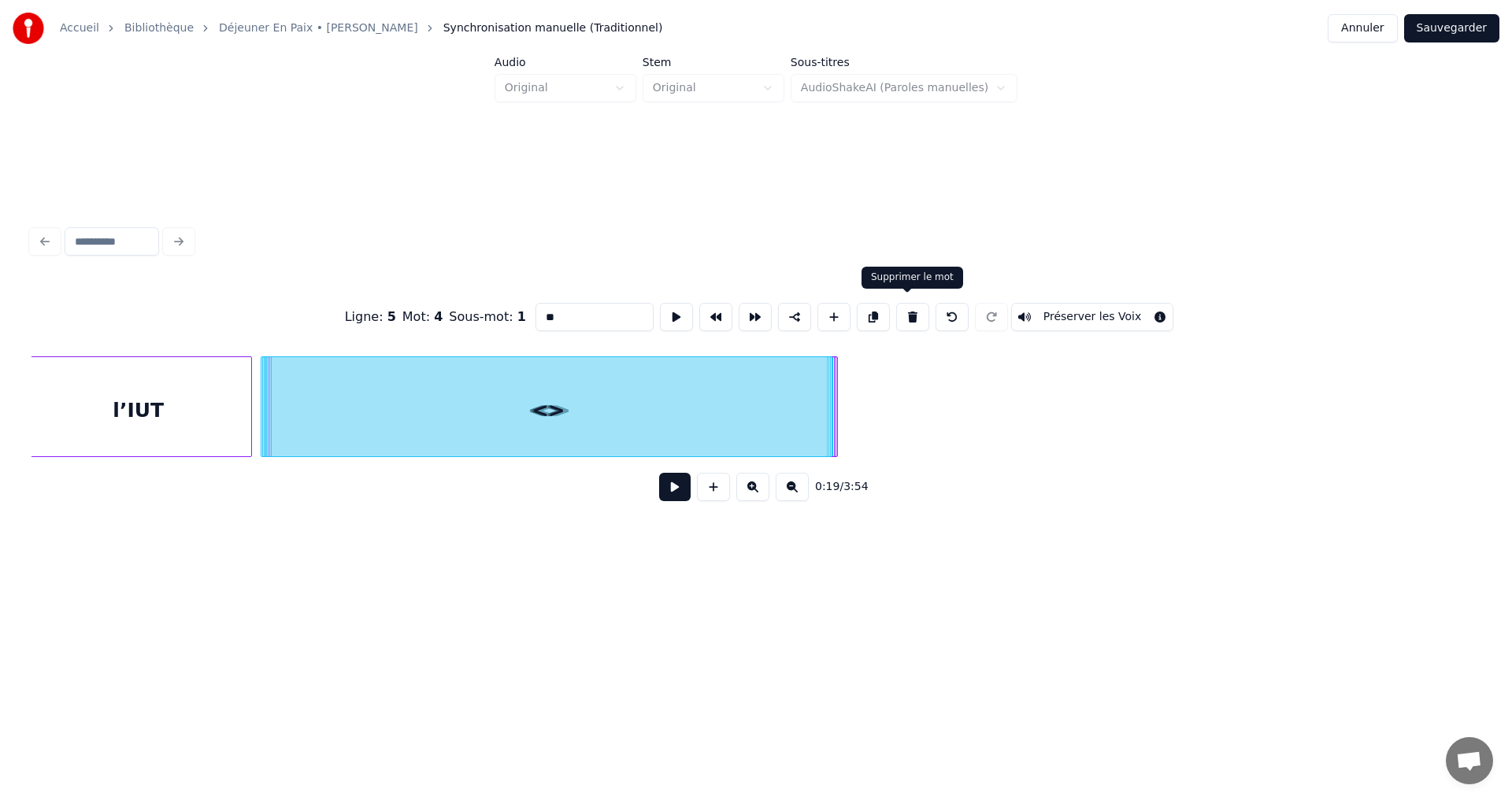
click at [910, 316] on button at bounding box center [913, 317] width 33 height 29
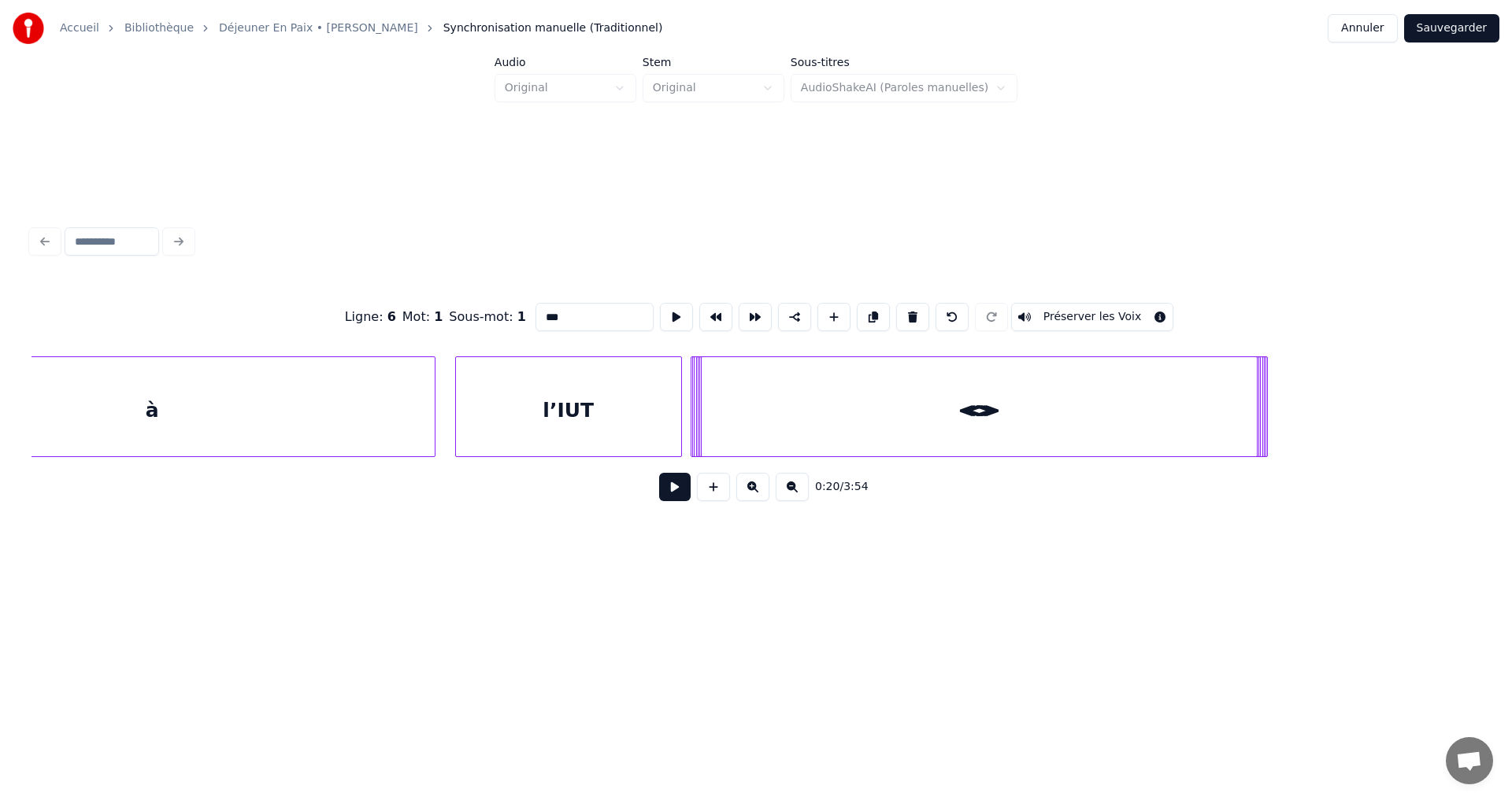
scroll to position [0, 26606]
click at [1006, 427] on div "<>" at bounding box center [984, 410] width 565 height 107
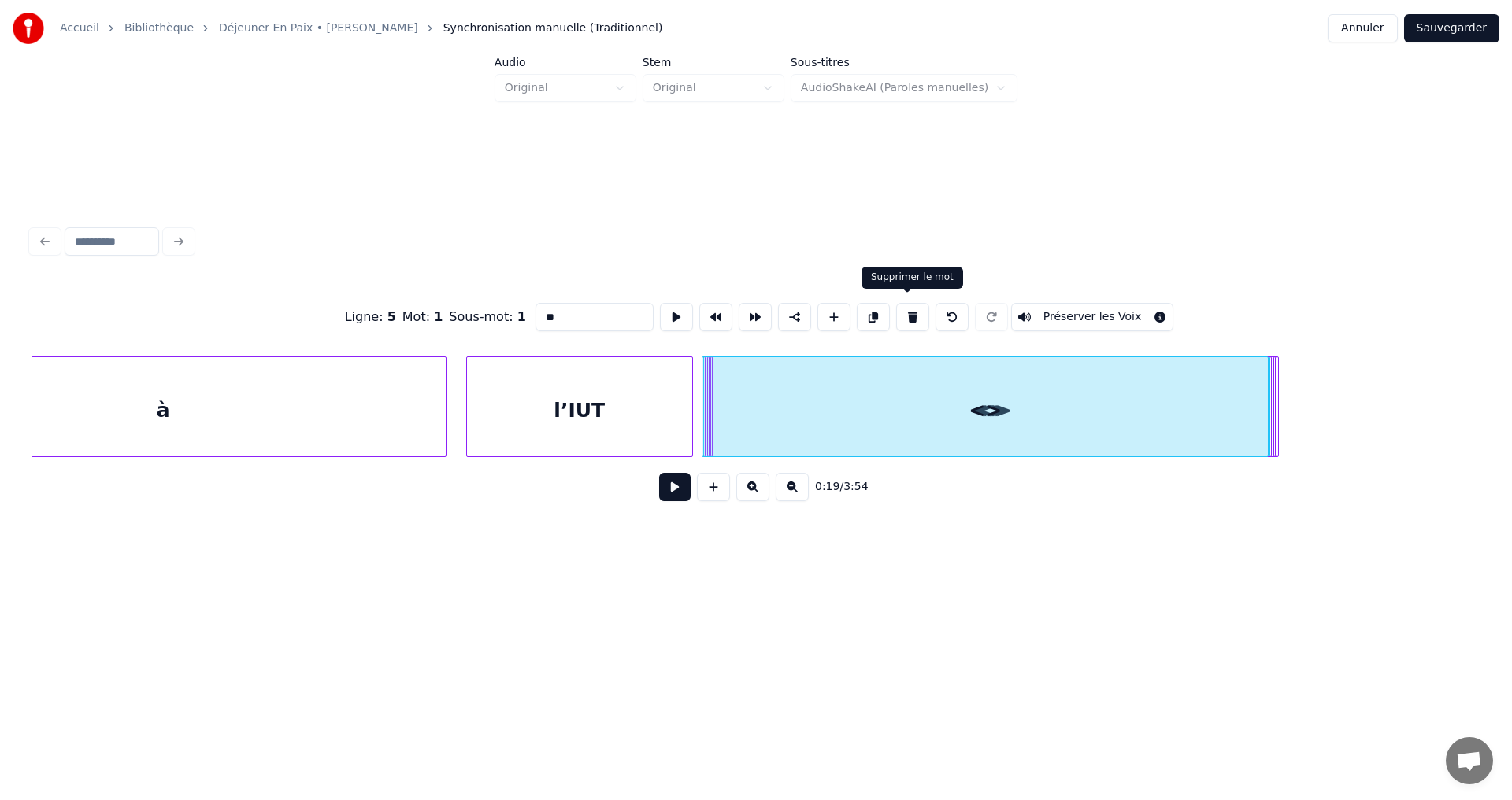
click at [906, 314] on button at bounding box center [913, 317] width 33 height 29
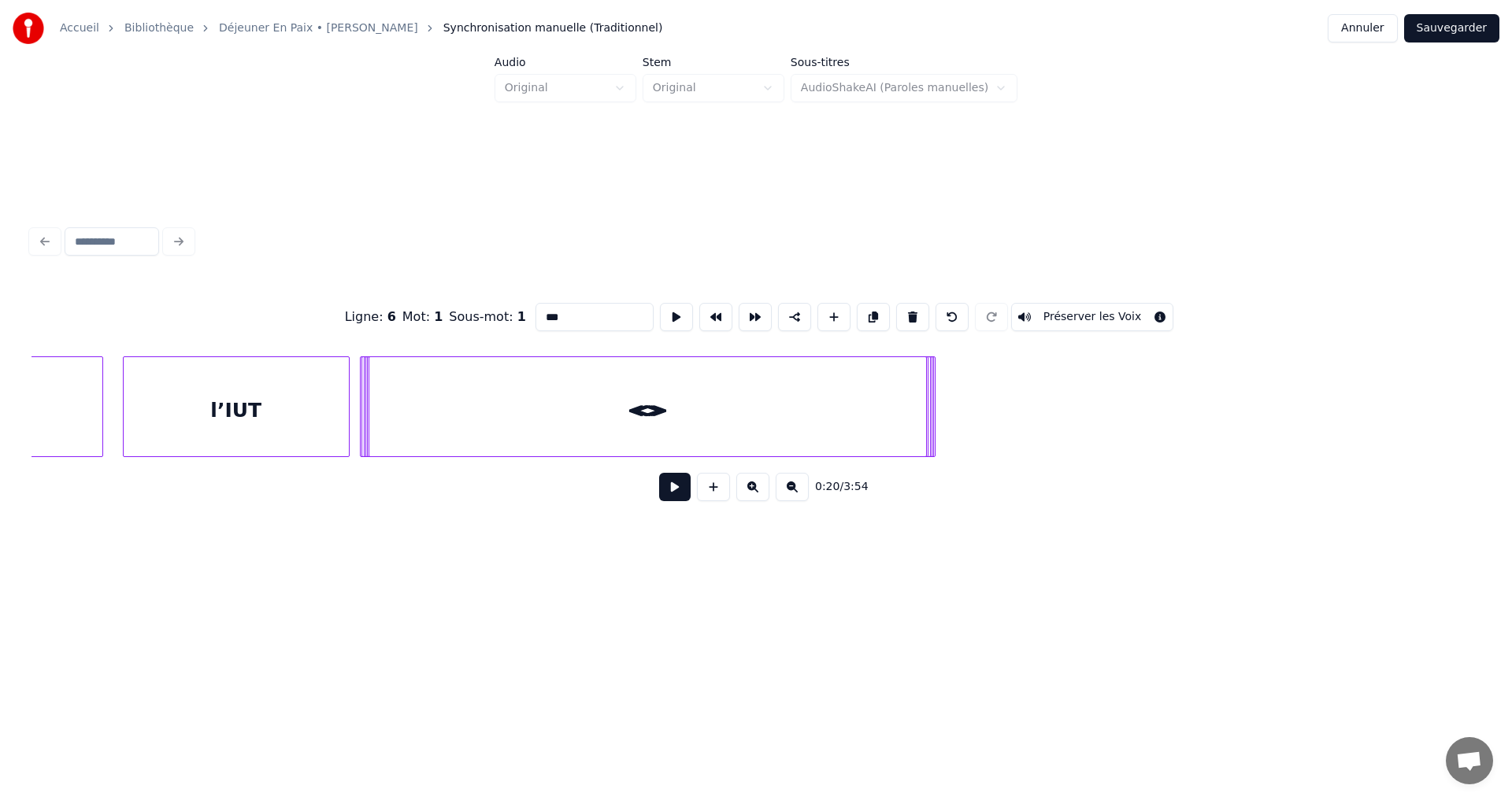
scroll to position [0, 26581]
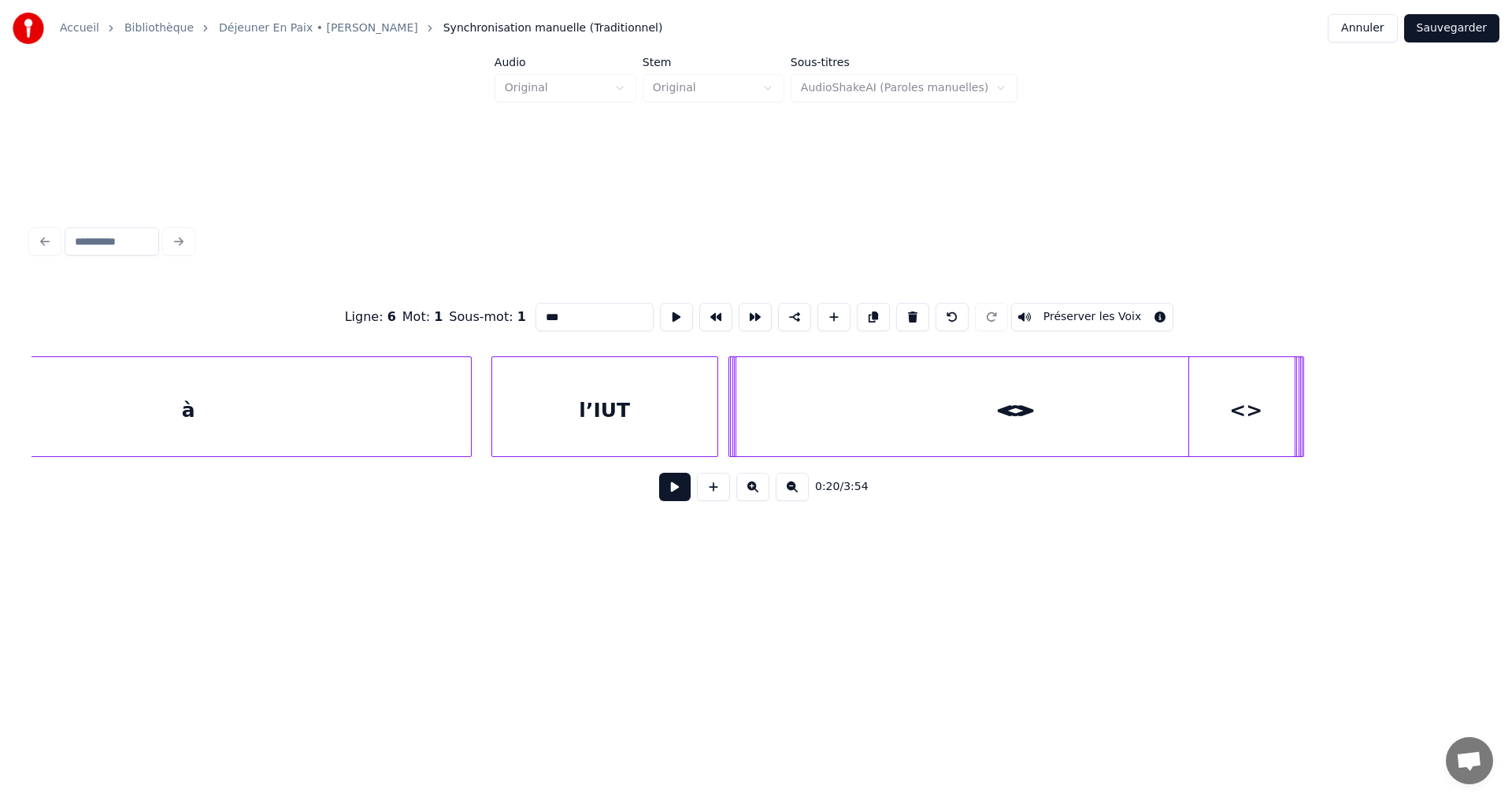
click at [1188, 458] on div "<> <> <> <> <> <> l’IUT à" at bounding box center [756, 406] width 1449 height 100
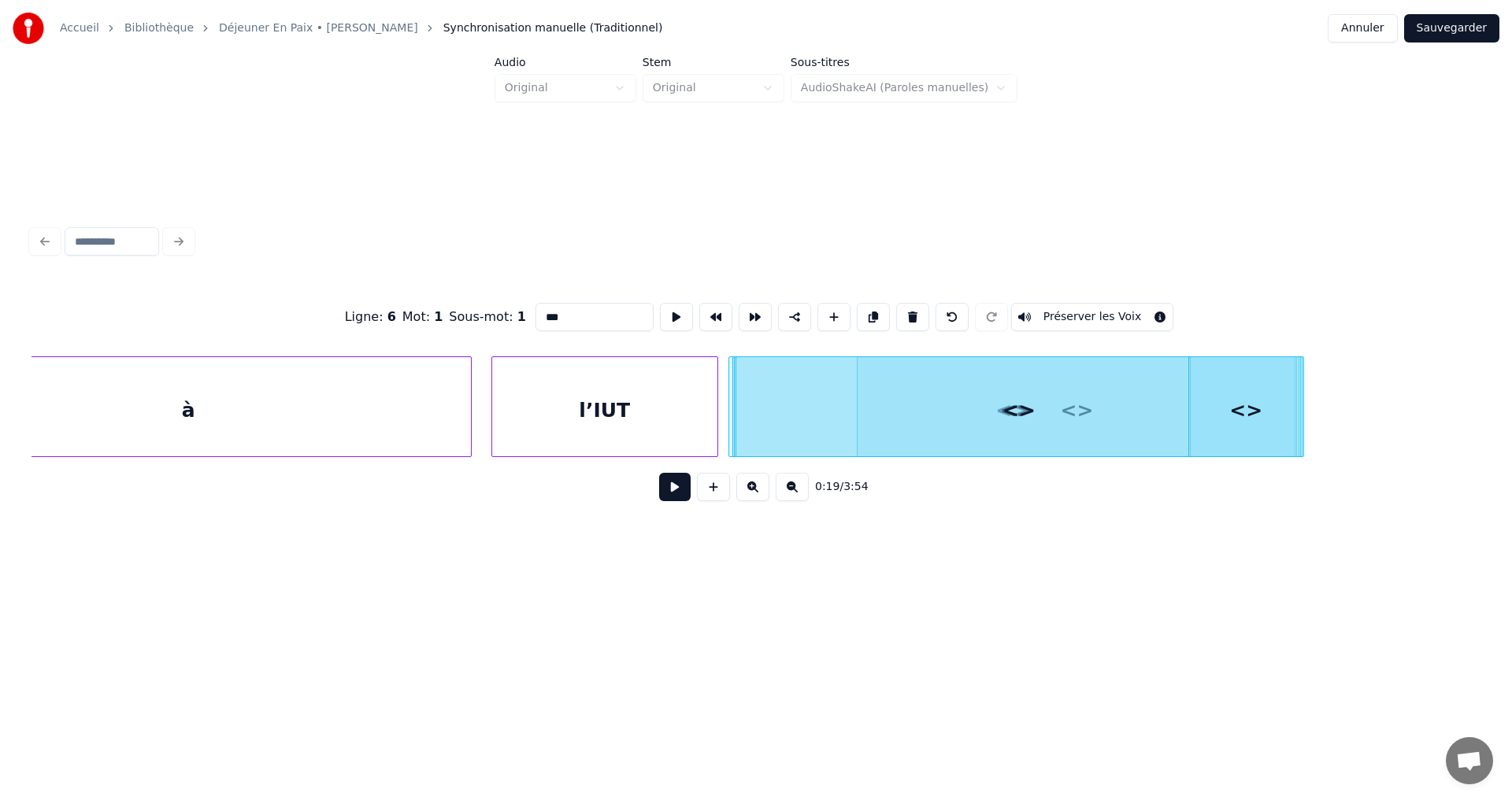
click at [857, 422] on div at bounding box center [859, 406] width 5 height 99
click at [798, 424] on div at bounding box center [800, 406] width 5 height 99
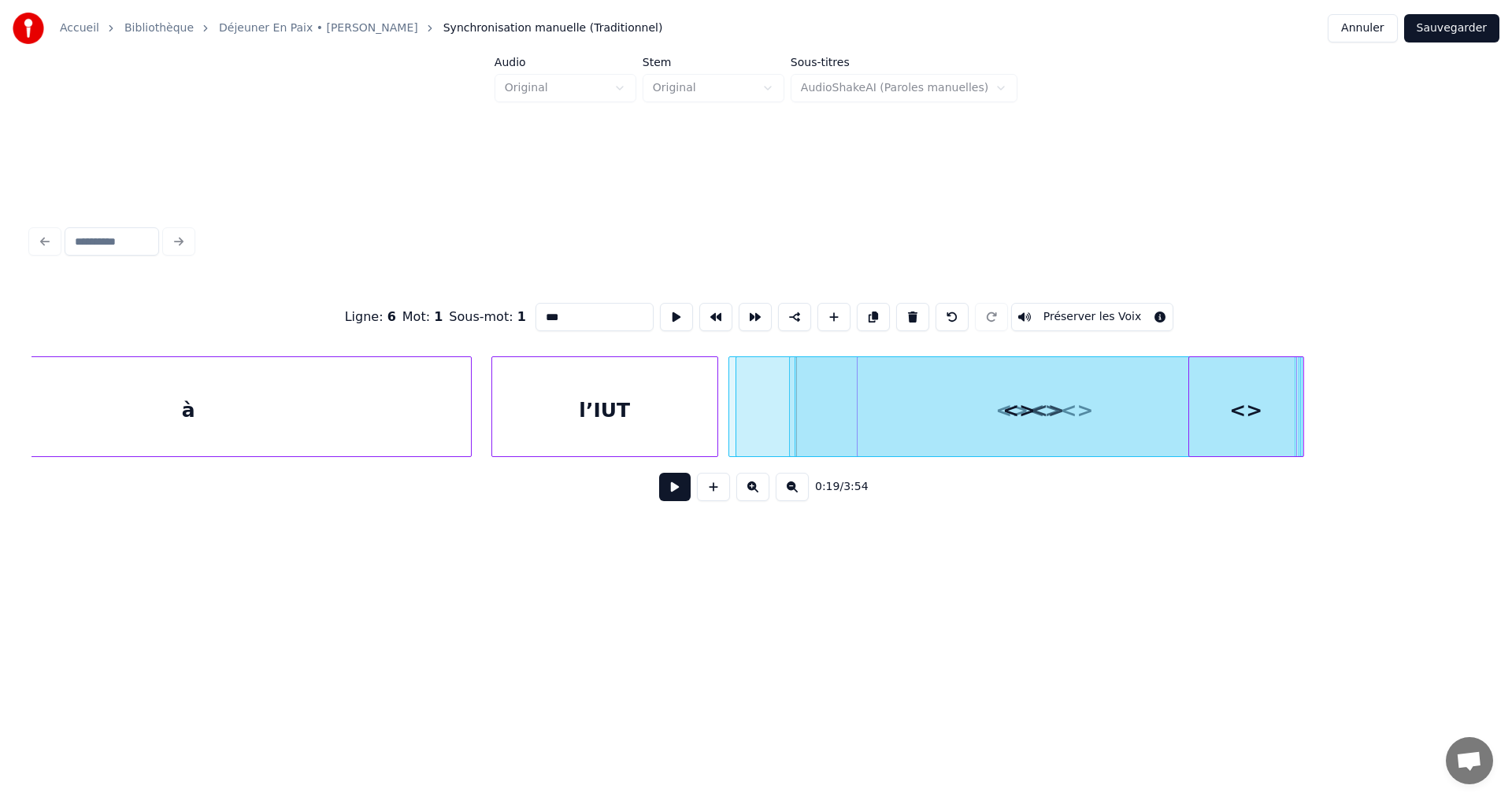
click at [789, 416] on div at bounding box center [791, 406] width 5 height 99
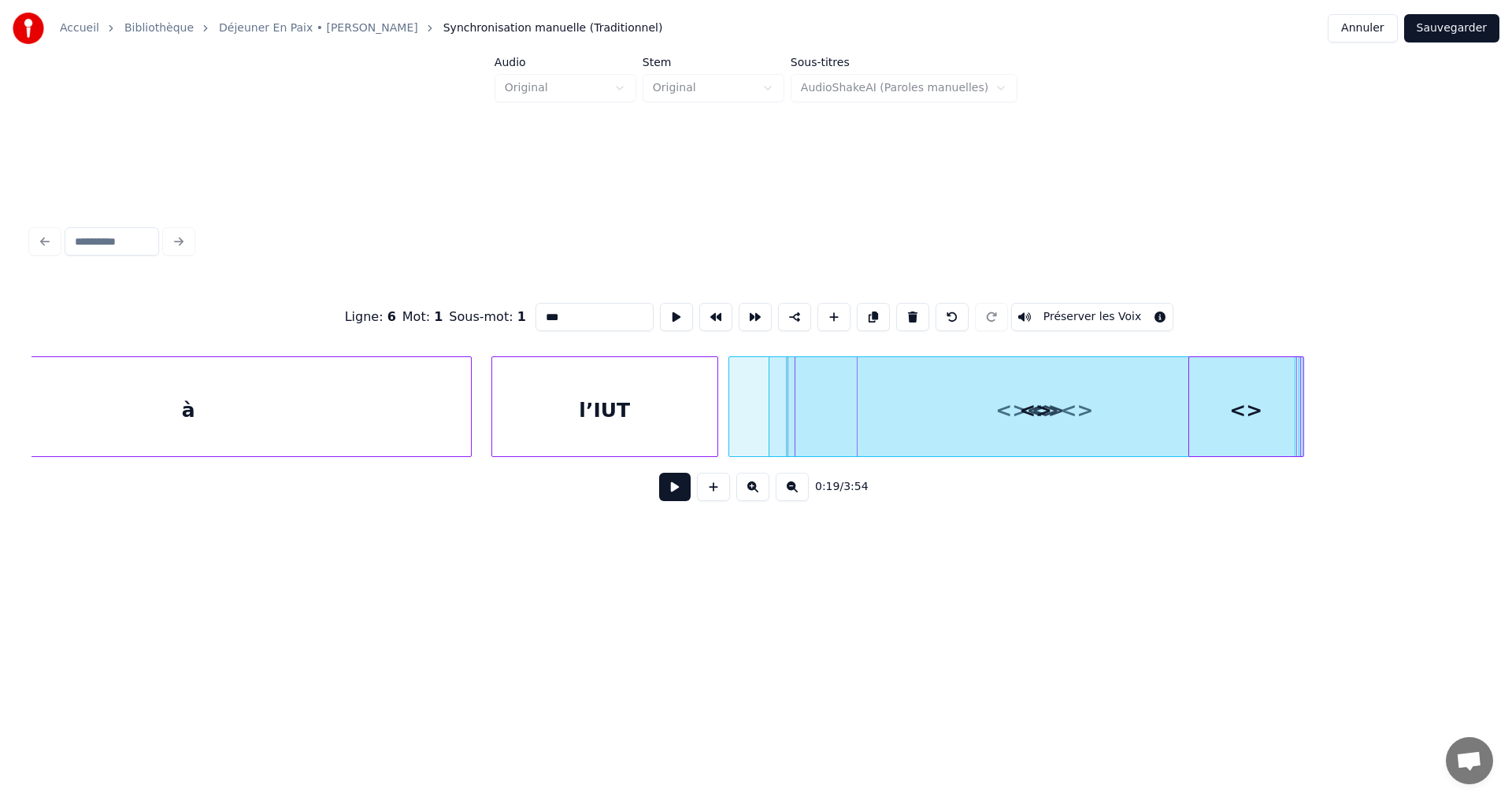
click at [773, 426] on div at bounding box center [771, 406] width 5 height 99
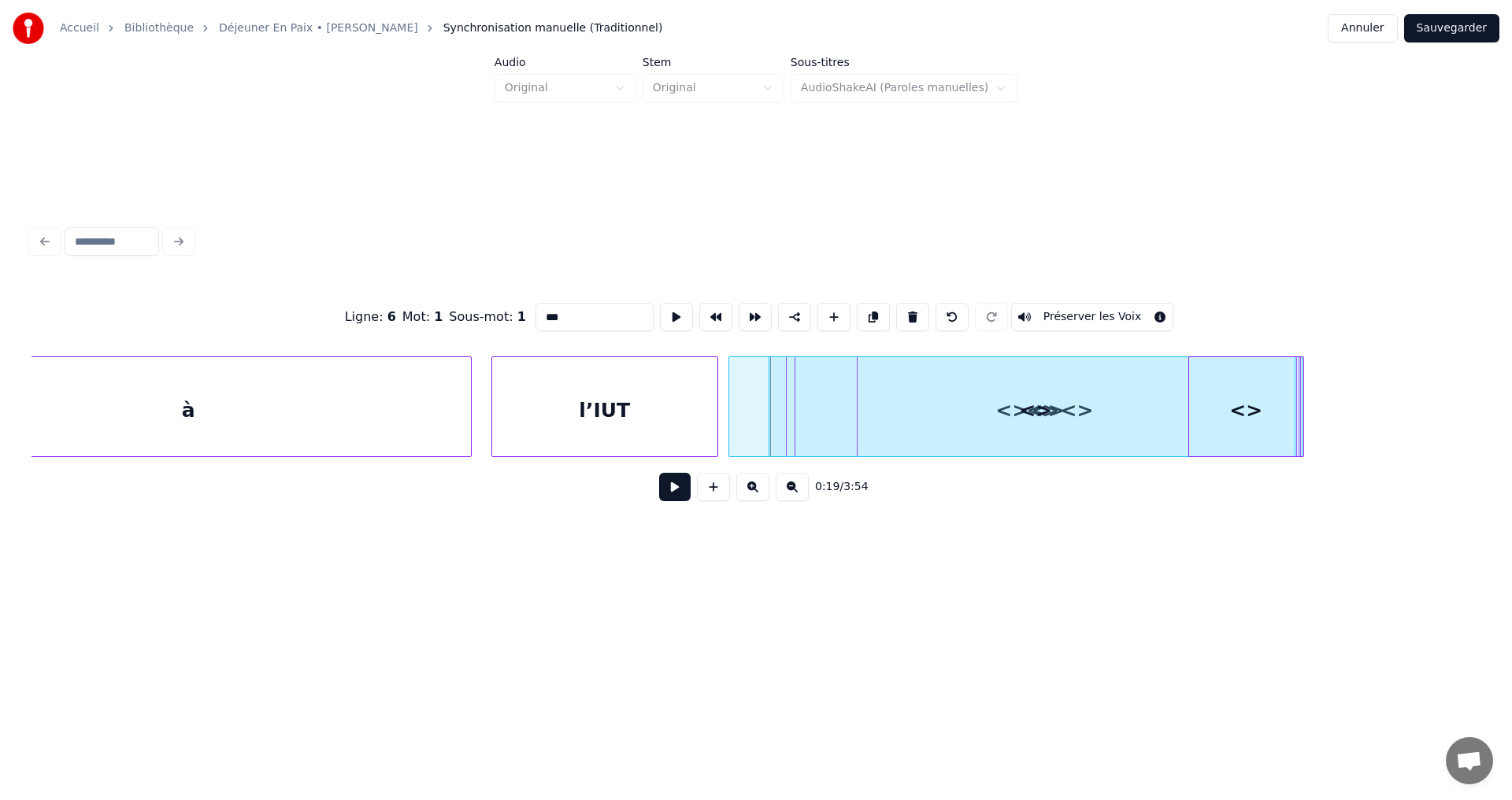
click at [1202, 425] on div "<>" at bounding box center [1246, 410] width 114 height 107
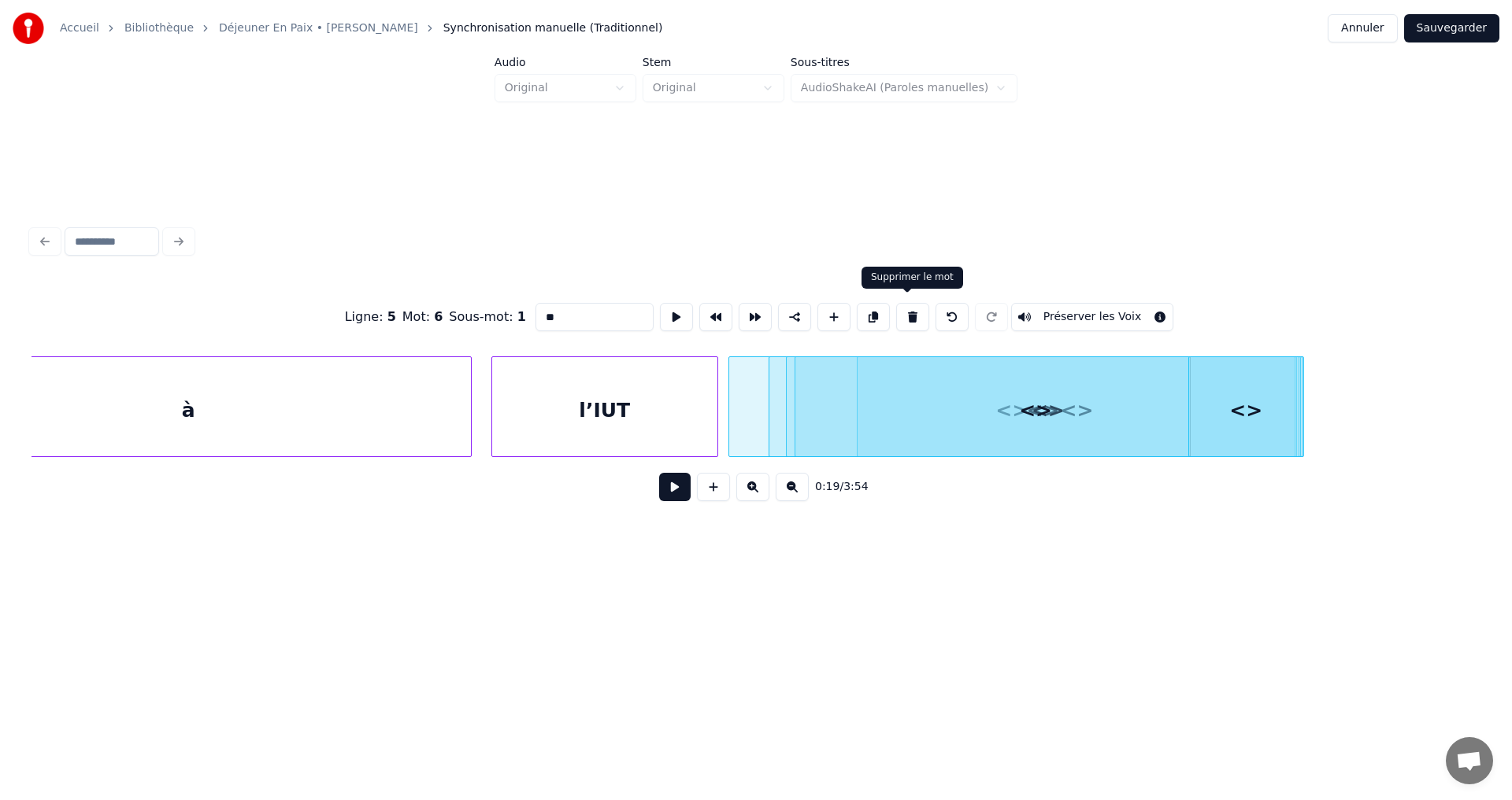
click at [912, 308] on button at bounding box center [913, 317] width 33 height 29
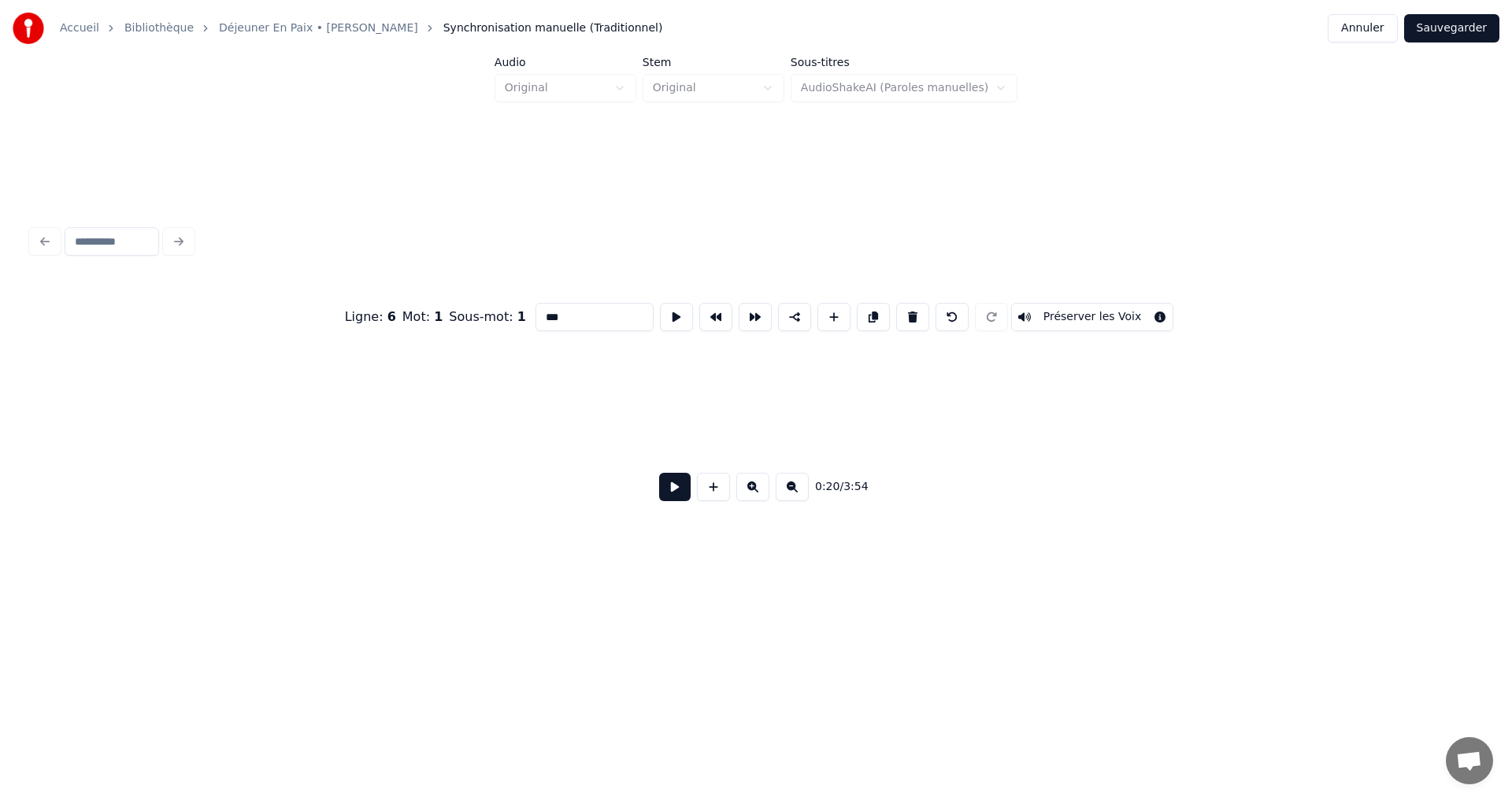
scroll to position [0, 0]
click at [580, 315] on input "***" at bounding box center [595, 317] width 118 height 29
click at [938, 312] on button at bounding box center [952, 317] width 33 height 29
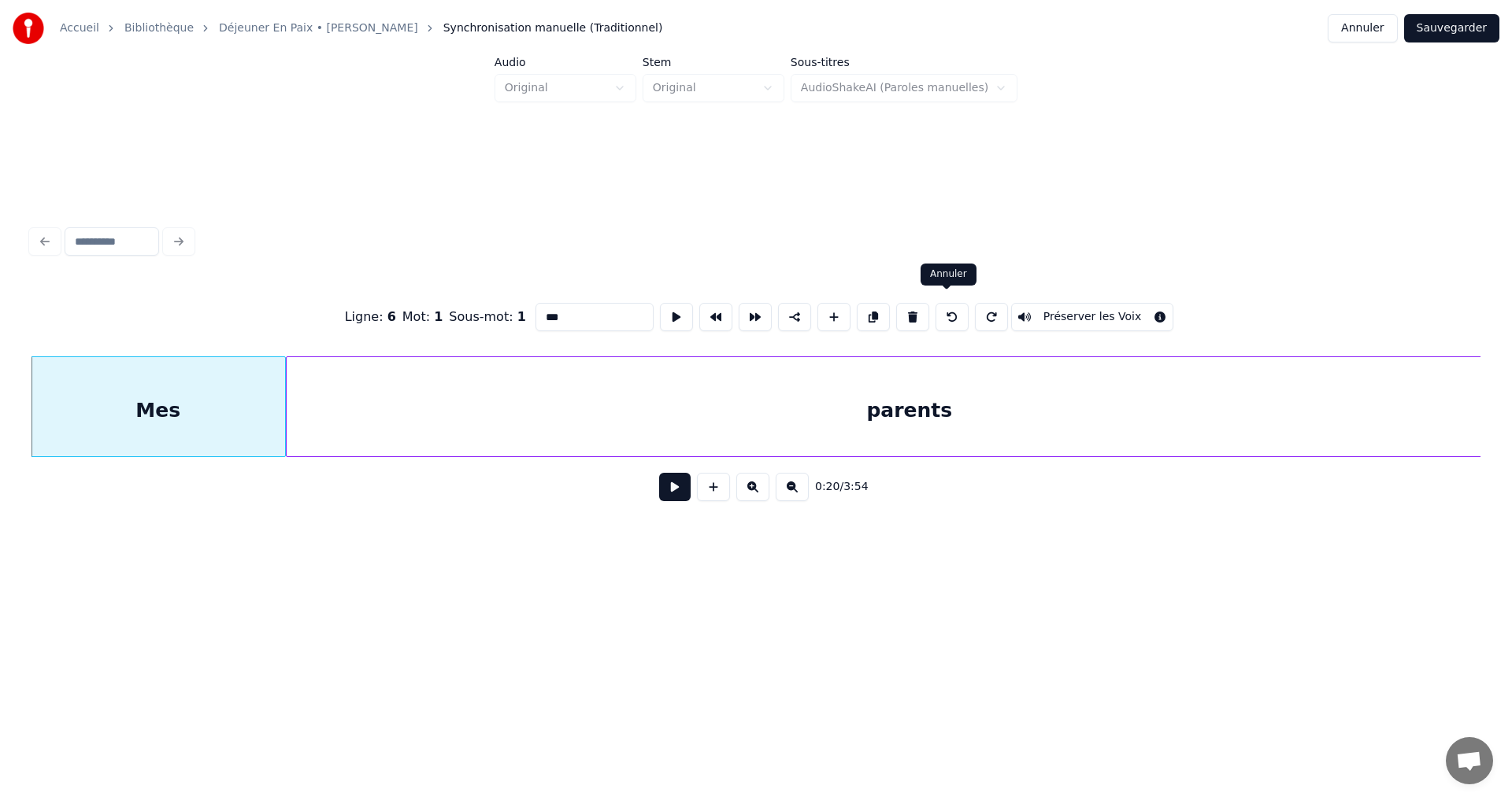
click at [938, 312] on button at bounding box center [952, 317] width 33 height 29
click at [937, 312] on button at bounding box center [952, 317] width 33 height 29
click at [936, 312] on button at bounding box center [952, 317] width 33 height 29
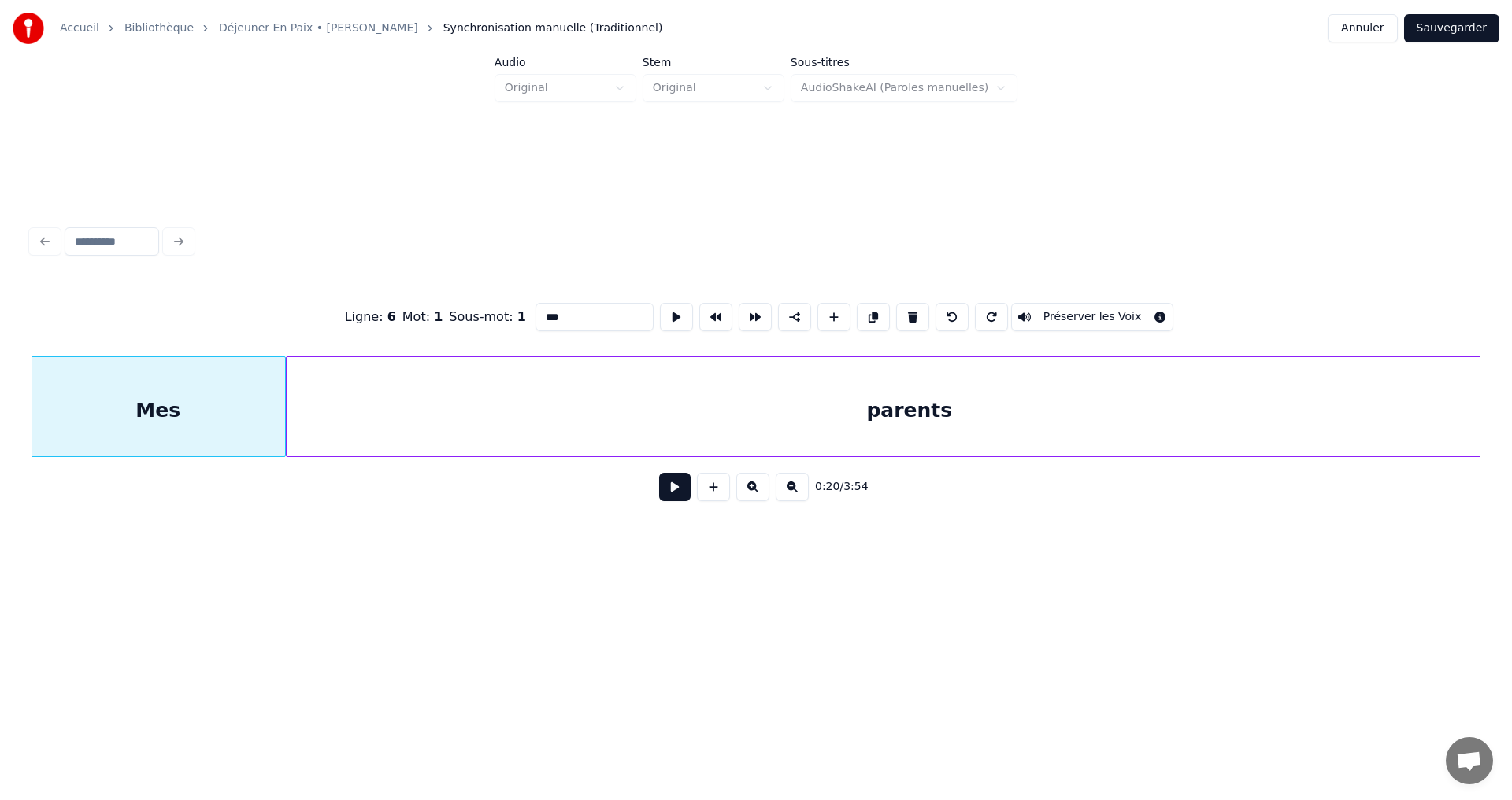
click at [936, 312] on button at bounding box center [952, 317] width 33 height 29
click at [936, 313] on button at bounding box center [952, 317] width 33 height 29
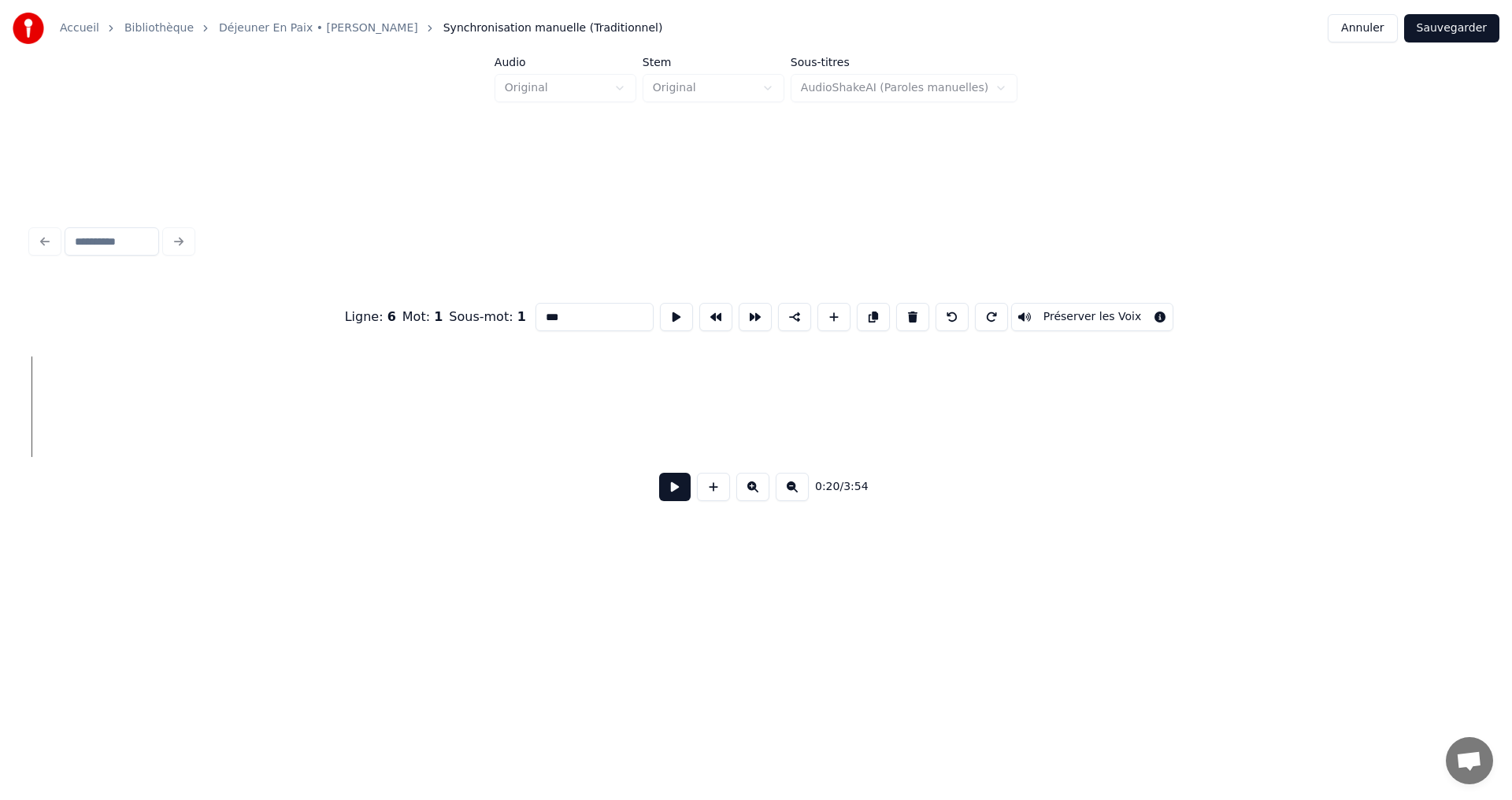
click at [935, 313] on button at bounding box center [952, 317] width 33 height 29
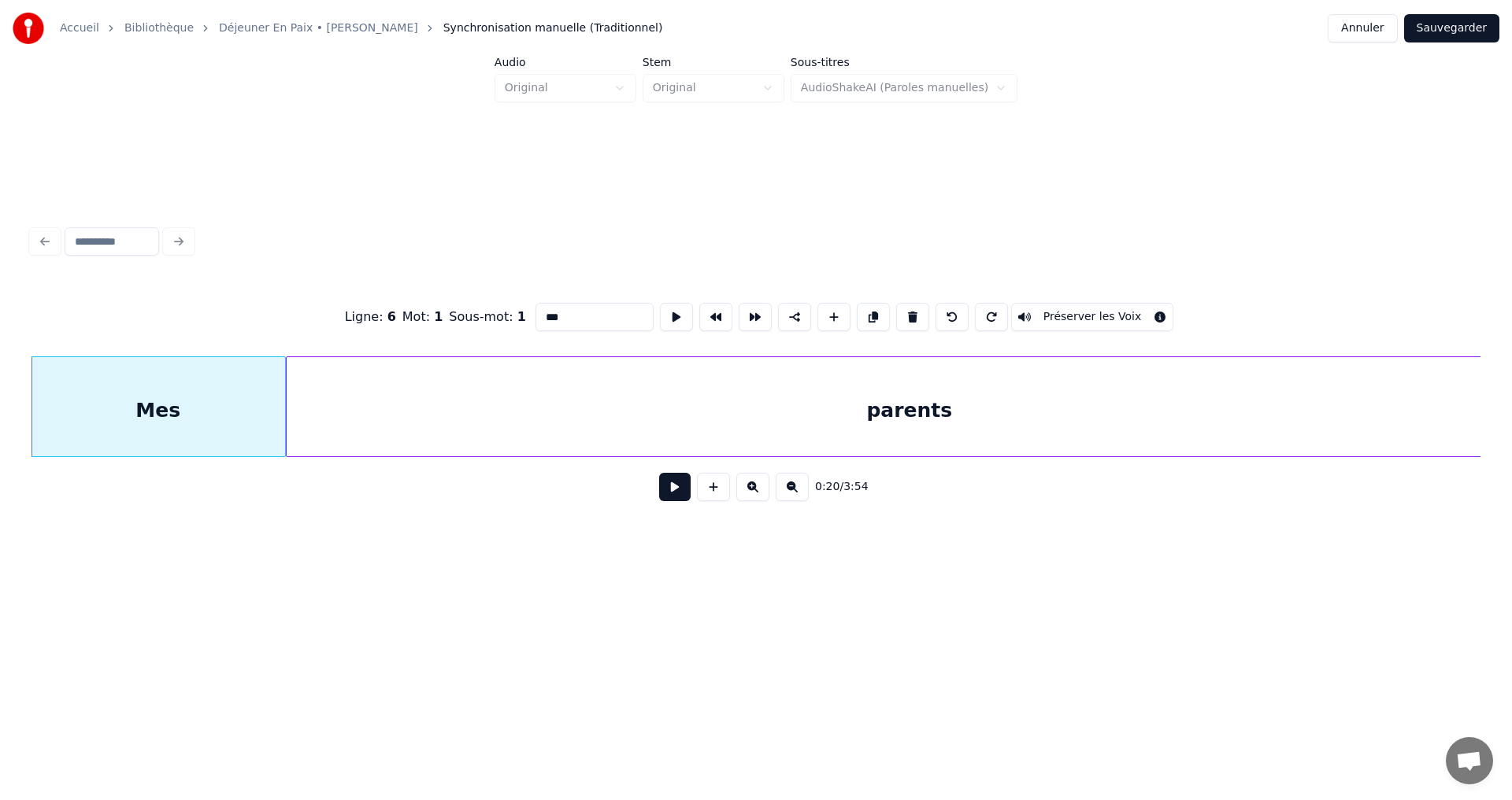
click at [935, 313] on button at bounding box center [952, 317] width 33 height 29
click at [935, 314] on button at bounding box center [952, 317] width 33 height 29
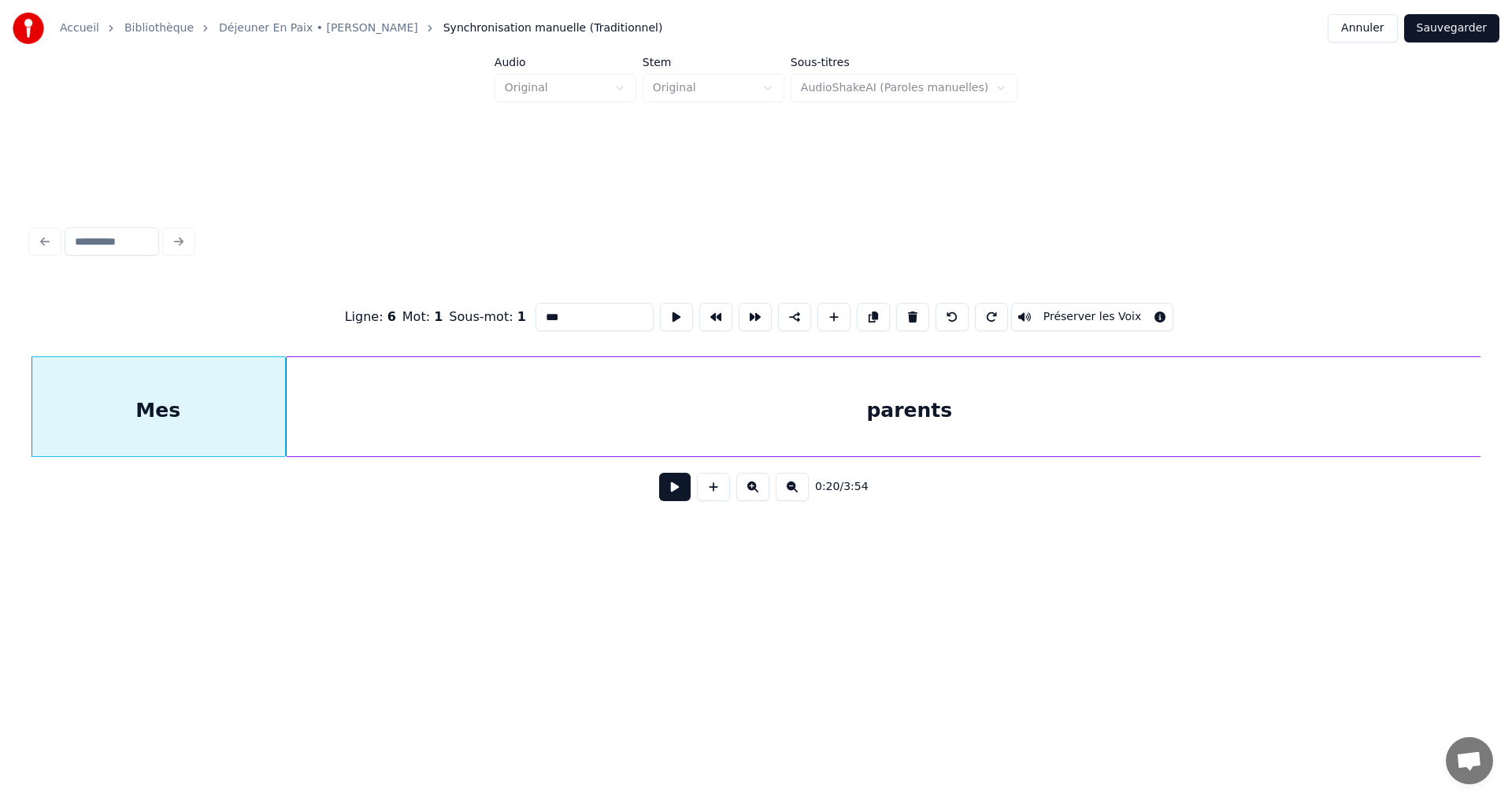
click at [935, 314] on button at bounding box center [952, 317] width 33 height 29
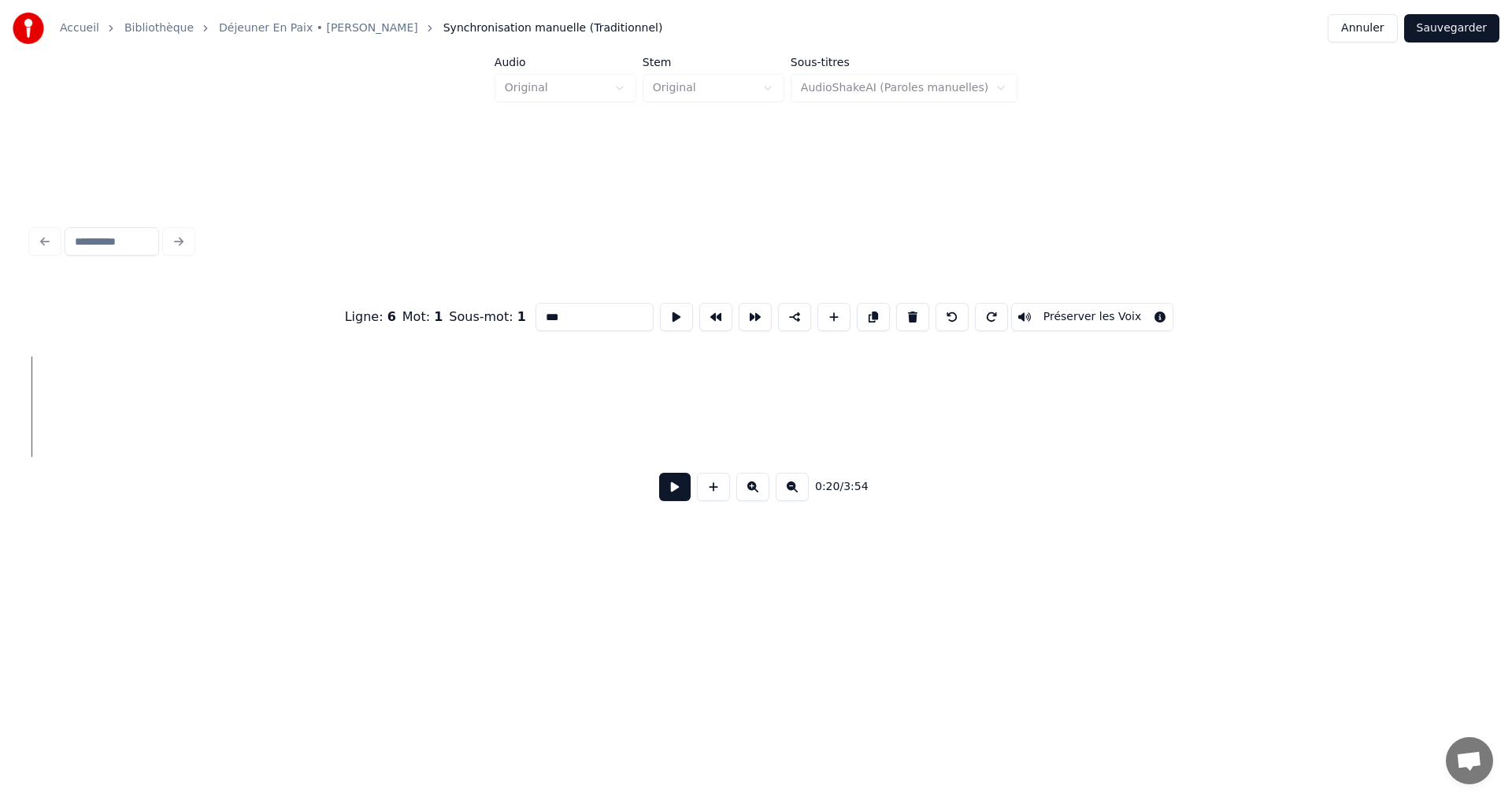
click at [935, 315] on button at bounding box center [952, 317] width 33 height 29
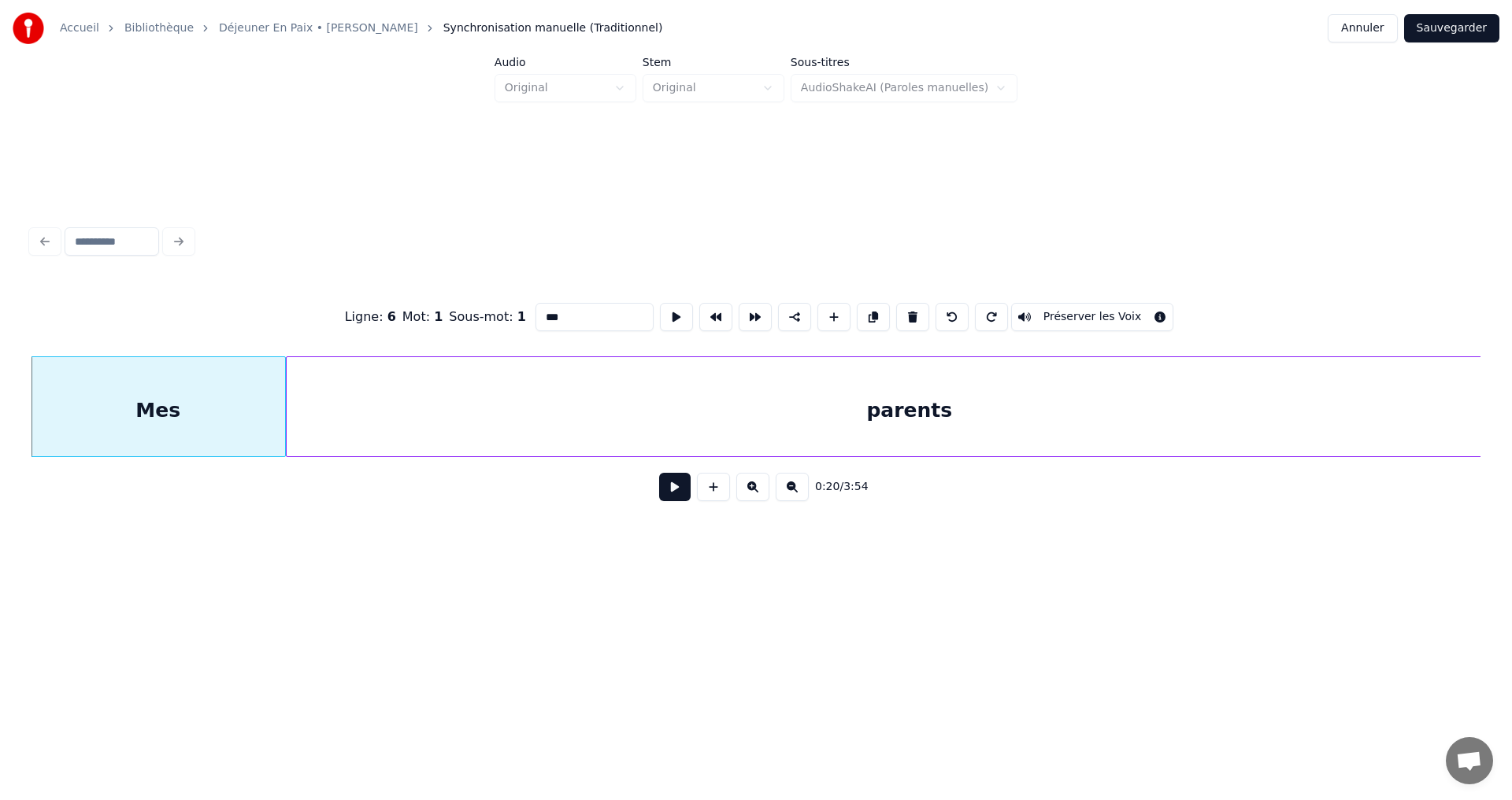
click at [935, 315] on button at bounding box center [952, 317] width 33 height 29
click at [943, 315] on button at bounding box center [952, 317] width 33 height 29
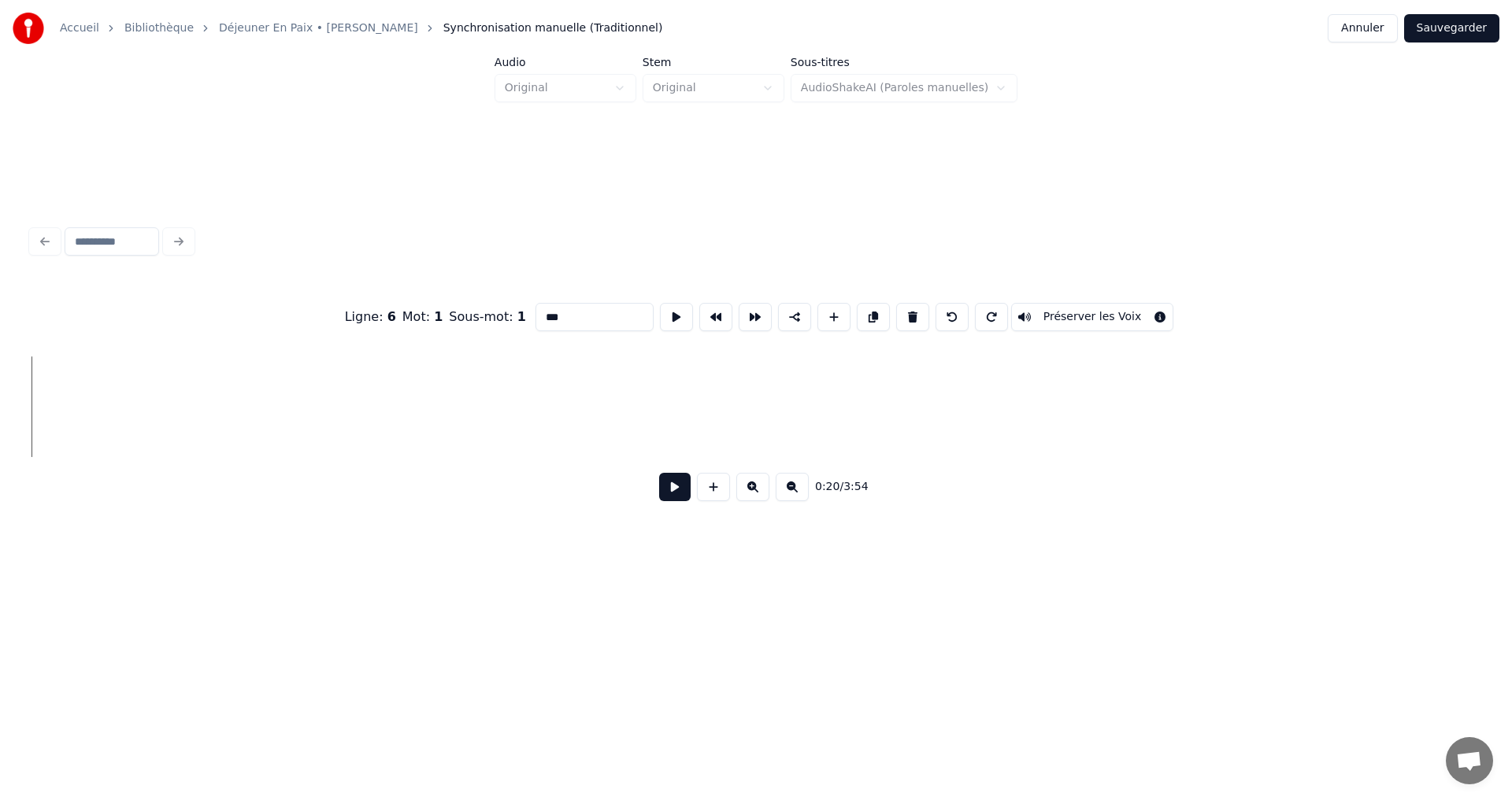
click at [943, 315] on button at bounding box center [952, 317] width 33 height 29
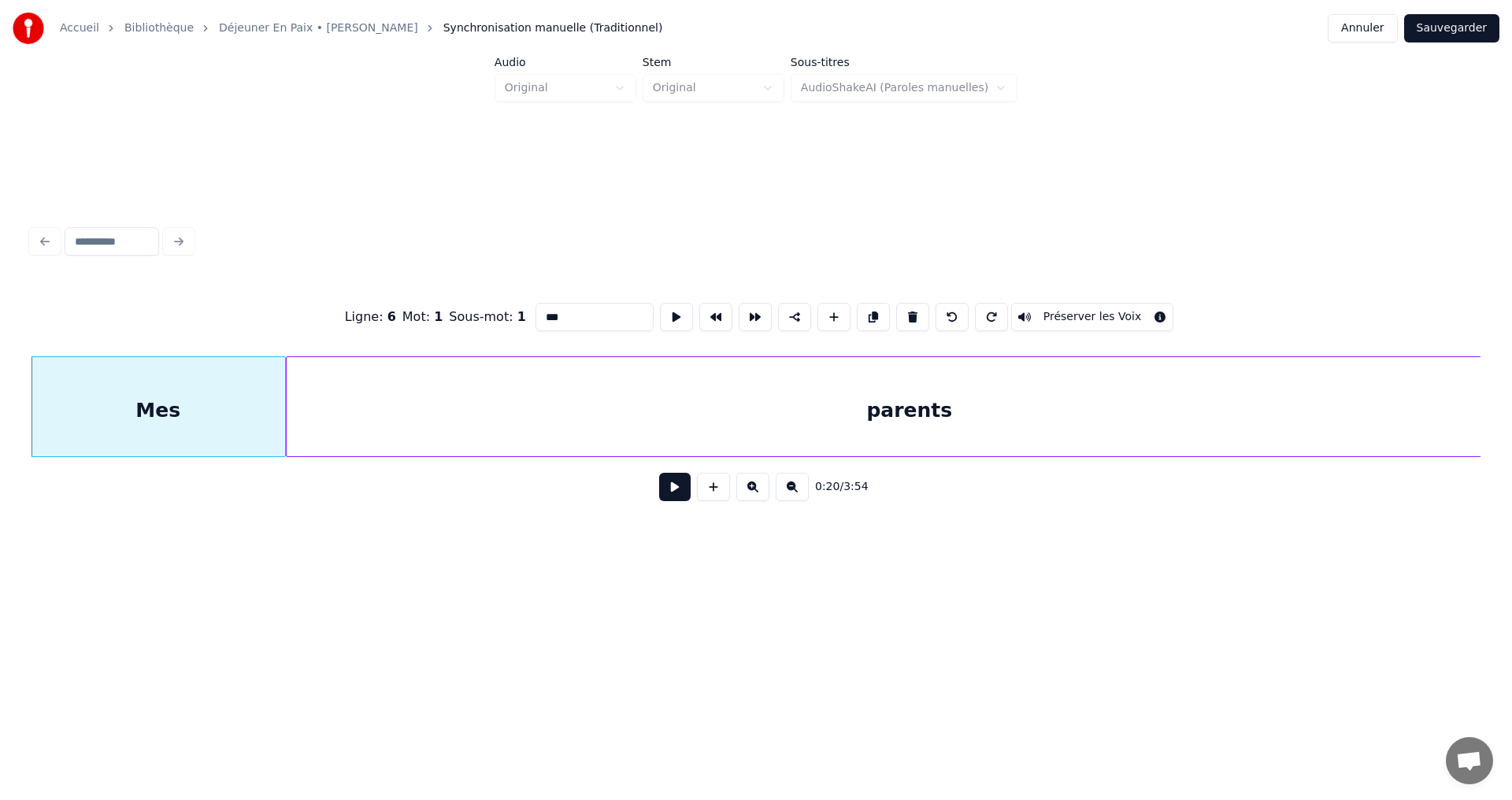
click at [943, 315] on button at bounding box center [952, 317] width 33 height 29
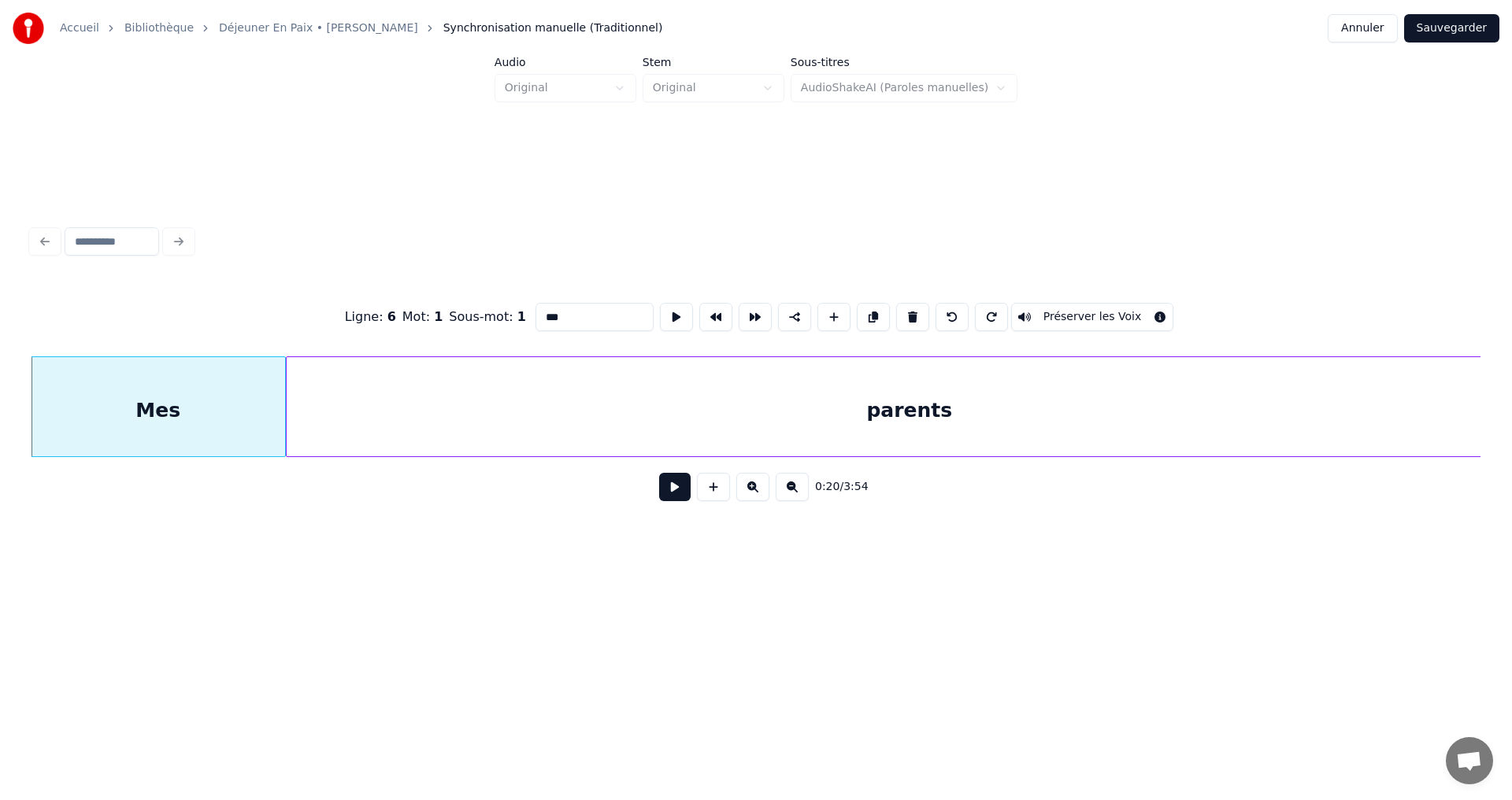
click at [943, 315] on button at bounding box center [952, 317] width 33 height 29
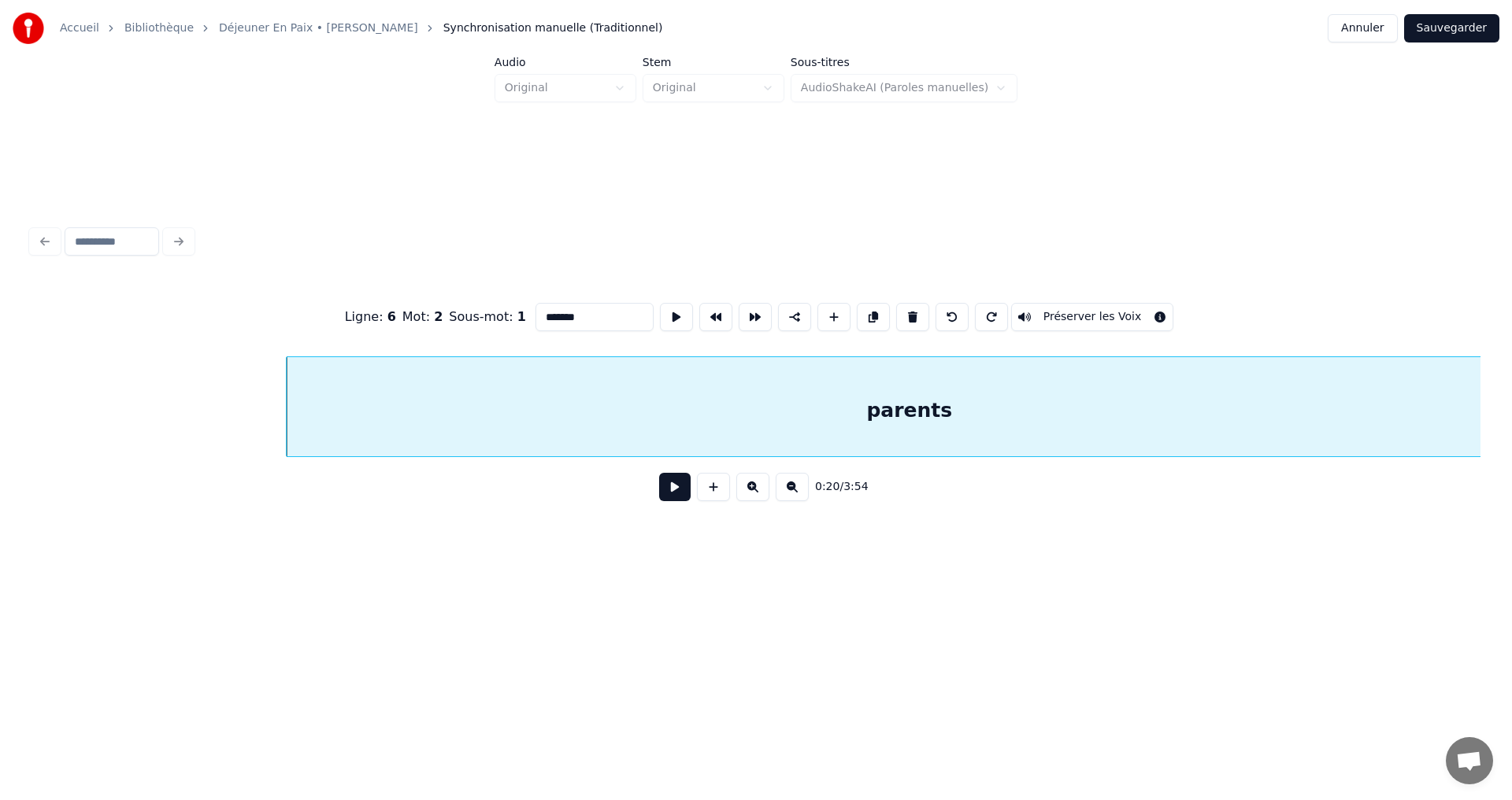
click at [943, 315] on button at bounding box center [952, 317] width 33 height 29
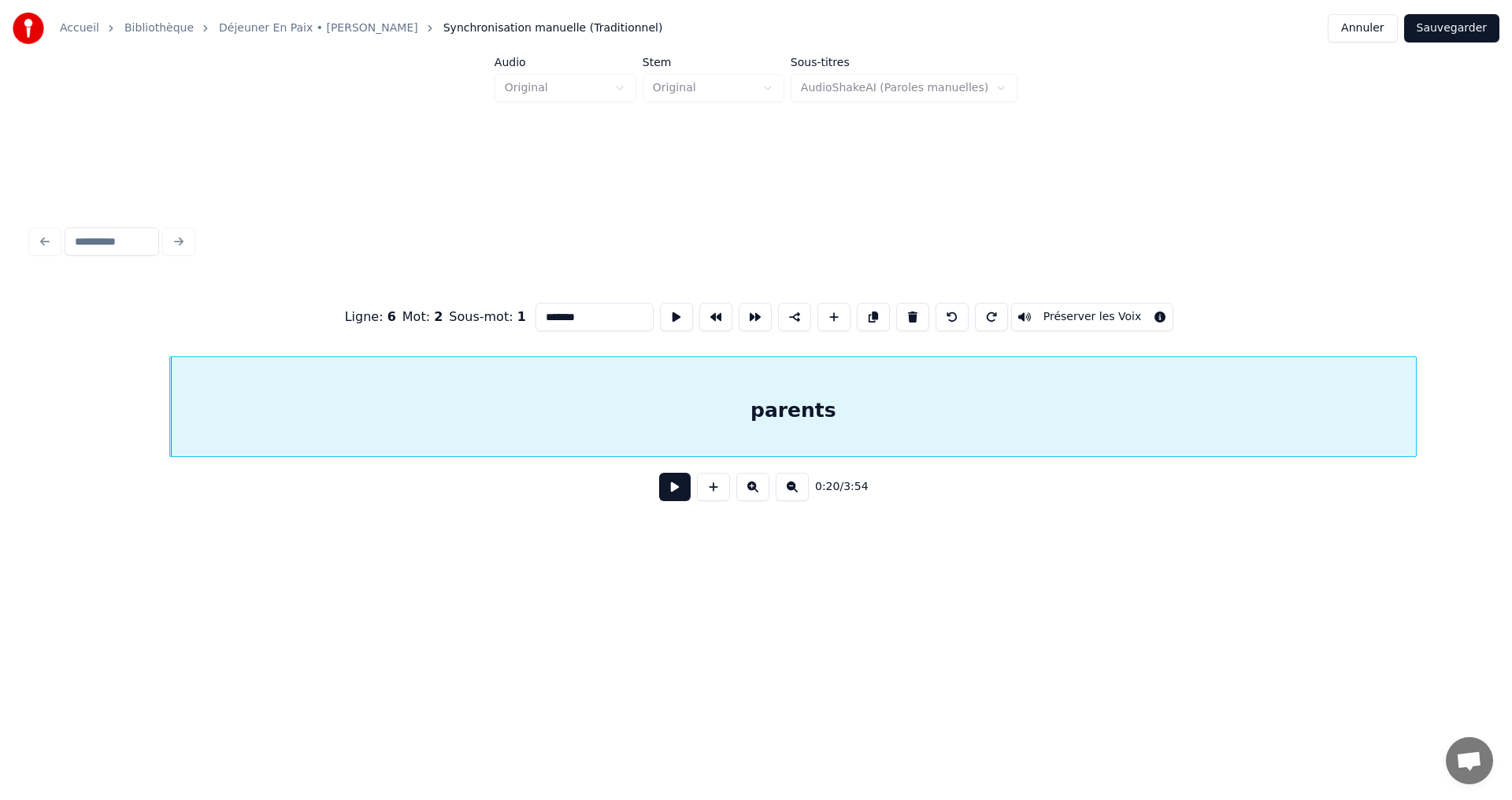
click at [943, 315] on button at bounding box center [952, 317] width 33 height 29
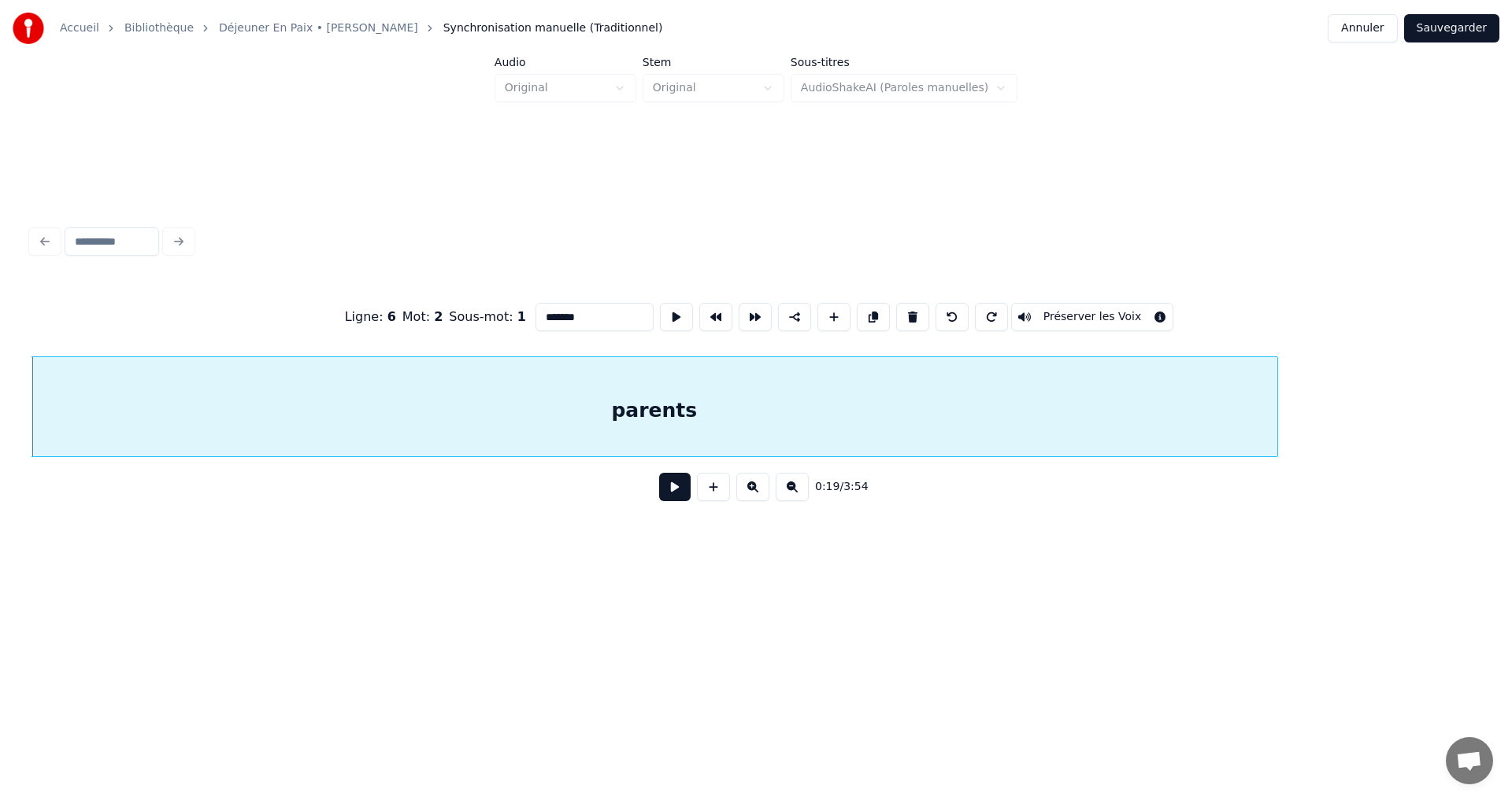
click at [943, 315] on button at bounding box center [952, 317] width 33 height 29
click at [942, 315] on button at bounding box center [952, 317] width 33 height 29
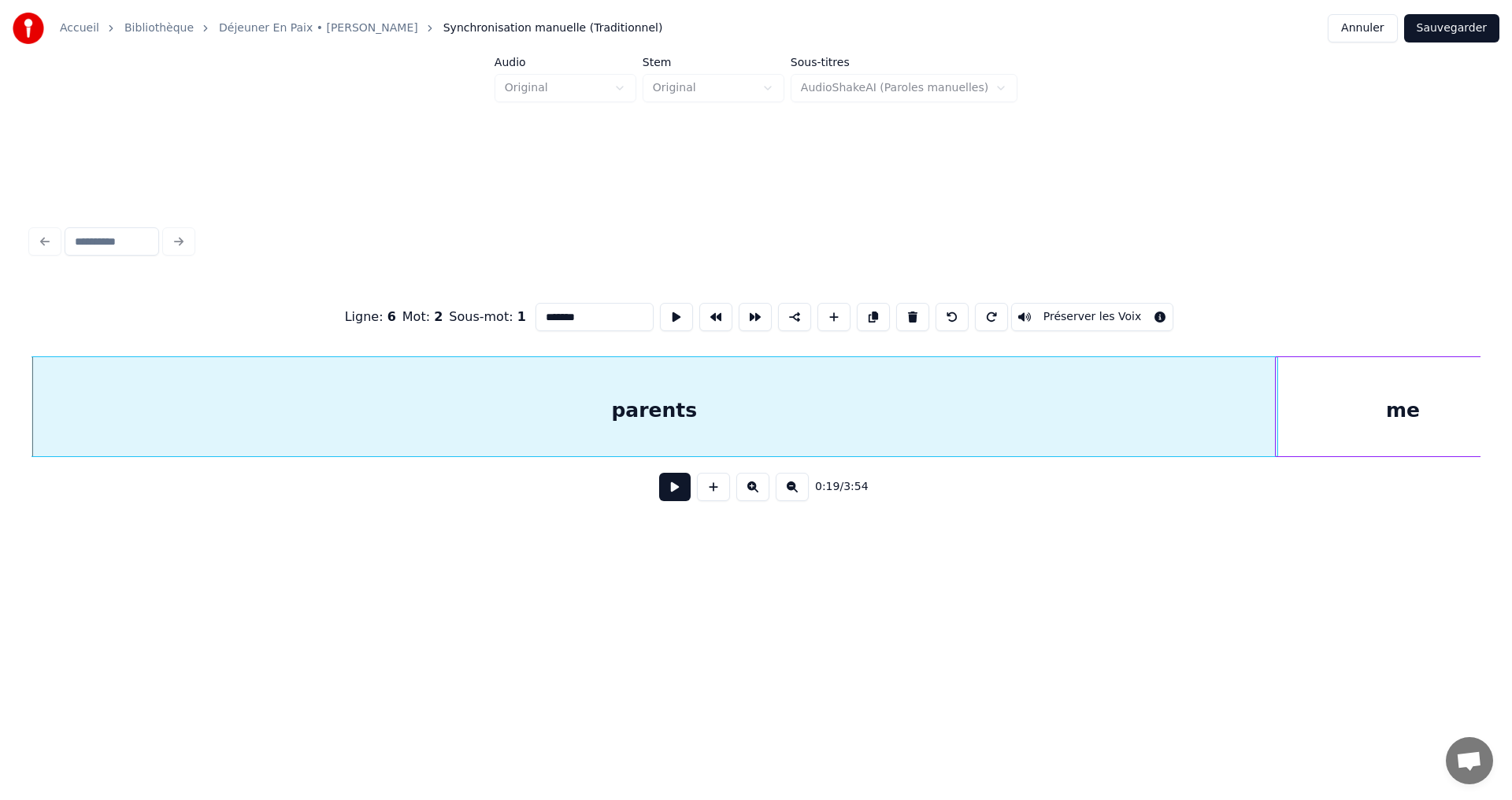
click at [942, 315] on button at bounding box center [952, 317] width 33 height 29
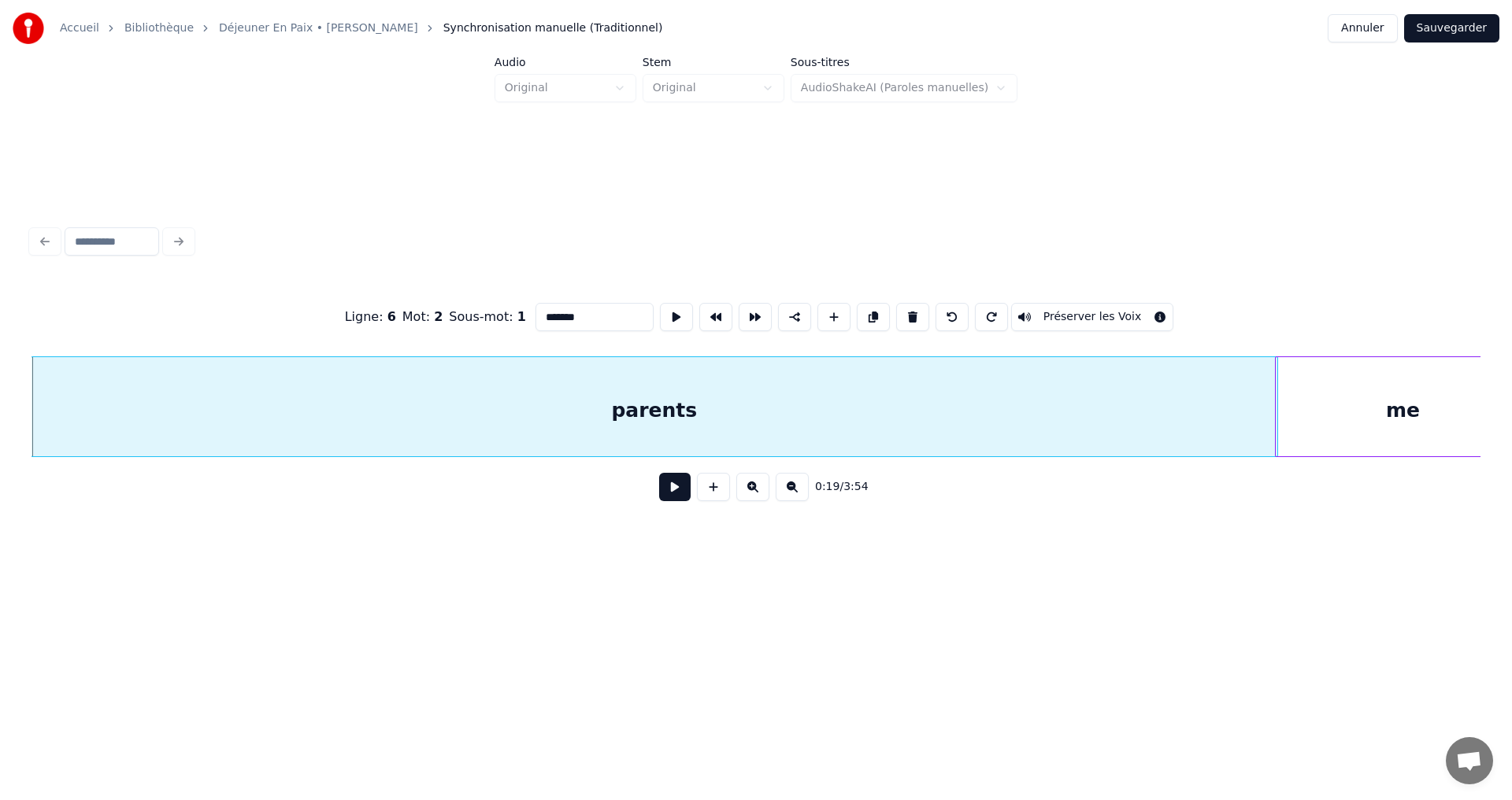
click at [942, 315] on button at bounding box center [952, 317] width 33 height 29
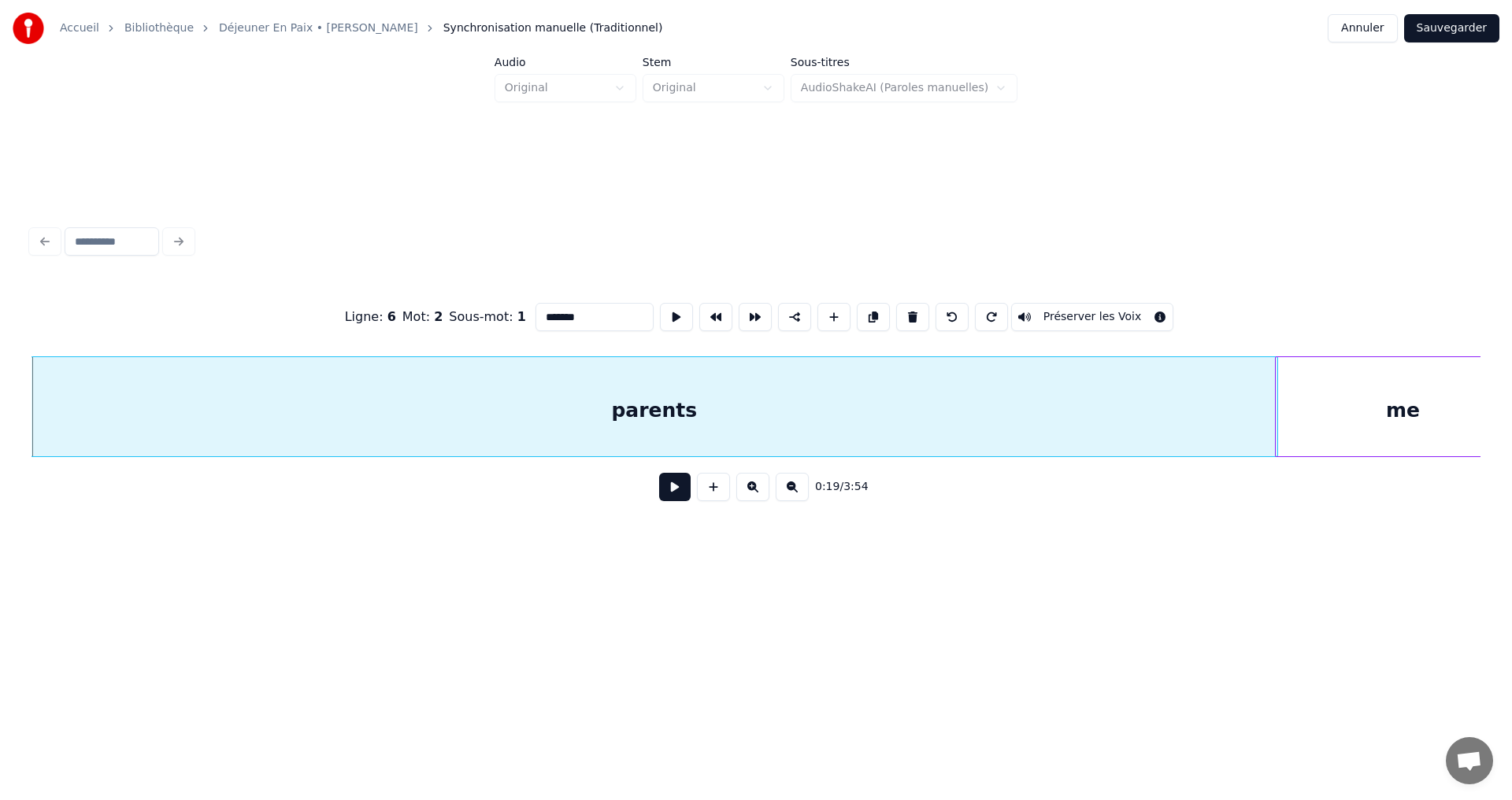
click at [942, 315] on button at bounding box center [952, 317] width 33 height 29
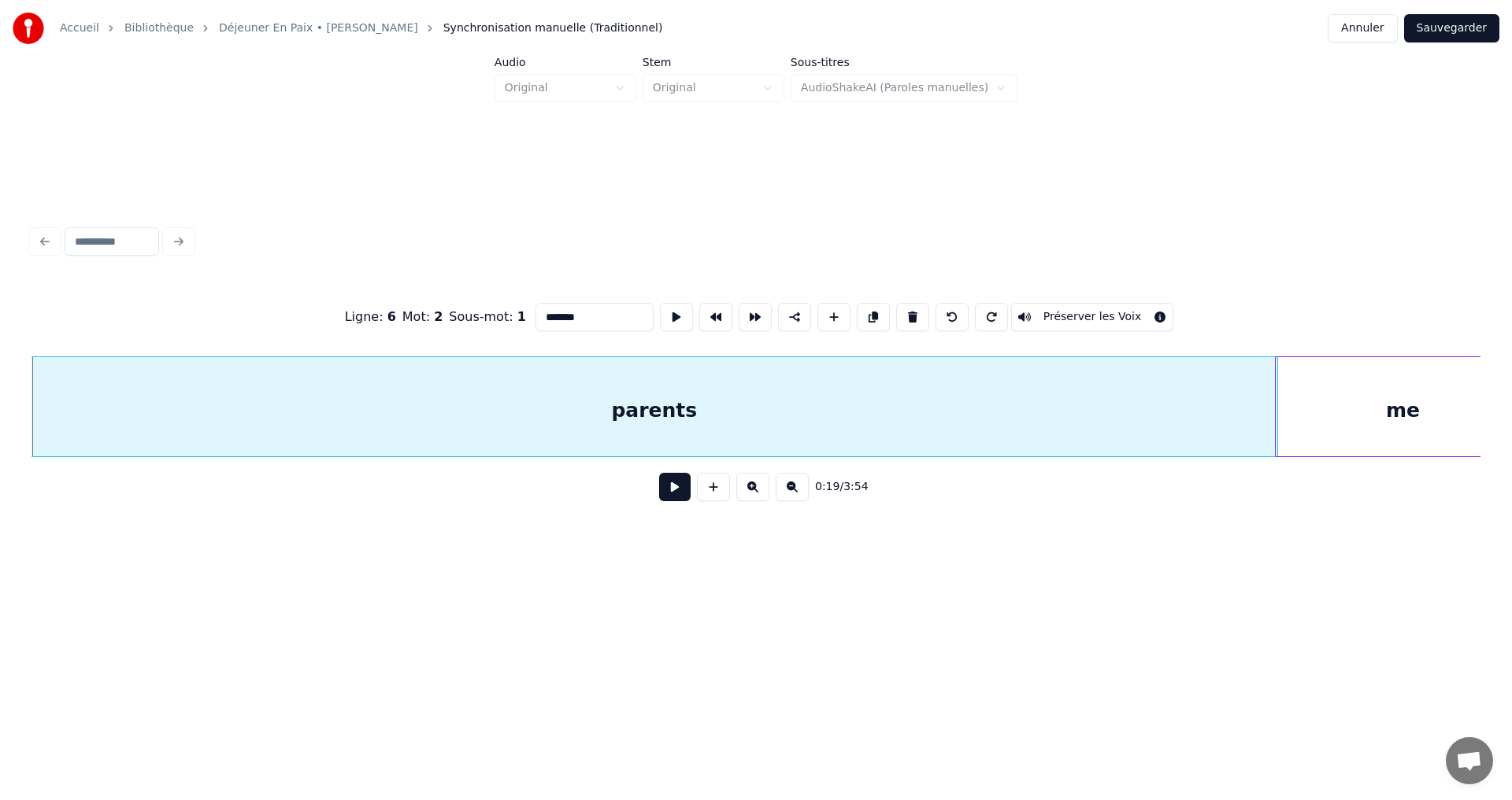
click at [942, 315] on button at bounding box center [952, 317] width 33 height 29
click at [940, 315] on button at bounding box center [952, 317] width 33 height 29
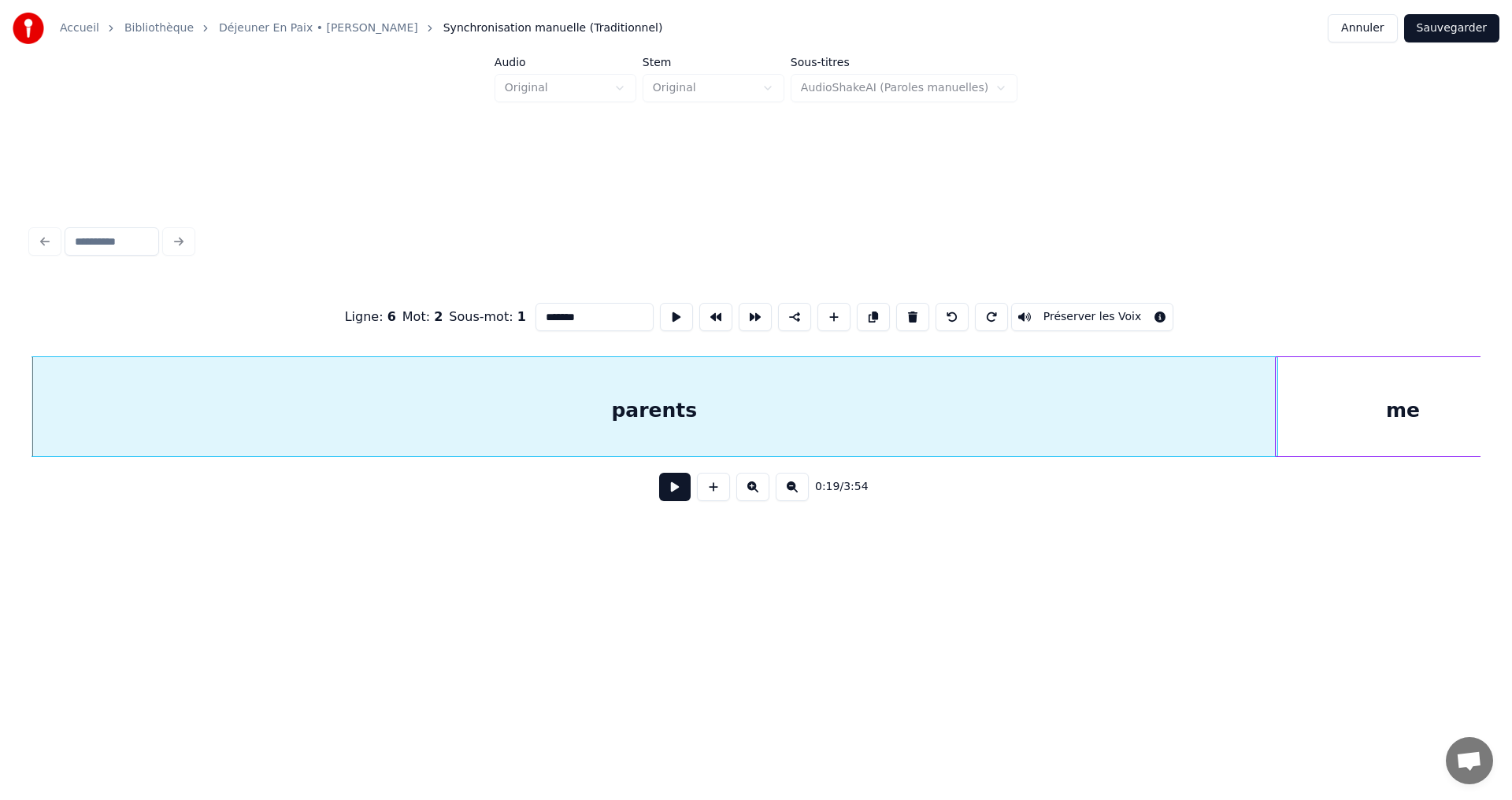
click at [940, 315] on button at bounding box center [952, 317] width 33 height 29
drag, startPoint x: 940, startPoint y: 315, endPoint x: 779, endPoint y: 347, distance: 164.1
click at [939, 315] on button at bounding box center [952, 317] width 33 height 29
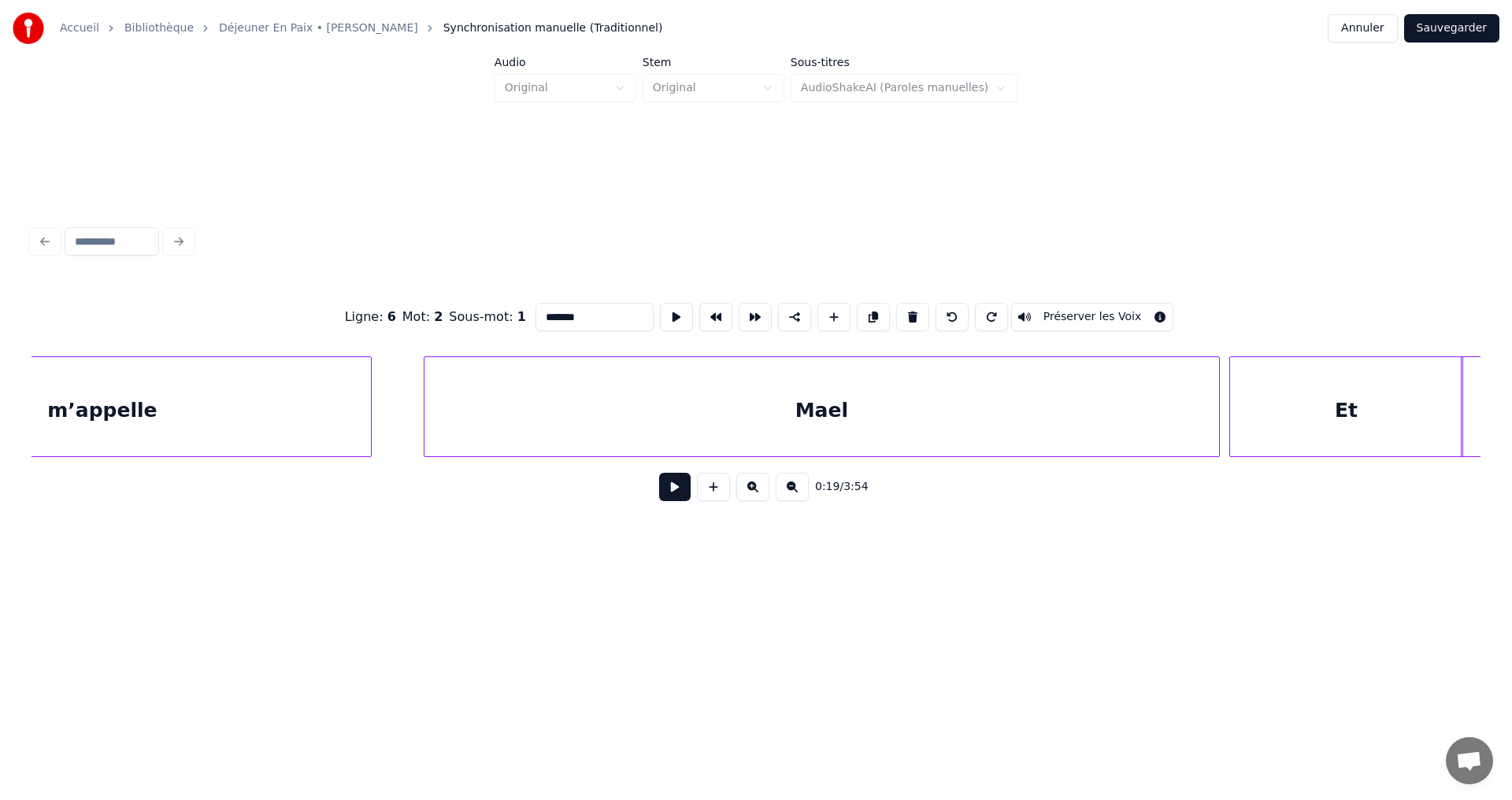
scroll to position [0, 22079]
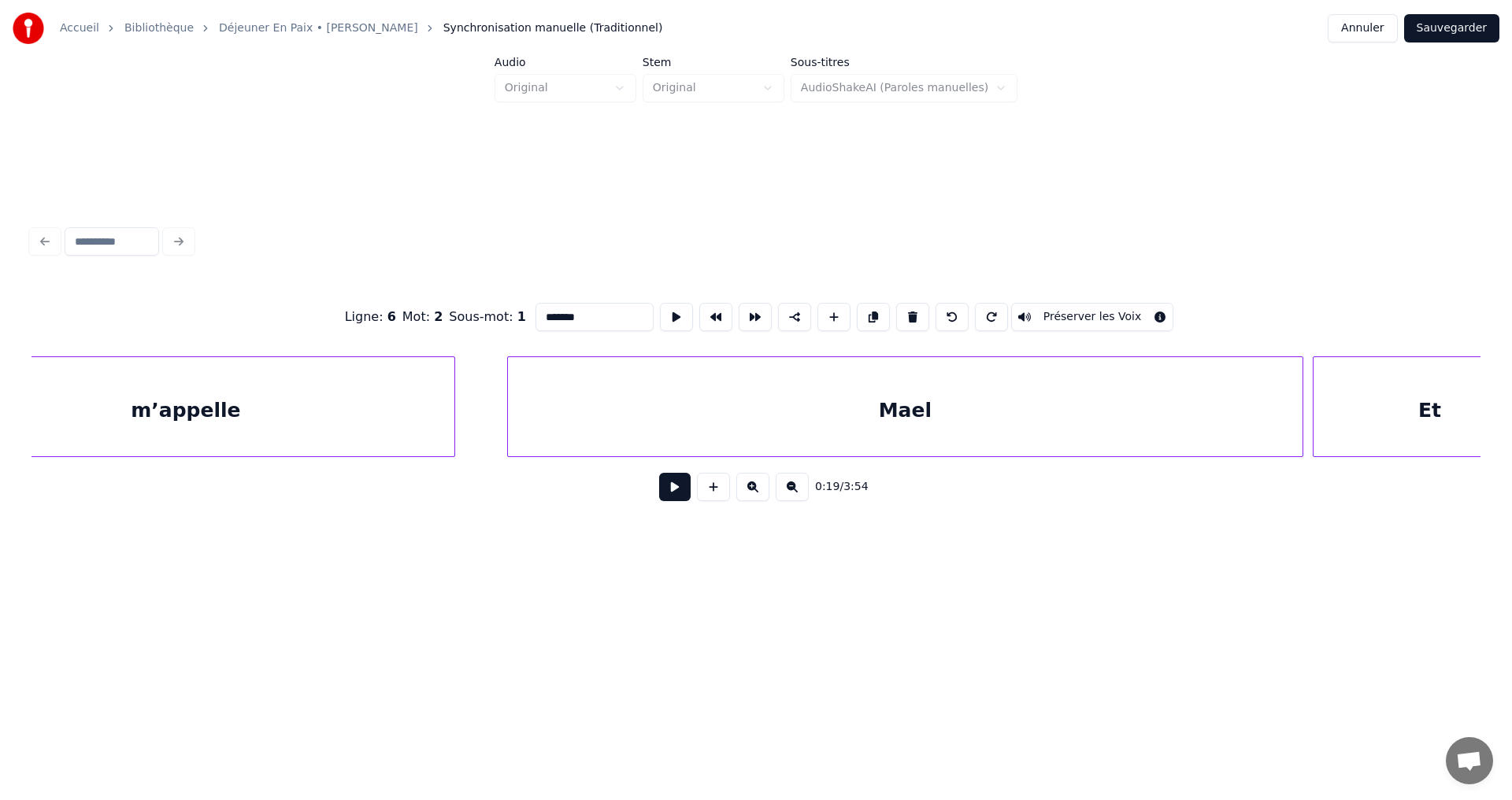
click at [250, 418] on div "m’appelle" at bounding box center [185, 410] width 536 height 107
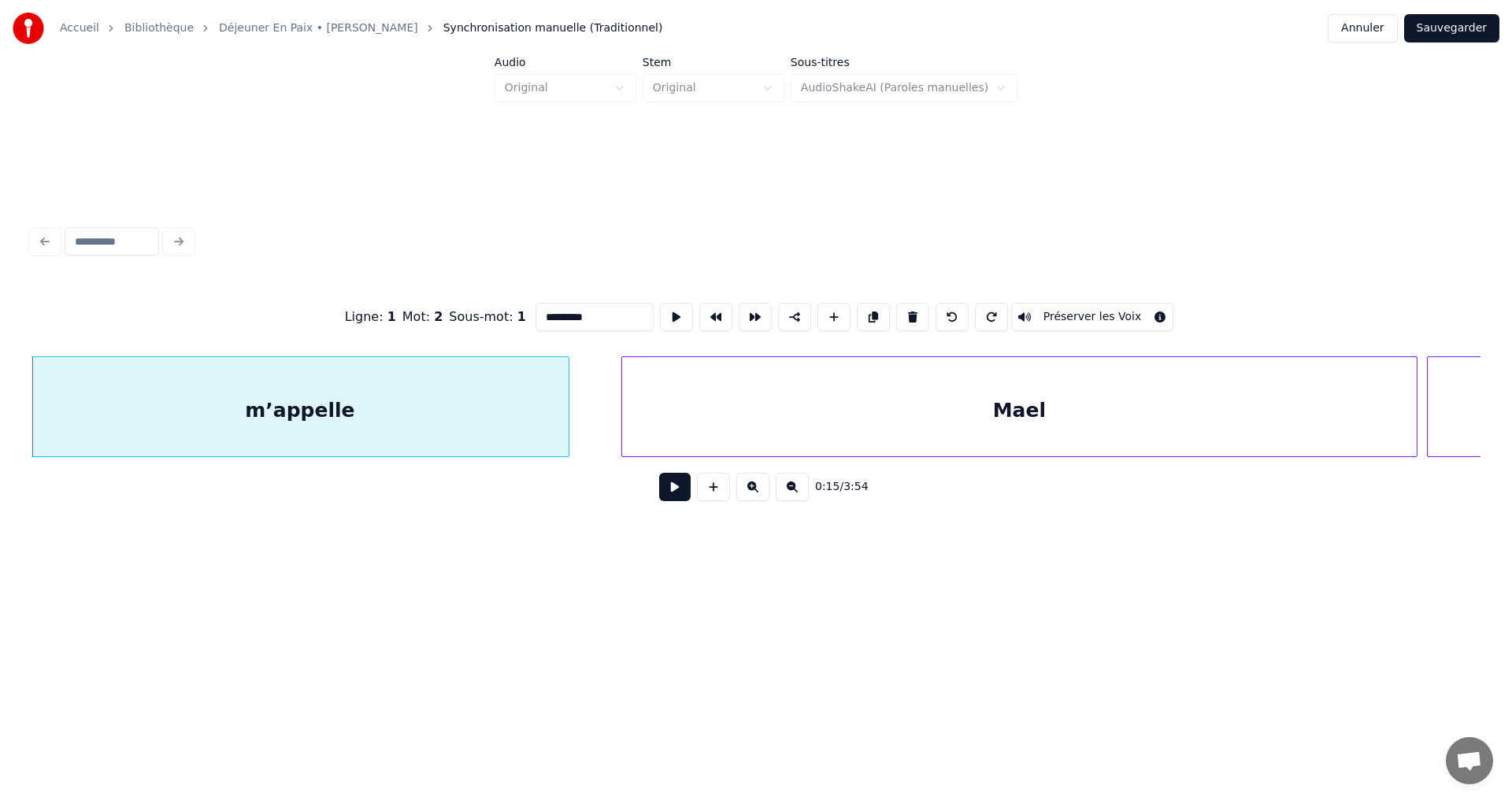
click at [753, 495] on button at bounding box center [753, 487] width 33 height 29
click at [753, 494] on button at bounding box center [753, 487] width 33 height 29
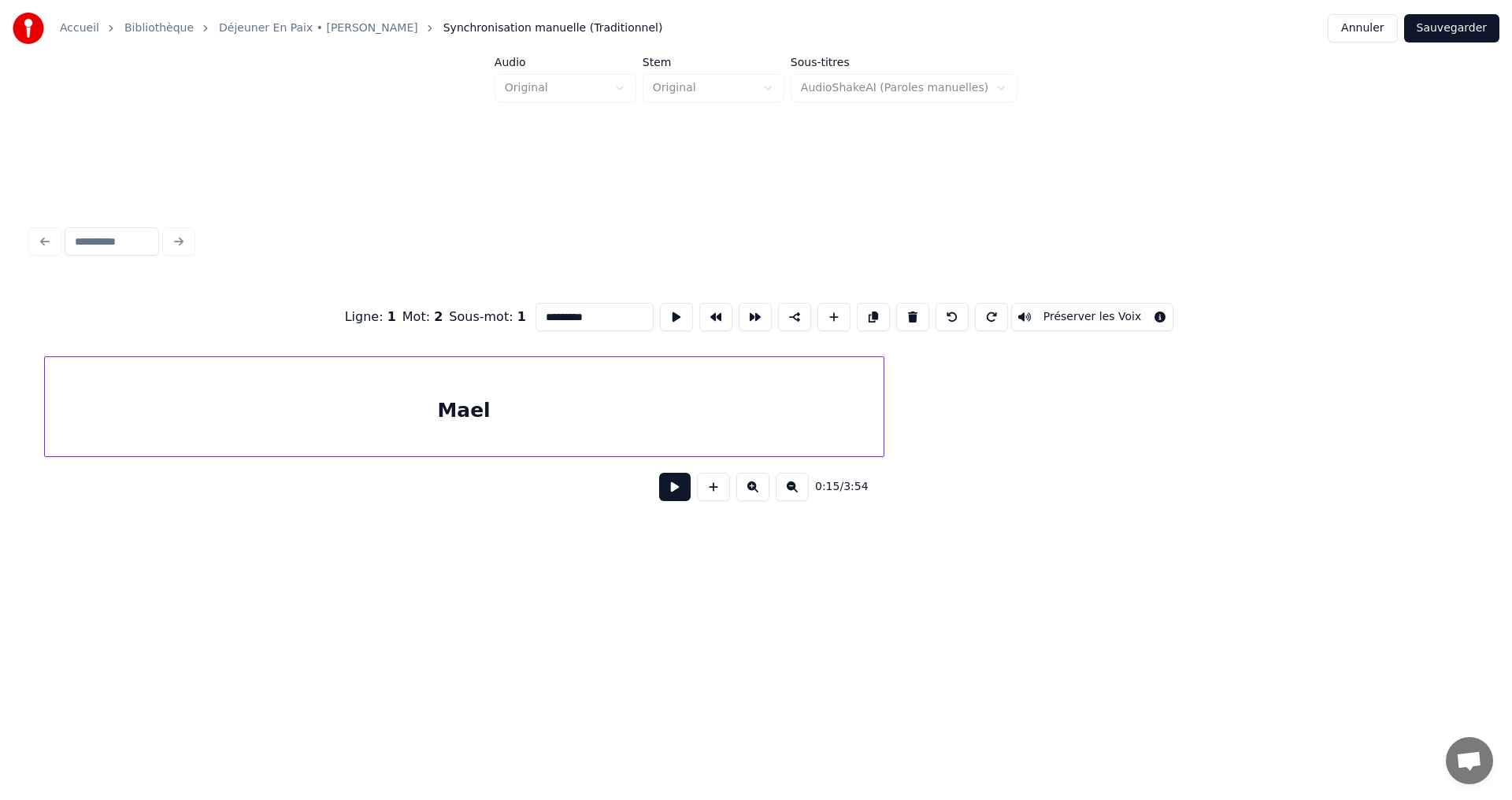
click at [753, 494] on button at bounding box center [753, 487] width 33 height 29
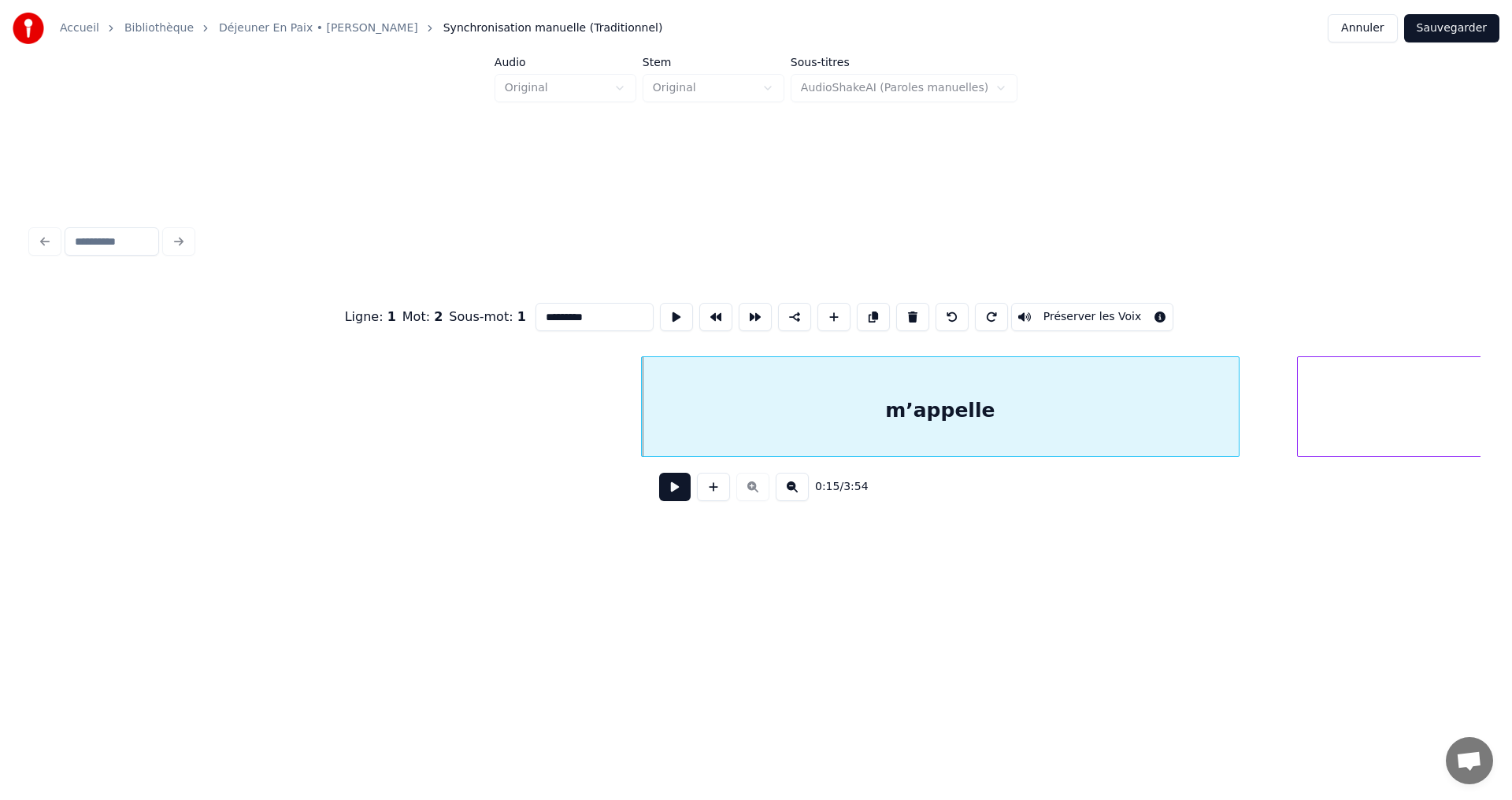
scroll to position [0, 24405]
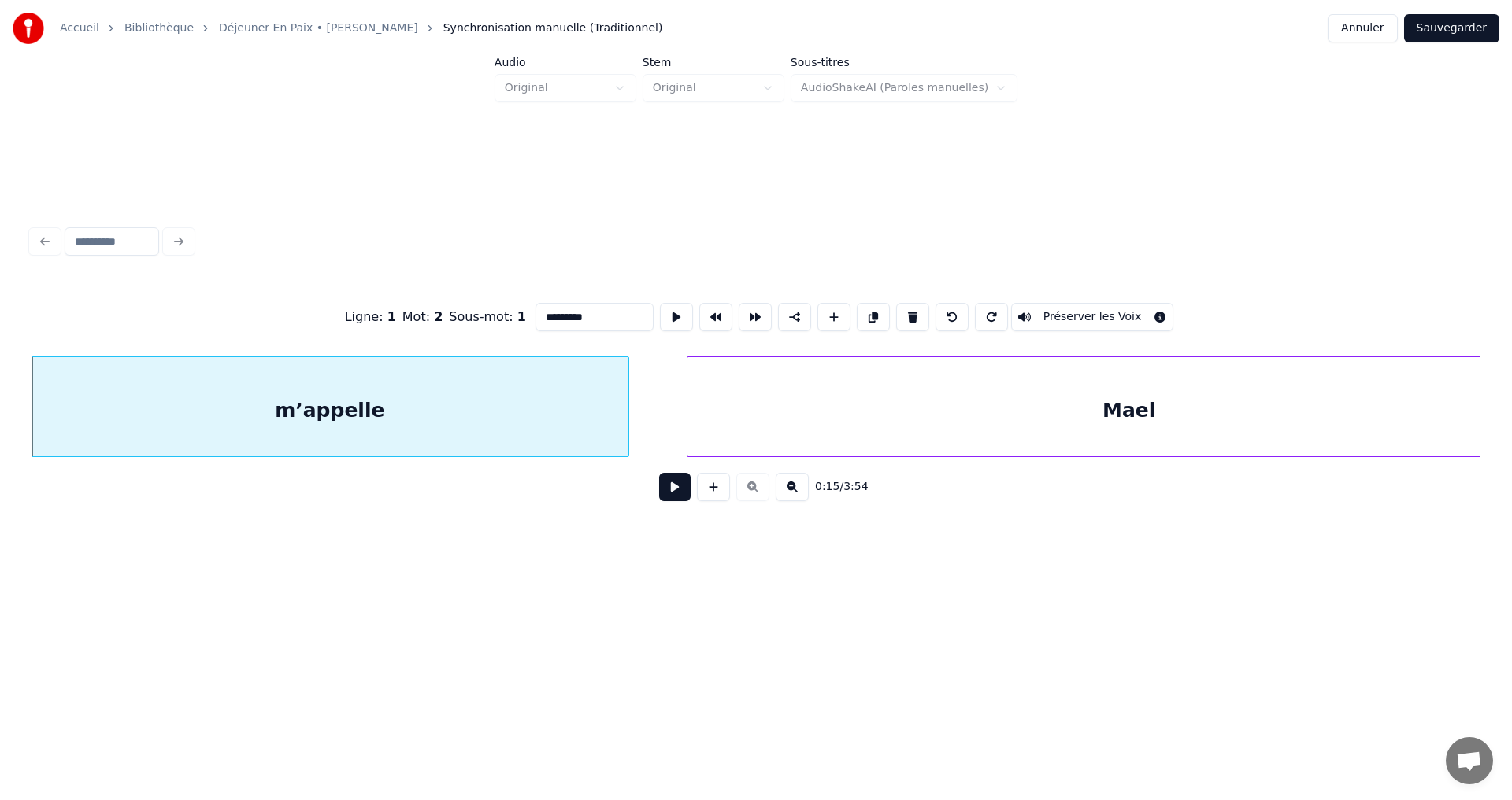
click at [753, 494] on div "0:15 / 3:54" at bounding box center [756, 486] width 1423 height 34
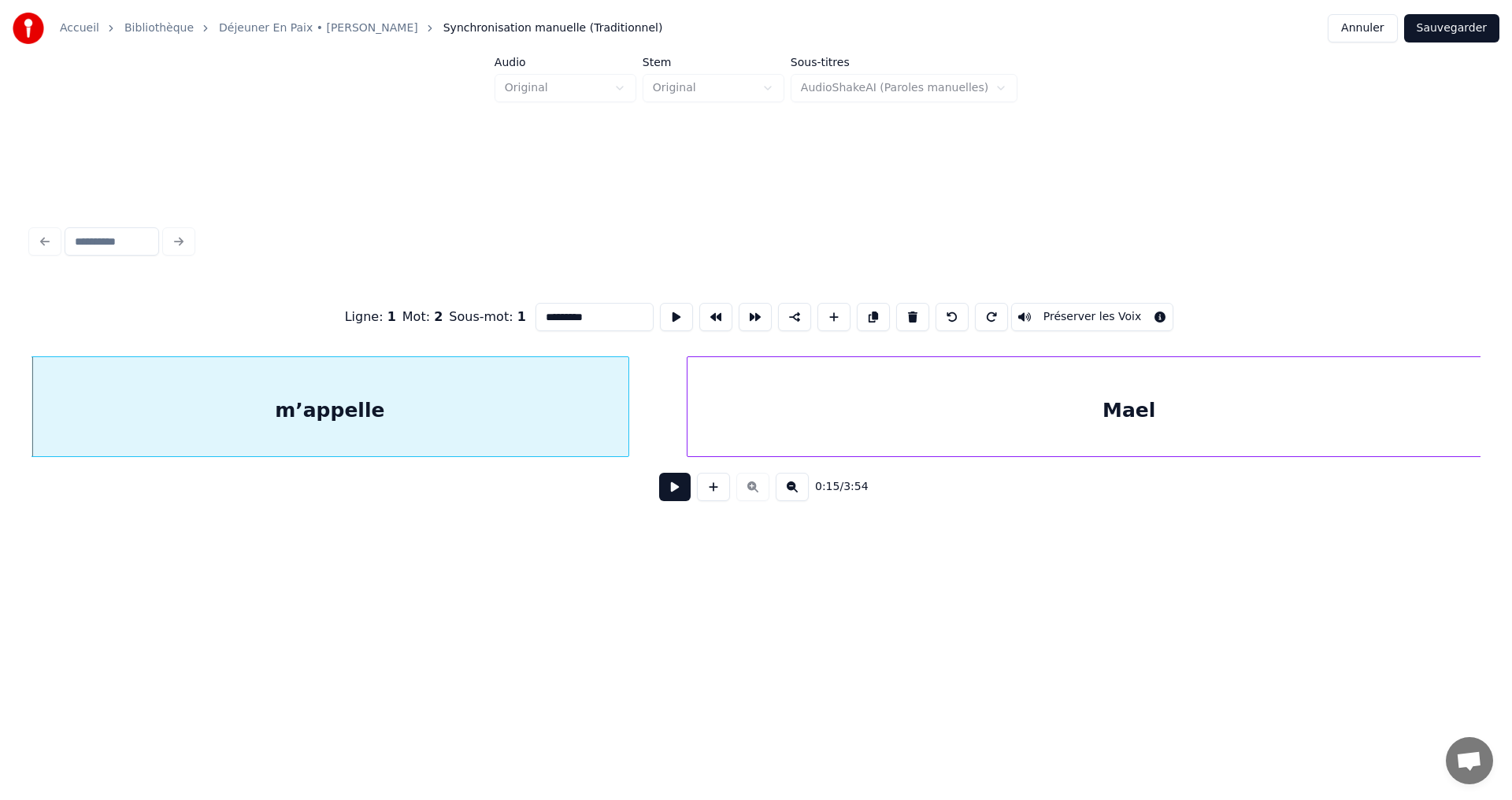
click at [753, 494] on div "0:15 / 3:54" at bounding box center [756, 486] width 1423 height 34
click at [833, 402] on div "Mael" at bounding box center [1128, 410] width 883 height 107
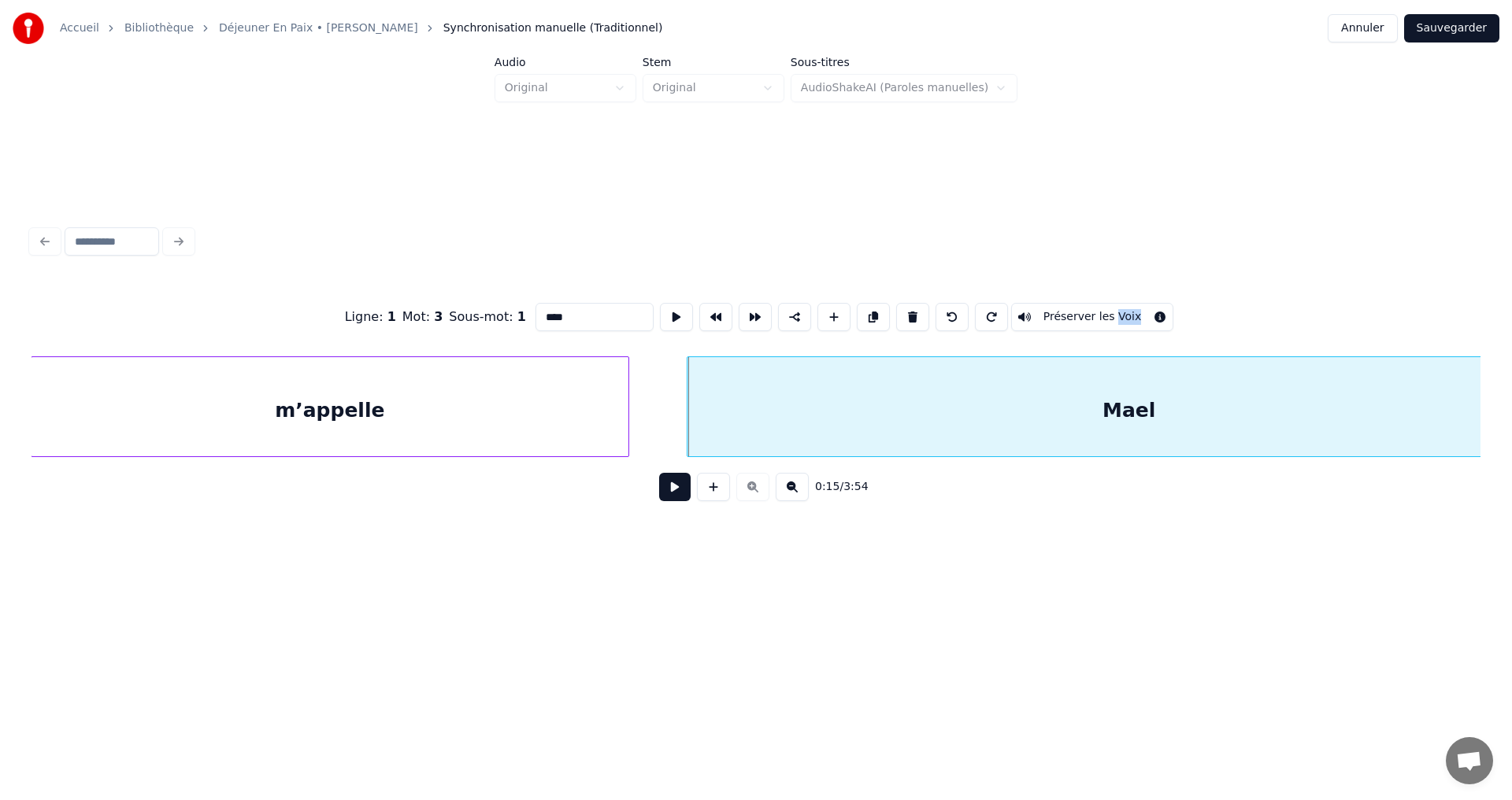
click at [870, 430] on div "Mael" at bounding box center [1128, 410] width 883 height 107
click at [521, 416] on div "m’appelle" at bounding box center [330, 410] width 597 height 107
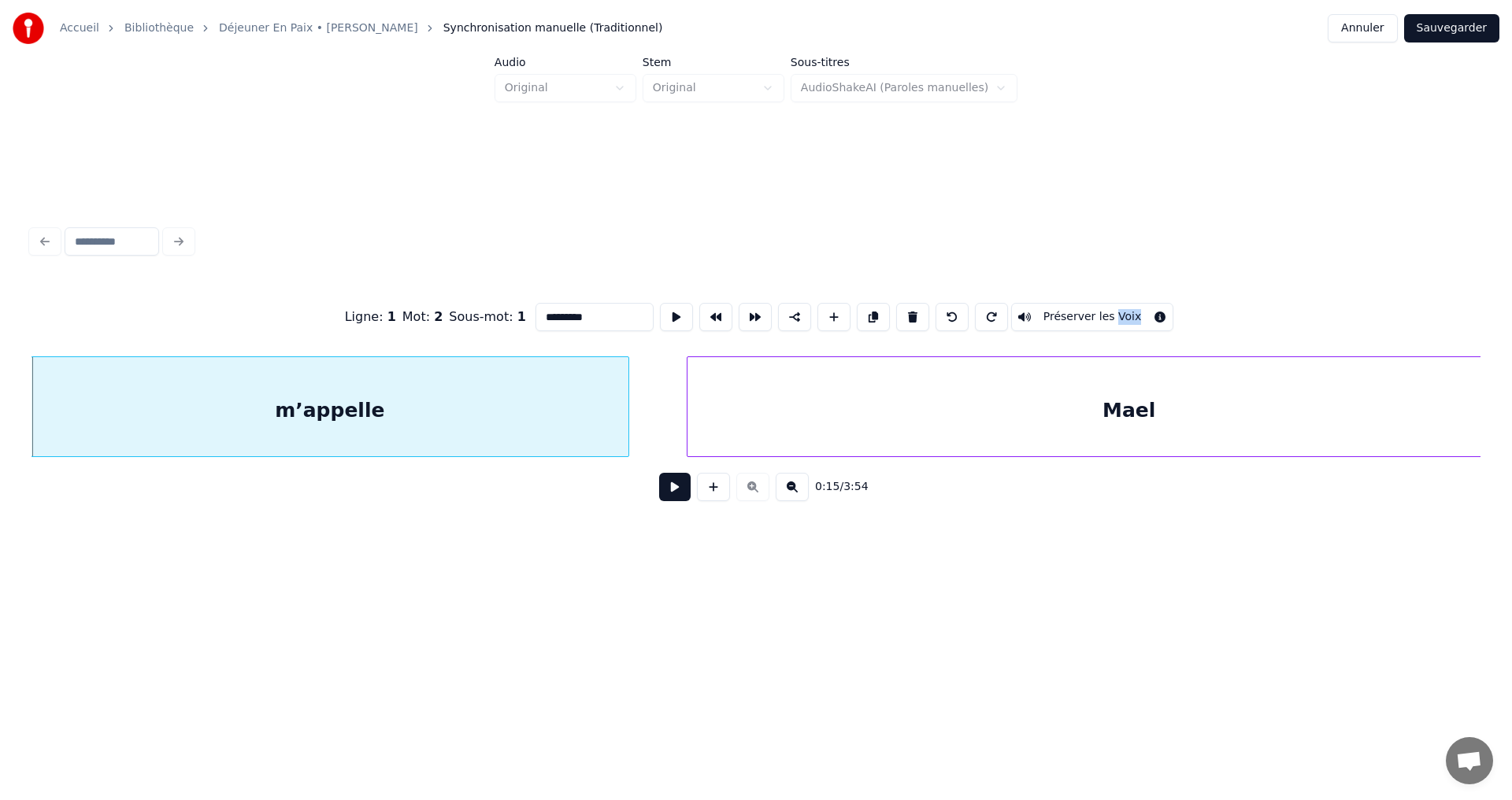
click at [1147, 308] on button "Préserver les Voix" at bounding box center [1093, 317] width 163 height 29
click at [1100, 308] on button "Préserver les Voix" at bounding box center [1093, 317] width 163 height 29
click at [1054, 316] on button "Préserver les Voix" at bounding box center [1093, 317] width 163 height 29
click at [1144, 309] on button "Préserver les Voix" at bounding box center [1093, 317] width 163 height 29
click at [683, 413] on div at bounding box center [682, 406] width 5 height 99
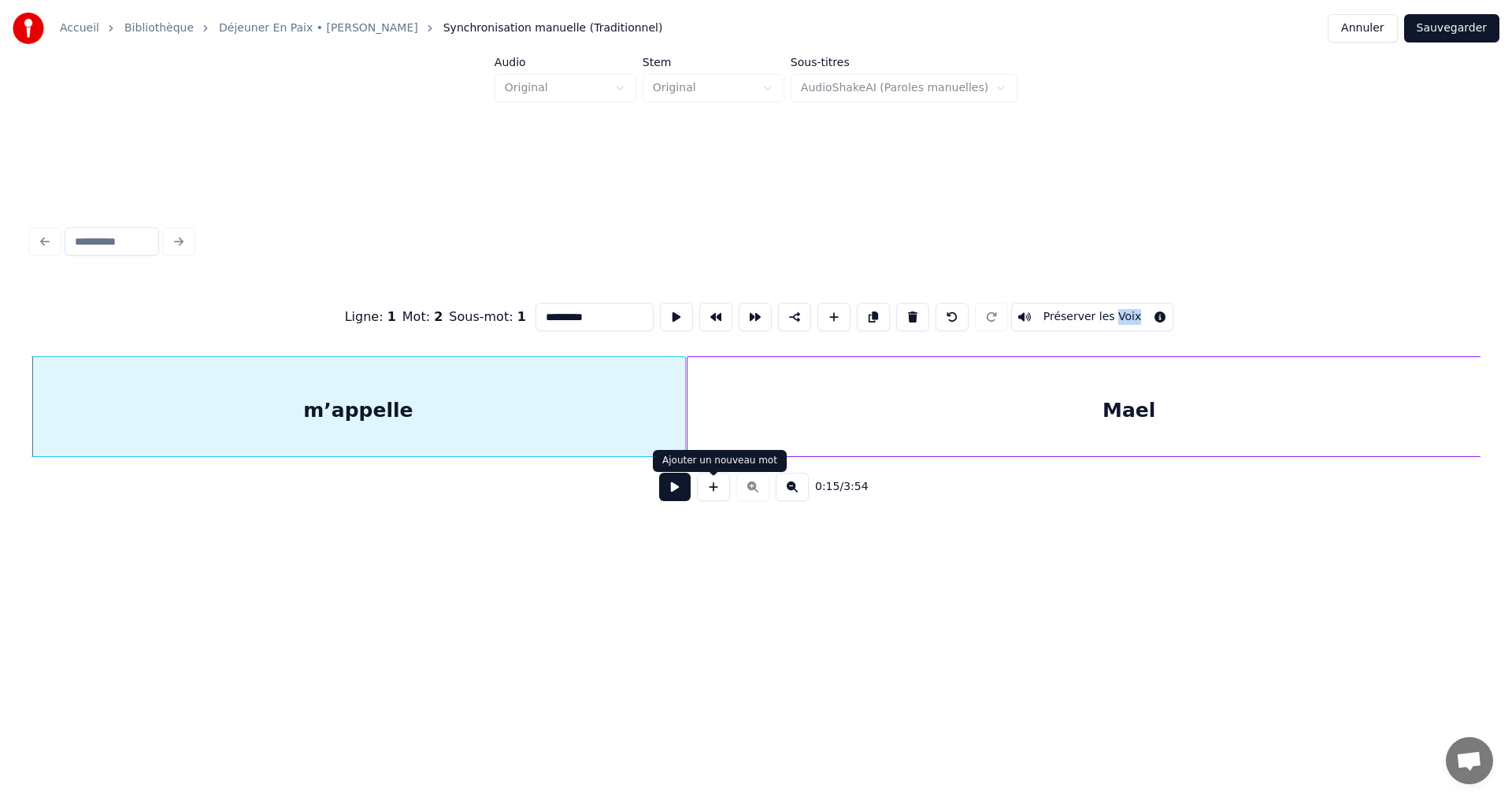
click at [753, 405] on div "Mael" at bounding box center [1128, 410] width 883 height 107
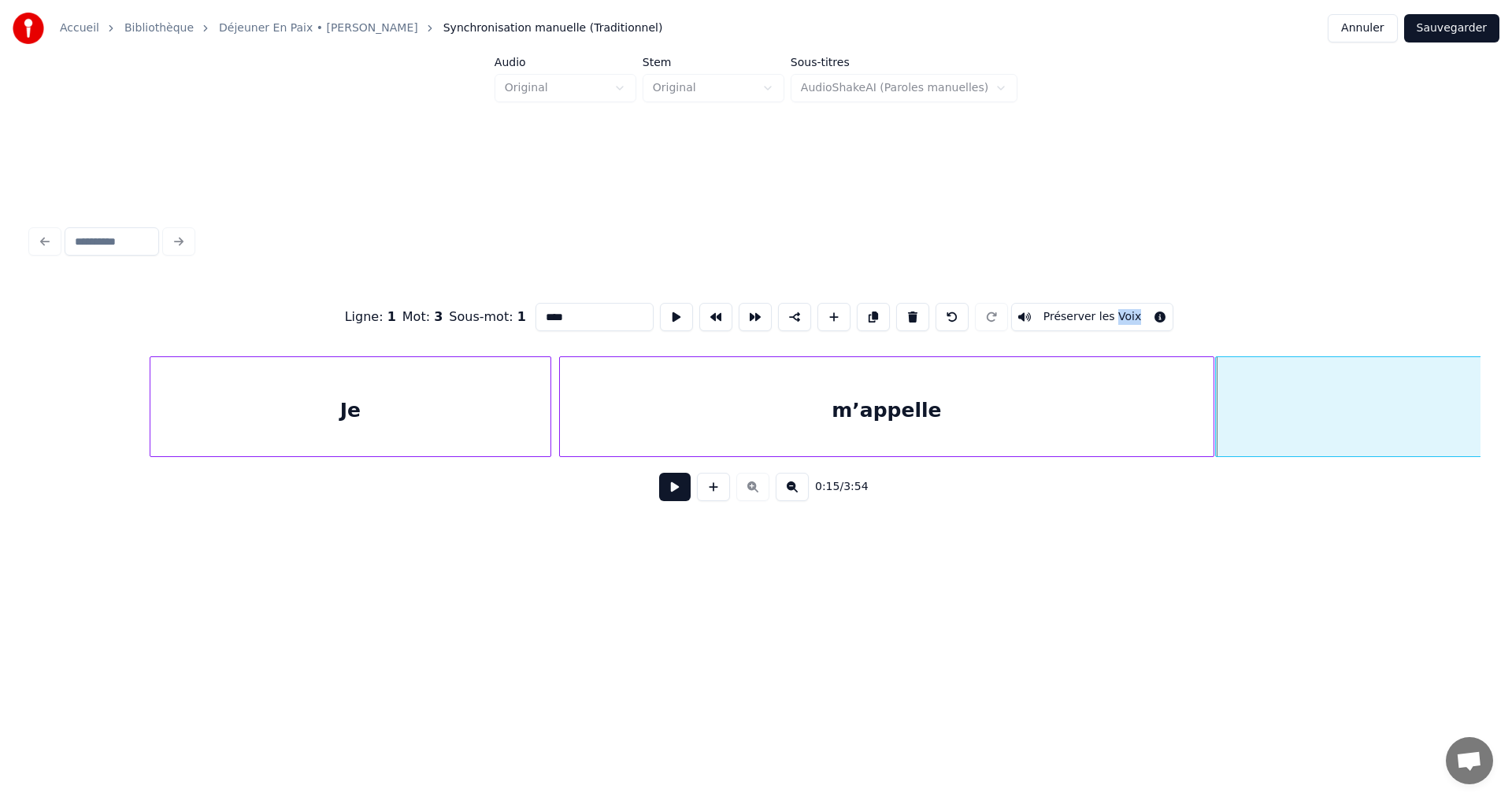
scroll to position [0, 23869]
click at [407, 445] on div "Je" at bounding box center [357, 410] width 400 height 107
type input "**"
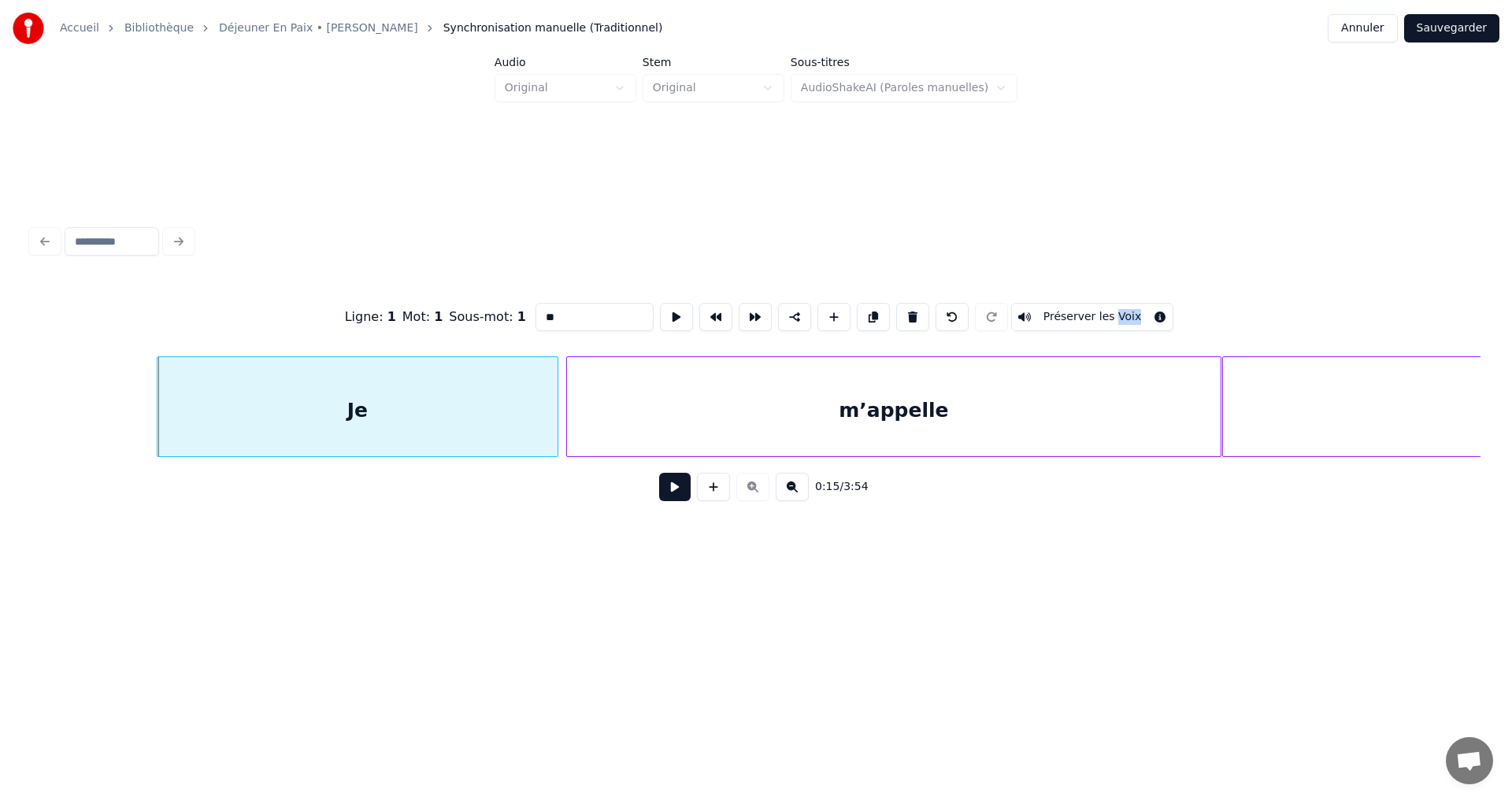
drag, startPoint x: 81, startPoint y: 422, endPoint x: 157, endPoint y: 414, distance: 76.4
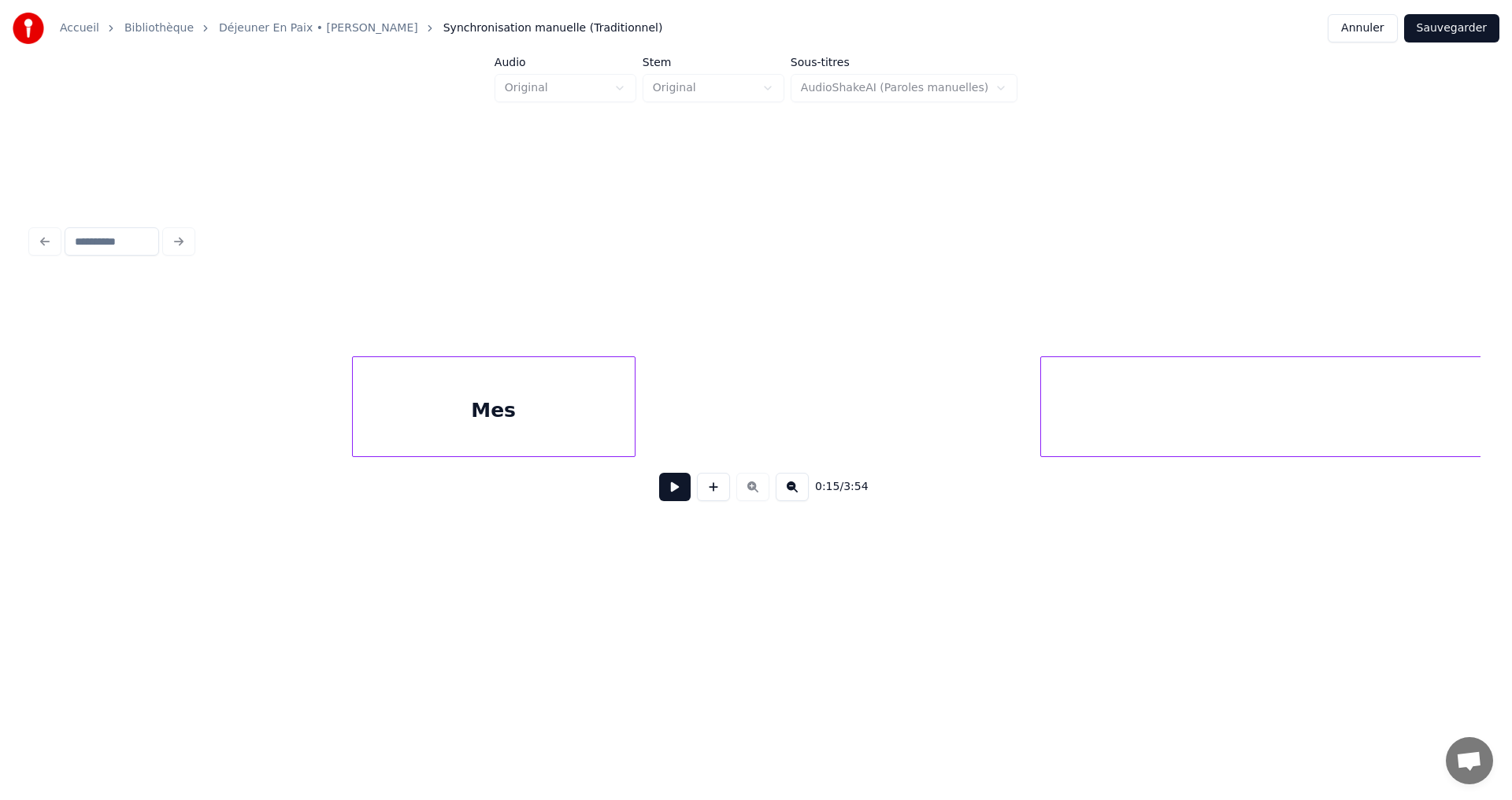
scroll to position [0, 29341]
click at [407, 411] on div "stressé" at bounding box center [267, 410] width 313 height 107
click at [837, 493] on div "0:19 / 3:54" at bounding box center [834, 487] width 37 height 16
click at [317, 32] on link "Déjeuner En Paix • [PERSON_NAME]" at bounding box center [318, 29] width 199 height 16
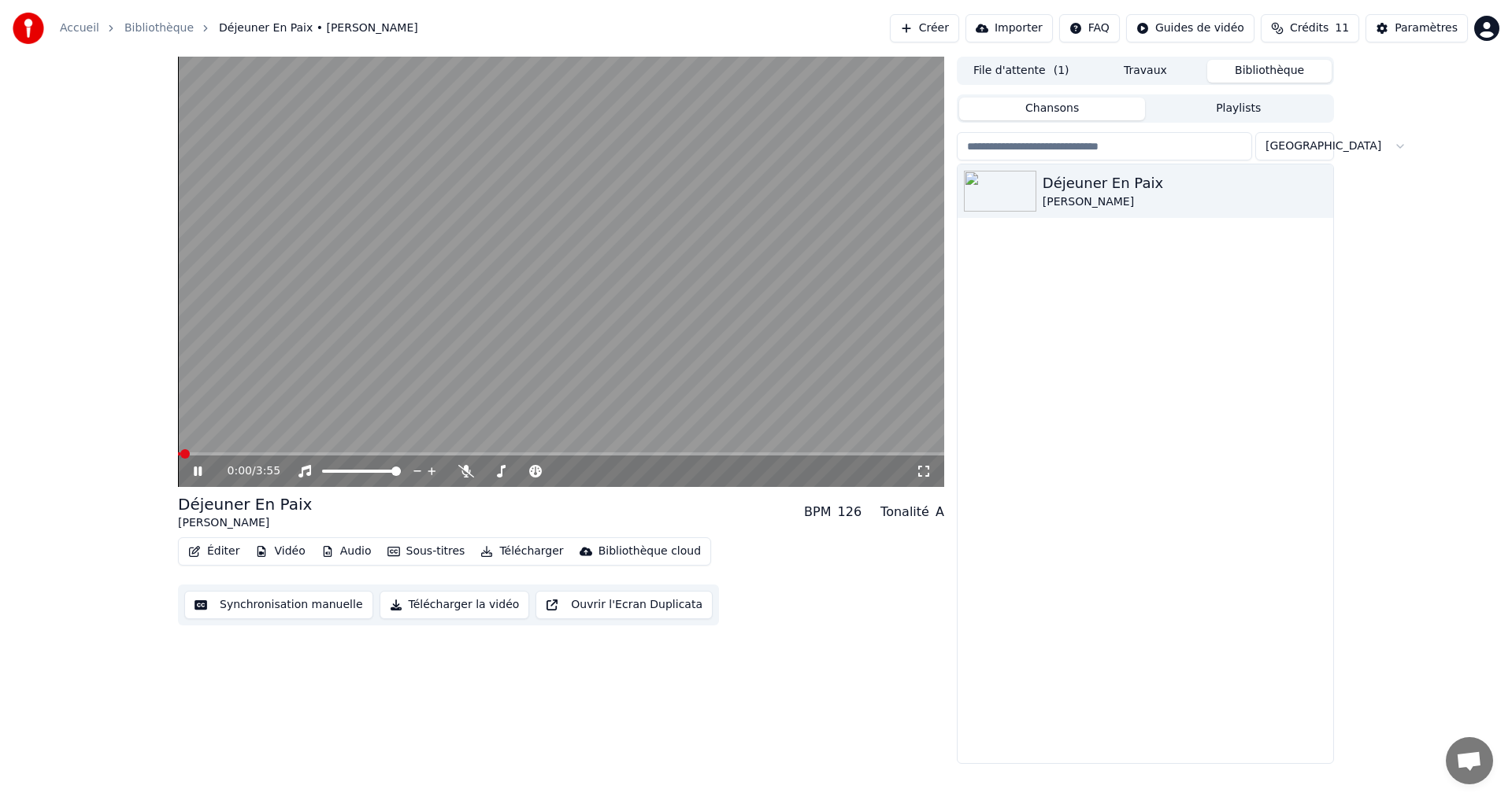
click at [309, 613] on button "Synchronisation manuelle" at bounding box center [279, 605] width 189 height 29
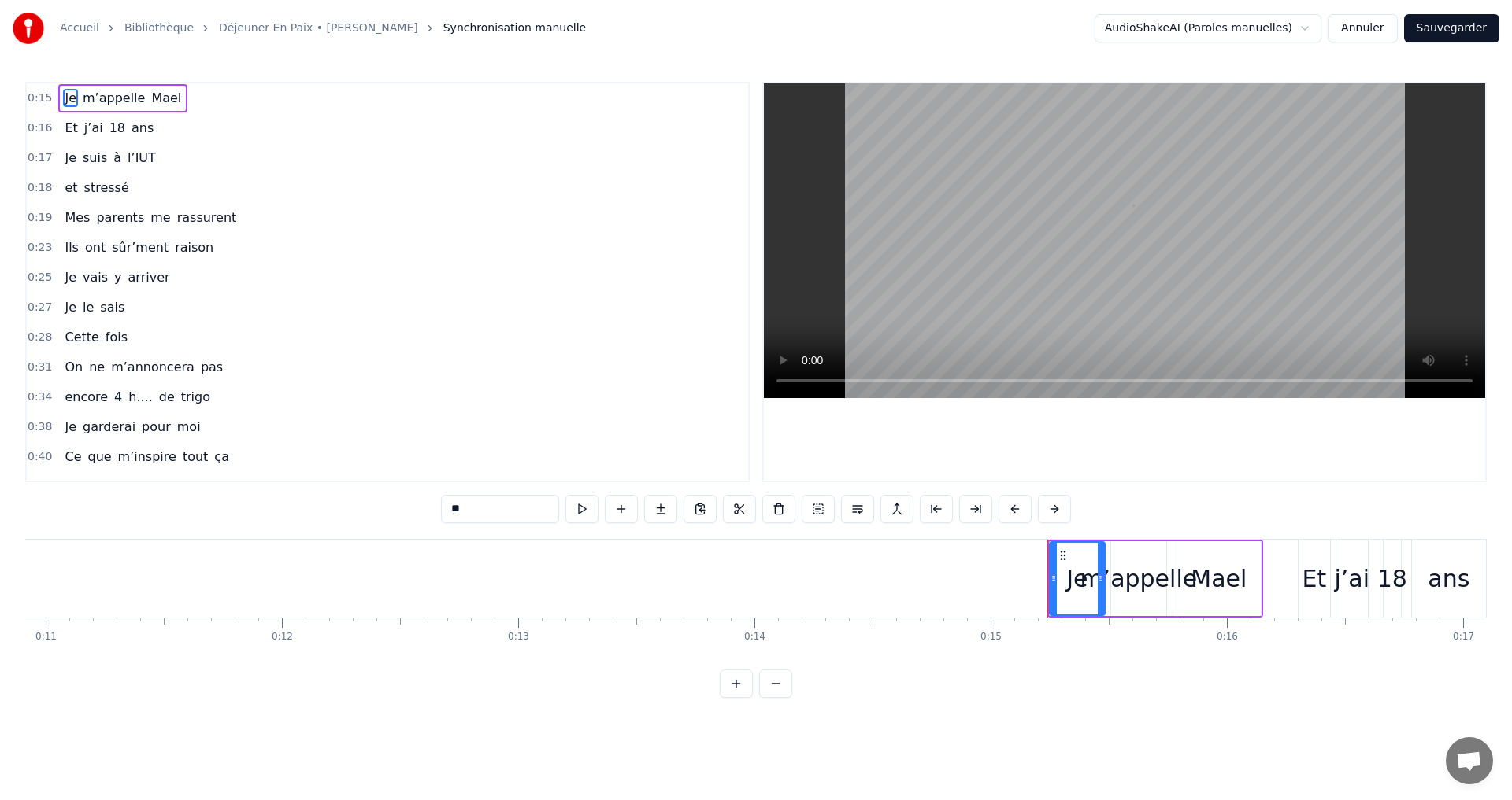
scroll to position [0, 3520]
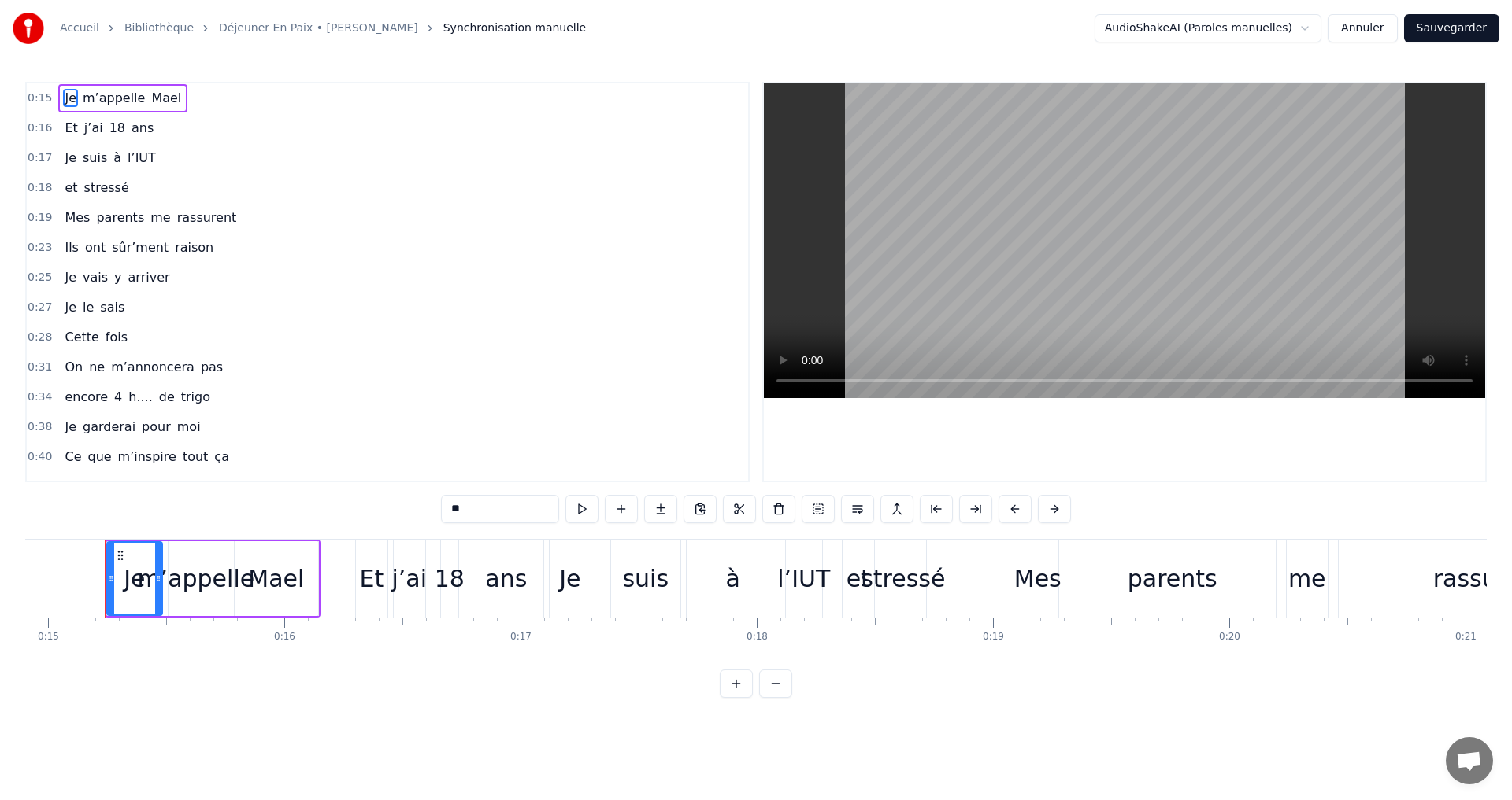
click at [34, 101] on span "0:15" at bounding box center [39, 98] width 25 height 16
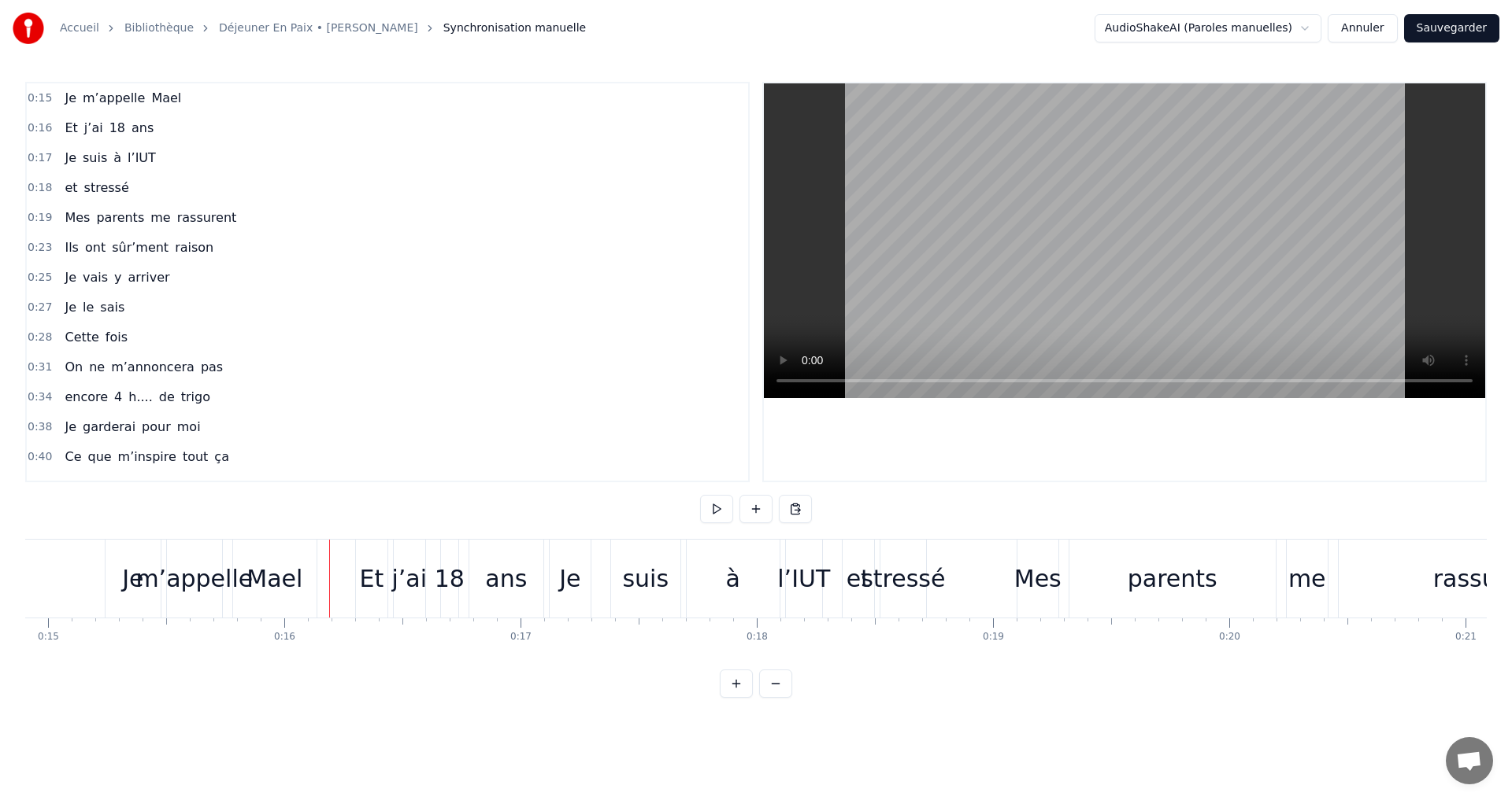
click at [737, 698] on button at bounding box center [736, 684] width 33 height 29
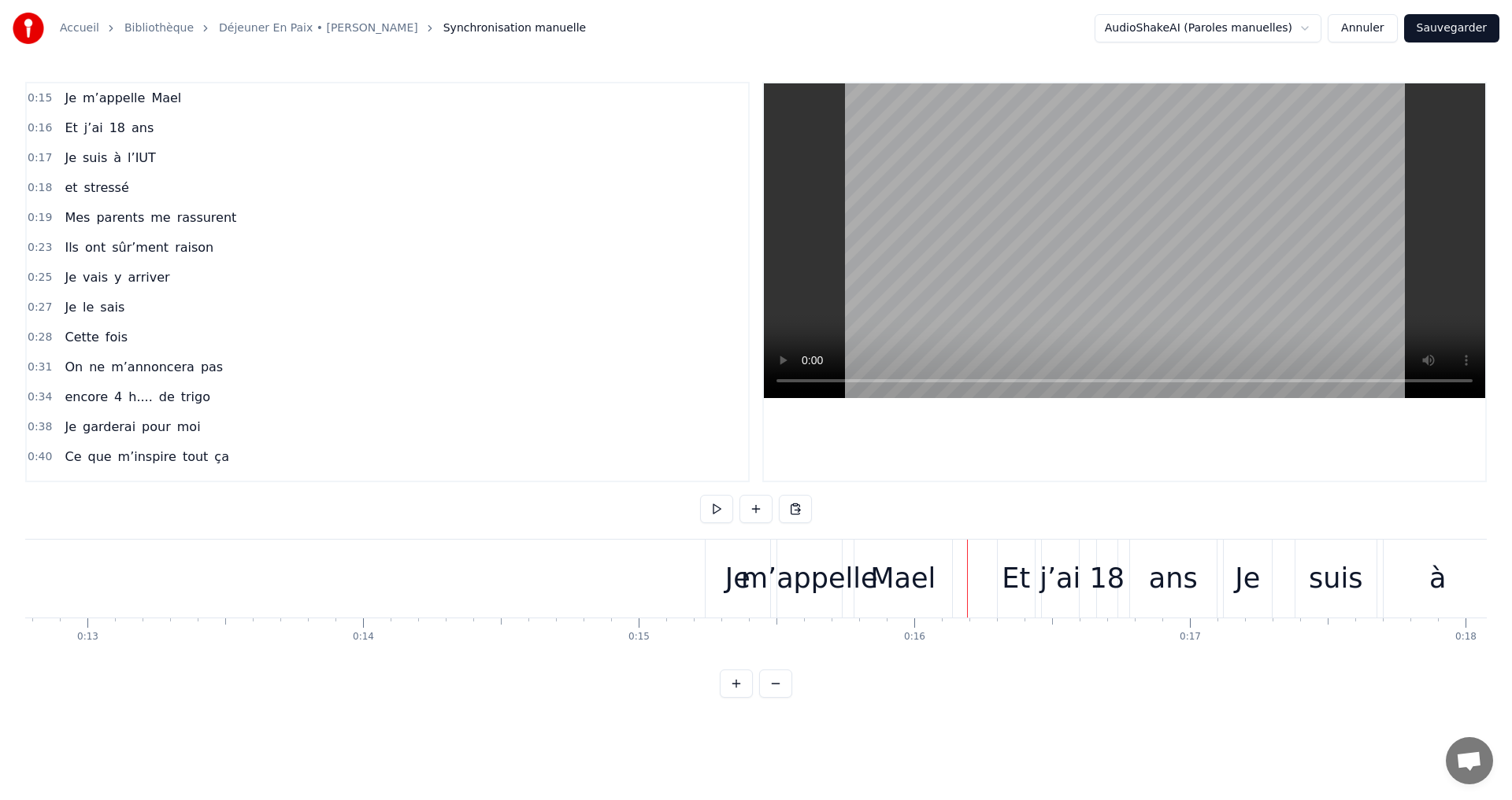
click at [737, 698] on button at bounding box center [736, 684] width 33 height 29
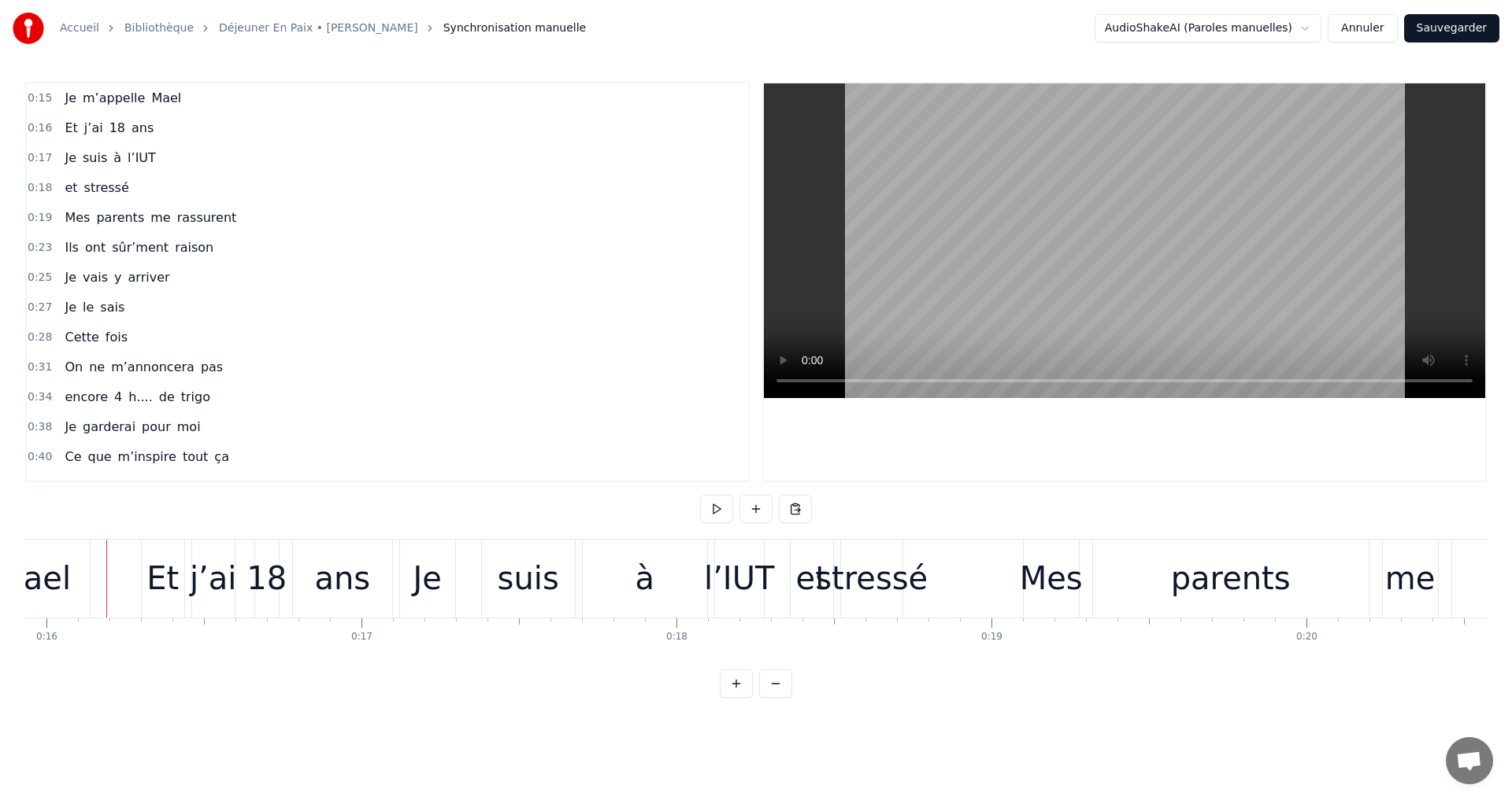
scroll to position [0, 5019]
click at [767, 698] on button at bounding box center [776, 684] width 33 height 29
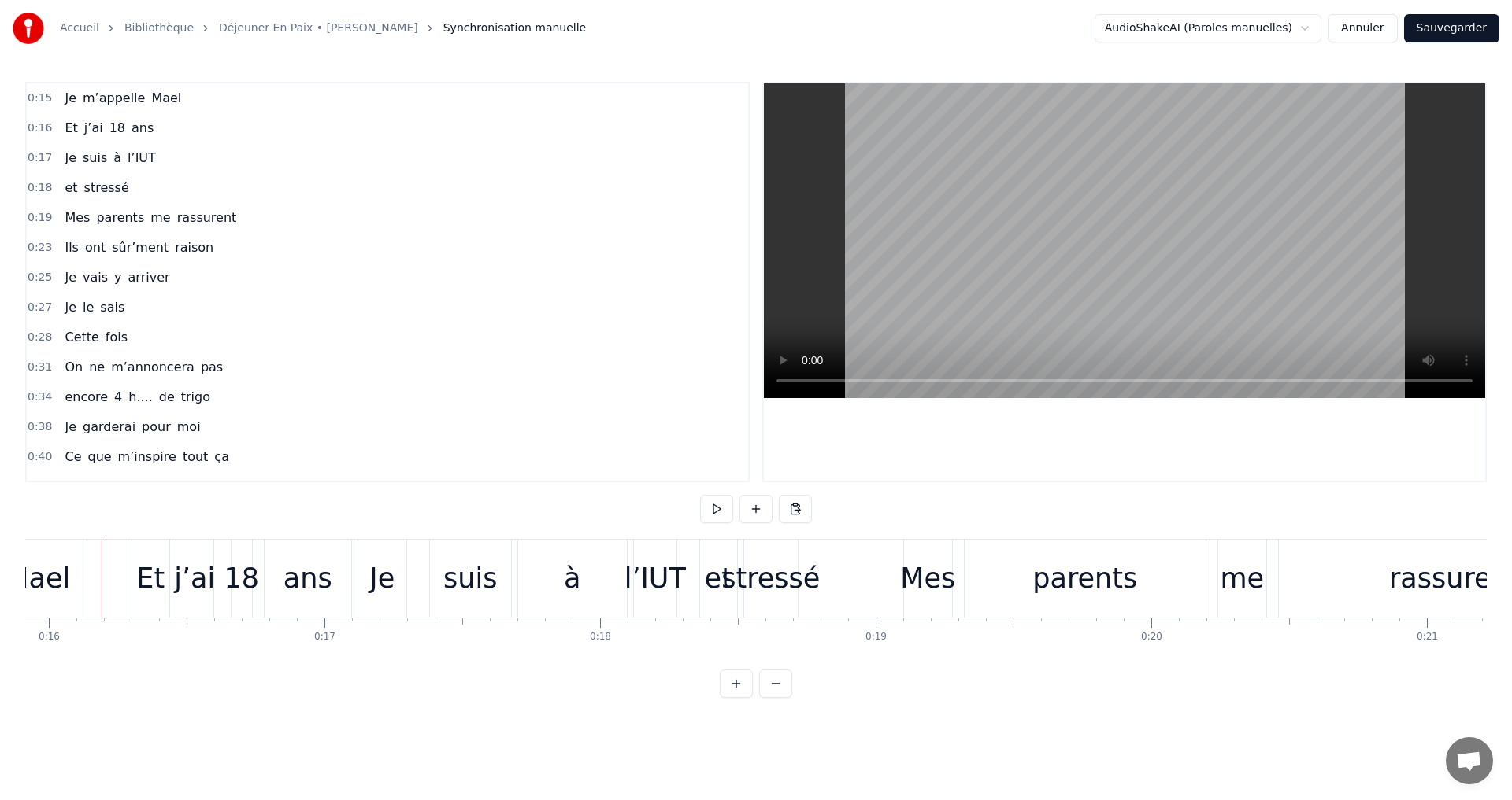
click at [767, 698] on button at bounding box center [776, 684] width 33 height 29
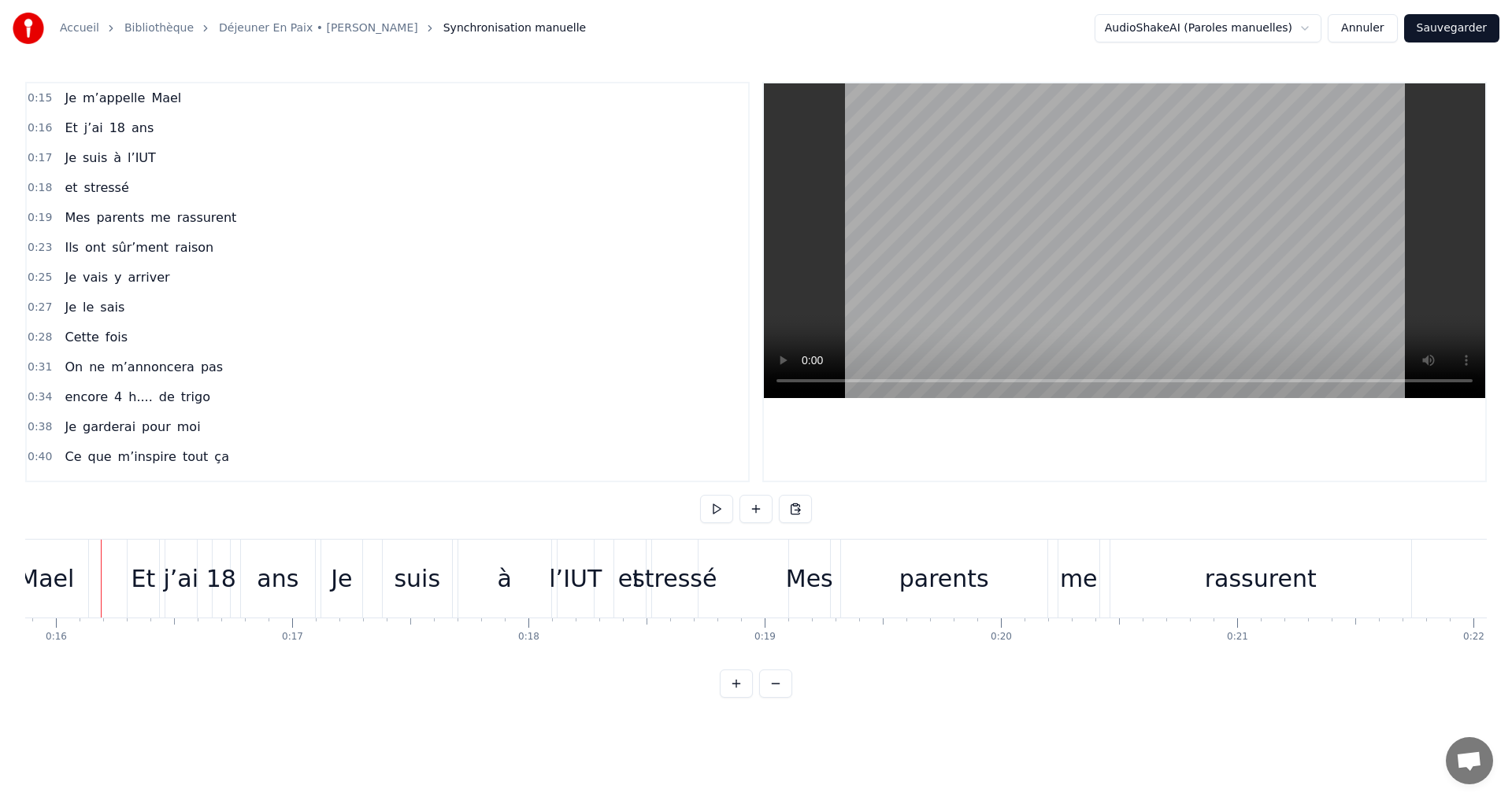
scroll to position [0, 3745]
click at [140, 604] on div "Et" at bounding box center [147, 579] width 32 height 78
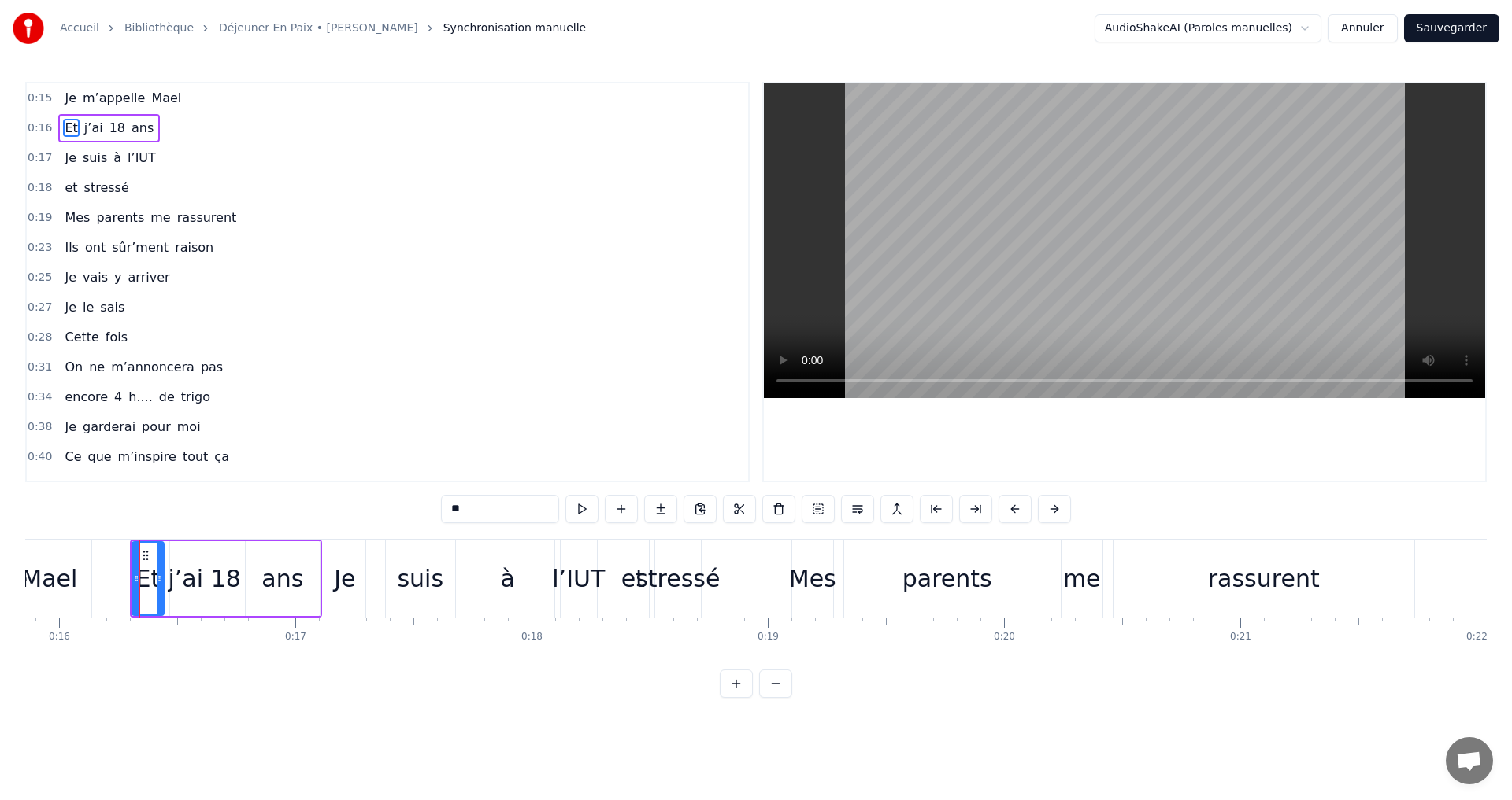
click at [76, 108] on div "Je m’appelle Mael" at bounding box center [122, 98] width 129 height 29
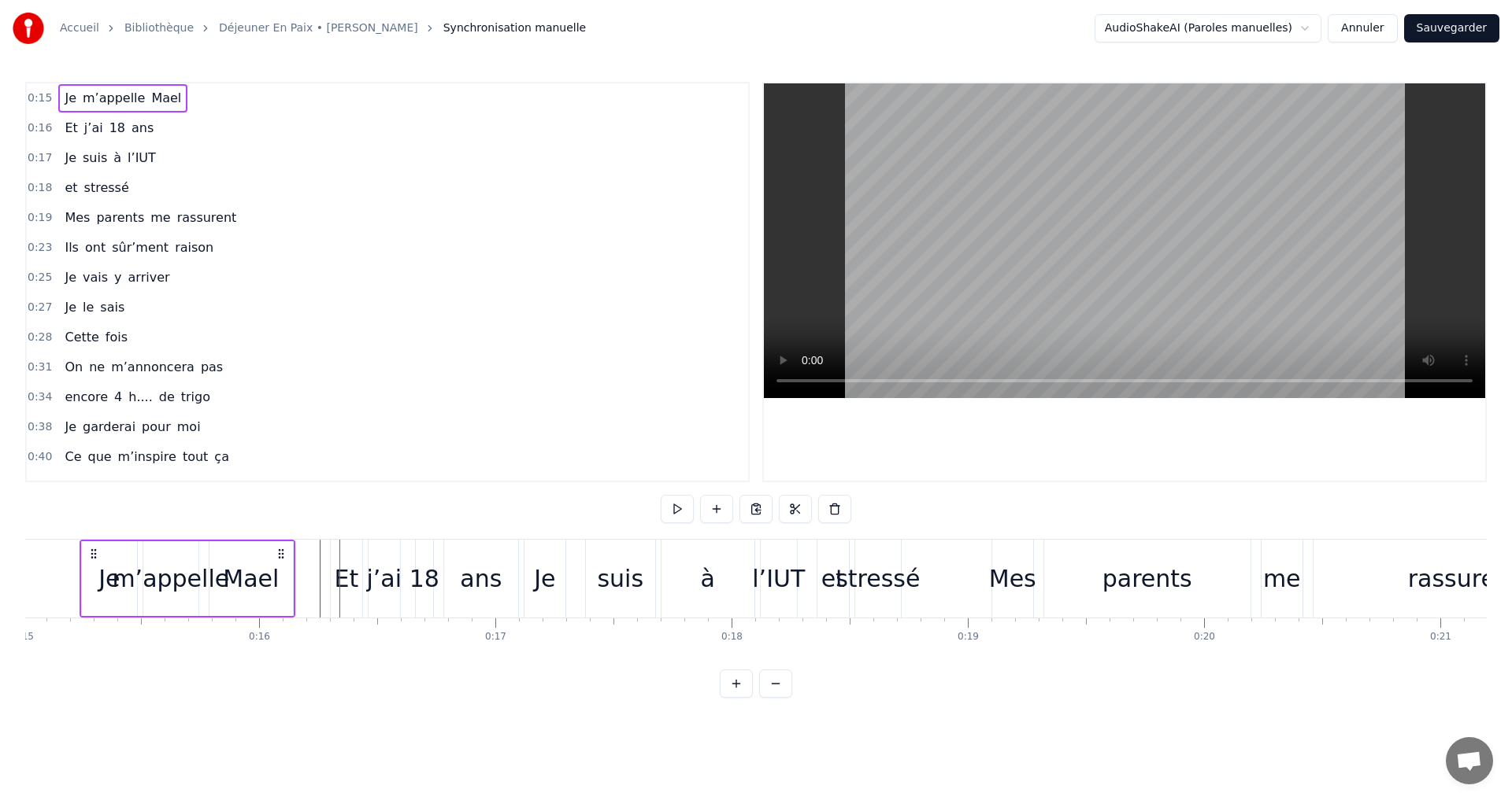
scroll to position [0, 3520]
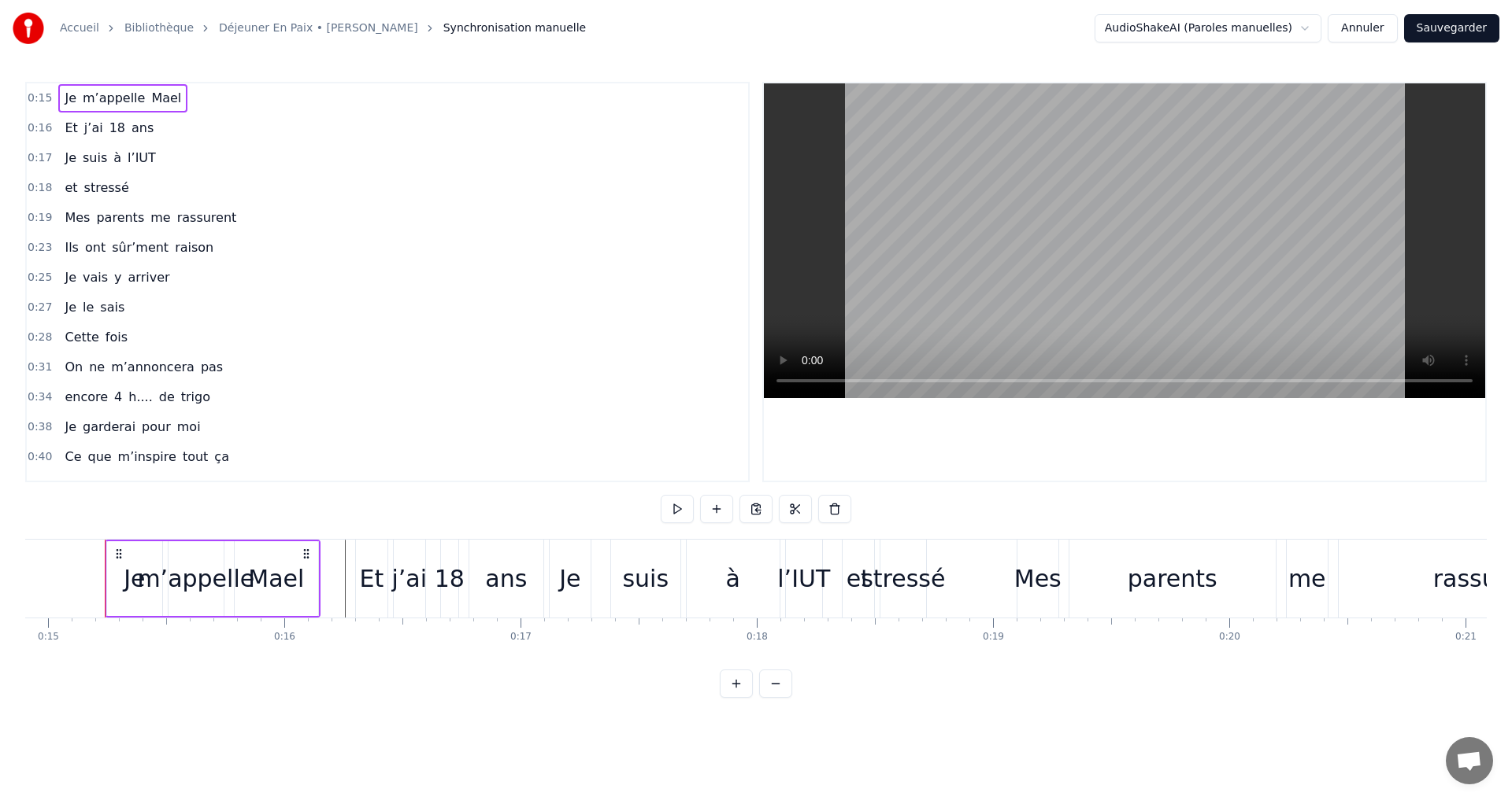
click at [308, 550] on circle at bounding box center [307, 549] width 1 height 1
click at [307, 550] on circle at bounding box center [307, 549] width 1 height 1
click at [304, 553] on circle at bounding box center [303, 553] width 1 height 1
drag, startPoint x: 305, startPoint y: 553, endPoint x: 328, endPoint y: 545, distance: 24.4
click at [328, 545] on div "Je m’appelle Mael" at bounding box center [235, 579] width 216 height 78
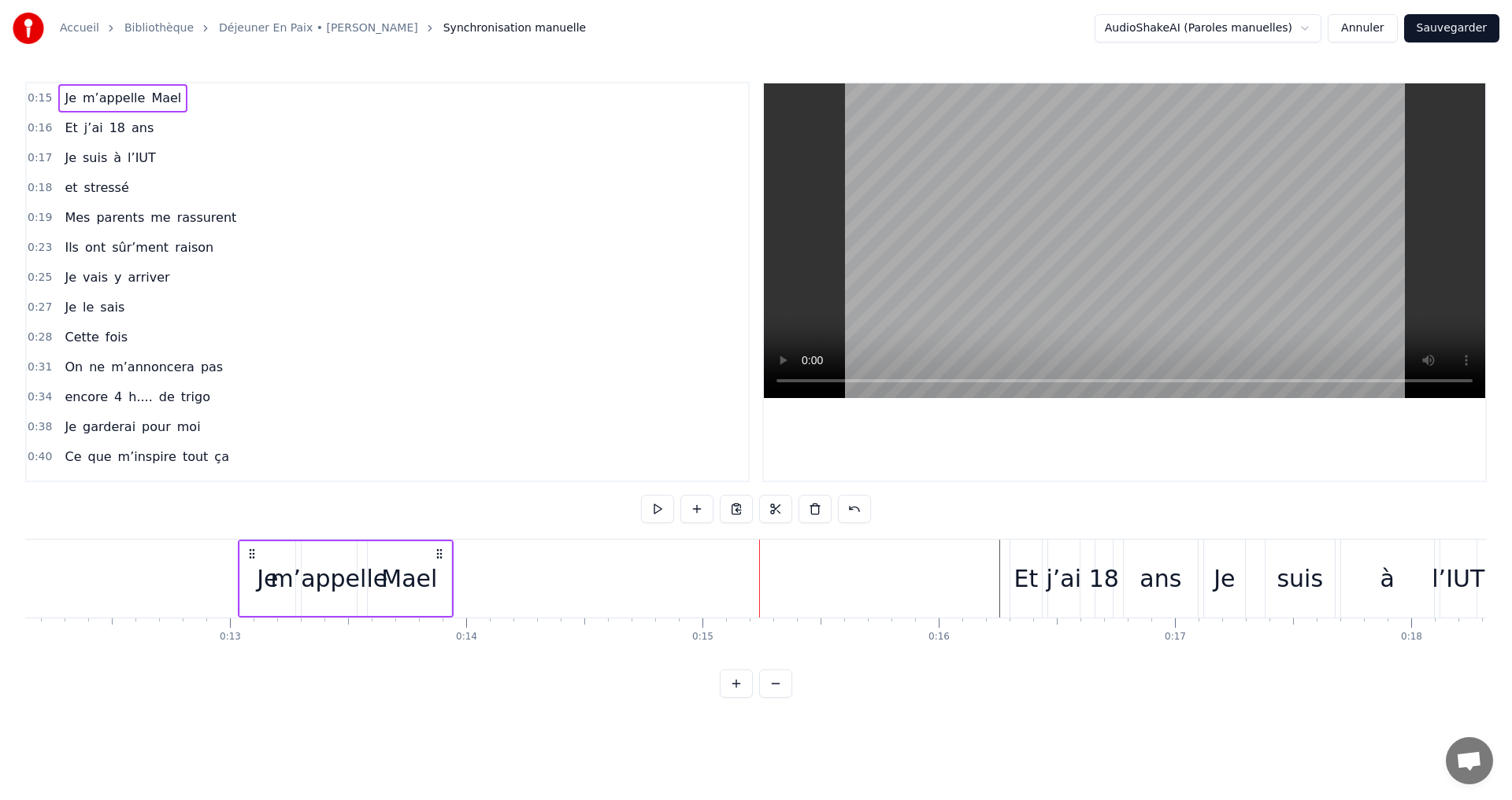
scroll to position [0, 2854]
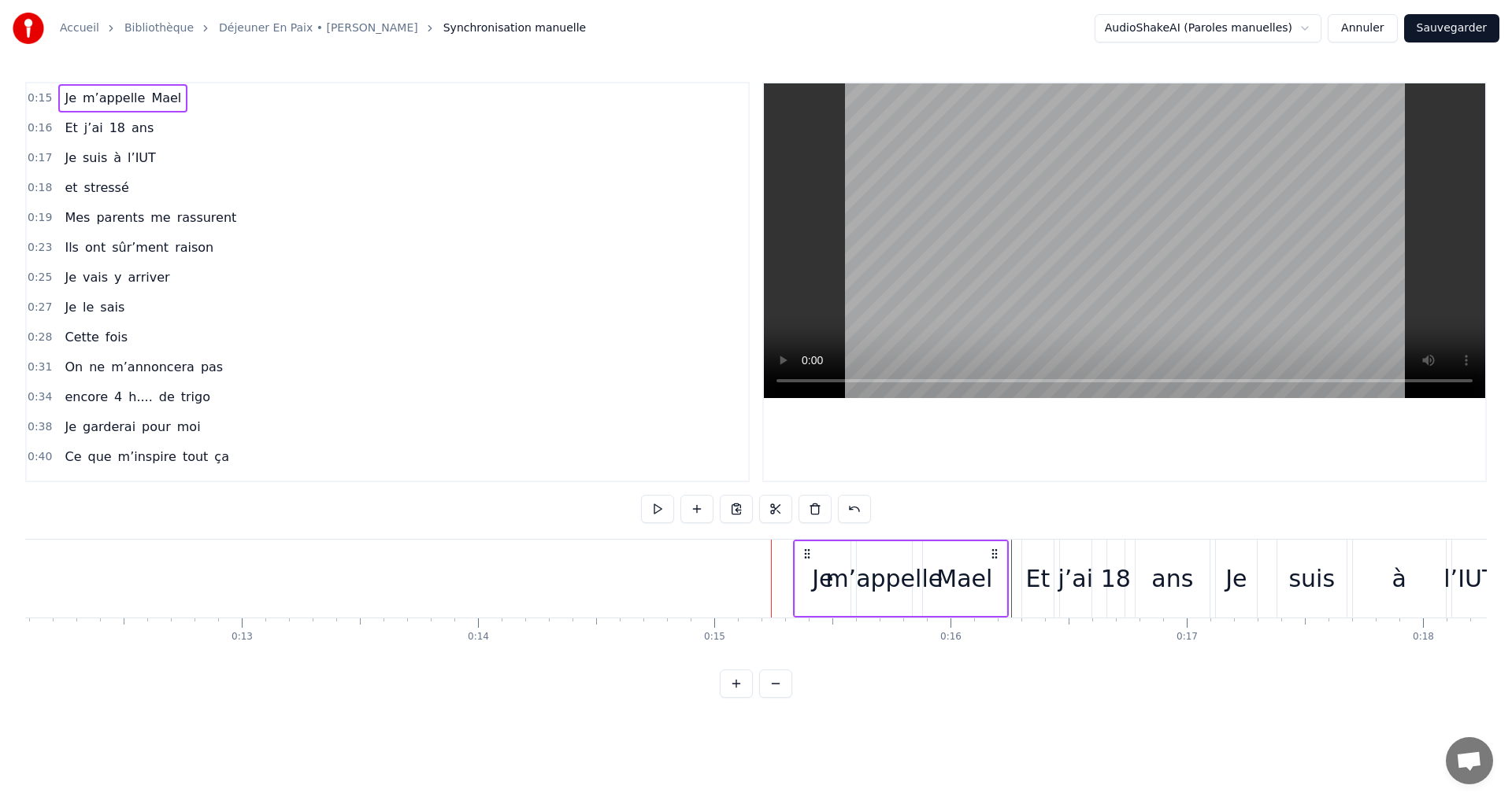
drag, startPoint x: 143, startPoint y: 554, endPoint x: 808, endPoint y: 523, distance: 665.7
click at [808, 523] on div "0:15 Je m’appelle [PERSON_NAME] 0:16 Et j’ai 18 ans 0:17 Je suis à l’IUT 0:18 e…" at bounding box center [756, 390] width 1461 height 616
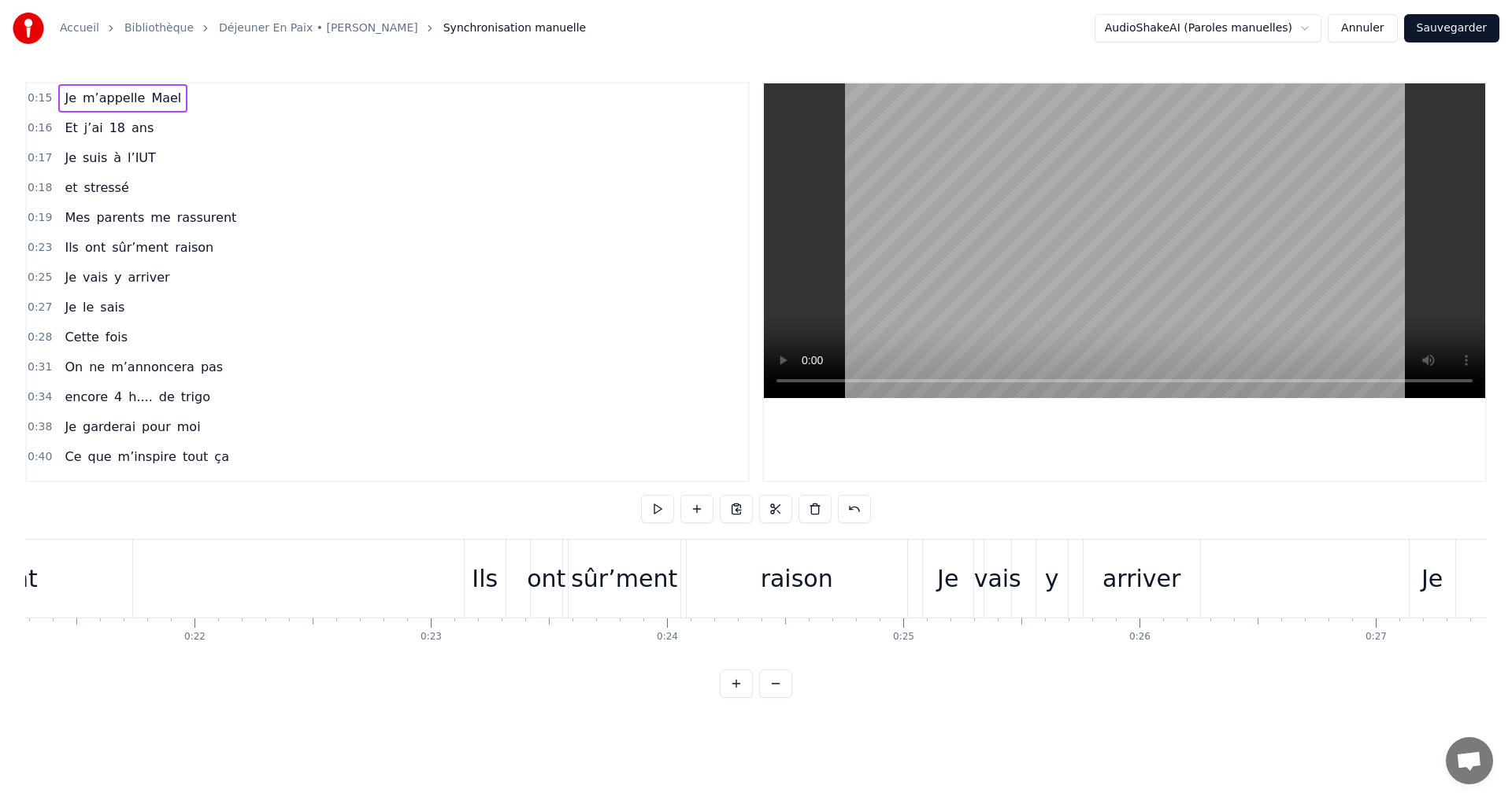
scroll to position [0, 4661]
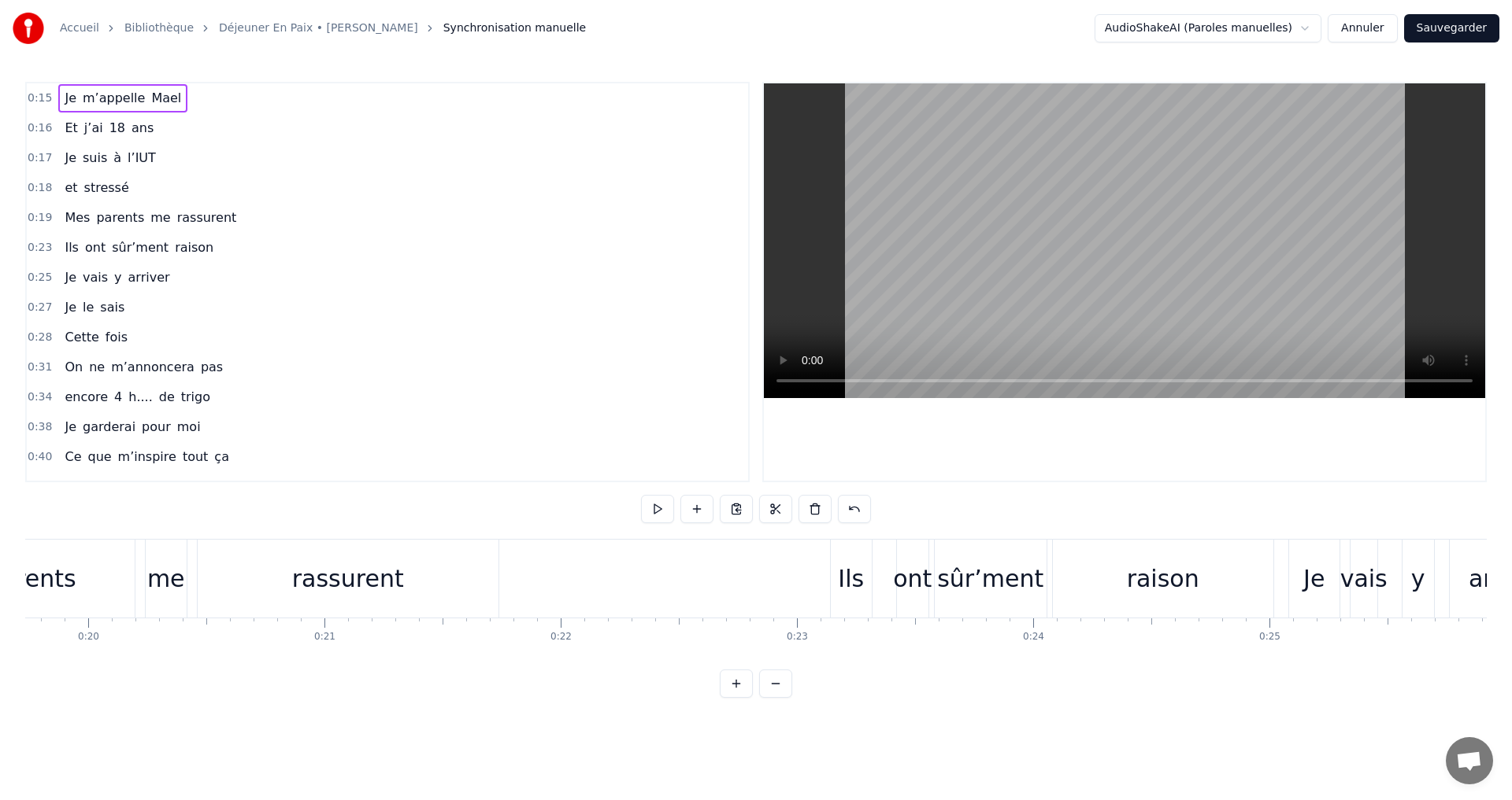
click at [462, 548] on div "rassurent" at bounding box center [348, 579] width 301 height 78
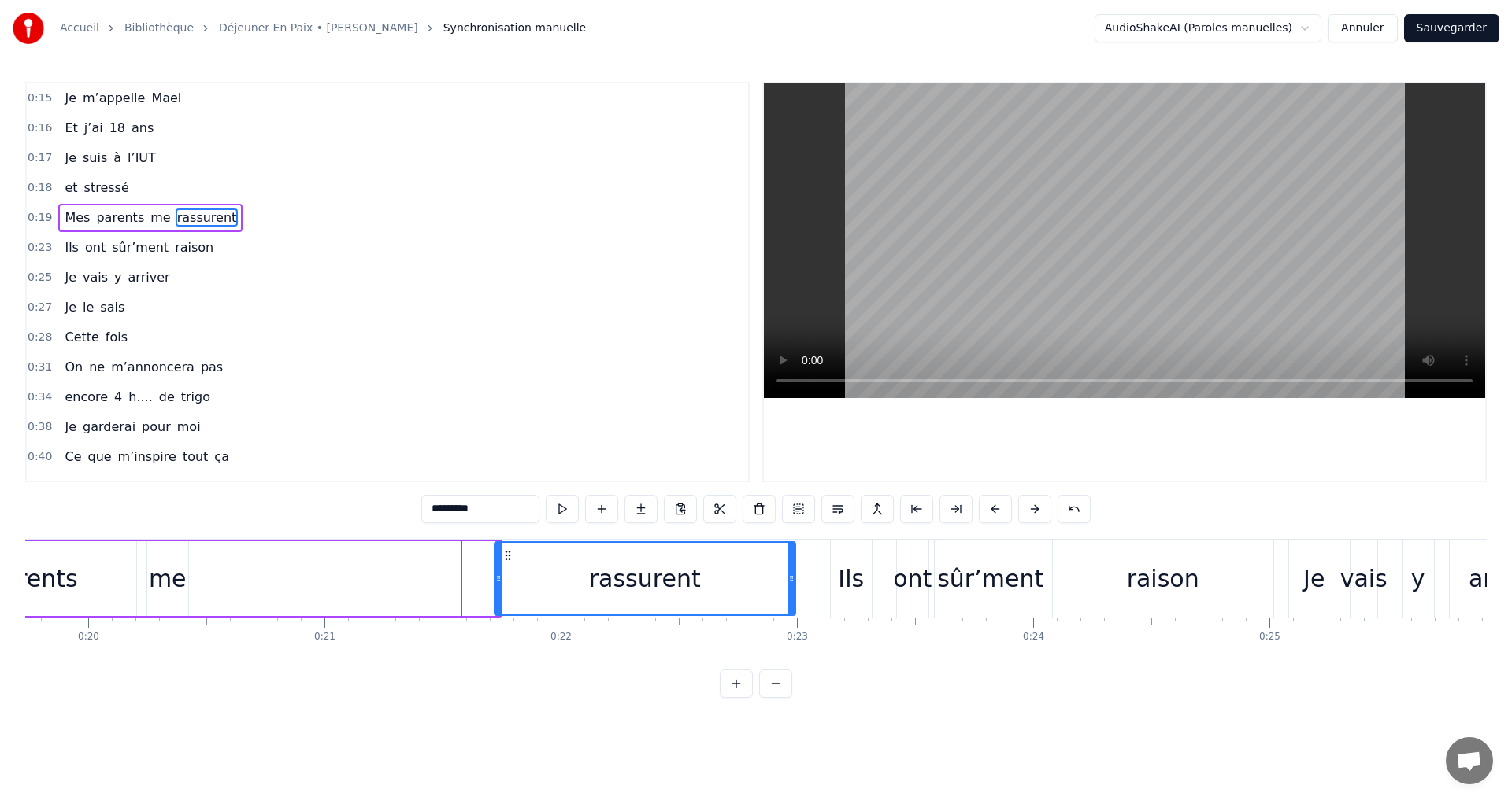
drag, startPoint x: 215, startPoint y: 556, endPoint x: 509, endPoint y: 540, distance: 294.4
click at [509, 541] on div "rassurent" at bounding box center [644, 579] width 302 height 75
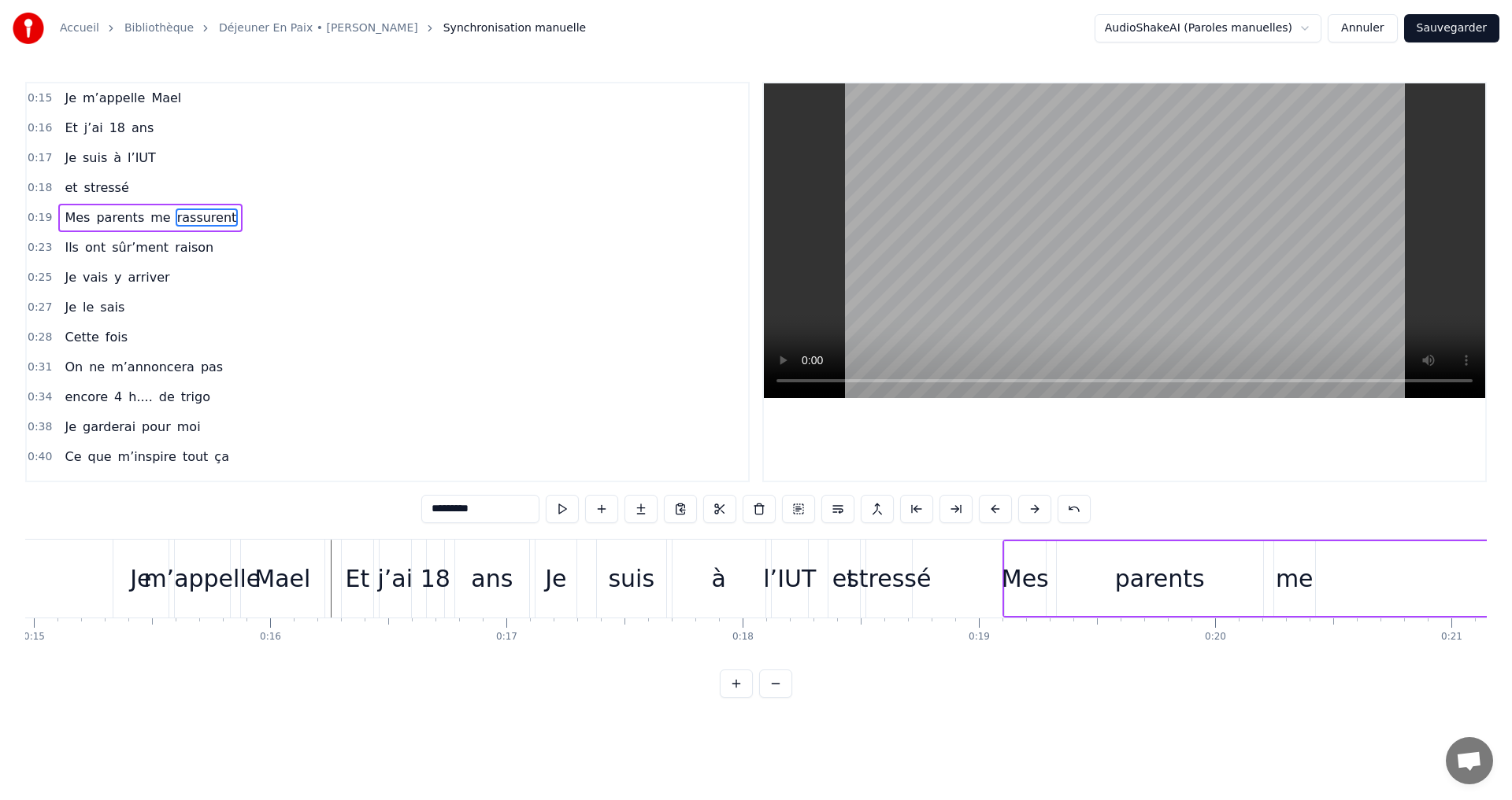
scroll to position [0, 3503]
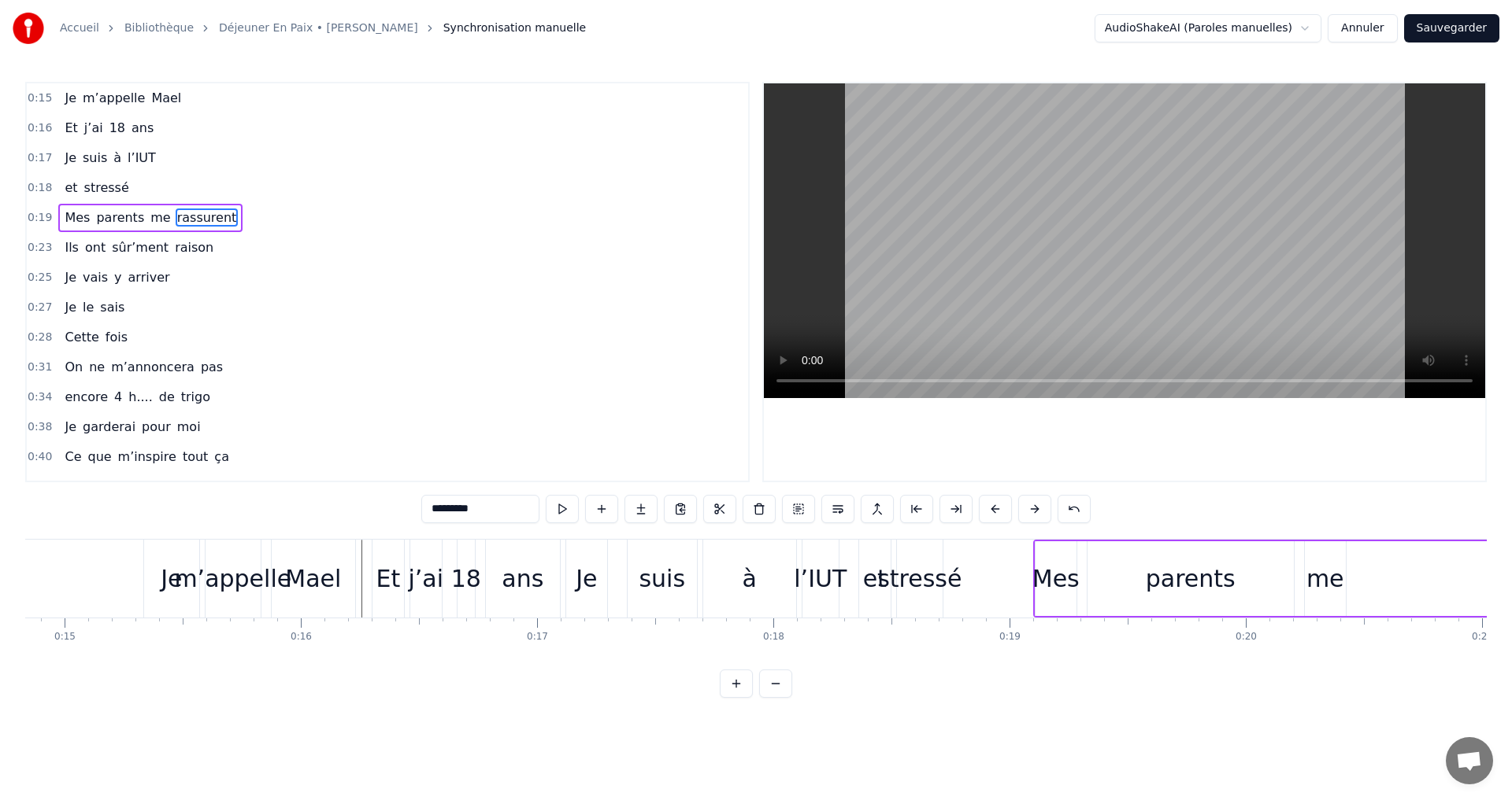
click at [534, 586] on div "ans" at bounding box center [522, 579] width 41 height 35
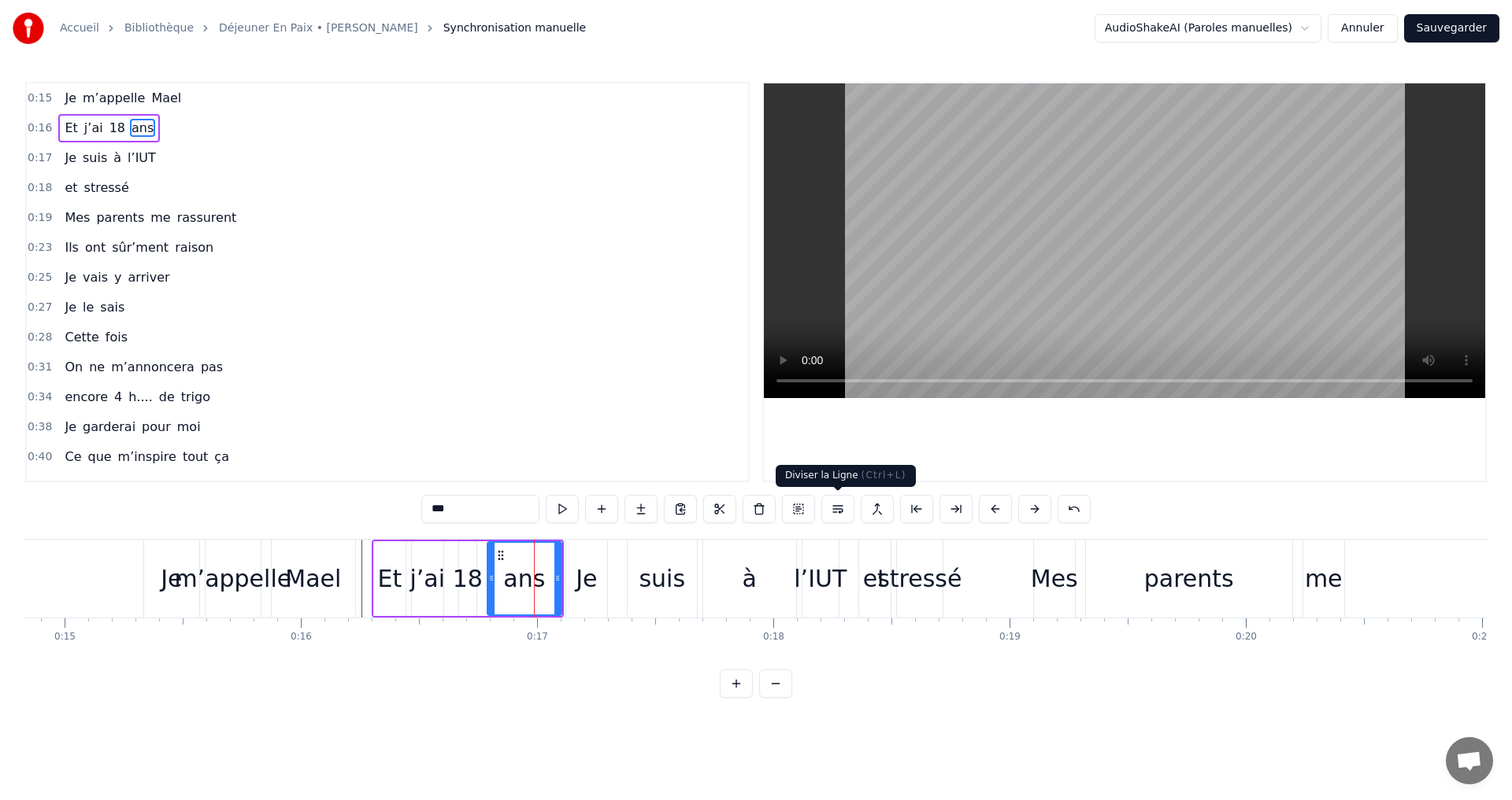
click at [835, 512] on button at bounding box center [838, 509] width 33 height 29
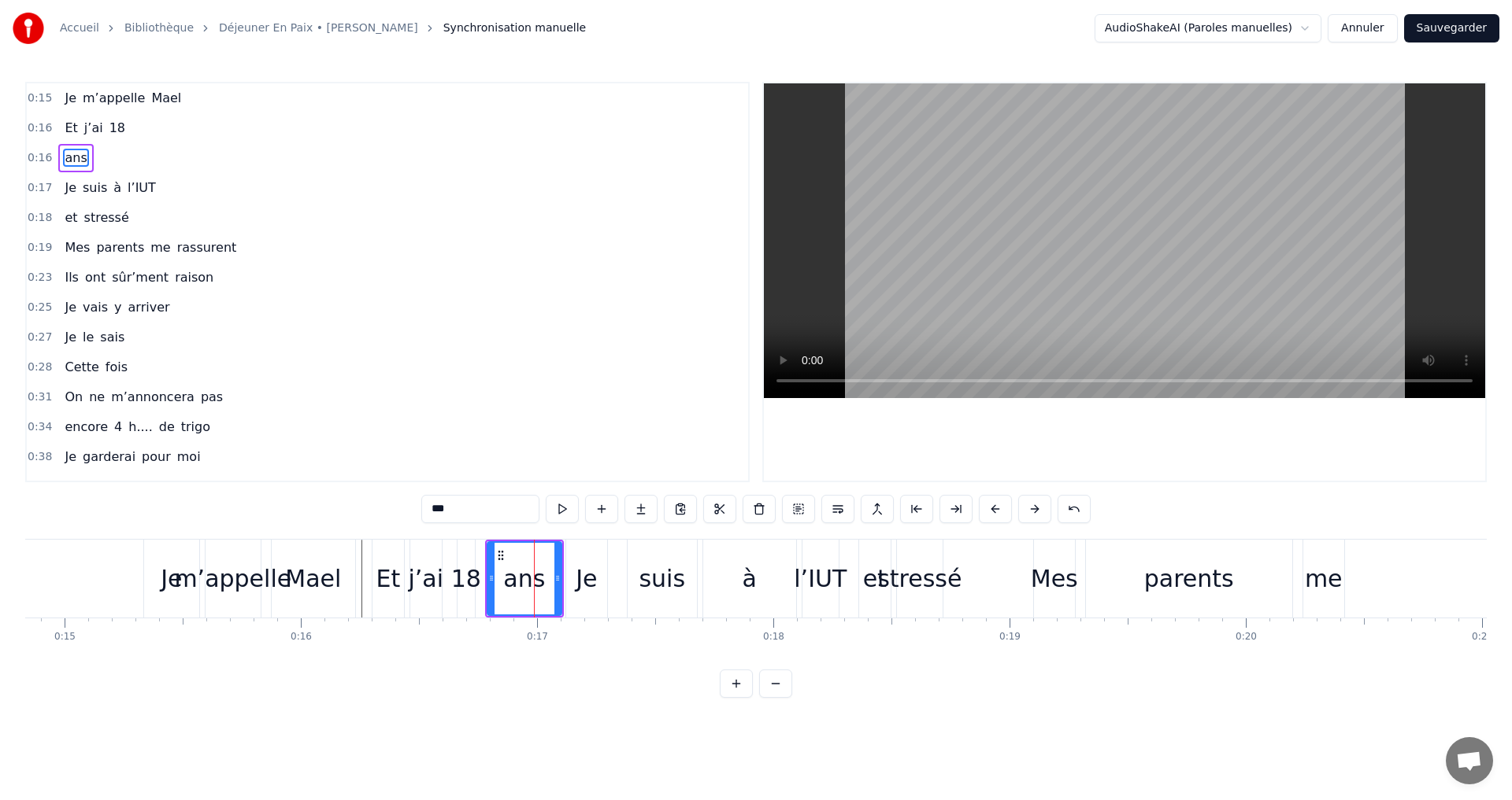
click at [835, 512] on button at bounding box center [838, 509] width 33 height 29
click at [1028, 509] on button at bounding box center [1035, 509] width 33 height 29
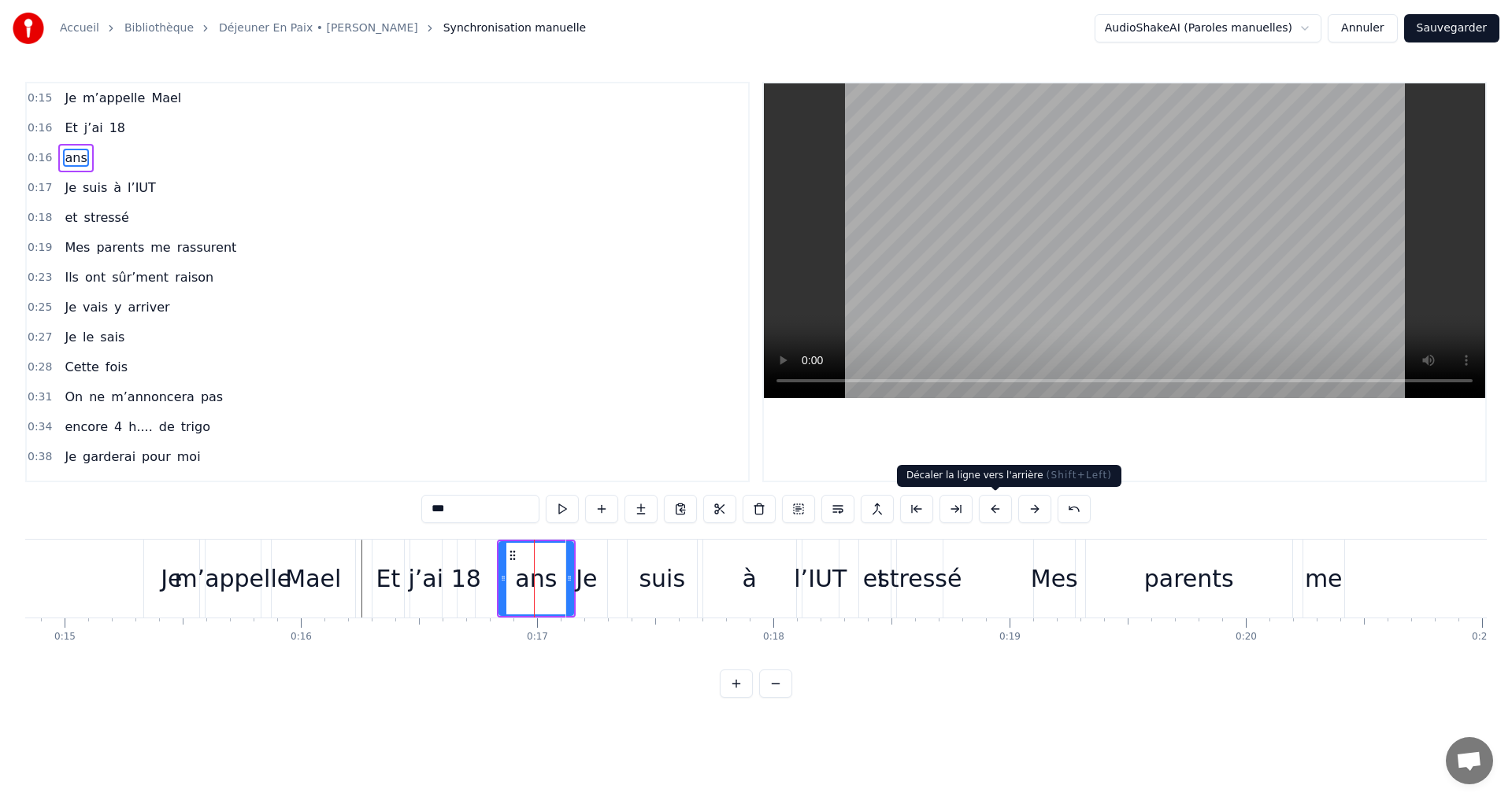
click at [993, 512] on button at bounding box center [995, 509] width 33 height 29
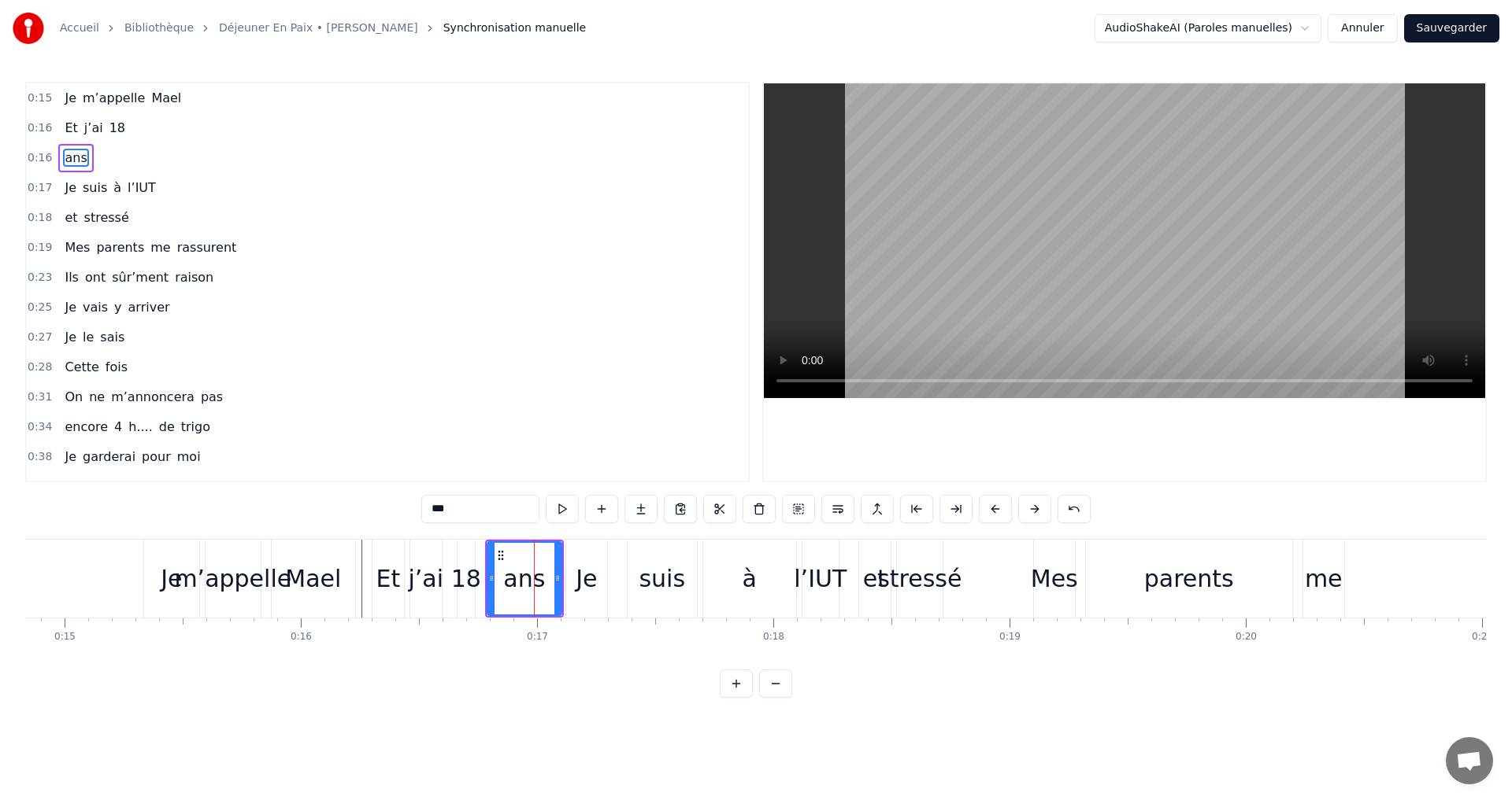
drag, startPoint x: 533, startPoint y: 612, endPoint x: 556, endPoint y: 612, distance: 23.0
click at [556, 612] on div "ans" at bounding box center [525, 579] width 73 height 72
click at [557, 614] on div at bounding box center [555, 579] width 6 height 75
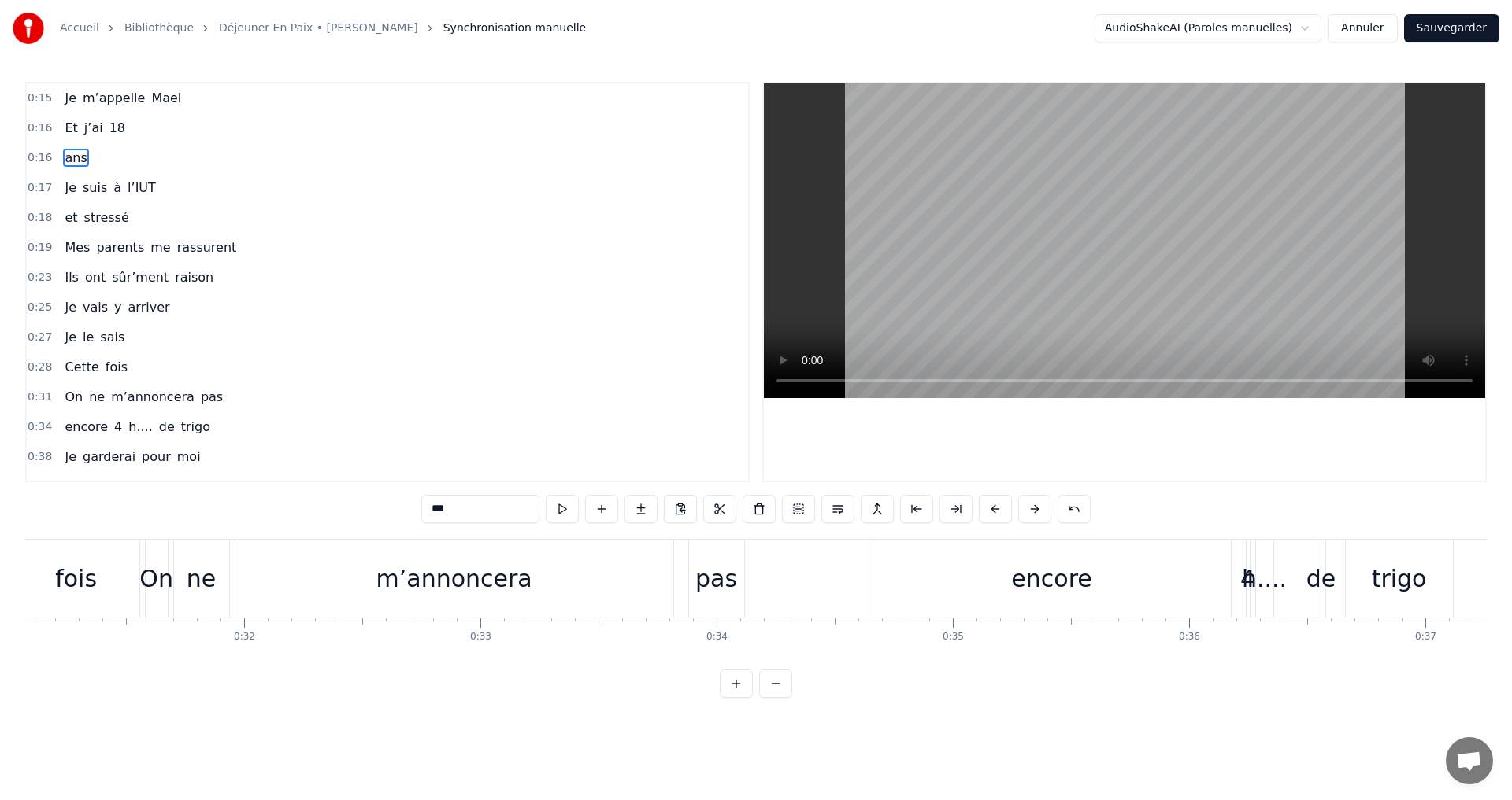
scroll to position [0, 8617]
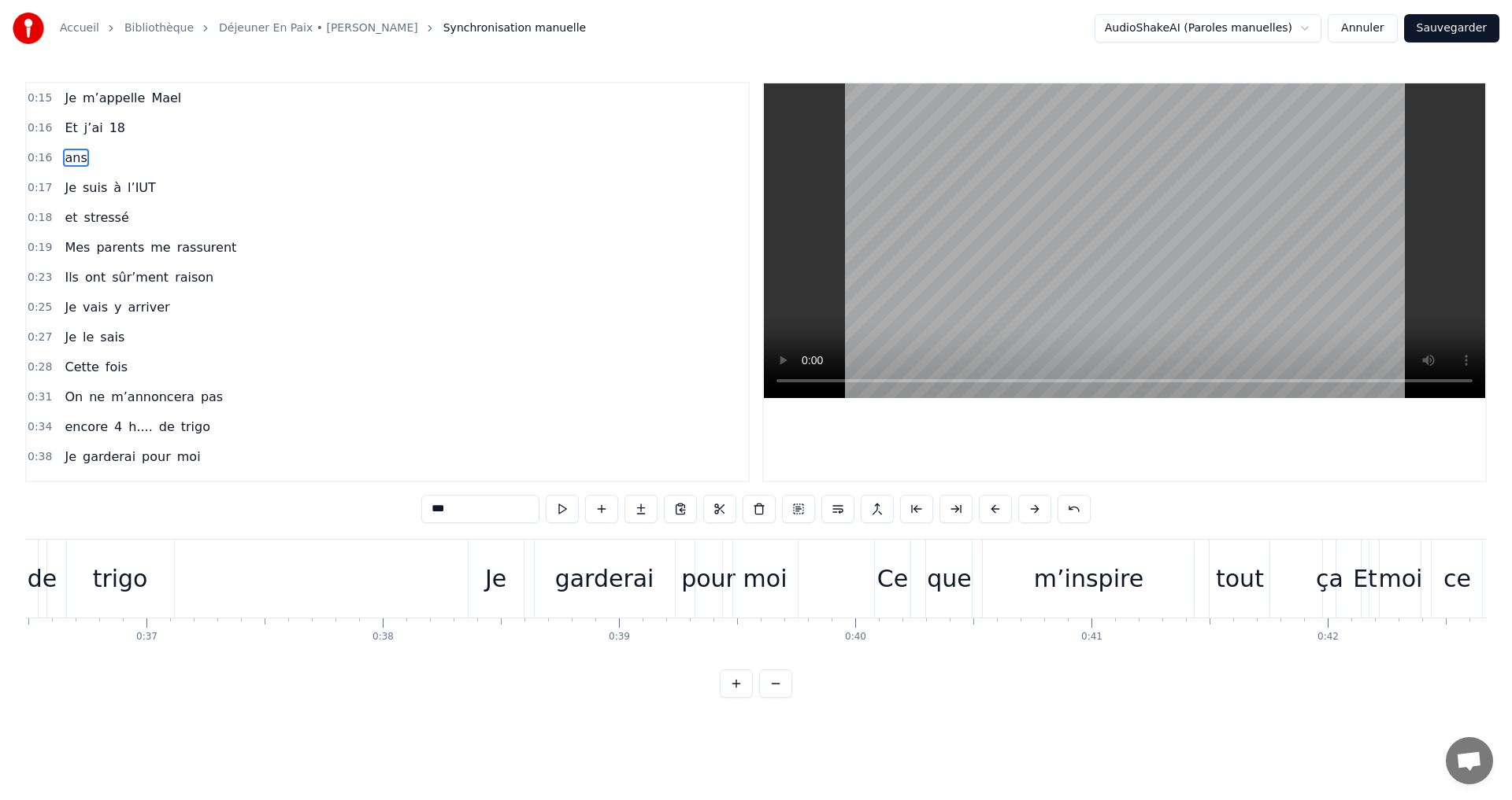
click at [137, 591] on div "trigo" at bounding box center [120, 579] width 55 height 35
type input "*****"
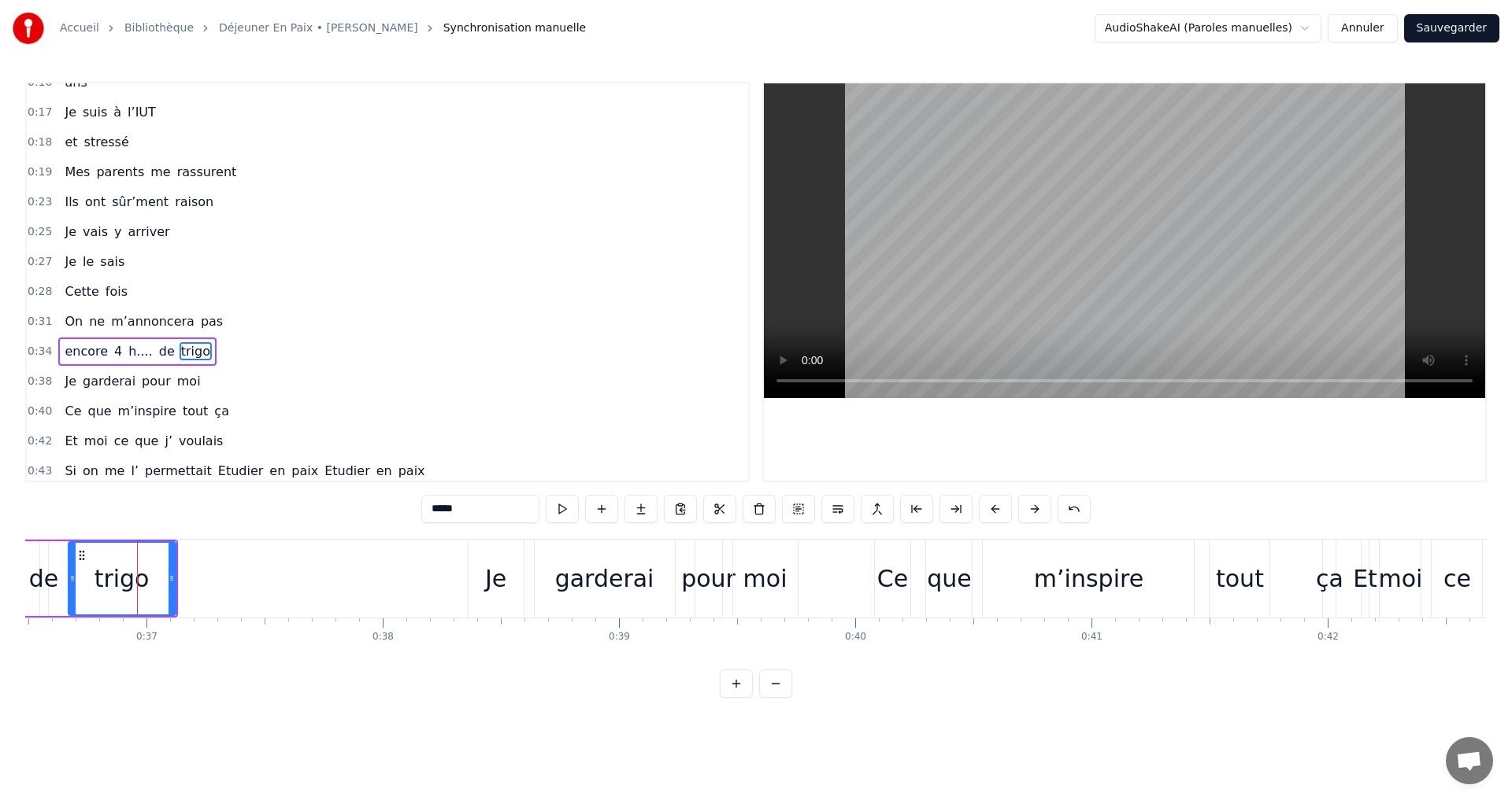
scroll to position [145, 0]
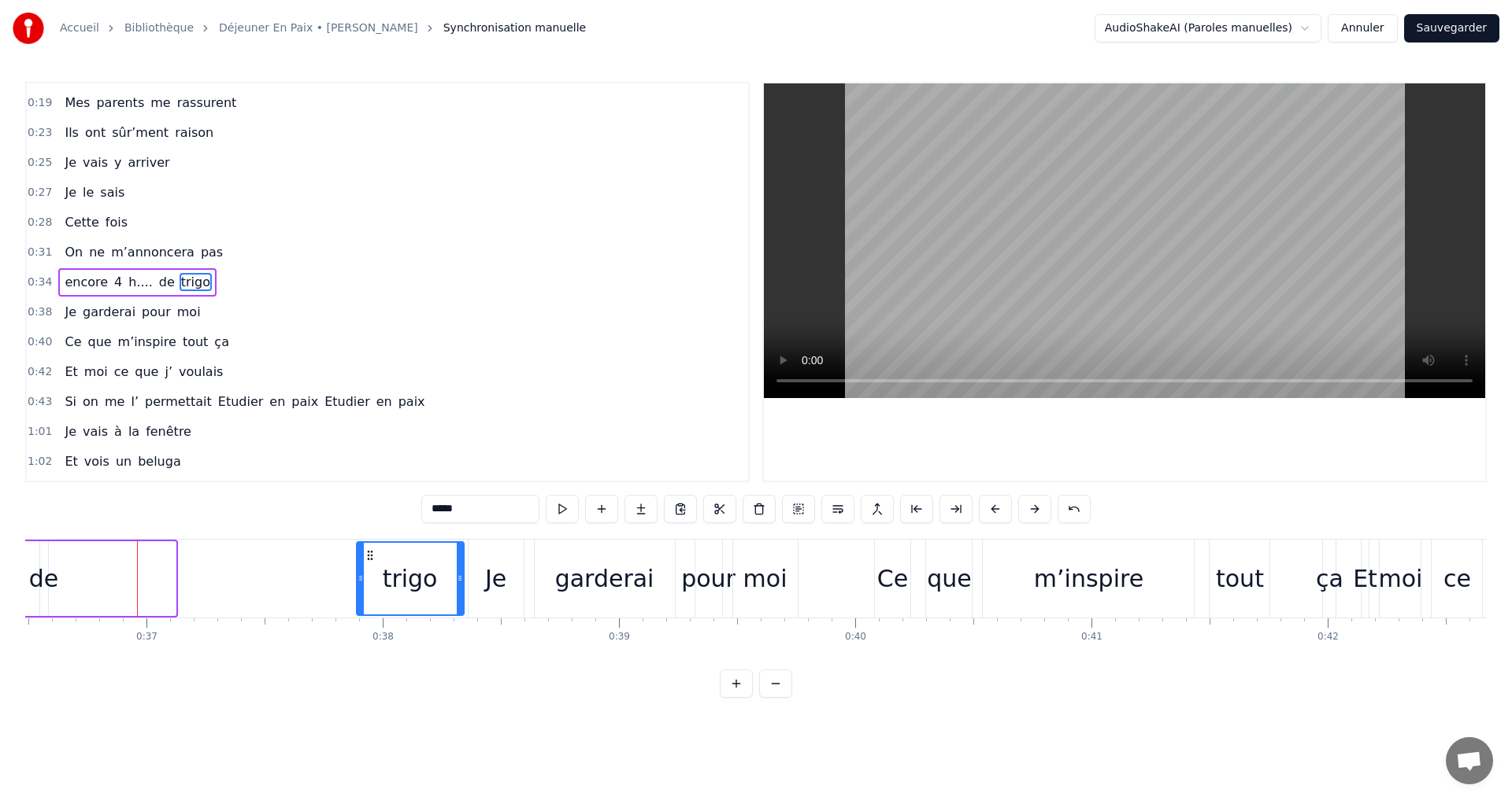
drag, startPoint x: 80, startPoint y: 555, endPoint x: 367, endPoint y: 550, distance: 287.0
click at [367, 550] on icon at bounding box center [369, 555] width 13 height 13
click at [238, 564] on div "encore 4 h.... de trigo" at bounding box center [30, 579] width 872 height 78
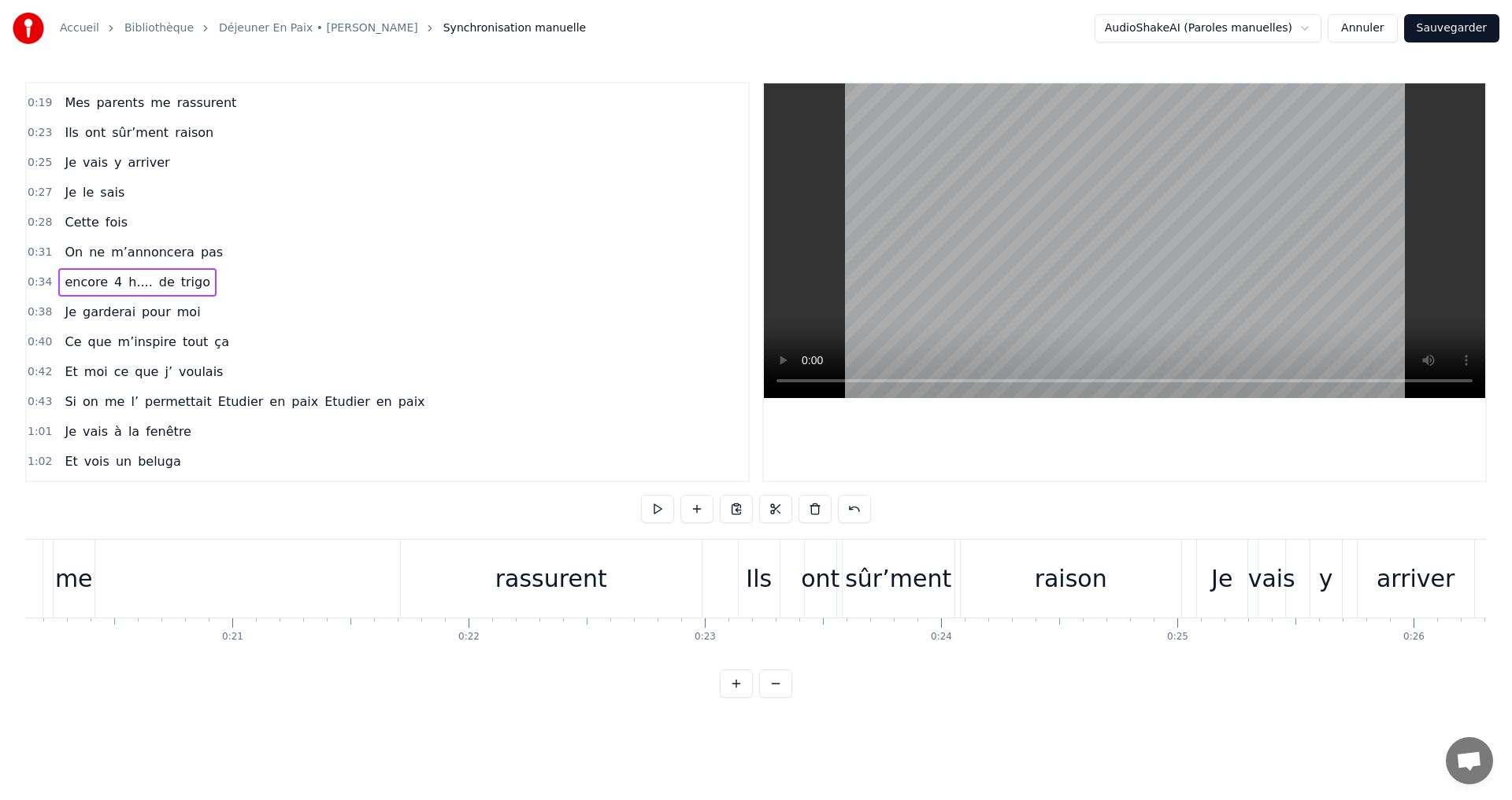
scroll to position [0, 4661]
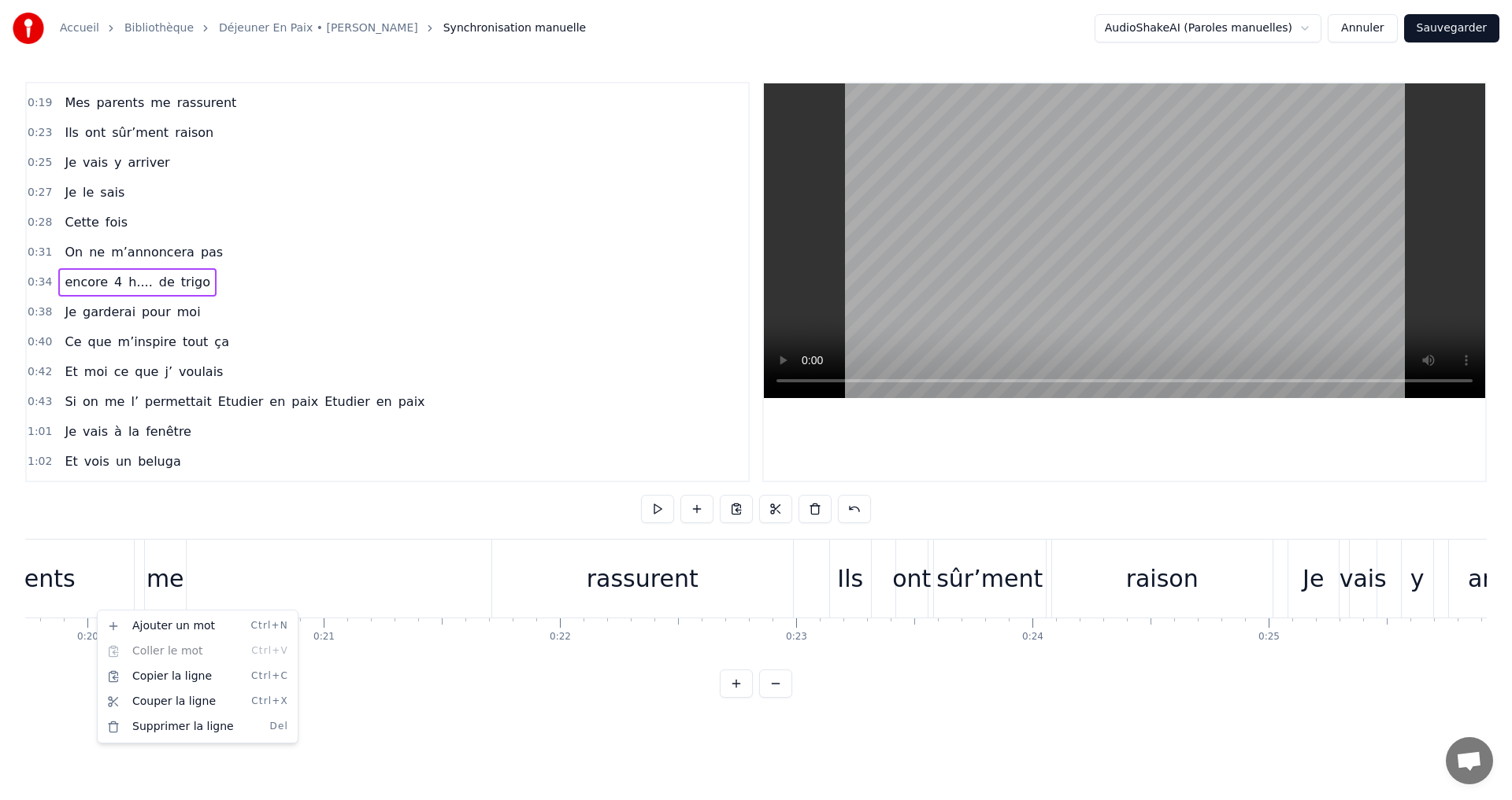
click at [433, 647] on div "Je m’appelle Mael Et j’ai 18 ans Je suis à l’IUT et stressé Mes parents me rass…" at bounding box center [756, 598] width 1461 height 118
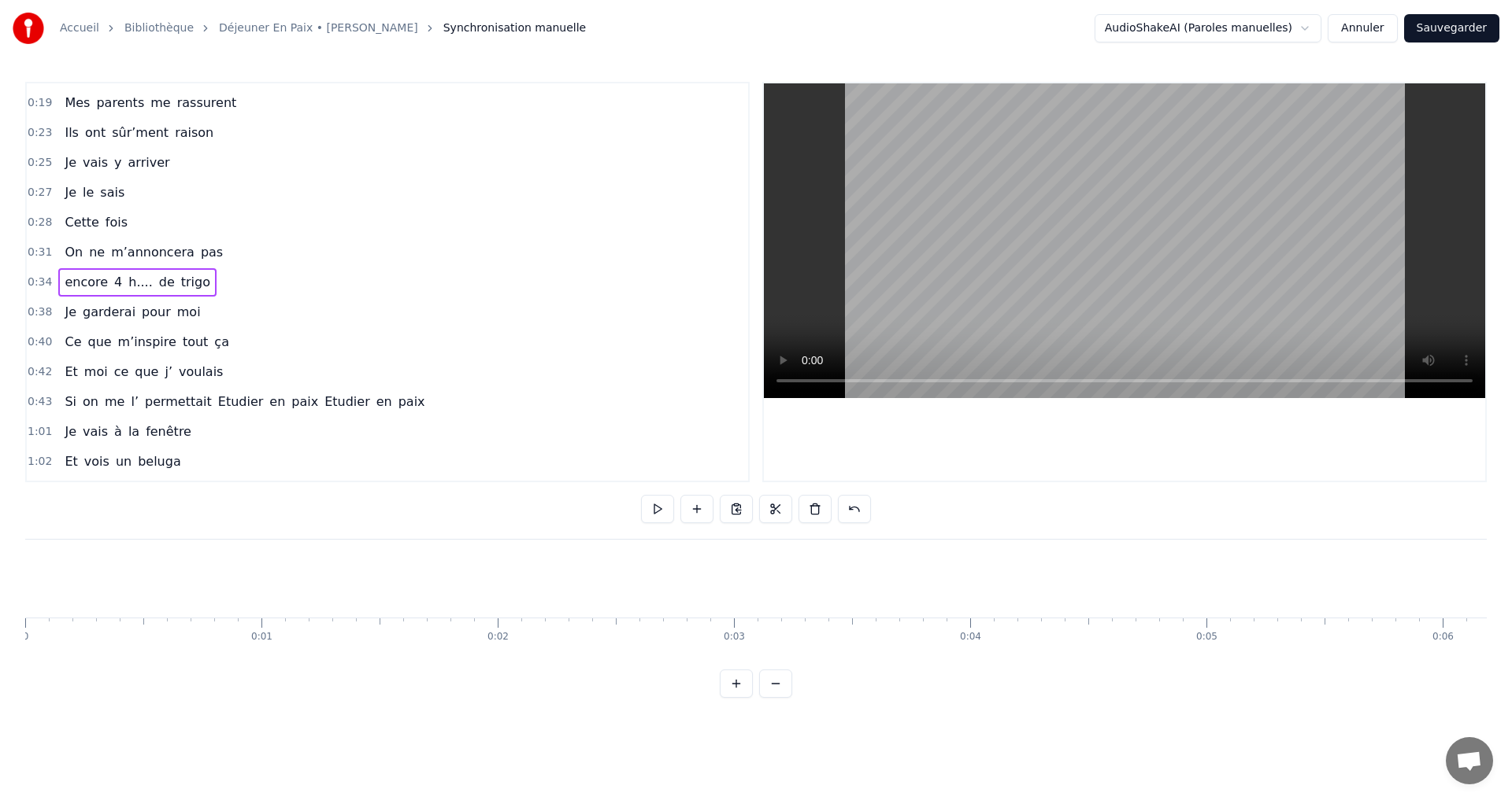
click at [87, 34] on link "Accueil" at bounding box center [80, 29] width 39 height 16
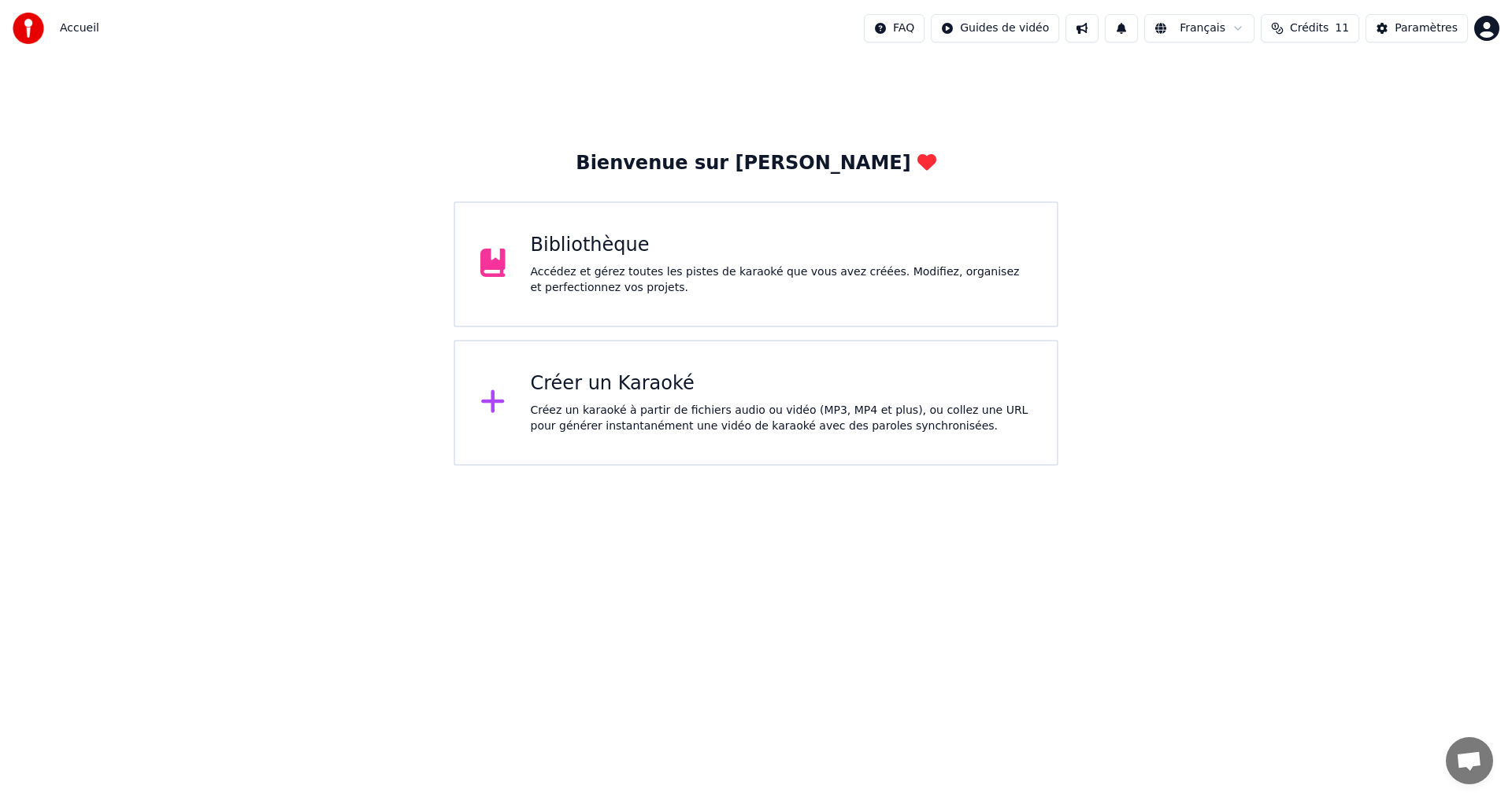
click at [584, 279] on div "Accédez et gérez toutes les pistes de karaoké que vous avez créées. Modifiez, o…" at bounding box center [781, 280] width 501 height 31
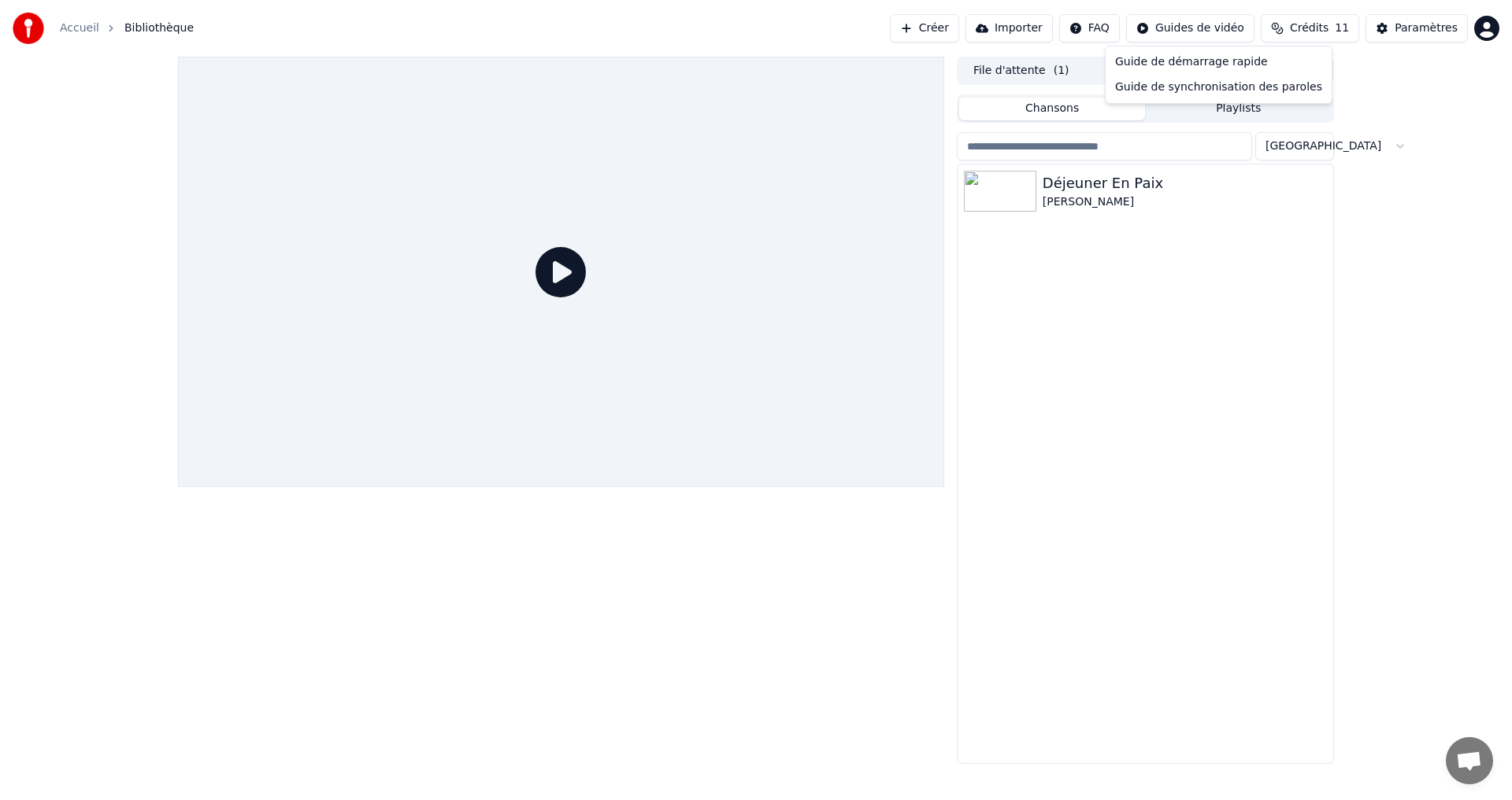
click at [1229, 29] on html "Accueil Bibliothèque Créer Importer FAQ Guides de vidéo Crédits 11 Paramètres F…" at bounding box center [756, 400] width 1512 height 800
click at [1189, 85] on div "Guide de synchronisation des paroles" at bounding box center [1218, 88] width 220 height 26
click at [1114, 185] on div "Déjeuner En Paix" at bounding box center [1176, 183] width 269 height 22
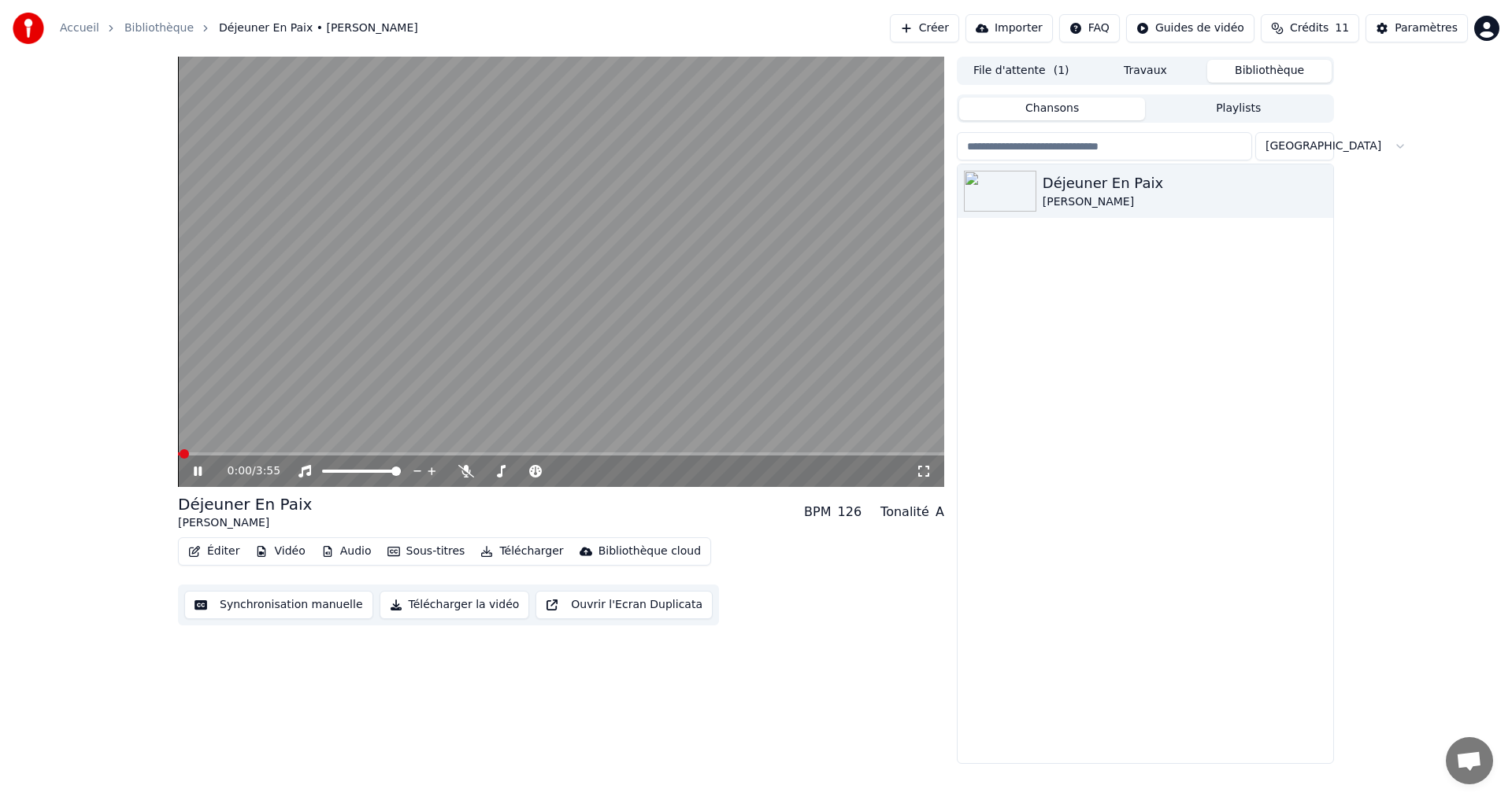
click at [310, 605] on button "Synchronisation manuelle" at bounding box center [279, 605] width 189 height 29
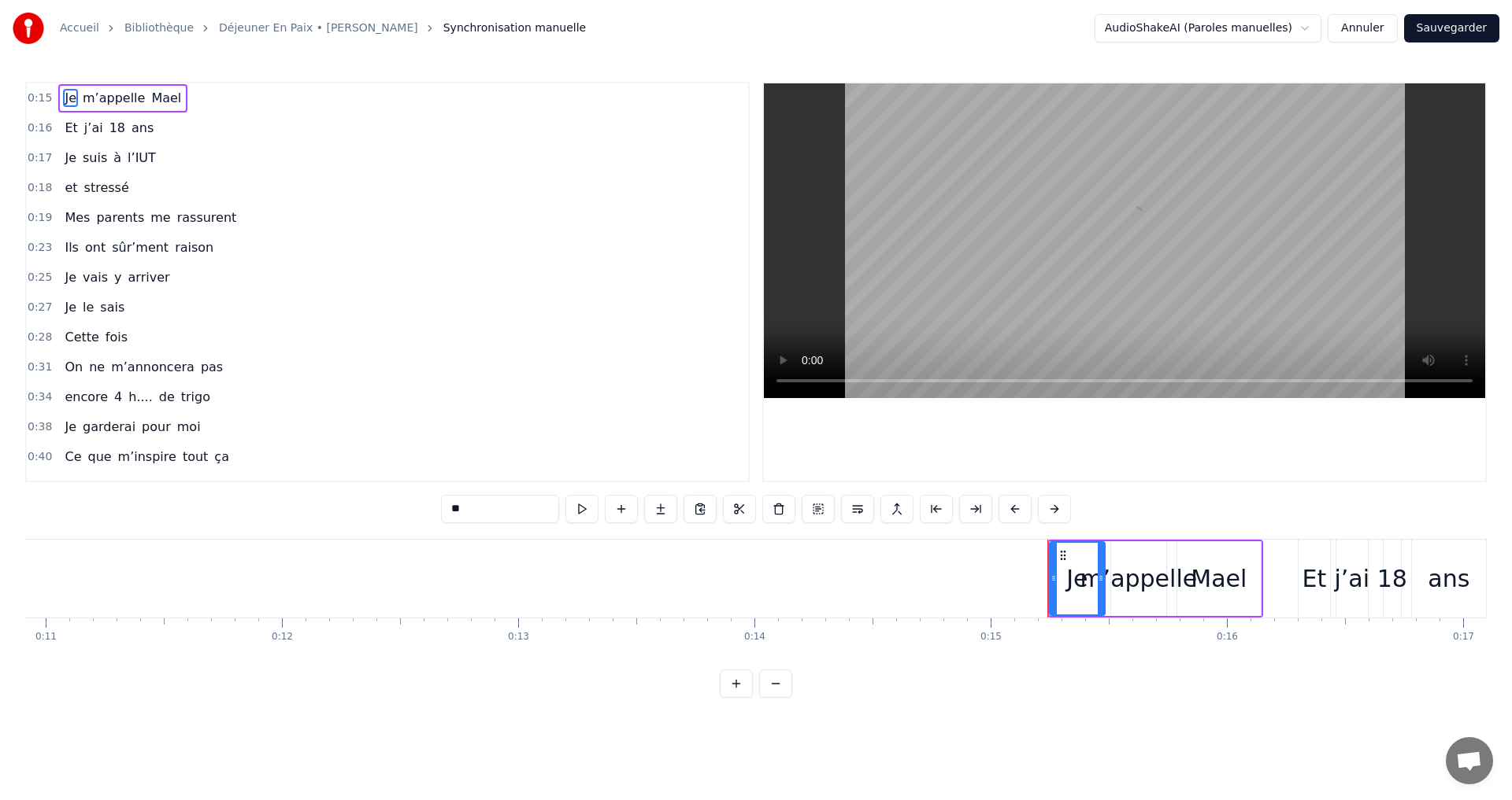
scroll to position [0, 3520]
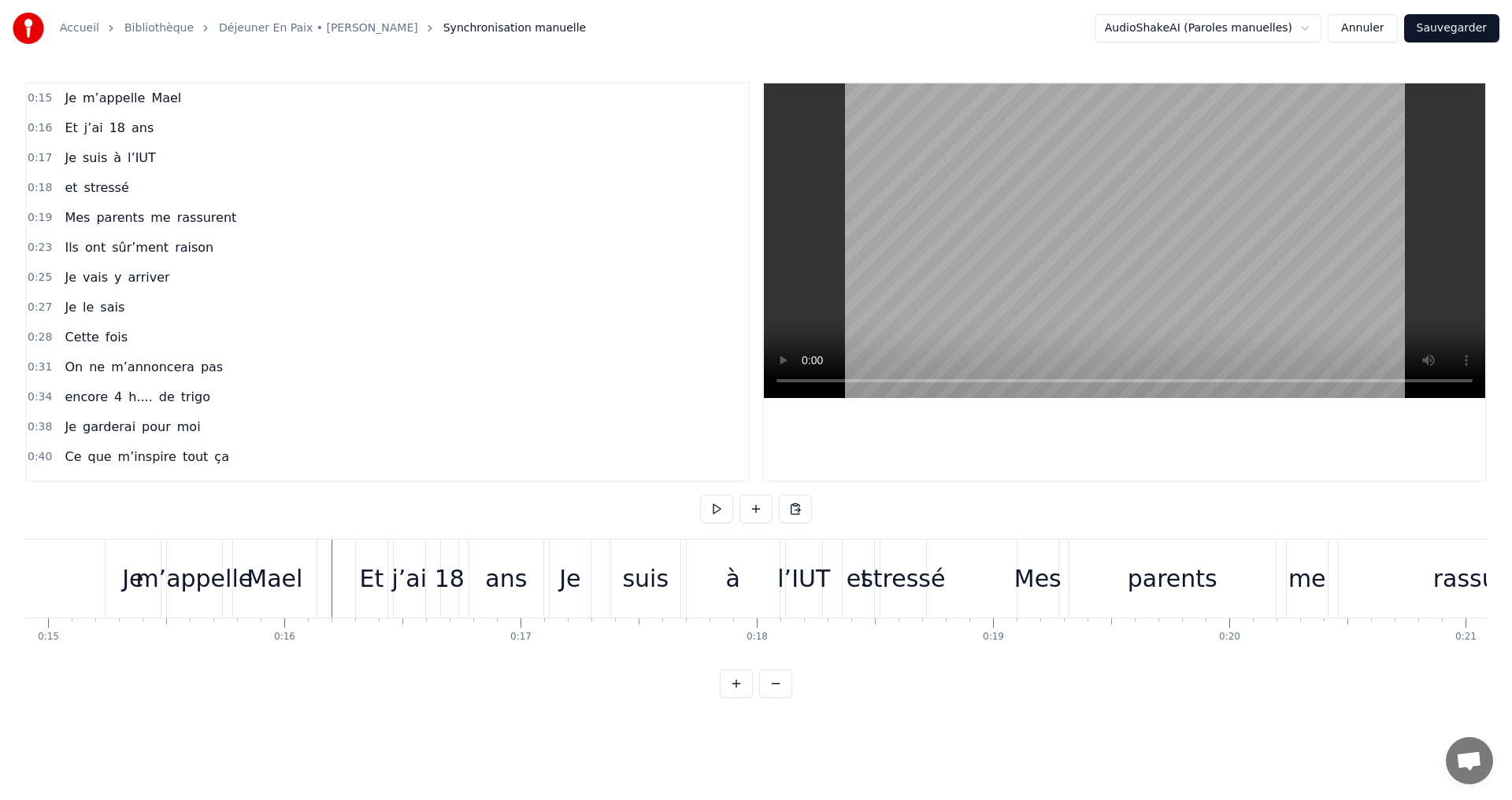
click at [148, 549] on div "Je" at bounding box center [133, 579] width 55 height 78
click at [394, 561] on div "j’ai" at bounding box center [410, 579] width 32 height 78
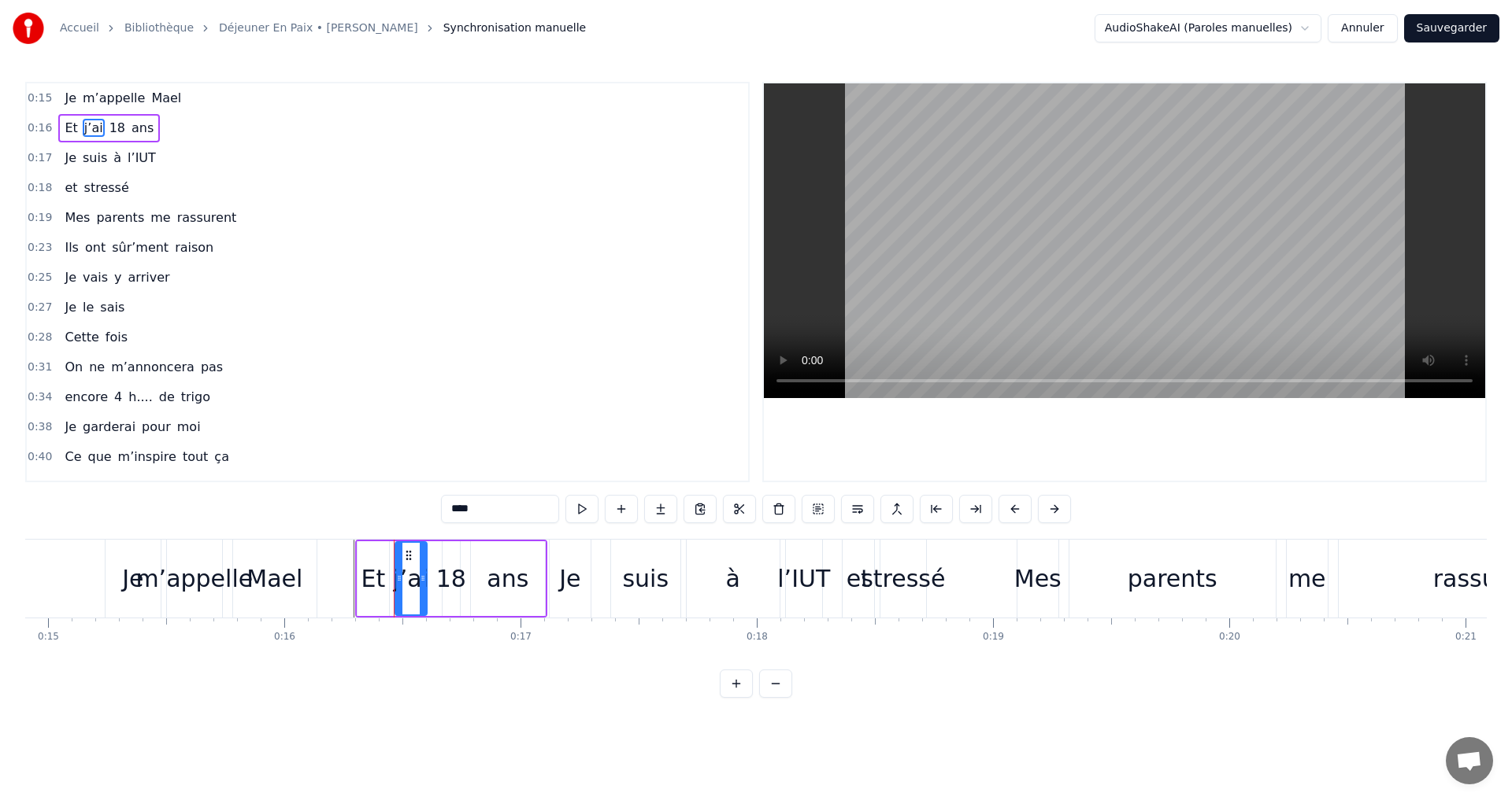
click at [363, 552] on div "Et" at bounding box center [373, 579] width 32 height 75
click at [371, 552] on icon at bounding box center [373, 555] width 13 height 13
click at [535, 552] on div "ans" at bounding box center [507, 579] width 74 height 75
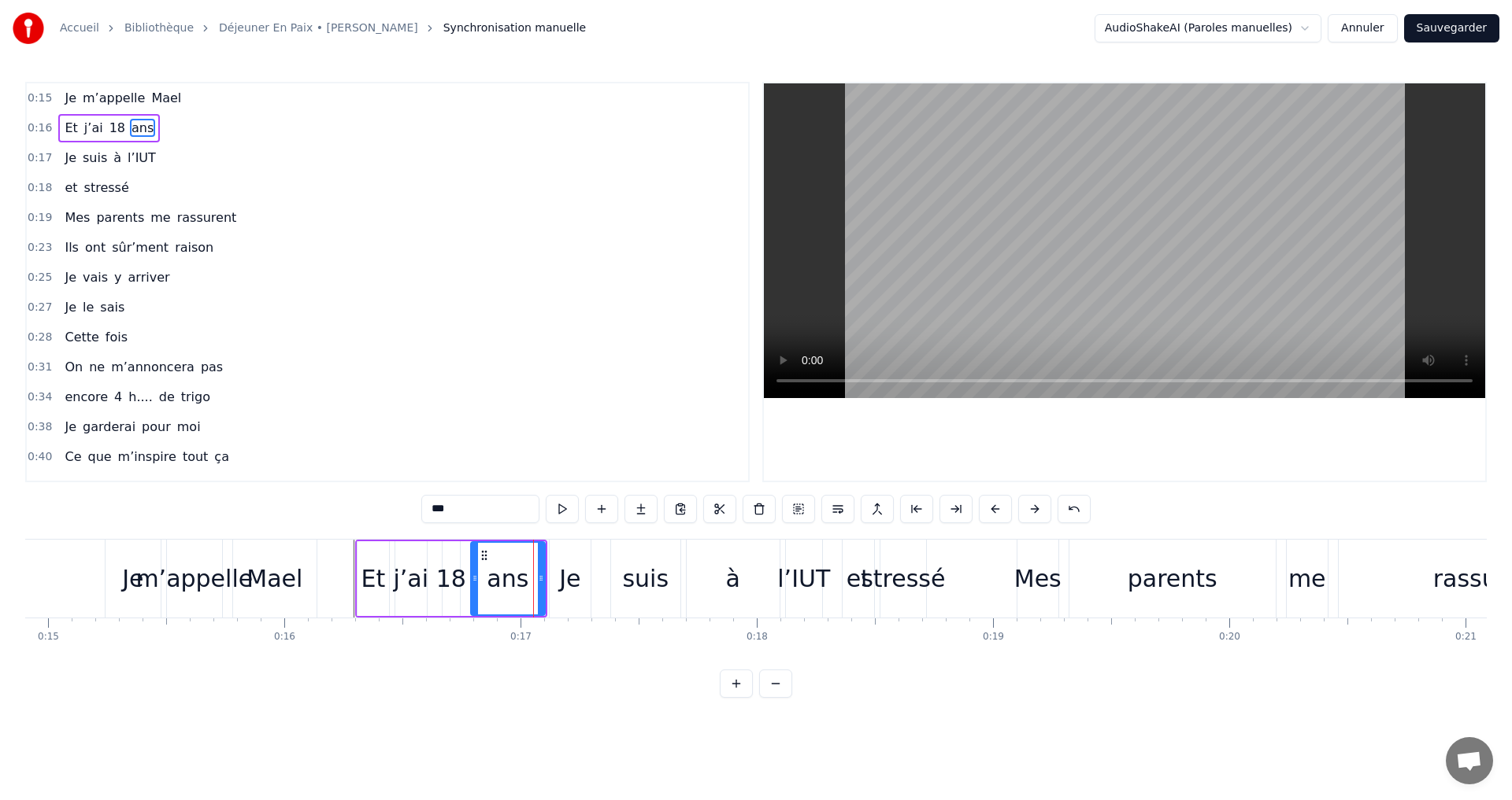
click at [485, 554] on icon at bounding box center [483, 555] width 13 height 13
drag, startPoint x: 485, startPoint y: 554, endPoint x: 521, endPoint y: 554, distance: 36.0
click at [521, 554] on icon at bounding box center [519, 555] width 13 height 13
click at [557, 548] on div "Je" at bounding box center [570, 579] width 41 height 78
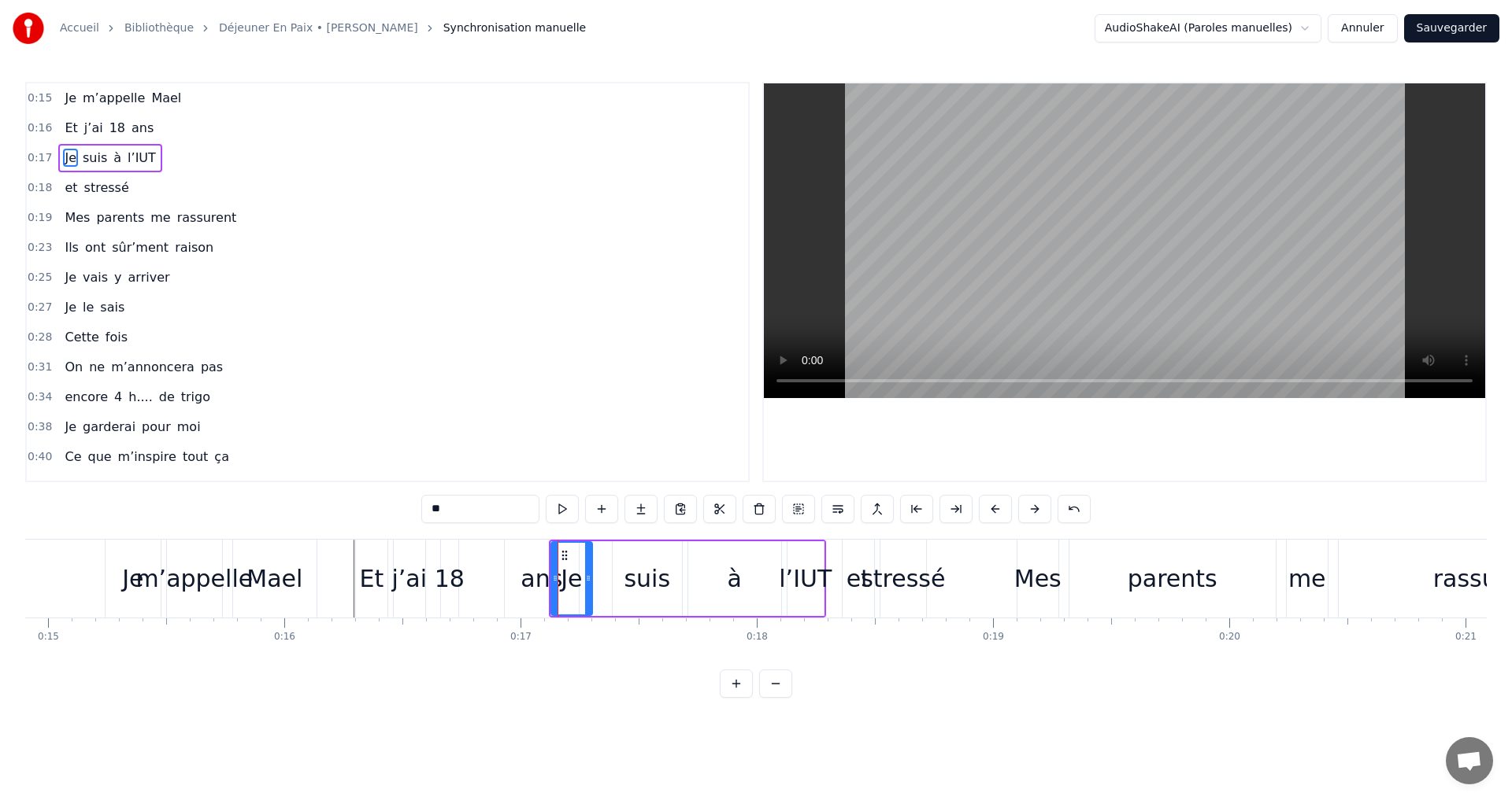
click at [563, 550] on icon at bounding box center [564, 555] width 13 height 13
click at [618, 561] on div "suis" at bounding box center [647, 579] width 69 height 75
click at [618, 561] on div at bounding box center [616, 579] width 6 height 72
click at [591, 568] on div "Je" at bounding box center [572, 579] width 41 height 75
type input "**"
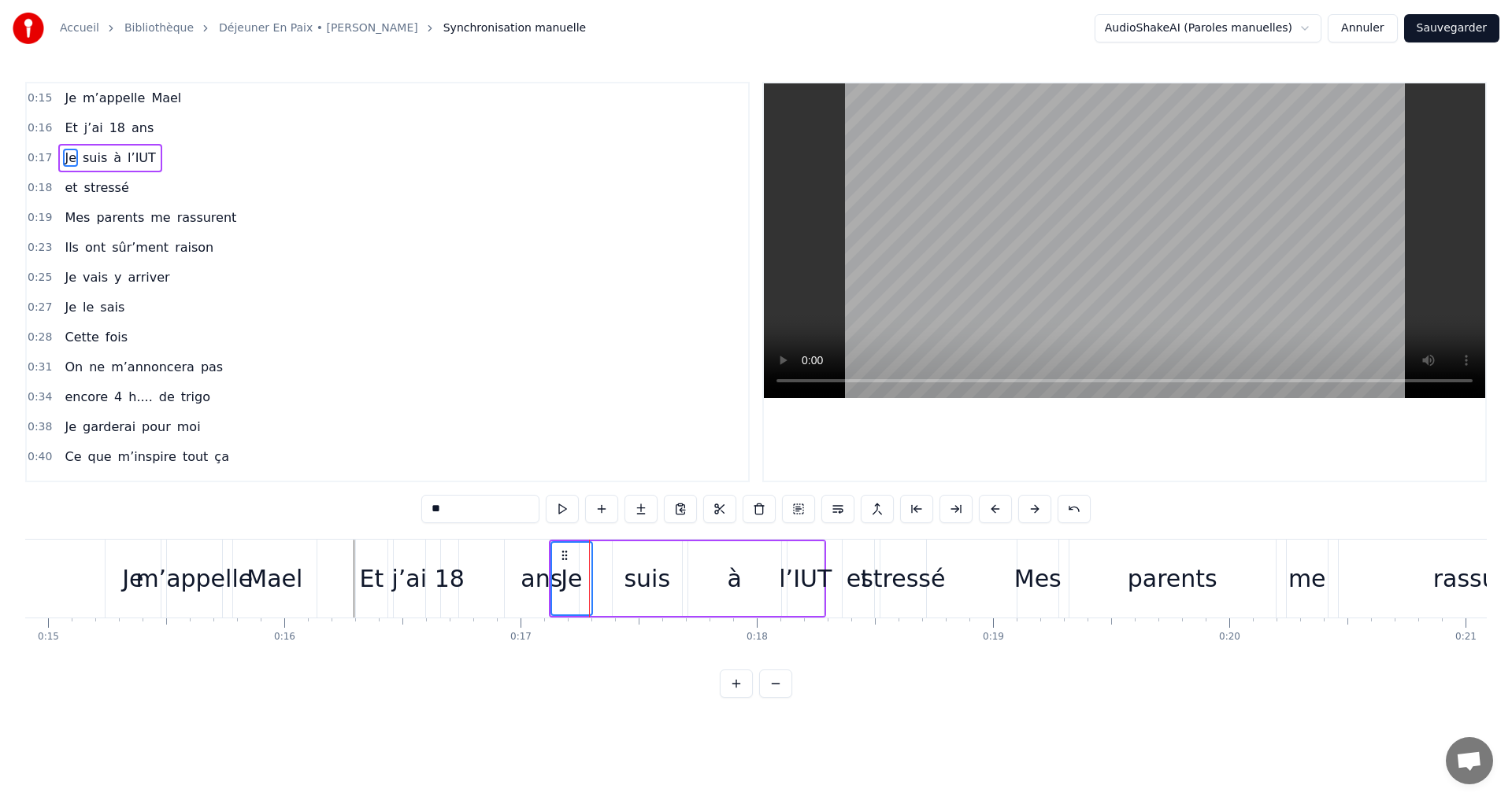
click at [797, 583] on div "l’IUT" at bounding box center [805, 579] width 53 height 35
click at [613, 592] on div "suis" at bounding box center [647, 579] width 69 height 75
click at [709, 589] on div "à" at bounding box center [734, 579] width 93 height 75
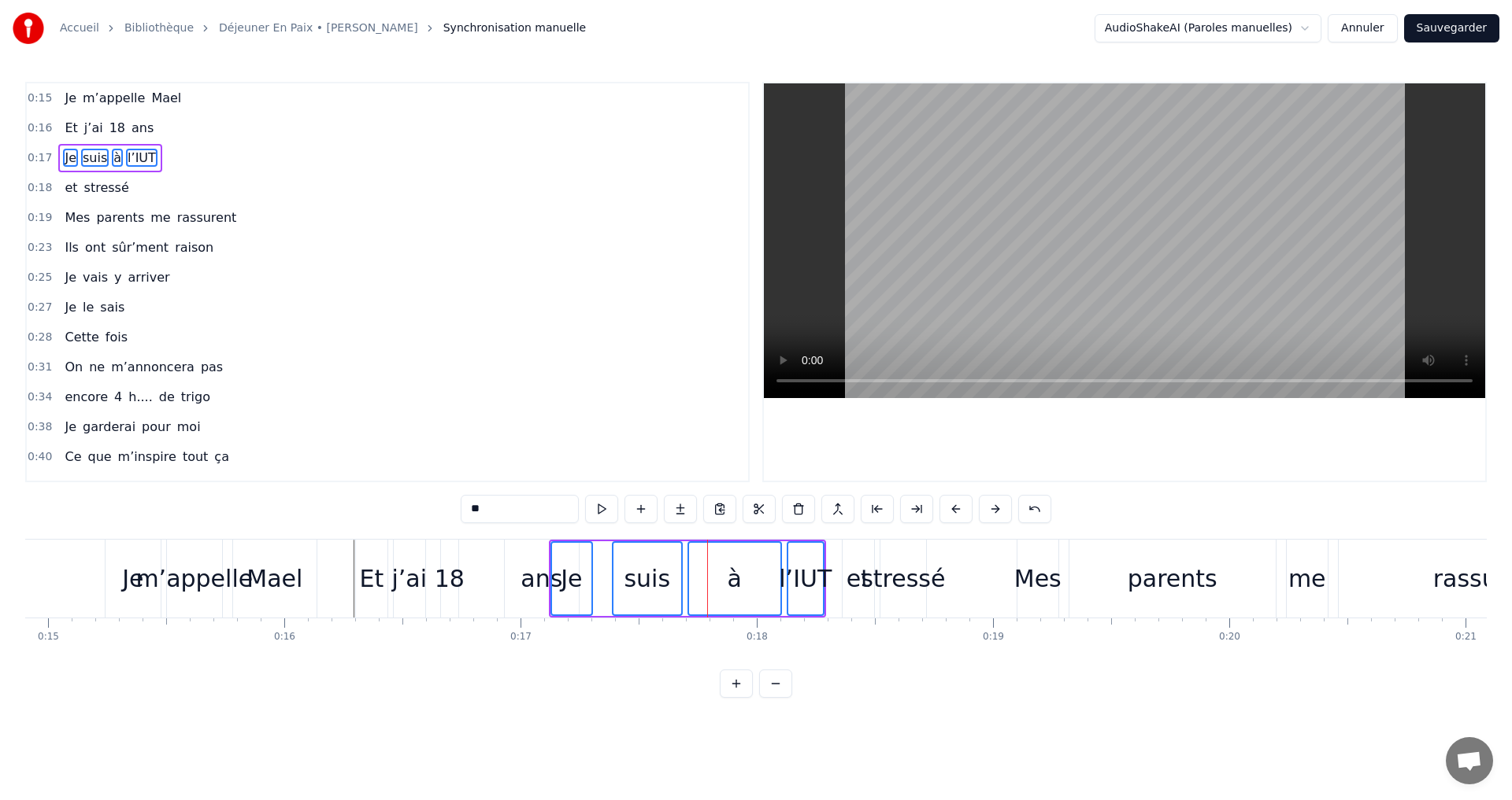
click at [559, 550] on div "Je" at bounding box center [572, 579] width 39 height 72
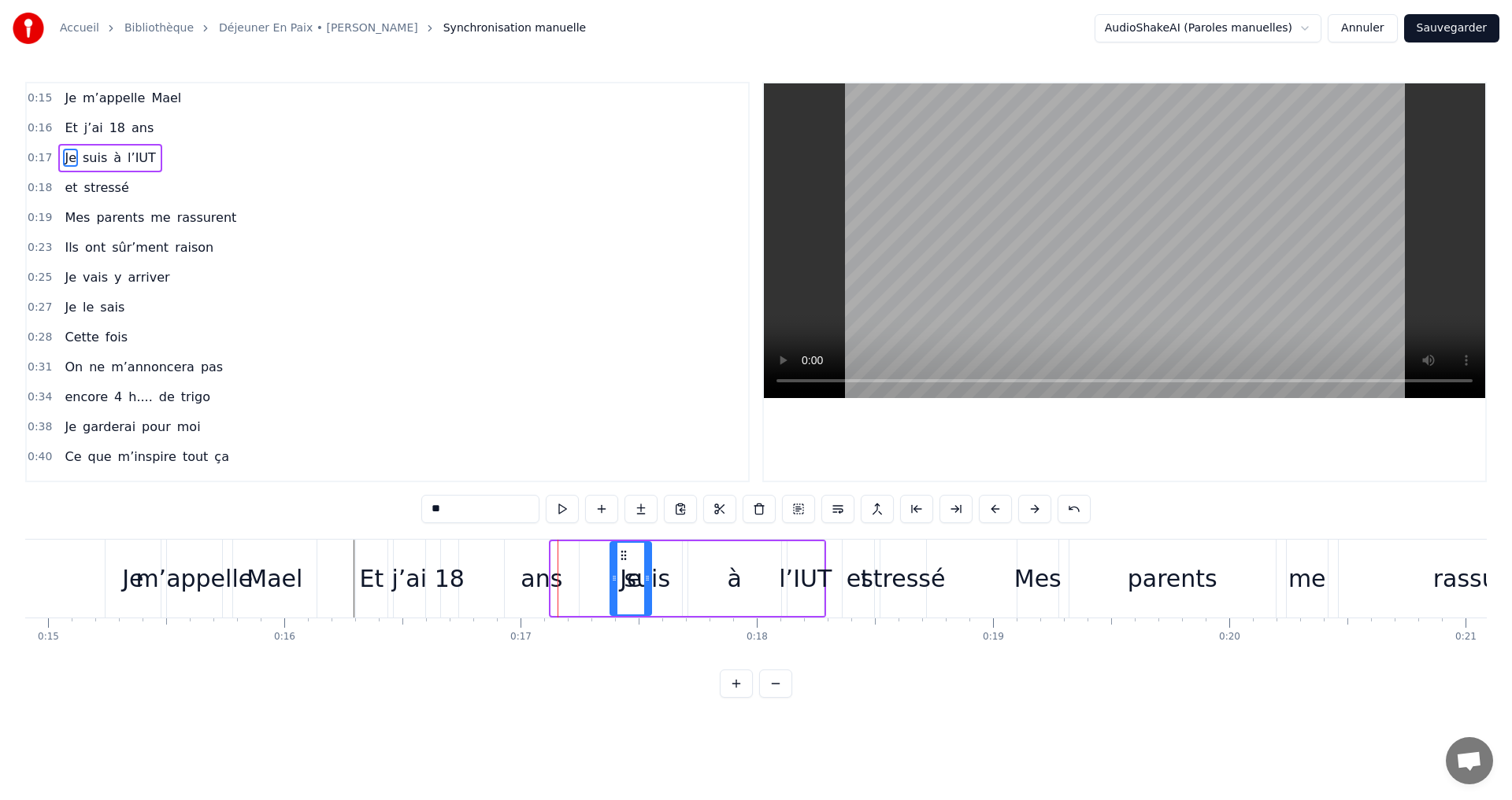
drag, startPoint x: 562, startPoint y: 552, endPoint x: 621, endPoint y: 552, distance: 59.0
click at [621, 552] on circle at bounding box center [621, 551] width 1 height 1
drag, startPoint x: 667, startPoint y: 557, endPoint x: 692, endPoint y: 568, distance: 27.3
click at [692, 568] on div "Je suis à l’IUT" at bounding box center [717, 579] width 219 height 78
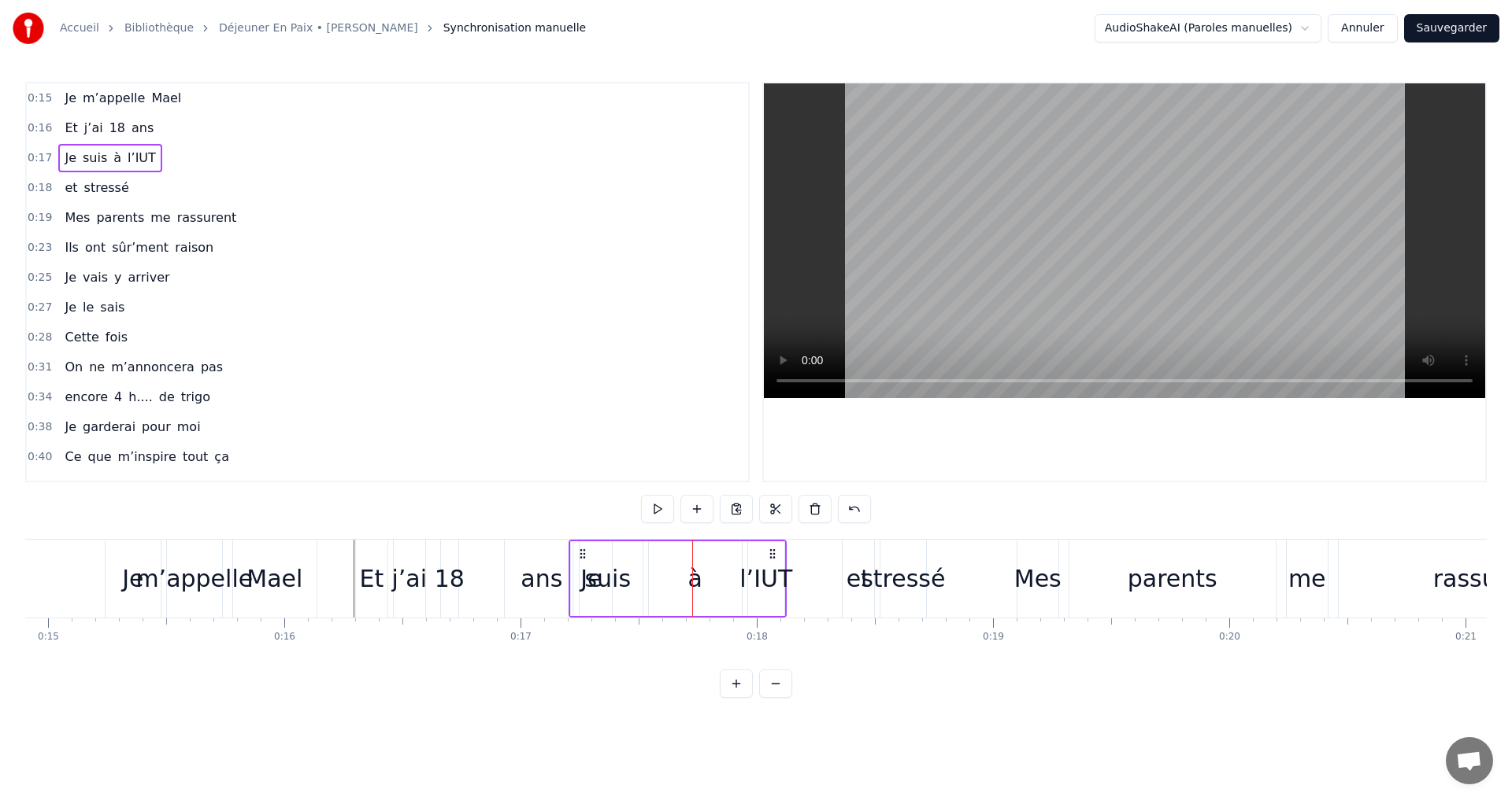
drag, startPoint x: 613, startPoint y: 555, endPoint x: 582, endPoint y: 555, distance: 31.0
click at [582, 555] on icon at bounding box center [582, 554] width 13 height 13
click at [375, 553] on div "Et" at bounding box center [371, 579] width 32 height 78
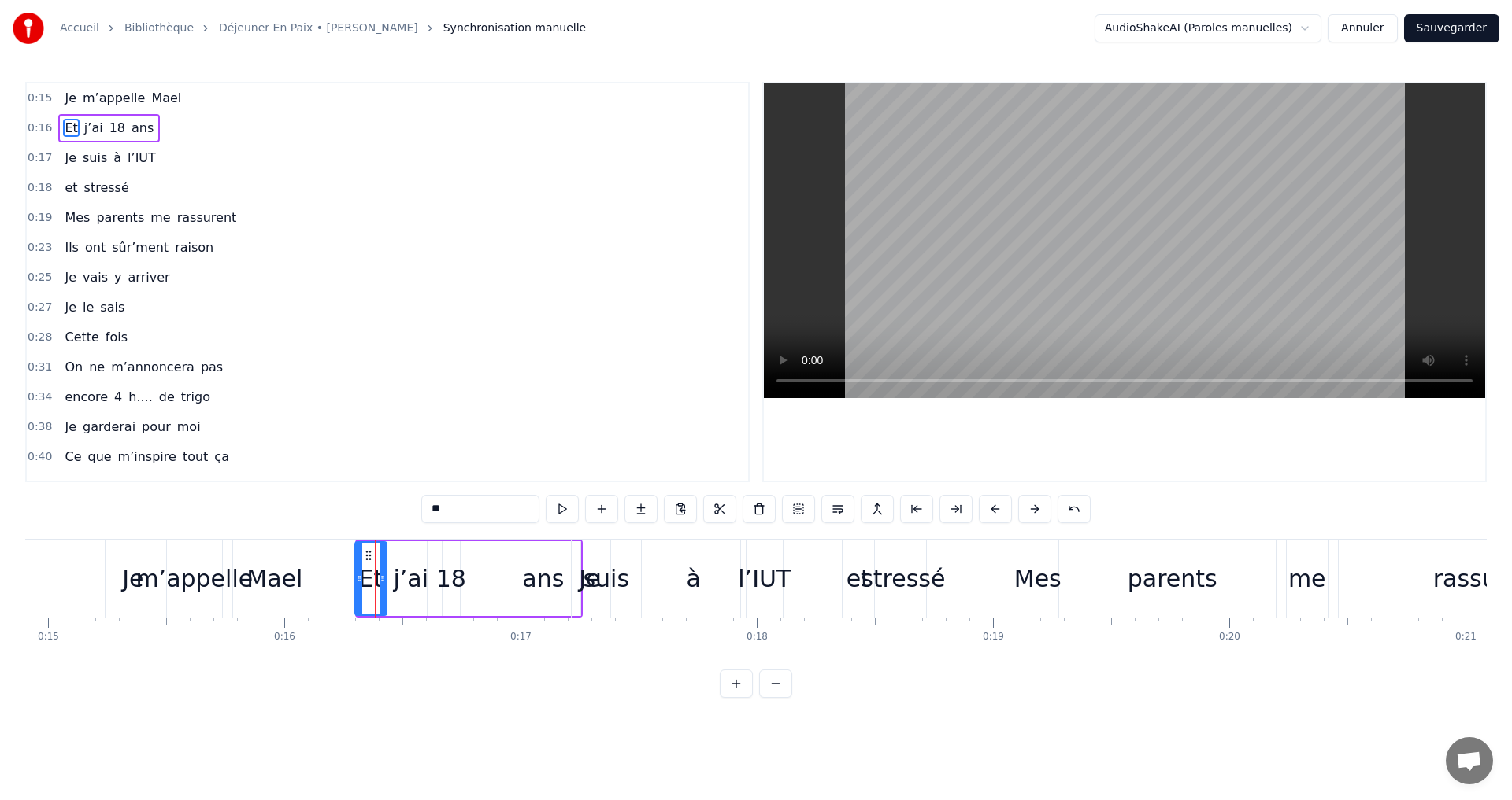
click at [368, 553] on icon at bounding box center [368, 555] width 13 height 13
drag, startPoint x: 450, startPoint y: 553, endPoint x: 420, endPoint y: 553, distance: 30.0
click at [449, 553] on div "18" at bounding box center [451, 579] width 18 height 75
click at [366, 544] on div "Et" at bounding box center [371, 579] width 32 height 75
click at [366, 544] on div "Et" at bounding box center [370, 579] width 30 height 72
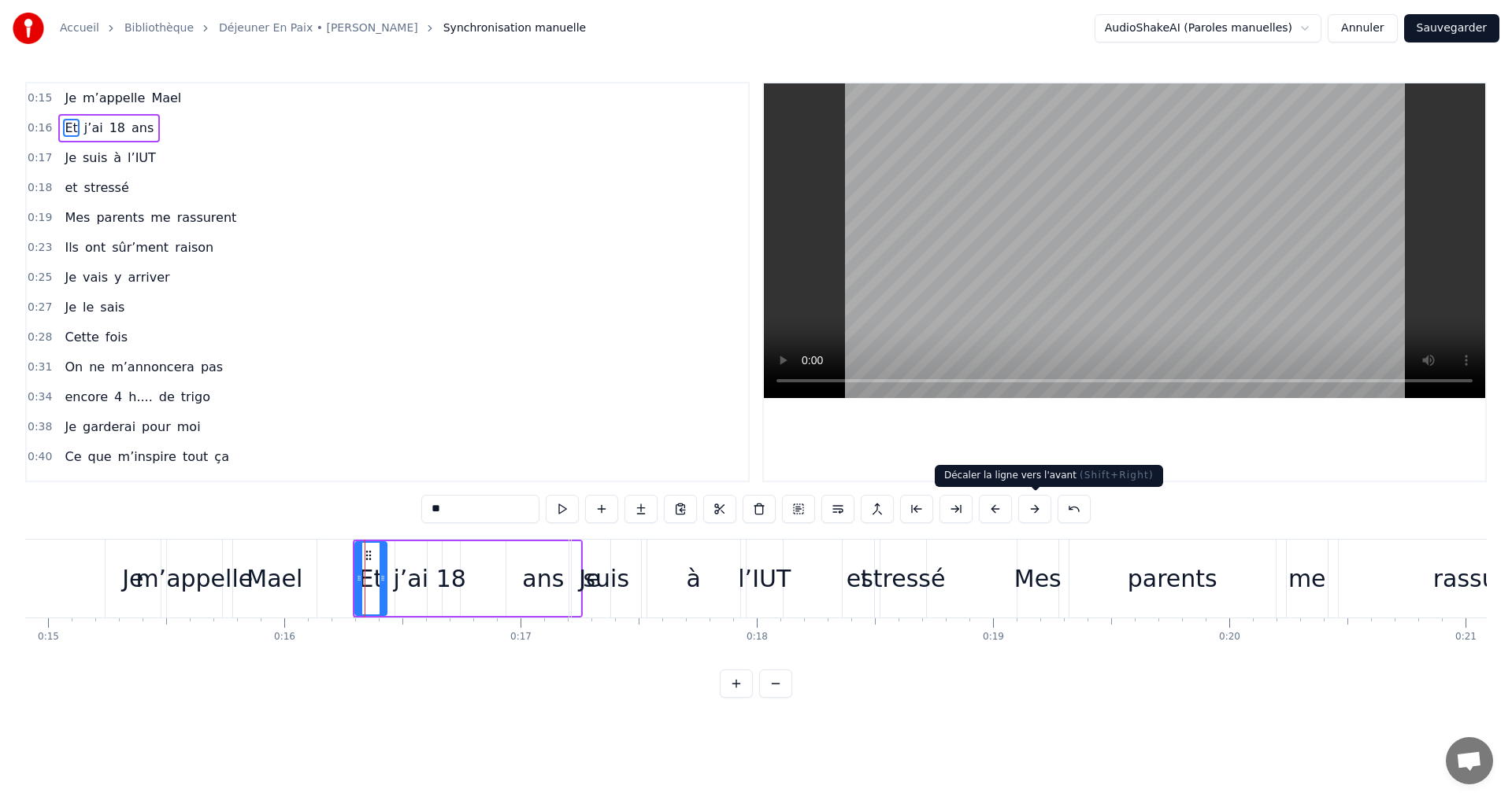
click at [1028, 506] on button at bounding box center [1035, 509] width 33 height 29
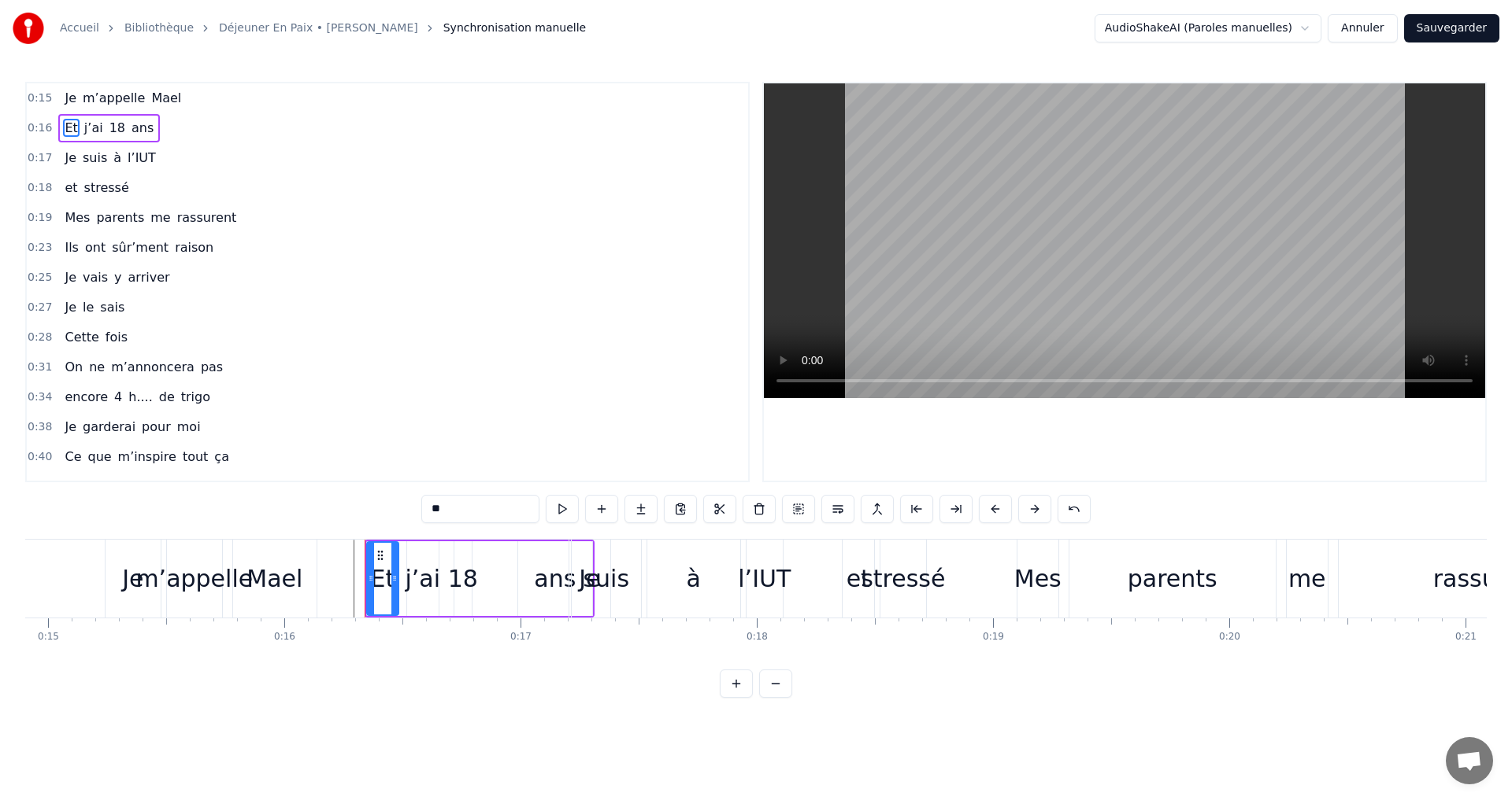
click at [1028, 506] on button at bounding box center [1035, 509] width 33 height 29
drag, startPoint x: 635, startPoint y: 698, endPoint x: 625, endPoint y: 658, distance: 41.2
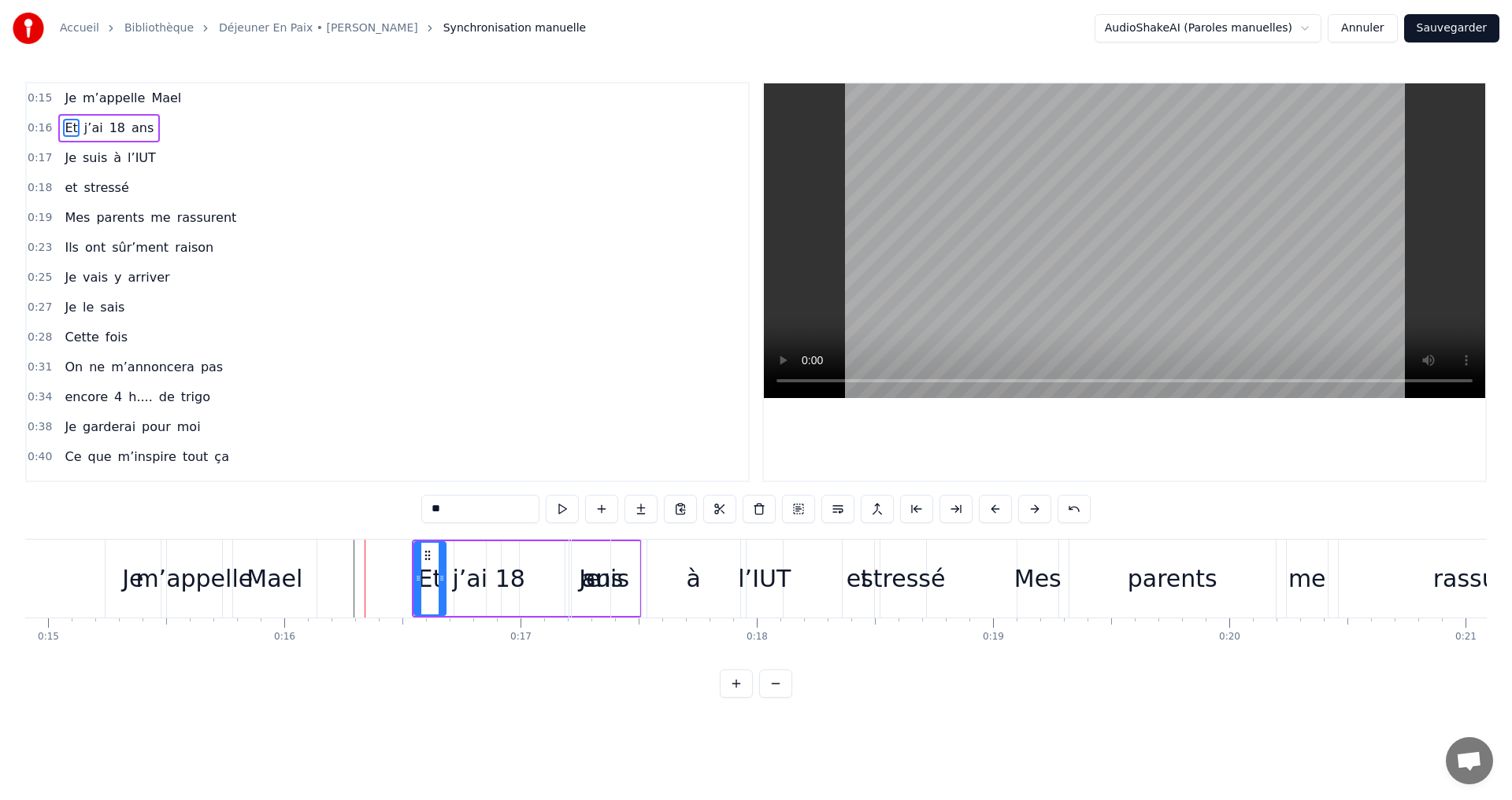
click at [631, 694] on div "0:15 Je m’appelle [PERSON_NAME] 0:16 Et j’ai 18 ans 0:17 Je suis à l’IUT 0:18 e…" at bounding box center [756, 390] width 1461 height 616
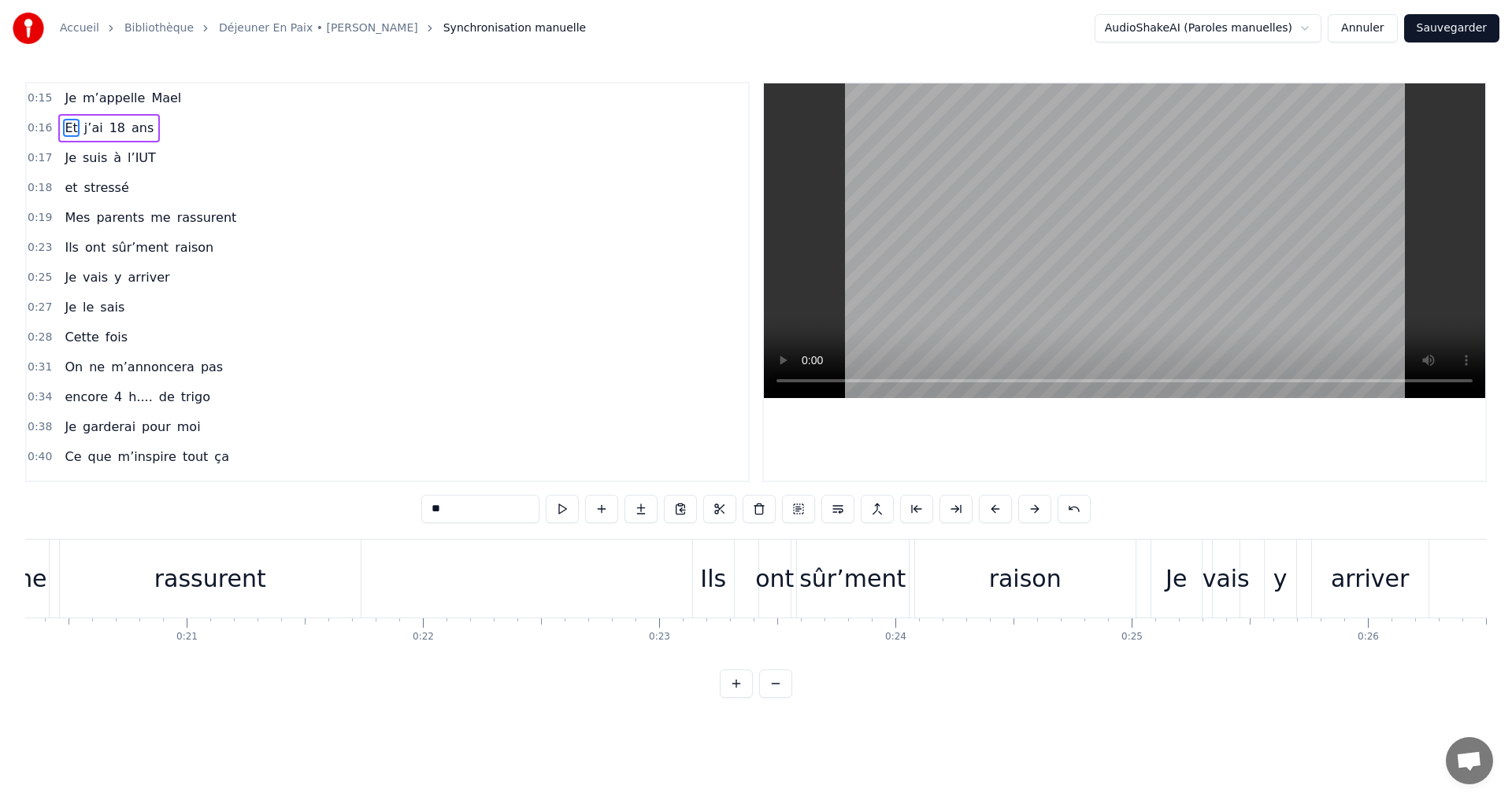
click at [223, 548] on div "rassurent" at bounding box center [211, 579] width 301 height 78
type input "*********"
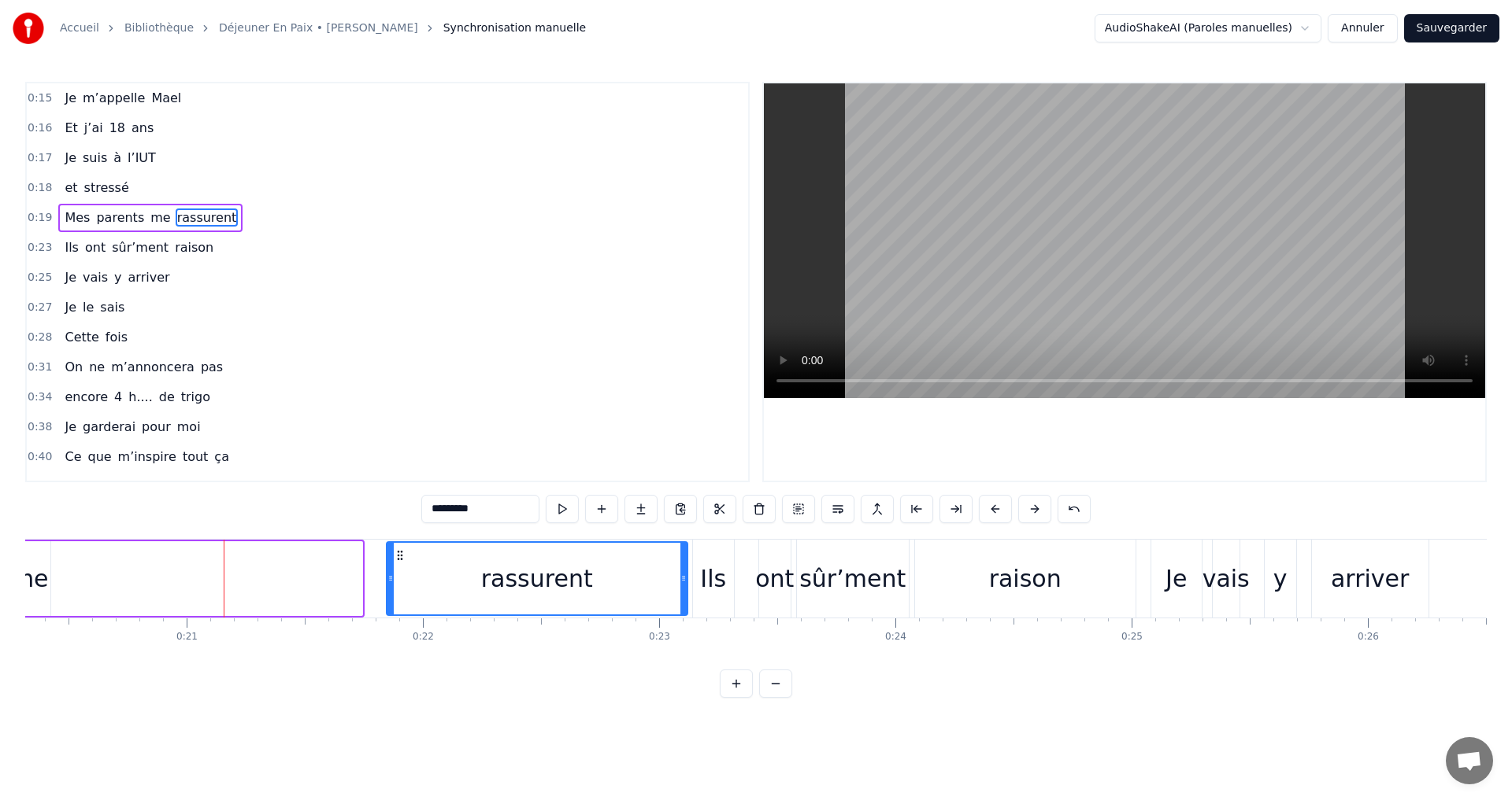
drag, startPoint x: 70, startPoint y: 554, endPoint x: 395, endPoint y: 547, distance: 325.1
click at [395, 547] on div "rassurent" at bounding box center [536, 579] width 299 height 72
click at [301, 558] on div "Mes parents me rassurent" at bounding box center [214, 579] width 952 height 78
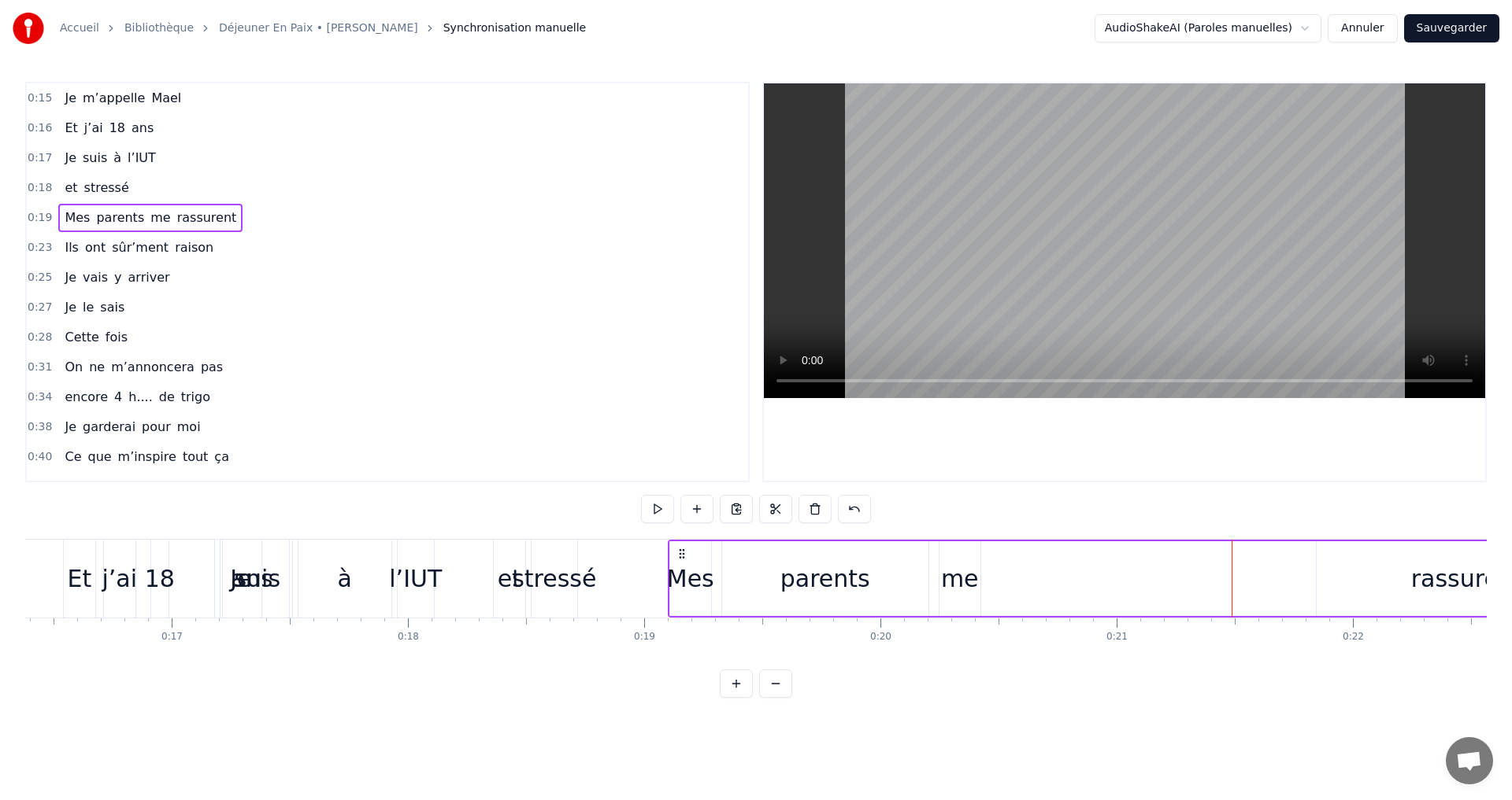
scroll to position [0, 4295]
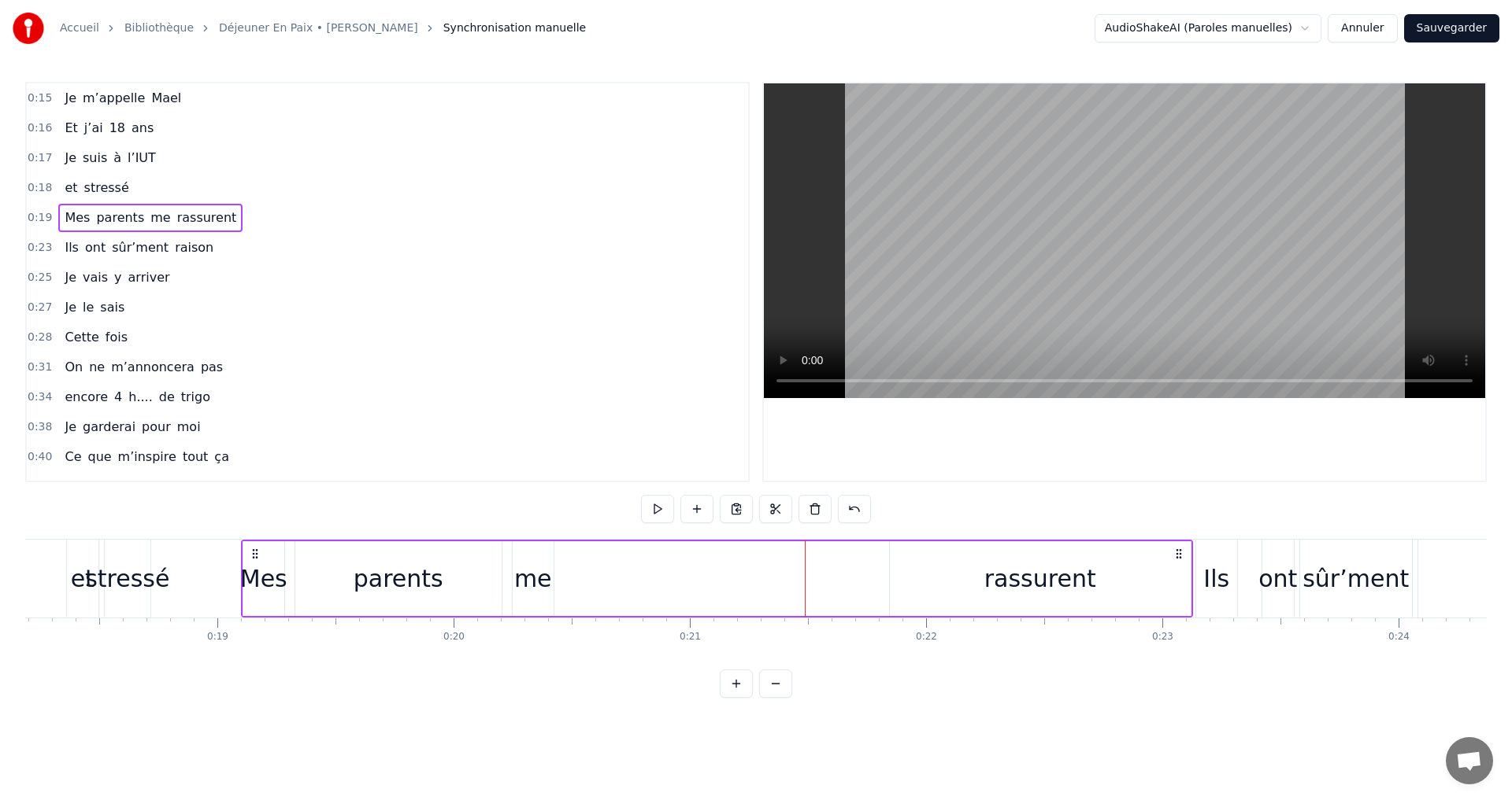
click at [739, 698] on button at bounding box center [736, 684] width 33 height 29
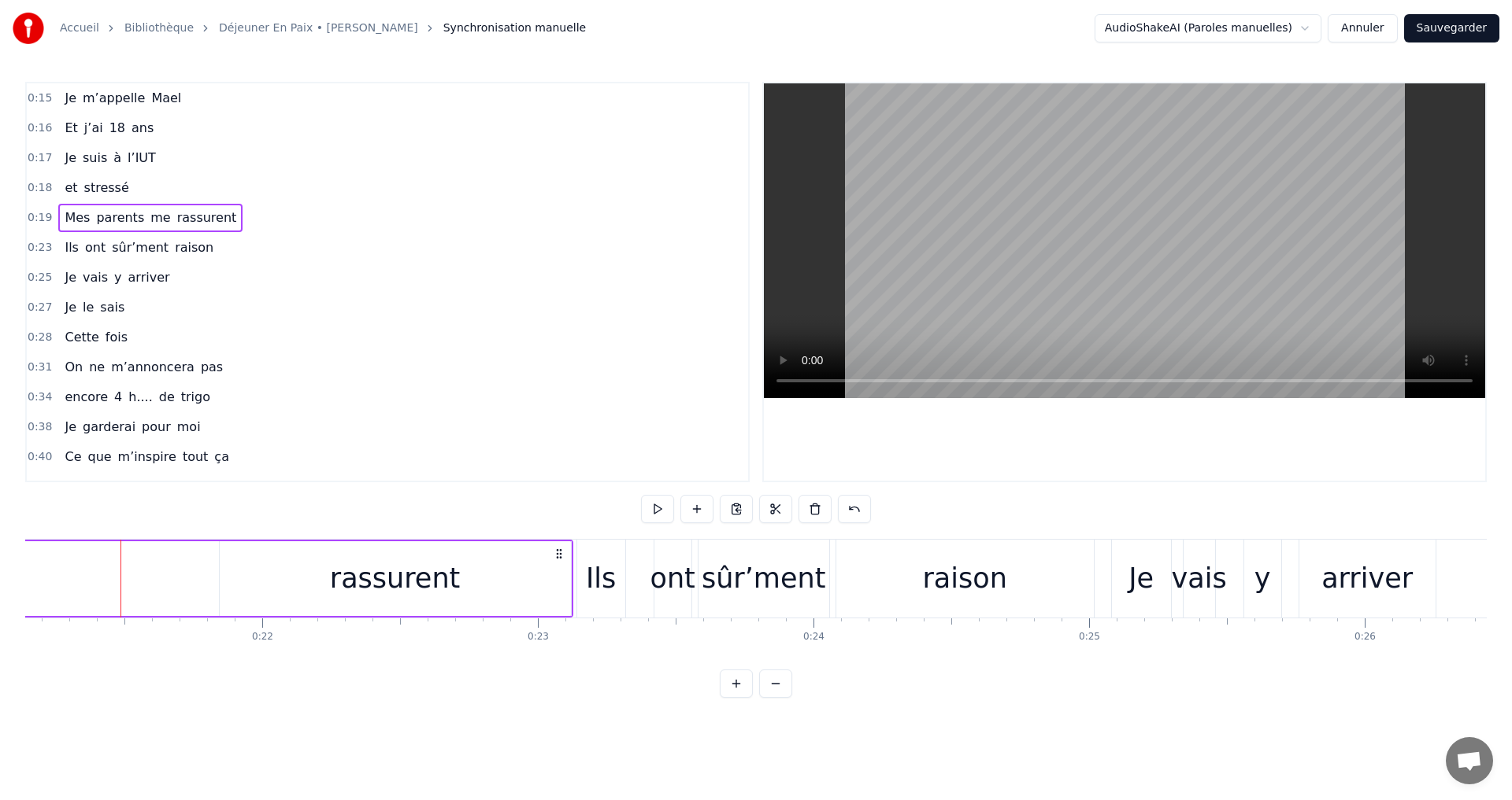
scroll to position [0, 5841]
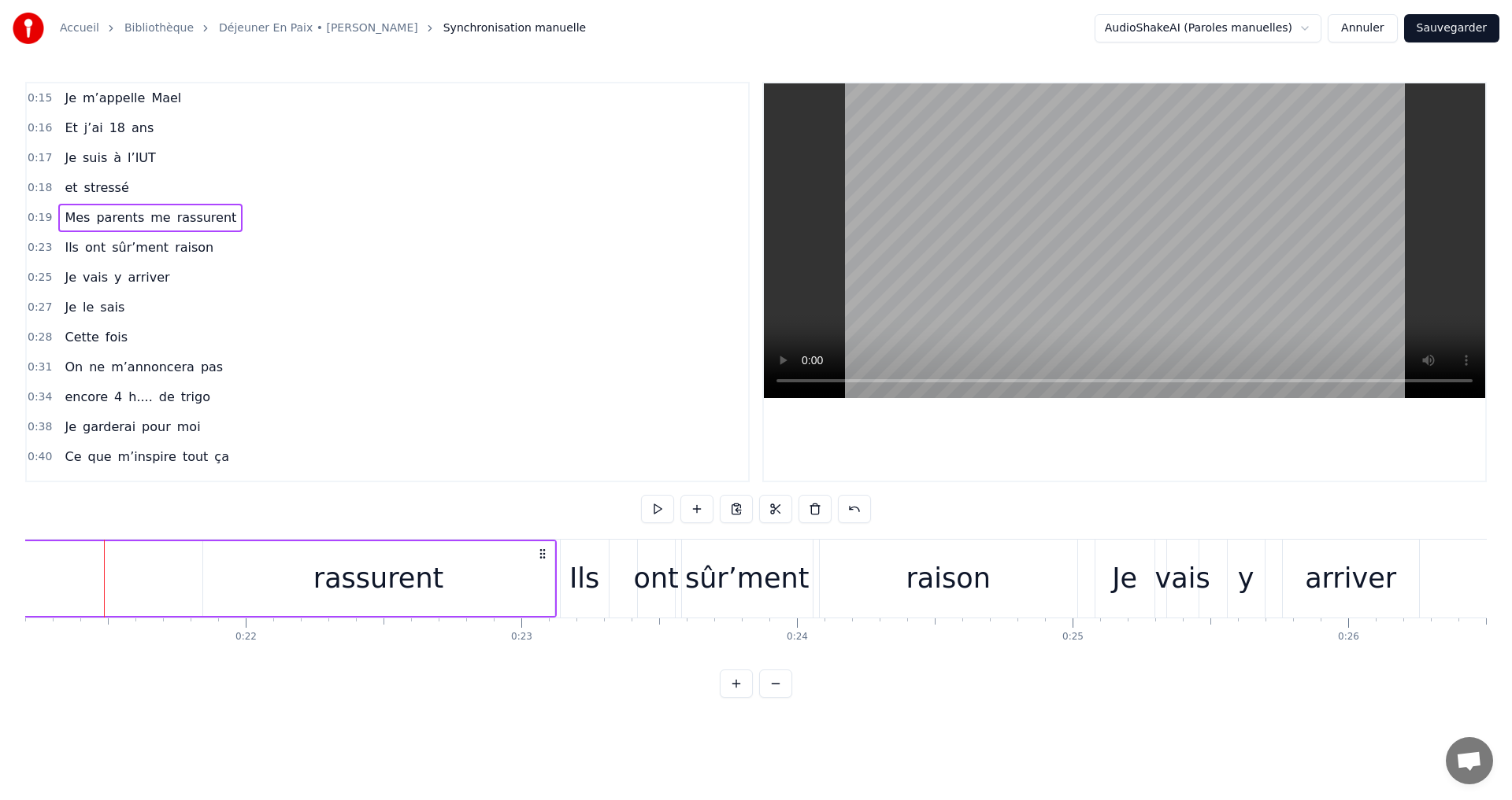
click at [739, 698] on button at bounding box center [736, 684] width 33 height 29
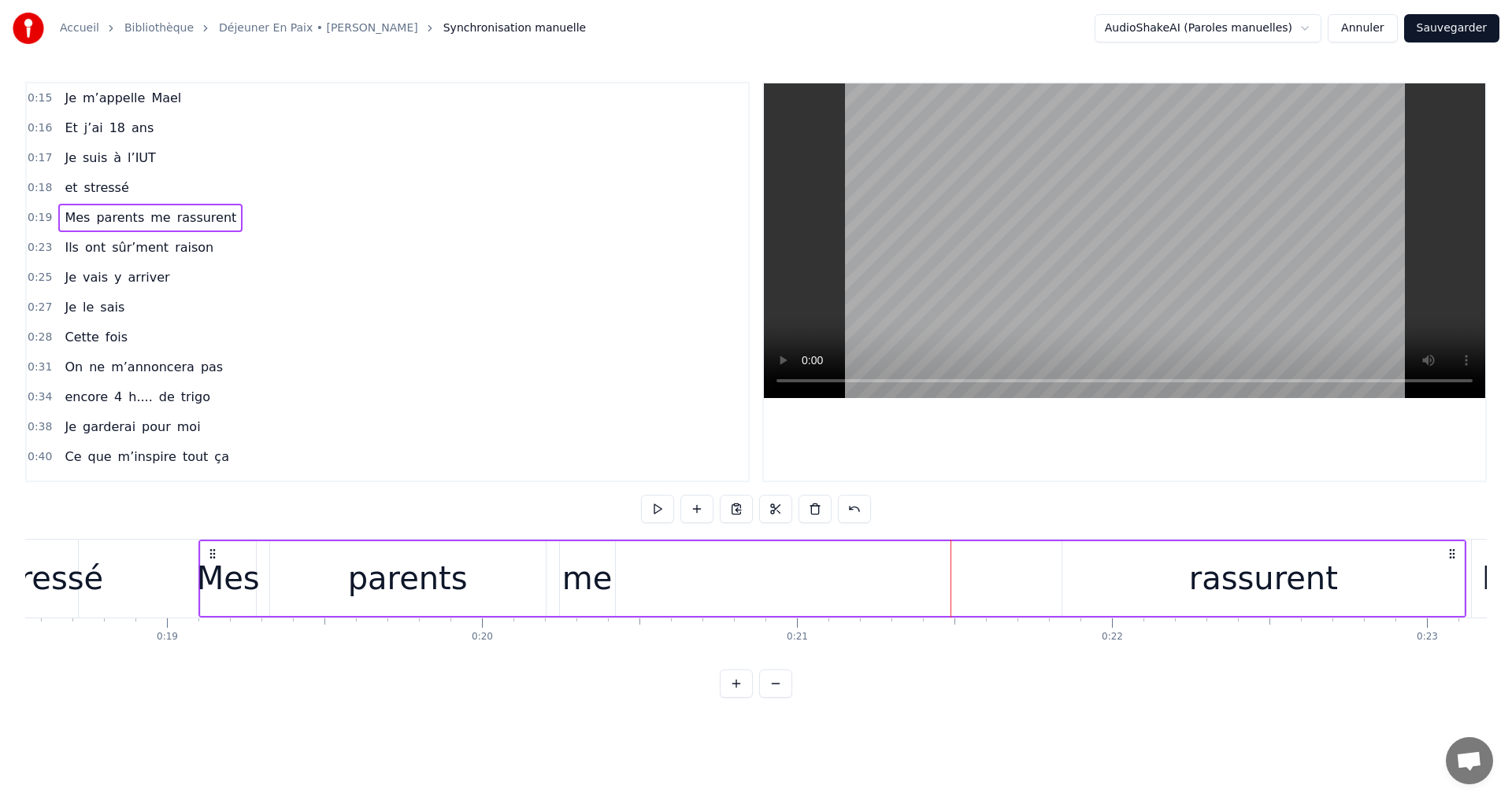
click at [782, 698] on button at bounding box center [776, 684] width 33 height 29
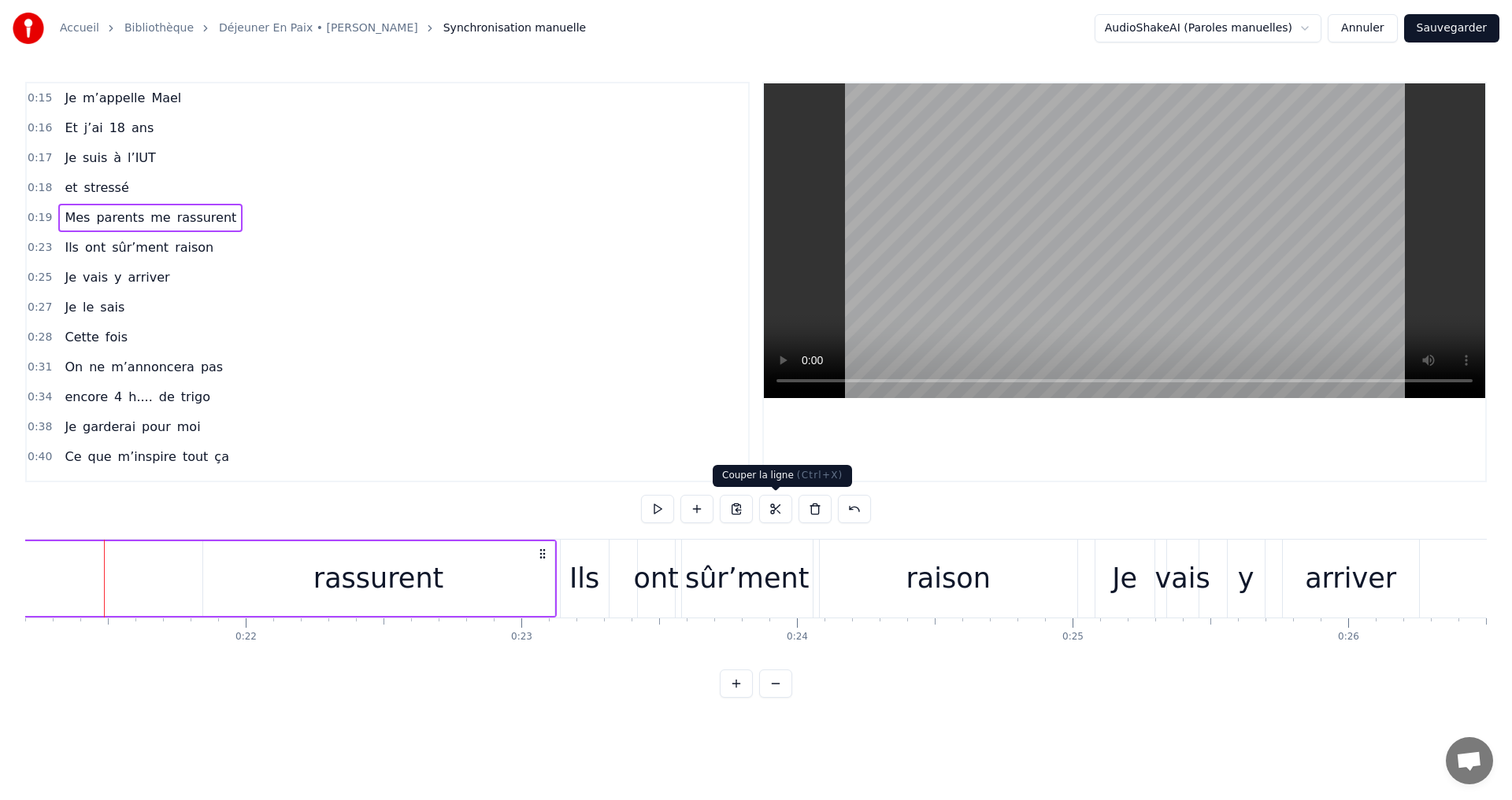
click at [761, 513] on button at bounding box center [776, 509] width 33 height 29
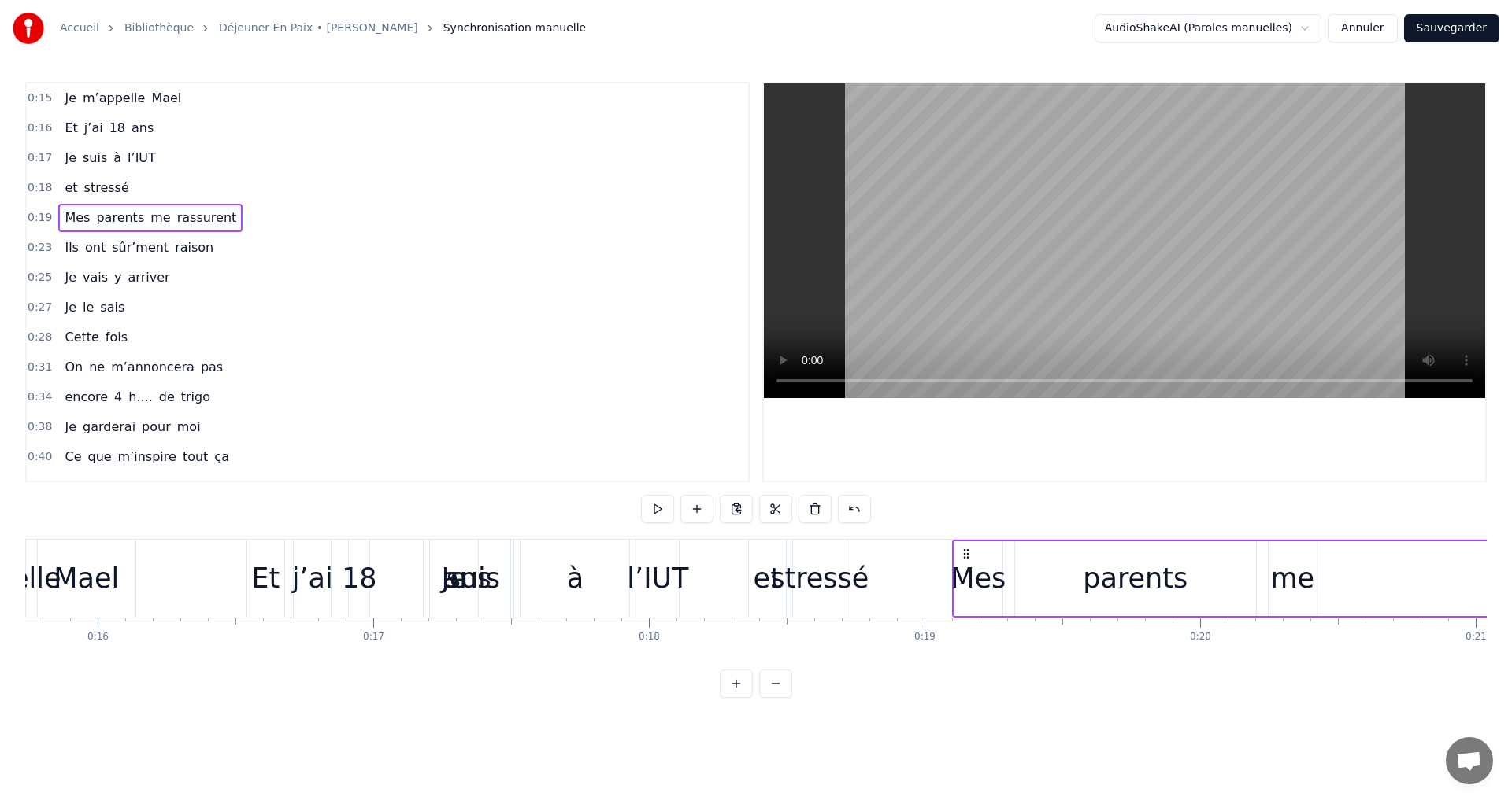
scroll to position [0, 4122]
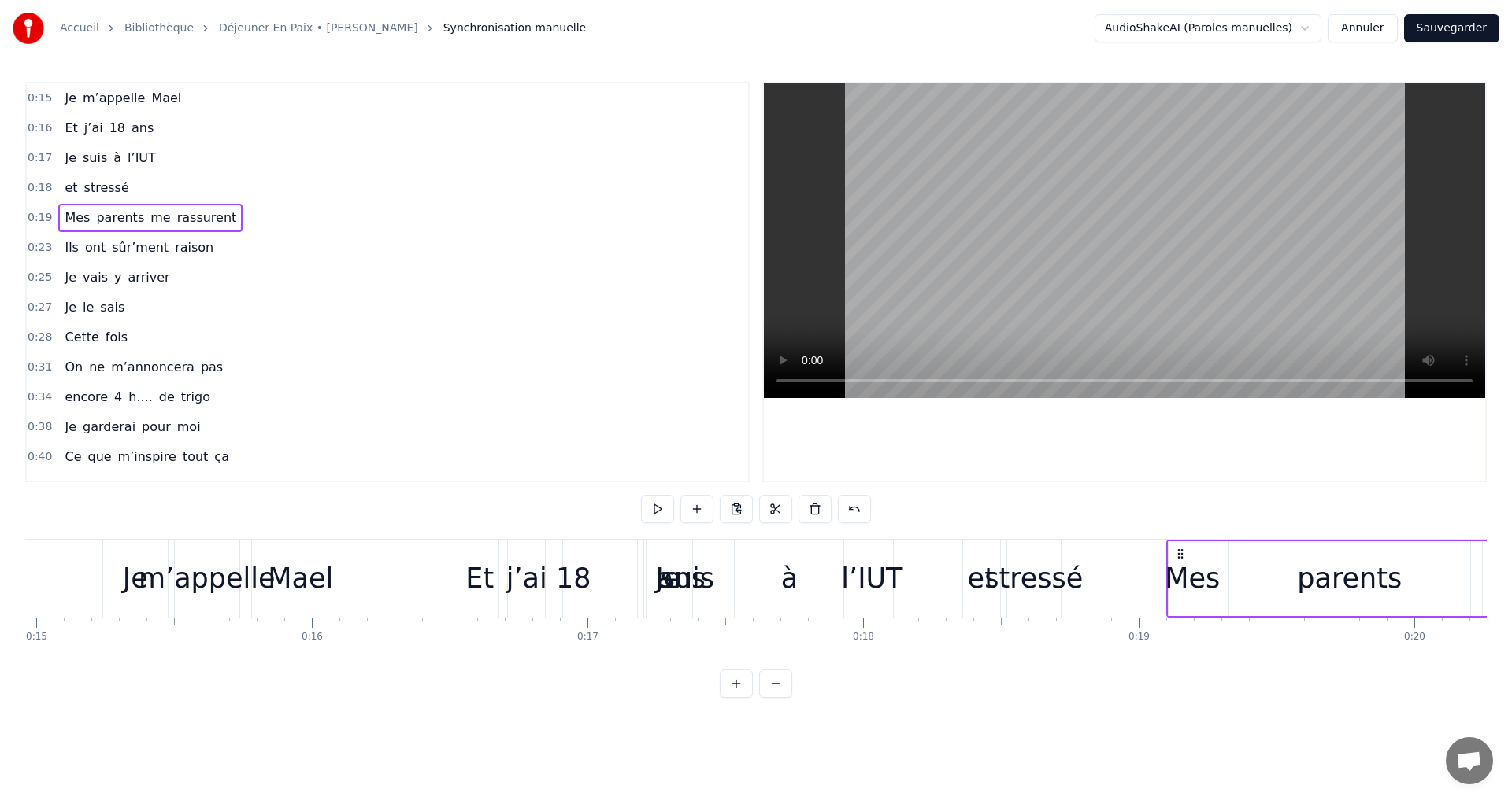
click at [723, 558] on div "suis" at bounding box center [687, 579] width 81 height 78
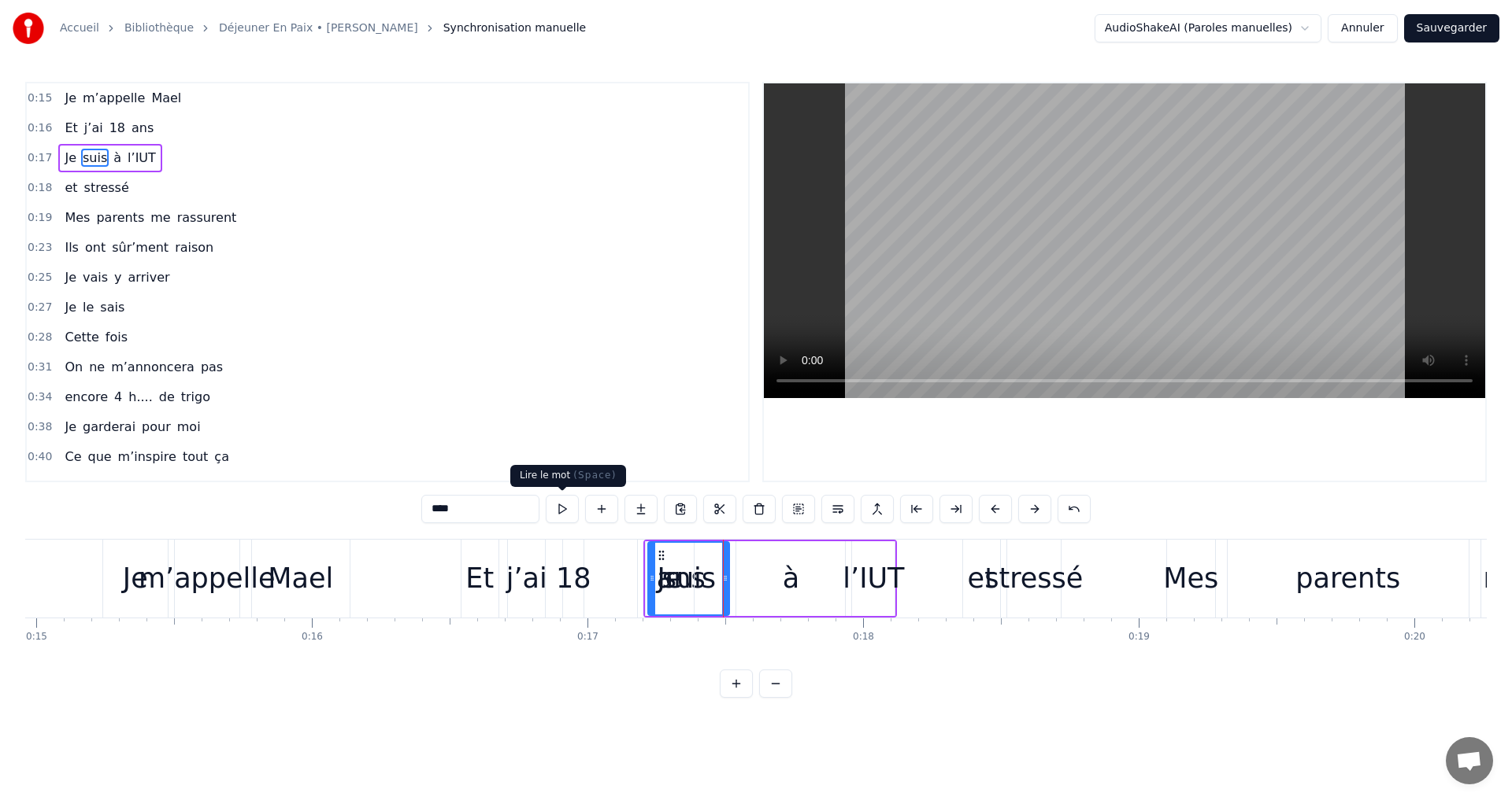
click at [567, 509] on button at bounding box center [562, 509] width 33 height 29
drag, startPoint x: 649, startPoint y: 587, endPoint x: 589, endPoint y: 589, distance: 60.0
click at [589, 589] on div at bounding box center [592, 579] width 6 height 72
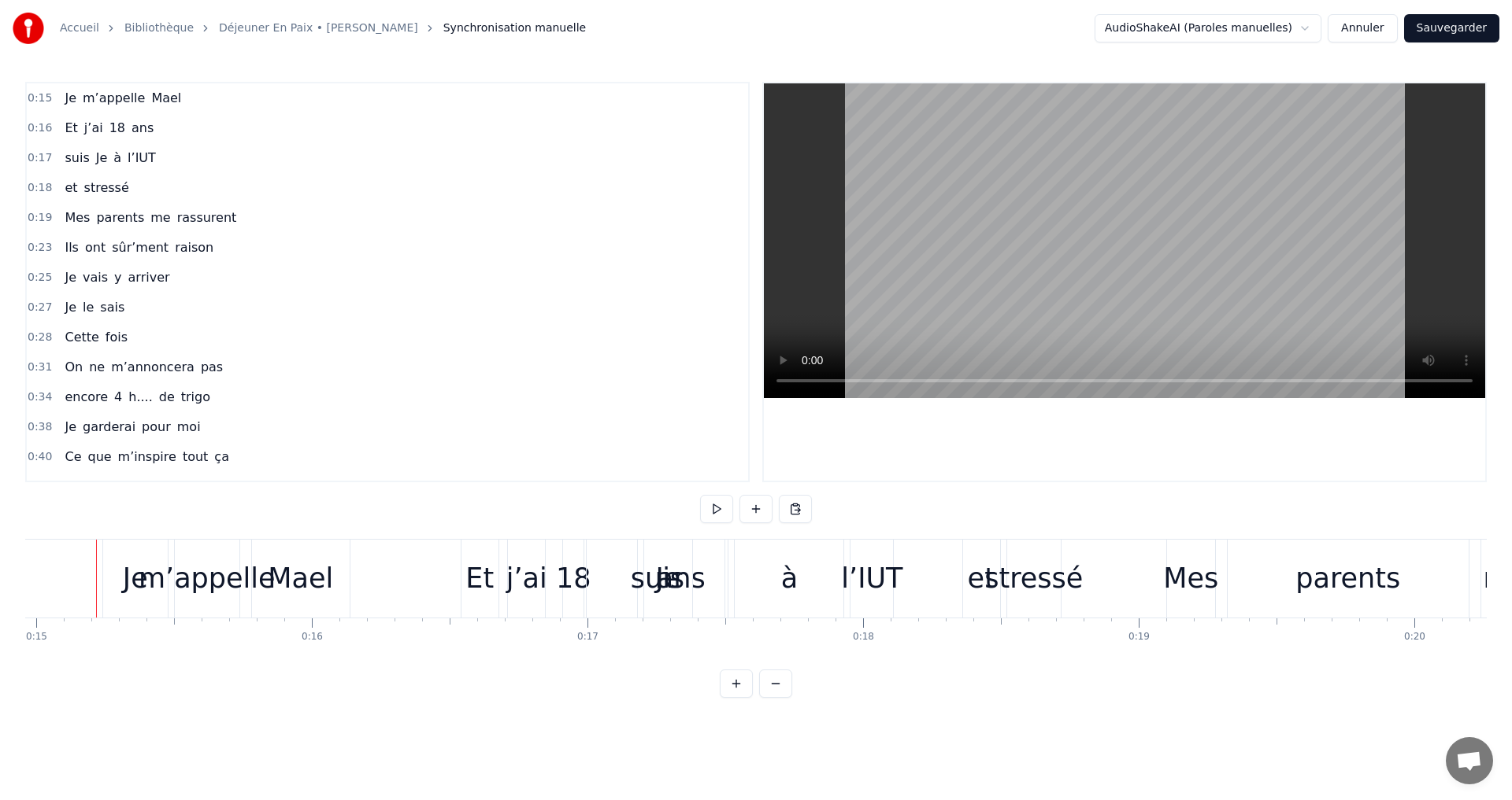
scroll to position [0, 4114]
click at [43, 402] on span "0:34" at bounding box center [39, 398] width 25 height 16
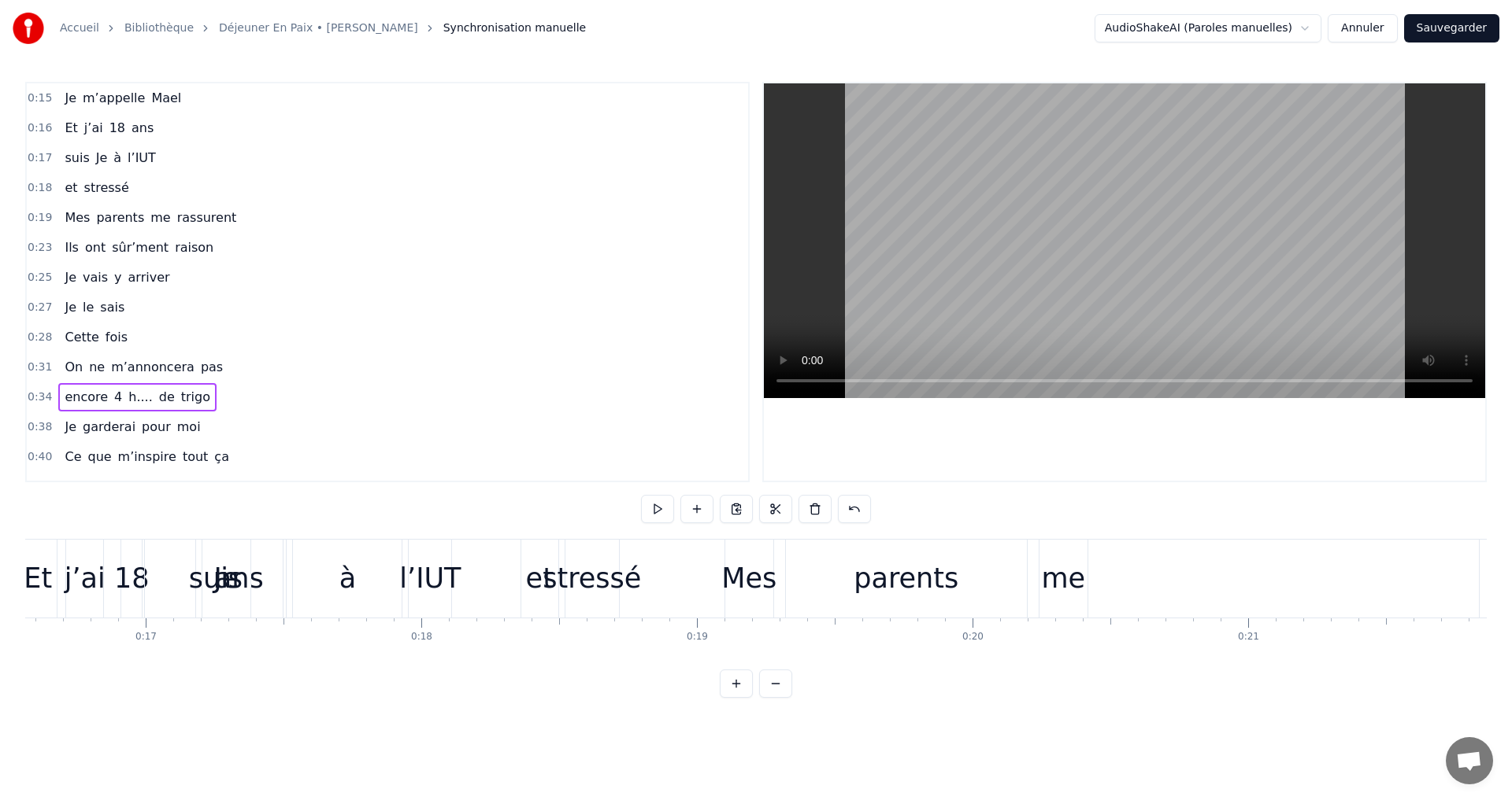
click at [43, 402] on span "0:34" at bounding box center [39, 398] width 25 height 16
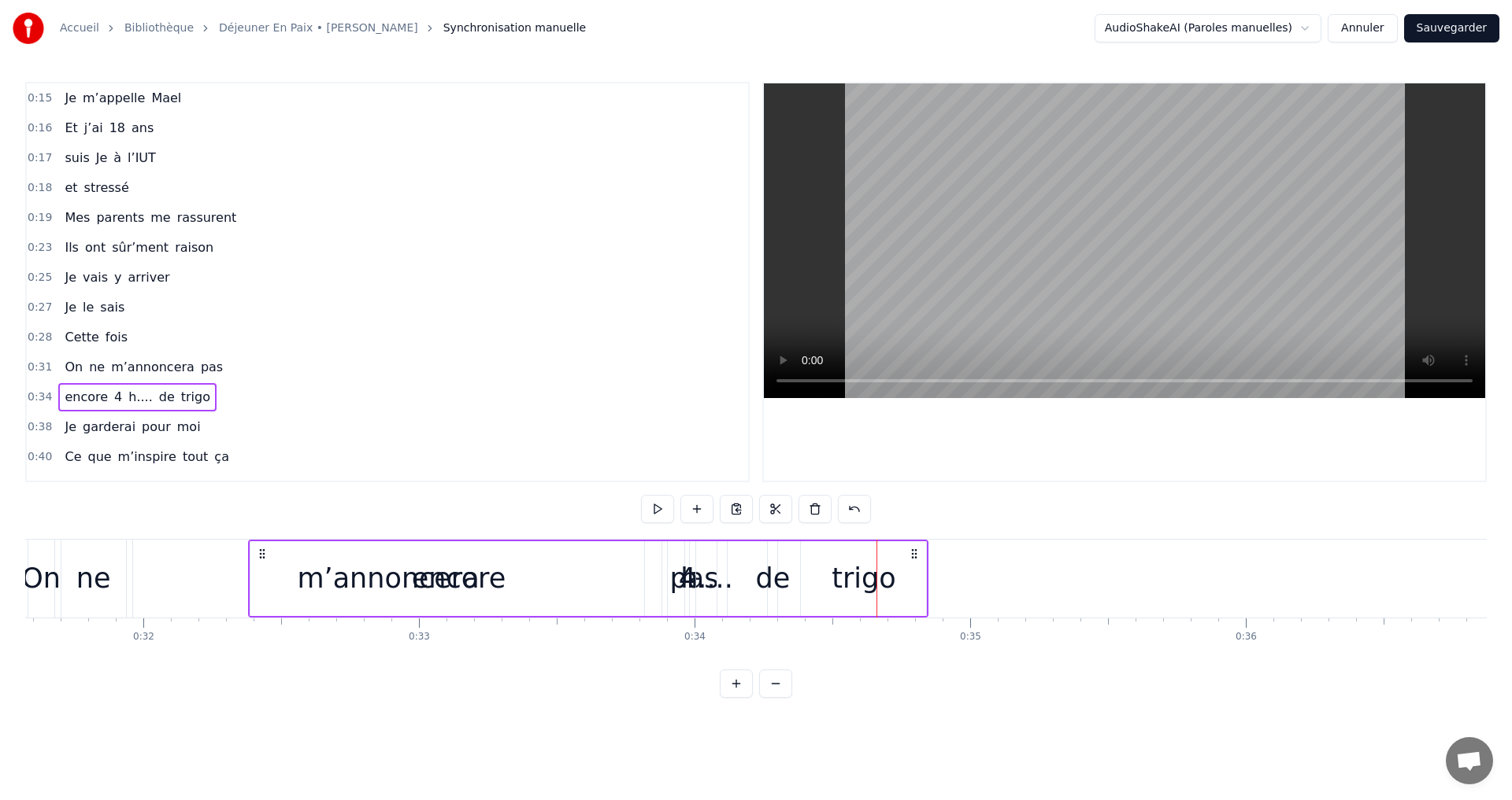
scroll to position [0, 8683]
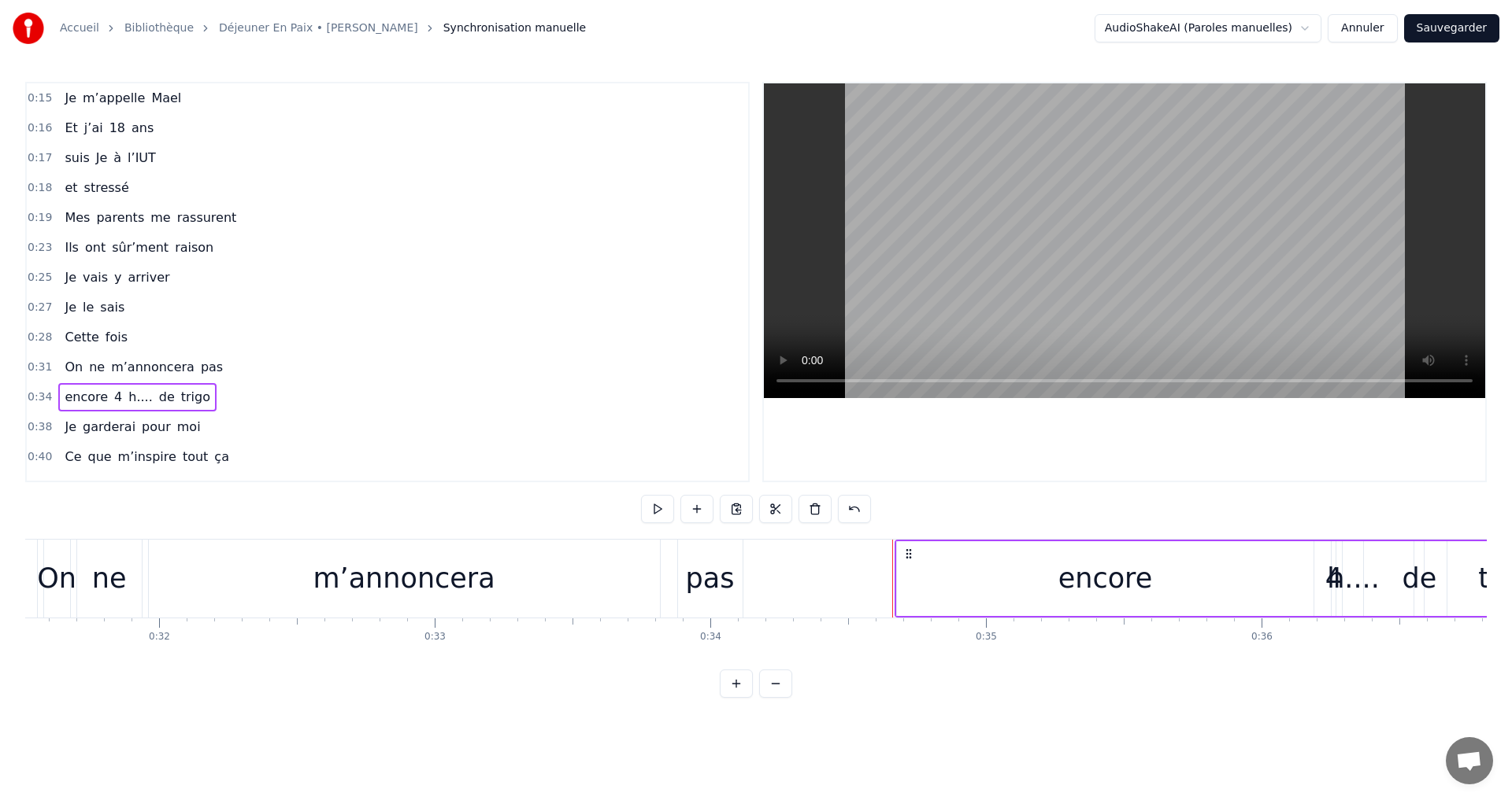
drag, startPoint x: 121, startPoint y: 554, endPoint x: 911, endPoint y: 561, distance: 790.0
click at [911, 561] on div "encore 4 h.... de trigo" at bounding box center [1235, 579] width 681 height 78
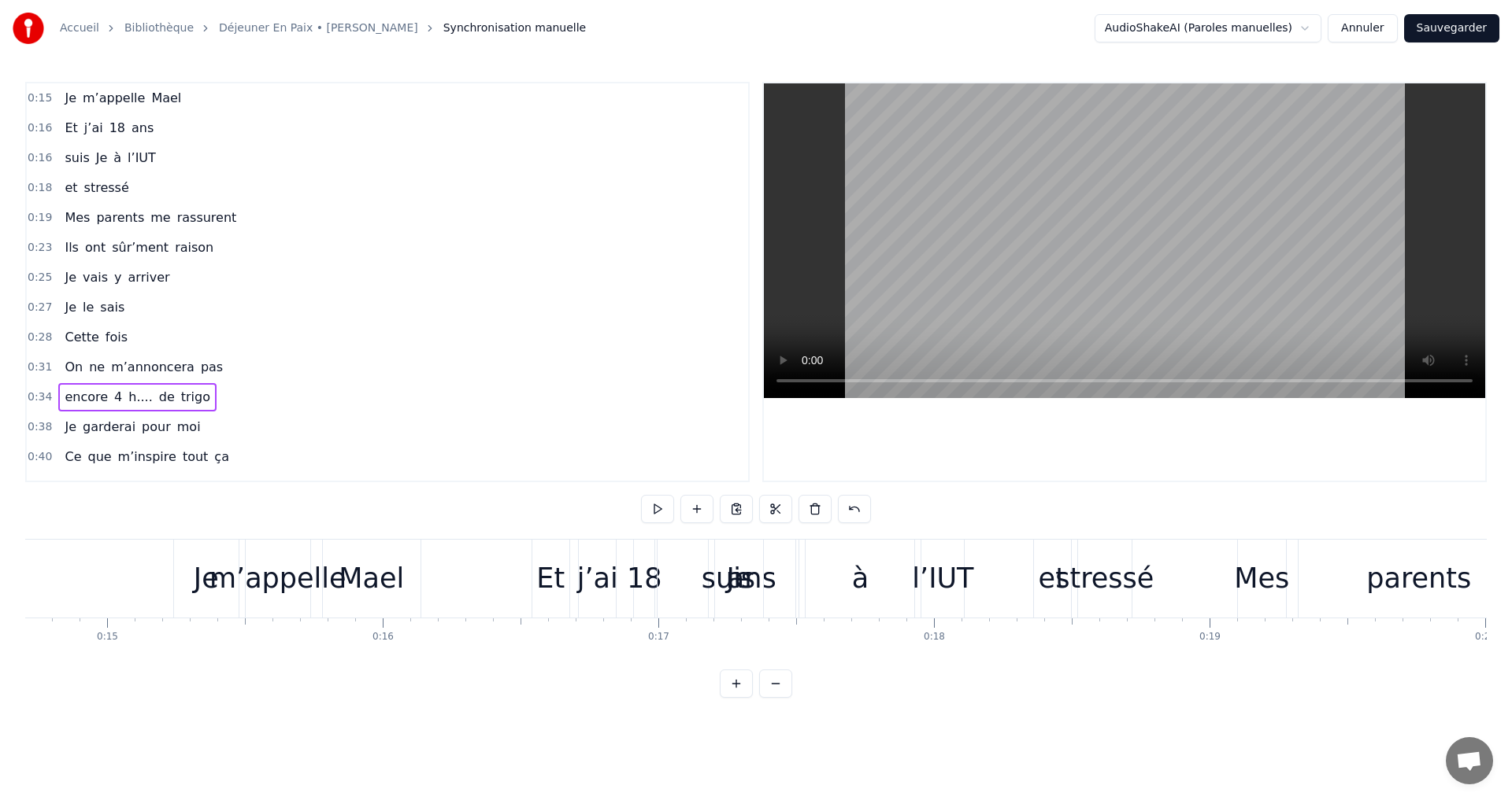
scroll to position [0, 4264]
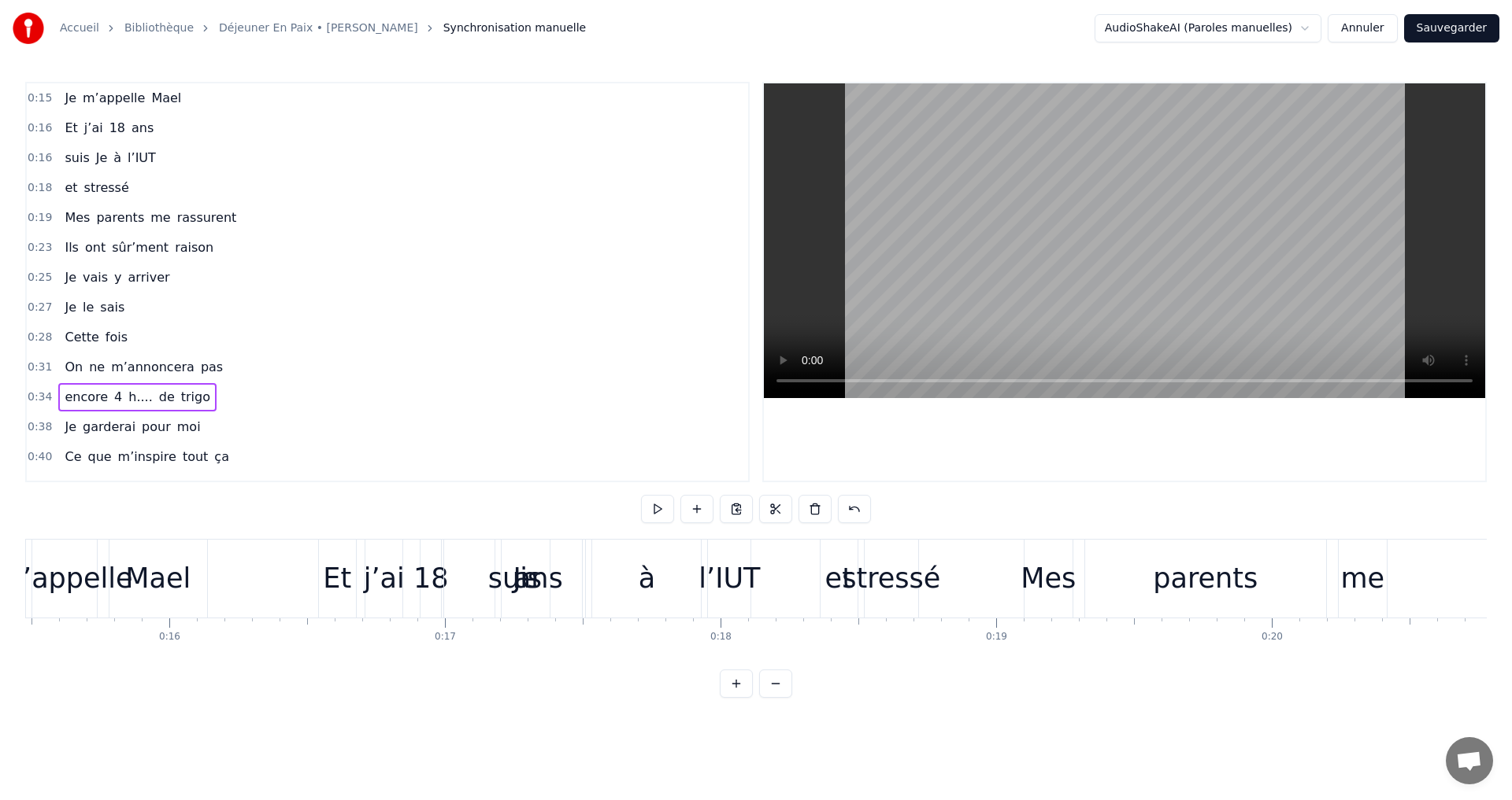
click at [522, 583] on div "Je" at bounding box center [526, 579] width 26 height 41
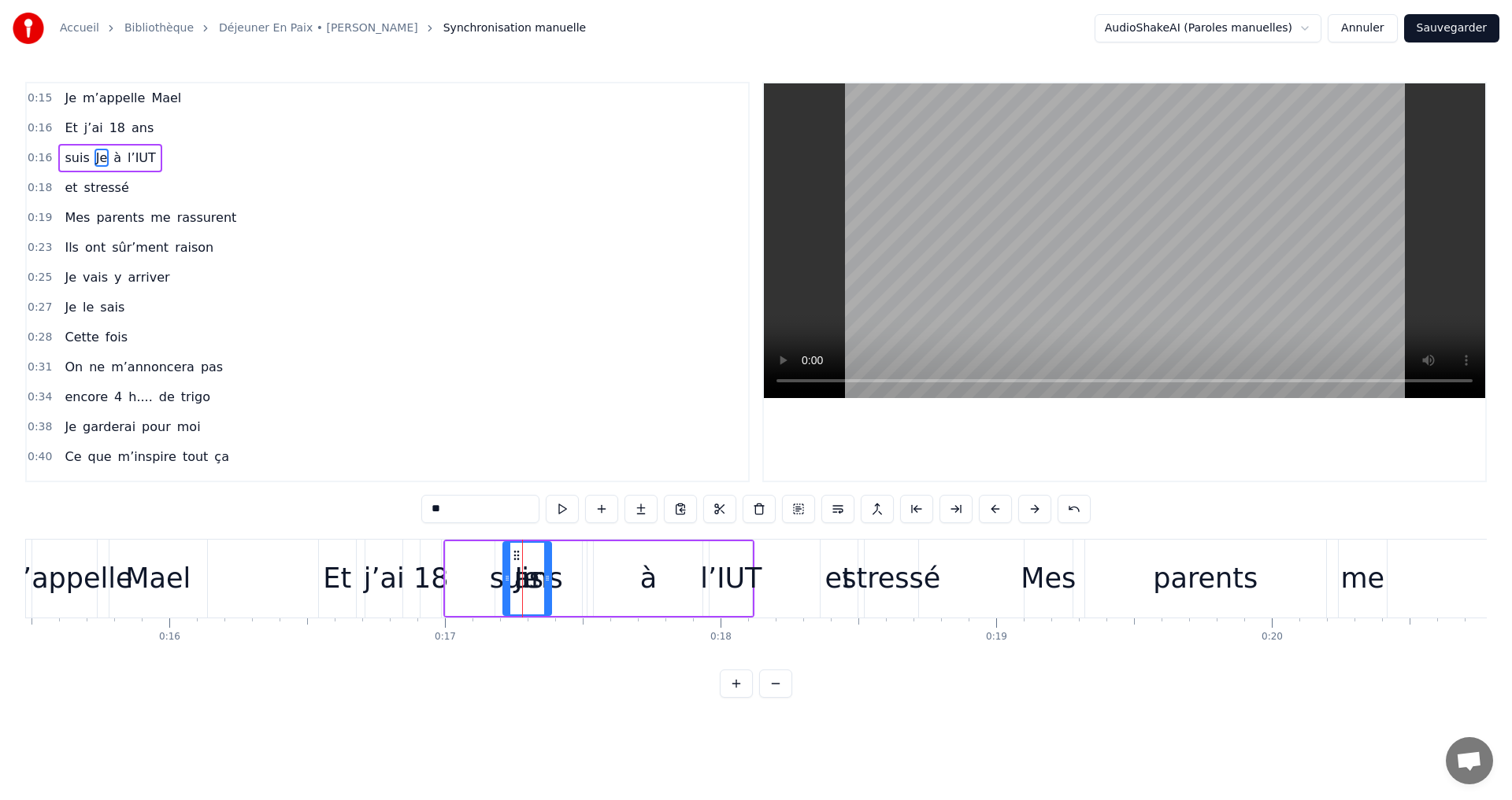
click at [531, 587] on div "Je" at bounding box center [527, 579] width 26 height 41
drag, startPoint x: 97, startPoint y: 159, endPoint x: 70, endPoint y: 159, distance: 27.0
click at [70, 159] on div "suis Je à l’IUT" at bounding box center [109, 157] width 103 height 29
drag, startPoint x: 94, startPoint y: 164, endPoint x: 64, endPoint y: 157, distance: 30.8
click at [64, 157] on div "suis Je à l’IUT" at bounding box center [109, 157] width 103 height 29
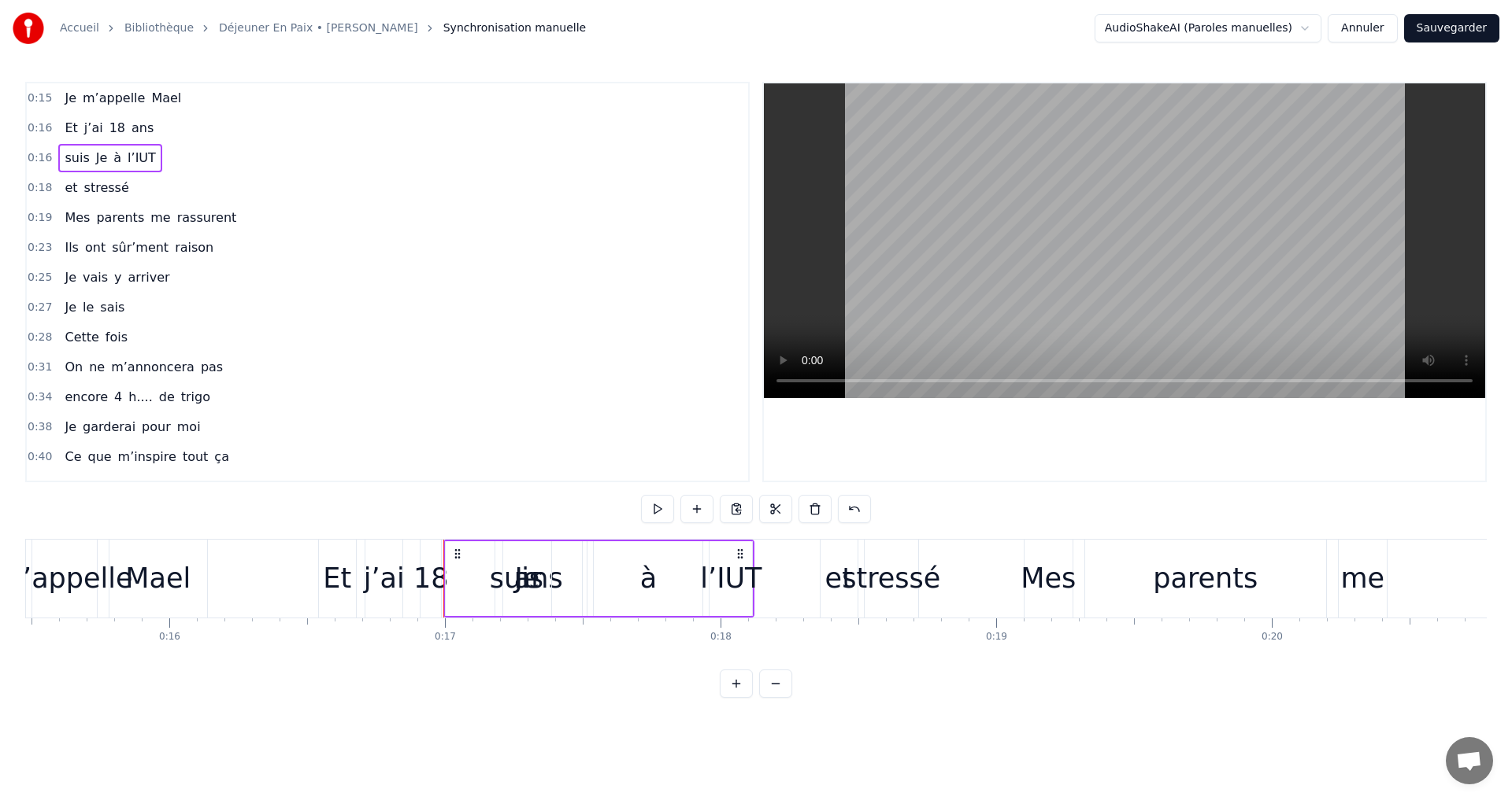
click at [523, 582] on div "Je" at bounding box center [527, 579] width 26 height 41
drag, startPoint x: 523, startPoint y: 582, endPoint x: 540, endPoint y: 584, distance: 17.1
click at [480, 586] on div "suis Je à l’IUT" at bounding box center [598, 579] width 311 height 78
click at [528, 570] on div "Je" at bounding box center [527, 579] width 26 height 41
drag, startPoint x: 517, startPoint y: 555, endPoint x: 461, endPoint y: 558, distance: 56.1
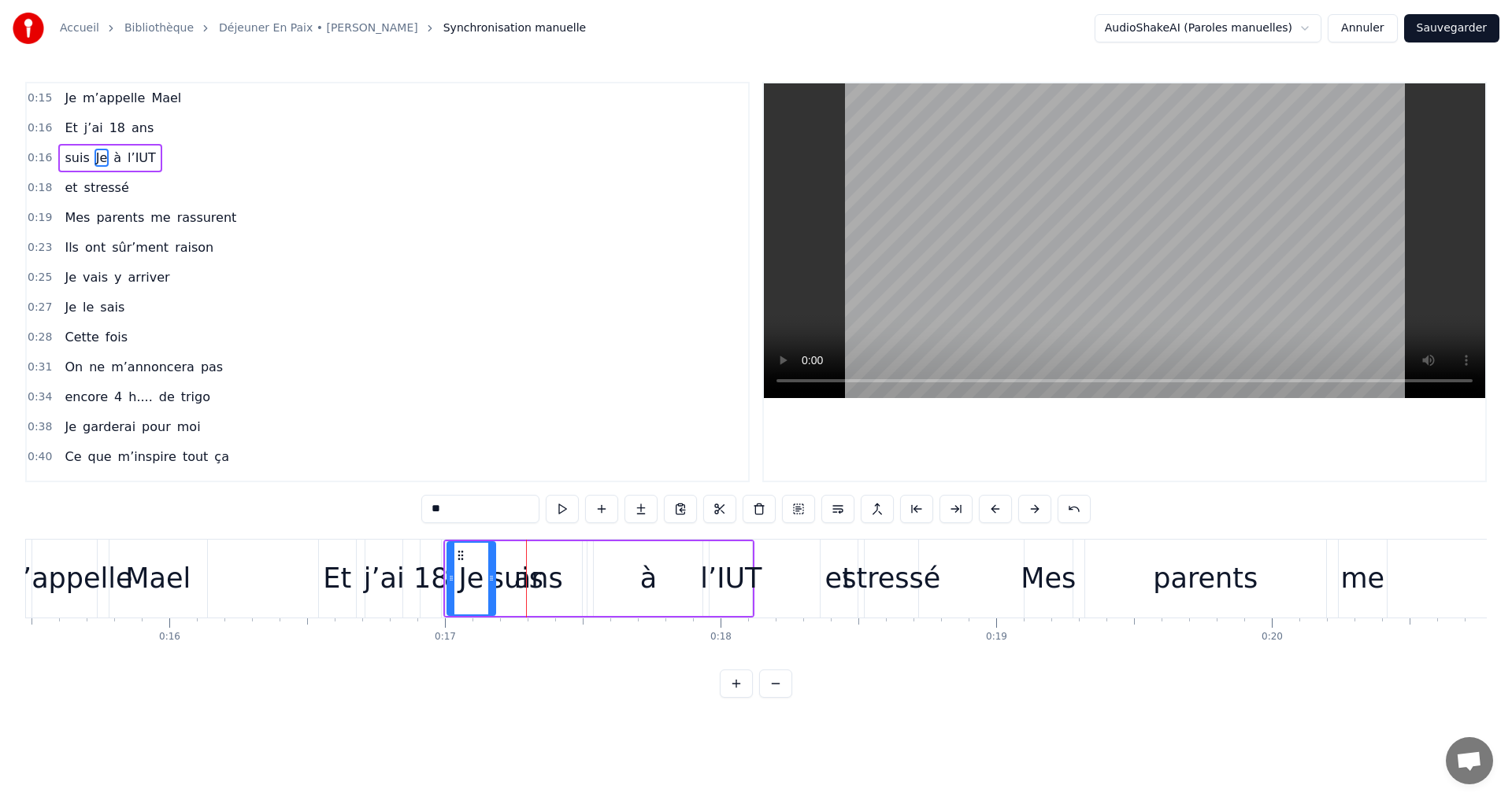
click at [461, 558] on icon at bounding box center [460, 555] width 13 height 13
click at [544, 576] on div "suis" at bounding box center [516, 579] width 141 height 75
click at [472, 581] on div "suis" at bounding box center [516, 579] width 140 height 72
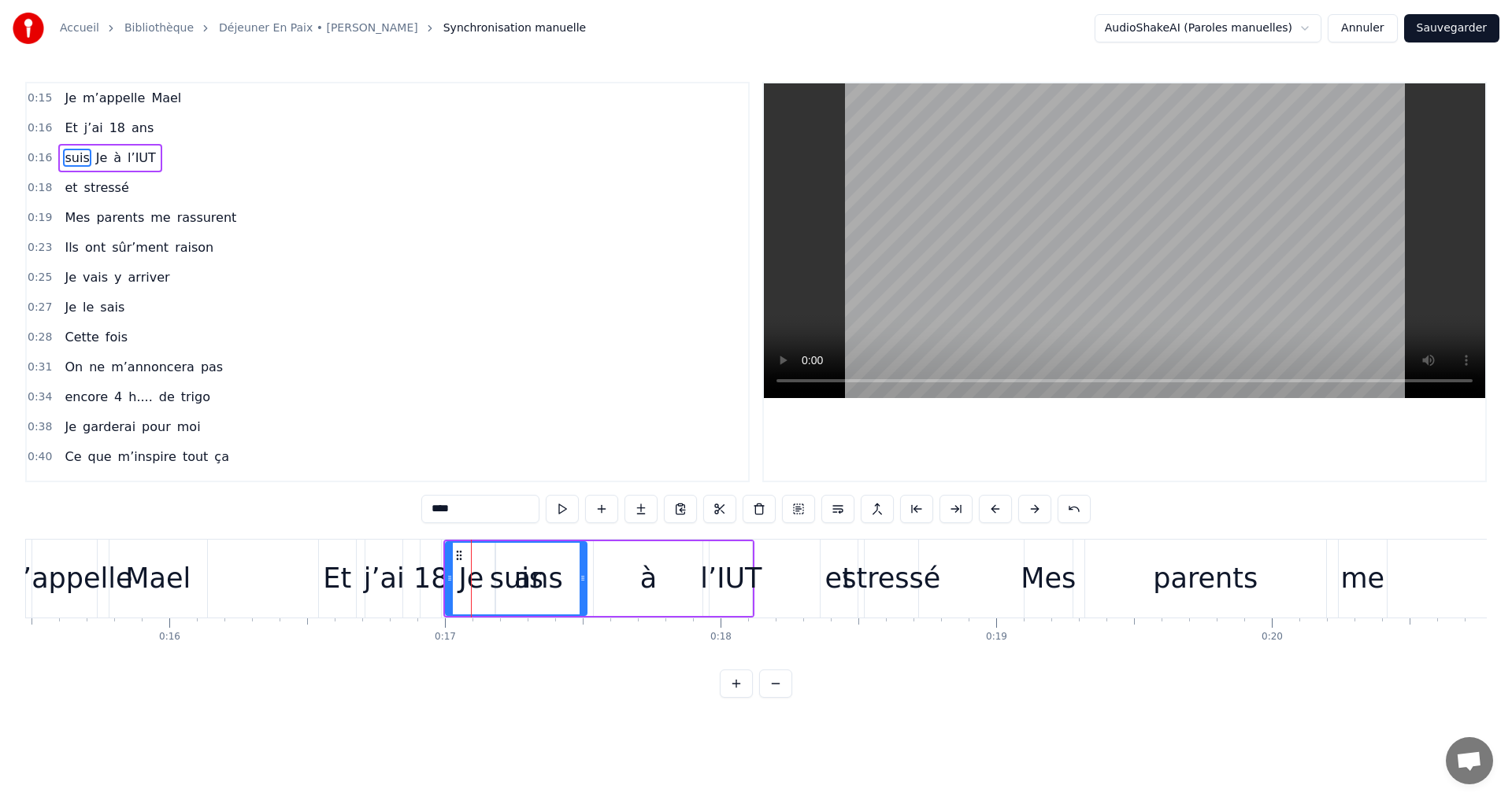
click at [493, 576] on div "suis" at bounding box center [516, 579] width 53 height 41
drag, startPoint x: 573, startPoint y: 588, endPoint x: 225, endPoint y: 379, distance: 405.9
click at [572, 588] on div "suis" at bounding box center [516, 579] width 140 height 72
click at [96, 153] on span "Je" at bounding box center [101, 157] width 15 height 18
type input "**"
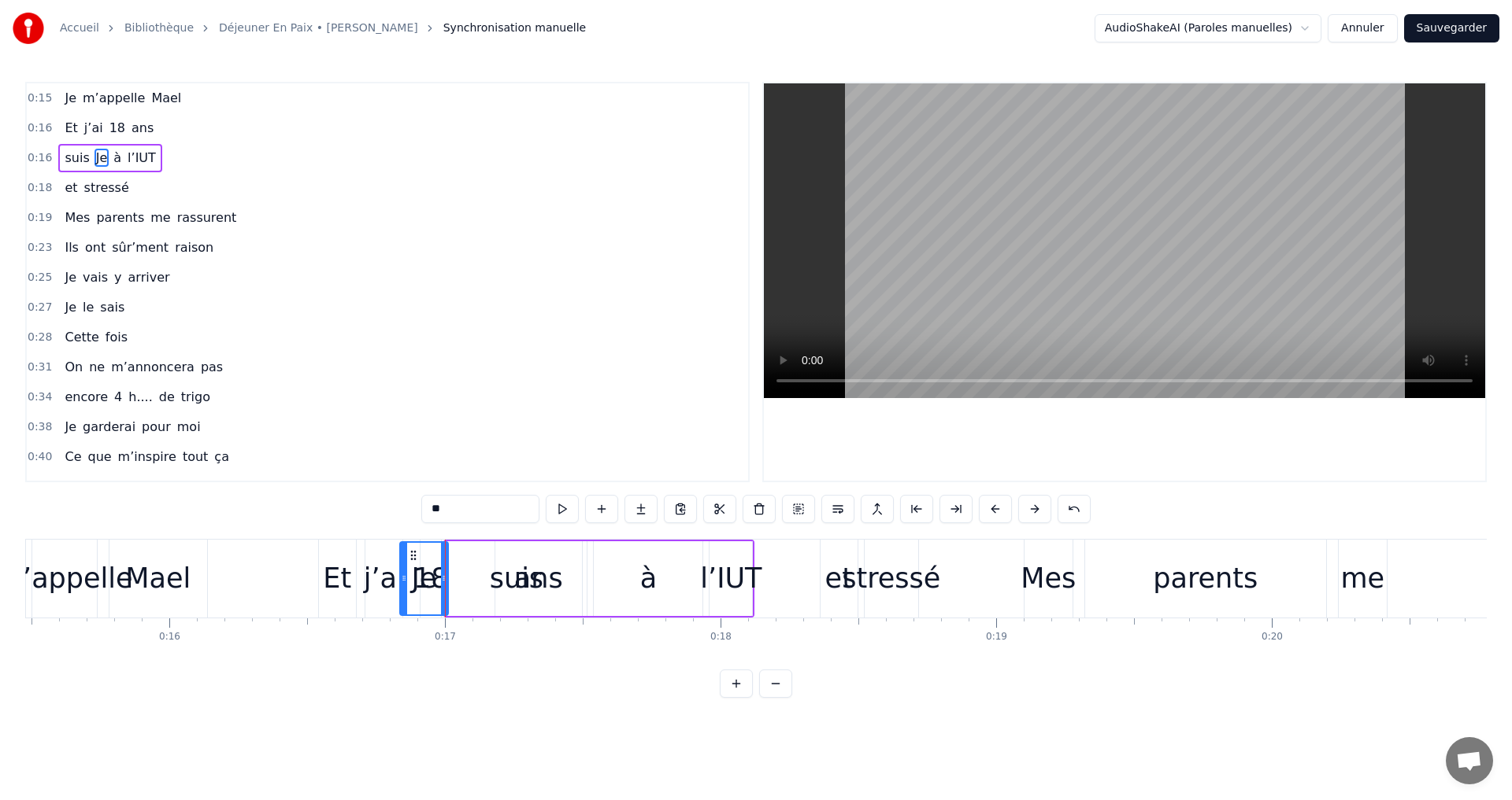
drag, startPoint x: 460, startPoint y: 555, endPoint x: 412, endPoint y: 559, distance: 48.2
click at [412, 559] on icon at bounding box center [412, 555] width 13 height 13
click at [1351, 27] on button "Annuler" at bounding box center [1361, 28] width 69 height 29
